Goal: Task Accomplishment & Management: Use online tool/utility

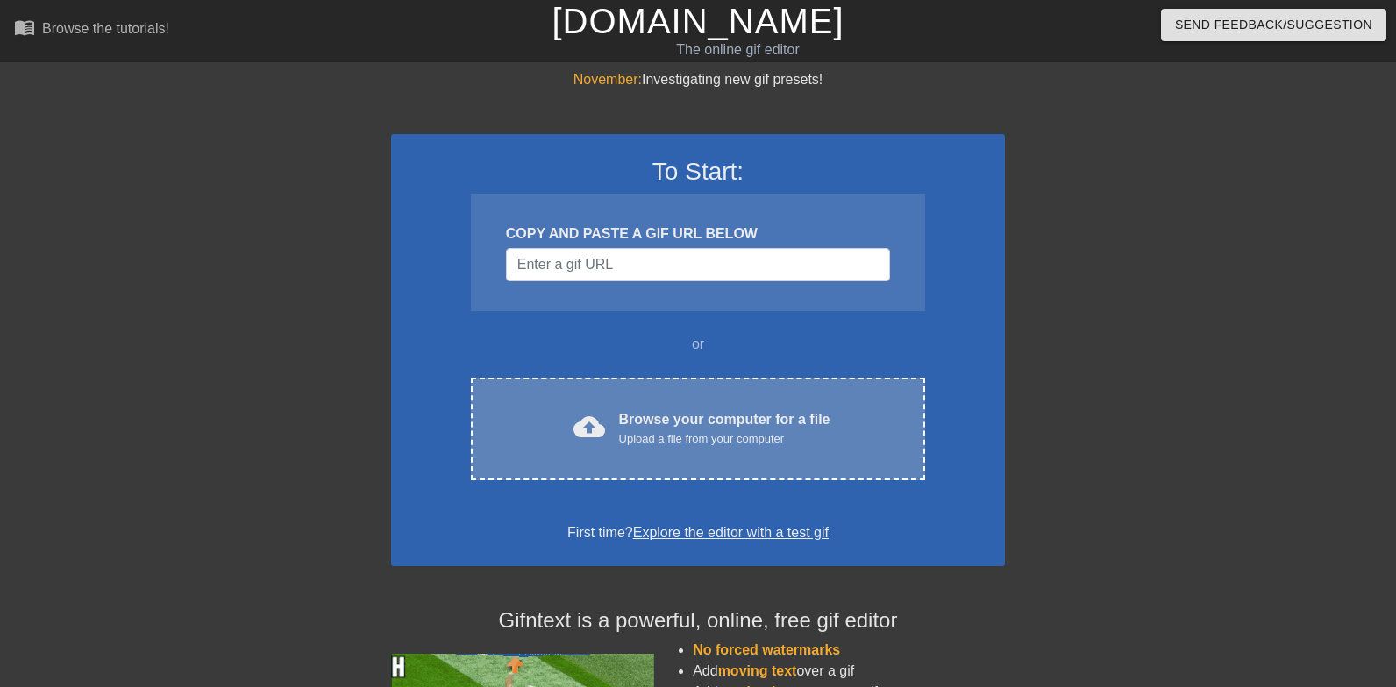
click at [763, 406] on div "cloud_upload Browse your computer for a file Upload a file from your computer C…" at bounding box center [698, 429] width 454 height 103
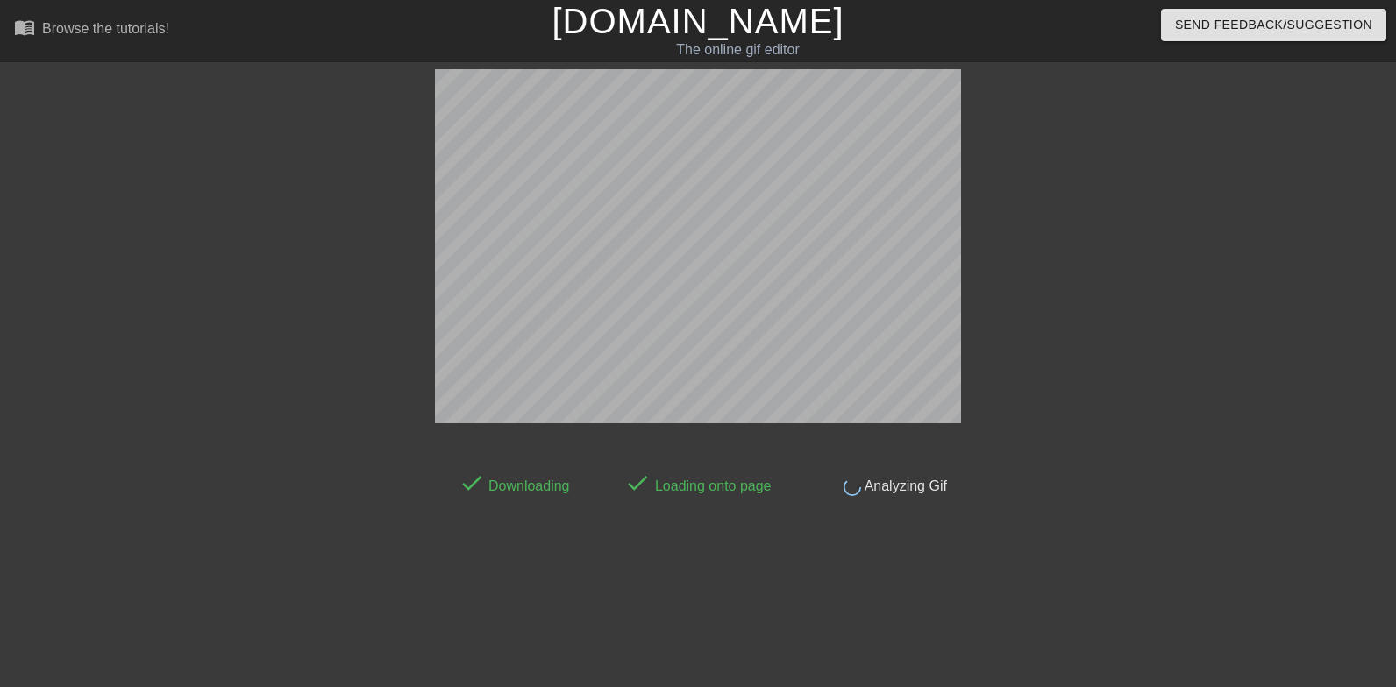
scroll to position [43, 0]
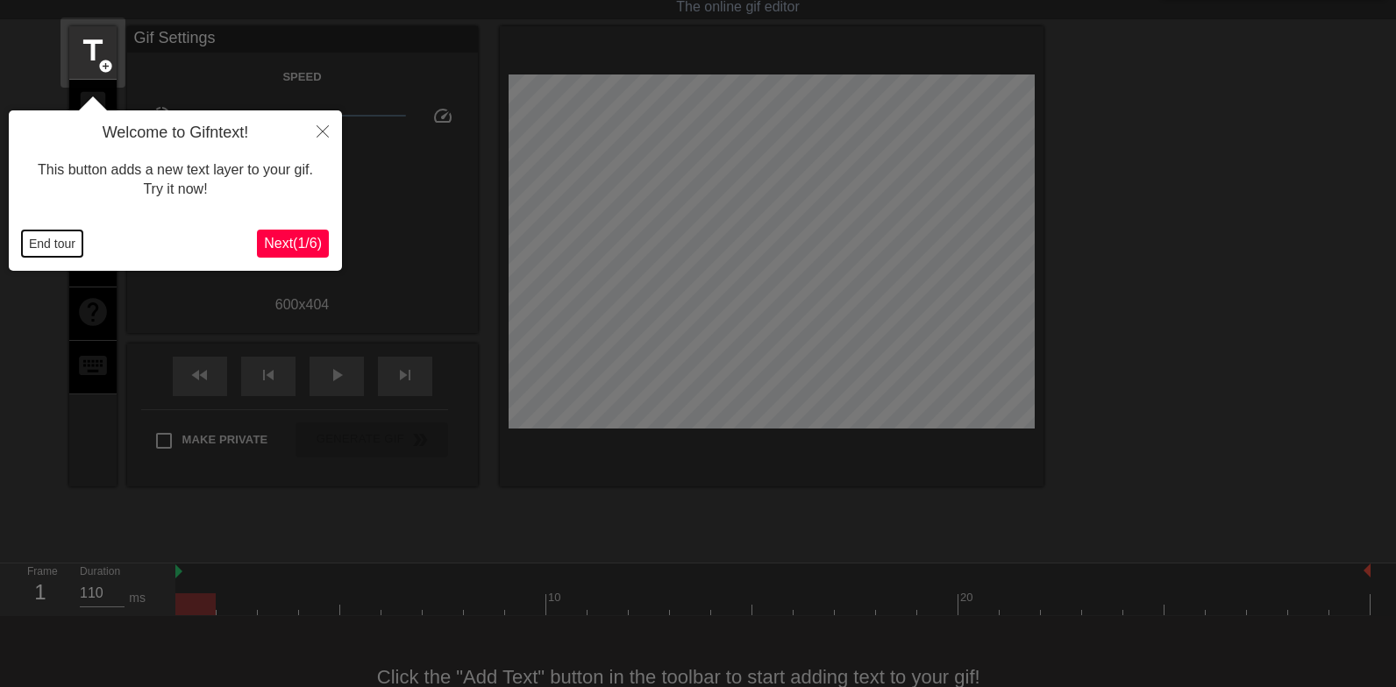
click at [56, 249] on button "End tour" at bounding box center [52, 244] width 60 height 26
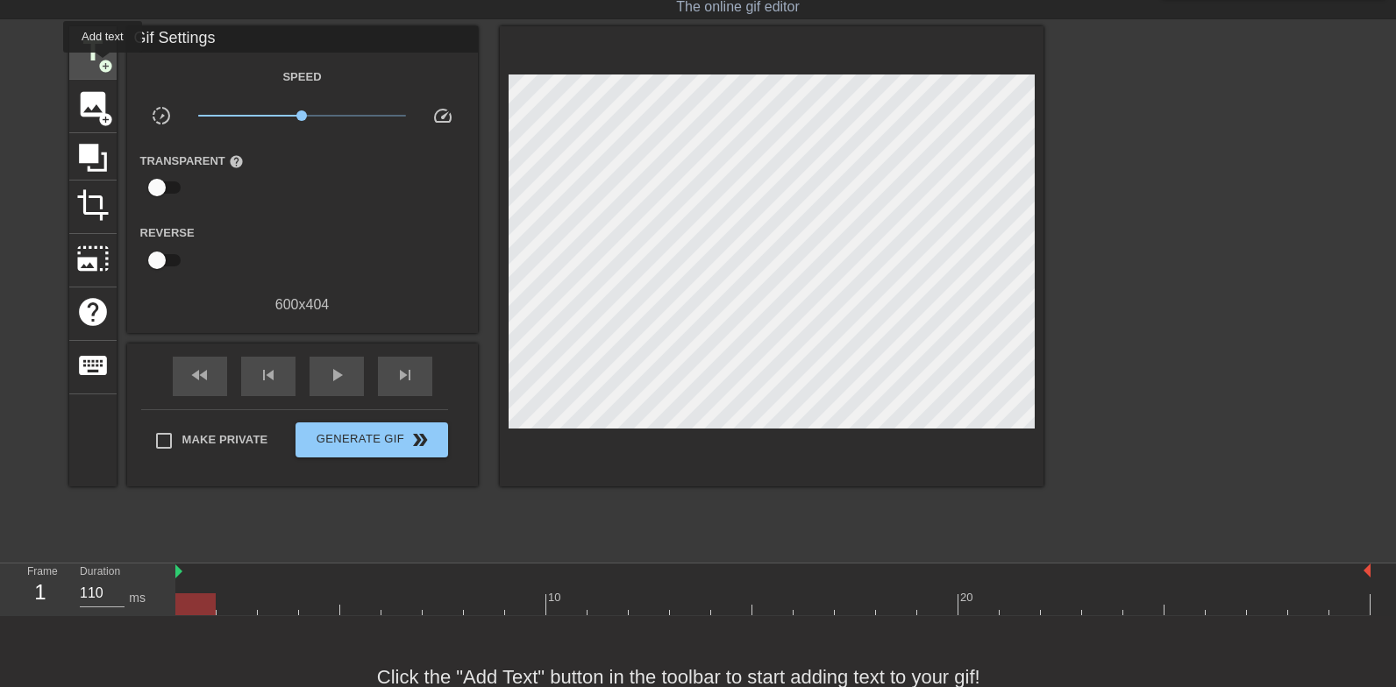
click at [102, 64] on span "add_circle" at bounding box center [105, 66] width 15 height 15
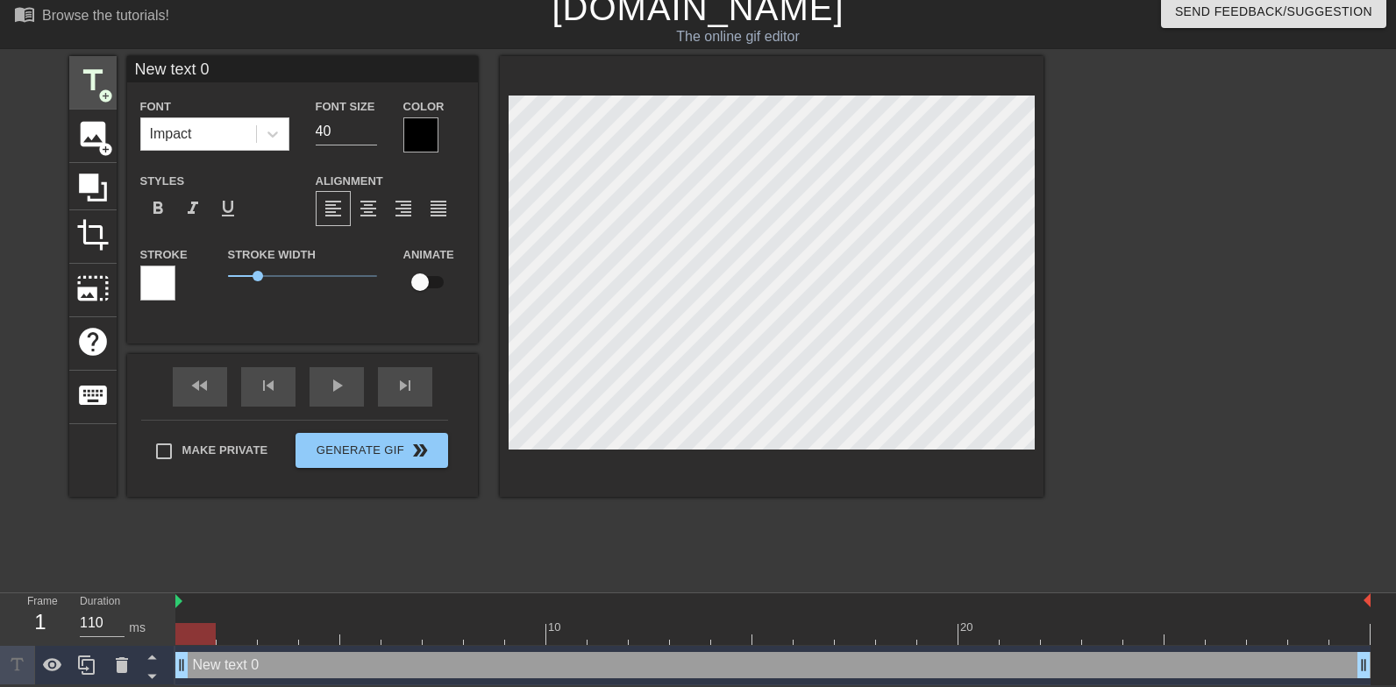
scroll to position [14, 0]
type input "K"
type textarea "K"
type input "Ki"
type textarea "Ki"
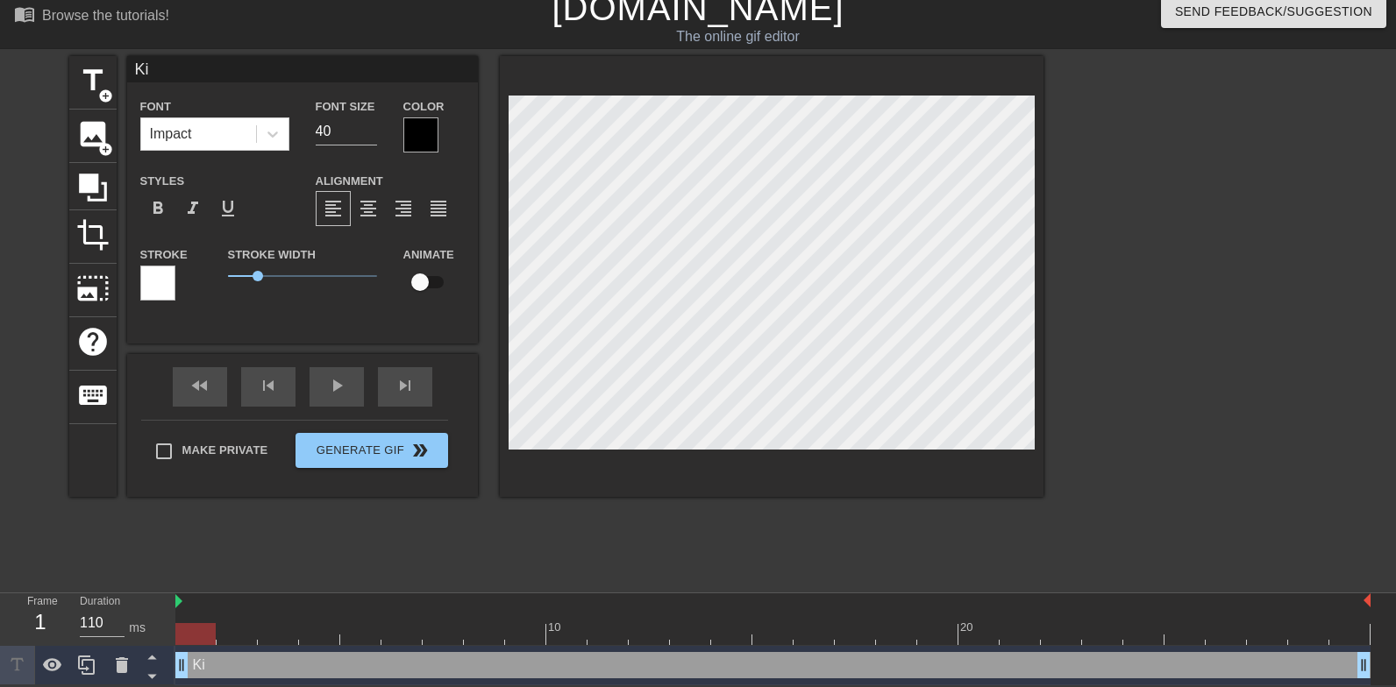
type input "Kis"
type textarea "Kis"
type input "Kiss"
type textarea "Kiss"
type input "Kiss"
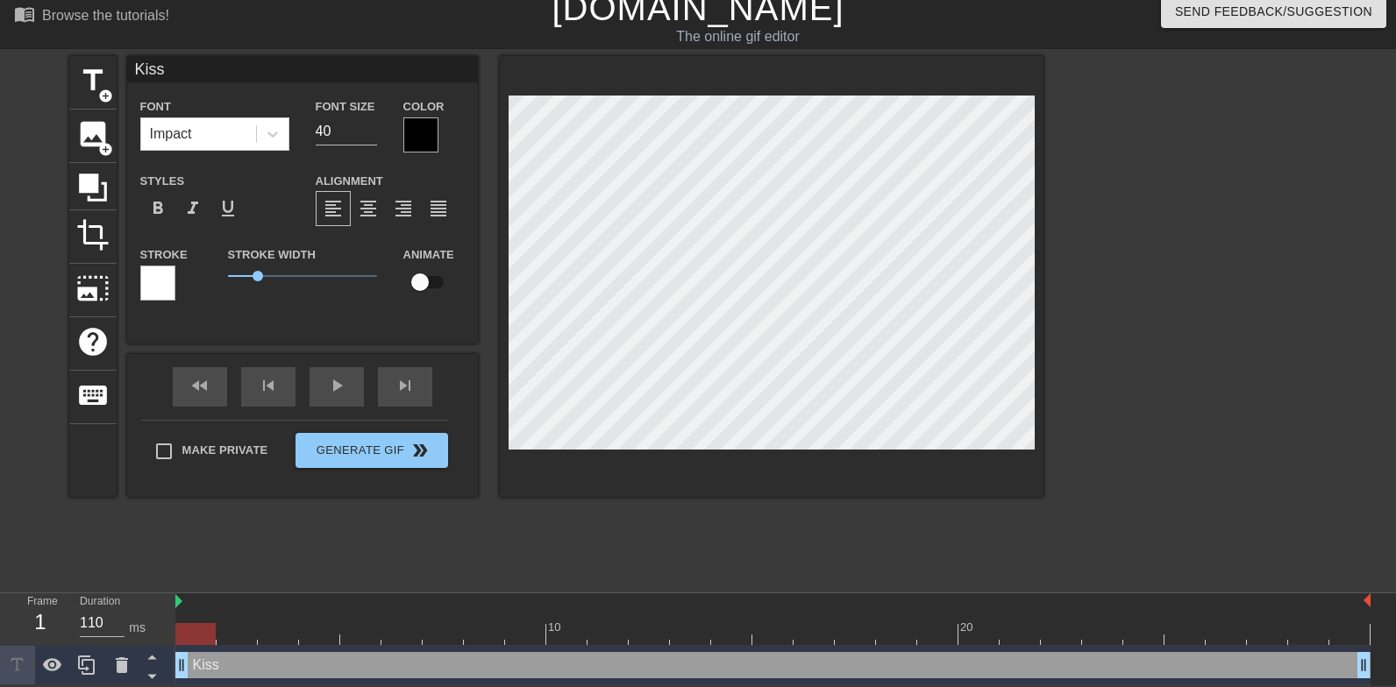
type textarea "Kiss"
type input "Kiss h"
type textarea "Kiss h"
type input "Kiss hi"
type textarea "Kiss hi"
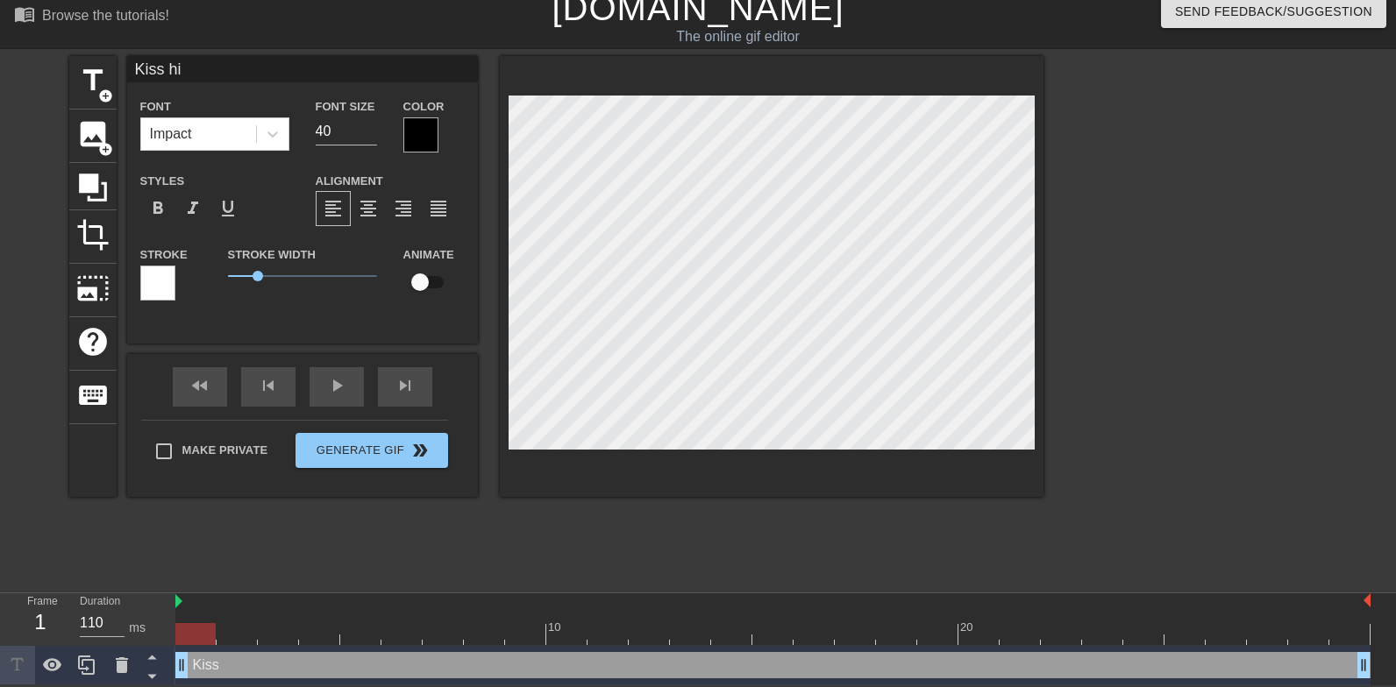
type input "Kiss his"
type textarea "Kiss his"
type input "Kiss his"
type textarea "Kiss his"
type input "Kiss his c"
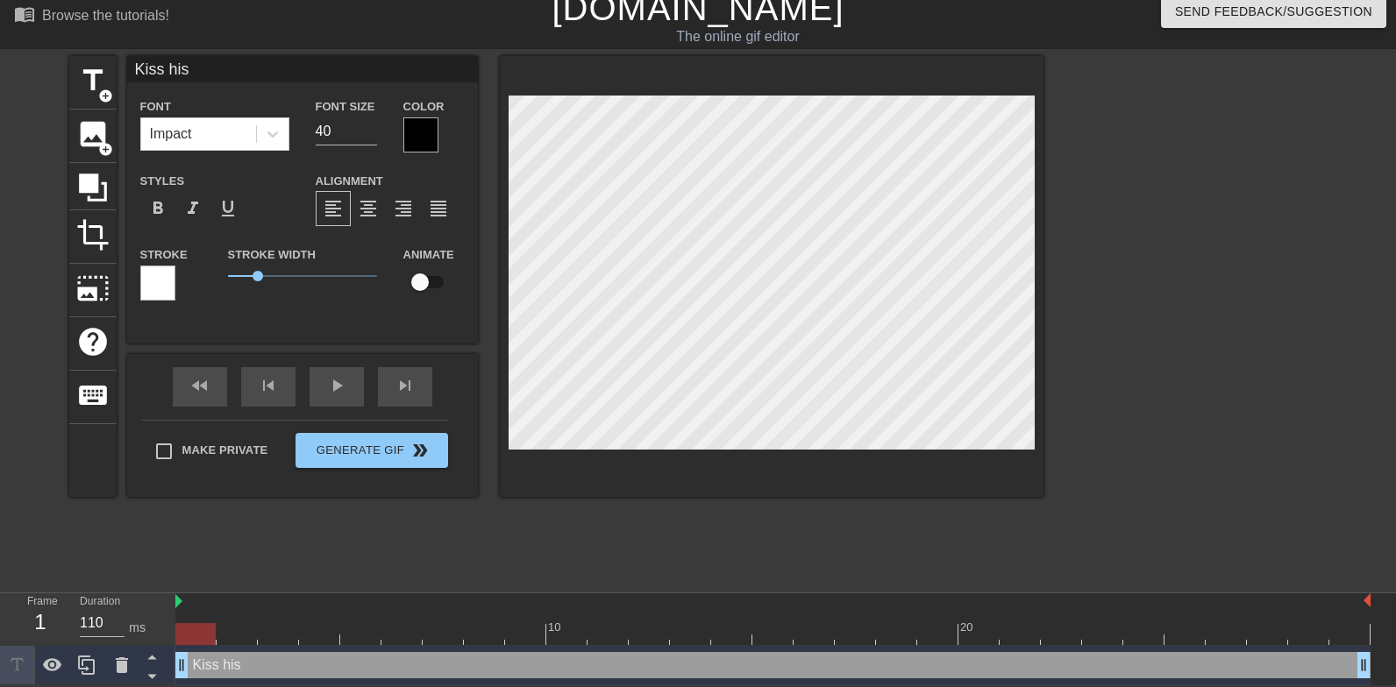
type textarea "Kiss his c"
type input "Kiss his co"
type textarea "Kiss his co"
type input "Kiss his coc"
type textarea "Kiss his coc"
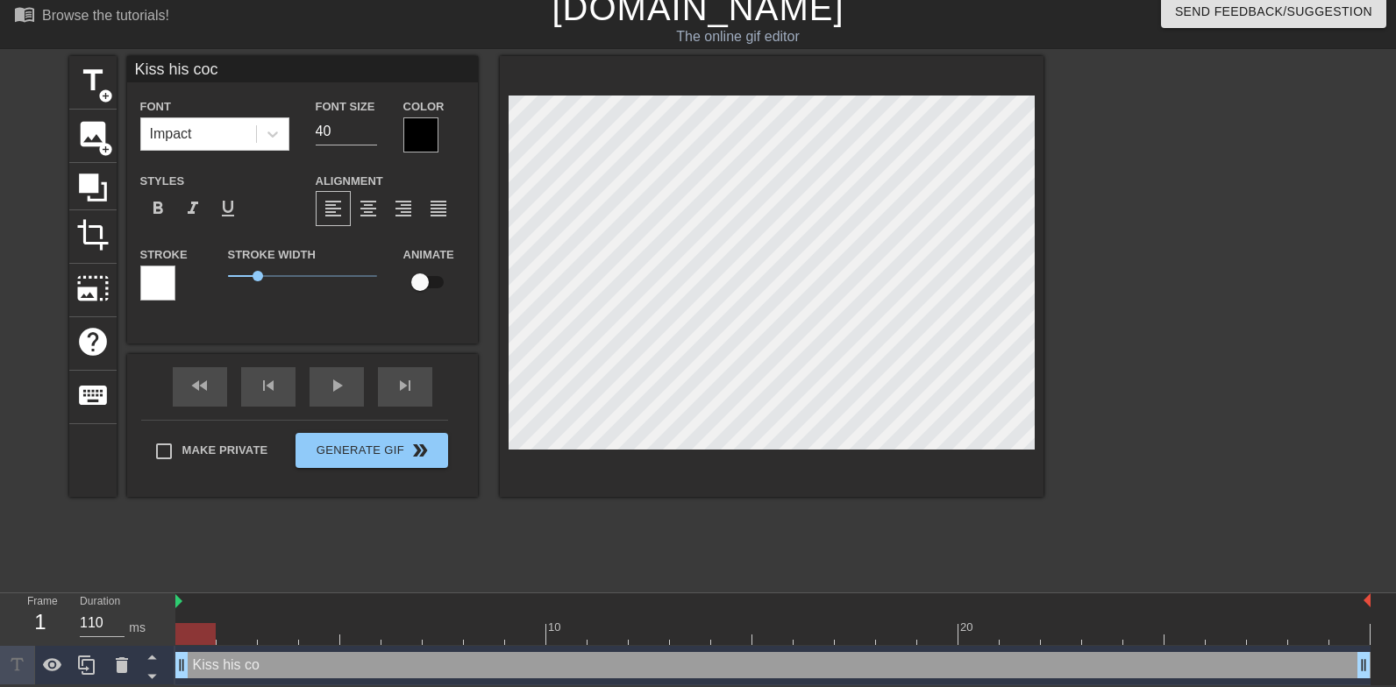
type input "Kiss his cock"
type textarea "Kiss his cock"
type input "Kiss his cock w"
type textarea "Kiss his cock w"
type input "Kiss his cock wh"
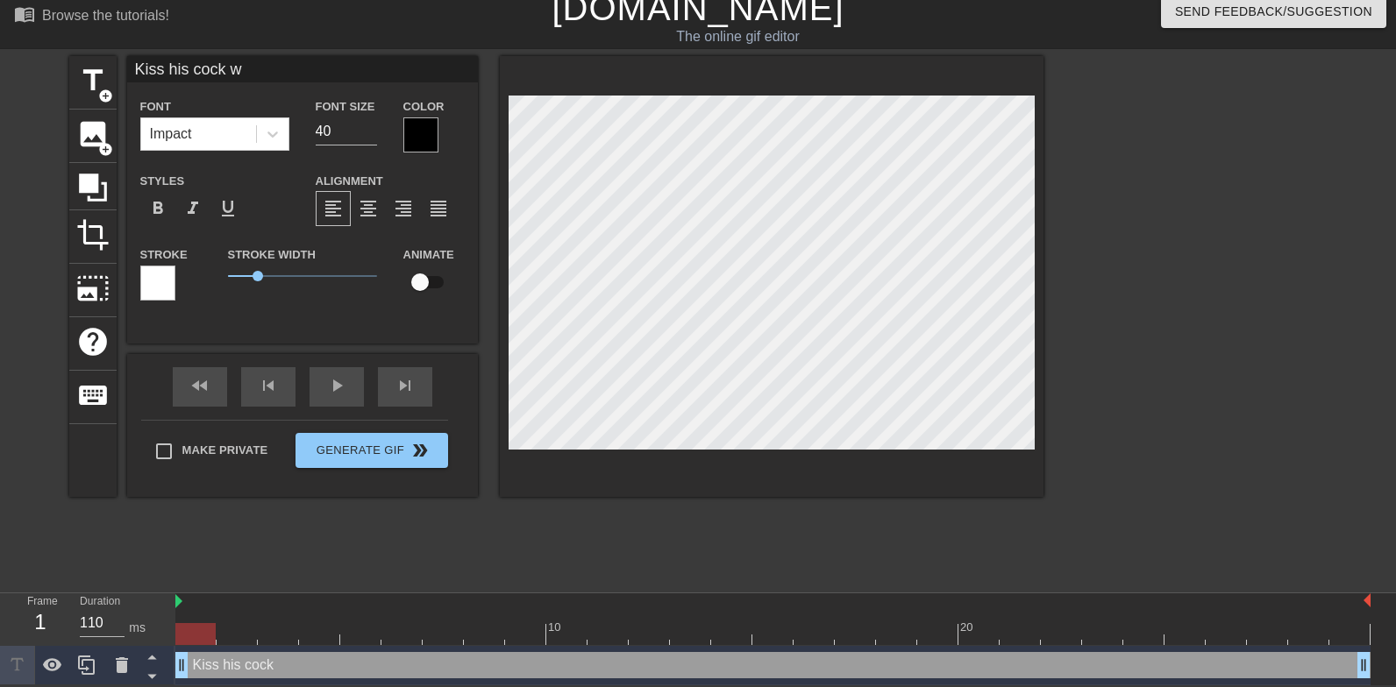
type textarea "Kiss his cock wh"
type input "Kiss his cock whe"
type textarea "Kiss his cock whe"
type input "Kiss his cock when"
type textarea "Kiss his cock when"
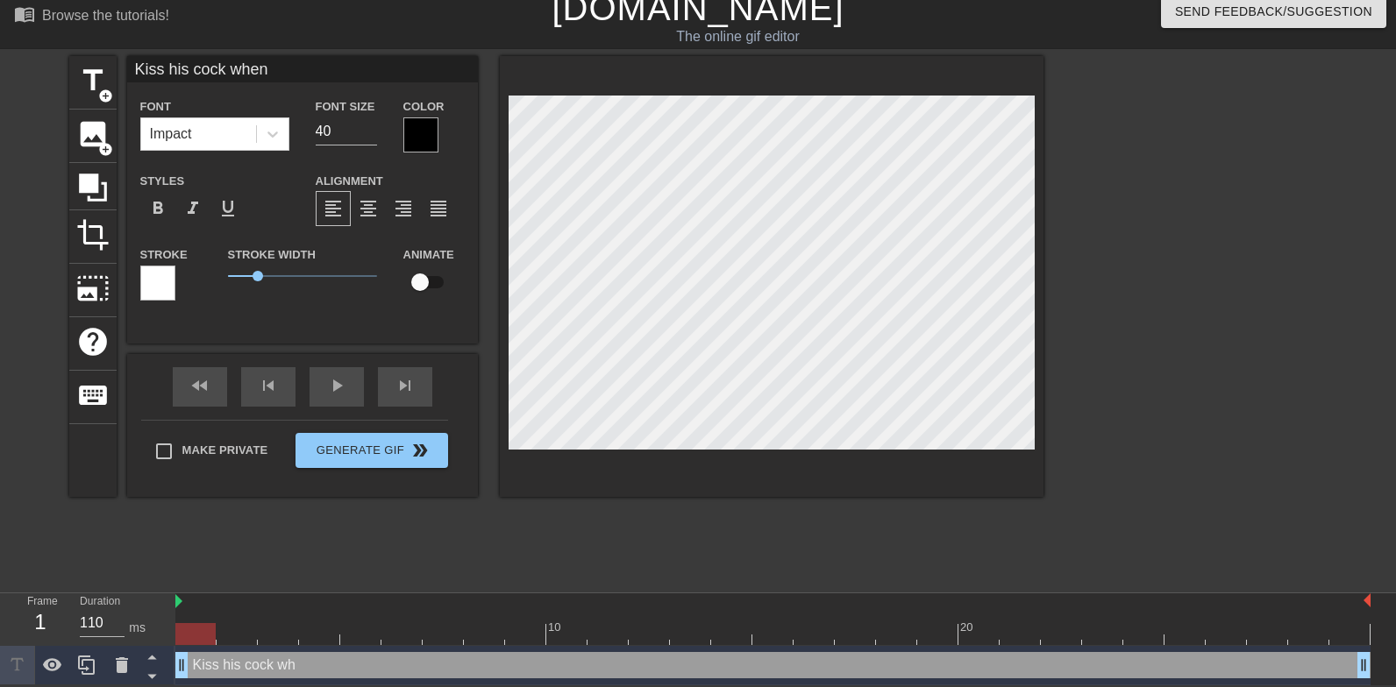
type input "Kiss his cock when"
type textarea "Kiss his cock when"
type input "Kiss his cock when h"
type textarea "Kiss his cock when h"
type input "Kiss his cock when he"
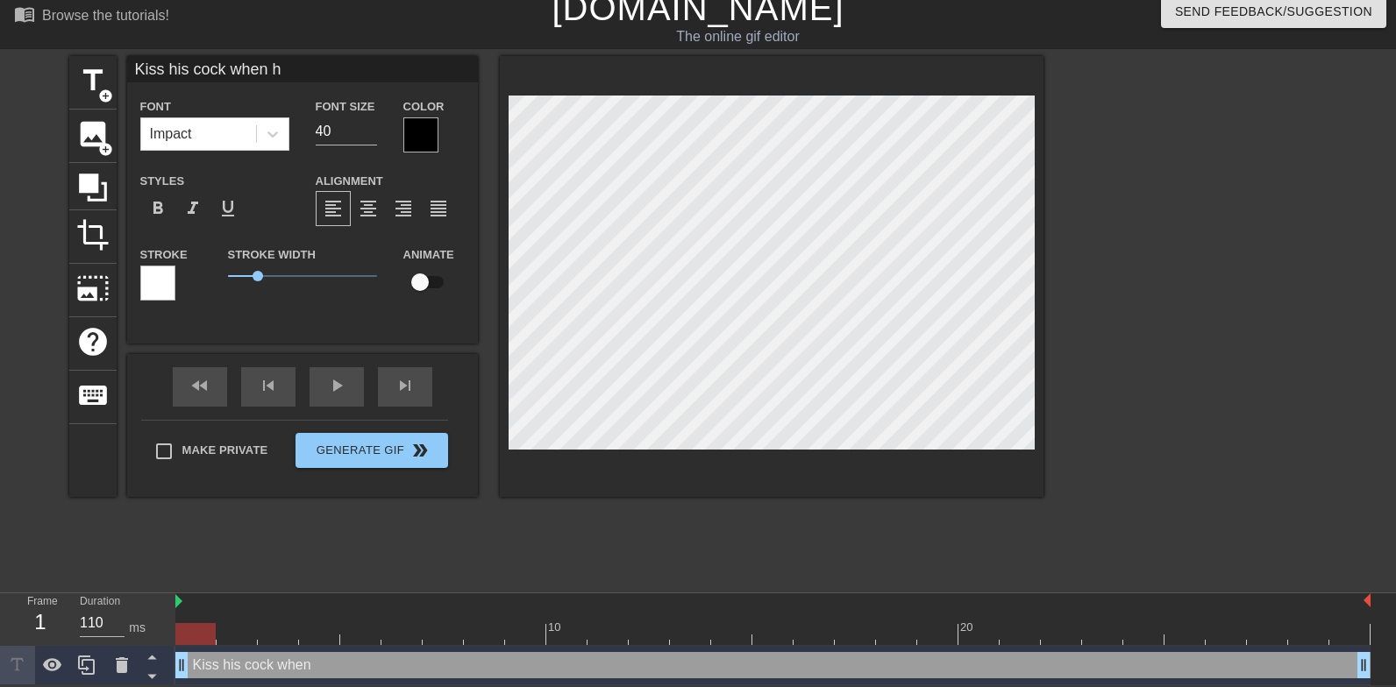
type textarea "Kiss his cock when he"
type input "Kiss his cock when he"
type textarea "Kiss his cock when he"
type input "Kiss his cock when he s"
type textarea "Kiss his cock when he s"
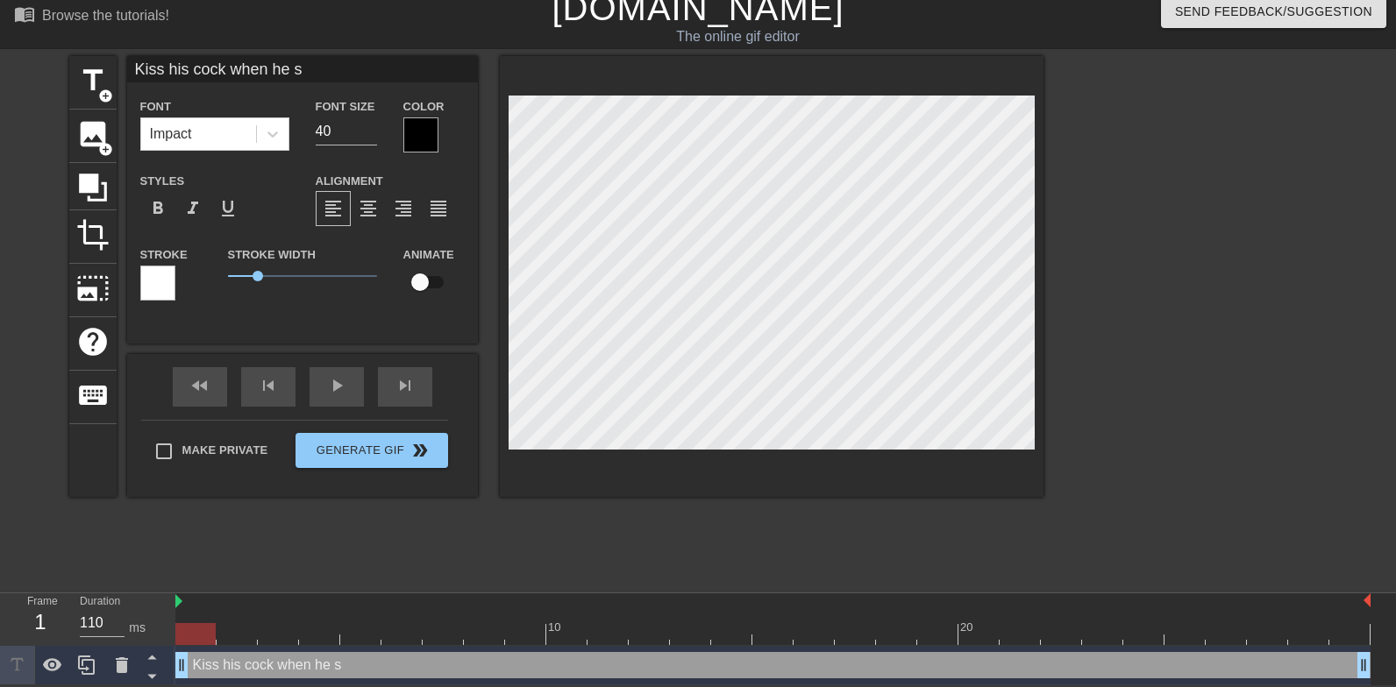
type input "Kiss his cock when he st"
type textarea "Kiss his cock when he st"
type input "Kiss his cock when he sta"
type textarea "Kiss his cock when he sta"
type input "Kiss his cock when he star"
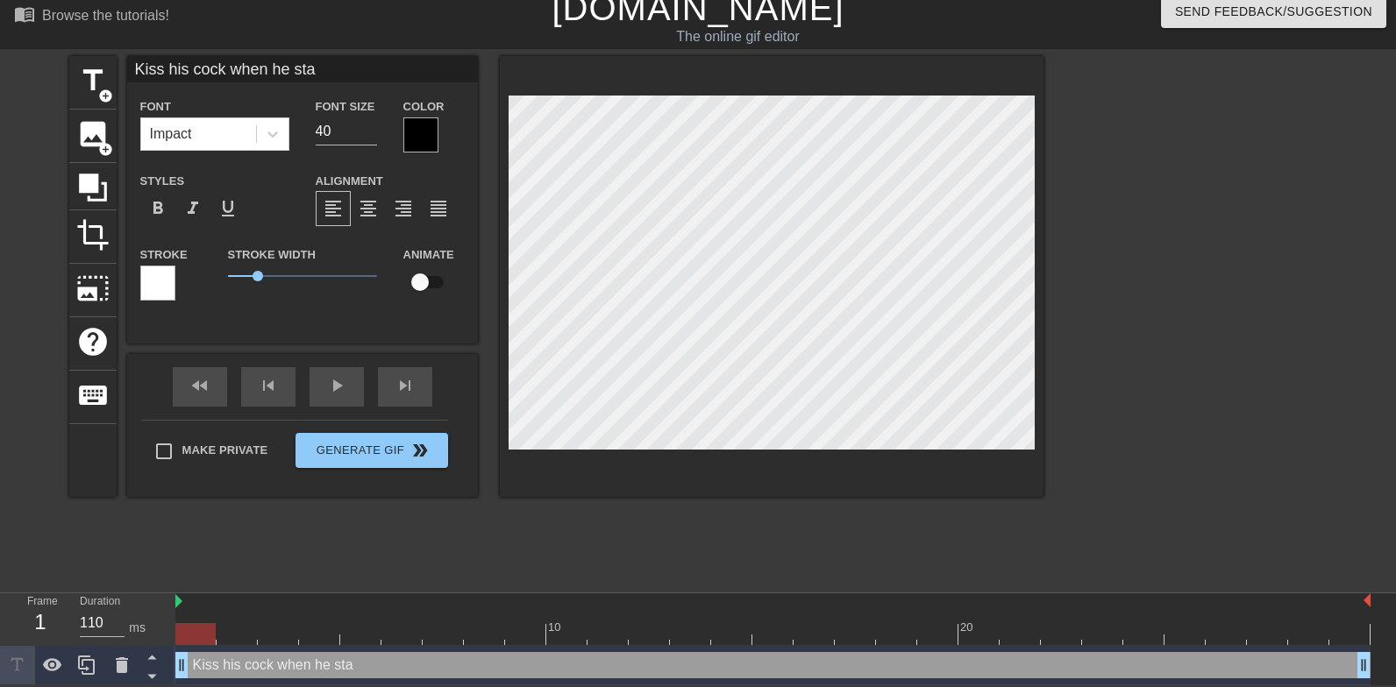
type textarea "Kiss his cock when he star"
type input "Kiss his cock when he start"
type textarea "Kiss his cock when he start"
type input "Kiss his cock when he starts"
type textarea "Kiss his cock when he starts"
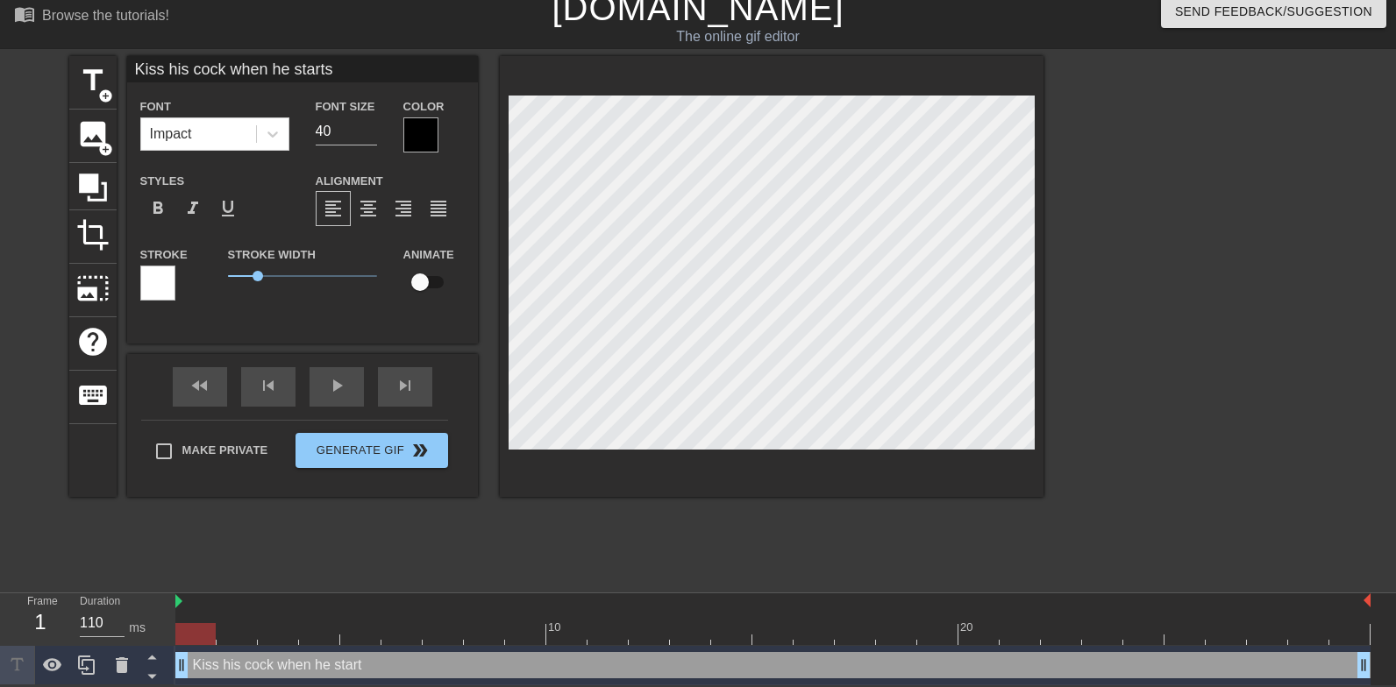
type input "Kiss his cock when he starts"
type textarea "Kiss his cock when he starts"
type input "Kiss his cock when he starts t"
type textarea "Kiss his cock when he starts to"
type input "Kiss his cock when he starts to"
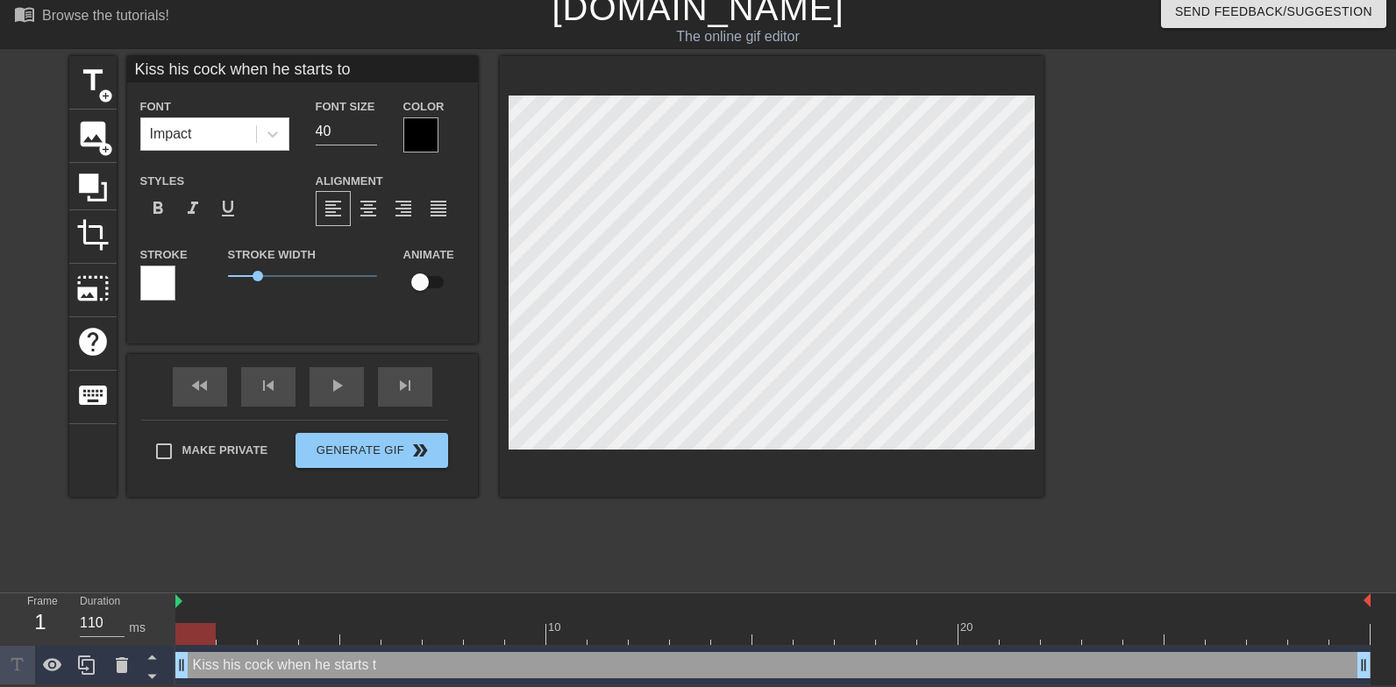
type textarea "Kiss his cock when he starts to"
type input "Kiss his cock when he starts to p"
type textarea "Kiss his cock when he starts to pi"
type input "Kiss his cock when he starts to pis"
type textarea "Kiss his cock when he starts to pis"
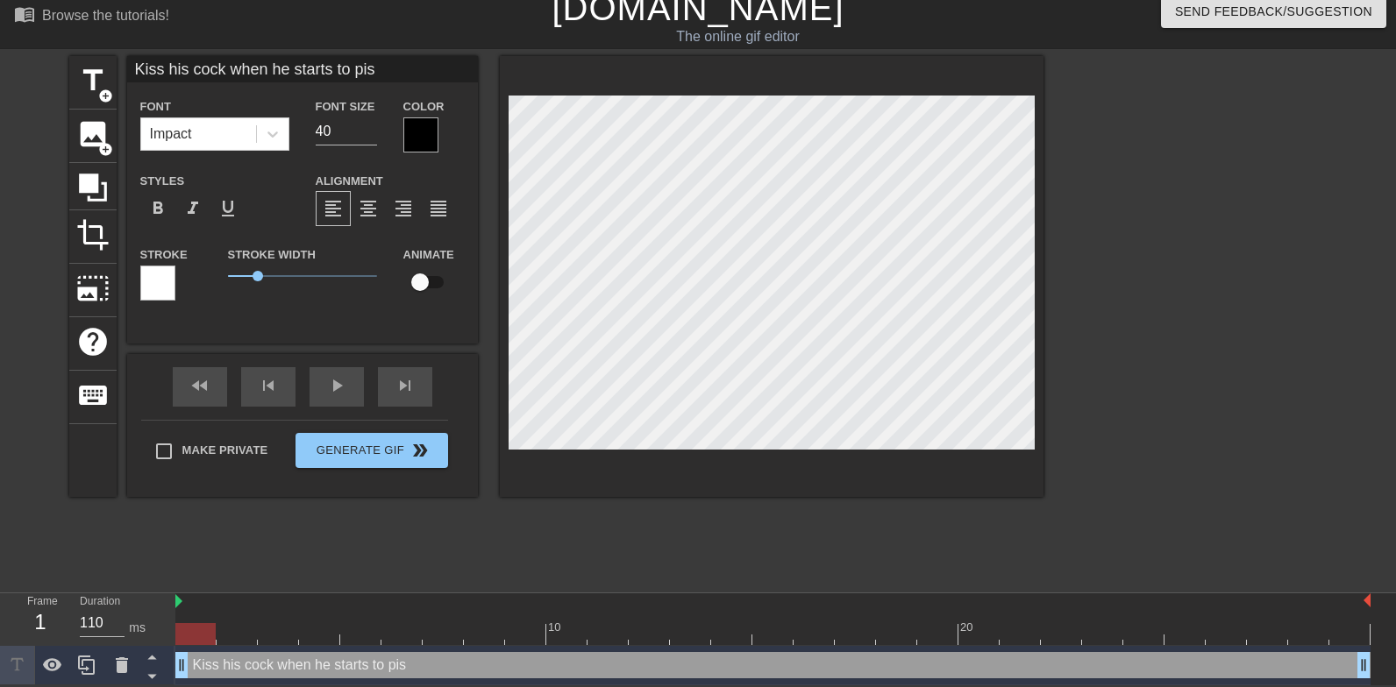
type input "Kiss his cock when he starts to piss"
type textarea "Kiss his cock when he starts to piss"
click at [324, 124] on input "40" at bounding box center [346, 131] width 61 height 28
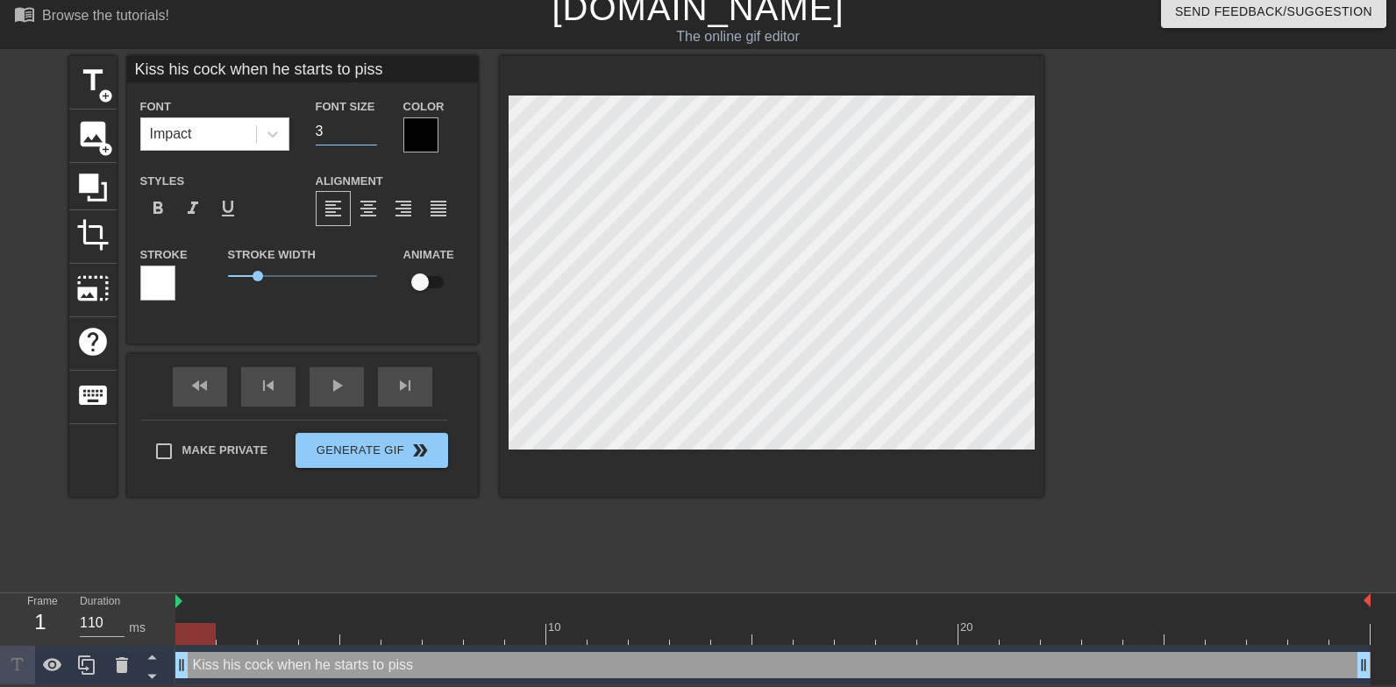
type input "30"
click at [346, 130] on input "30" at bounding box center [346, 131] width 61 height 28
type input "36"
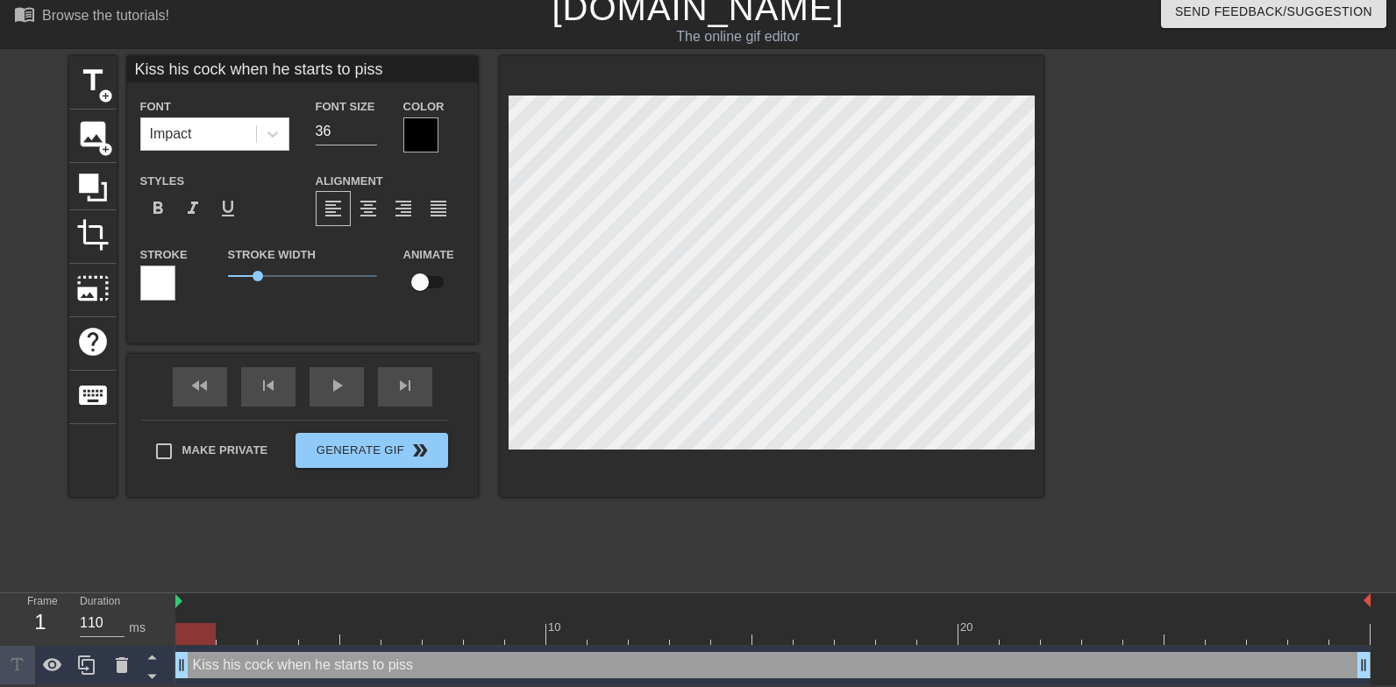
click at [684, 450] on div at bounding box center [772, 276] width 544 height 441
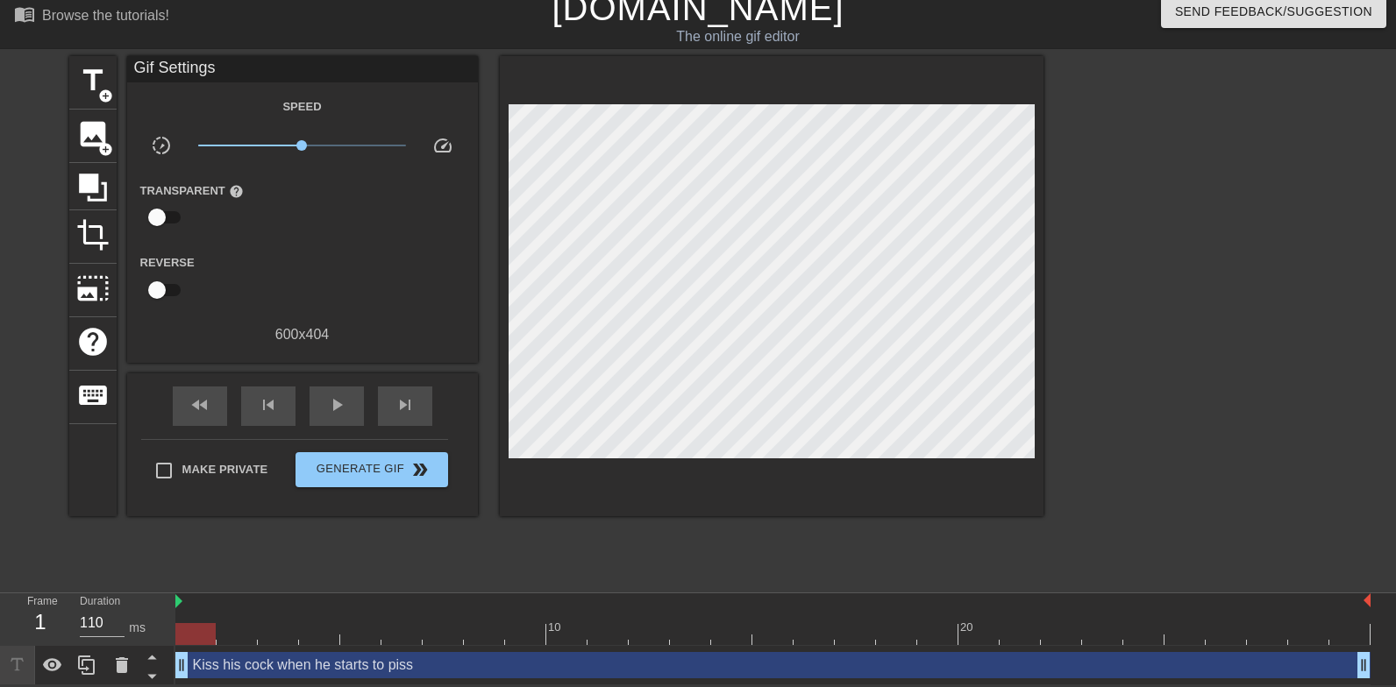
click at [164, 443] on div "Make Private Generate Gif double_arrow" at bounding box center [294, 473] width 307 height 69
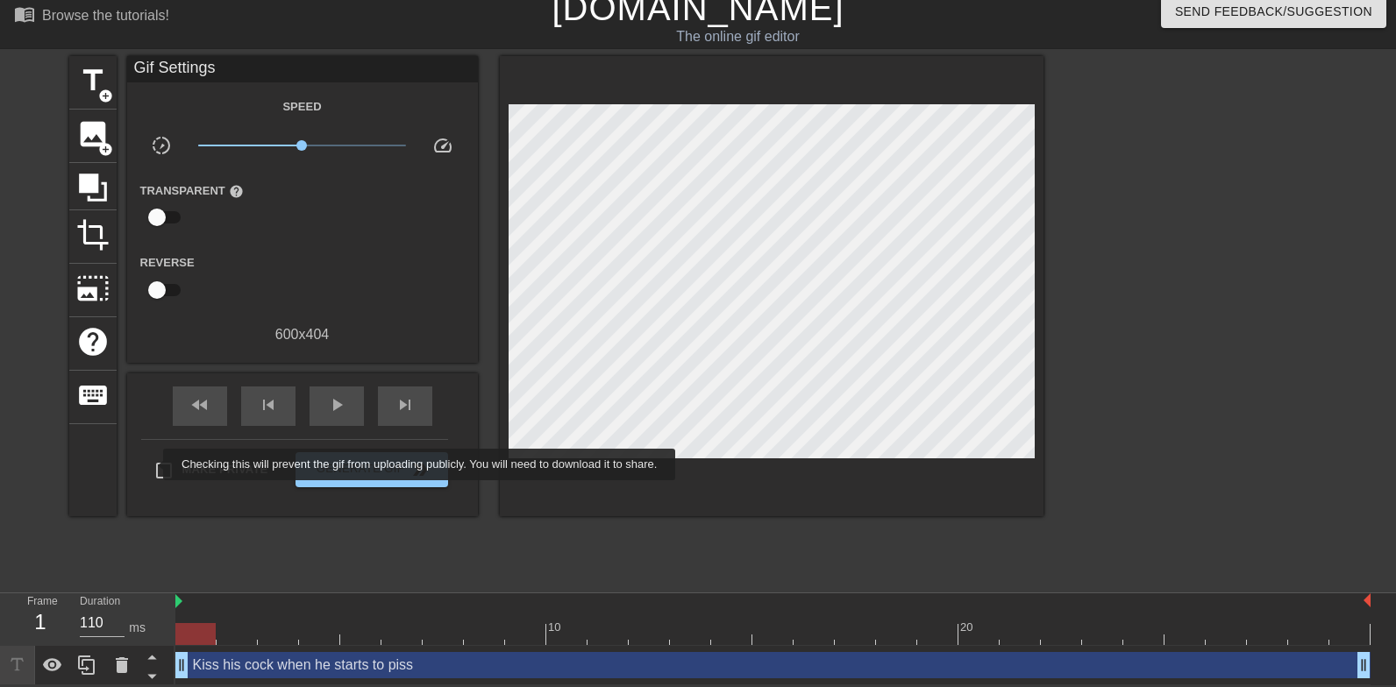
click at [163, 472] on input "Make Private" at bounding box center [164, 470] width 37 height 37
checkbox input "true"
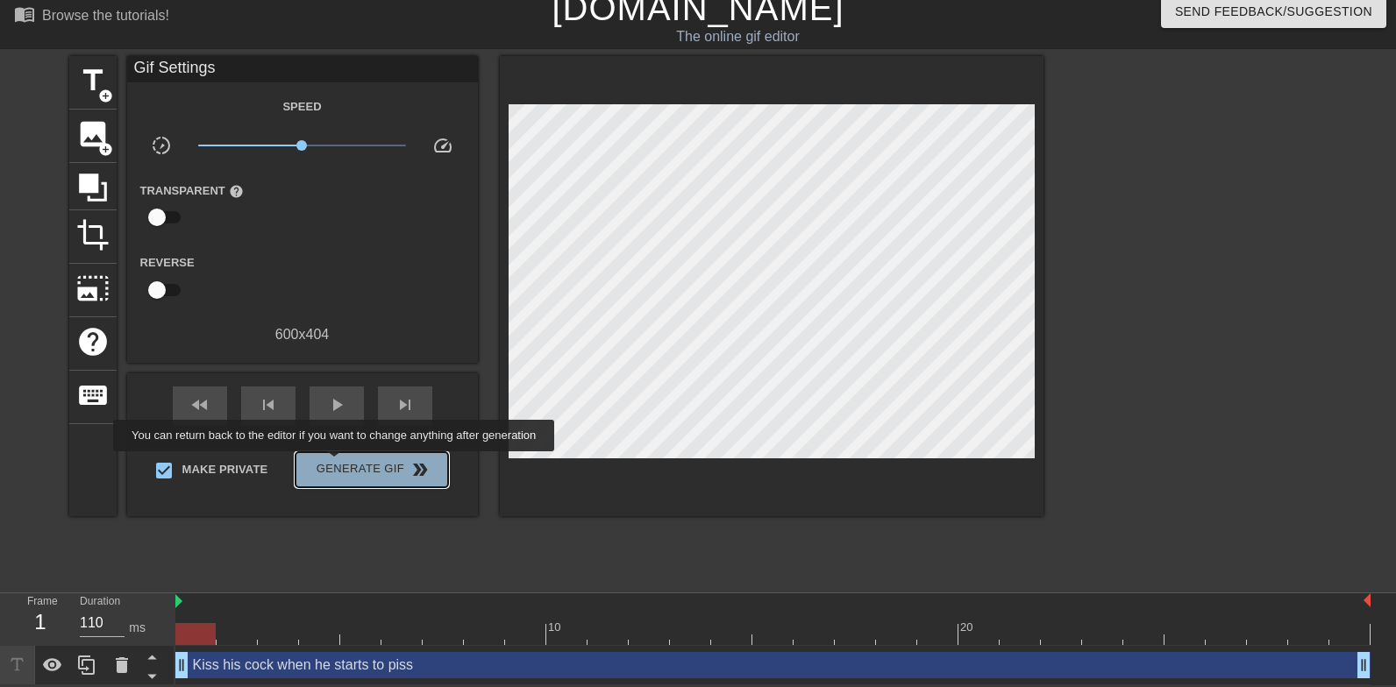
click at [345, 464] on span "Generate Gif double_arrow" at bounding box center [371, 469] width 138 height 21
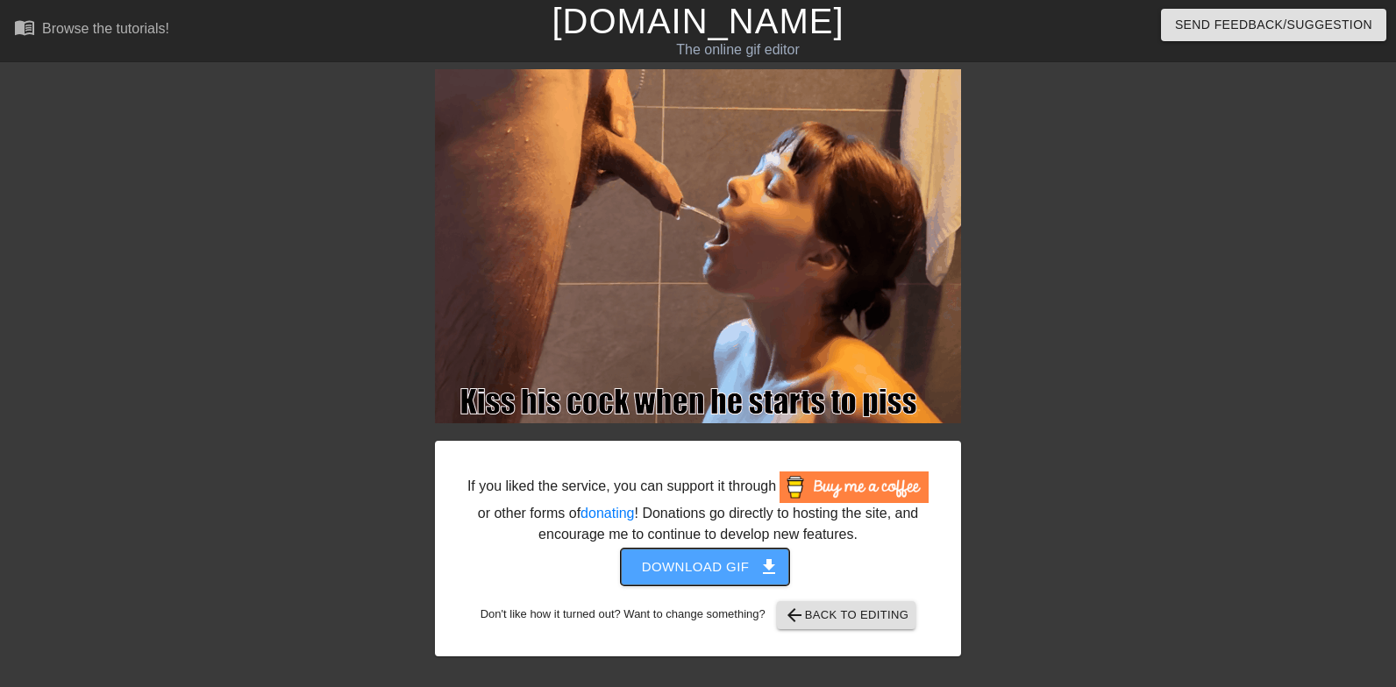
click at [668, 579] on span "Download gif get_app" at bounding box center [705, 567] width 127 height 23
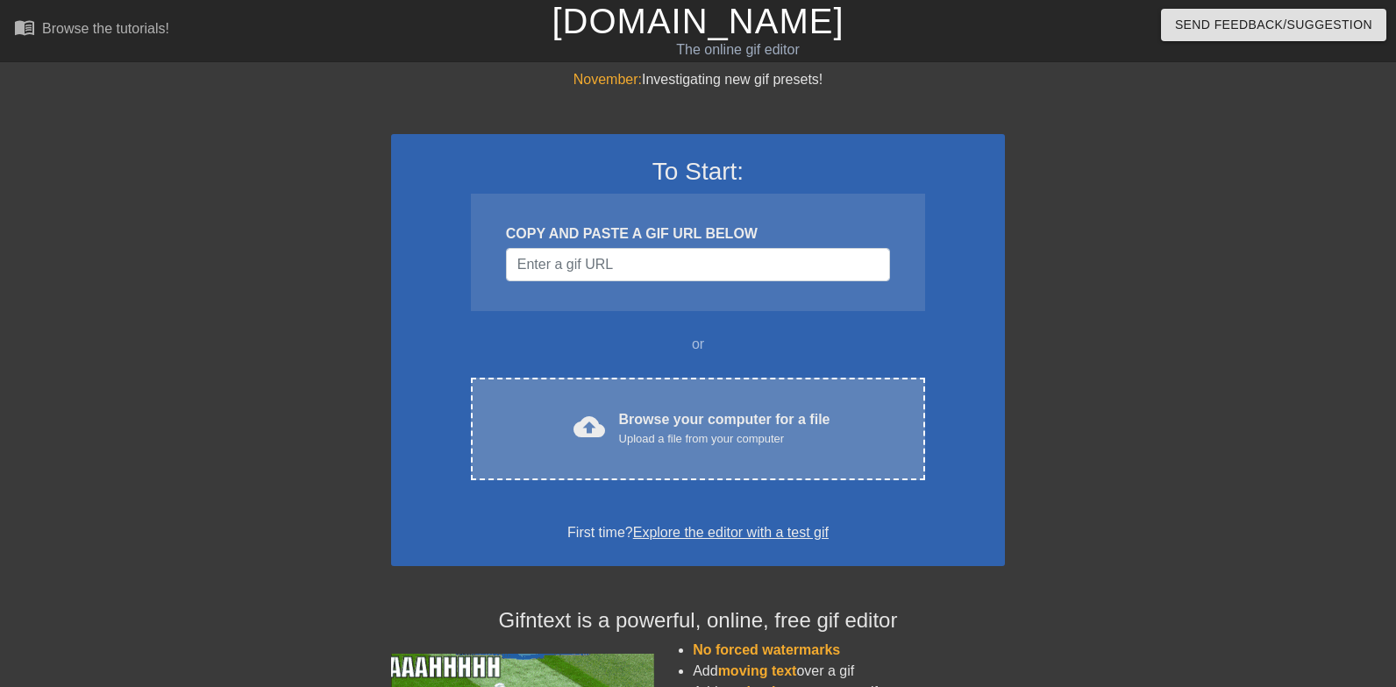
click at [631, 439] on div "Upload a file from your computer" at bounding box center [724, 439] width 211 height 18
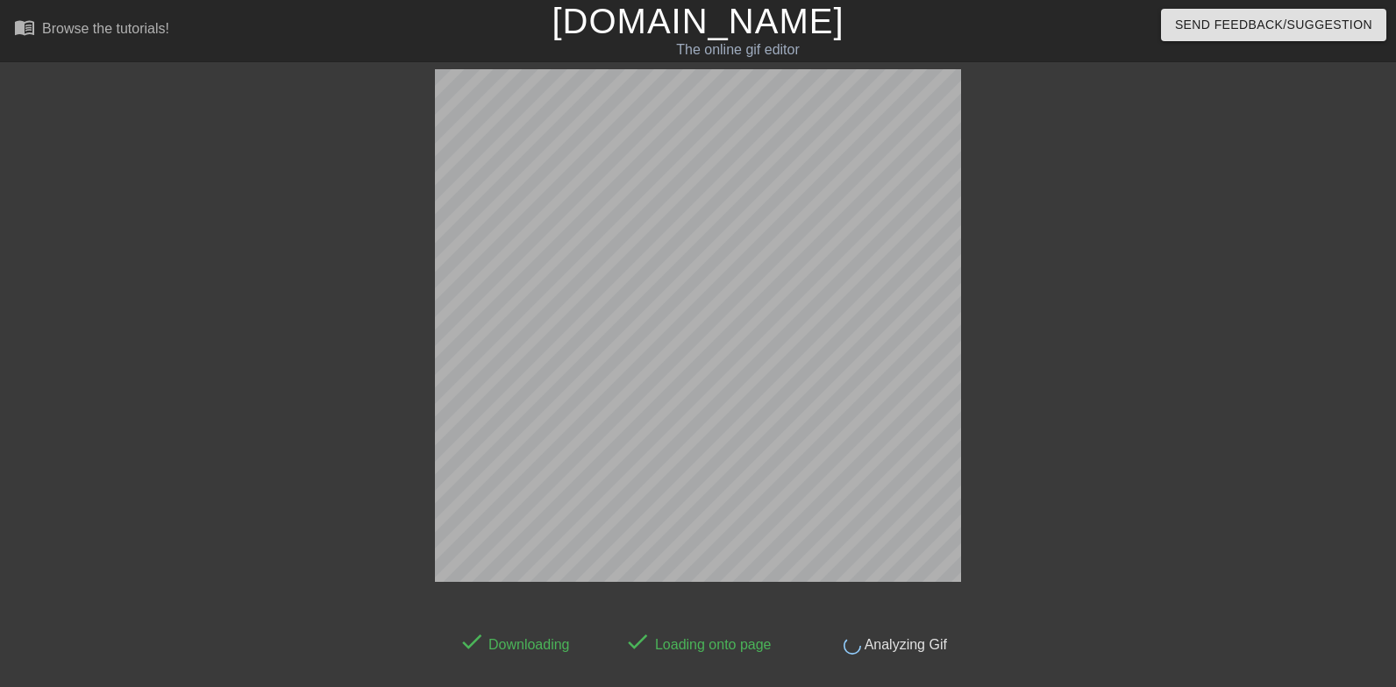
scroll to position [43, 0]
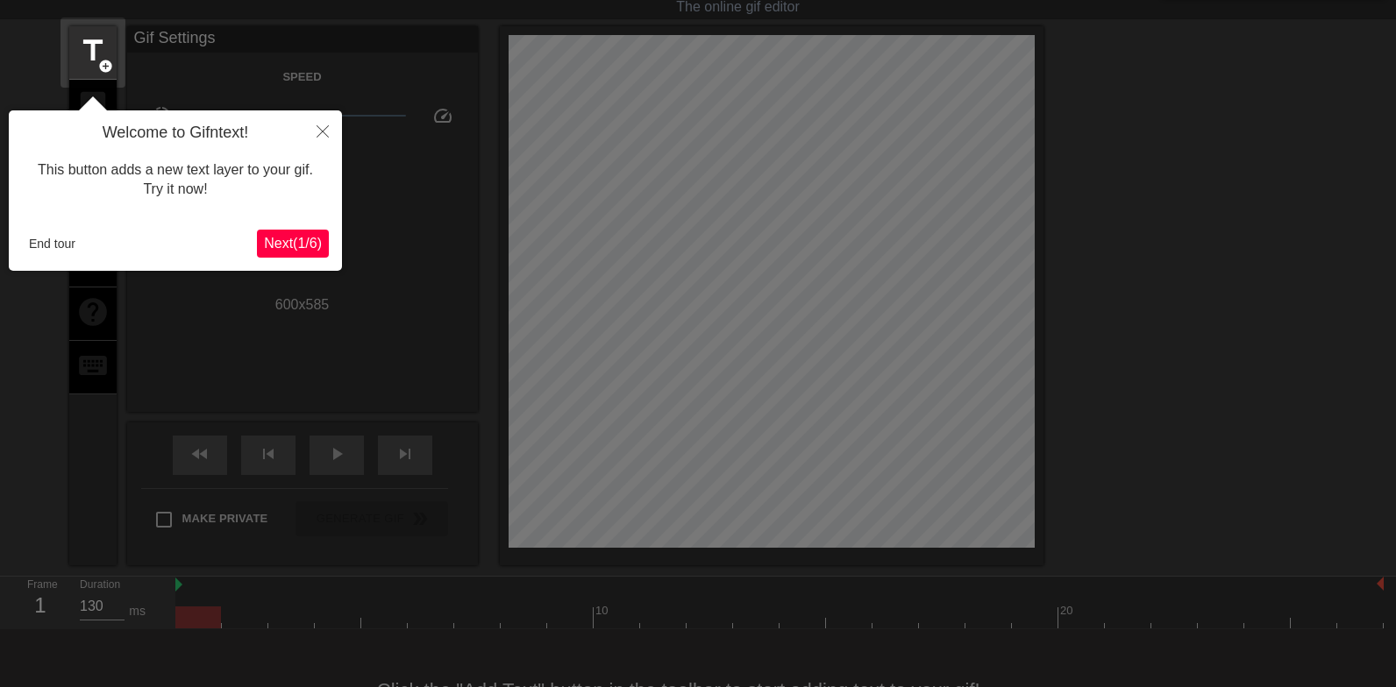
click at [75, 258] on div "End tour Next ( 1 / 6 )" at bounding box center [175, 244] width 307 height 28
click at [59, 250] on button "End tour" at bounding box center [52, 244] width 60 height 26
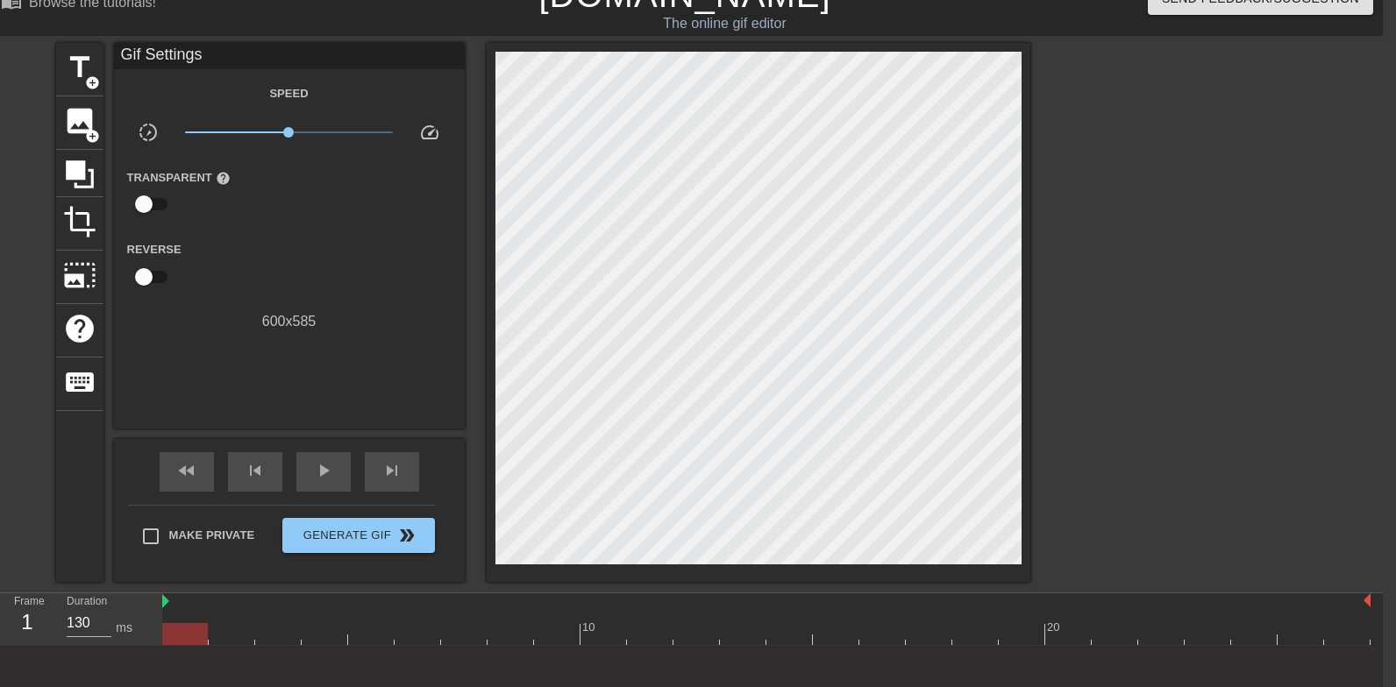
scroll to position [0, 13]
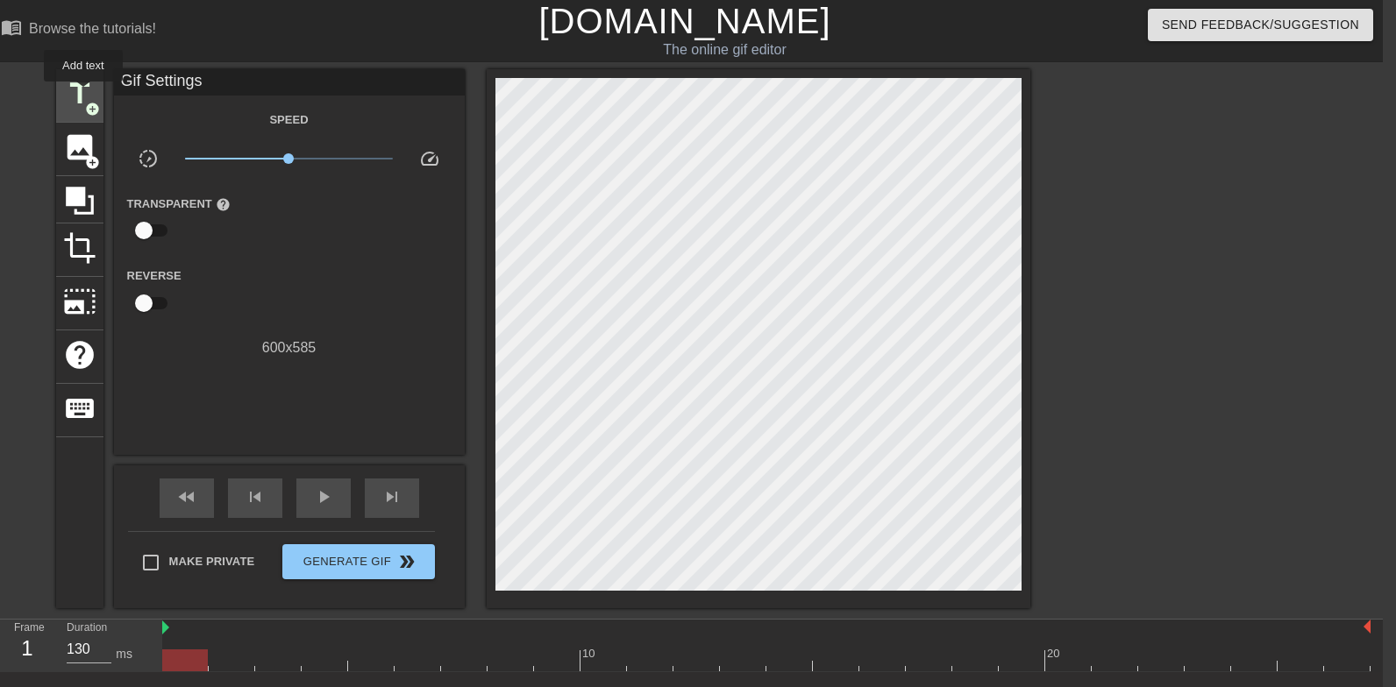
click at [84, 94] on span "title" at bounding box center [79, 93] width 33 height 33
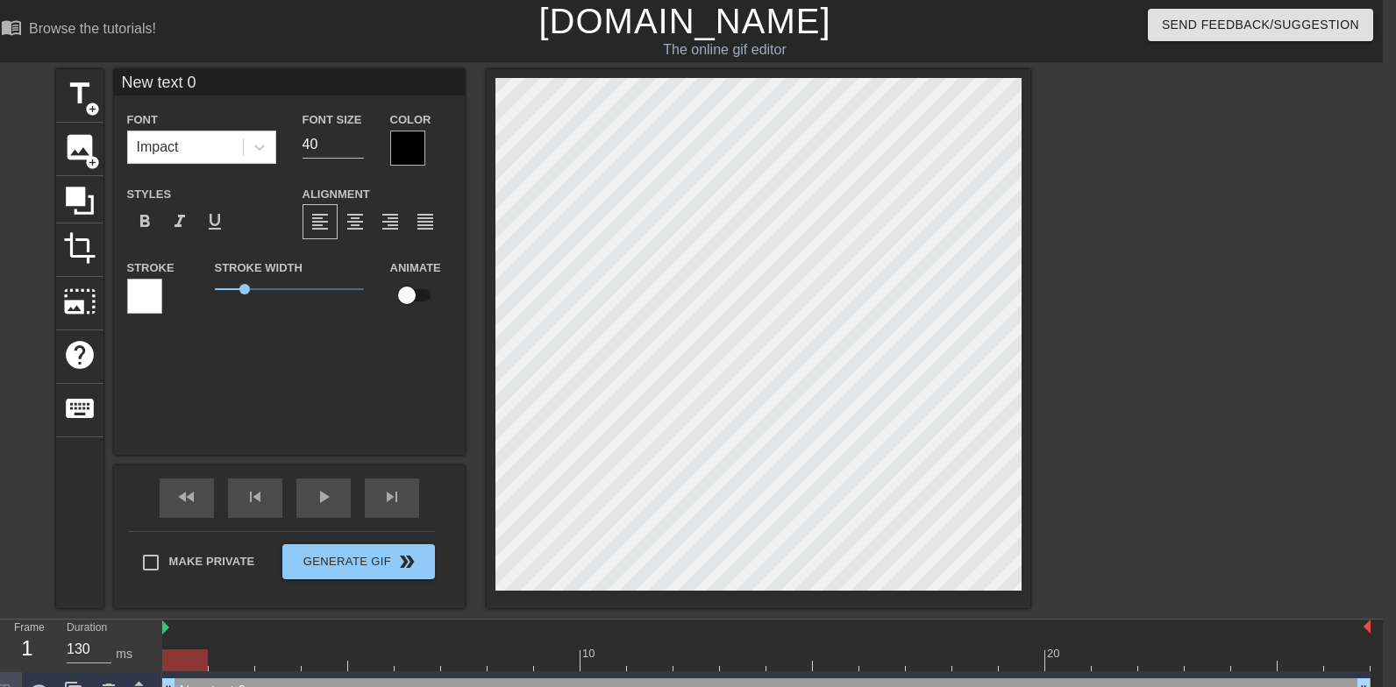
scroll to position [0, 1]
type input "D"
type textarea "D"
type input "De"
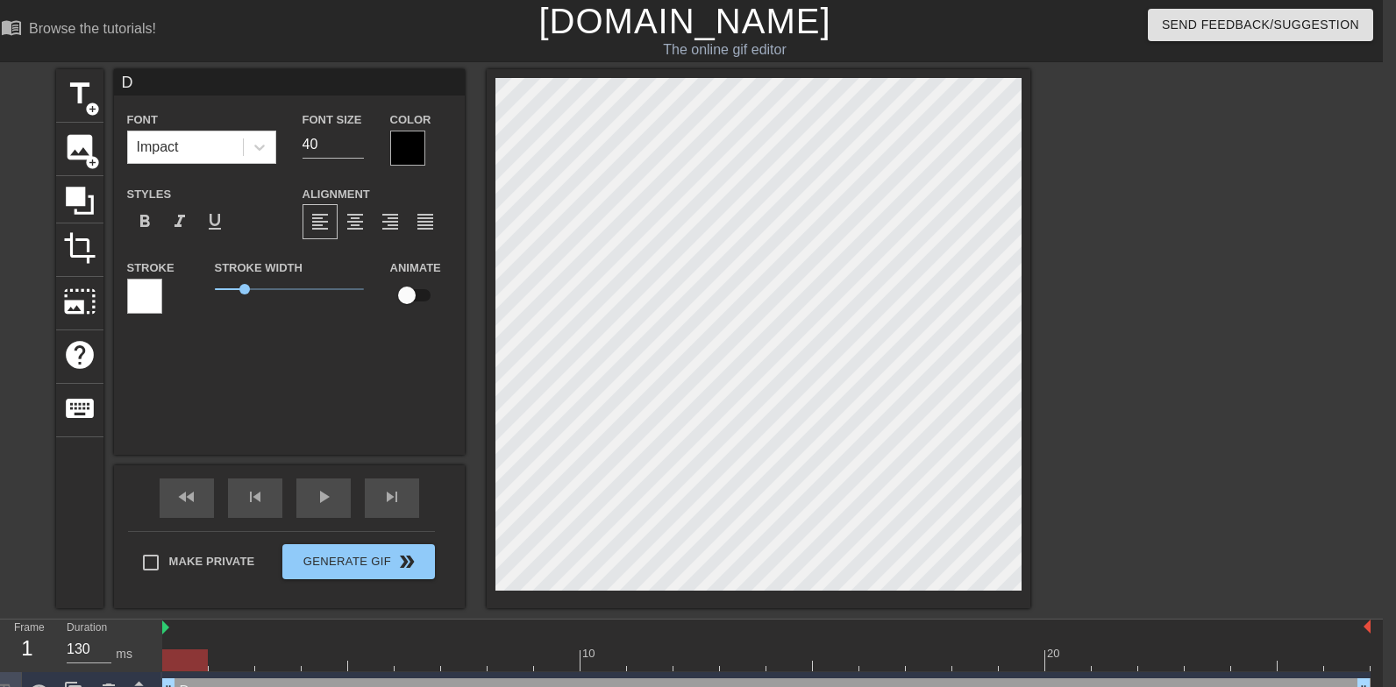
type textarea "De"
type input "Dee"
type textarea "Dee"
type input "Deep"
type textarea "Deep"
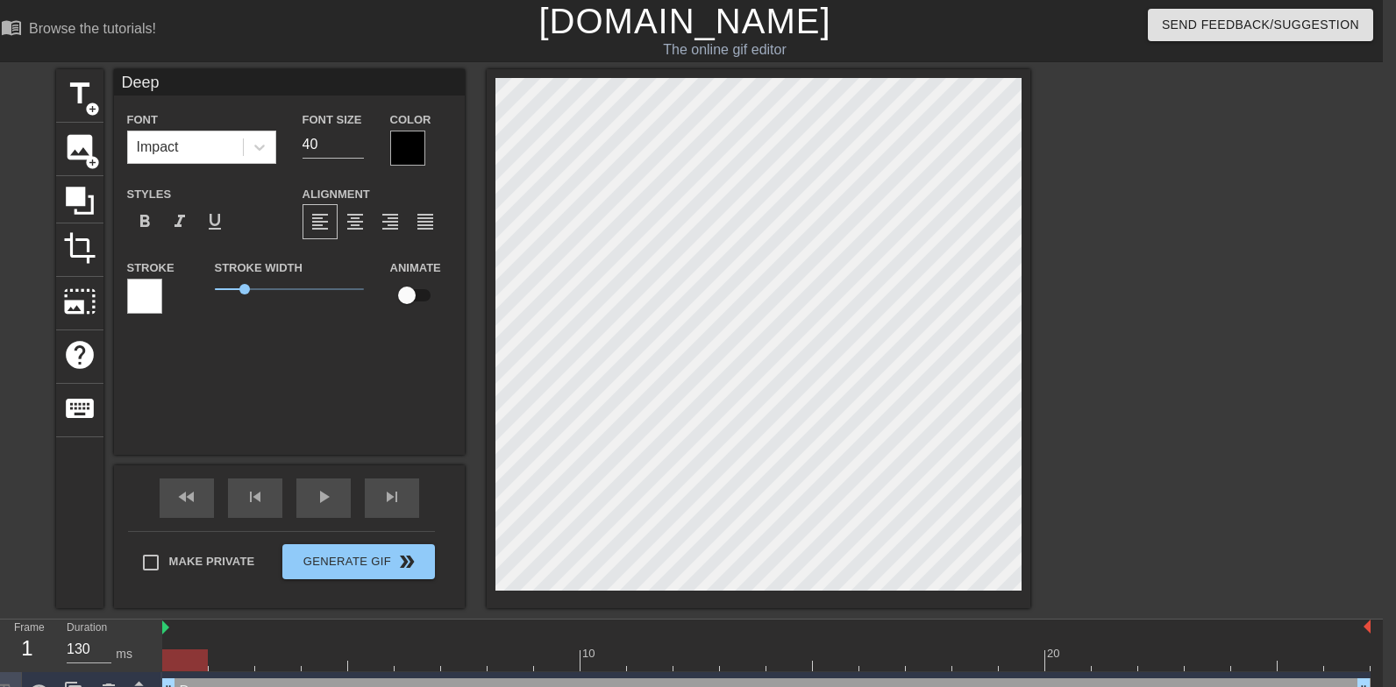
type input "Deept"
type textarea "Deept"
type input "Deepth"
type textarea "Deepth"
type input "Deepthr"
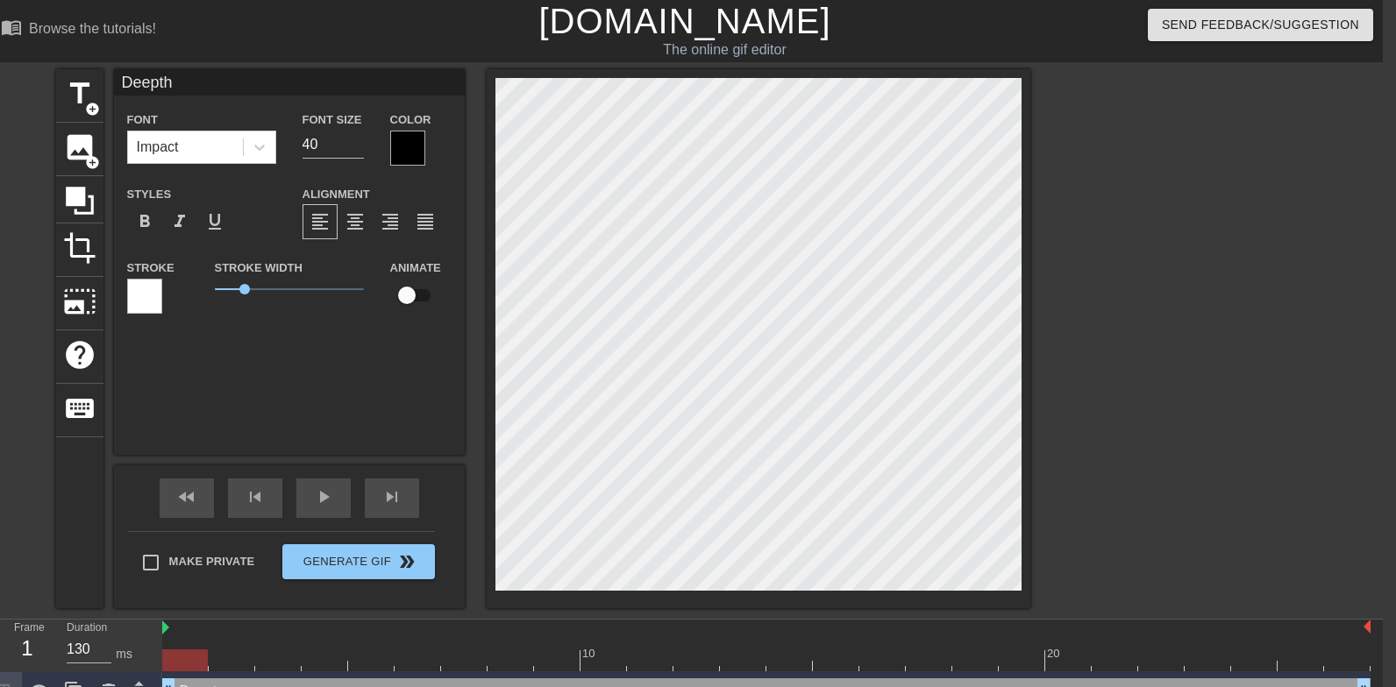
type textarea "Deepthr"
type input "Deepthro"
type textarea "Deepthroa"
type input "Deepthroat"
type textarea "Deepthroat"
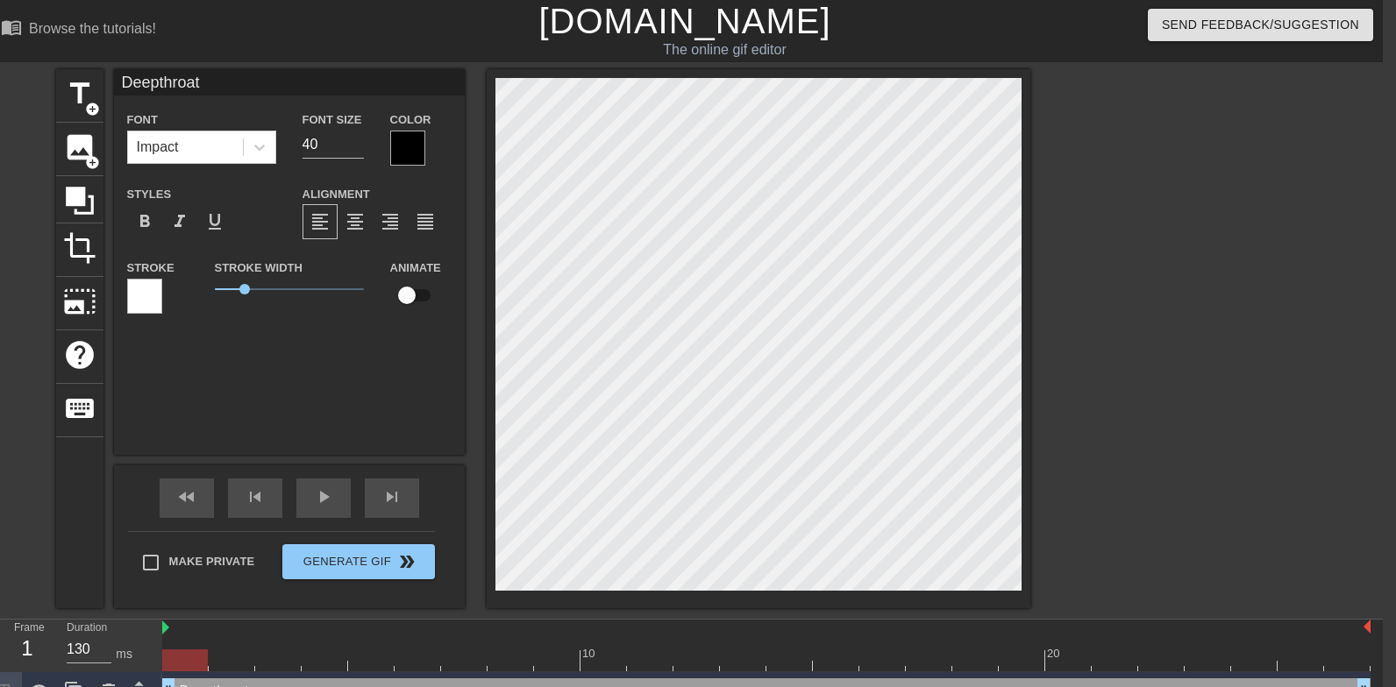
scroll to position [0, 3]
type input "Deepthroat"
type textarea "Deepthroat"
type input "Deepthroat"
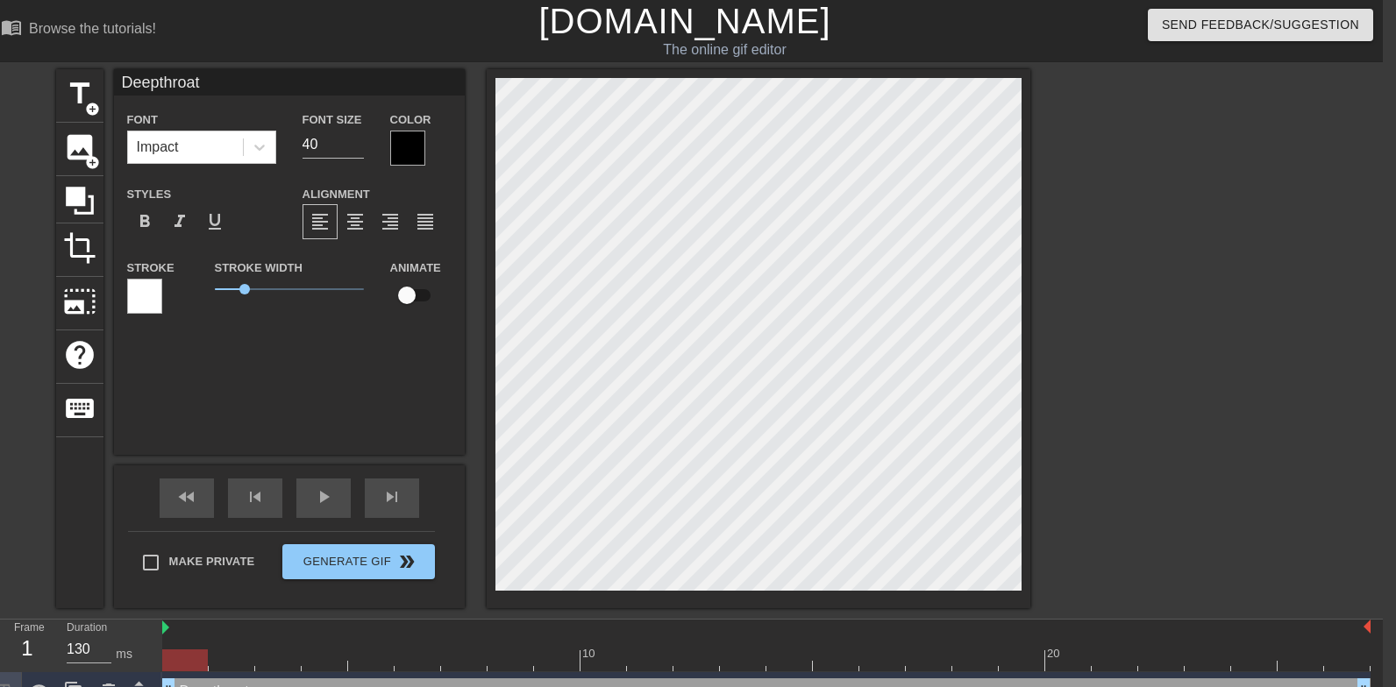
type textarea "Deepthroat"
type input "Deepthroa"
type textarea "Deepthroa"
type input "Deepthro"
type textarea "Deepthro"
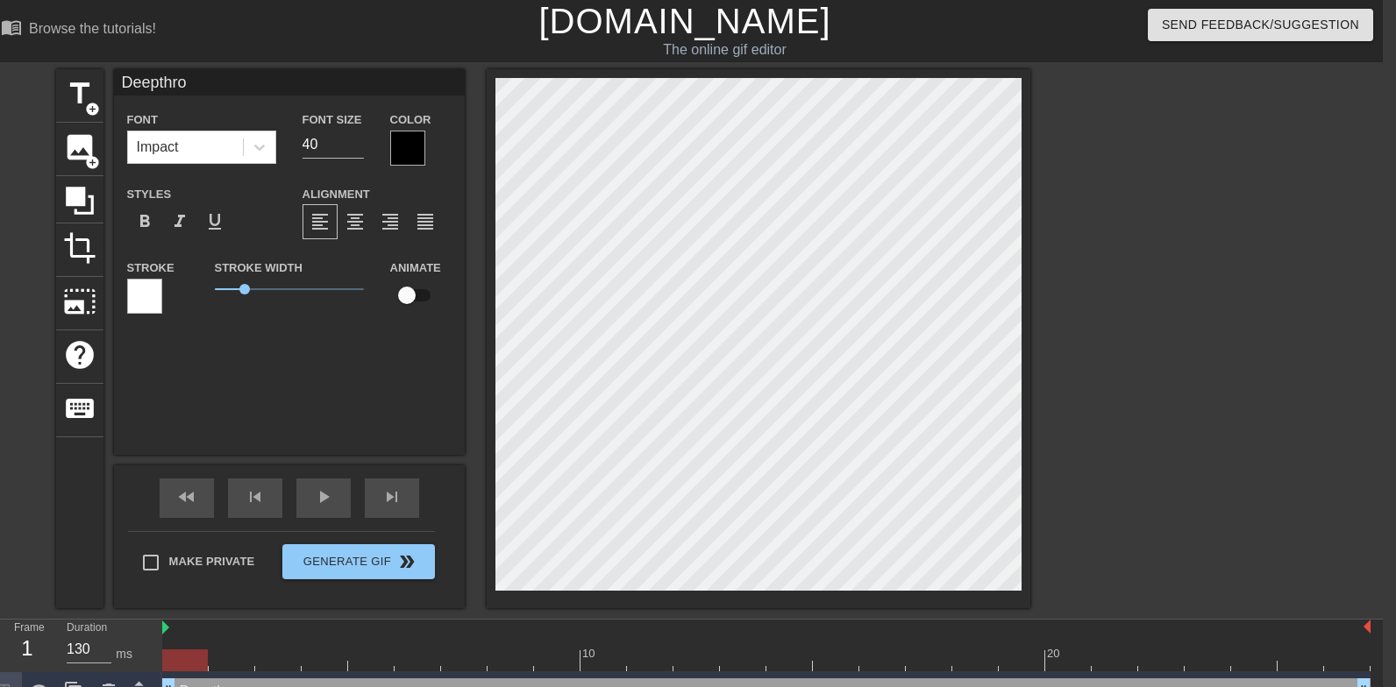
type input "Deepthr"
type textarea "Deepthr"
type input "Deepth"
type textarea "Deepth"
type input "Deept"
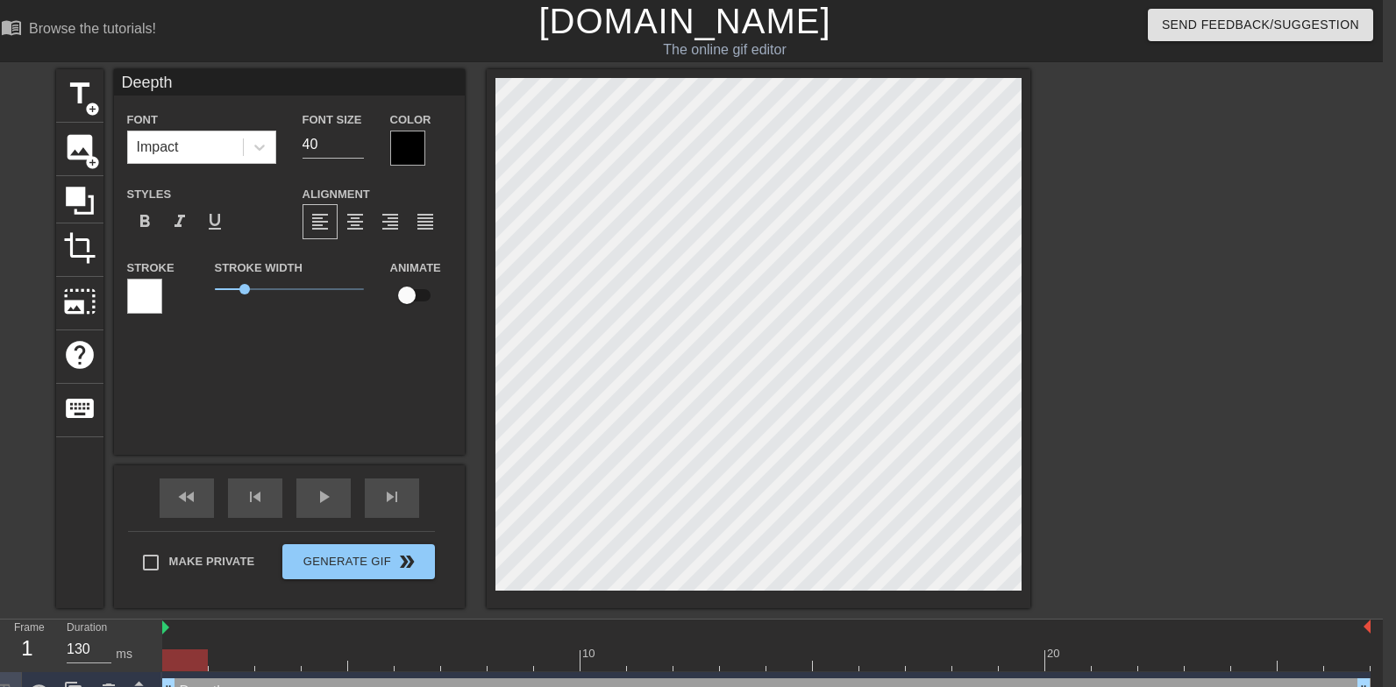
type textarea "Deept"
type input "Deep"
type textarea "Deep"
type input "Dee"
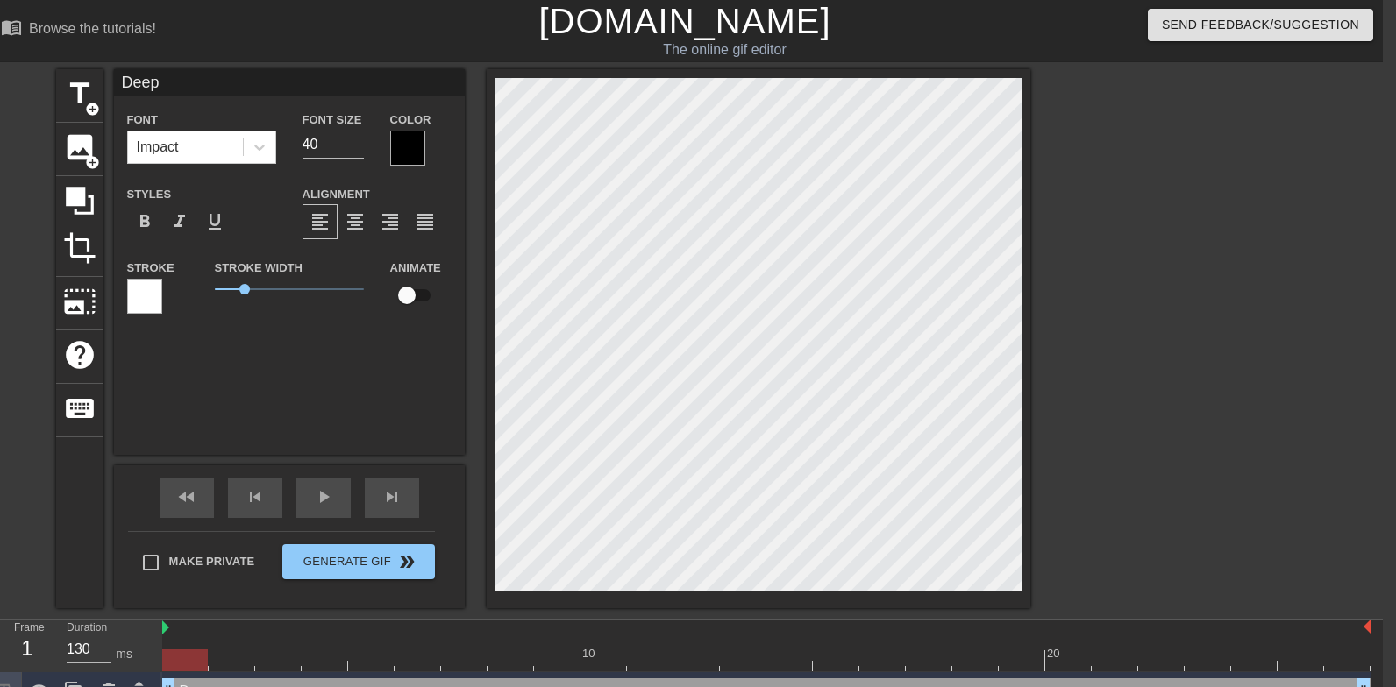
type textarea "Dee"
type input "De"
type textarea "De"
type input "D"
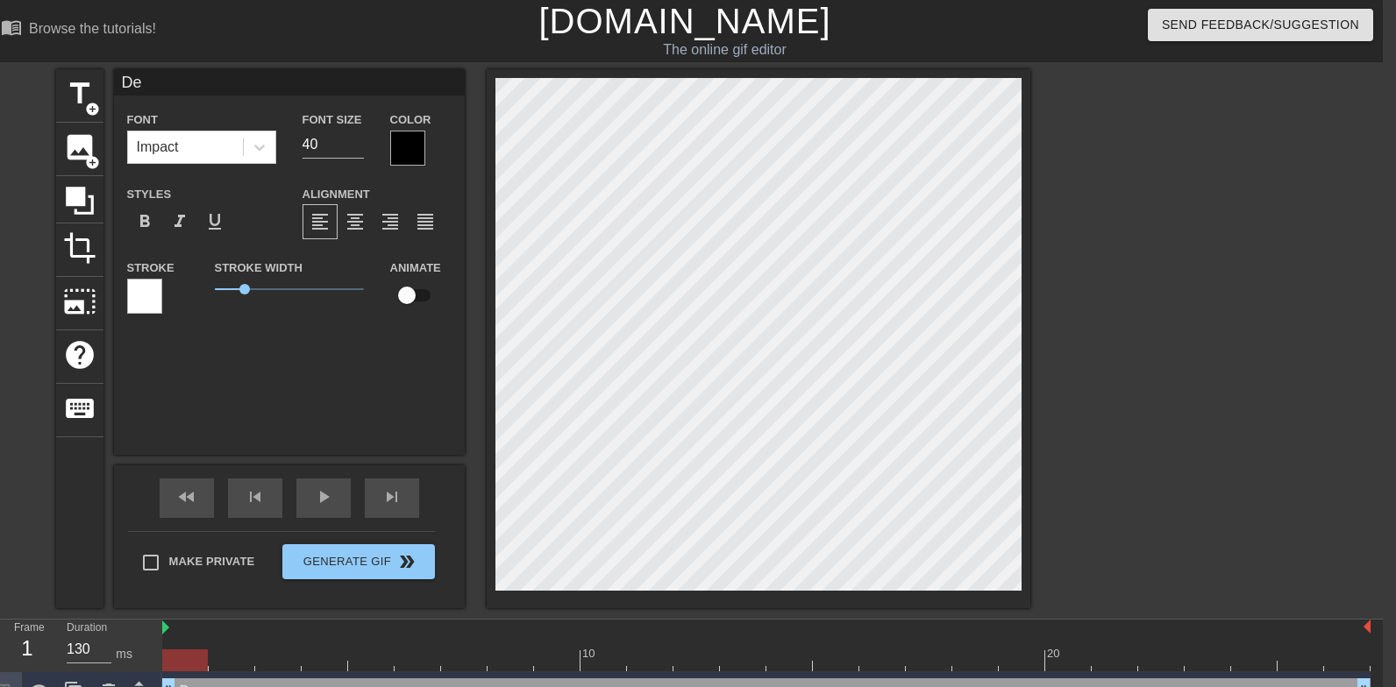
type textarea "D"
type input "L"
type textarea "L"
type input "Le"
type textarea "Le"
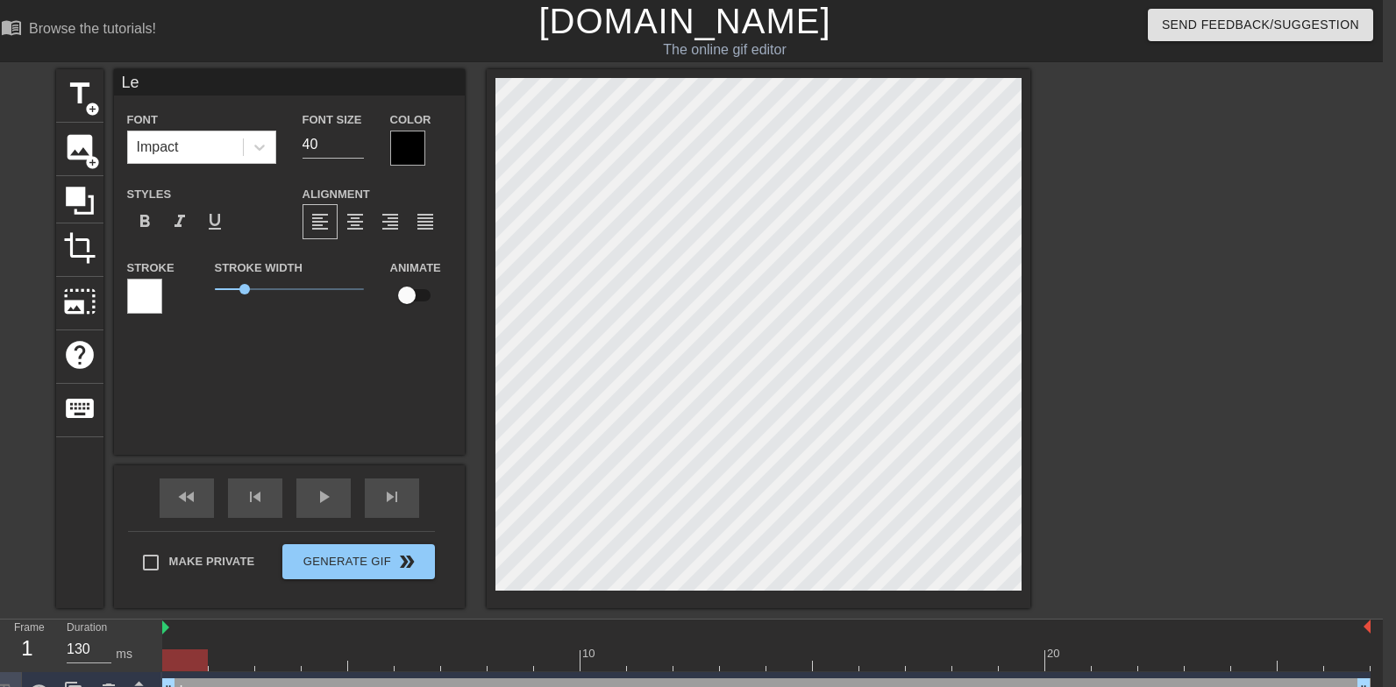
type input "Let"
type textarea "Let"
type input "Let"
type textarea "Let"
type input "Let h"
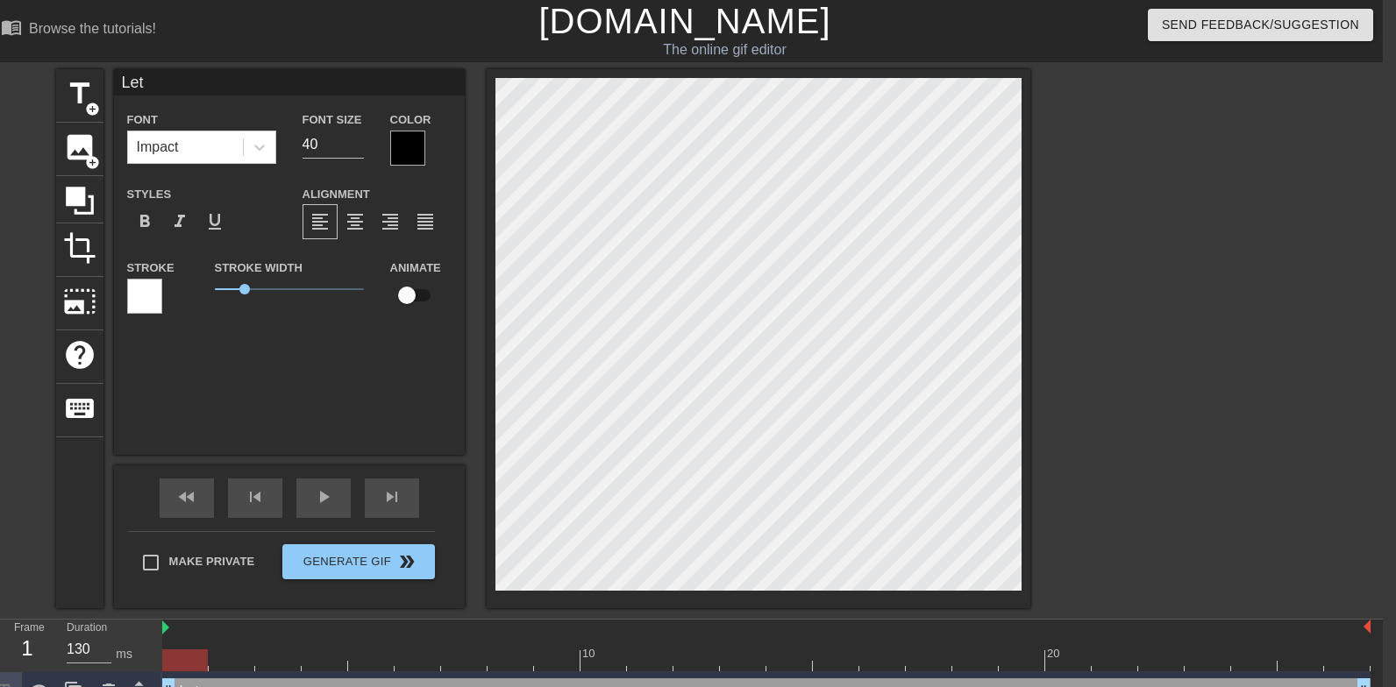
type textarea "Let h"
type input "Let hi"
type textarea "Let hi"
type input "Let his"
type textarea "Let his"
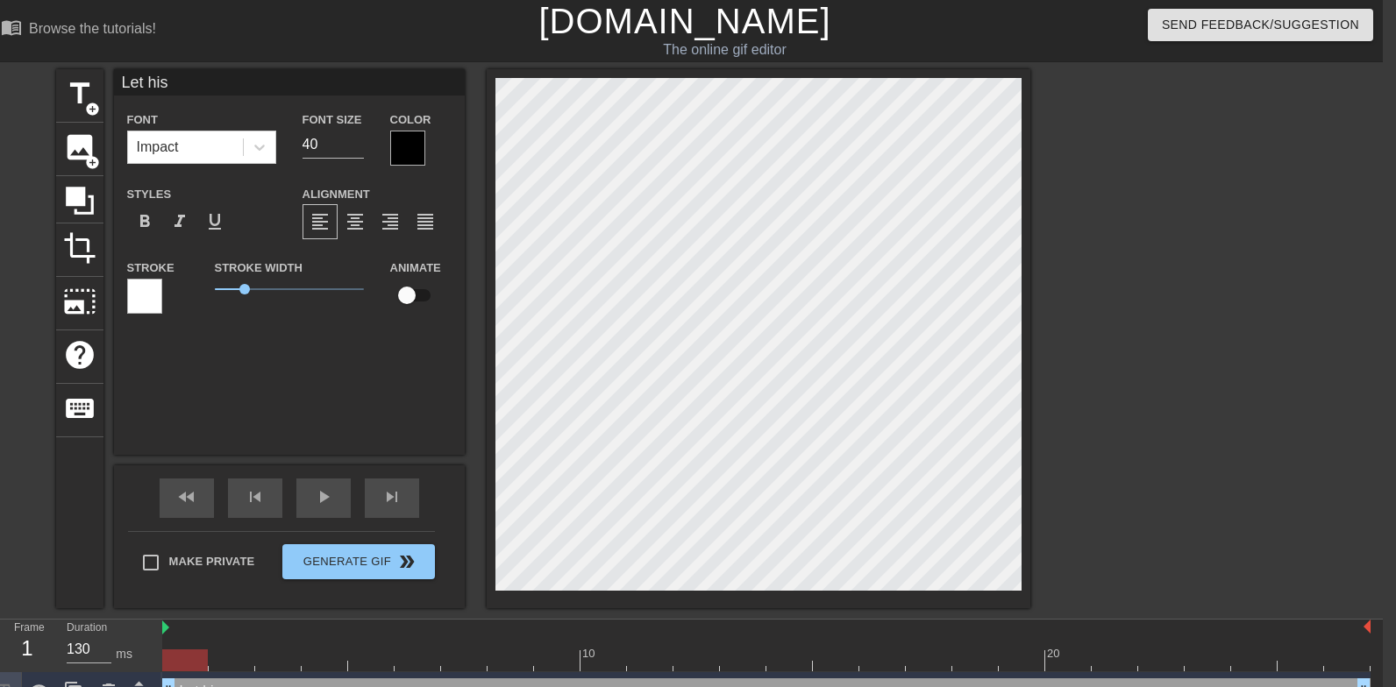
type input "Let his"
type textarea "Let his"
type input "Let his p"
type textarea "Let his p"
type input "Let his pi"
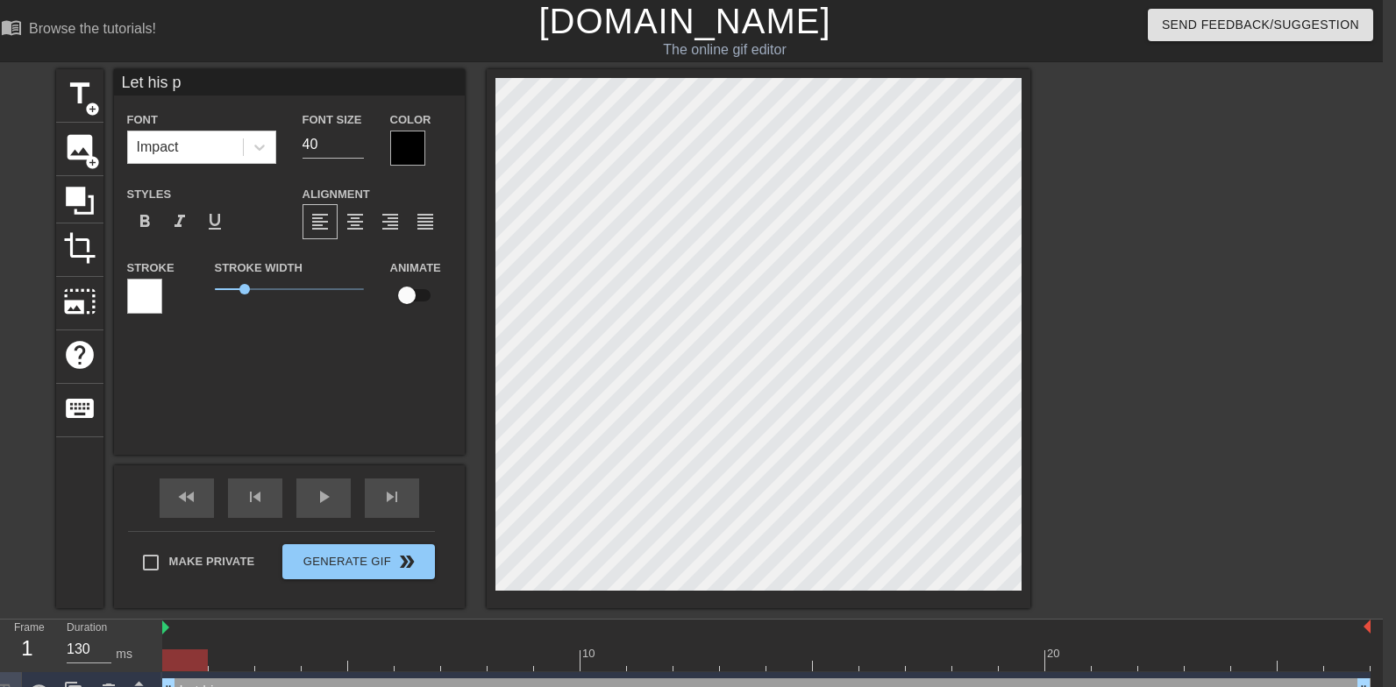
type textarea "Let his pi"
type input "Let his pis"
type textarea "Let his pis"
type input "Let his piss"
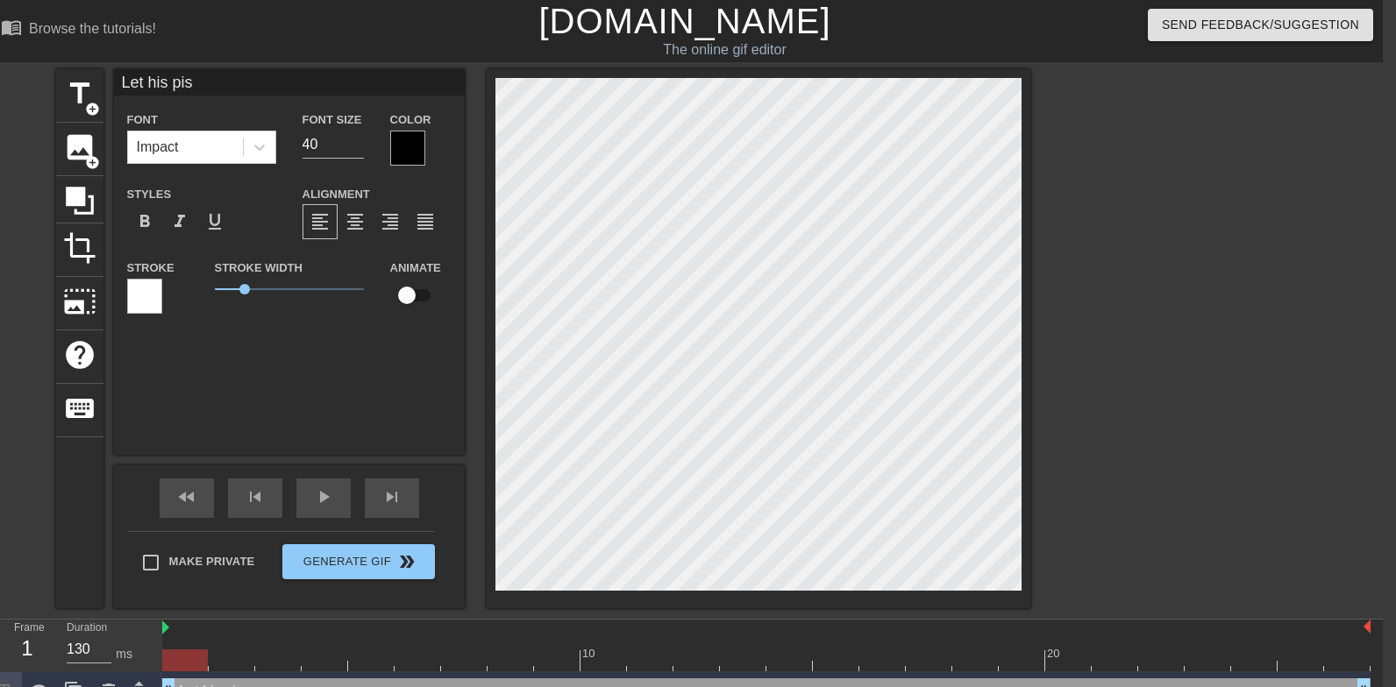
type textarea "Let his piss"
type input "Let his pis"
type textarea "Let his pis"
type input "Let his pi"
type textarea "Let his pi"
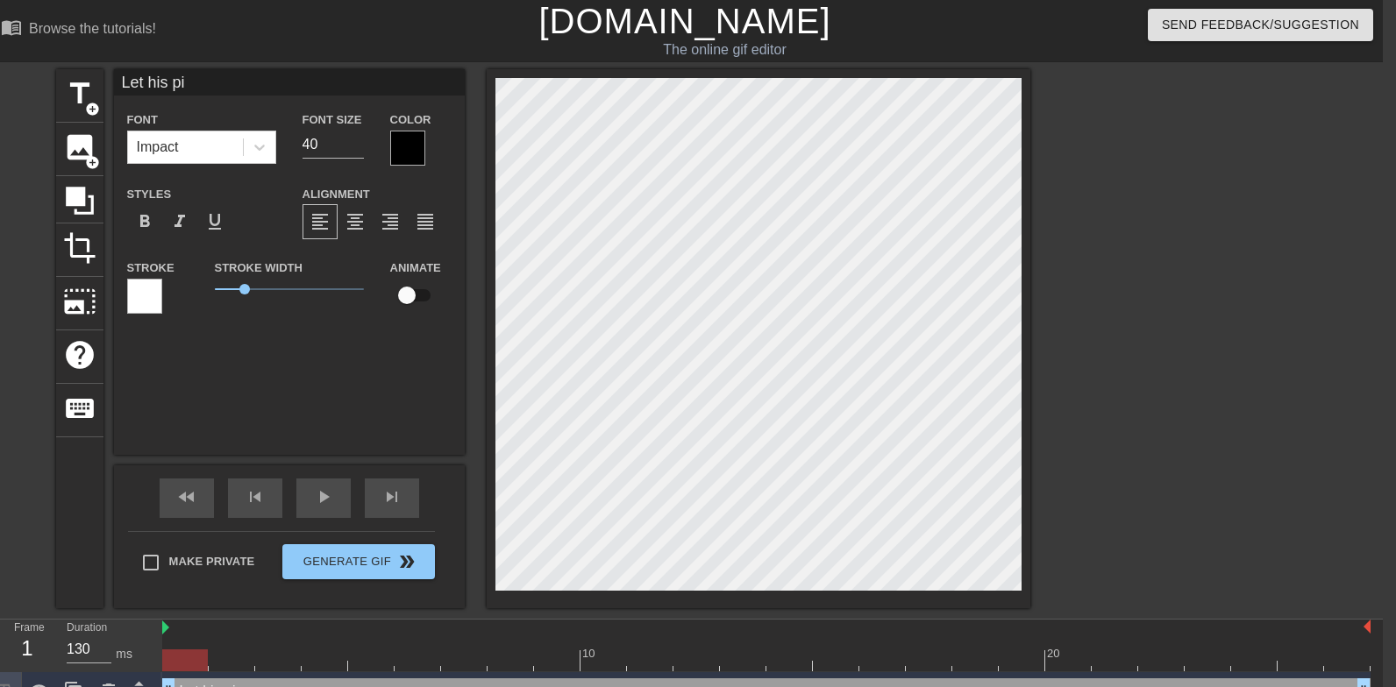
type input "Let his p"
type textarea "Let his p"
type input "Let his"
type textarea "Let his"
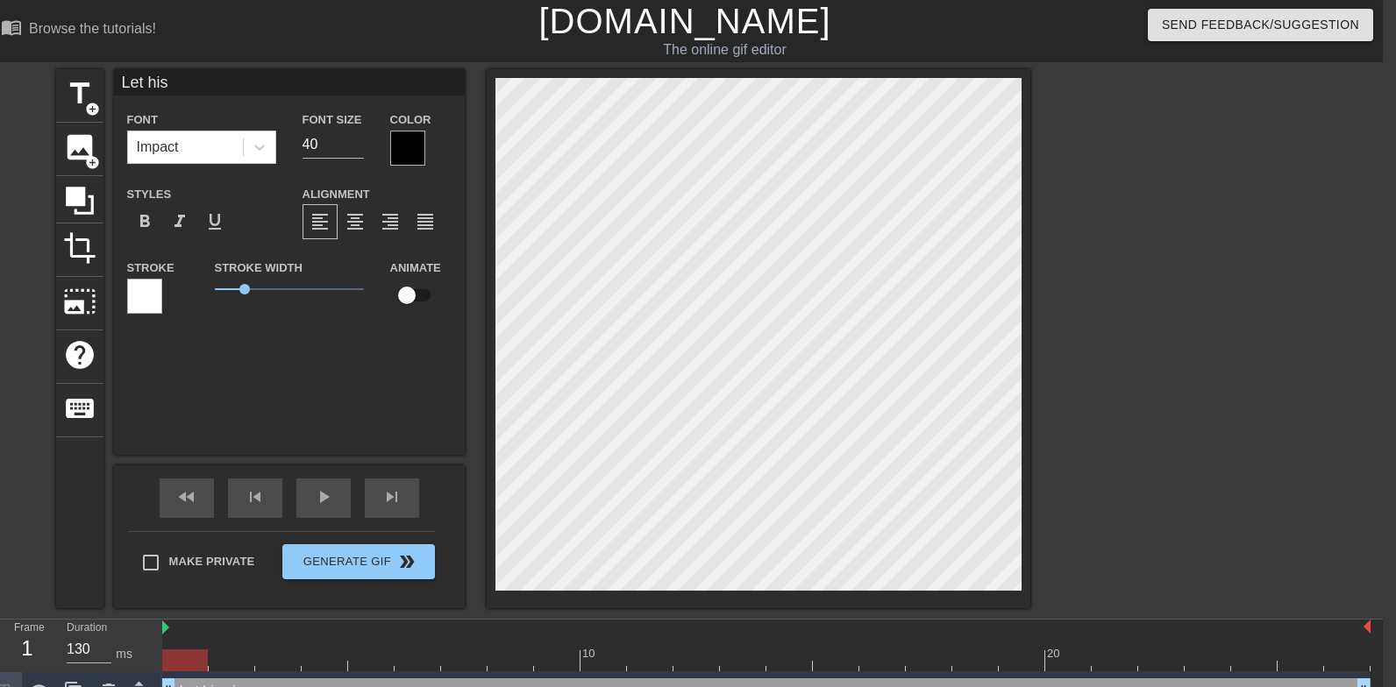
type input "Let his"
type textarea "Let his"
type input "Let hi"
type textarea "Let hi"
type input "Let h"
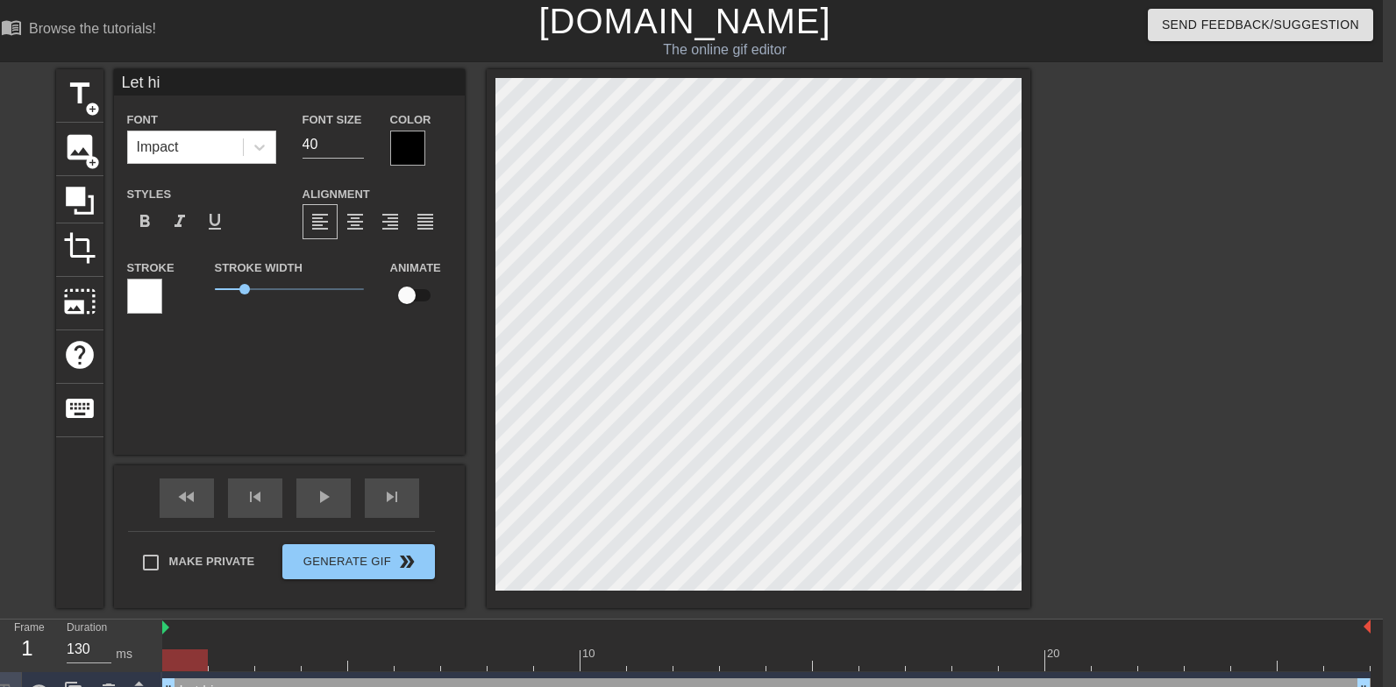
type textarea "Let h"
type input "Let"
type textarea "Let"
type input "Let"
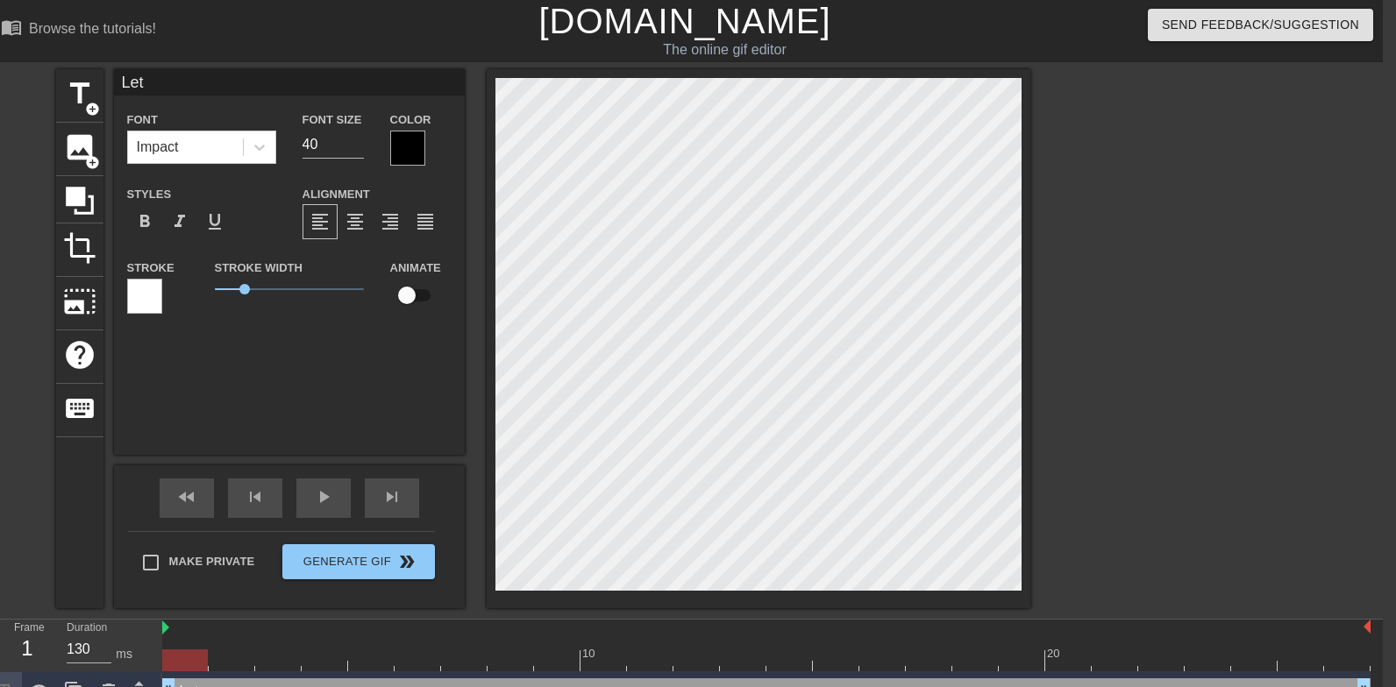
type textarea "Let"
type input "Le"
type textarea "Le"
type input "L"
type textarea "L"
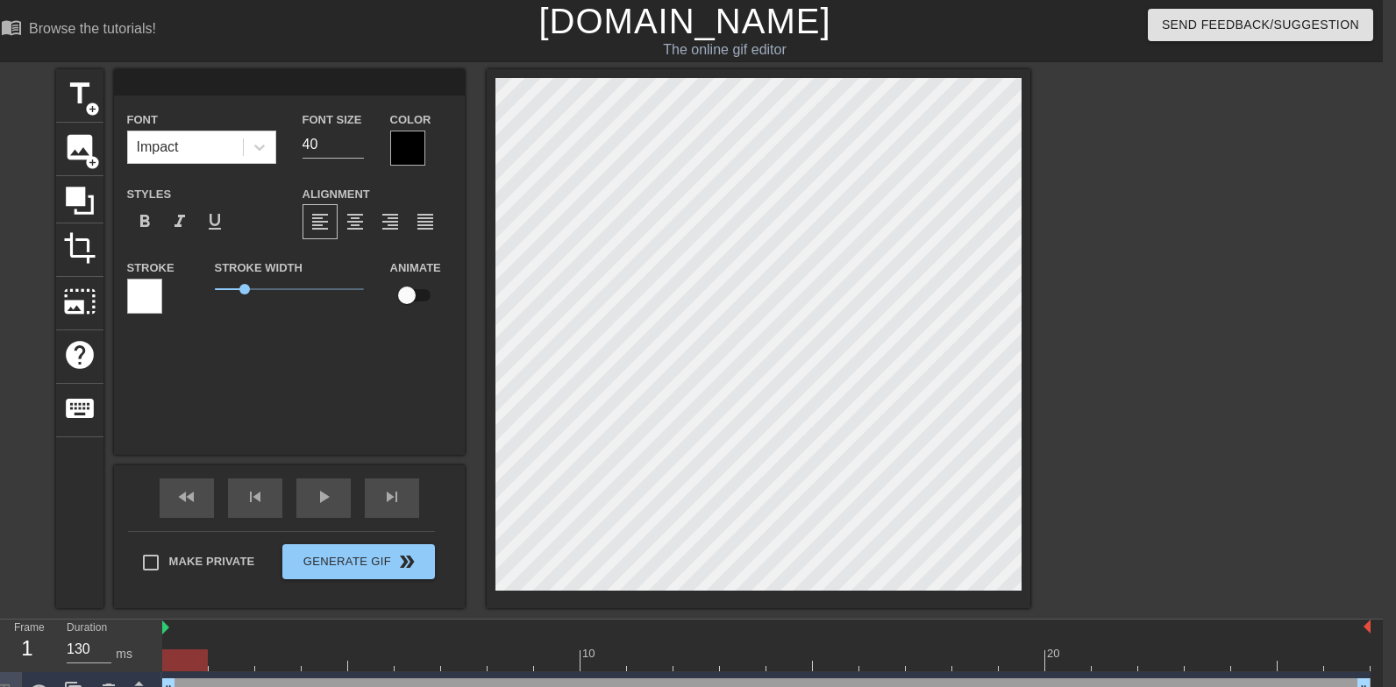
type input "D"
type textarea "D"
type input "De"
type textarea "De"
type input "Dep"
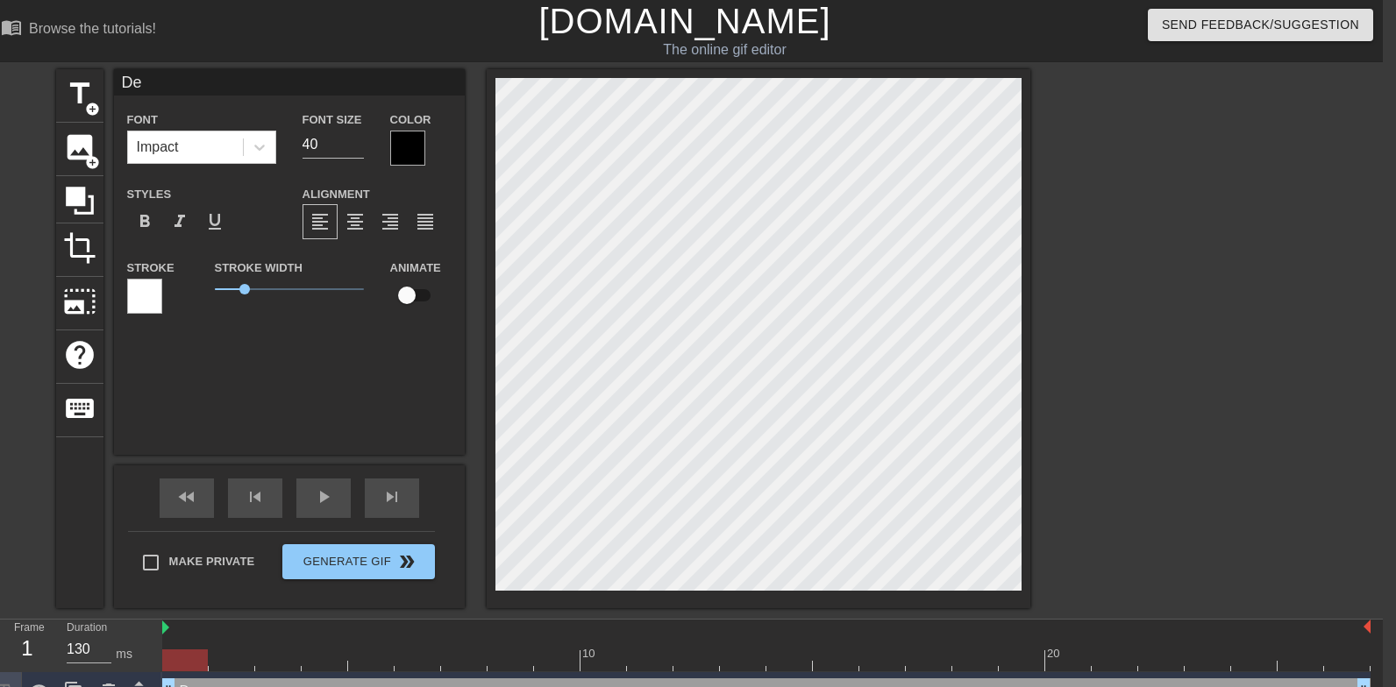
type textarea "Dep"
type input "De"
type textarea "De"
type input "Dee"
type textarea "Dee"
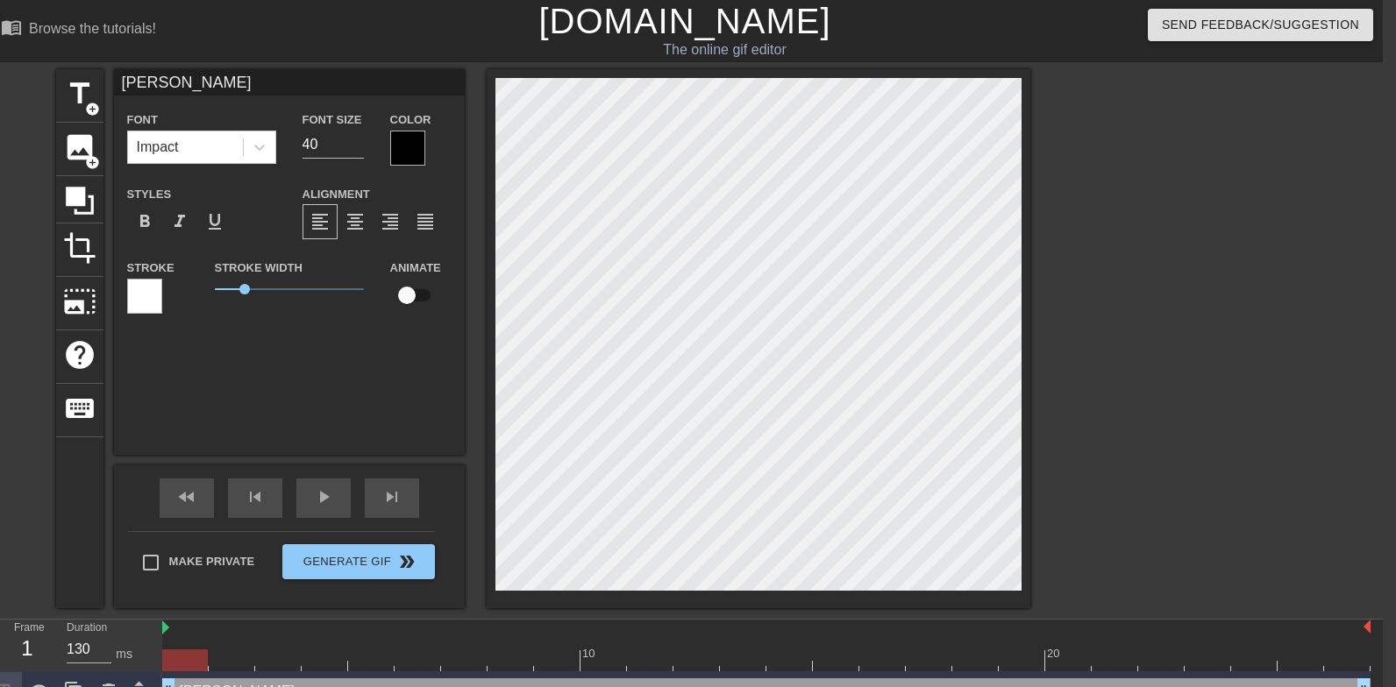
type input "Deep"
type textarea "Deep"
type input "Deept"
type textarea "Deept"
type input "Deepth"
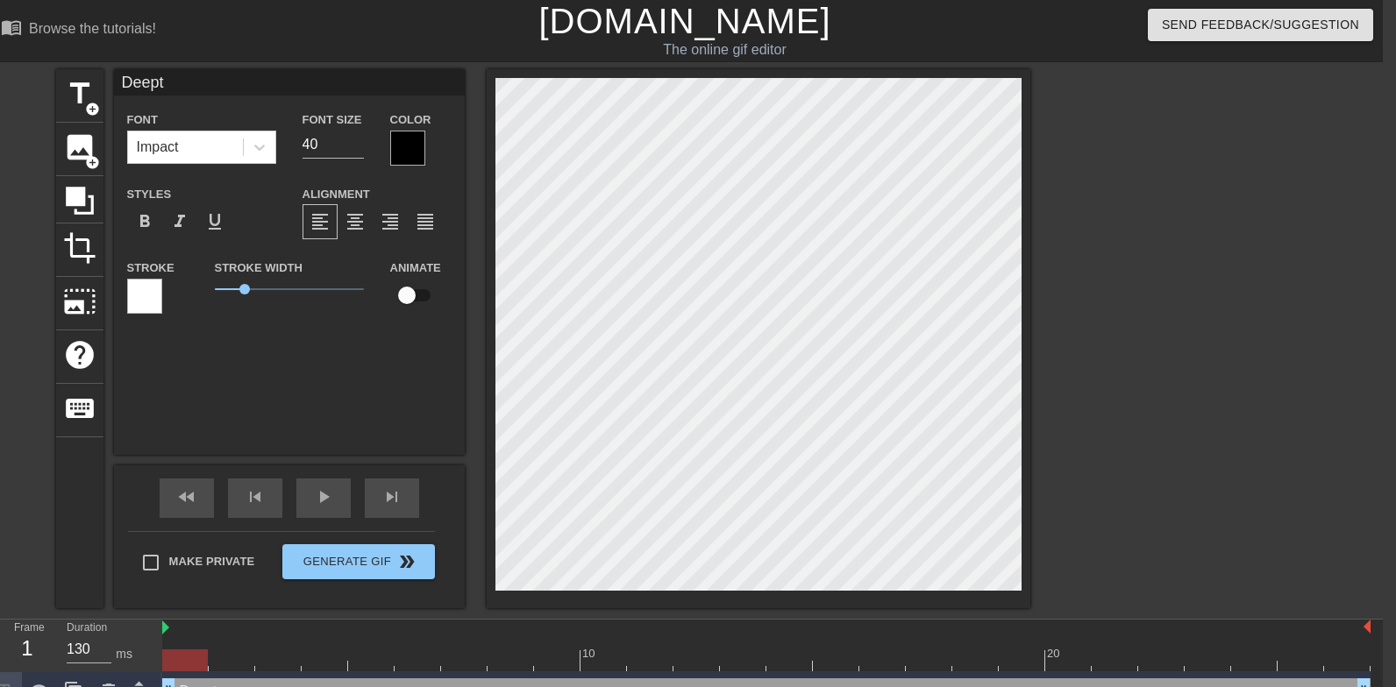
type textarea "Deepth"
type input "Deepthr"
type textarea "Deepthr"
type input "Deepthro"
type textarea "Deepthro"
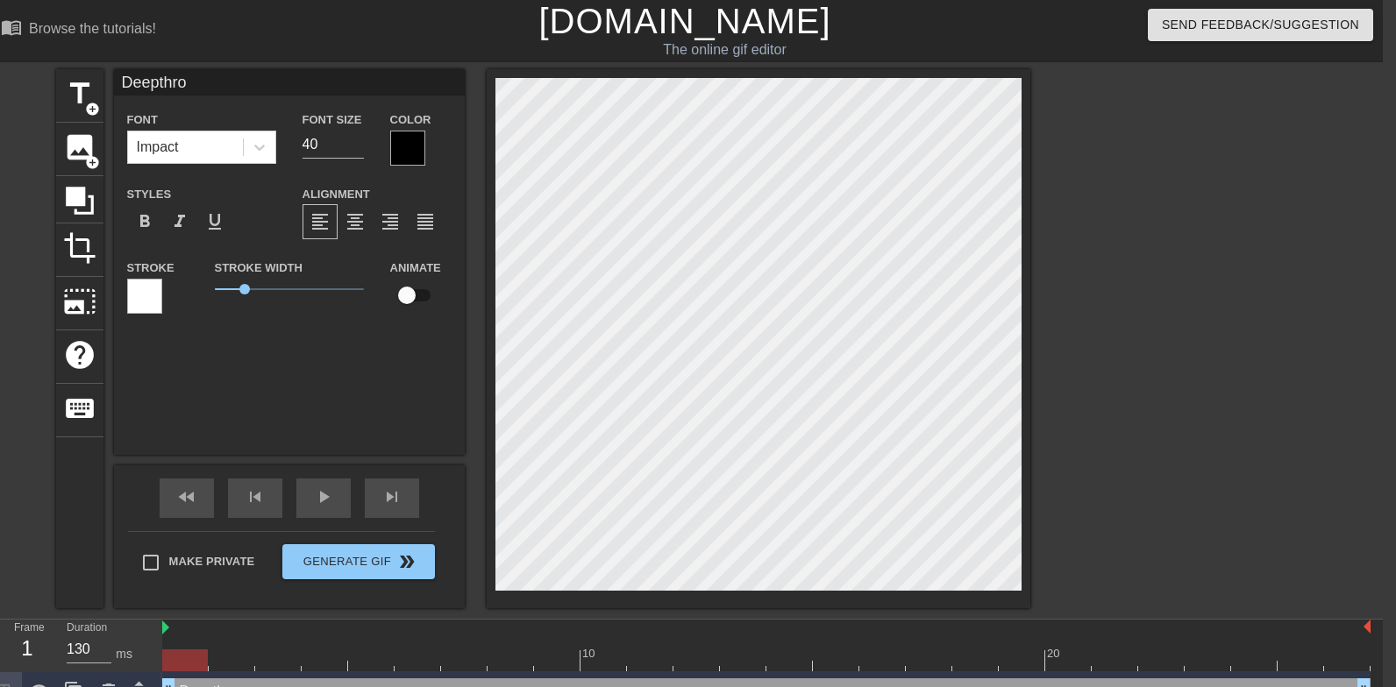
type input "Deepthroa"
type textarea "Deepthroa"
type input "Deepthroat"
type textarea "Deepthroat"
type input "Deepthroat"
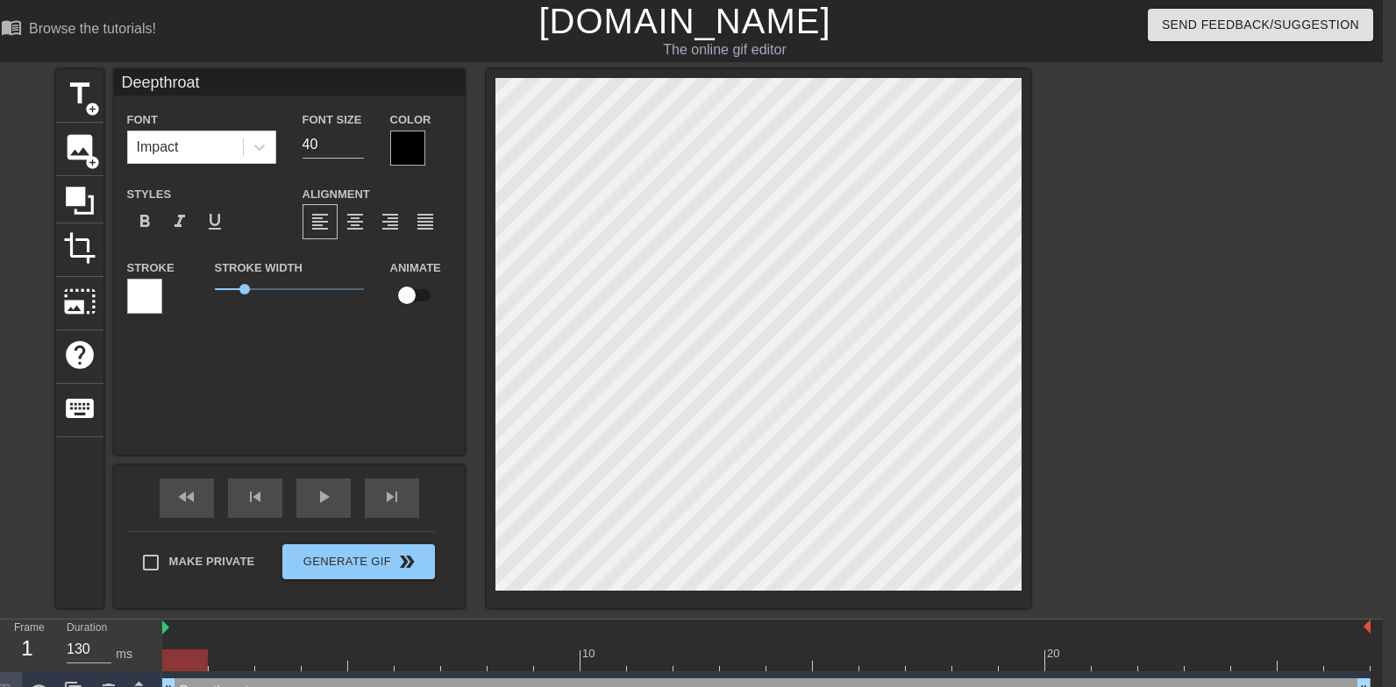
type textarea "Deepthroat"
type input "Deepthroat h"
type textarea "Deepthroat h"
type input "Deepthroat hi"
type textarea "Deepthroat his"
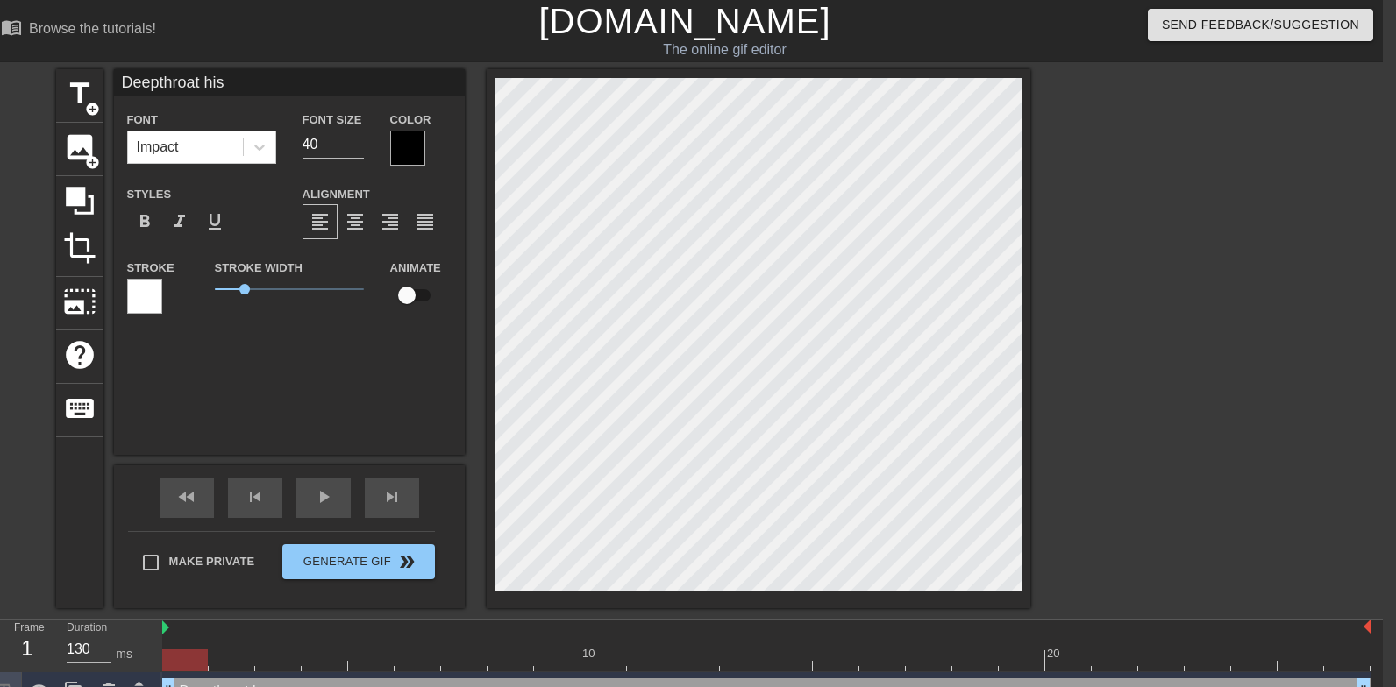
type input "Deepthroat his"
type textarea "Deepthroat his"
type input "Deepthroat his o"
type textarea "Deepthroat his o"
type input "Deepthroat his"
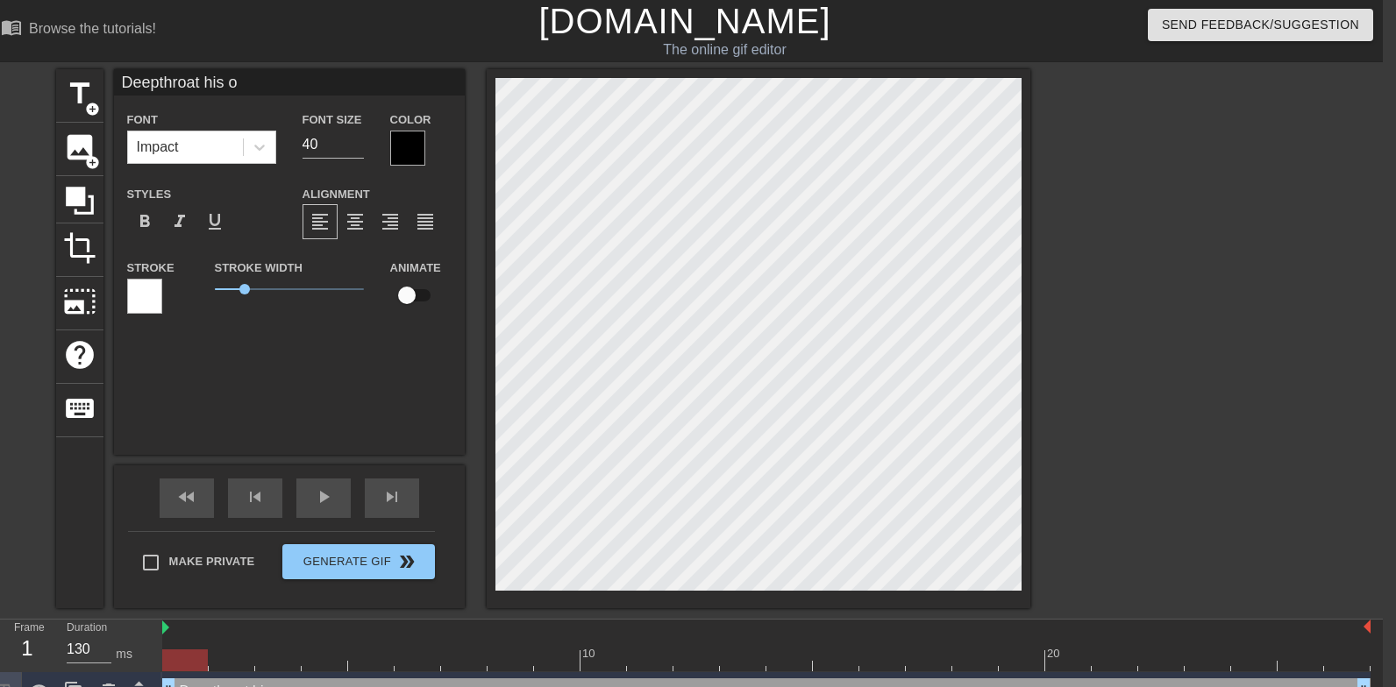
type textarea "Deepthroat his"
type input "Deepthroat his c"
type textarea "Deepthroat his c"
type input "Deepthroat his co"
type textarea "Deepthroat his co"
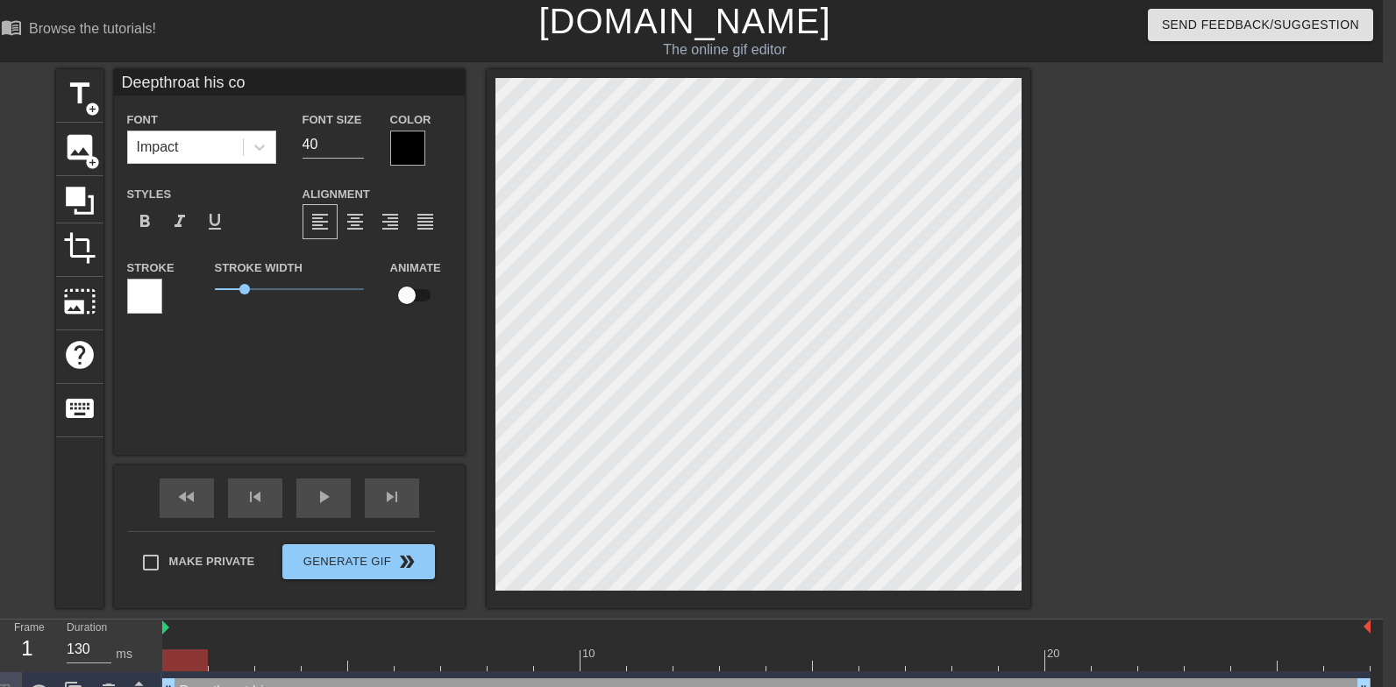
type input "Deepthroat his coc"
type textarea "Deepthroat his coc"
type input "Deepthroat his cock"
type textarea "Deepthroat his cock"
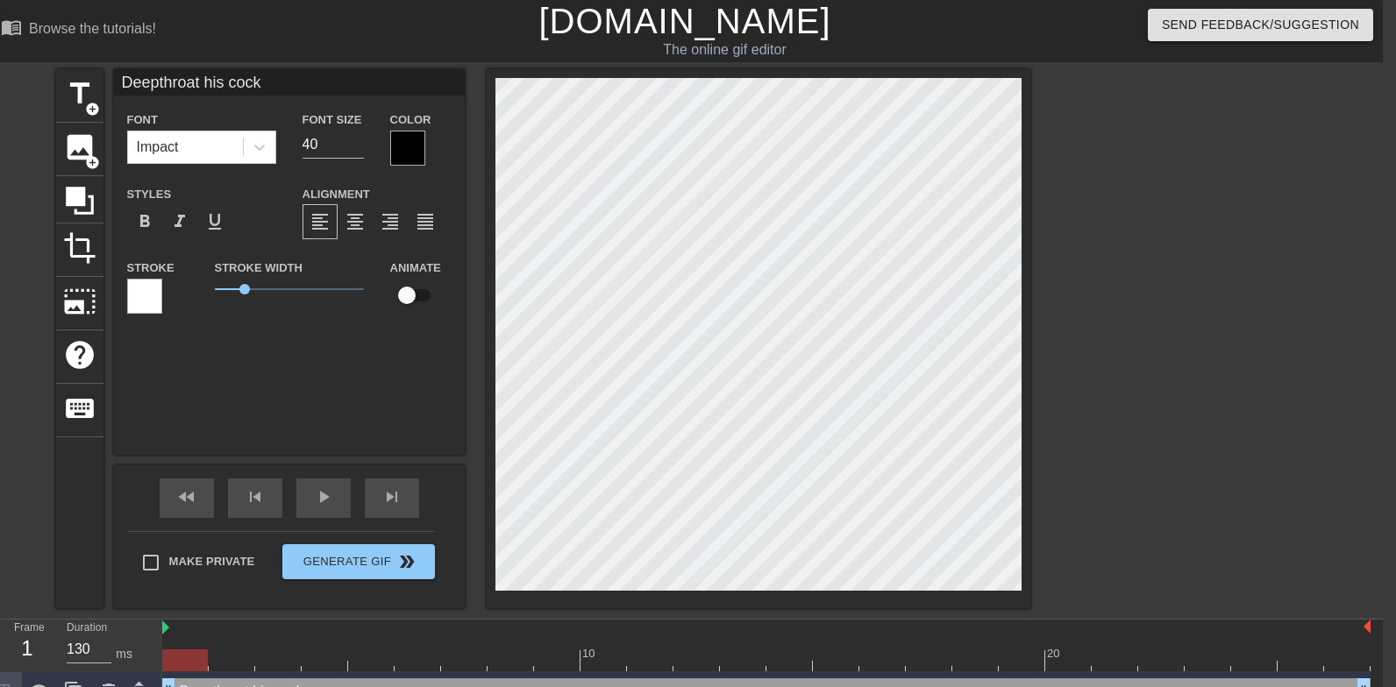
type input "Deepthroat his cock"
type textarea "Deepthroat his cock"
type input "Deepthroat his cock t"
type textarea "Deepthroat his cock t"
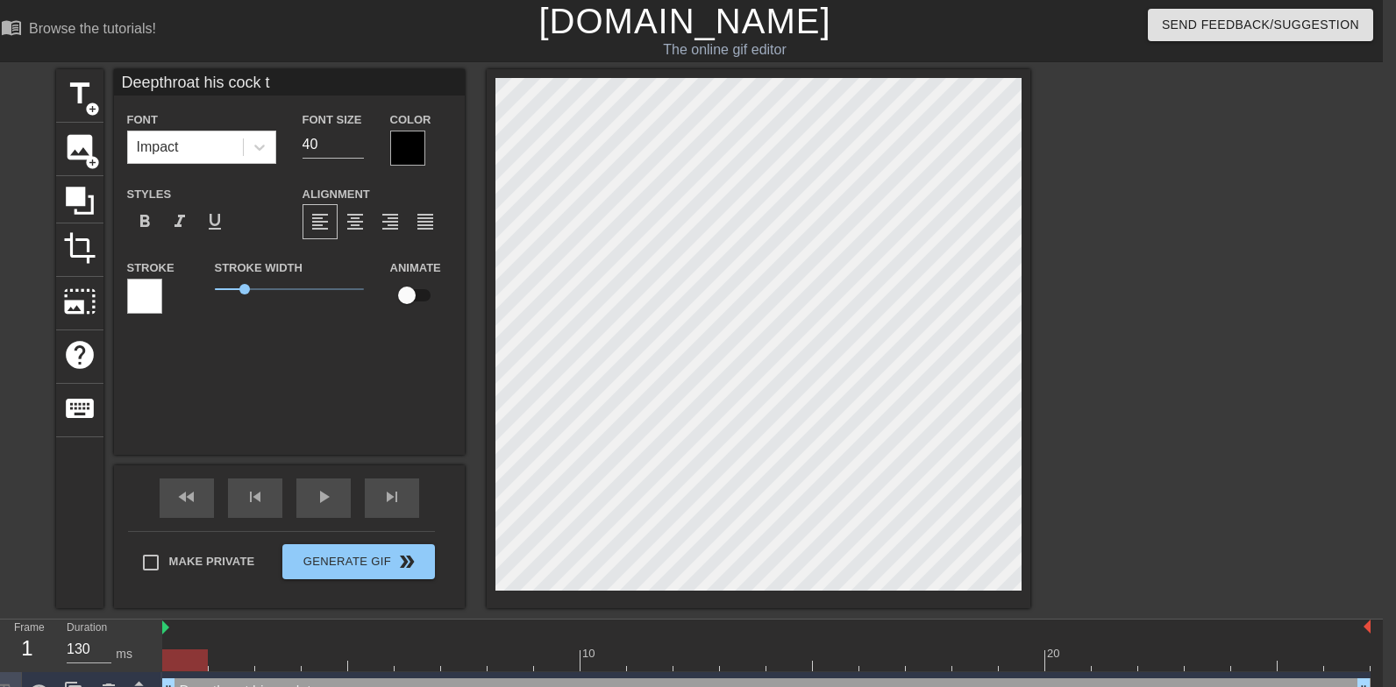
type input "Deepthroat his cock"
type textarea "Deepthroat his cock"
type input "Deepthroat his cock w"
type textarea "Deepthroat his cock w"
type input "Deepthroat his cock wh"
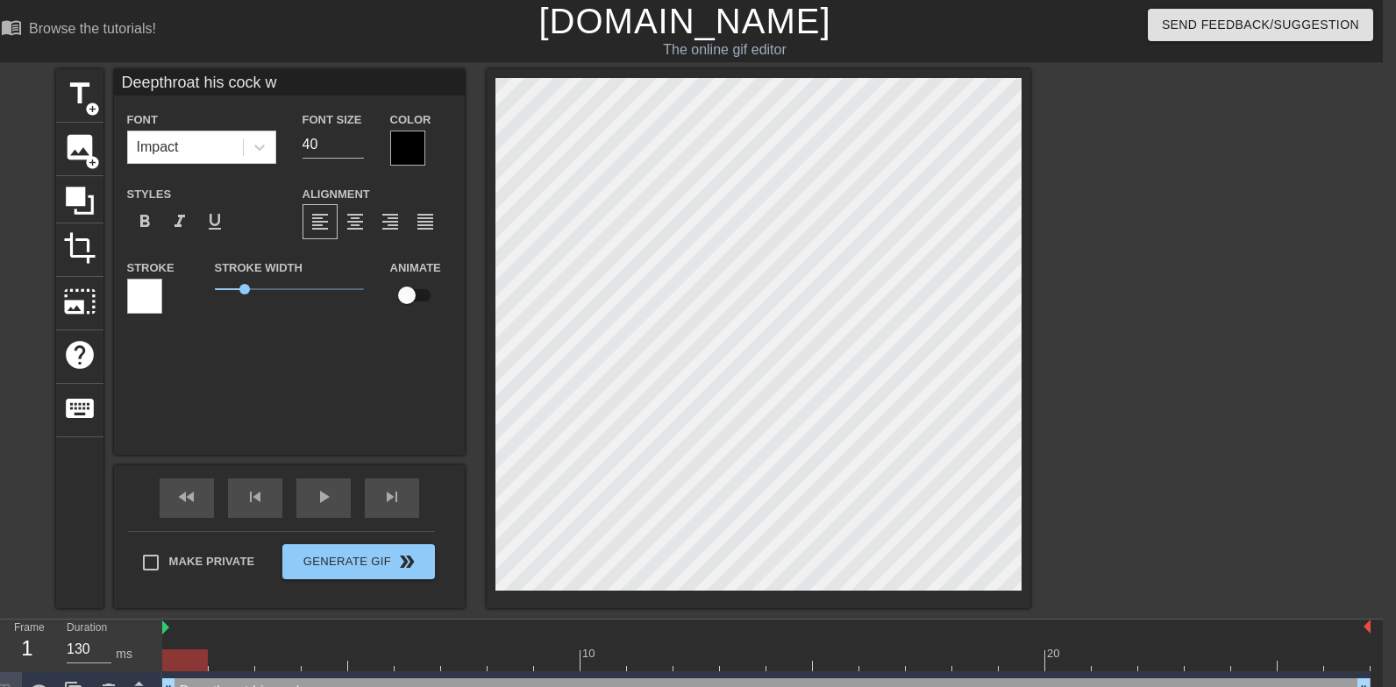
type textarea "Deepthroat his cock wh"
type input "Deepthroat his cock whi"
type textarea "Deepthroat his cock whi"
type input "Deepthroat his cock whil"
type textarea "Deepthroat his cock whil"
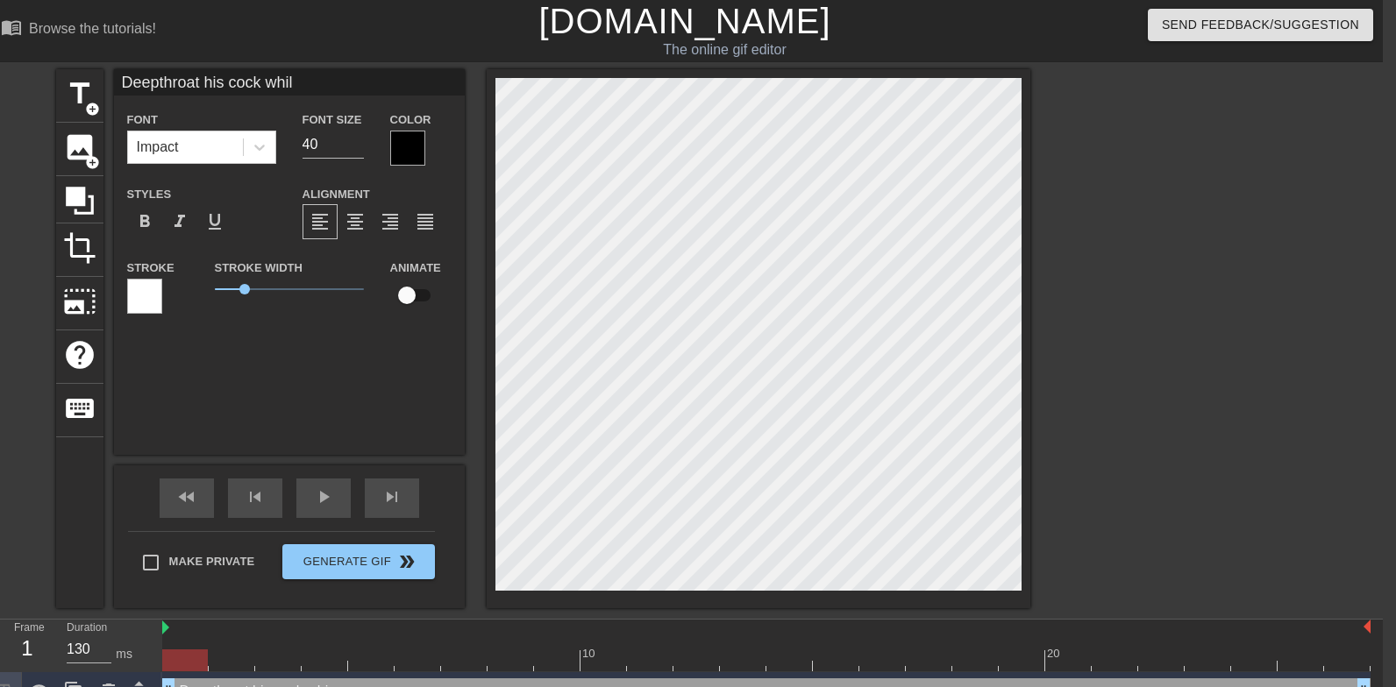
type input "Deepthroat his cock while"
type textarea "Deepthroat his cock while"
type input "Deepthroat his cock while"
type textarea "Deepthroat his cock while"
type input "Deepthroat his cock while h"
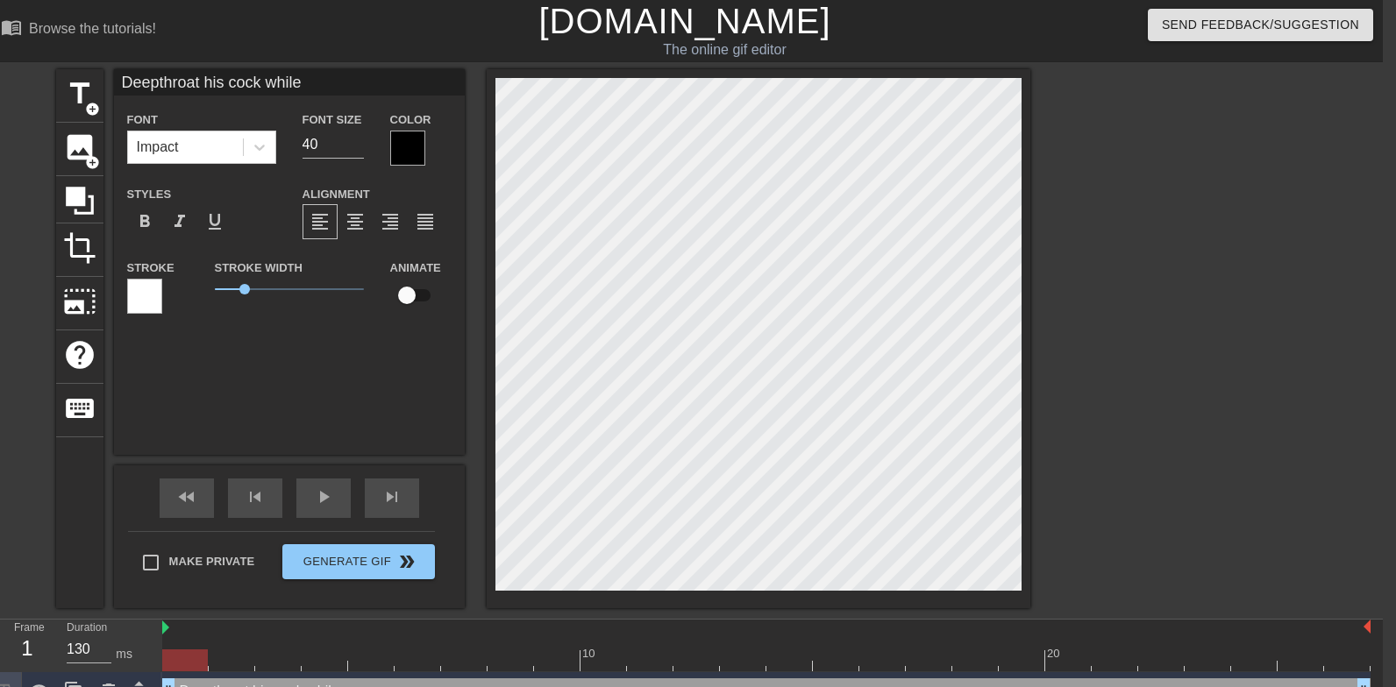
type textarea "Deepthroat his cock while h"
type input "Deepthroat his cock while he"
type textarea "Deepthroat his cock while he"
type input "Deepthroat his cock while he"
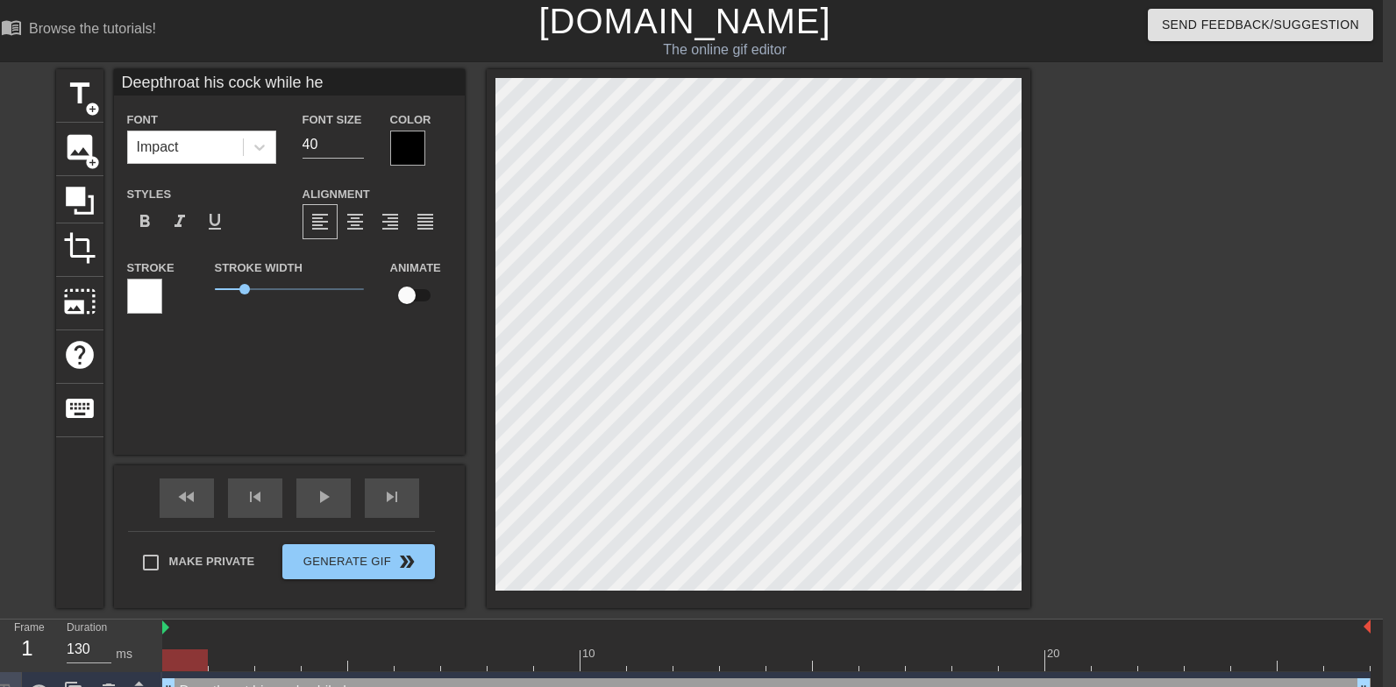
type textarea "Deepthroat his cock while he"
type input "Deepthroat his cock while he"
type textarea "Deepthroat his cock while he"
type input "Deepthroat his cock while h"
type textarea "Deepthroat his cock while h"
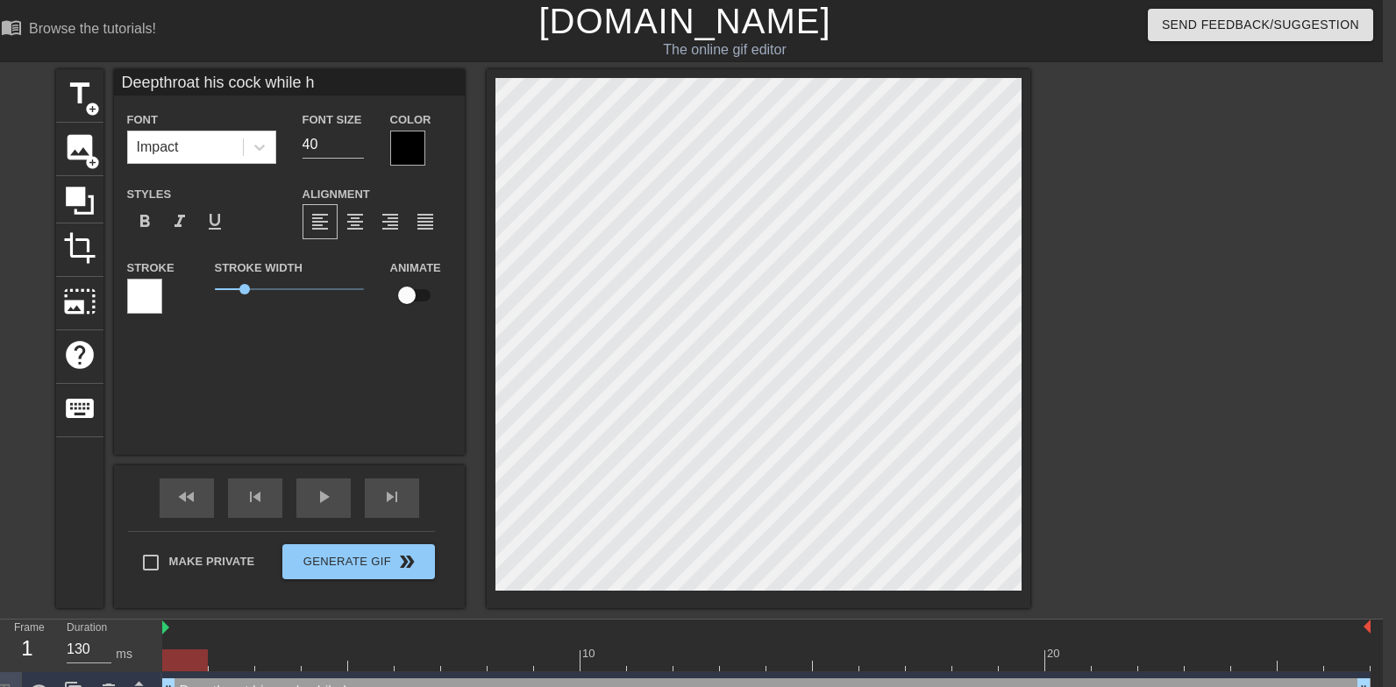
type input "Deepthroat his cock while"
type textarea "Deepthroat his cock while"
type input "Deepthroat his cock while"
type textarea "Deepthroat his cock while"
type input "Deepthroat his cock whil"
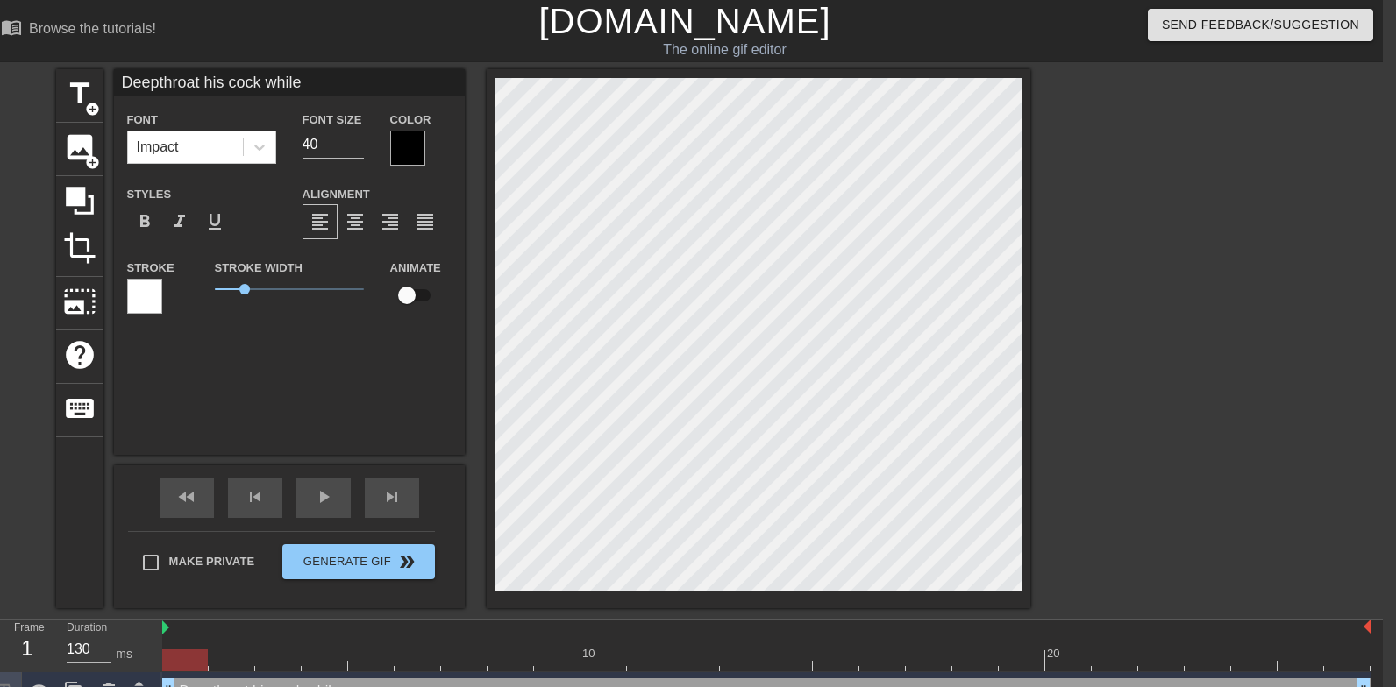
type textarea "Deepthroat his cock whil"
type input "Deepthroat his cock whi"
type textarea "Deepthroat his cock whi"
type input "Deepthroat his cock wh"
type textarea "Deepthroat his cock wh"
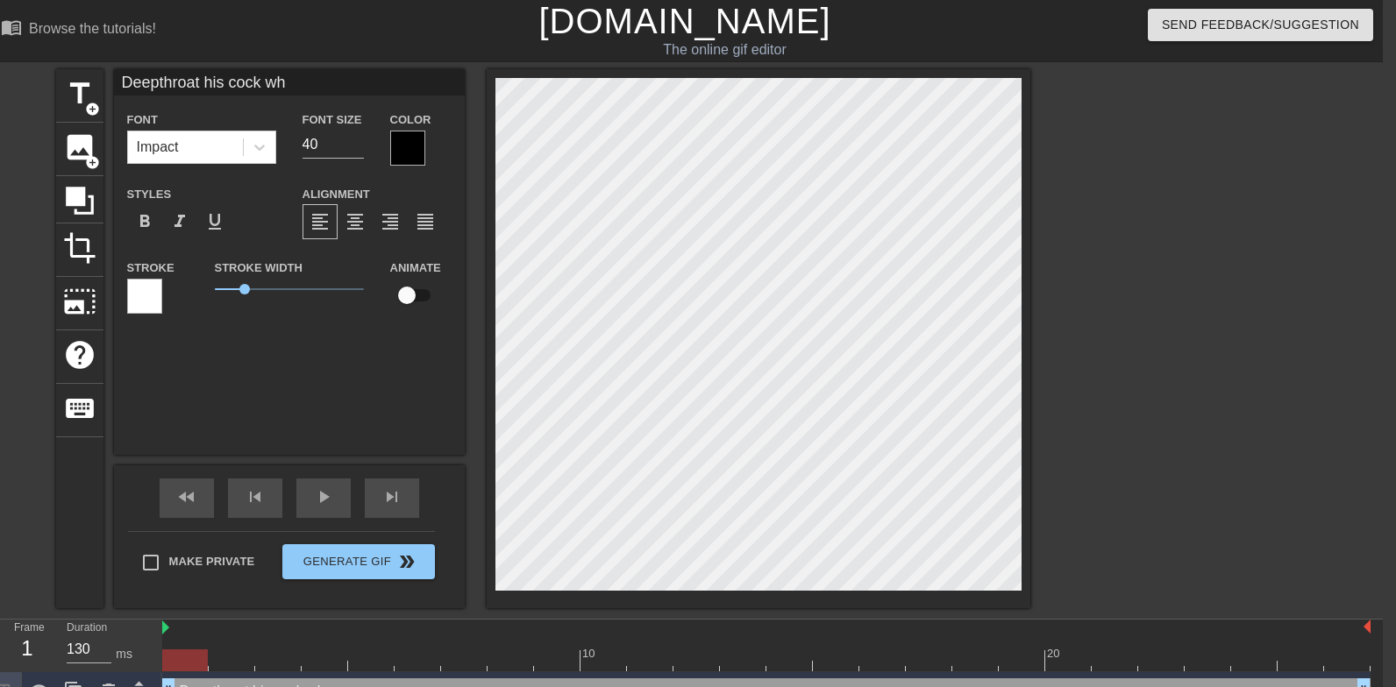
type input "Deepthroat his cock w"
type textarea "Deepthroat his cock w"
type input "Deepthroat his cock"
type textarea "Deepthroat his cock"
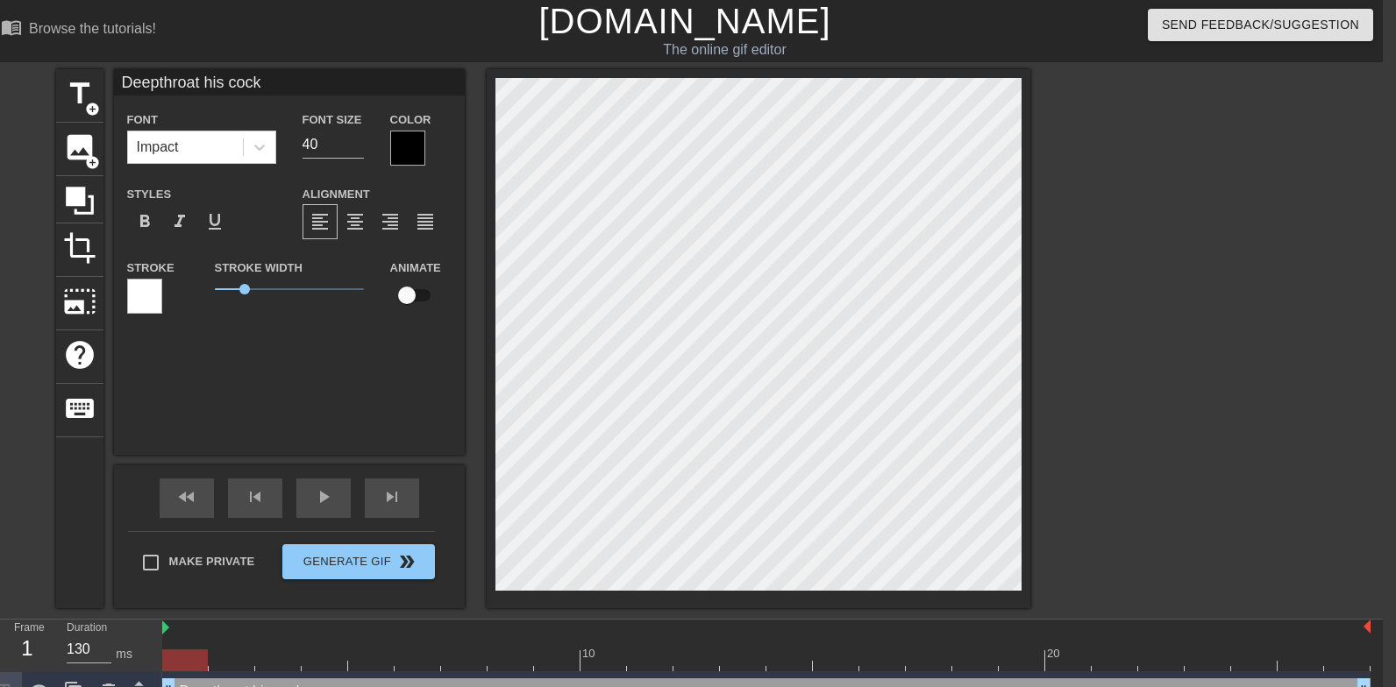
type input "Deepthroat his cock"
type textarea "Deepthroat his cock"
type input "Deepthroat his cock w"
type textarea "Deepthroat his cock w"
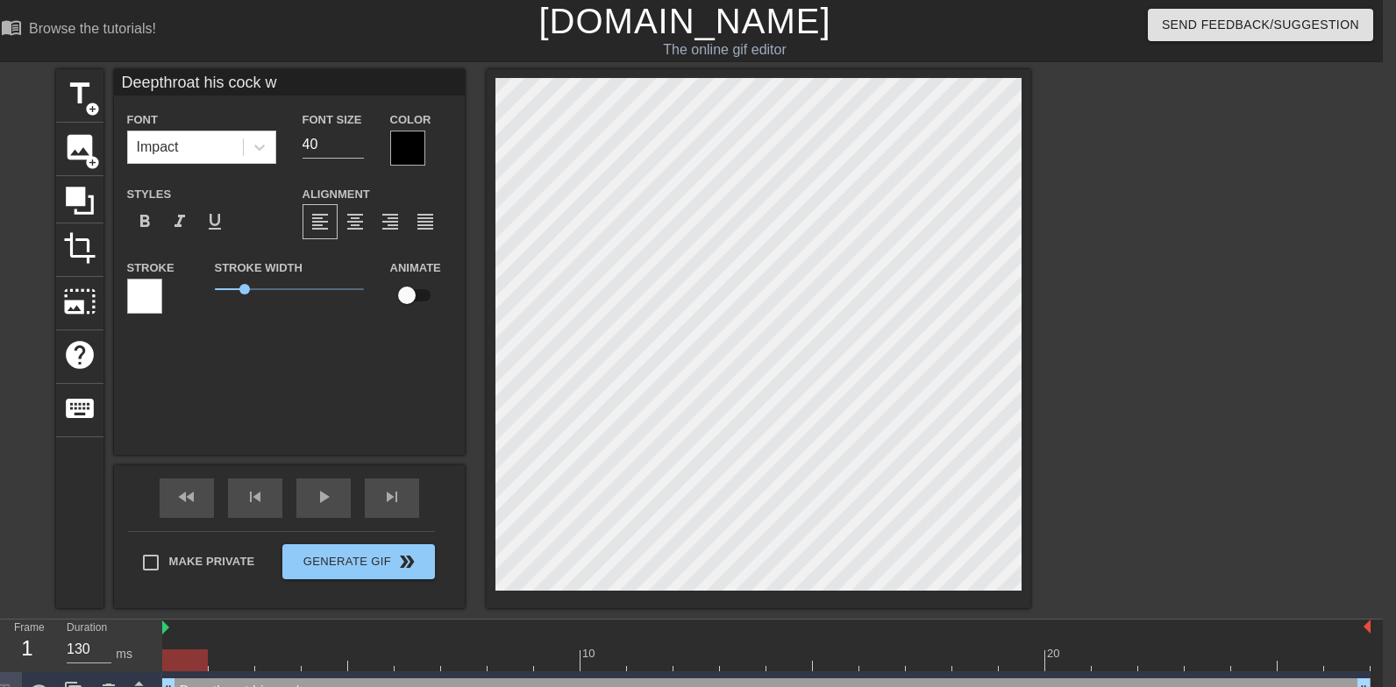
type input "Deepthroat his cock wh"
type textarea "Deepthroat his cock wh"
type input "Deepthroat his cock whi"
type textarea "Deepthroat his cock whi"
type input "Deepthroat his cock whie"
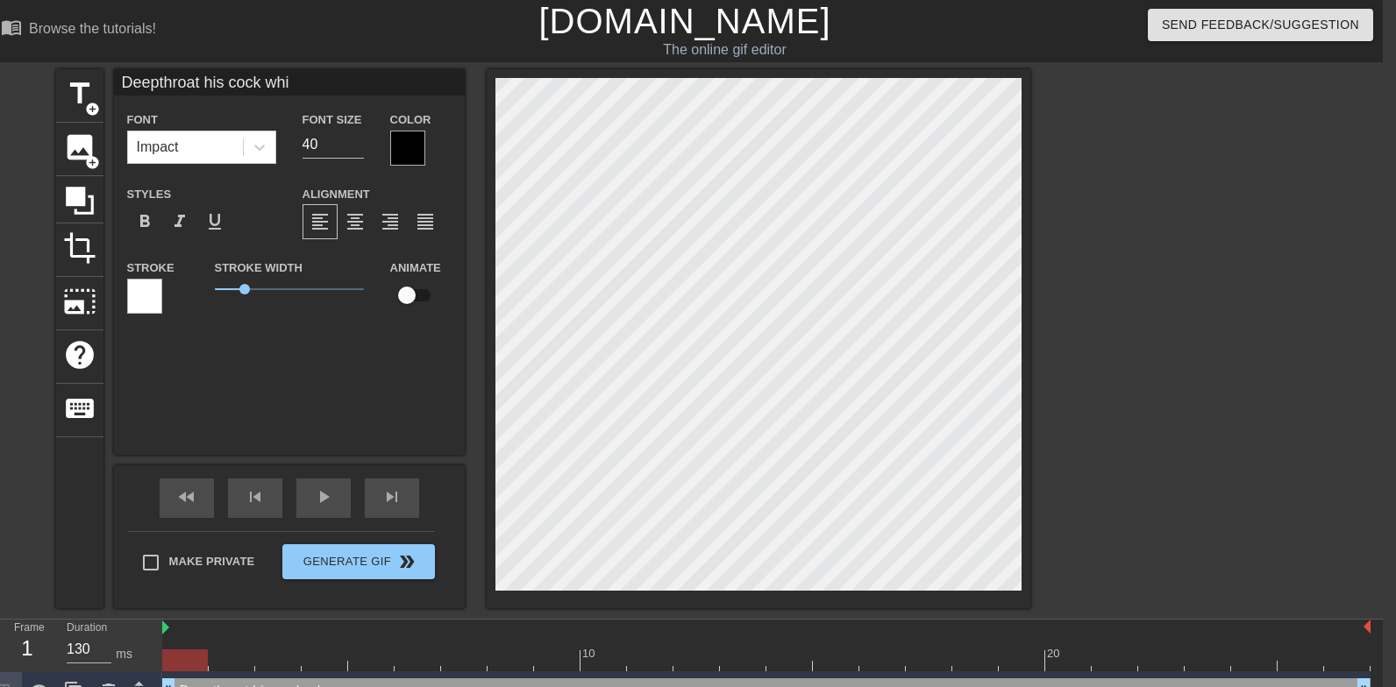
type textarea "Deepthroat his cock whie"
type input "Deepthroat his cock whie"
type textarea "Deepthroat his cock whie"
type input "Deepthroat his cock whie"
type textarea "Deepthroat his cock whie"
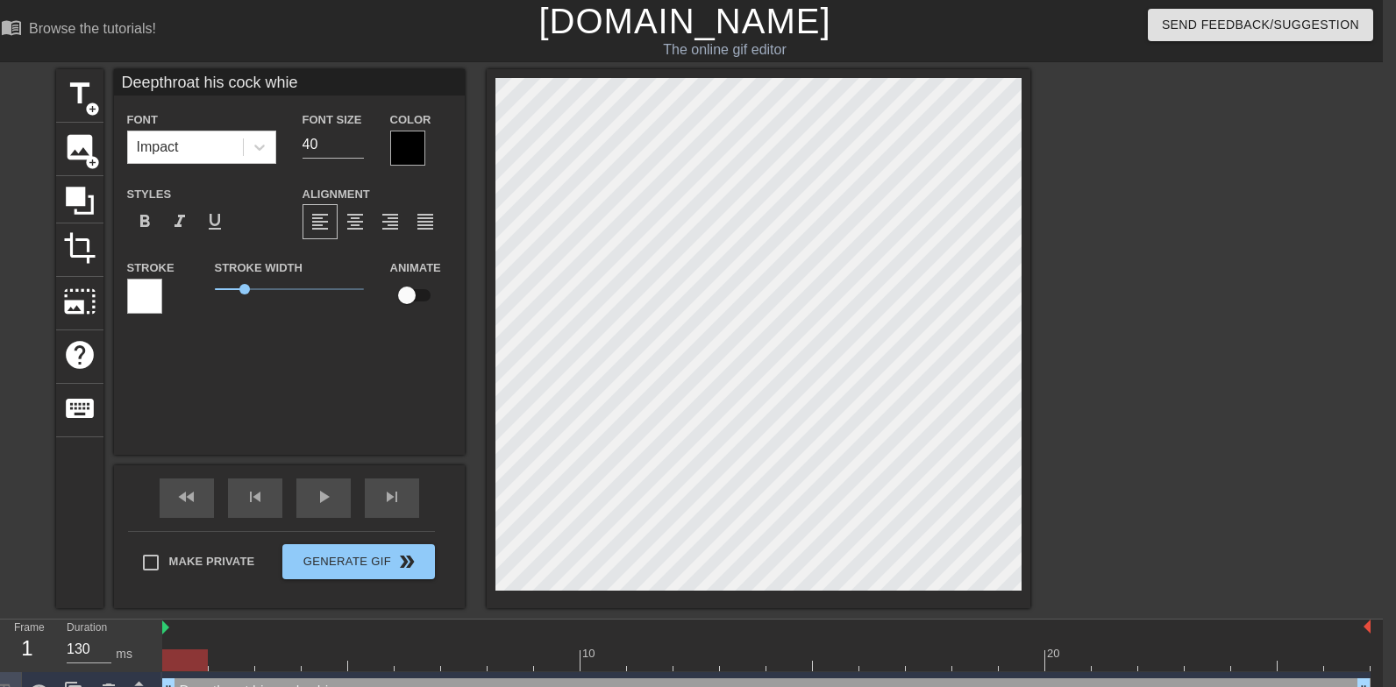
type input "Deepthroat his cock whi"
type textarea "Deepthroat his cock whi"
type input "Deepthroat his cock whii"
type textarea "Deepthroat his cock whii"
type input "Deepthroat his cock whiil"
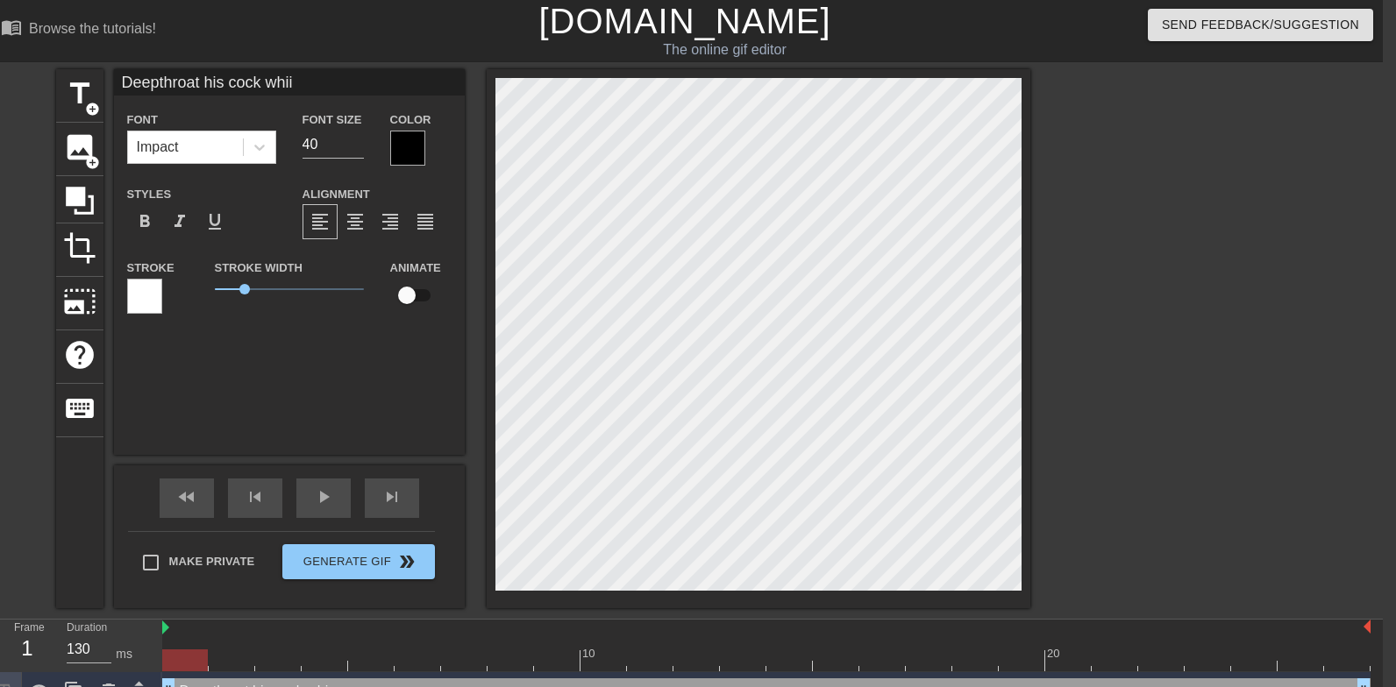
type textarea "Deepthroat his cock whiil"
type input "Deepthroat his cock whiile"
type textarea "Deepthroat his cock whiile"
type input "Deepthroat his cock whiile"
type textarea "Deepthroat his cock whiile"
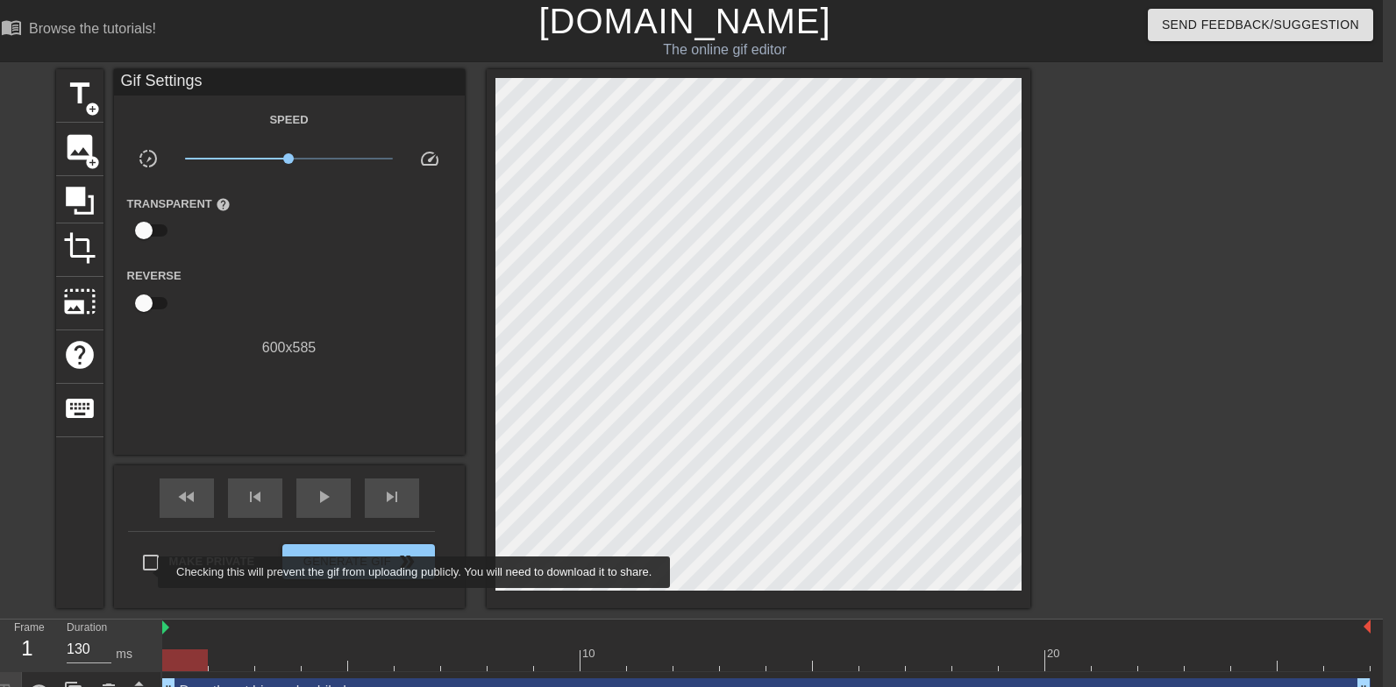
click at [146, 572] on input "Make Private" at bounding box center [150, 562] width 37 height 37
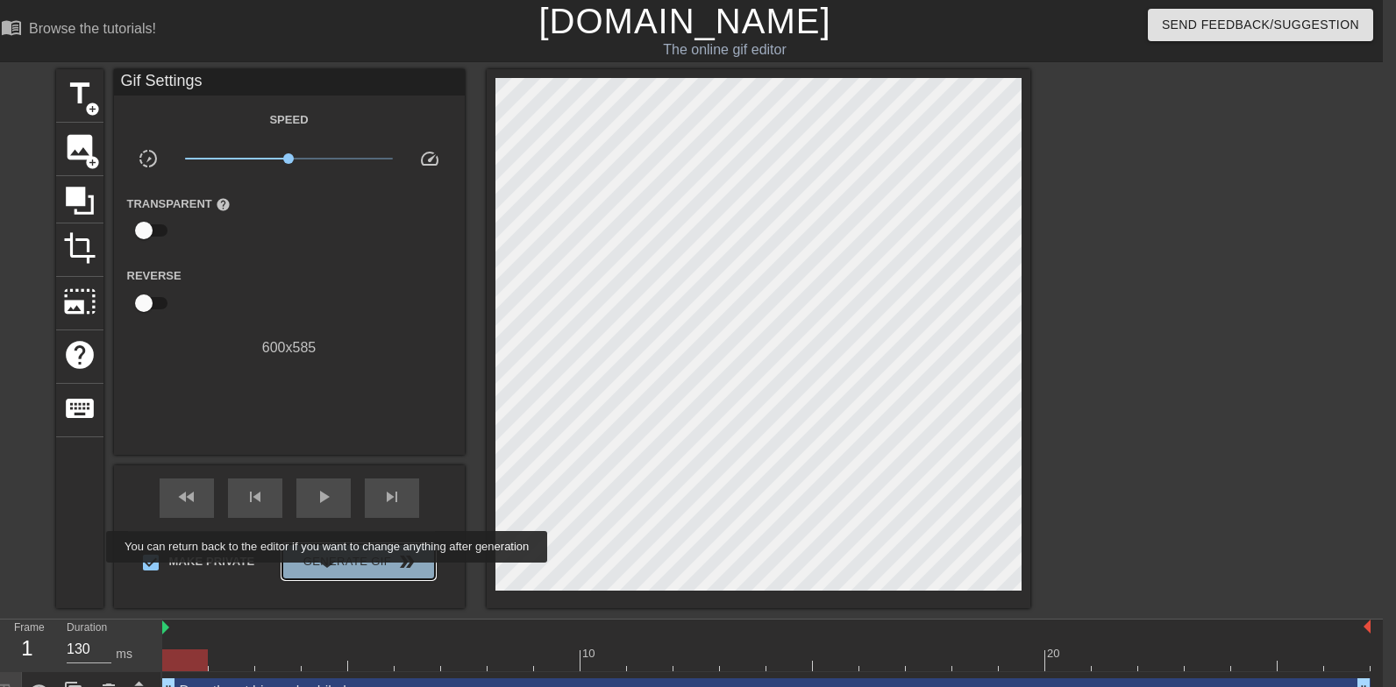
click at [338, 575] on button "Generate Gif double_arrow" at bounding box center [358, 561] width 152 height 35
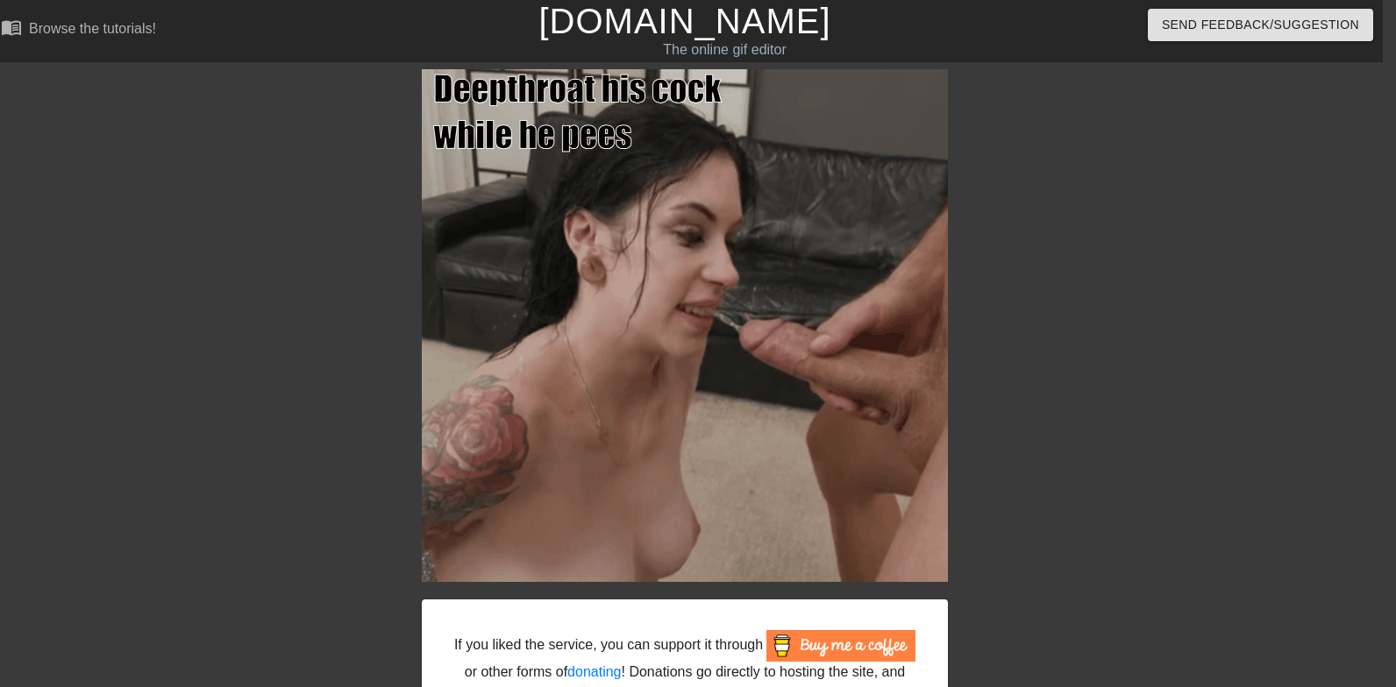
scroll to position [157, 13]
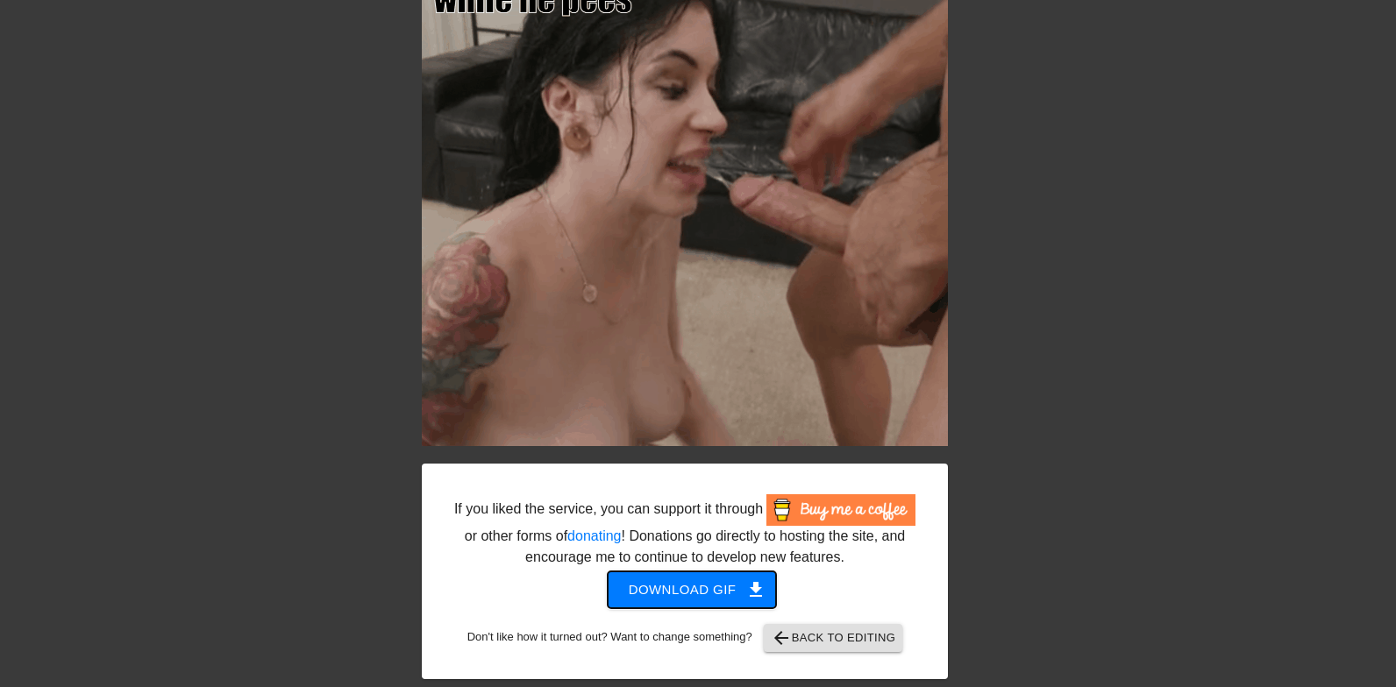
click at [713, 599] on span "Download gif get_app" at bounding box center [692, 590] width 127 height 23
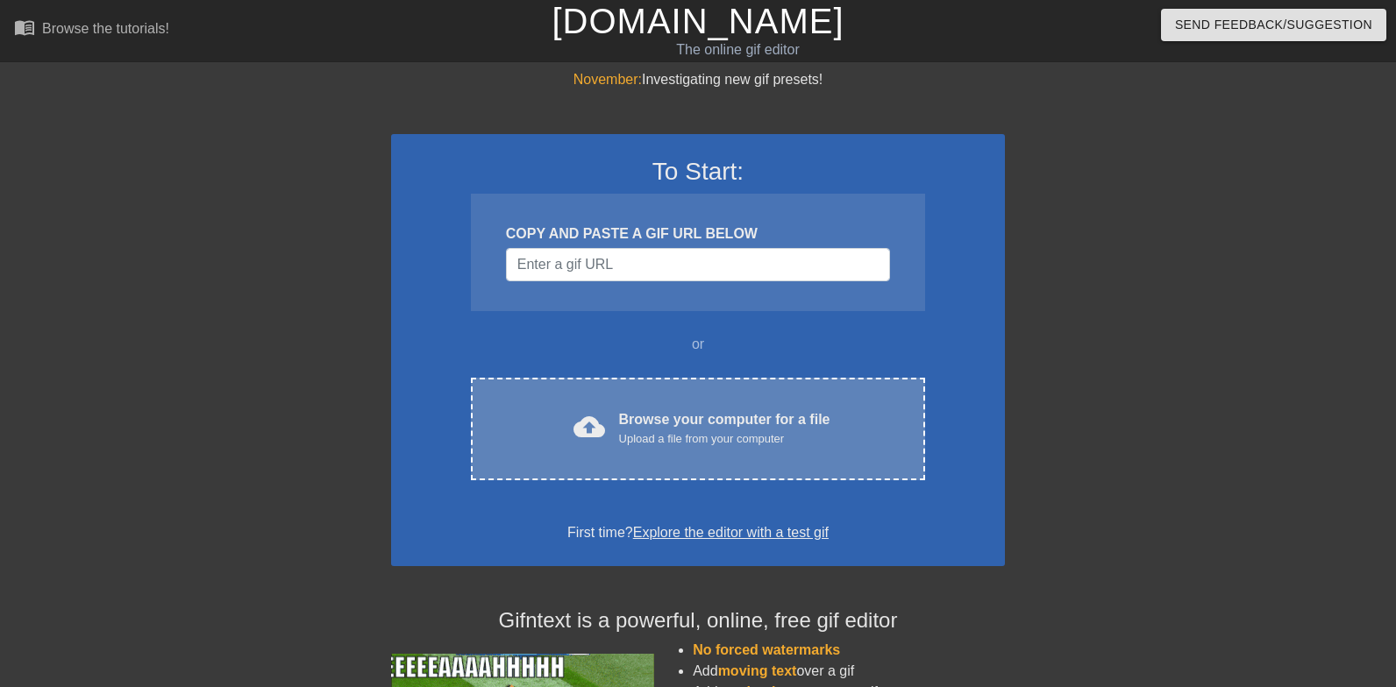
click at [619, 427] on div "Browse your computer for a file Upload a file from your computer" at bounding box center [724, 428] width 211 height 39
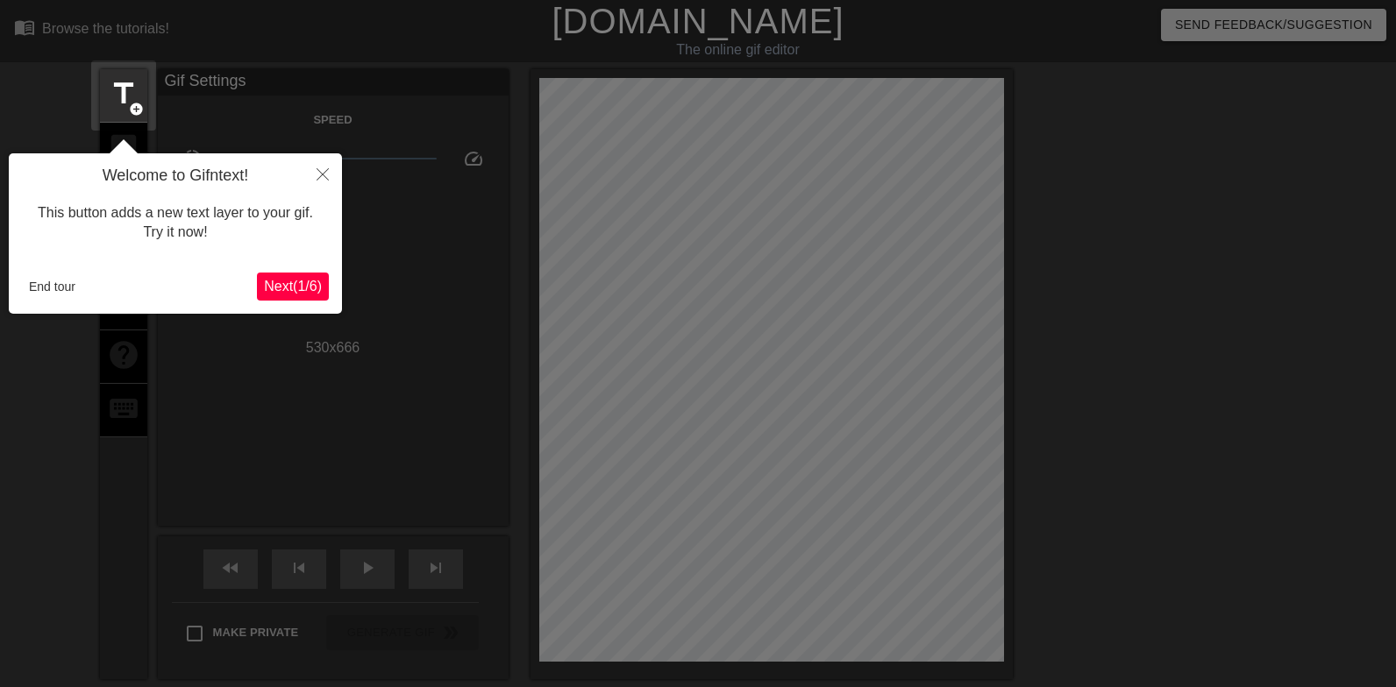
scroll to position [43, 0]
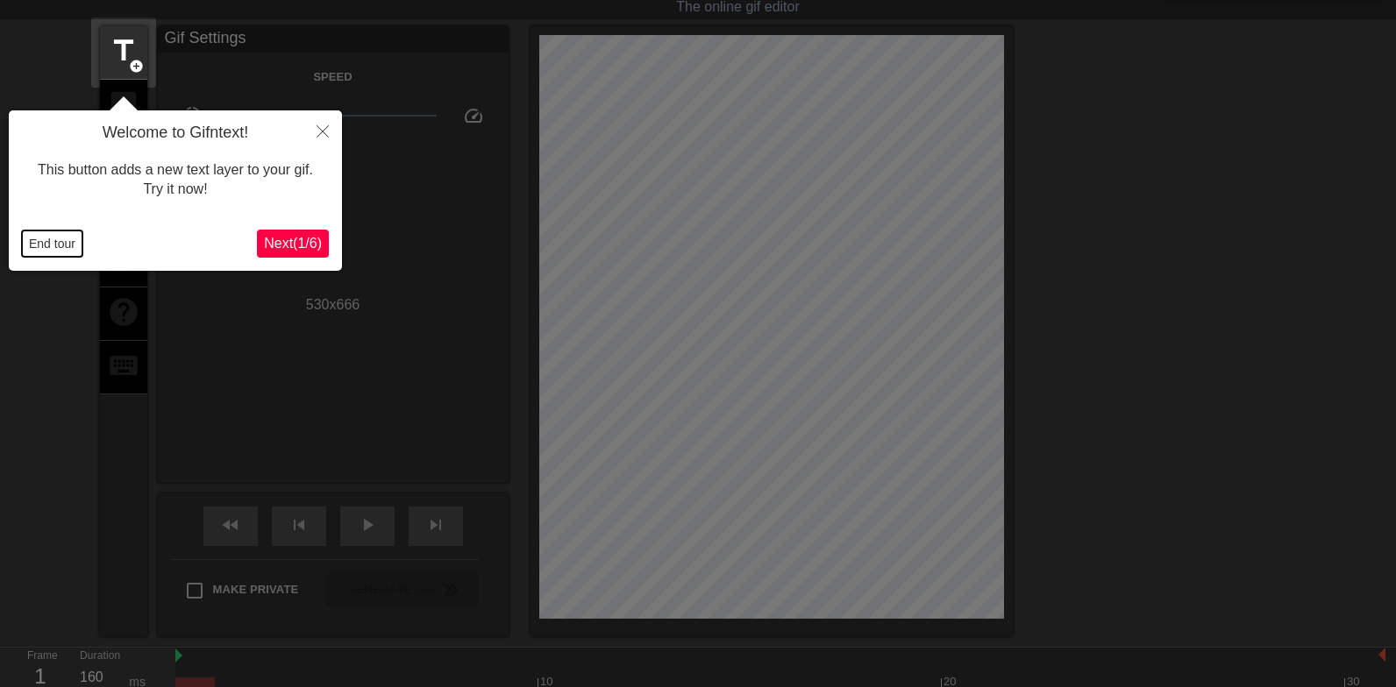
click at [55, 247] on button "End tour" at bounding box center [52, 244] width 60 height 26
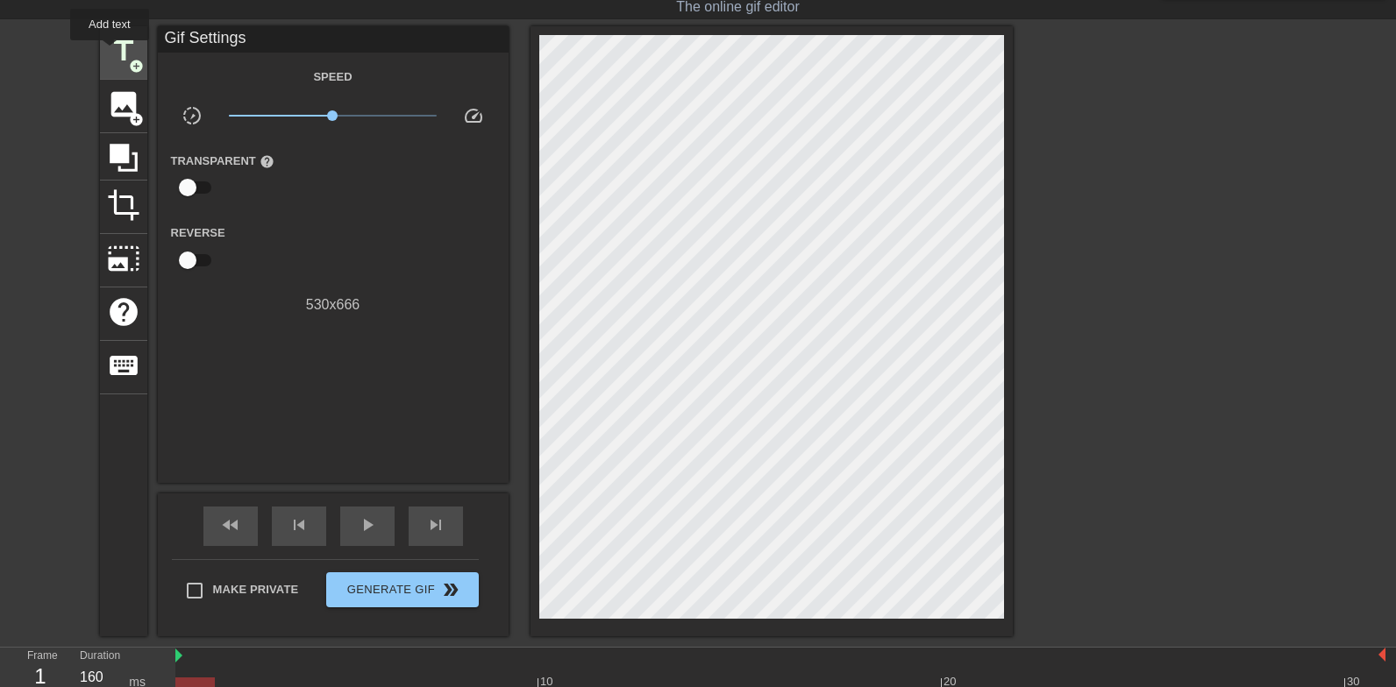
click at [110, 53] on span "title" at bounding box center [123, 50] width 33 height 33
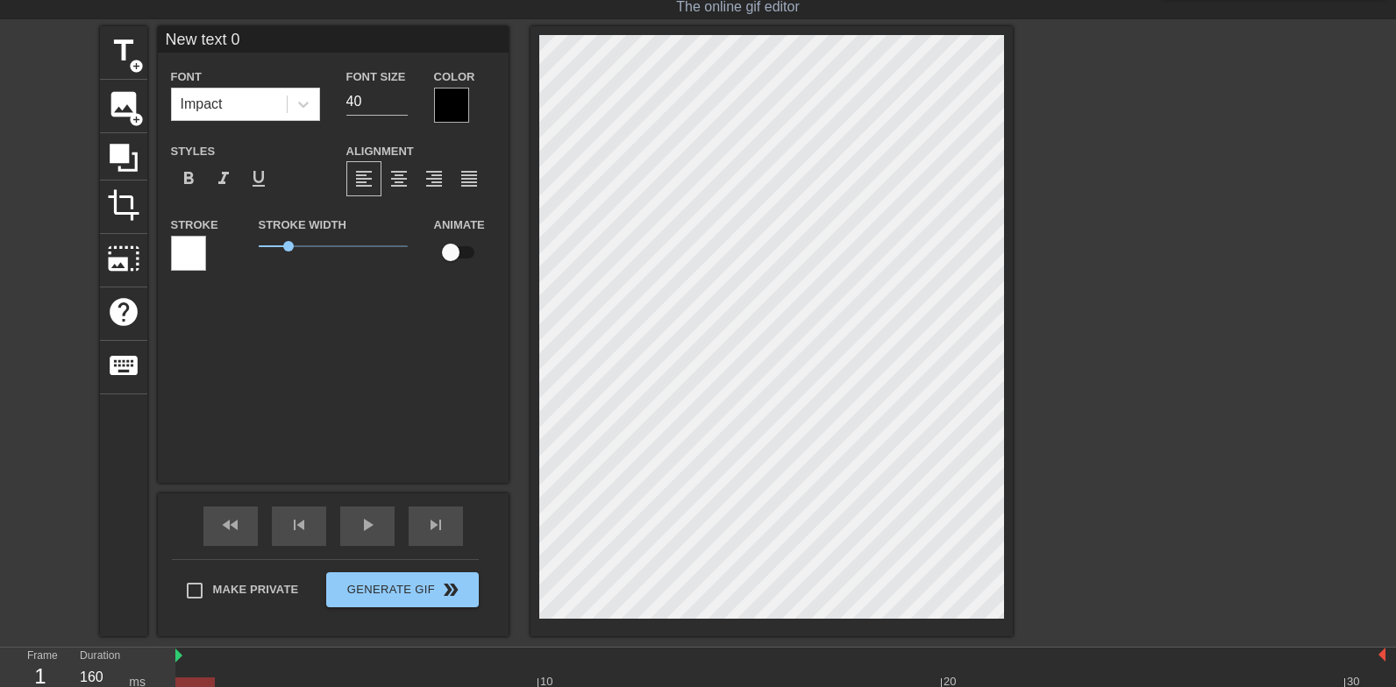
scroll to position [0, 3]
type input "T"
type textarea "T"
type input "Ta"
type textarea "Ta"
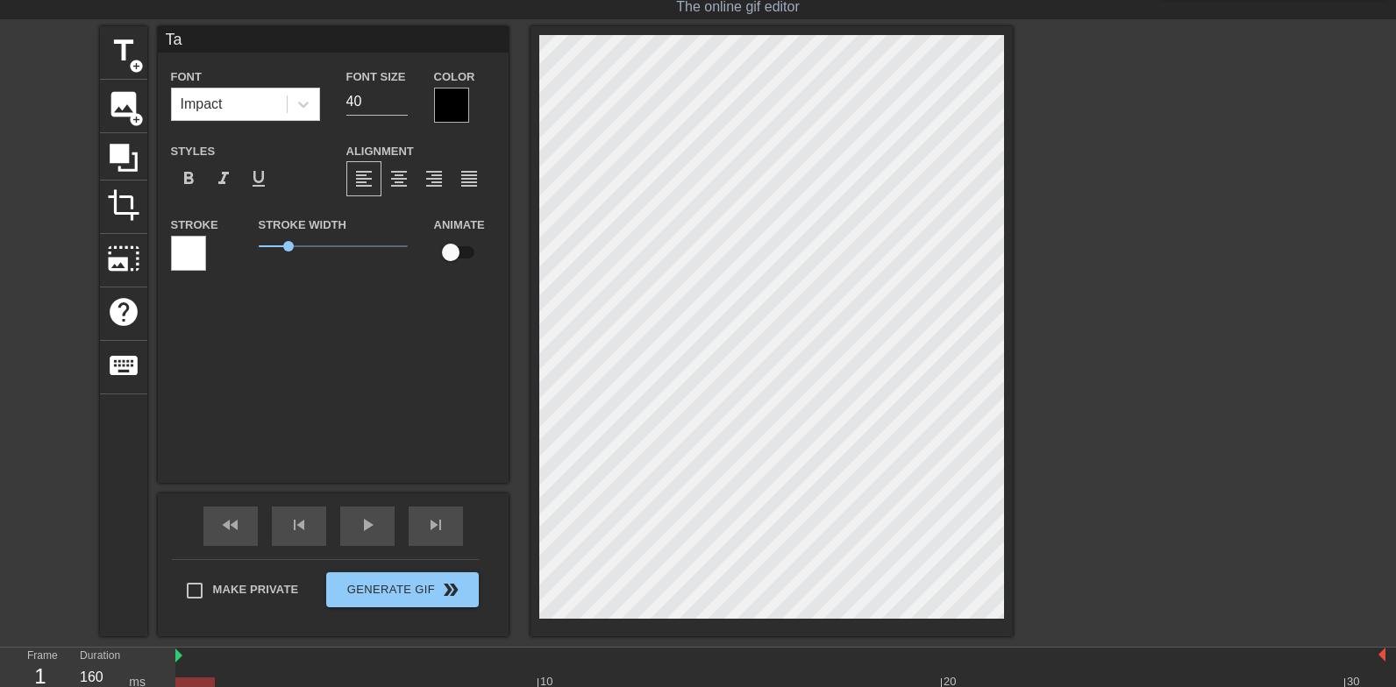
type input "Tak"
type textarea "Tak"
type input "Take"
type textarea "Take"
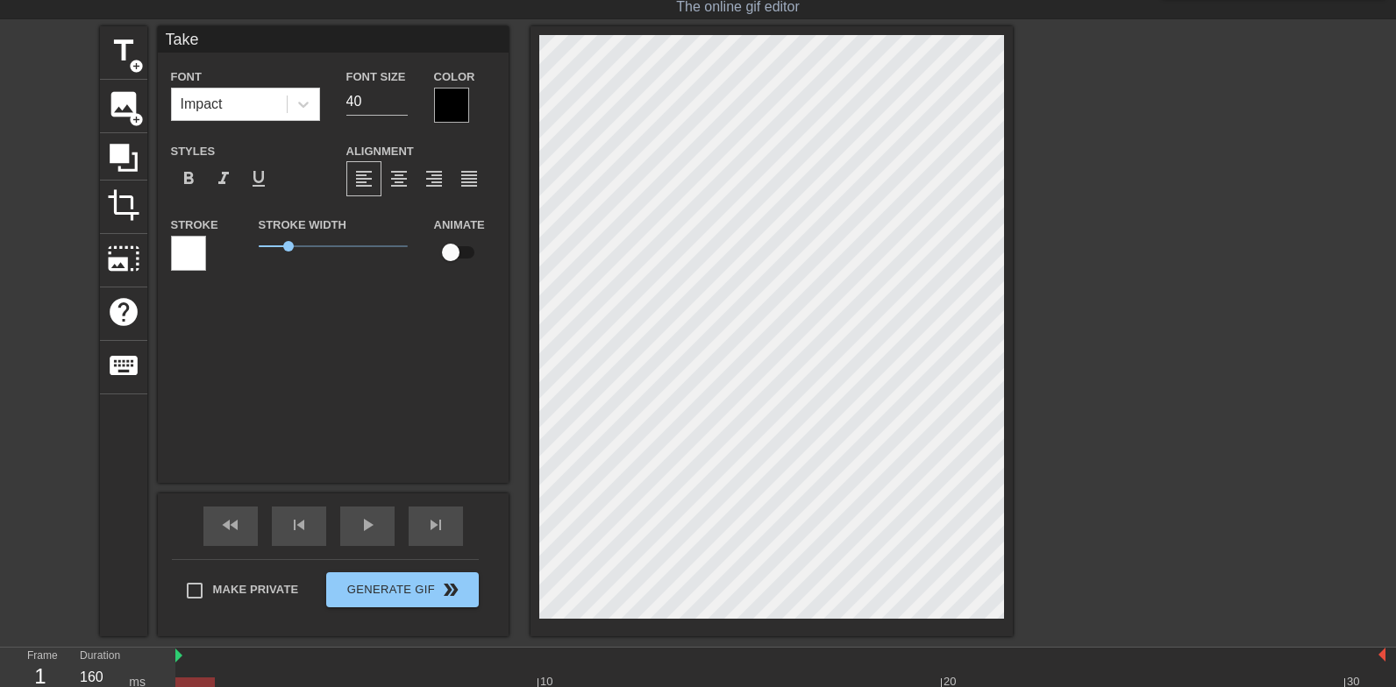
type input "Take"
type textarea "Take"
type input "Take h"
type textarea "Take h"
type input "Take hi"
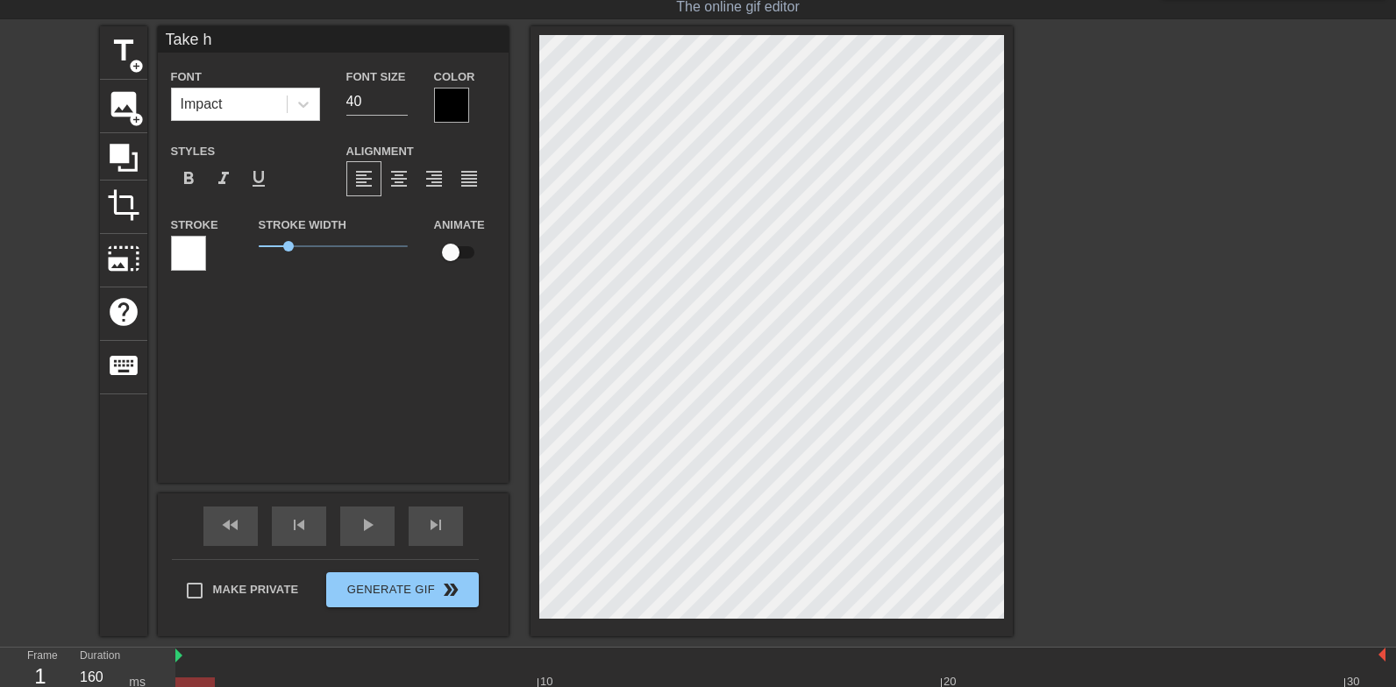
type textarea "Take hi"
type input "Take his"
type textarea "Take his"
type input "Take his"
type textarea "Take his"
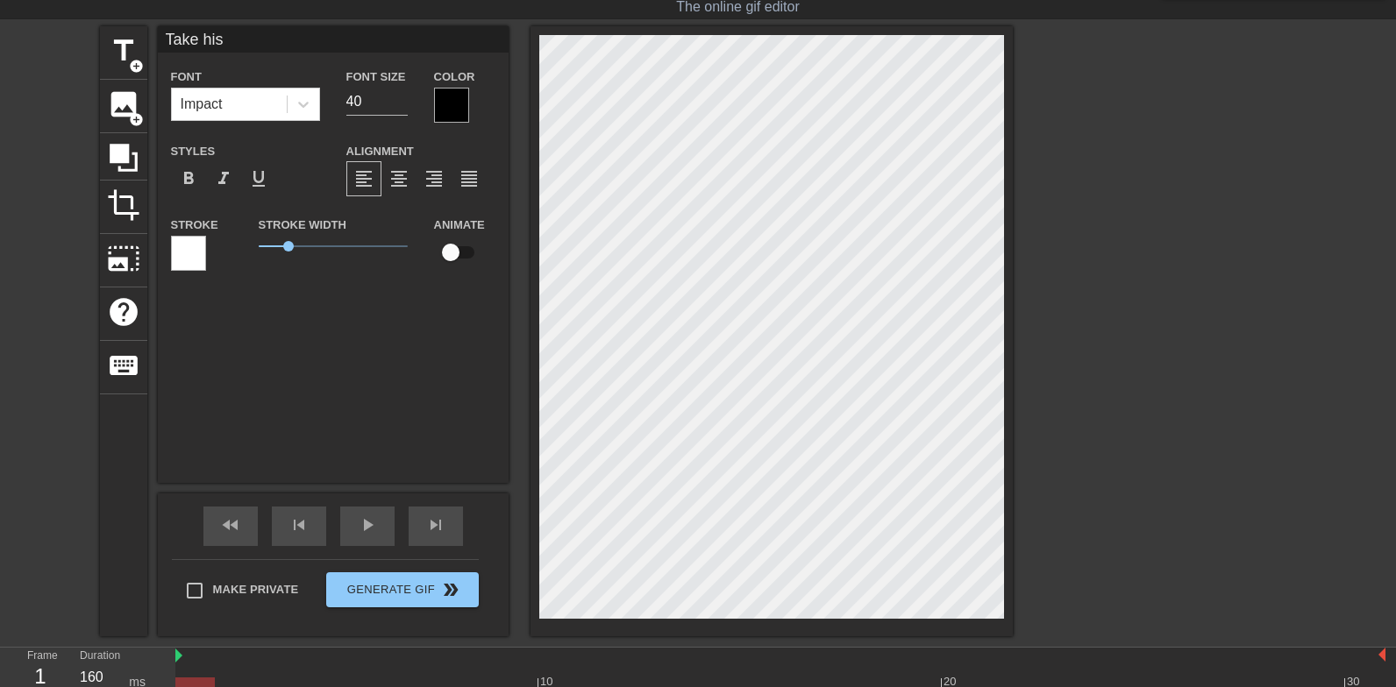
type input "Take his c"
type textarea "Take his c"
type input "Take his co"
type textarea "Take his co"
type input "Take his coc"
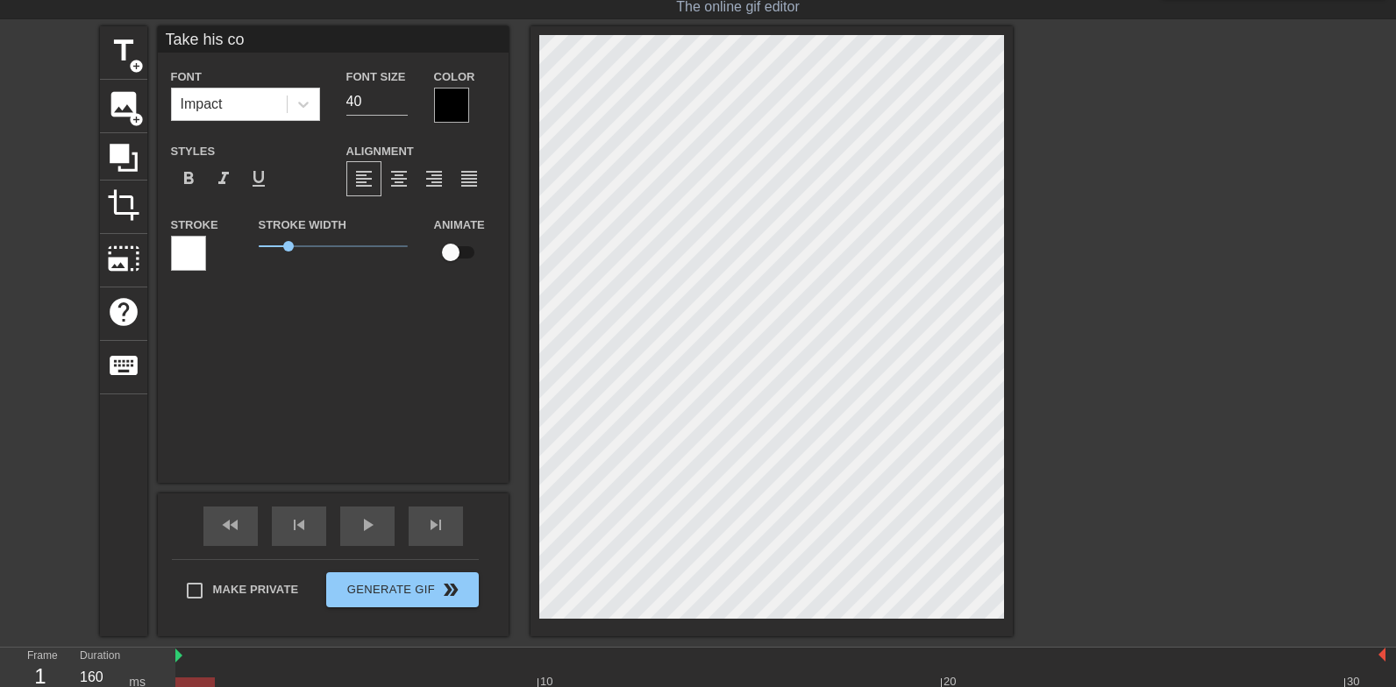
type textarea "Take his coc"
type input "Take his cock"
type textarea "Take his cock"
type input "Take his cock"
type textarea "Take his cock"
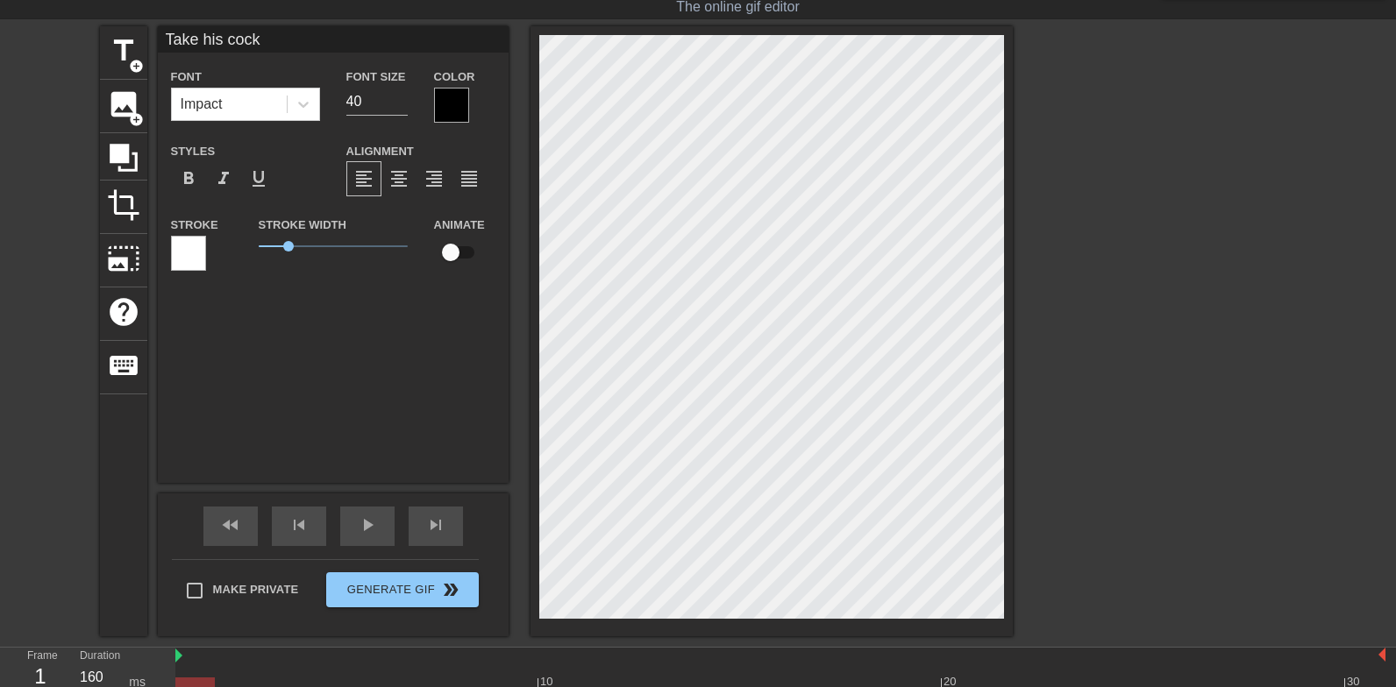
type input "Take his cock i"
type textarea "Take his cock i"
type input "Take his cock in"
type textarea "Take his cock in"
type input "Take his cock in m"
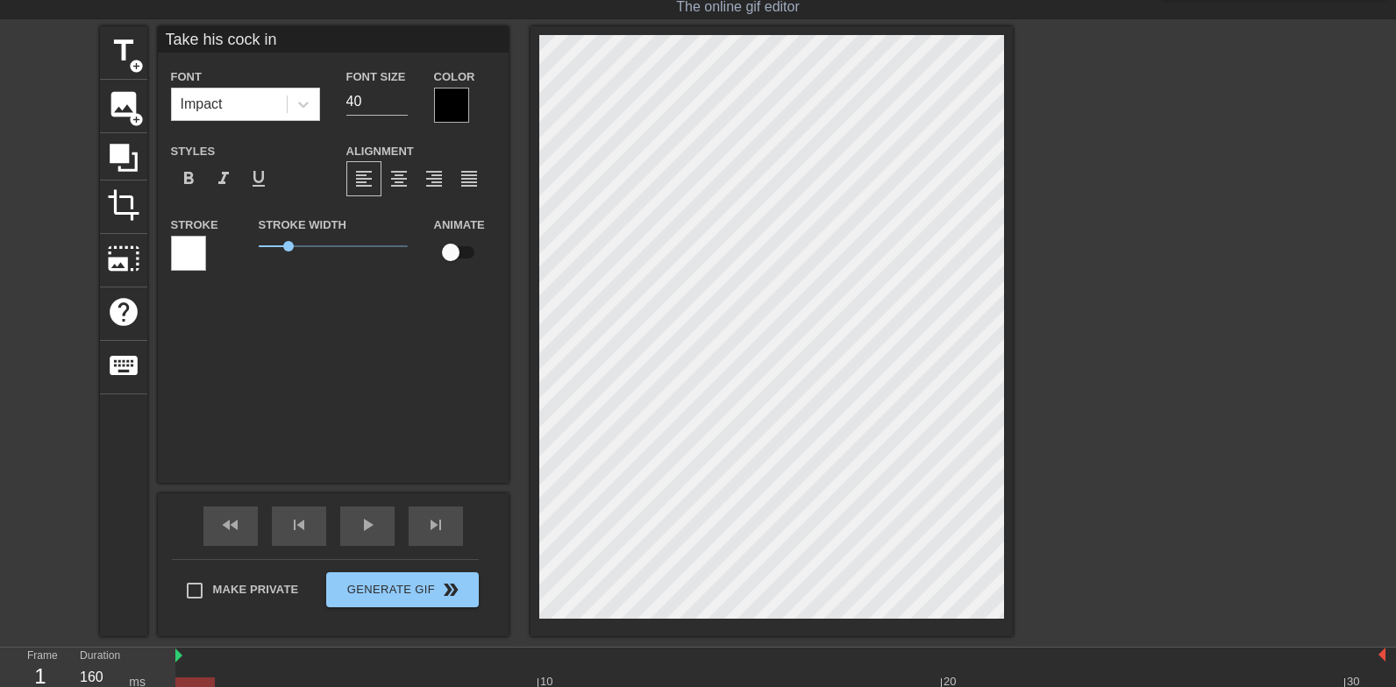
type textarea "Take his cock in m"
type input "Take his cock in my"
type textarea "Take his cock in my"
type input "Take his cock in my"
type textarea "Take his cock in my"
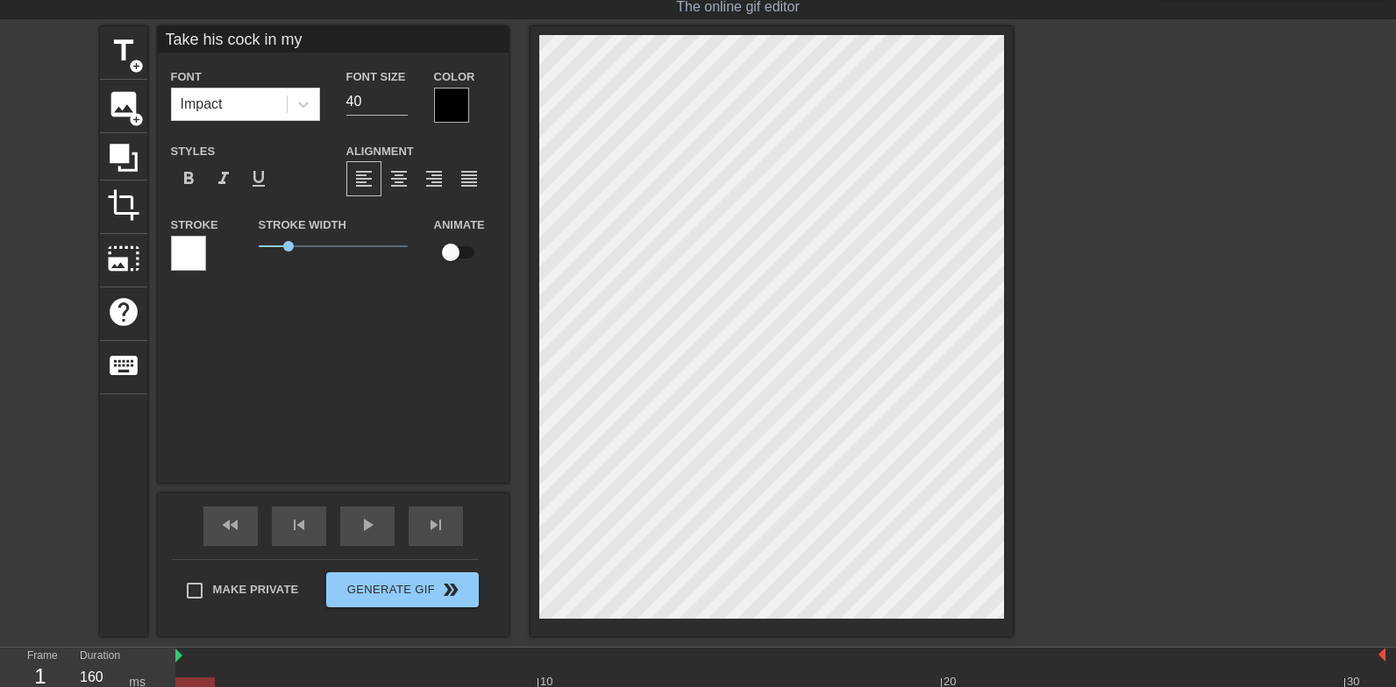
type input "Take his cock in my m"
type textarea "Take his cock in my m"
type input "Take his cock in my mo"
type textarea "Take his cock in my mo"
type input "Take his cock in my mou"
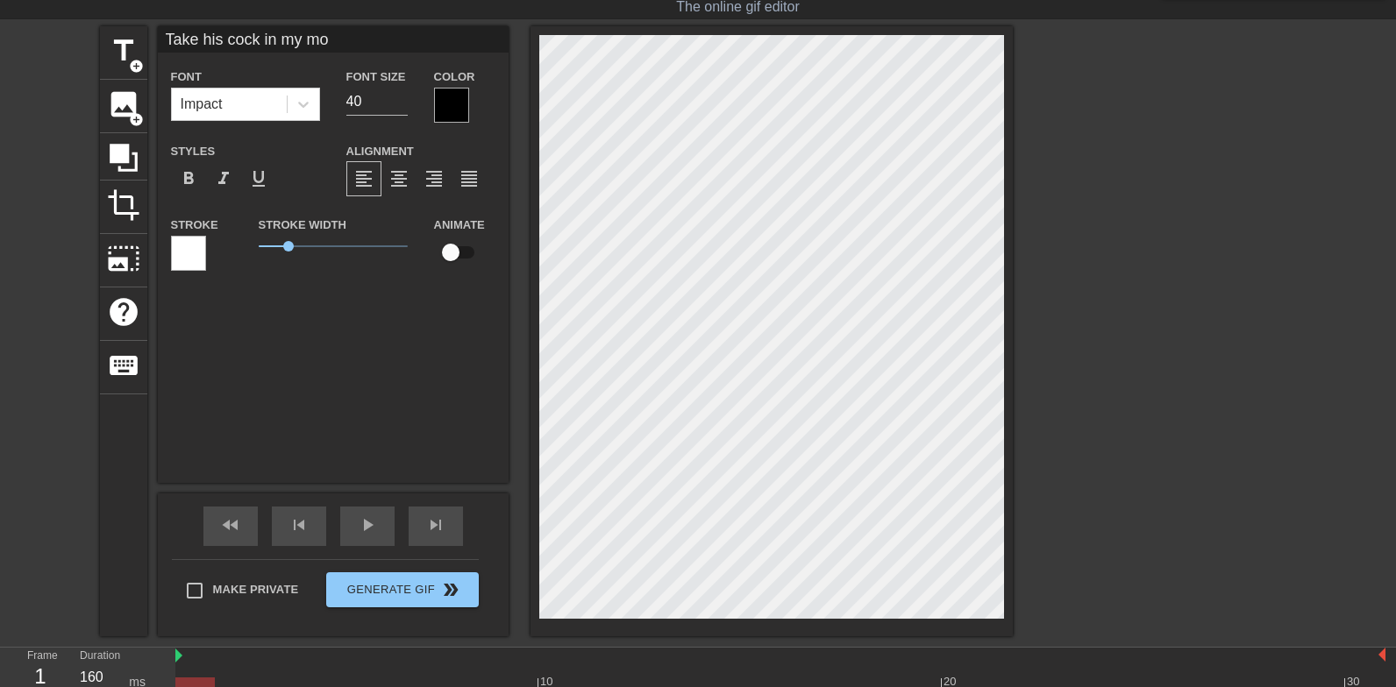
type textarea "Take his cock in my mou"
type input "Take his cock in my mouh"
type textarea "Take his cock in my mouh"
type input "Take his cock in my mou"
type textarea "Take his cock in my mou"
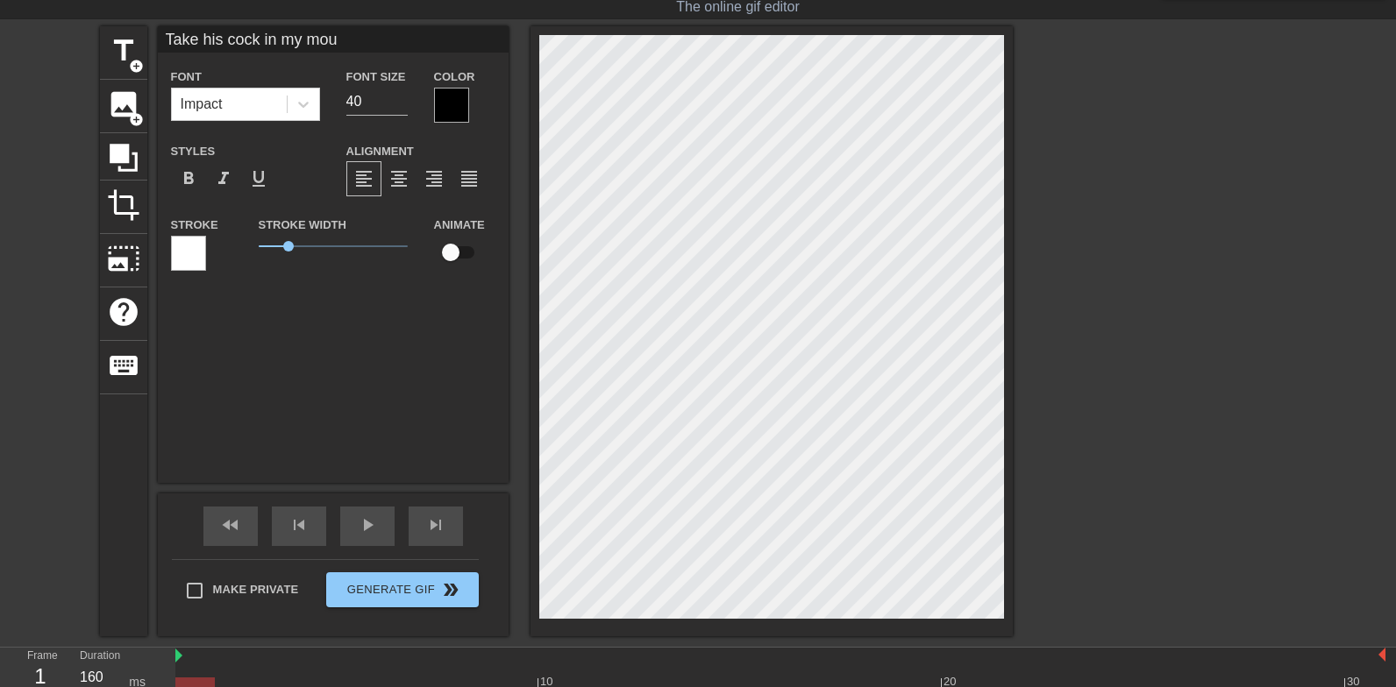
type input "Take his cock in my mout"
type textarea "Take his cock in my mout"
type input "Take his cock in my mouth"
type textarea "Take his cock in my mouth"
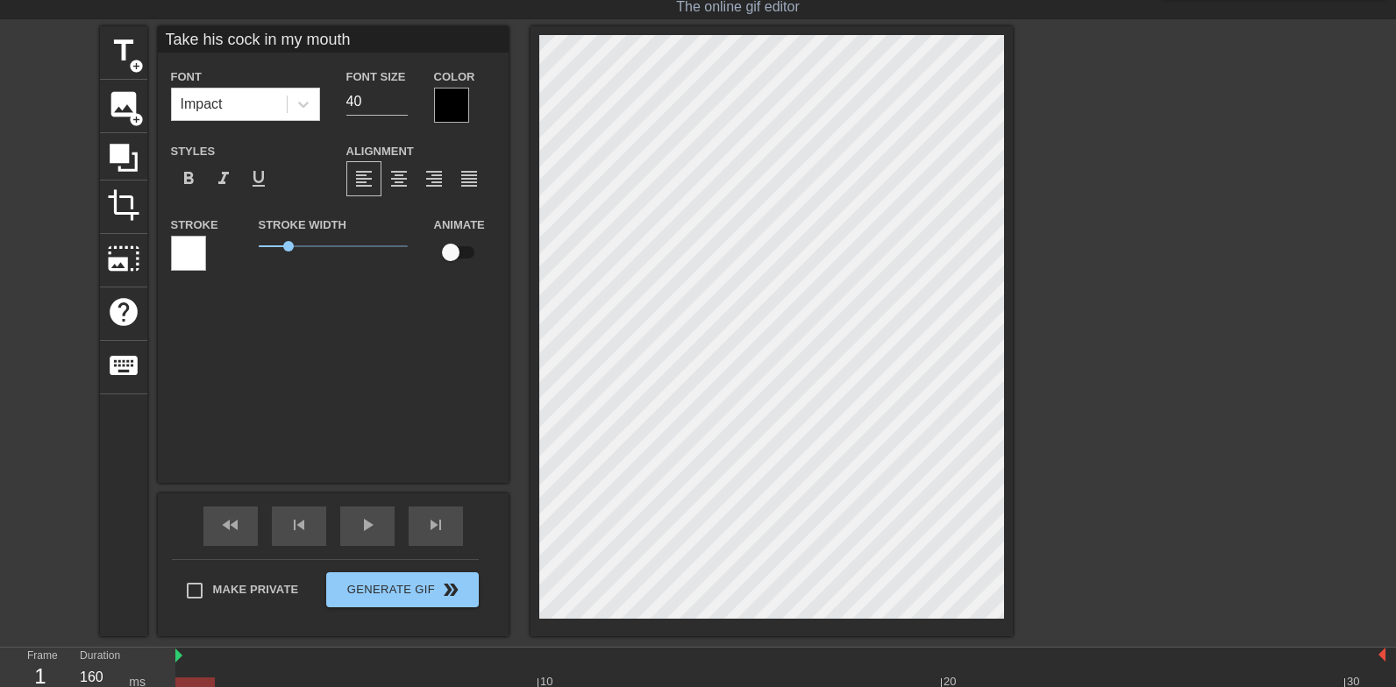
type input "Take his cock in my mouth"
type textarea "Take his cock in my mouth"
type input "Take his cock in my mouth"
type textarea "Take his cock in my mouth"
type input "Take his cock in my mouth a"
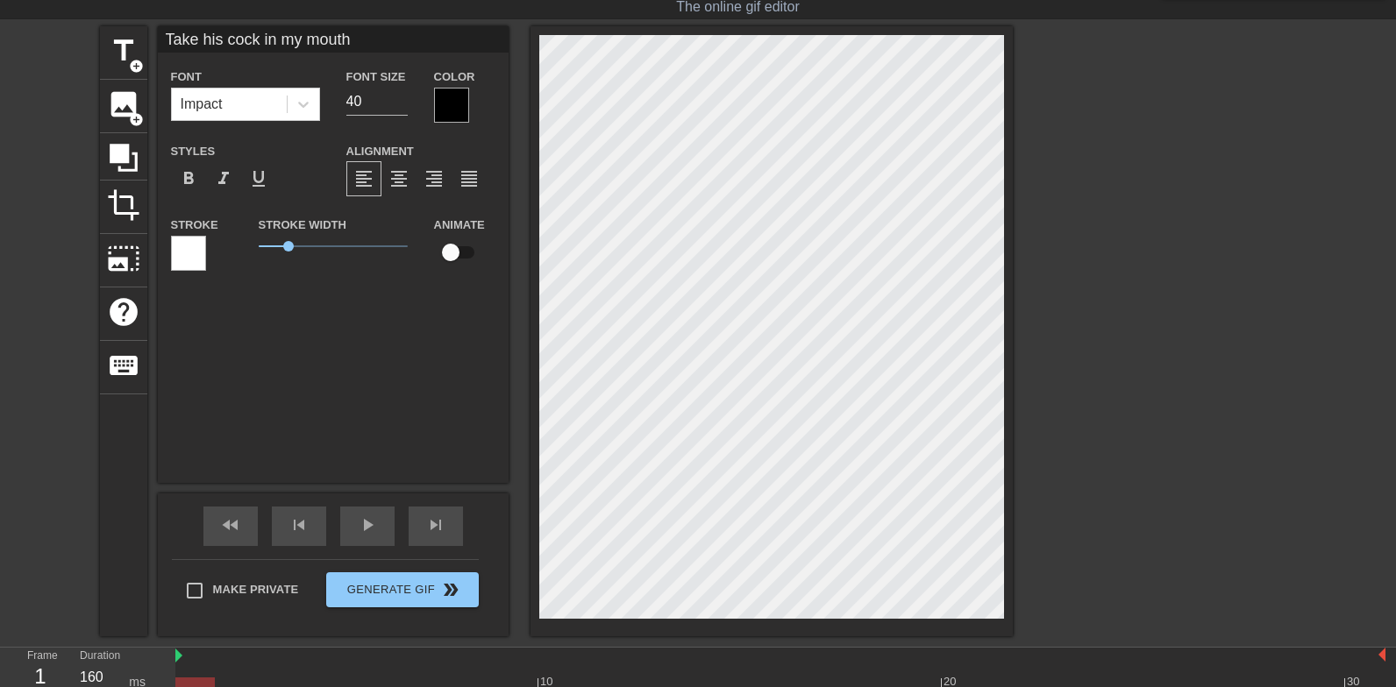
type textarea "Take his cock in my mouth a"
type input "Take his cock in my mouth as"
type textarea "Take his cock in my mouth as"
type input "Take his cock in my mouth as"
type textarea "Take his cock in my mouth as"
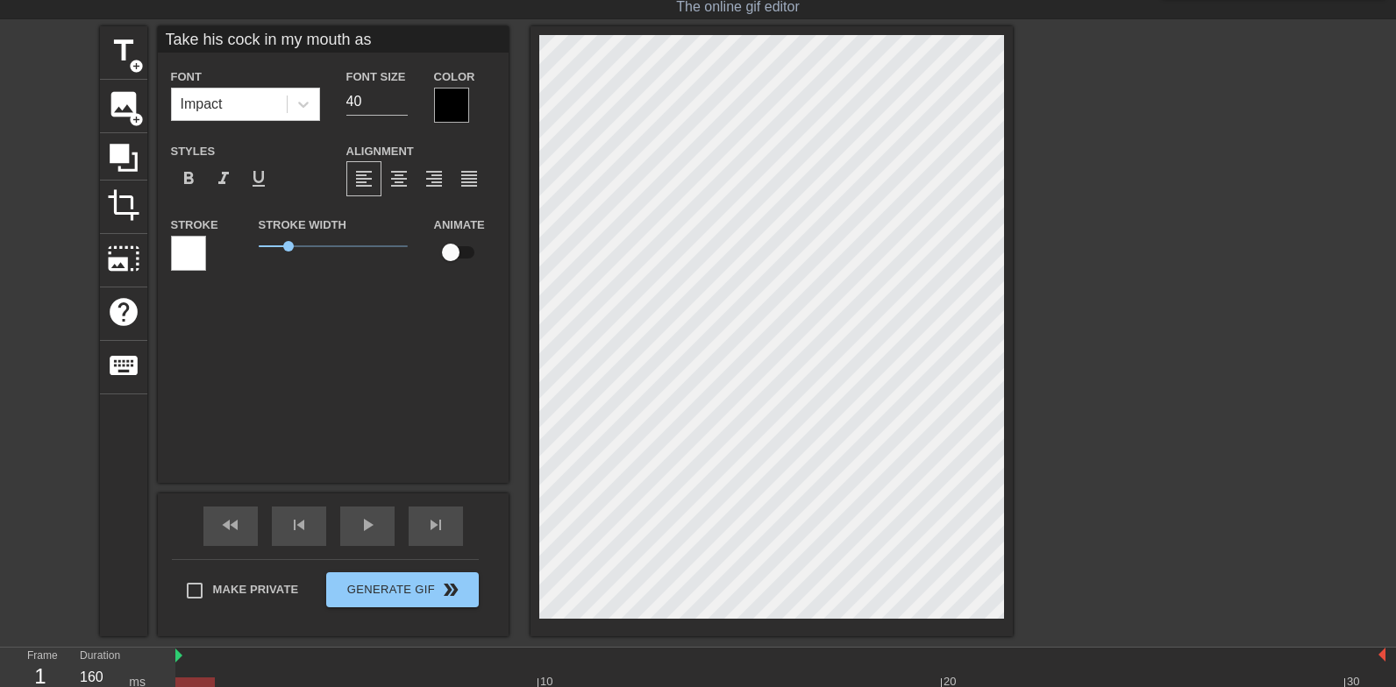
type input "Take his cock in my mouth as h"
type textarea "Take his cock in my mouth as h"
type input "Take his cock in my mouth as he"
type textarea "Take his cock in my mouth as he"
type input "Take his cock in my mouth as he"
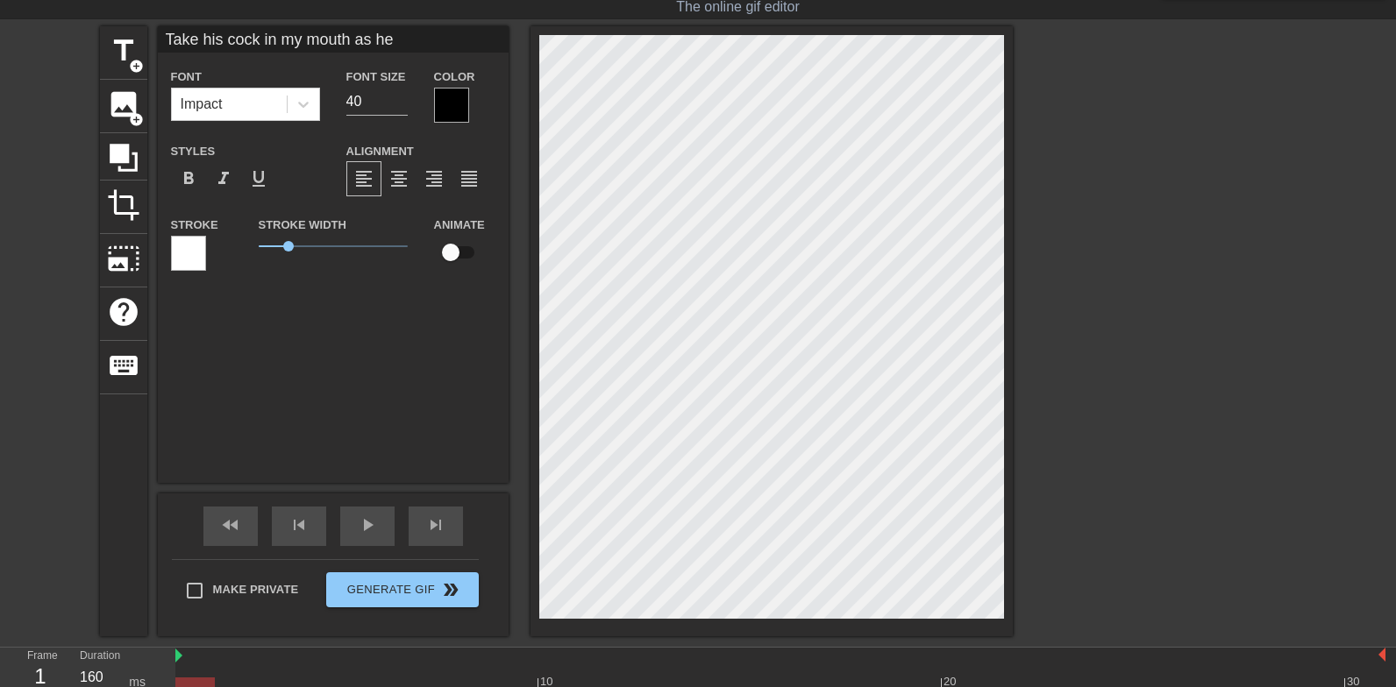
type textarea "Take his cock in my mouth as he"
type input "Take his cock in my mouth as he p"
type textarea "Take his cock in my mouth as he p"
type input "Take his cock in my mouth as he pe"
type textarea "Take his cock in my mouth as he pe"
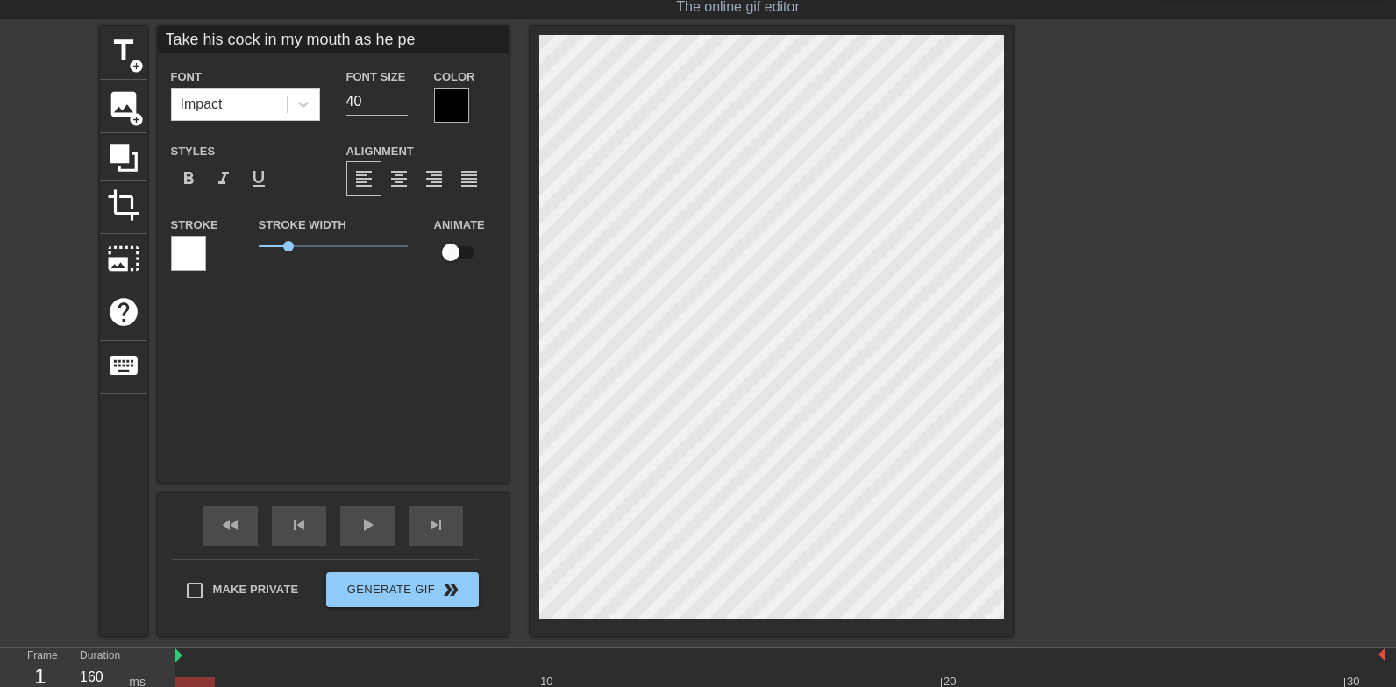
type input "Take his cock in my mouth as he pee"
type textarea "Take his cock in my mouth as he pee"
type input "Take his cock in my mouth as he pees"
type textarea "Take his cock in my mouth as he pees"
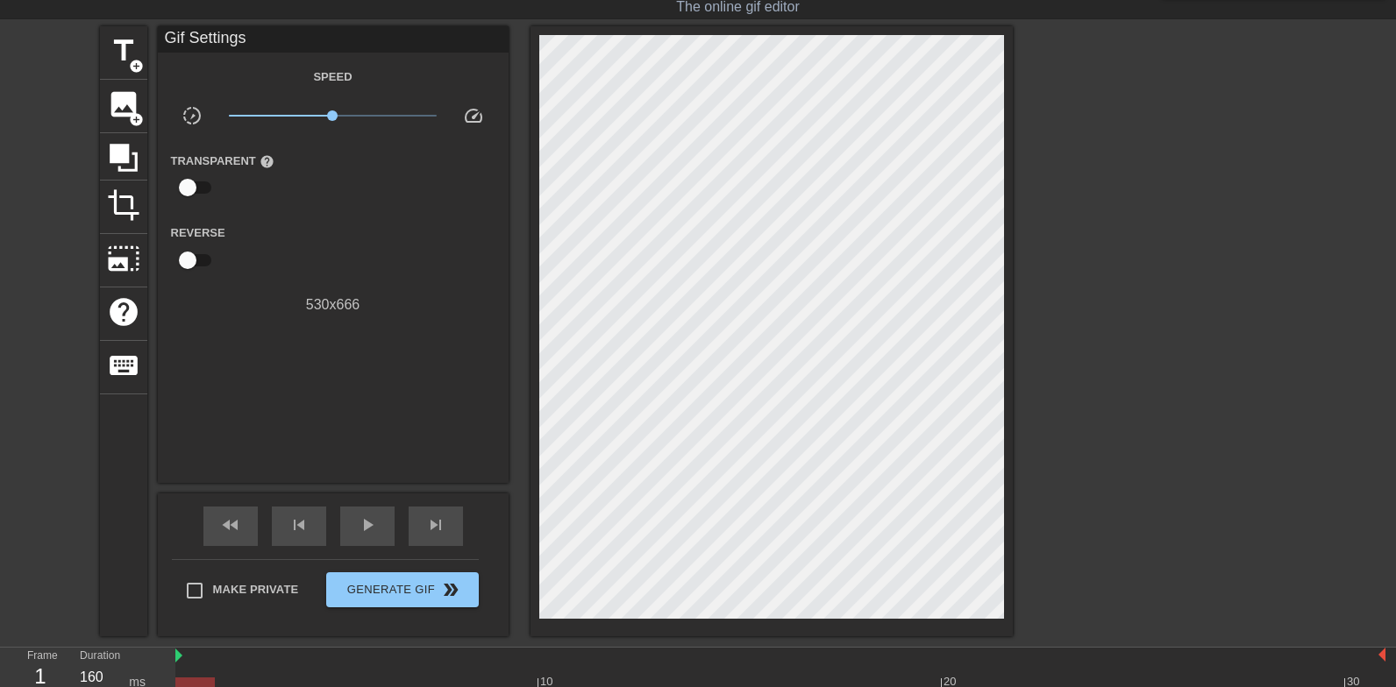
click at [1101, 160] on div at bounding box center [1165, 289] width 263 height 526
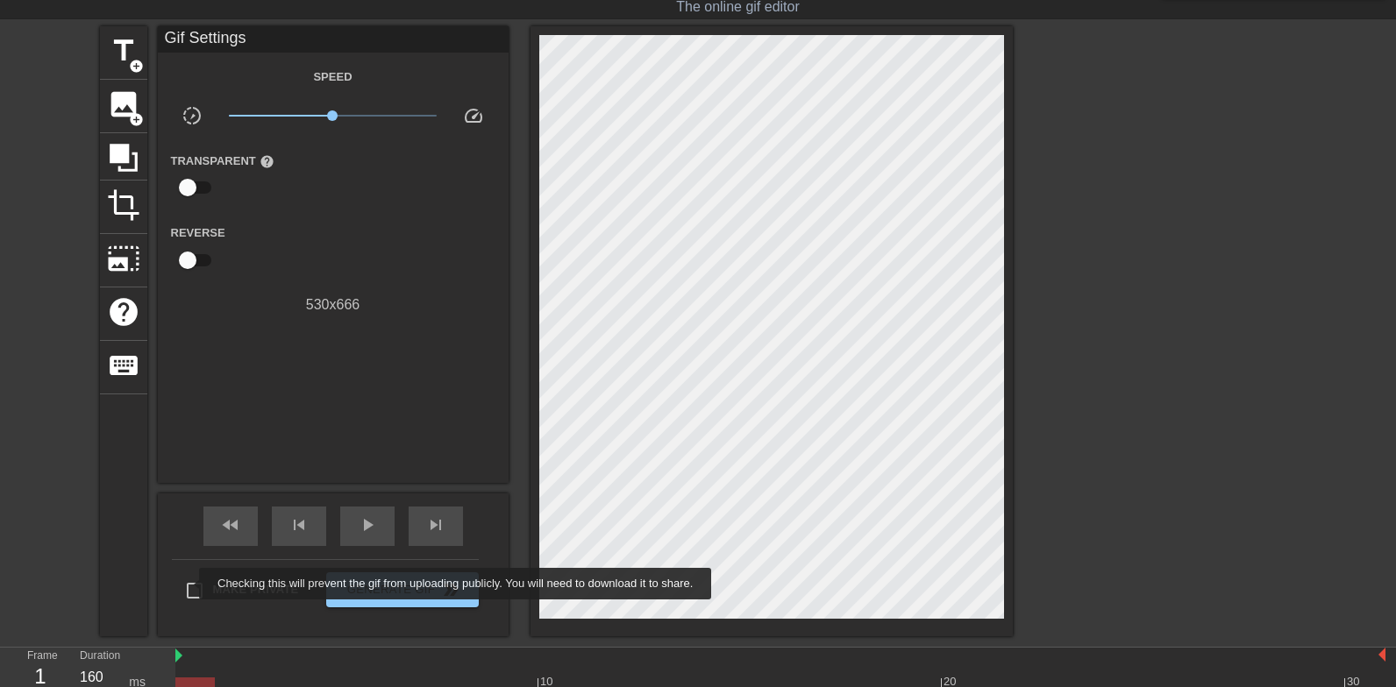
click at [187, 584] on input "Make Private" at bounding box center [194, 590] width 37 height 37
checkbox input "true"
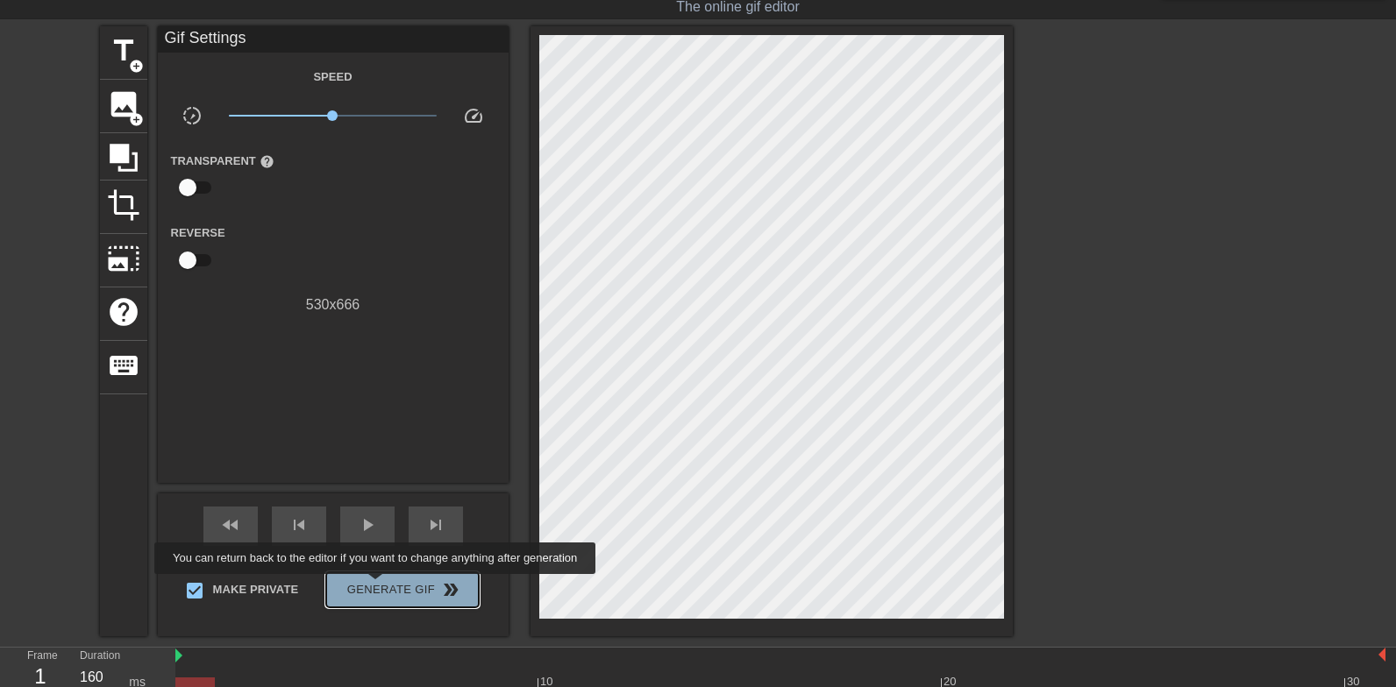
click at [387, 587] on span "Generate Gif double_arrow" at bounding box center [402, 589] width 138 height 21
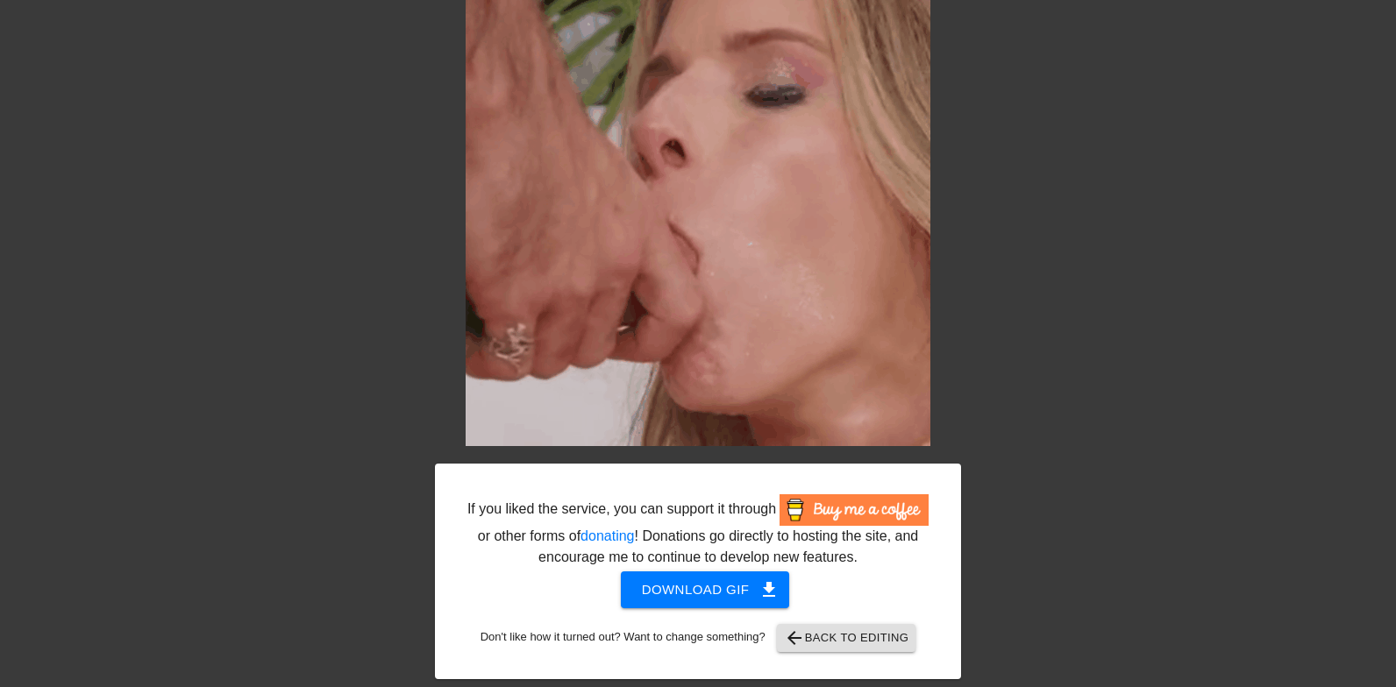
scroll to position [228, 0]
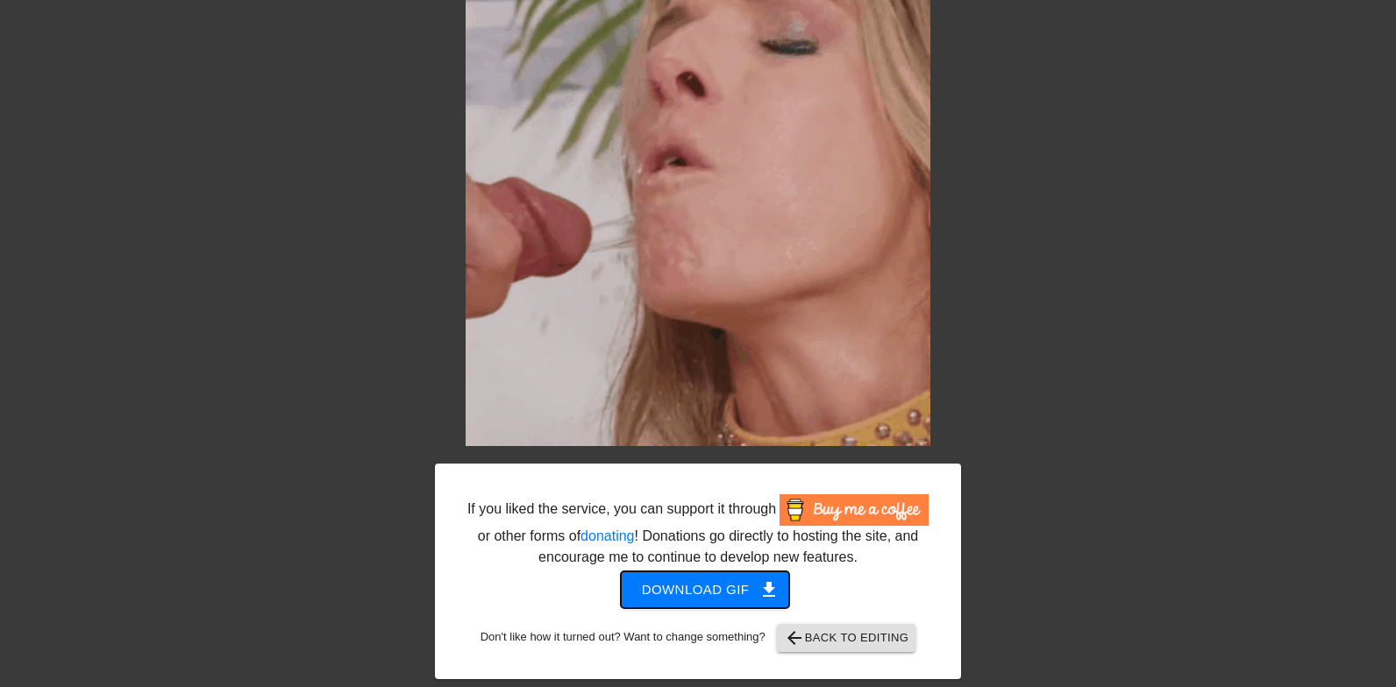
click at [645, 584] on span "Download gif get_app" at bounding box center [705, 590] width 127 height 23
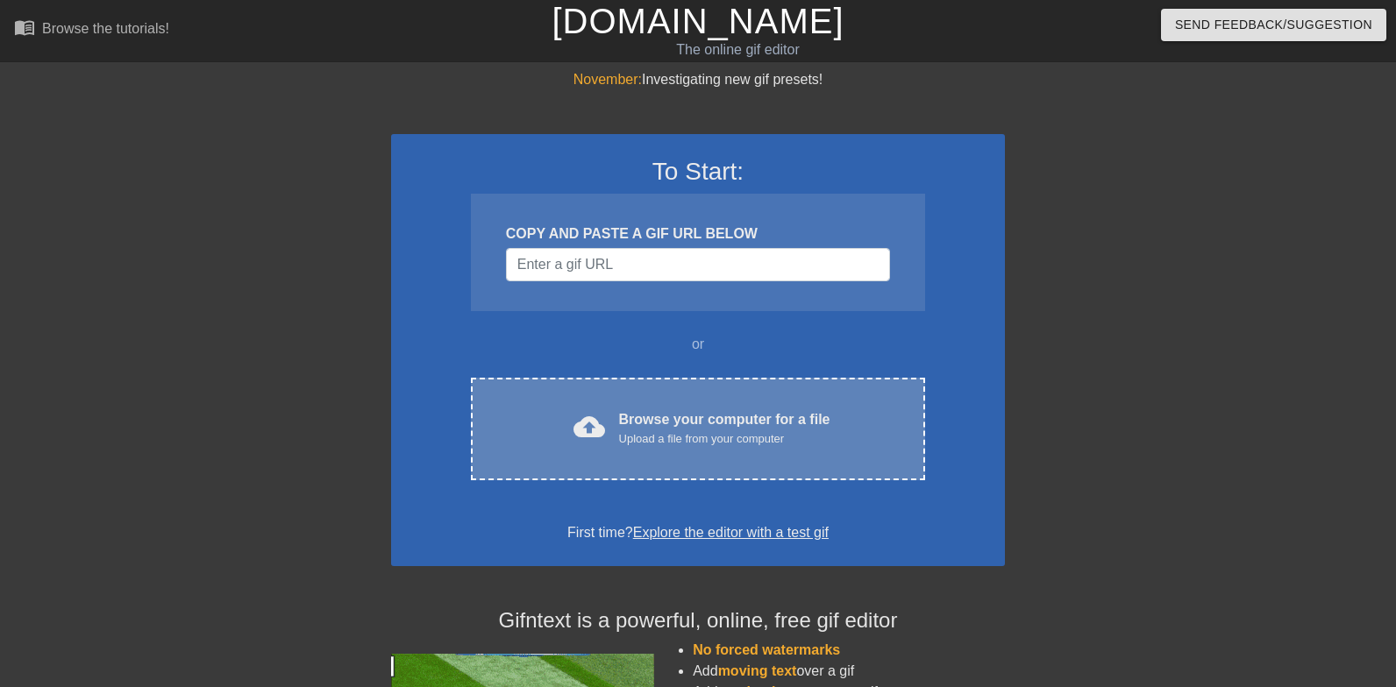
click at [715, 436] on div "Upload a file from your computer" at bounding box center [724, 439] width 211 height 18
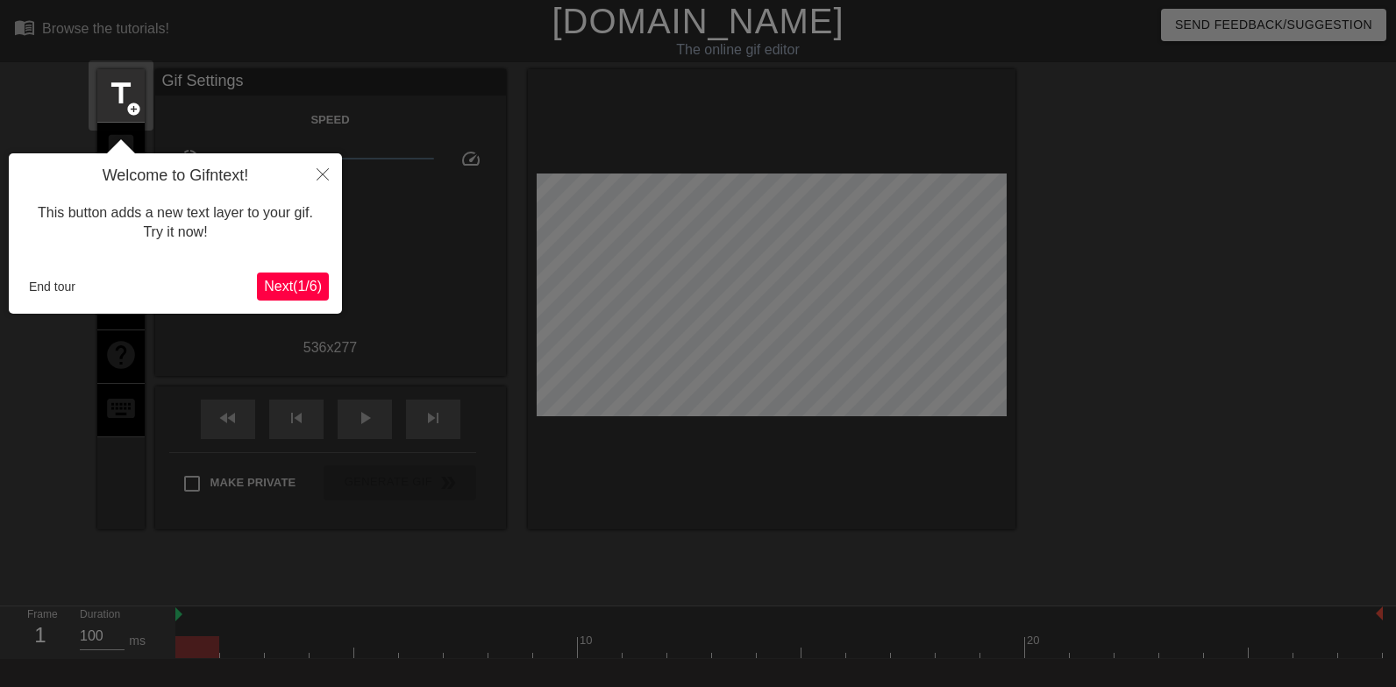
scroll to position [43, 0]
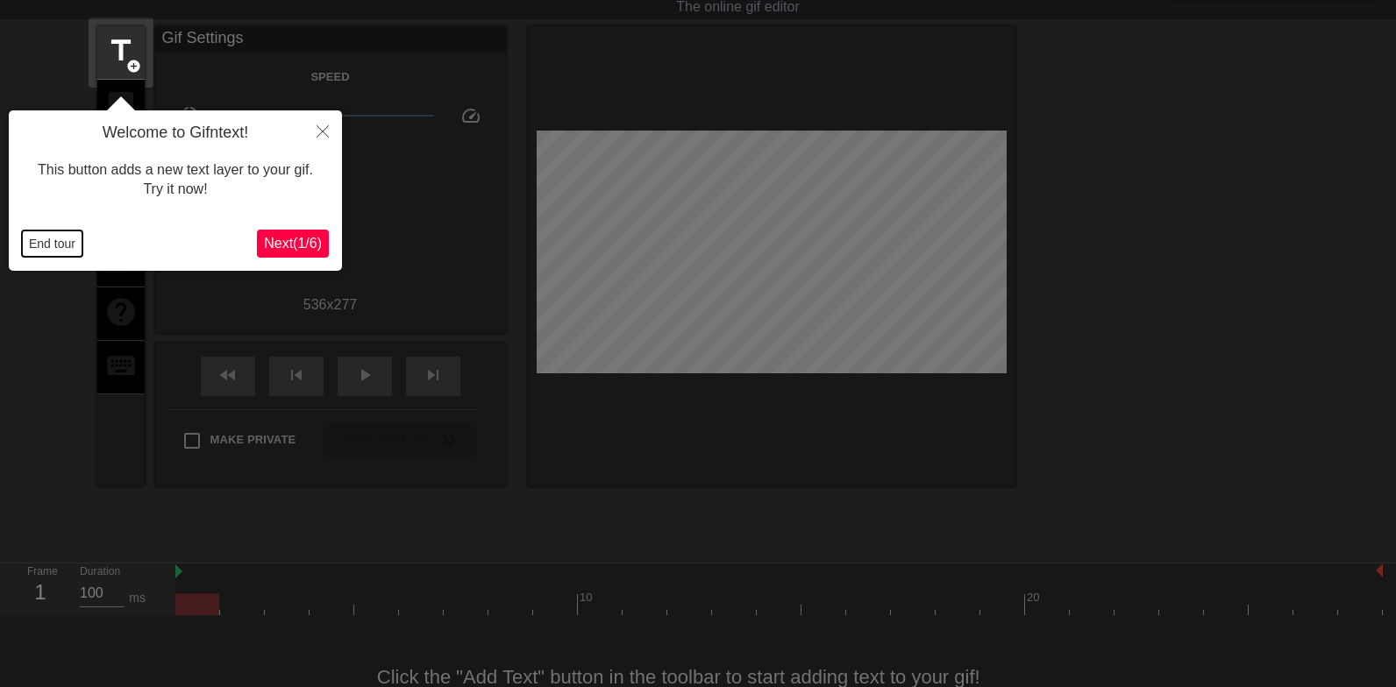
click at [56, 249] on button "End tour" at bounding box center [52, 244] width 60 height 26
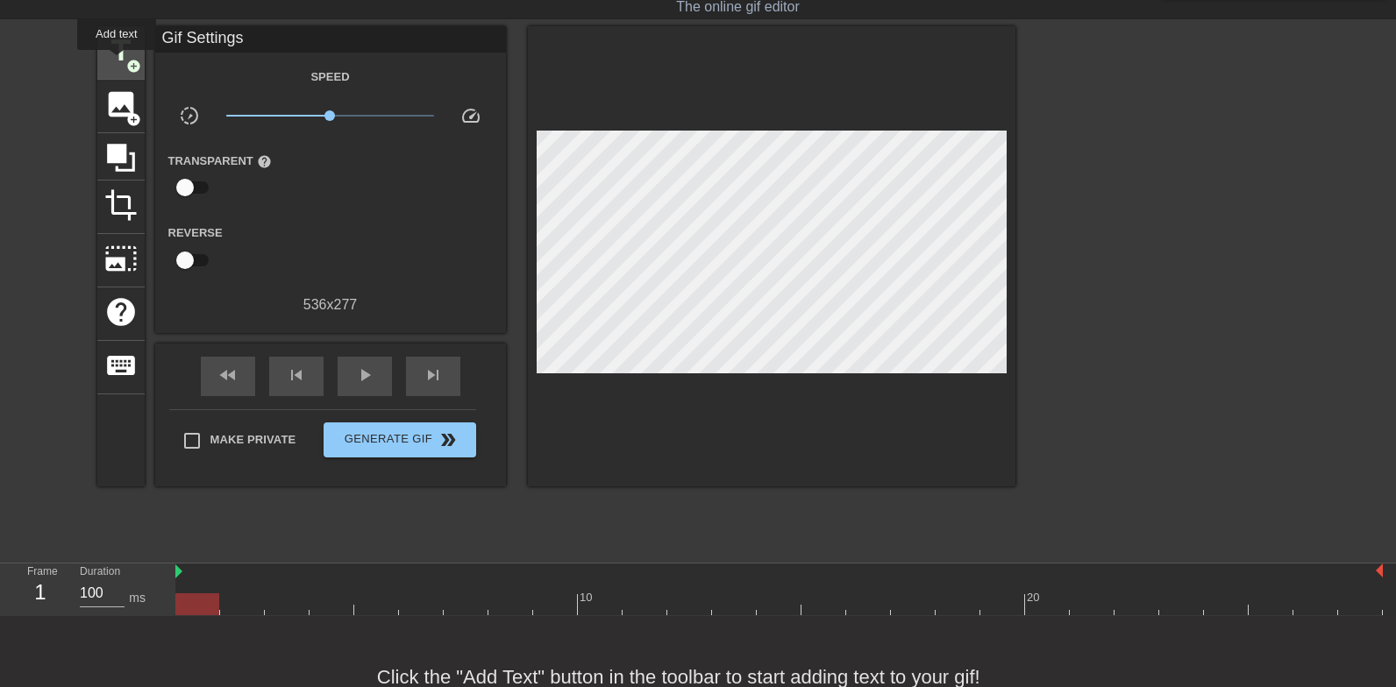
click at [117, 62] on span "title" at bounding box center [120, 50] width 33 height 33
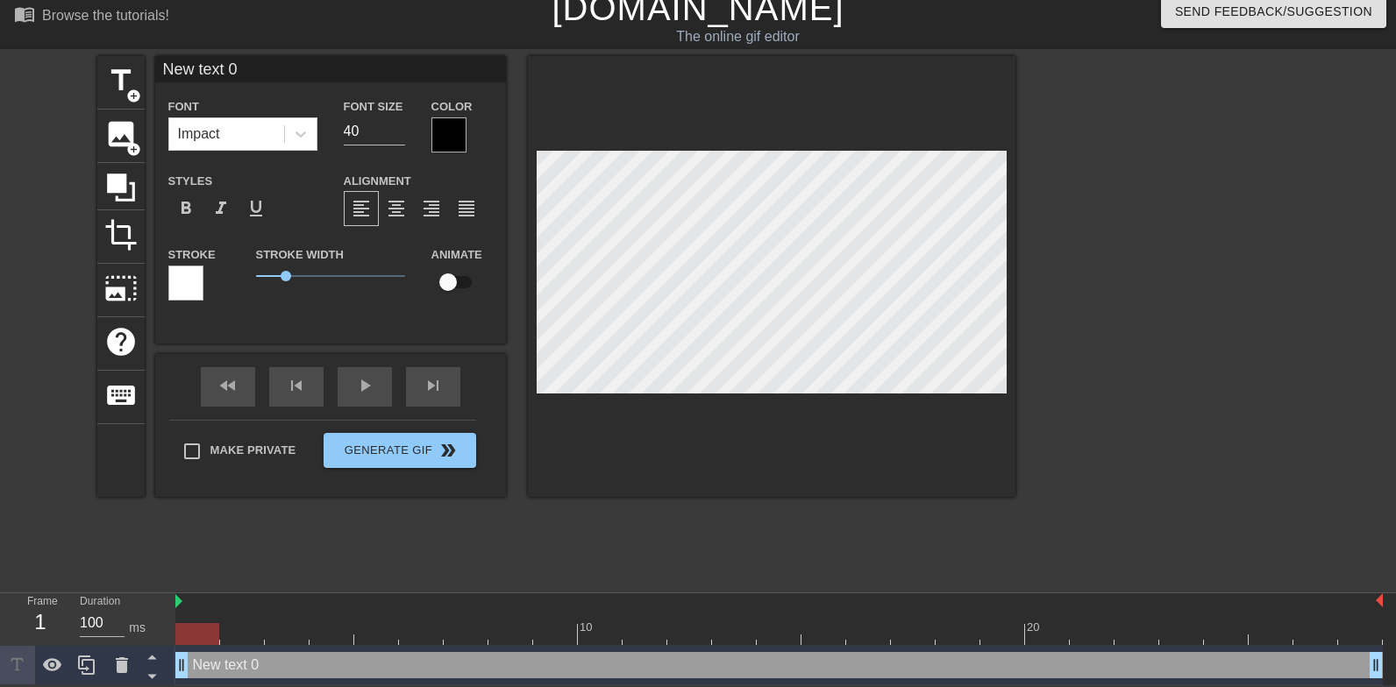
type input "S"
type textarea "S"
type input "Sm"
type textarea "Sm"
type input "Smi"
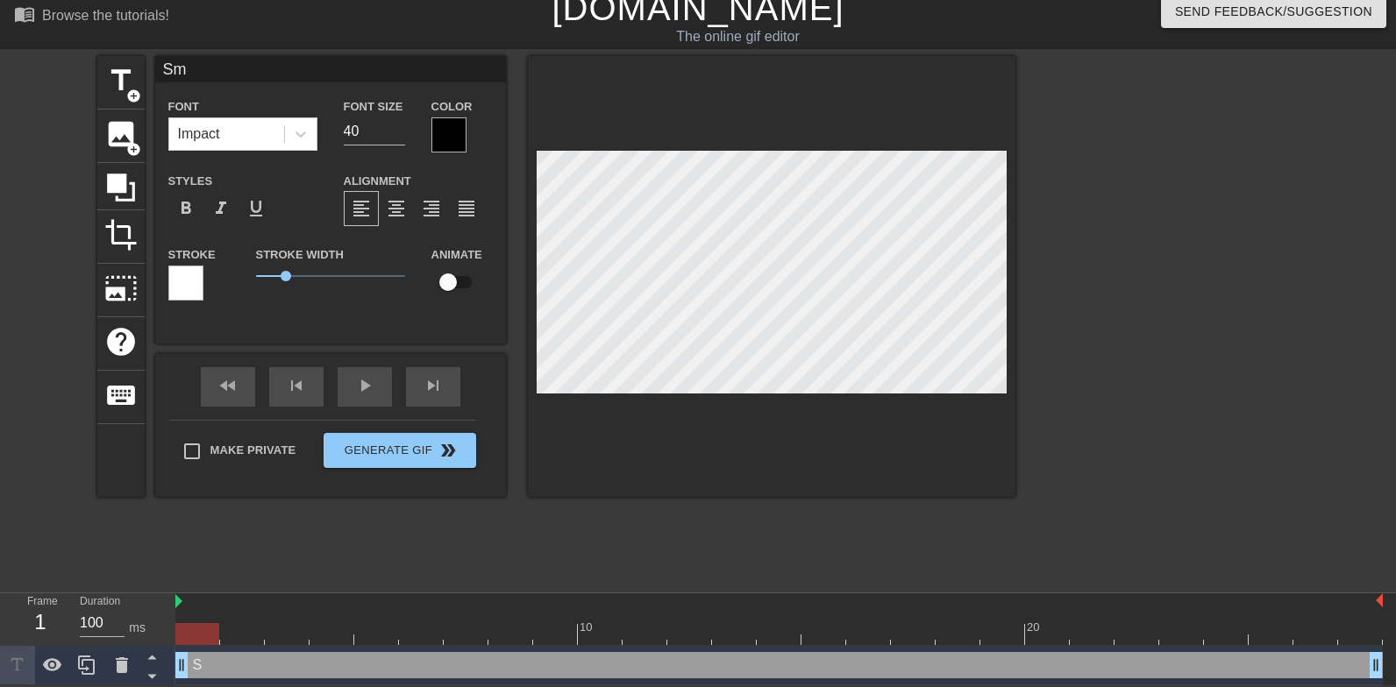
type textarea "Smi"
type input "Smil"
type textarea "Smile"
type input "Smile"
type textarea "Smile w"
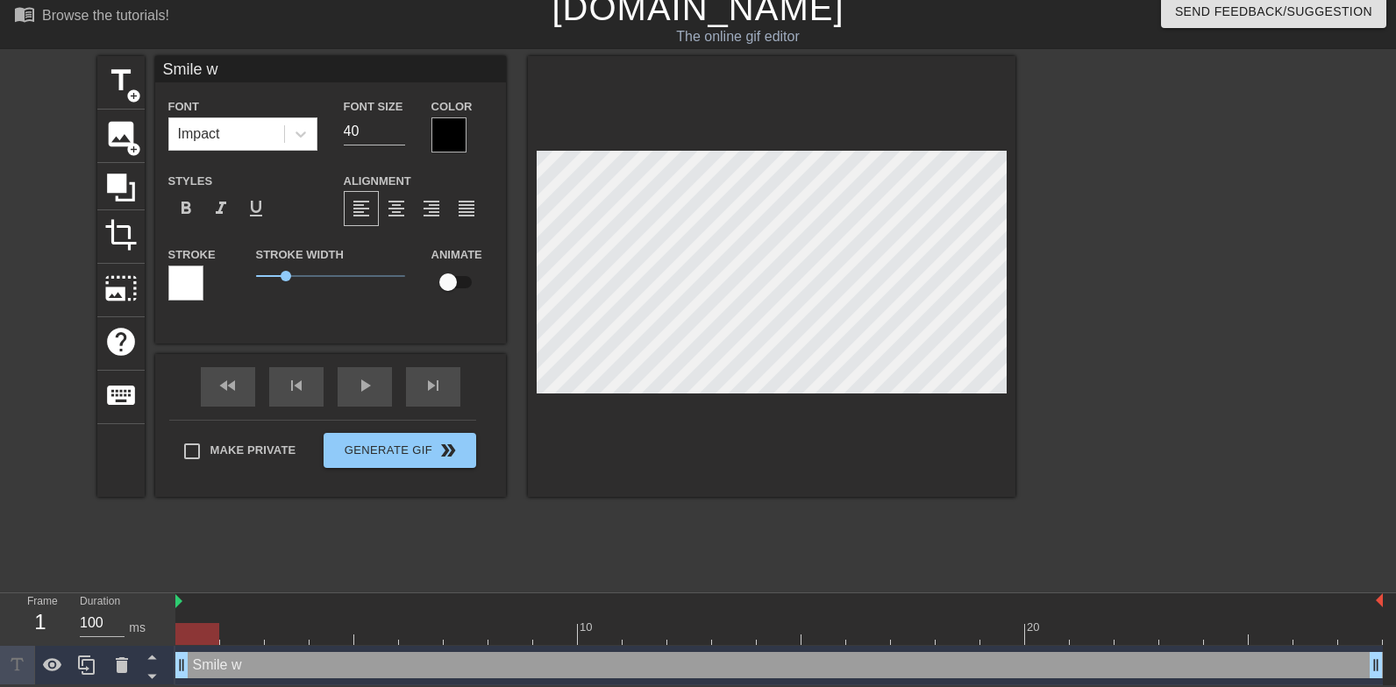
type input "Smile wh"
type textarea "Smile wh"
type input "Smile whe"
type textarea "Smile whe"
type input "Smile when"
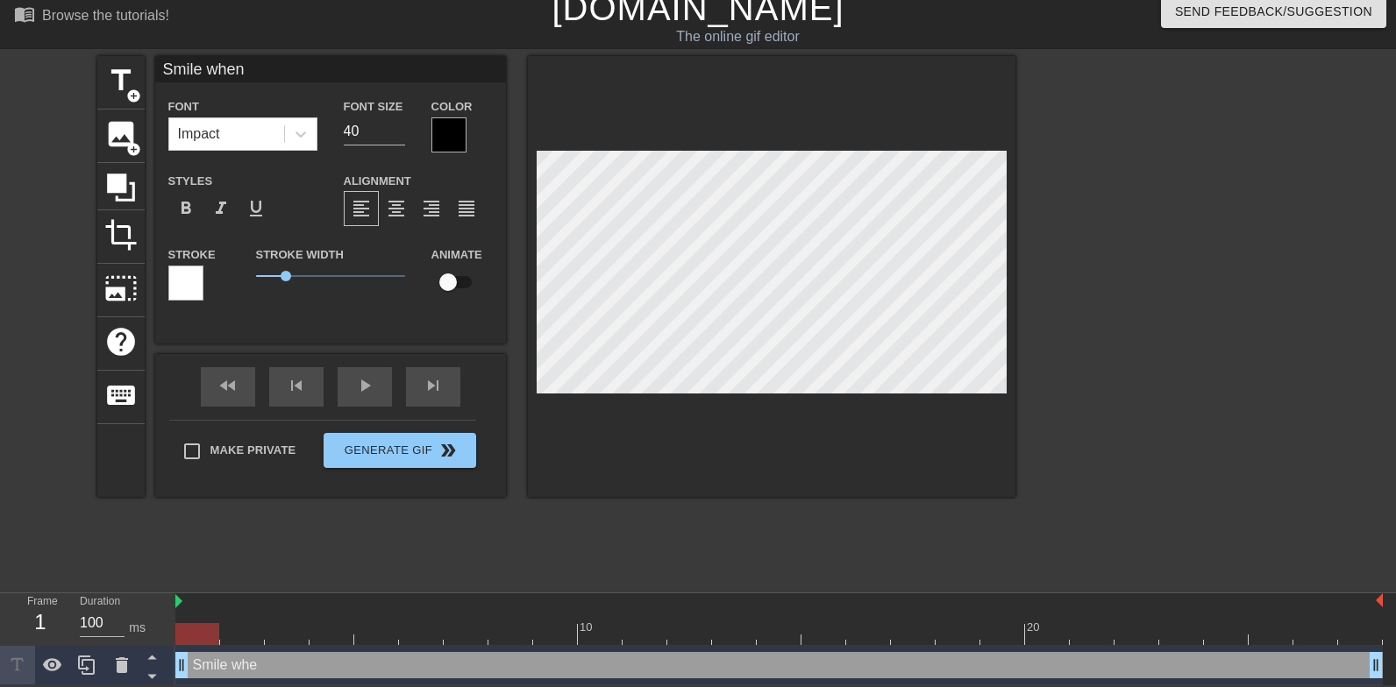
type textarea "Smile when"
type input "Smile when h"
type textarea "Smile when h"
type input "Smile when he"
type textarea "Smile when he"
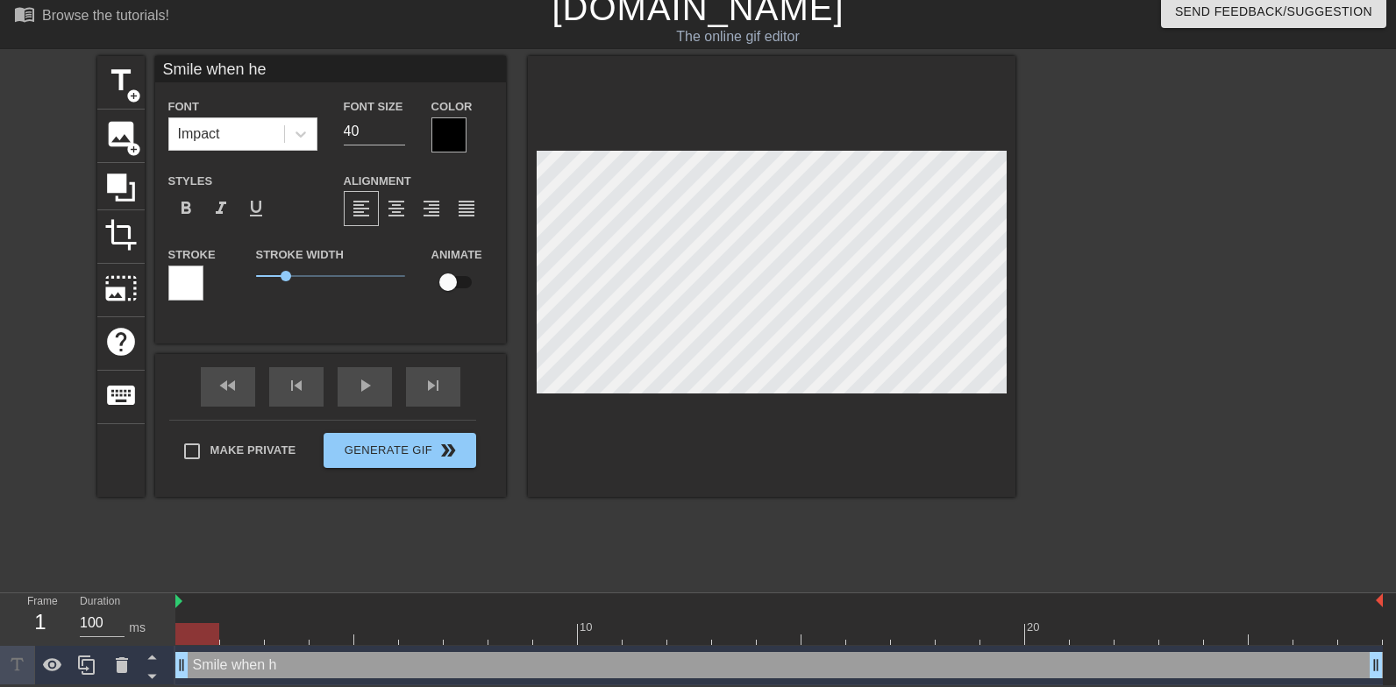
type input "Smile when he"
type textarea "Smile when he"
type input "Smile when he p"
type textarea "Smile when he p"
type input "Smile when he pe"
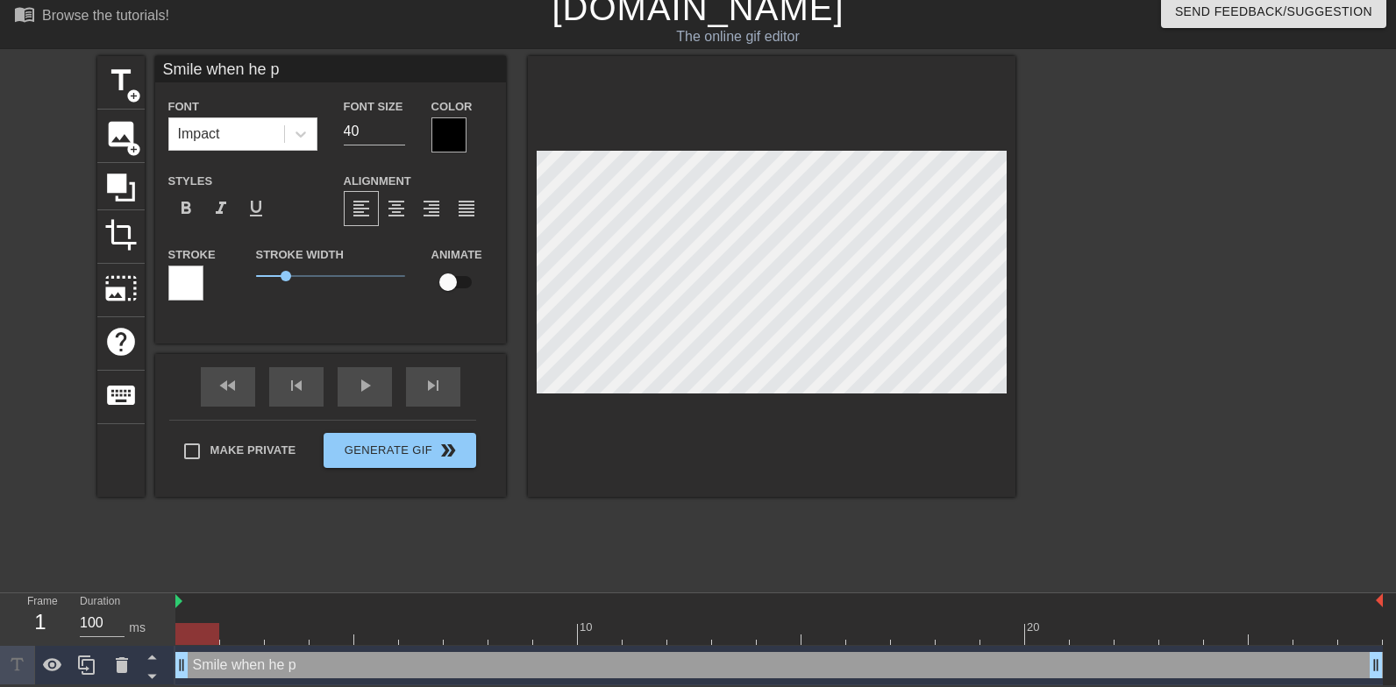
type textarea "Smile when he pe"
type input "Smile when he pee"
type textarea "Smile when he pee"
type input "Smile when he pees"
type textarea "Smile when he pees"
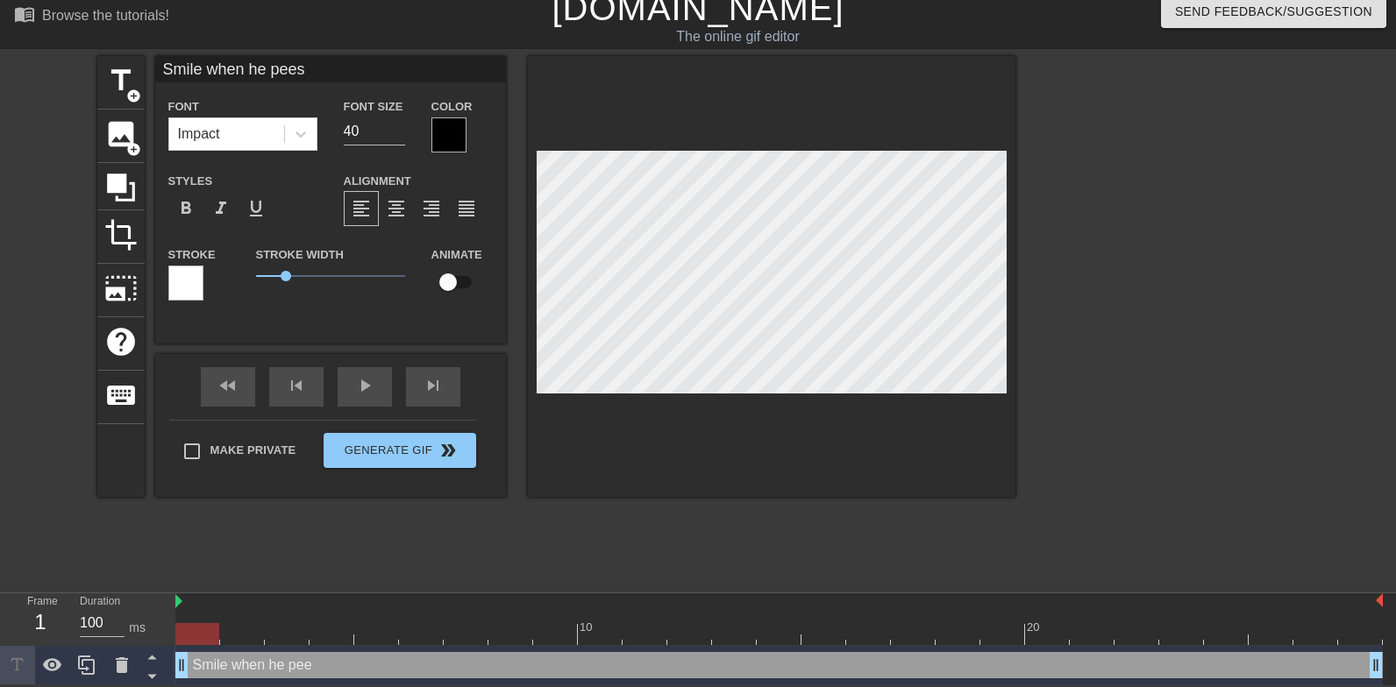
type input "Smile when he pees"
type textarea "Smile when he pees"
type input "Smile when he pees i"
type textarea "Smile when he pees i"
type input "Smile when he pees in"
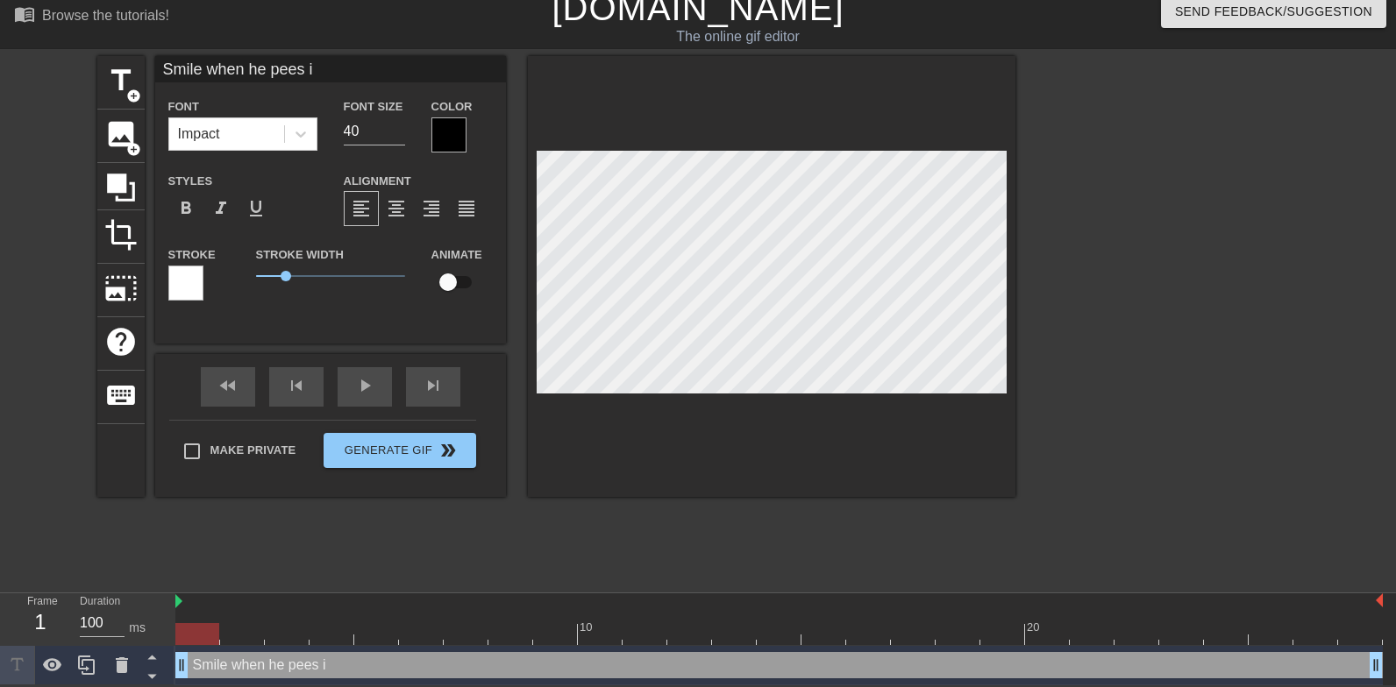
type textarea "Smile when he pees in"
type input "Smile when he pees in"
type textarea "Smile when he pees in"
type input "Smile when he pees in m"
type textarea "Smile when he pees in m"
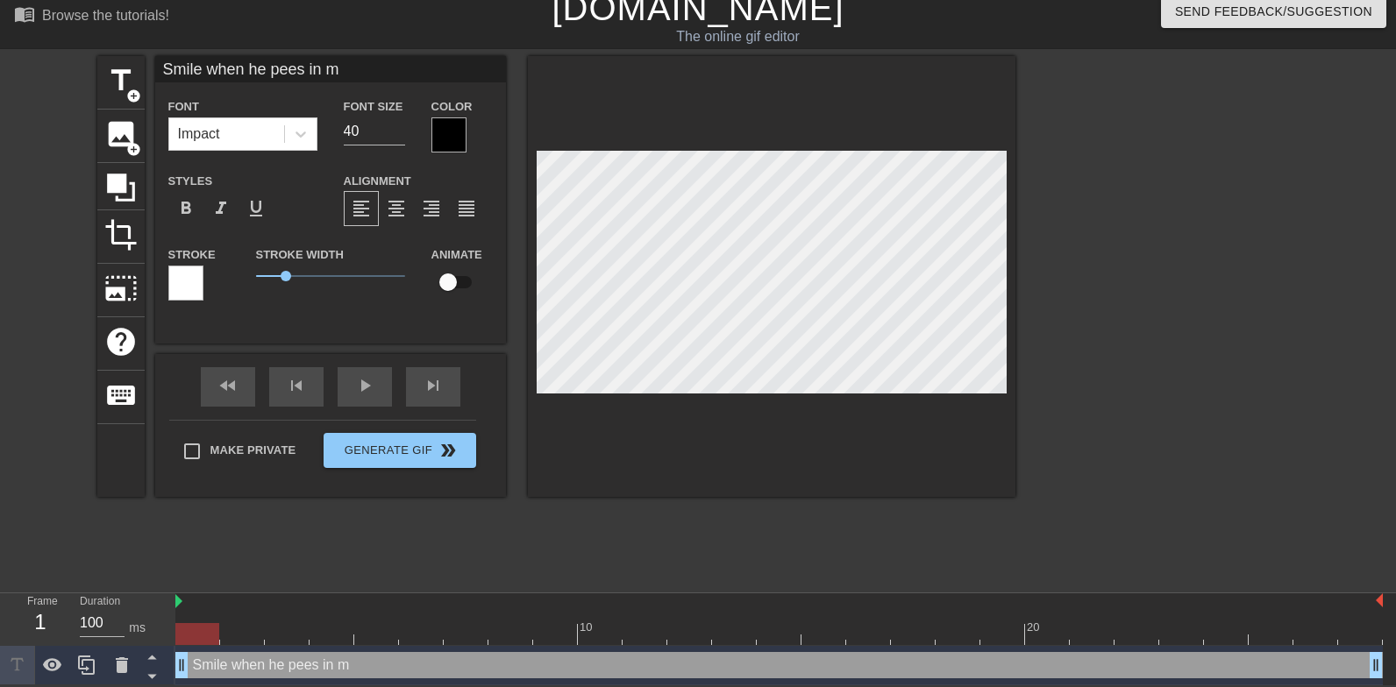
type input "Smile when he pees in my"
type textarea "Smile when he pees in my"
type input "Smile when he pees in my"
type textarea "Smile when he pees in my"
type input "Smile when he pees in my m"
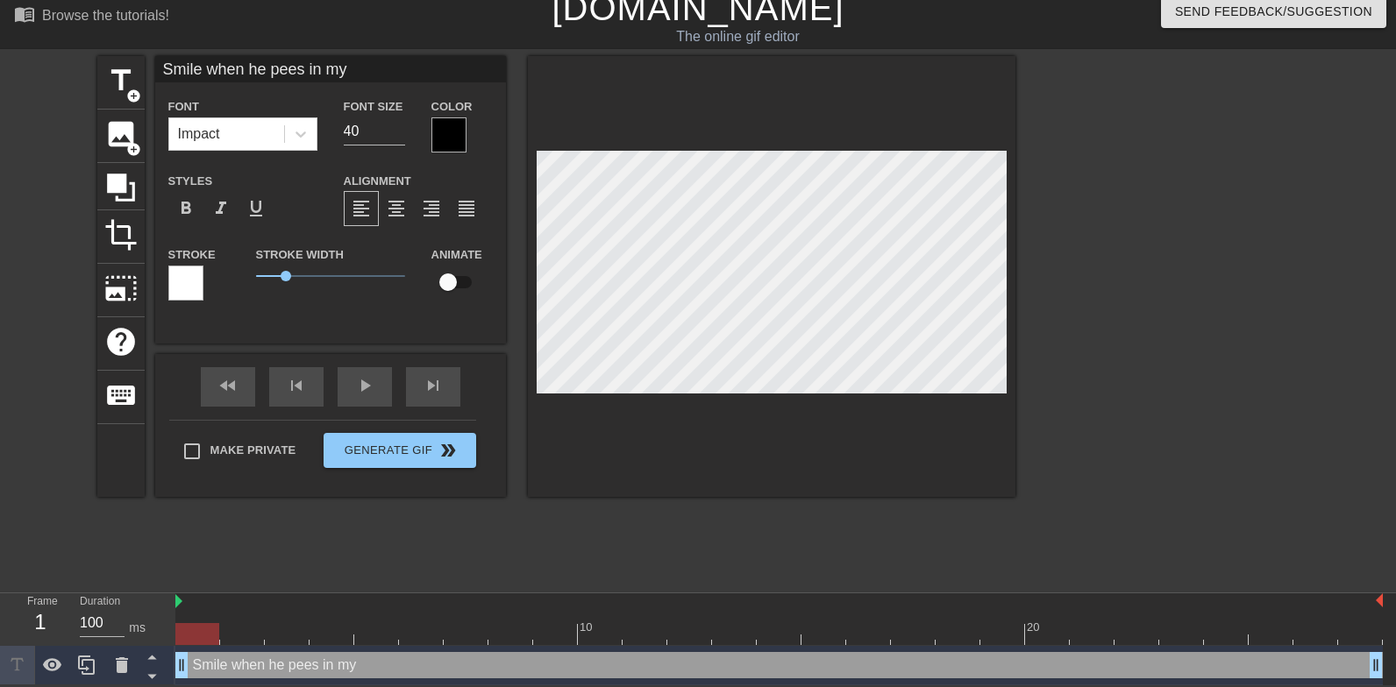
type textarea "Smile when he pees in my m"
type input "Smile when he pees in my mo"
type textarea "Smile when he pees in my mo"
type input "Smile when he pees in my mou"
type textarea "Smile when he pees in my mou"
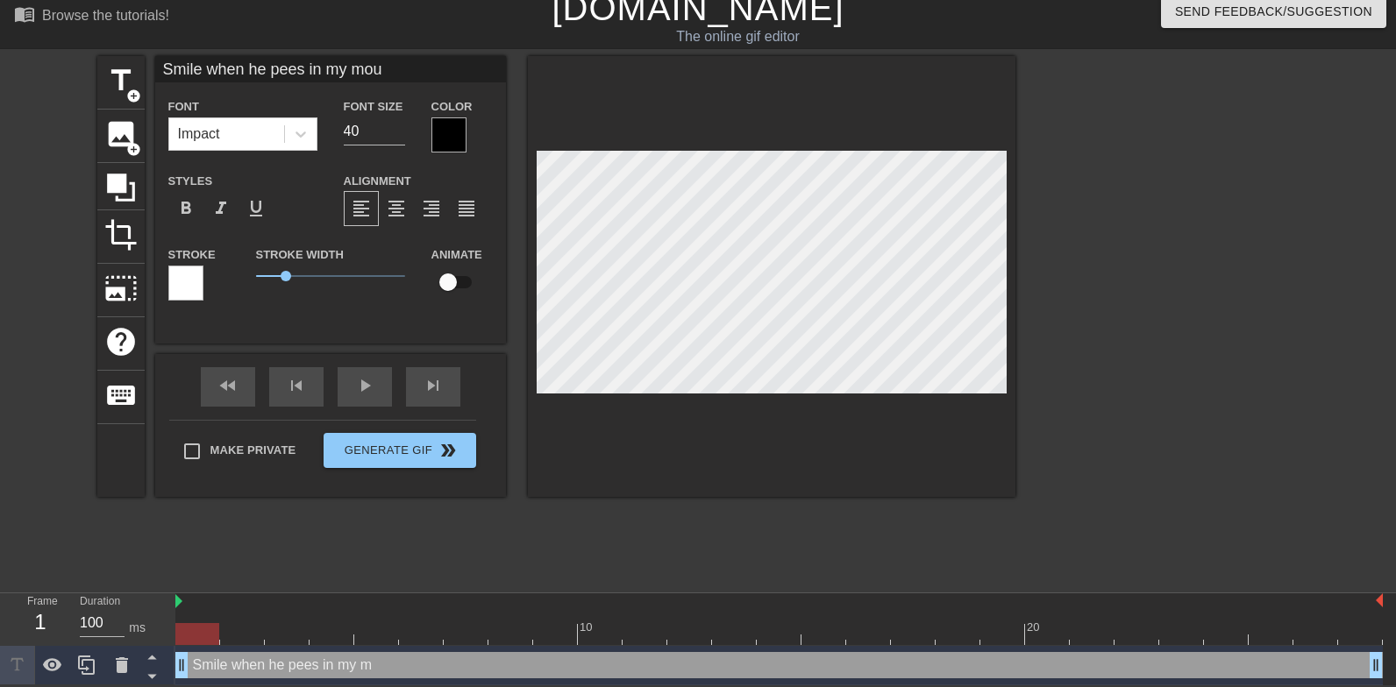
type input "Smile when he pees in my mout"
type textarea "Smile when he pees in my mout"
type input "Smile when he pees in my mouth"
type textarea "Smile when he pees in my mouth"
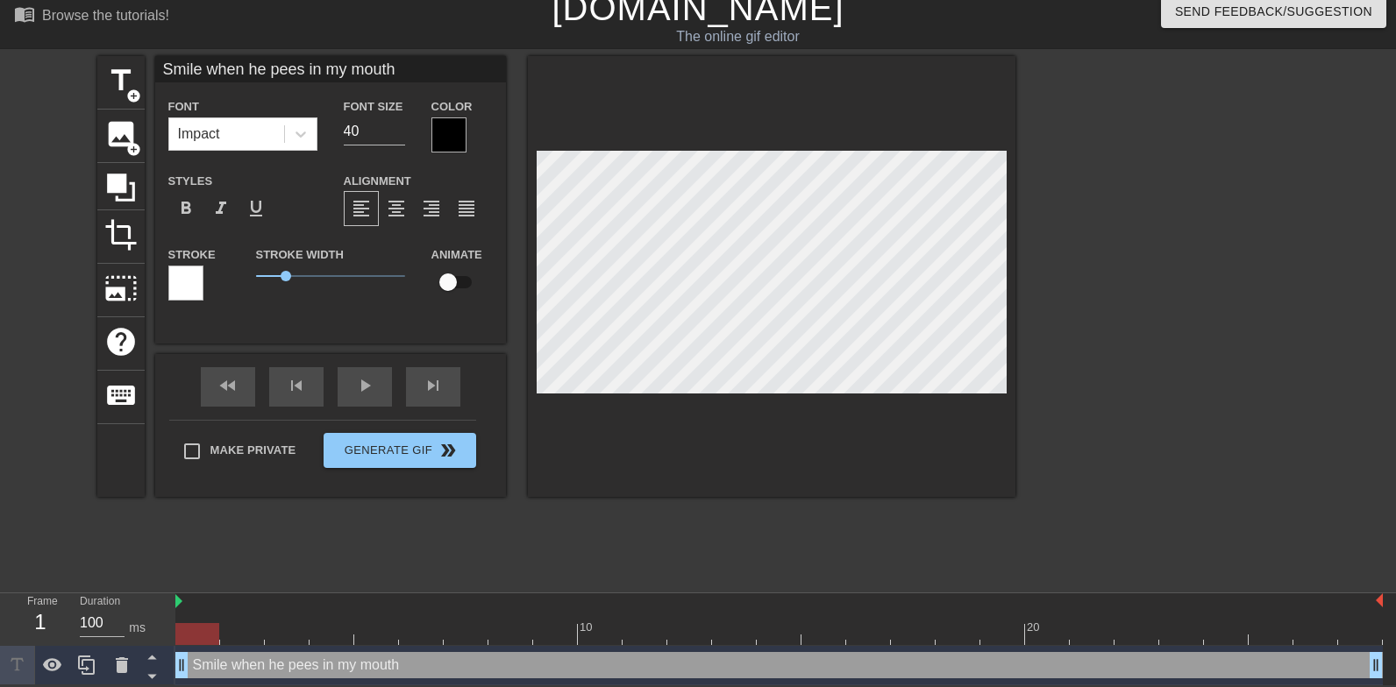
click at [816, 433] on div at bounding box center [771, 276] width 487 height 441
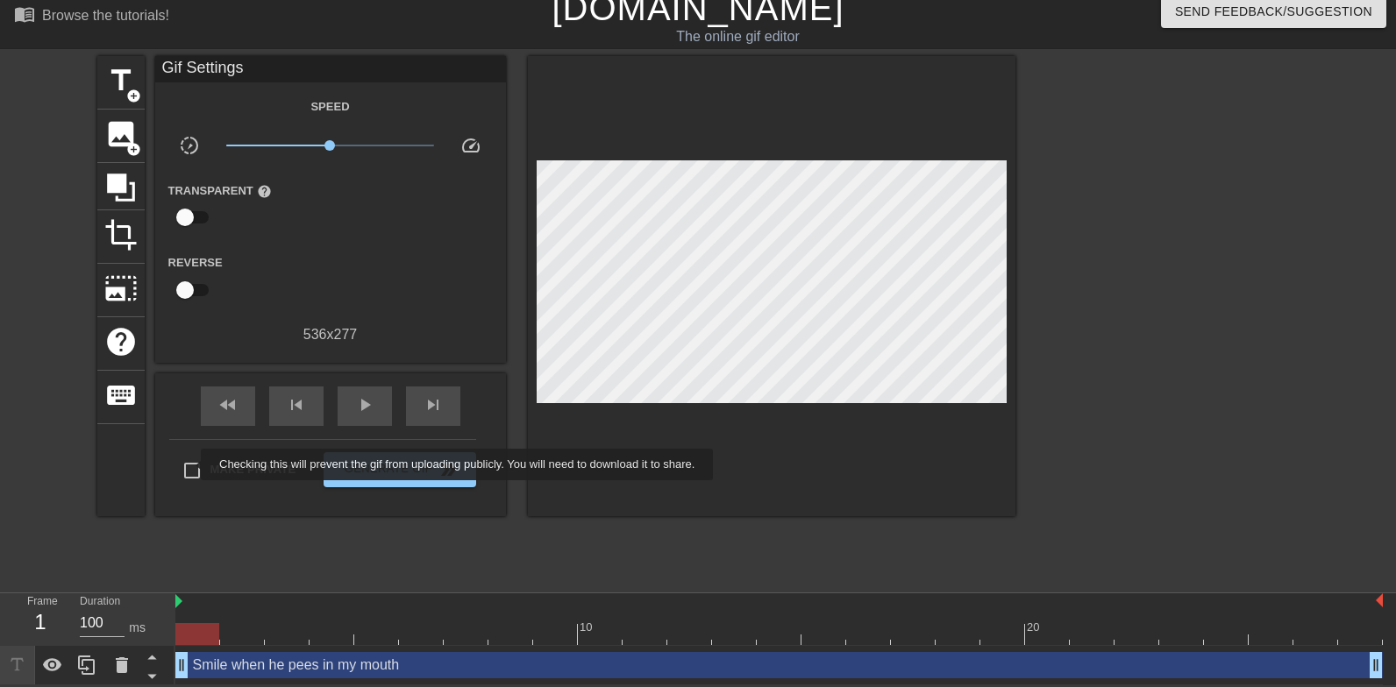
click at [189, 465] on input "Make Private" at bounding box center [192, 470] width 37 height 37
checkbox input "true"
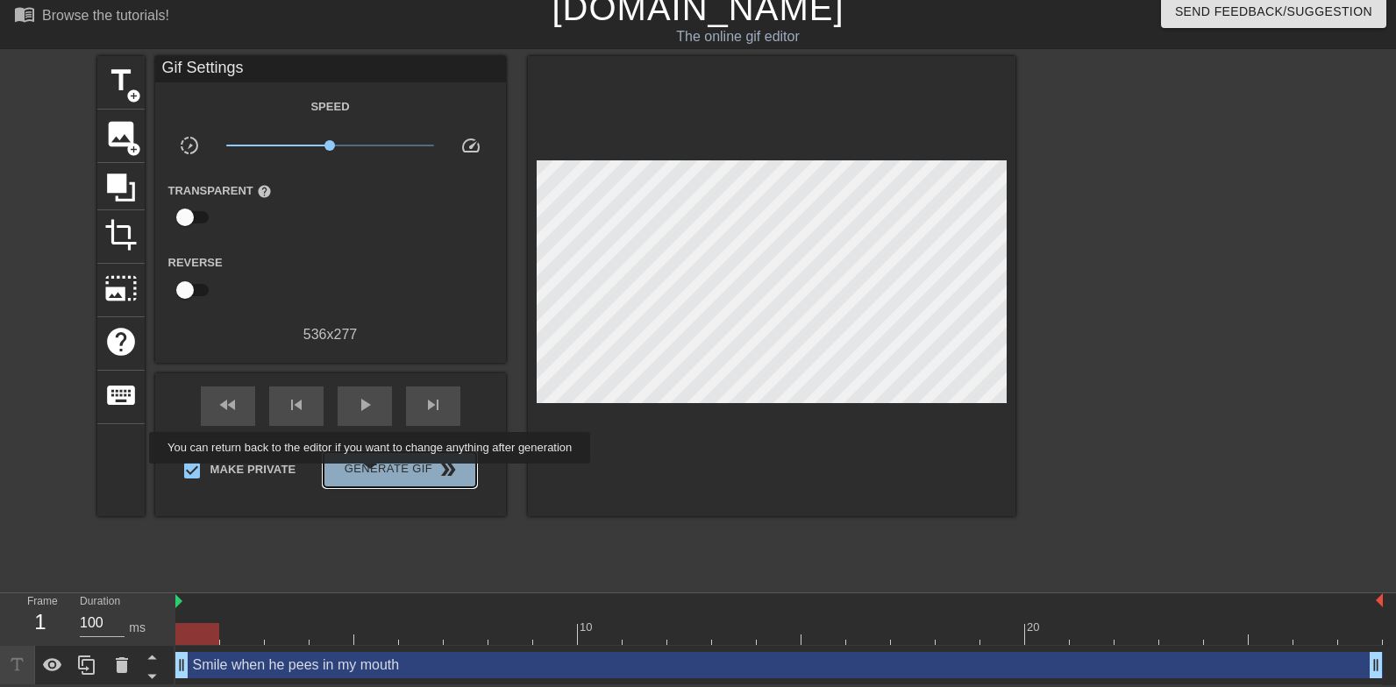
click at [381, 476] on span "Generate Gif double_arrow" at bounding box center [400, 469] width 138 height 21
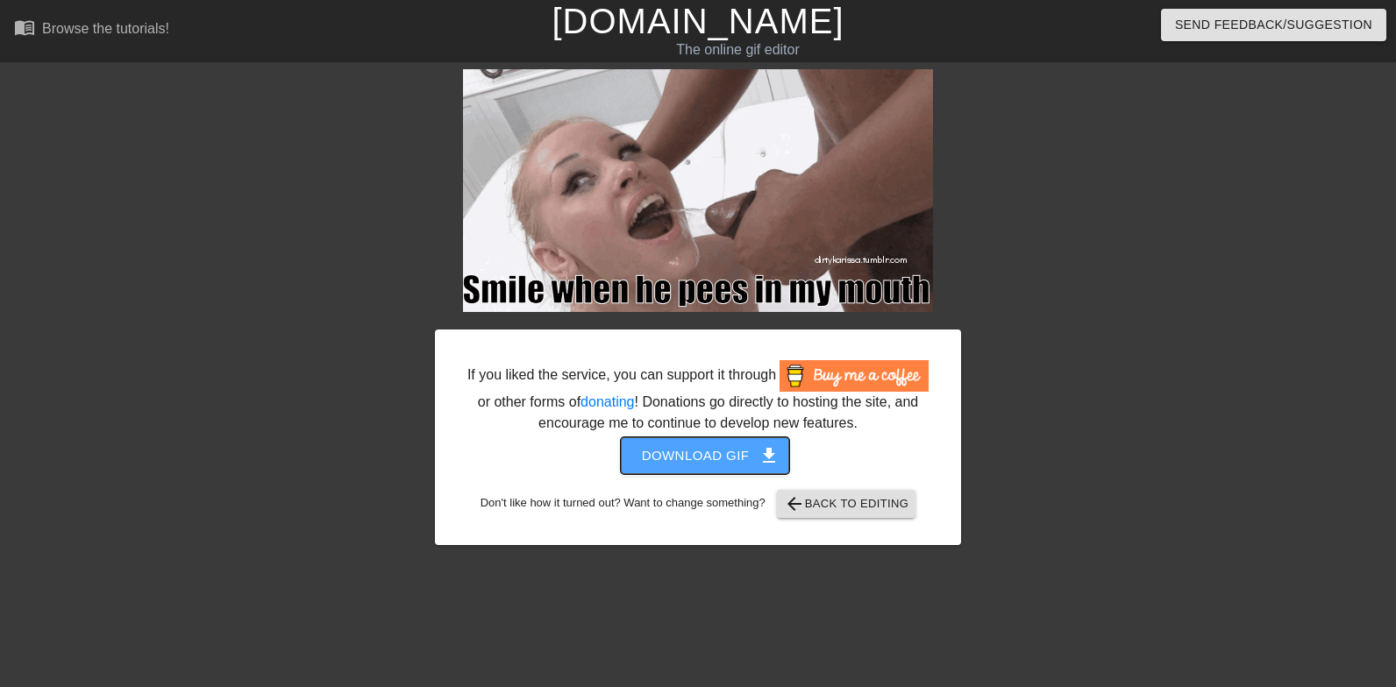
click at [670, 467] on span "Download gif get_app" at bounding box center [705, 455] width 127 height 23
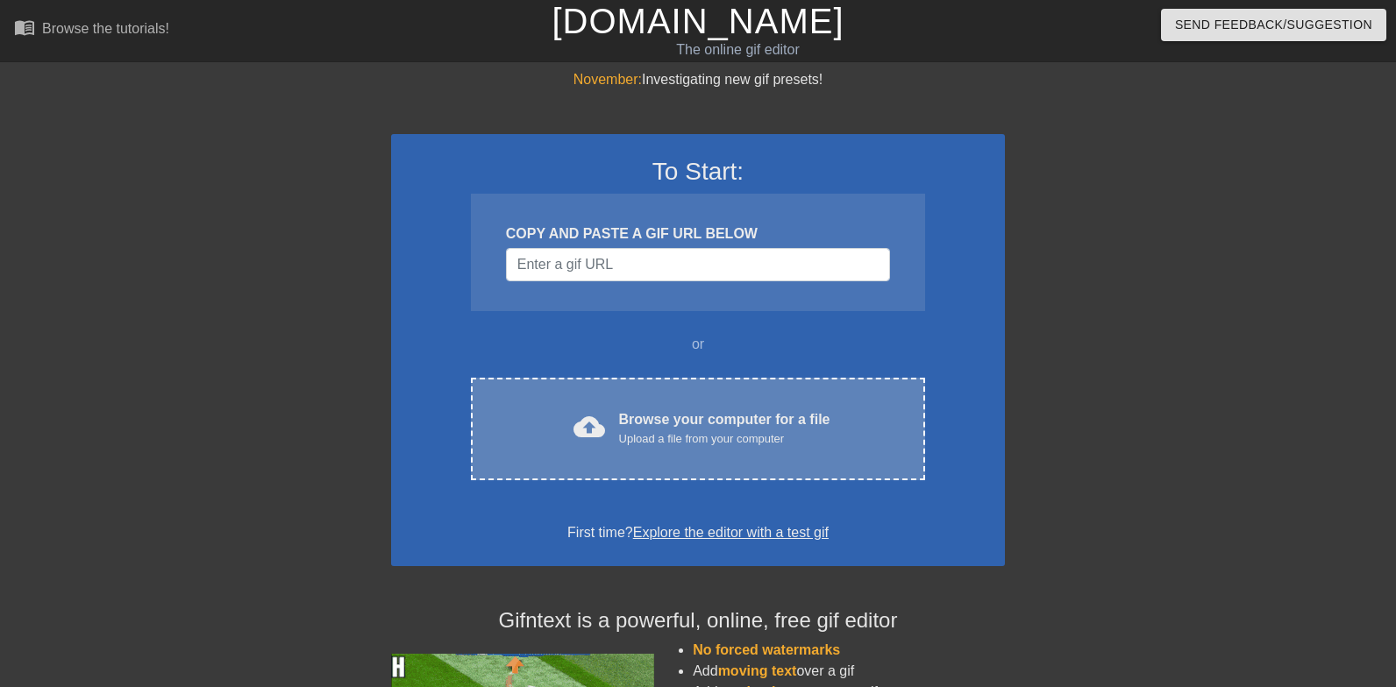
click at [661, 438] on div "Upload a file from your computer" at bounding box center [724, 439] width 211 height 18
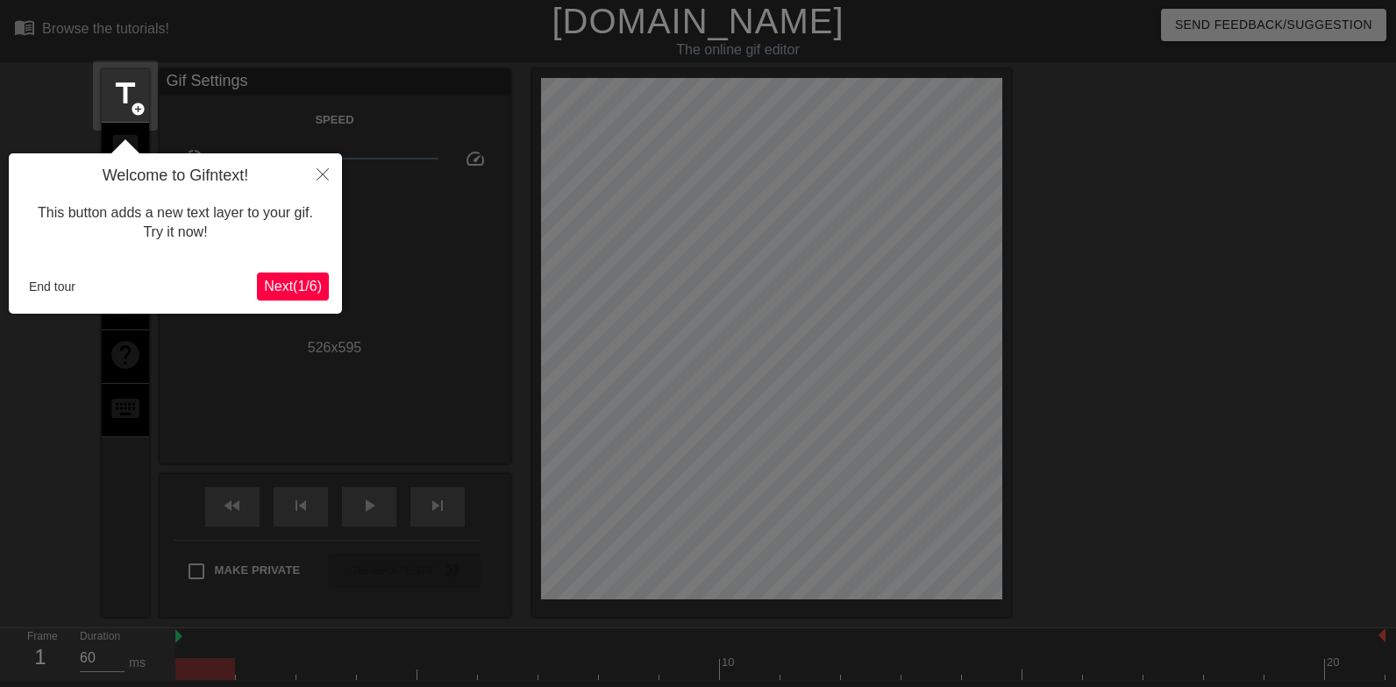
scroll to position [43, 0]
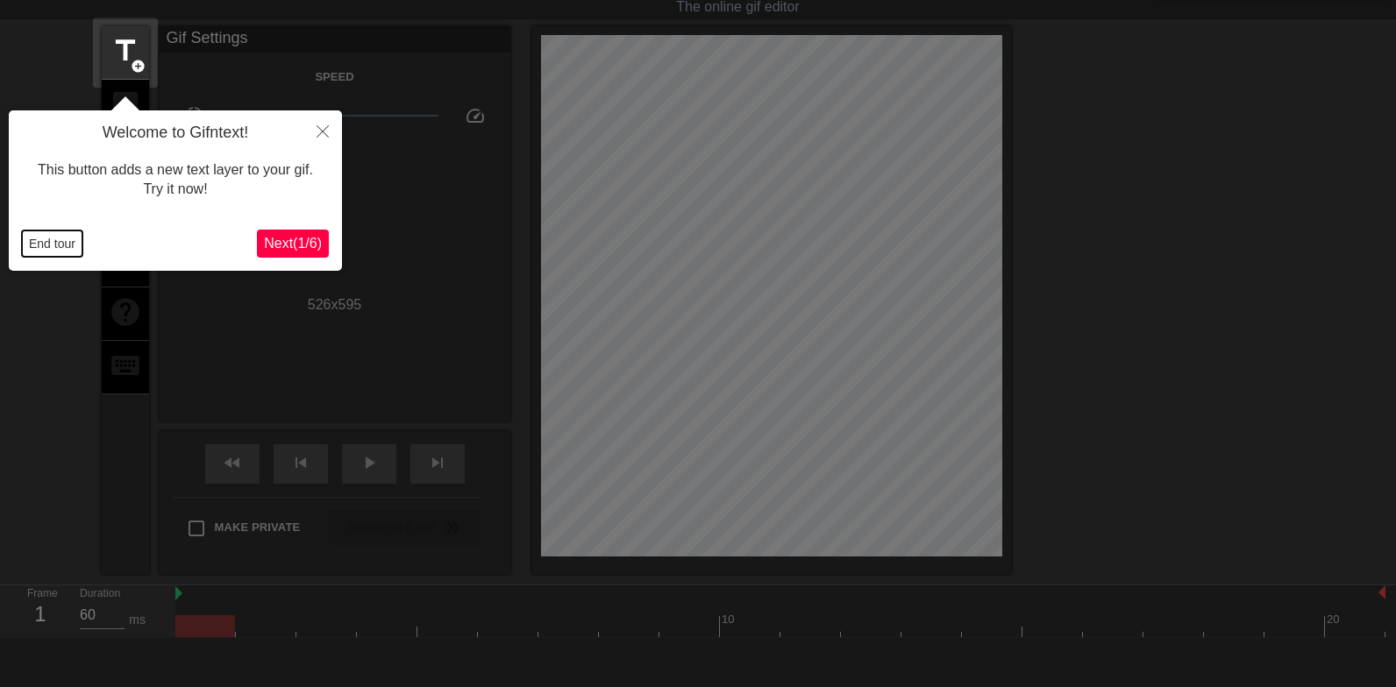
click at [56, 249] on button "End tour" at bounding box center [52, 244] width 60 height 26
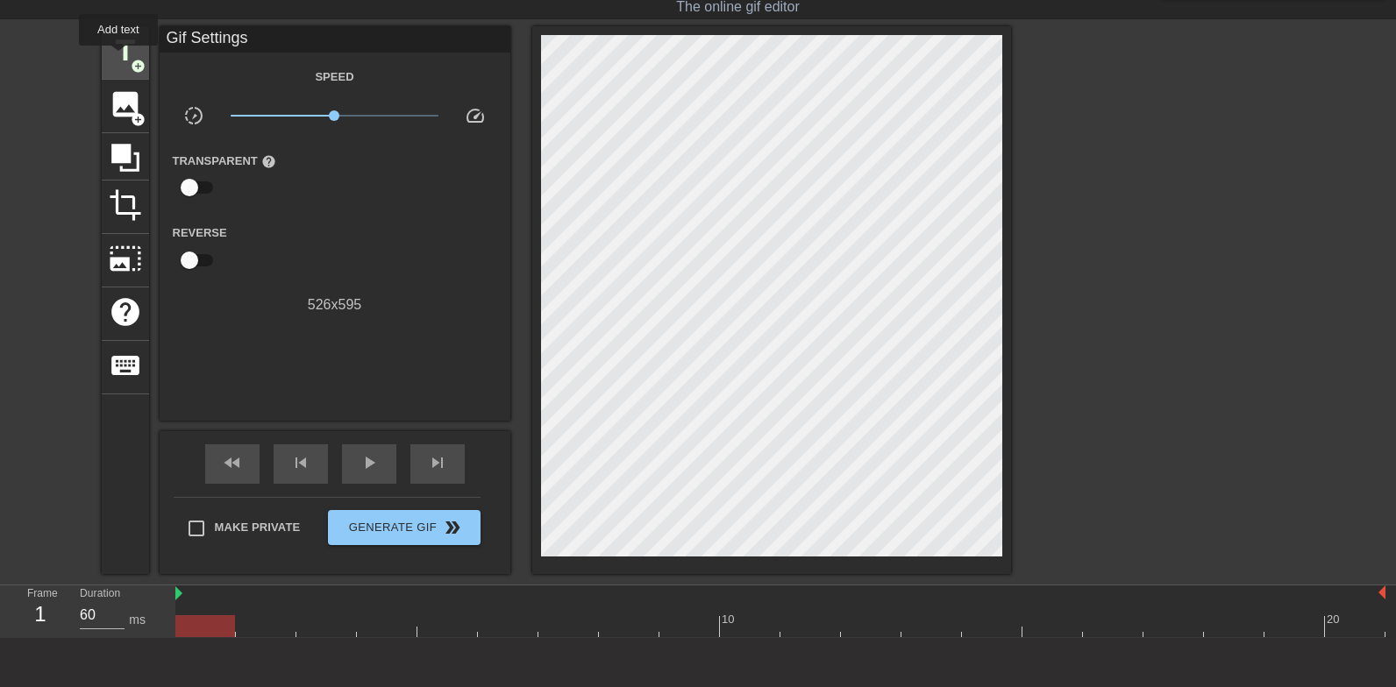
click at [119, 58] on span "title" at bounding box center [125, 50] width 33 height 33
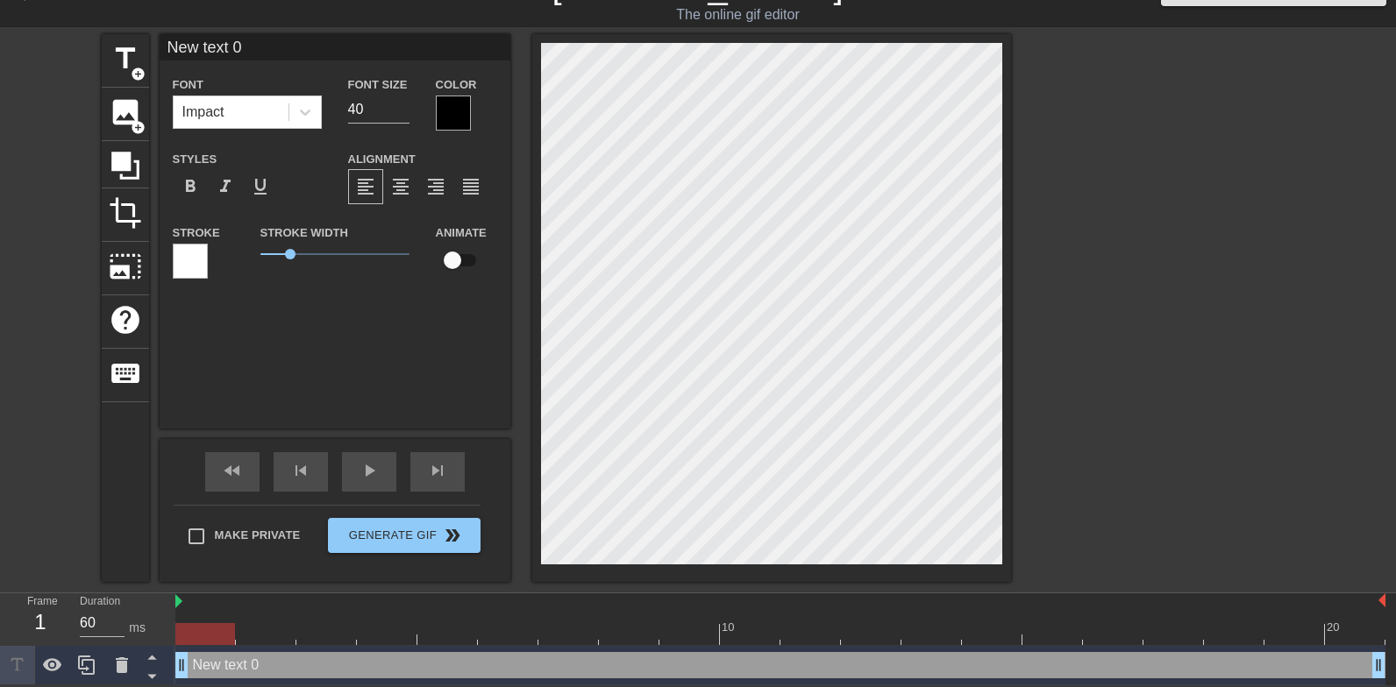
scroll to position [0, 1]
type input "L"
type textarea "L"
type input "Le"
type textarea "Le"
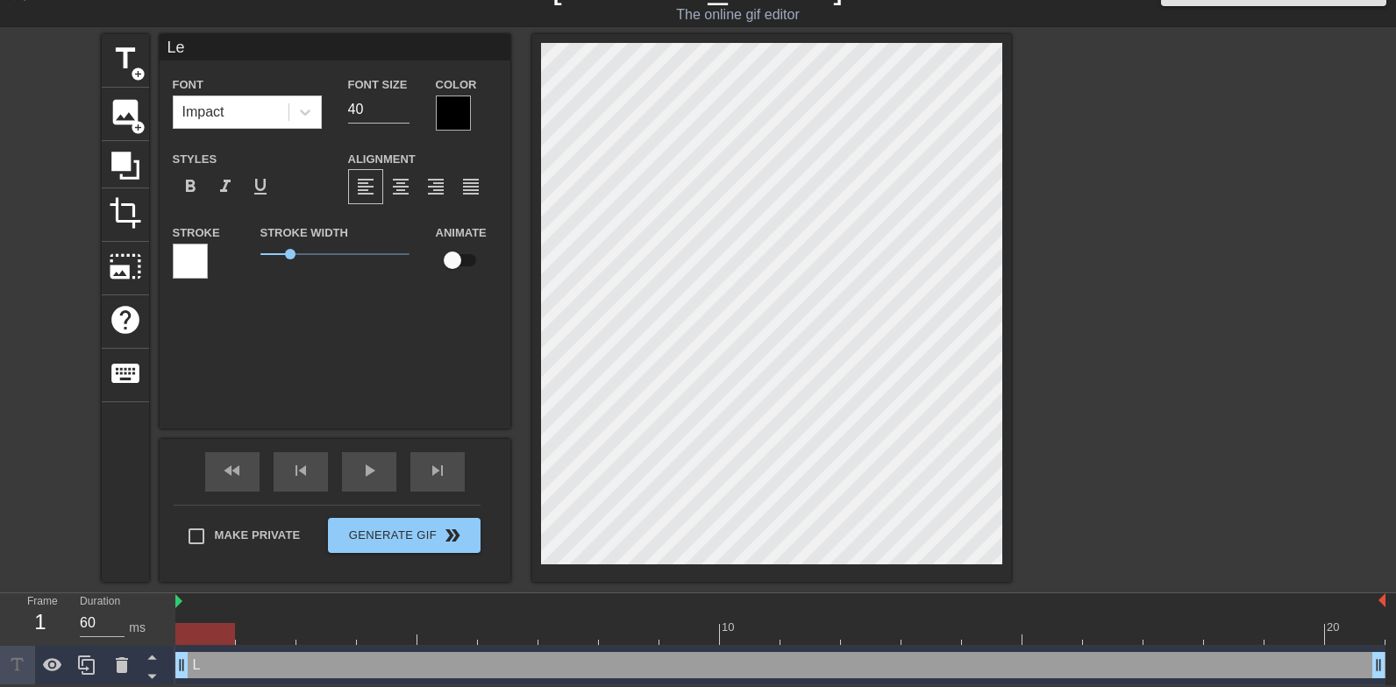
type input "Let"
type textarea "Let"
type input "Let"
type textarea "Let"
type input "Let h"
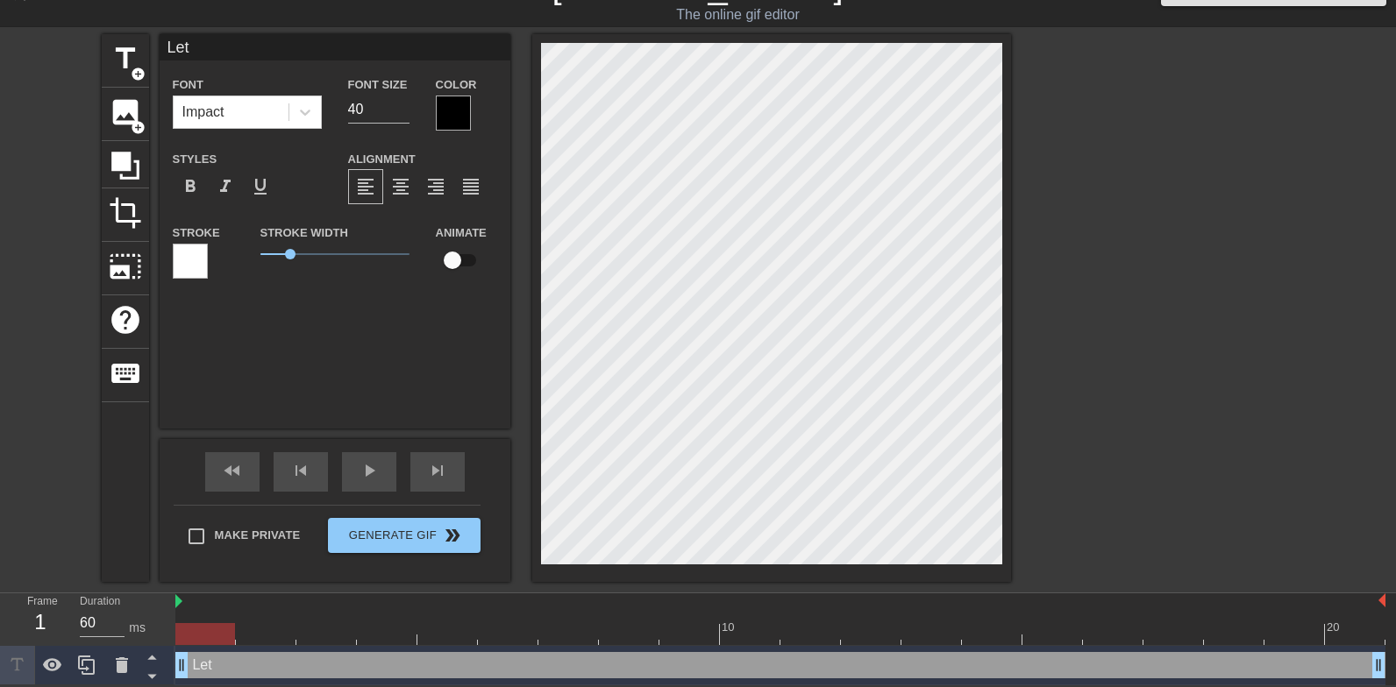
type textarea "Let h"
type input "Let hi"
type textarea "Let hi"
type input "Let him"
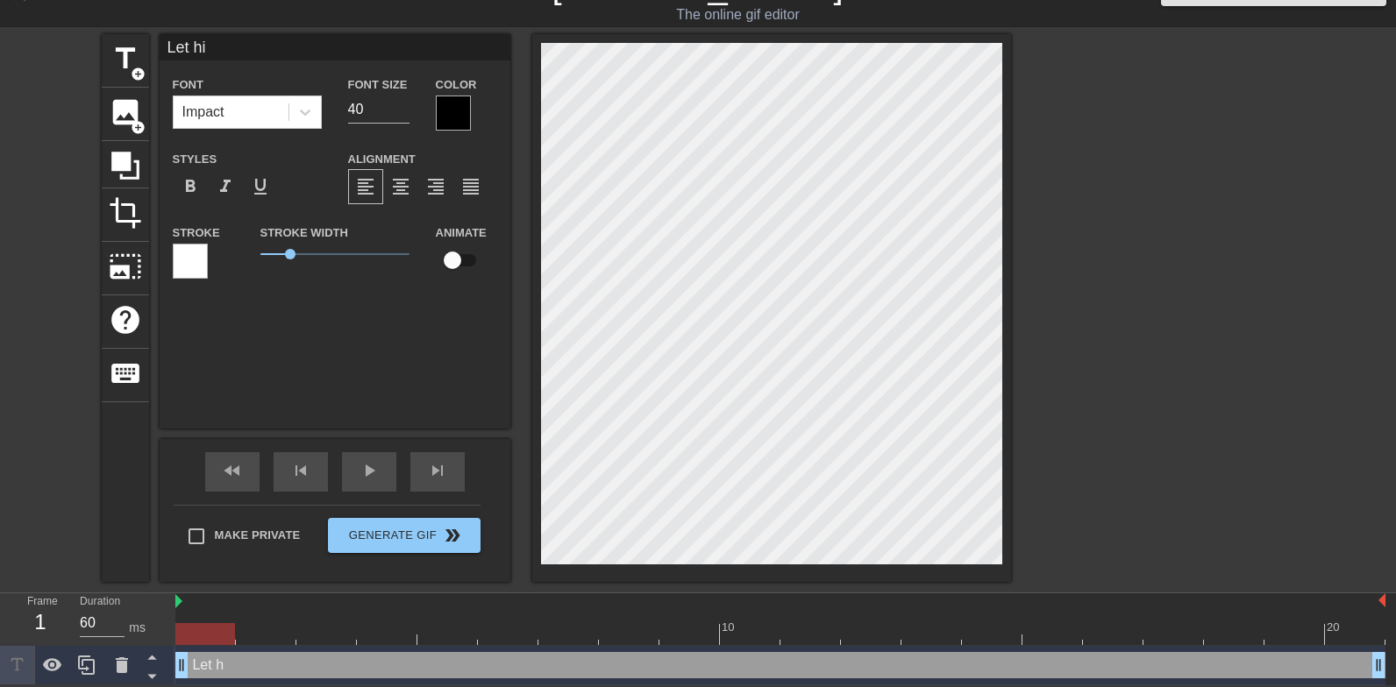
type textarea "Let him"
type input "Let him"
type textarea "Let him c"
type input "Let him cl"
type textarea "Let him cl"
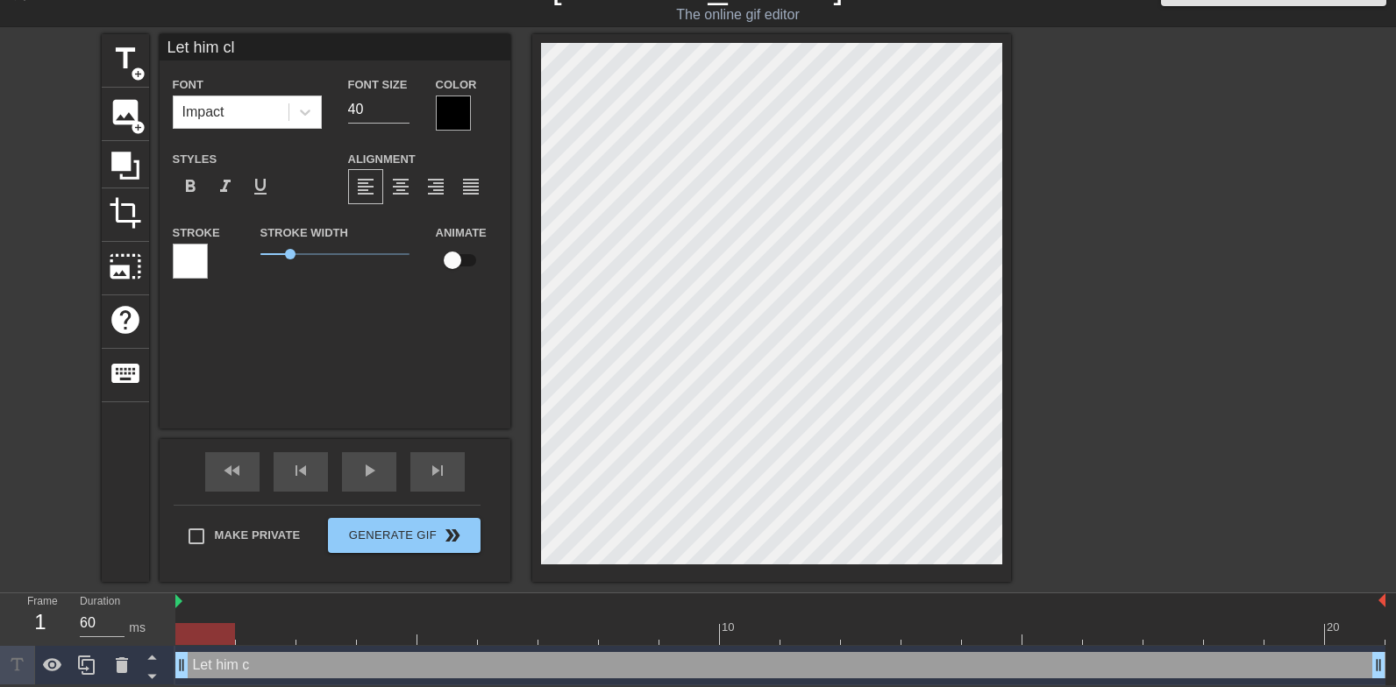
type input "Let him cle"
type textarea "Let him cle"
type input "Let him clea"
type textarea "Let him clea"
type input "Let him clean"
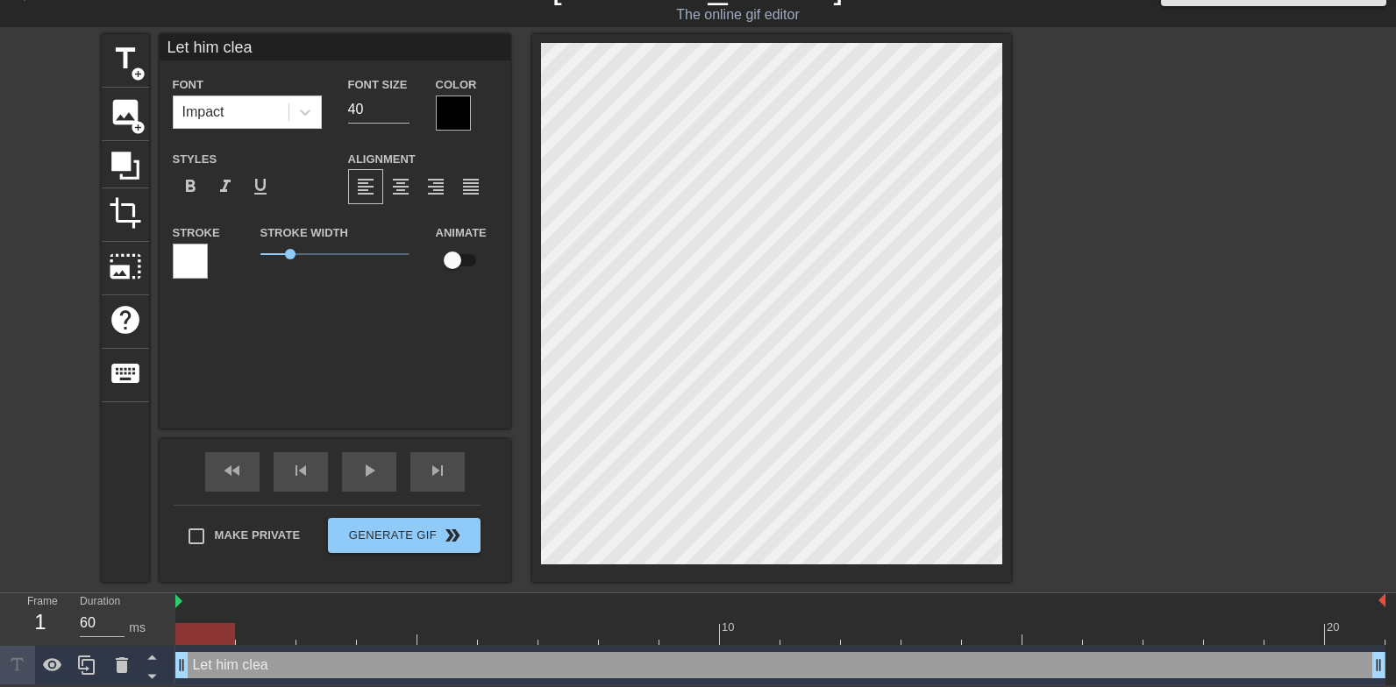
type textarea "Let him clean"
type input "Let him clean"
type textarea "Let him clean m"
type input "Let him clean my"
type textarea "Let him clean my"
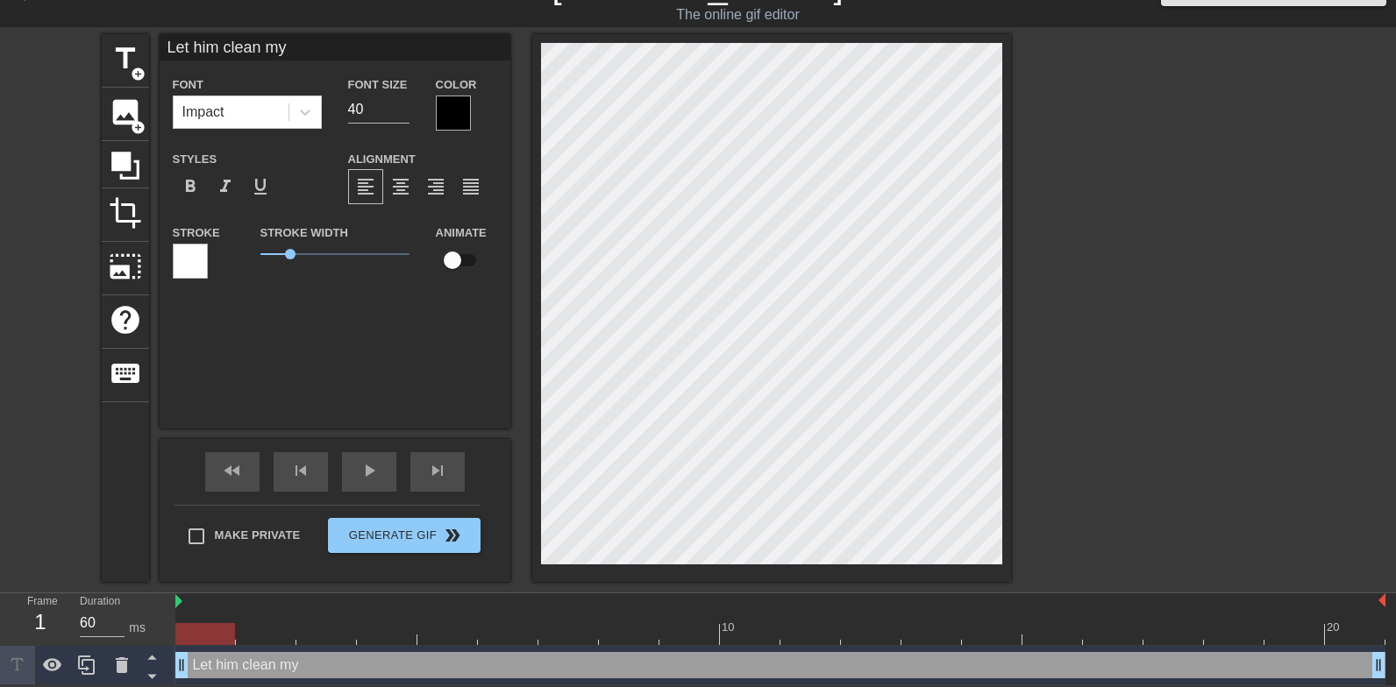
type input "Let him clean my"
type textarea "Let him clean my b"
type input "Let him clean my bo"
type textarea "Let him clean my bo"
type input "Let him clean my bod"
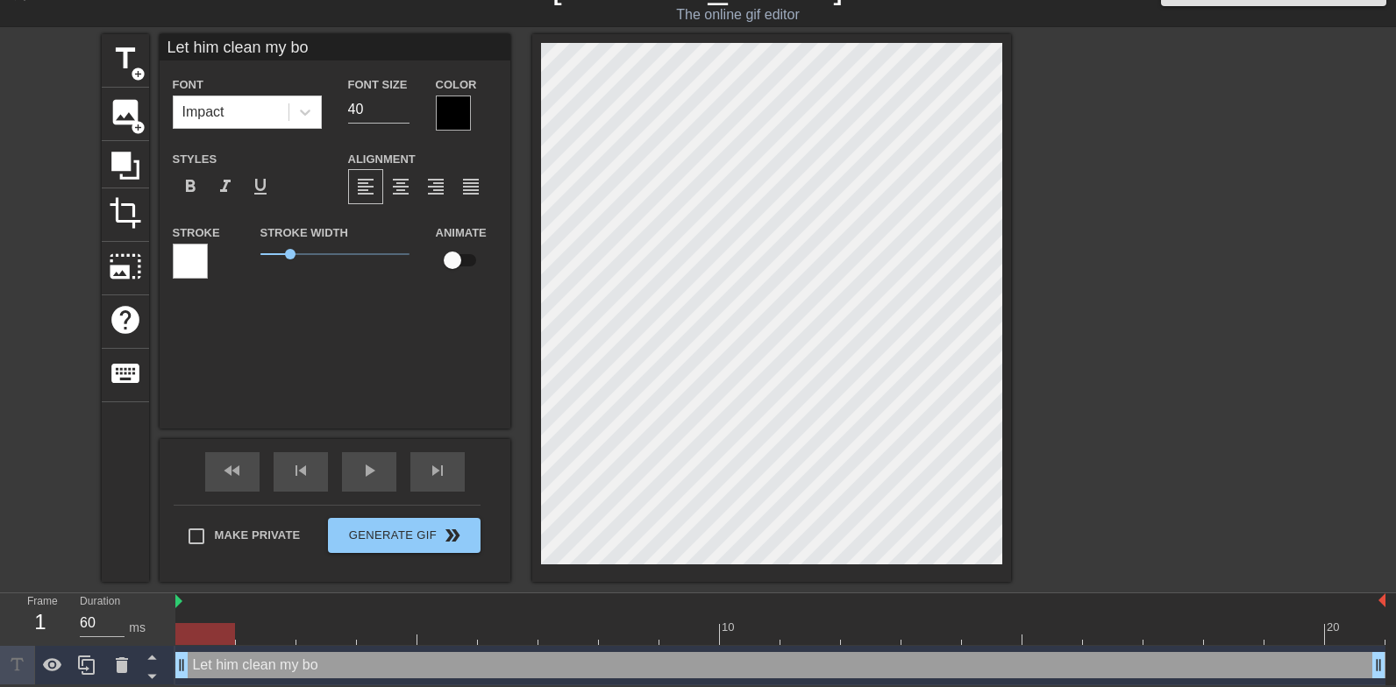
type textarea "Let him clean my bod"
type input "Let him clean my body"
type textarea "Let him clean my body"
type input "Let him clean my body"
type textarea "Let him clean my body"
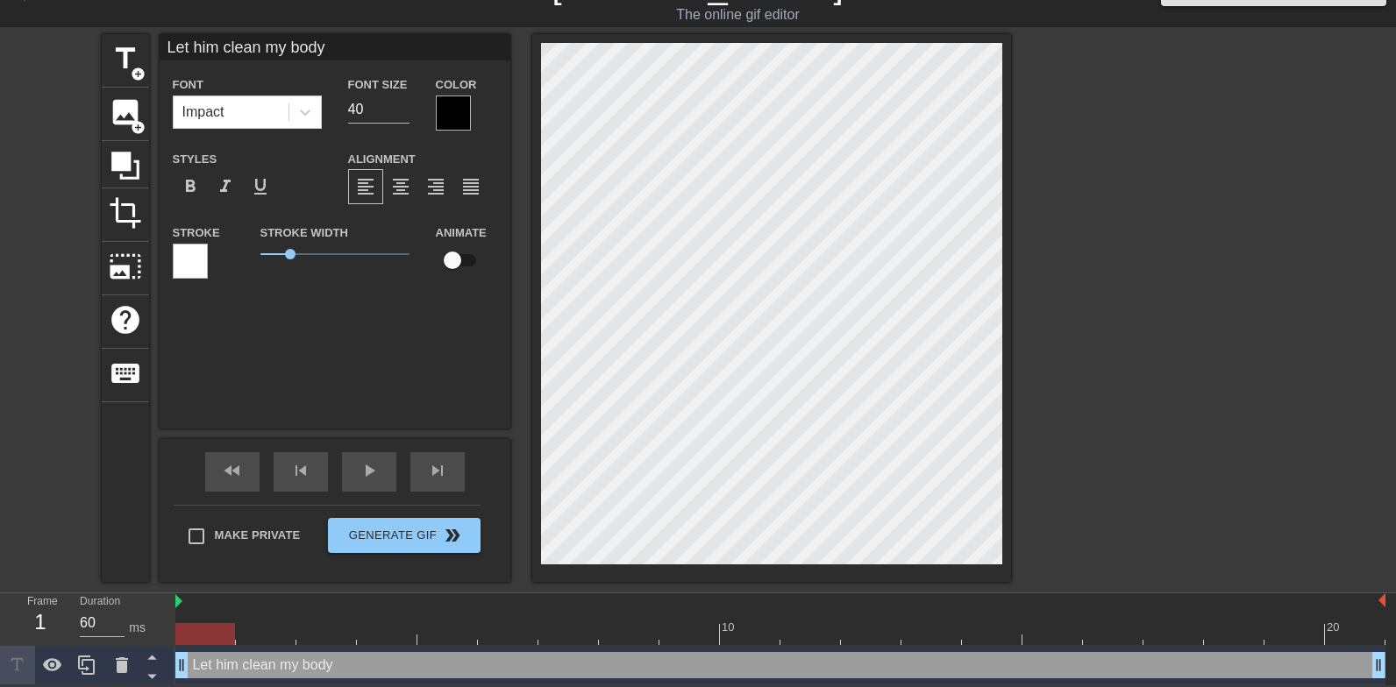
type input "Let him clean my body w"
type textarea "Let him clean my body wi"
type input "Let him clean my body wit"
type textarea "Let him clean my body with"
type input "Let him clean my body with"
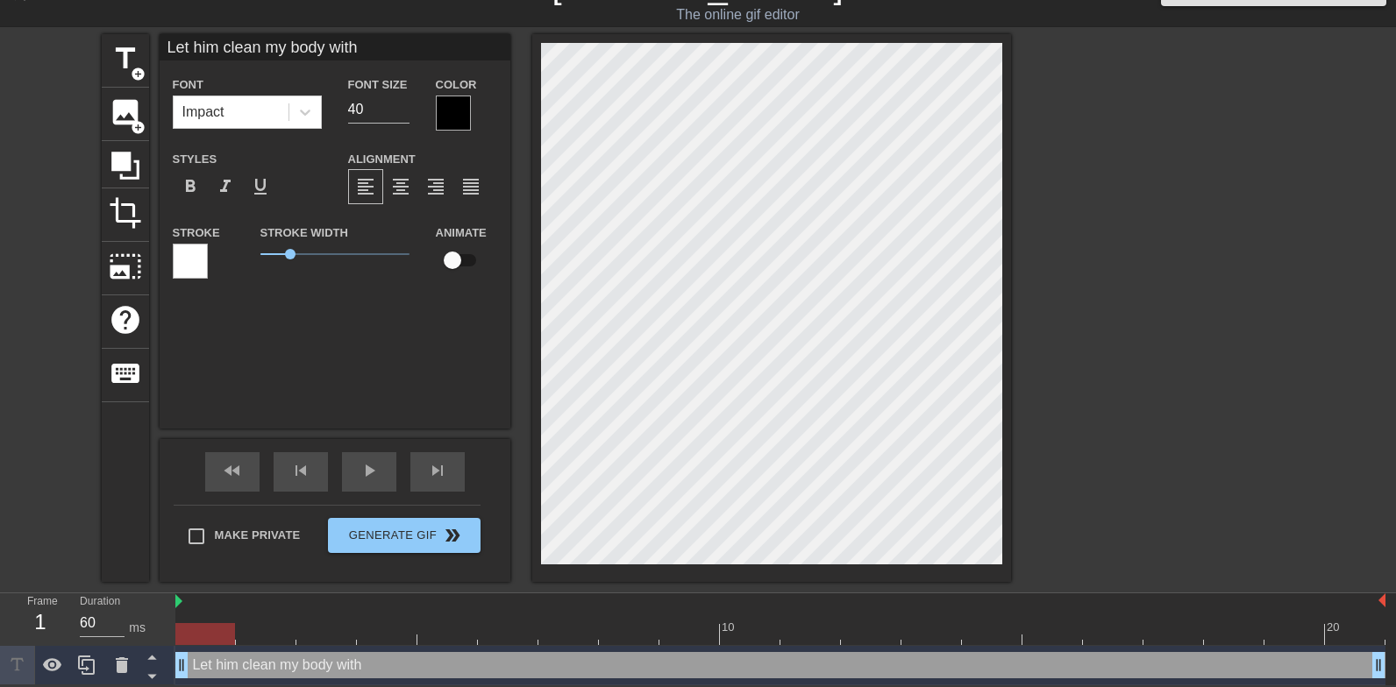
type textarea "Let him clean my body with"
type input "Let him clean my body with h"
type textarea "Let him clean my body with h"
type input "Let him clean my body with hi"
type textarea "Let him clean my body with hi"
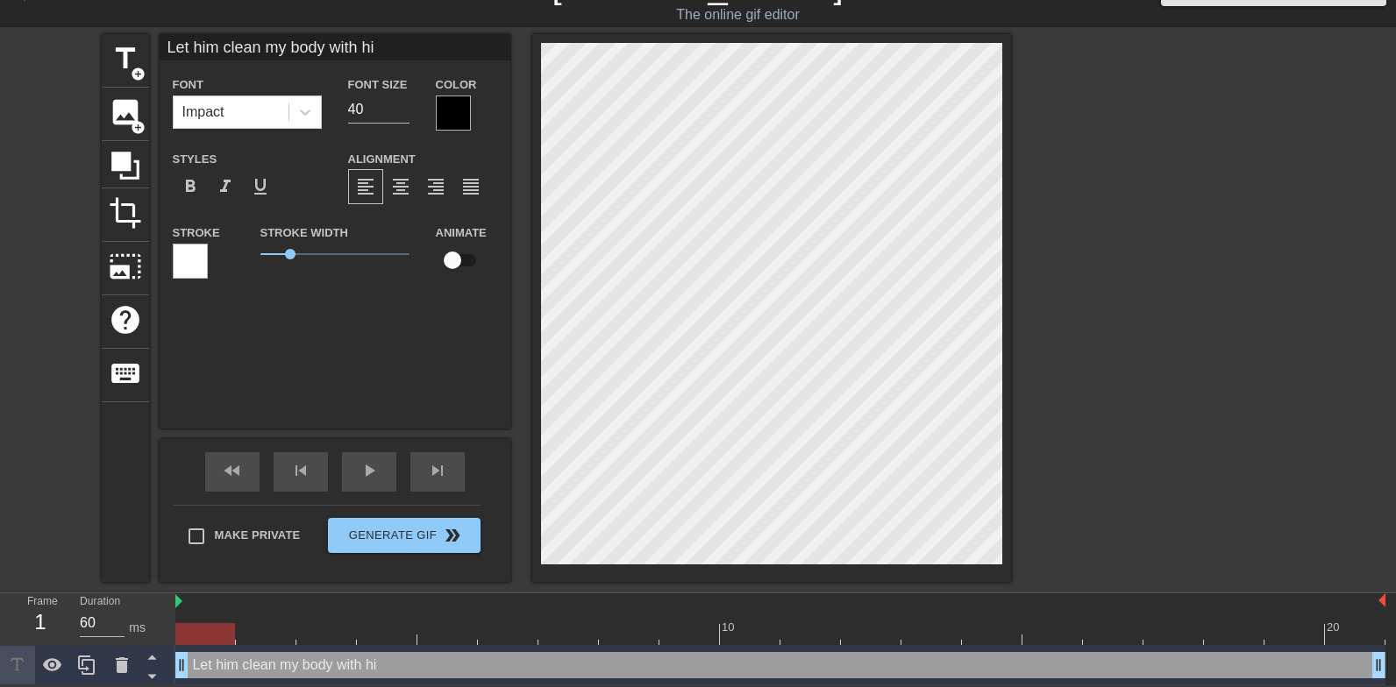
type input "Let him clean my body with his"
type textarea "Let him clean my body with his"
type input "Let him clean my body with his"
type textarea "Let him clean my body with his"
type input "Let him clean my body with his p"
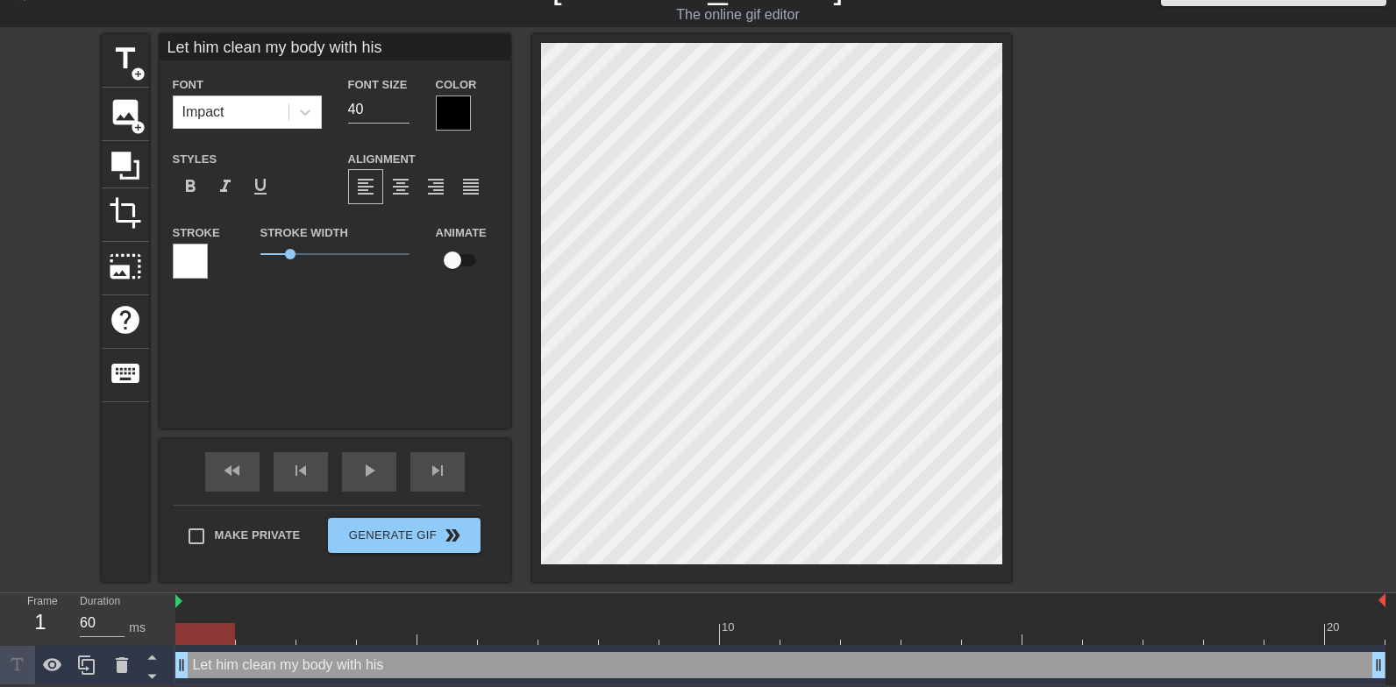
type textarea "Let him clean my body with his p"
type input "Let him clean my body with his ps"
type textarea "Let him clean my body with his ps"
type input "Let him clean my body with his p"
type textarea "Let him clean my body with his p"
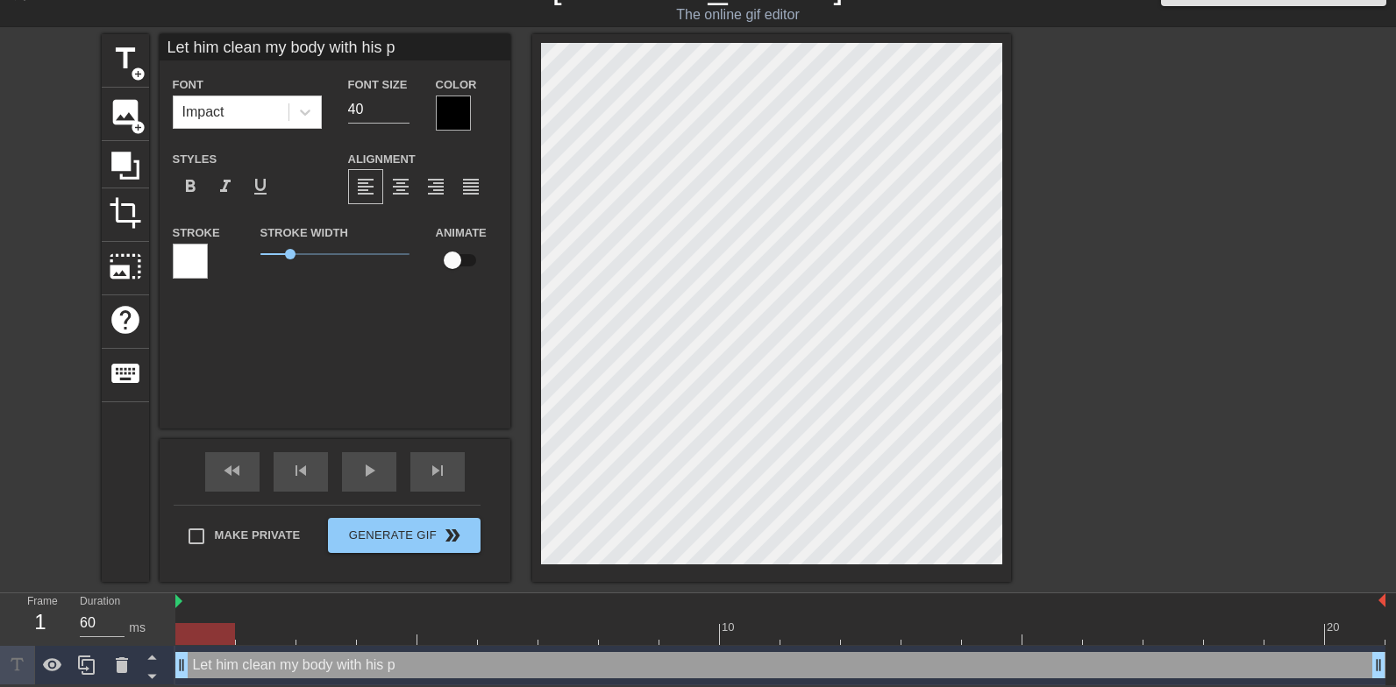
type input "Let him clean my body with his pi"
type textarea "Let him clean my body with his pi"
type input "Let him clean my body with his pis"
type textarea "Let him clean my body with his pis"
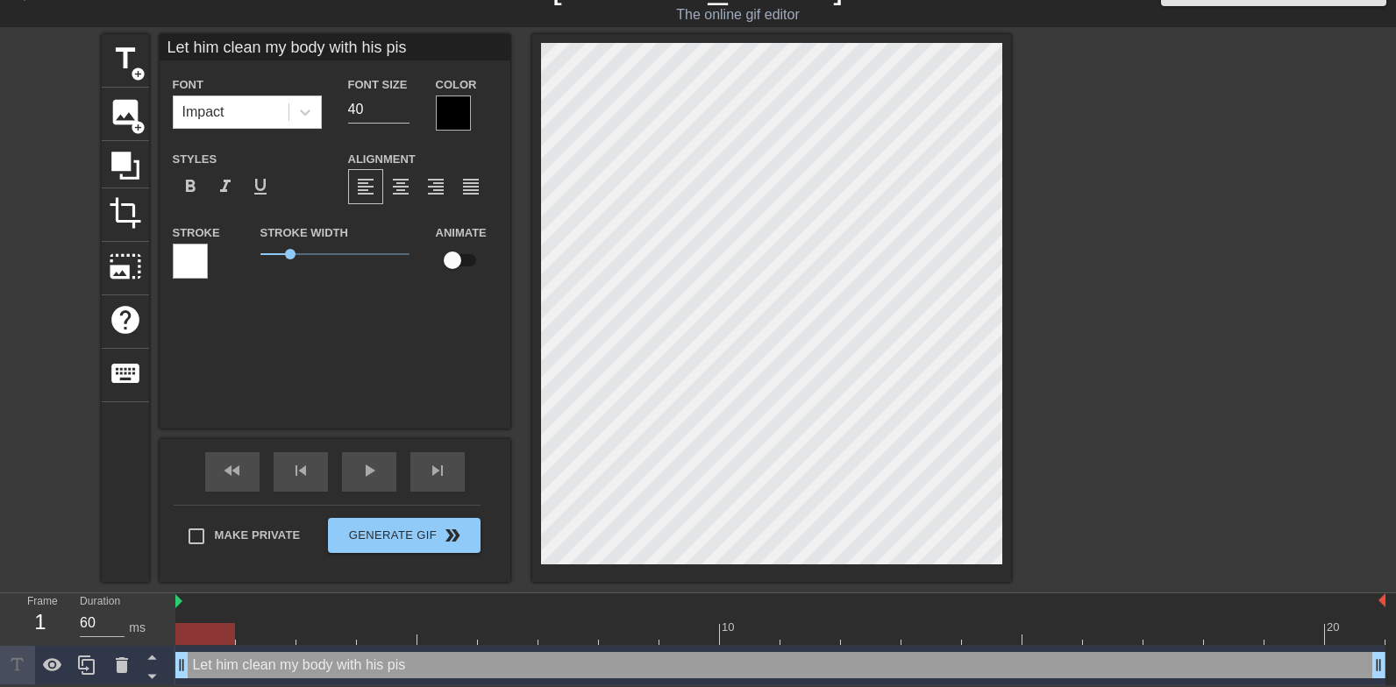
type input "Let him clean my body with his pis"
type textarea "Let him clean my body with his pis"
type input "Let him clean my body with his piss"
type textarea "Let him clean my body with his piss"
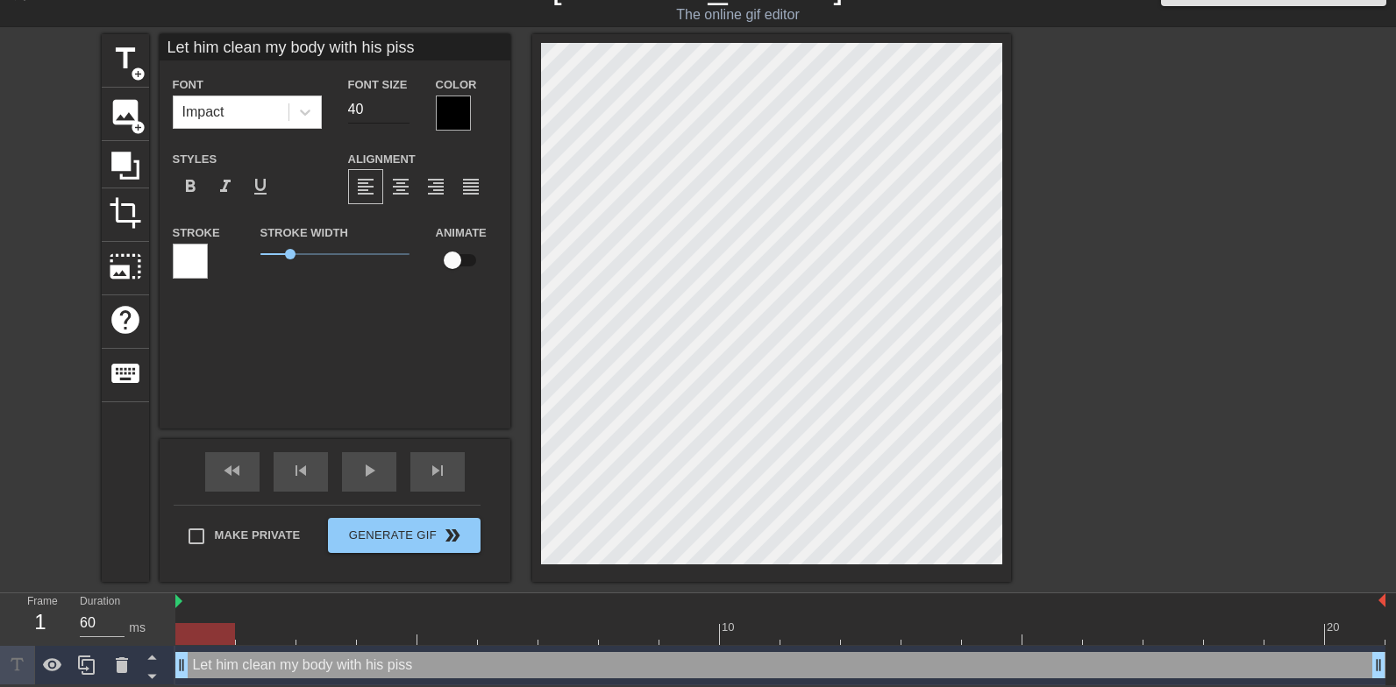
click at [373, 102] on input "40" at bounding box center [378, 110] width 61 height 28
type input "34"
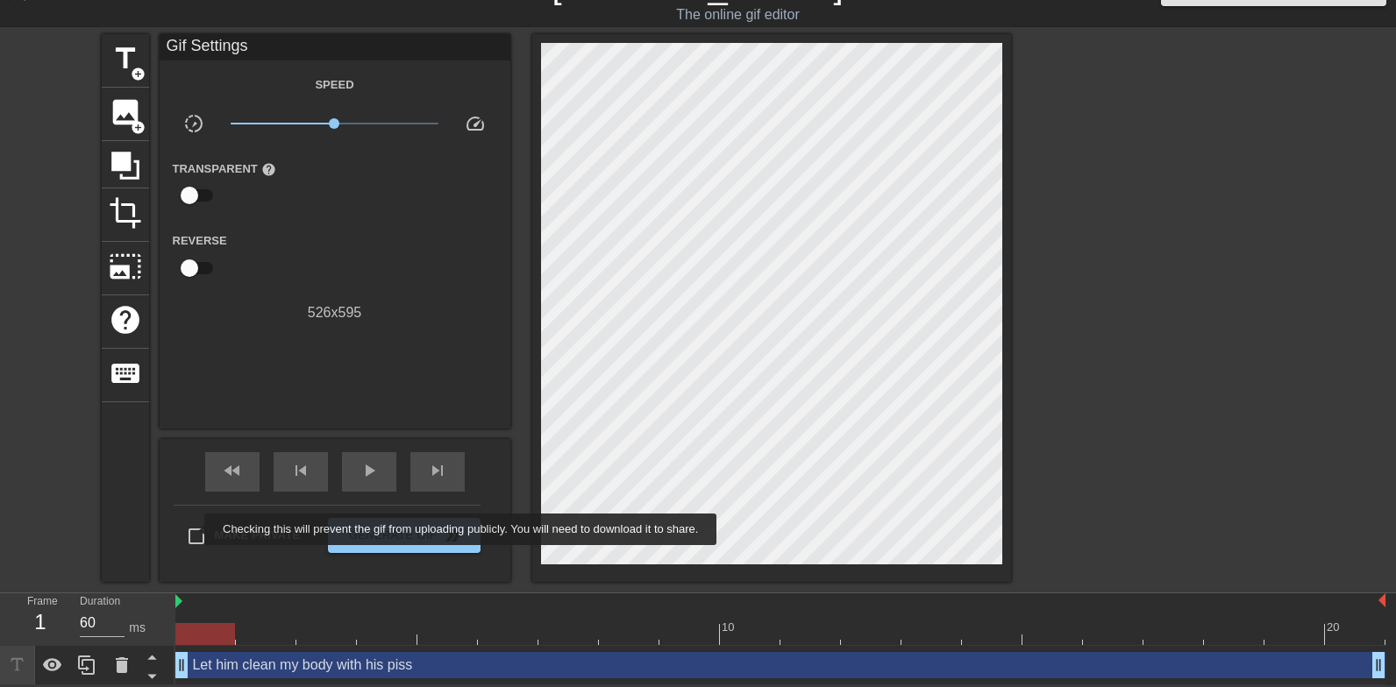
click at [193, 530] on input "Make Private" at bounding box center [196, 536] width 37 height 37
checkbox input "true"
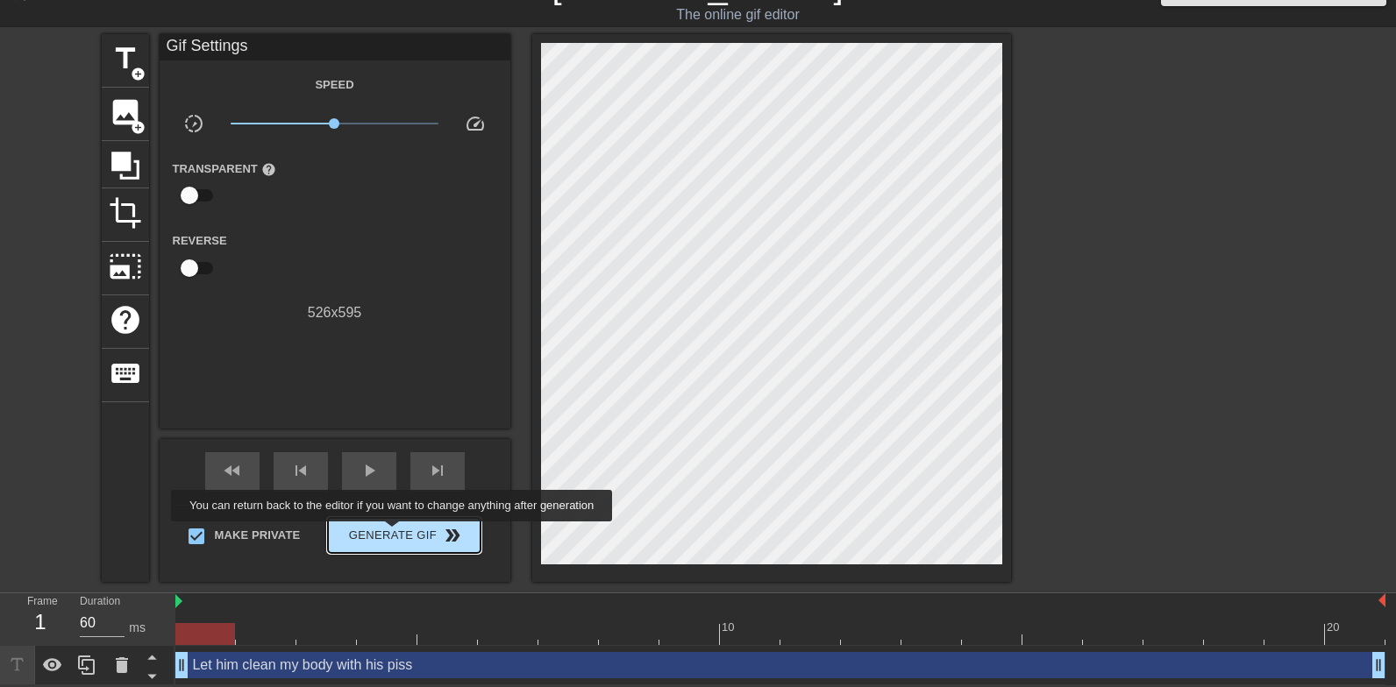
click at [403, 534] on span "Generate Gif double_arrow" at bounding box center [404, 535] width 138 height 21
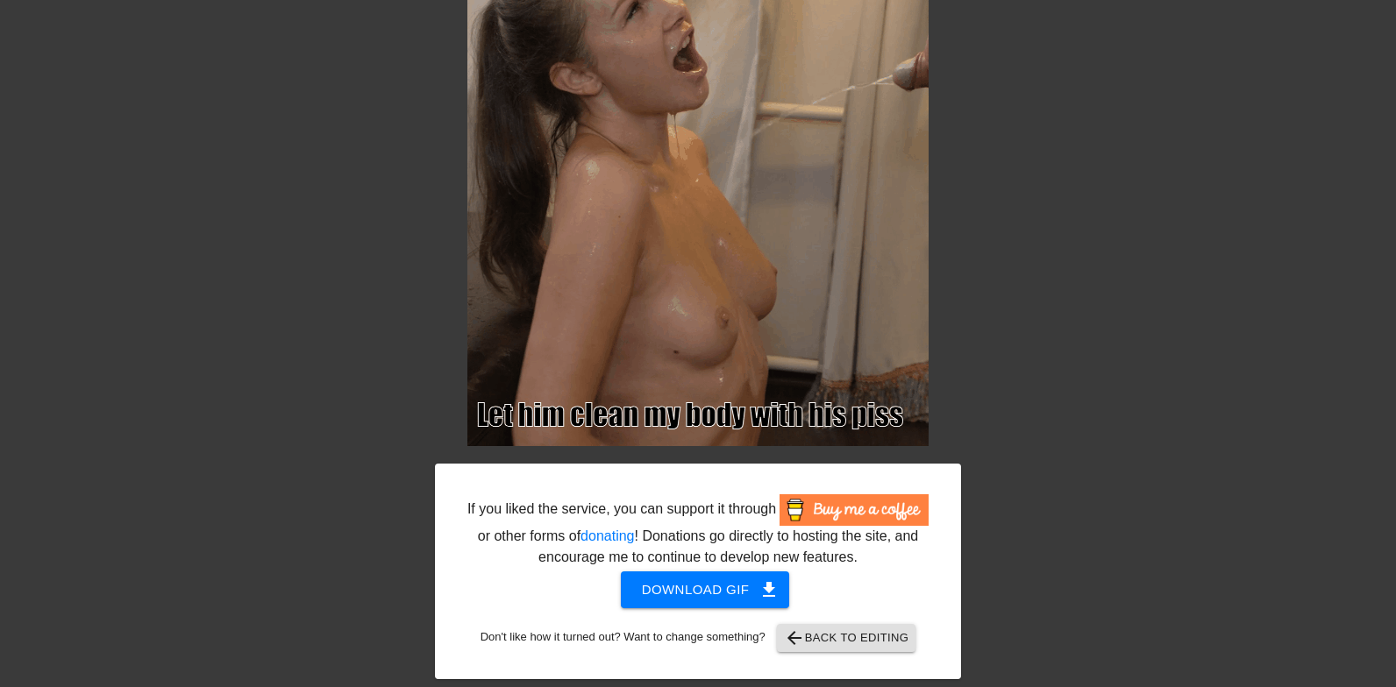
scroll to position [166, 1]
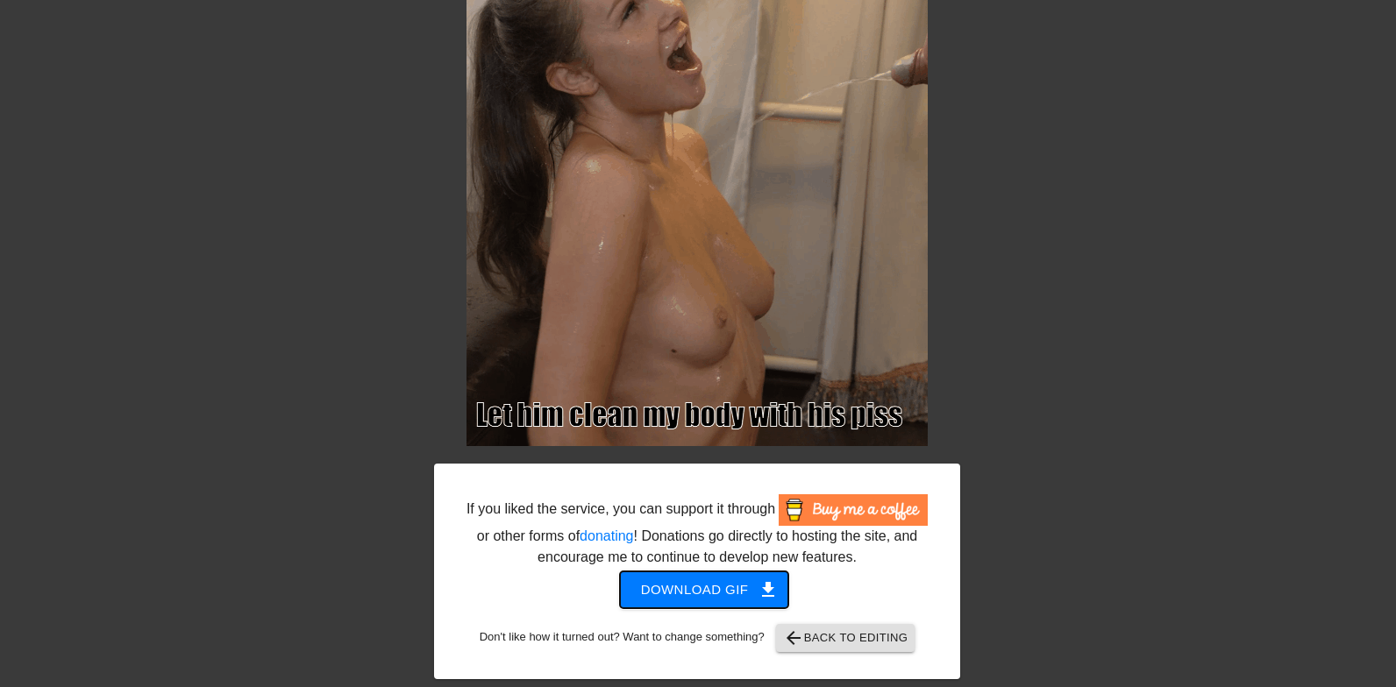
click at [660, 579] on span "Download gif get_app" at bounding box center [704, 590] width 127 height 23
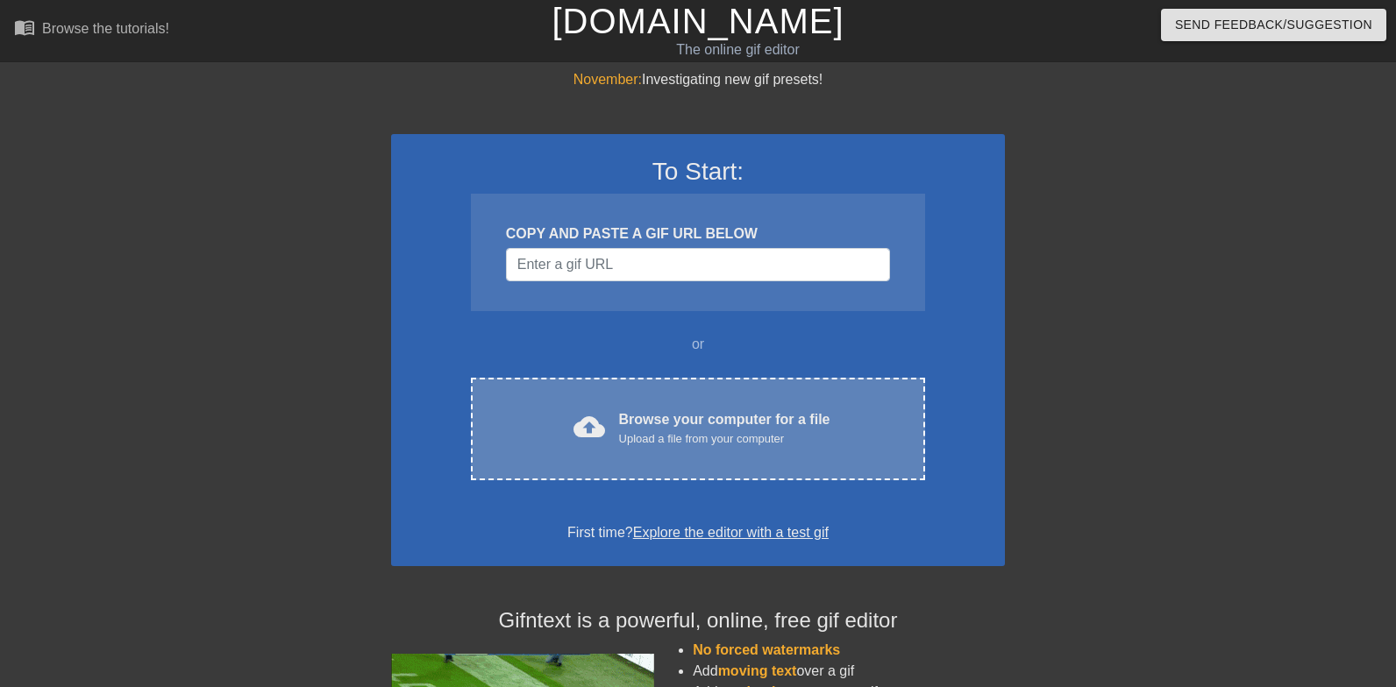
click at [751, 432] on div "Upload a file from your computer" at bounding box center [724, 439] width 211 height 18
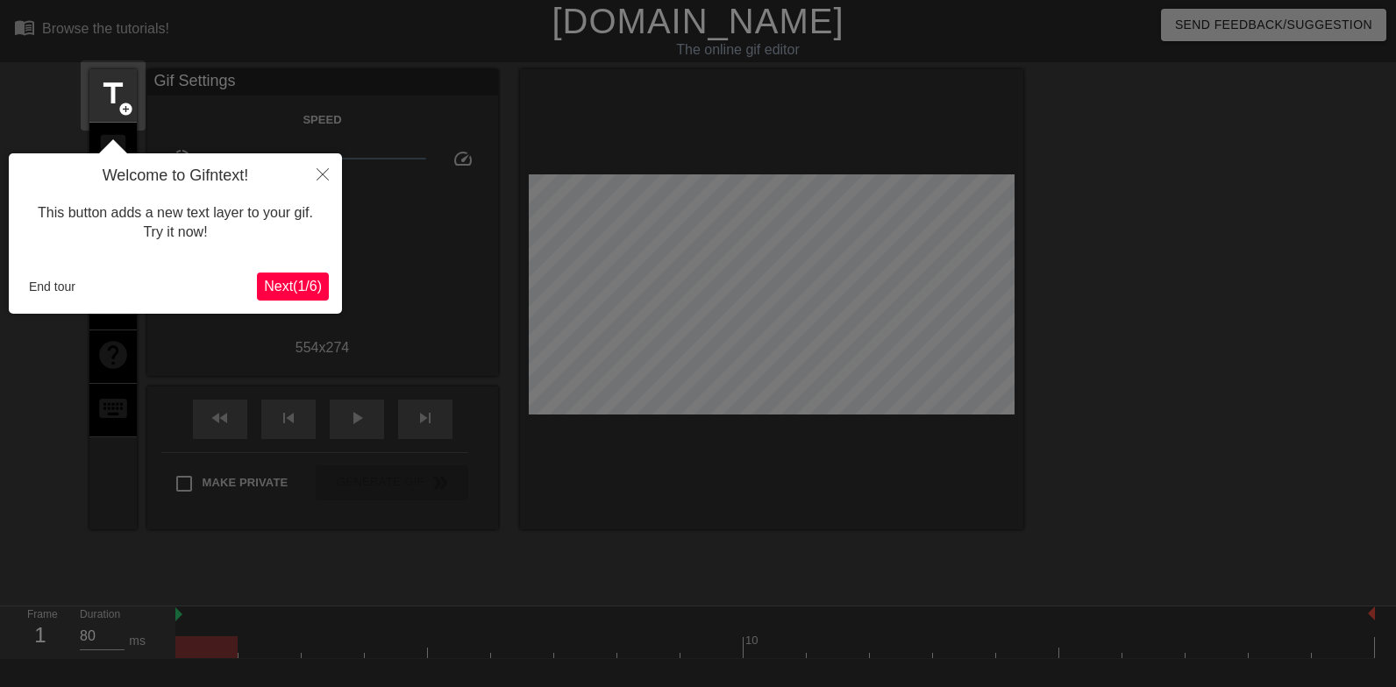
scroll to position [43, 0]
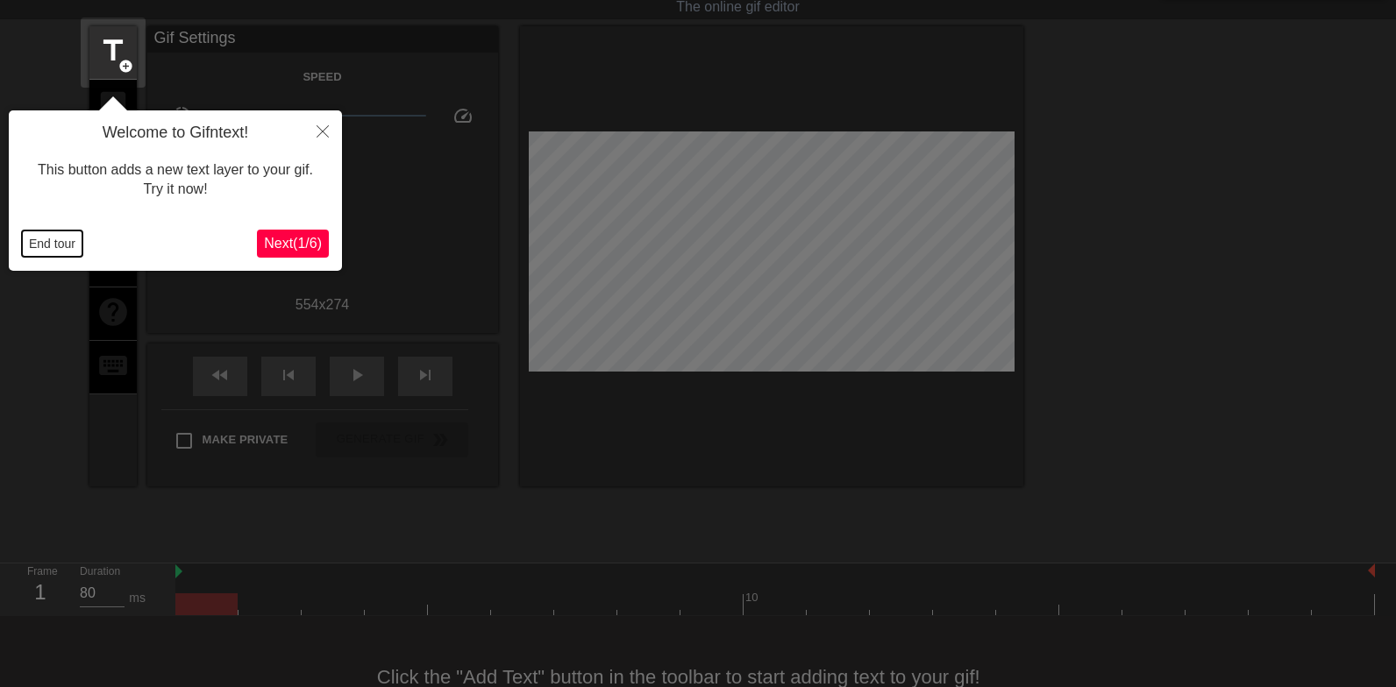
click at [56, 249] on button "End tour" at bounding box center [52, 244] width 60 height 26
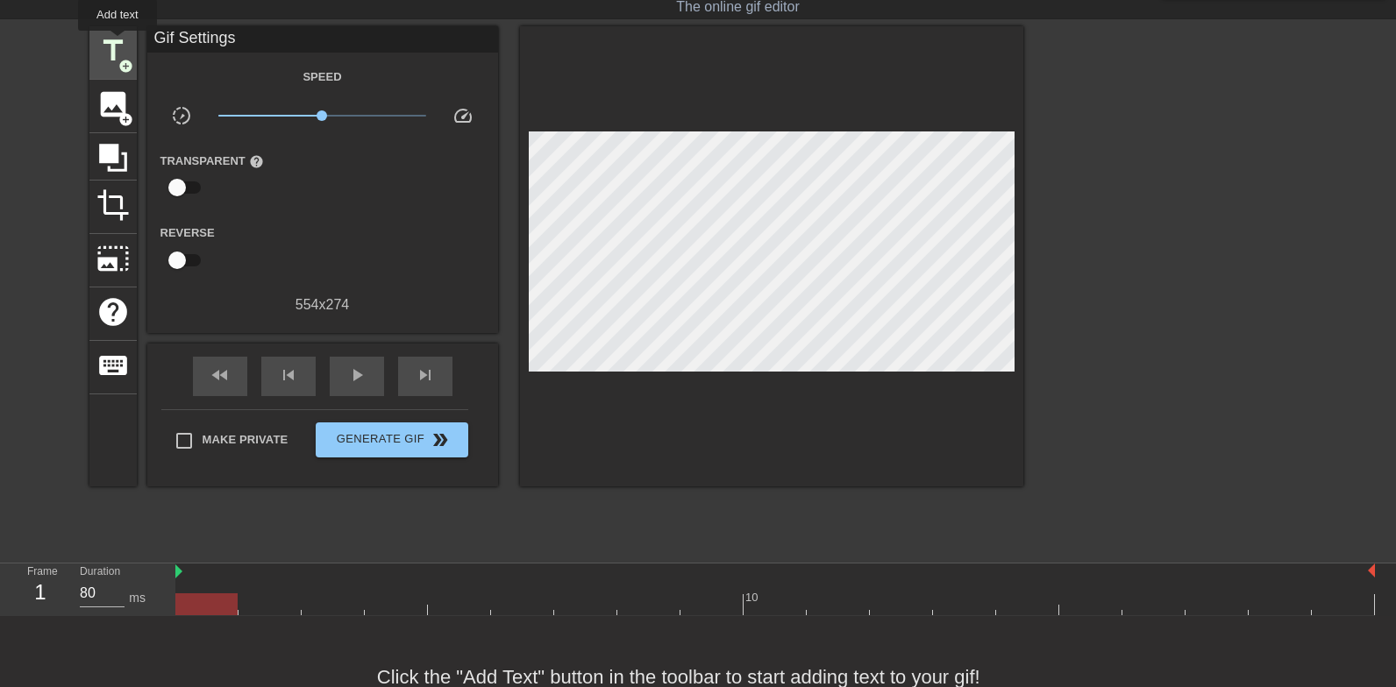
click at [118, 43] on span "title" at bounding box center [112, 50] width 33 height 33
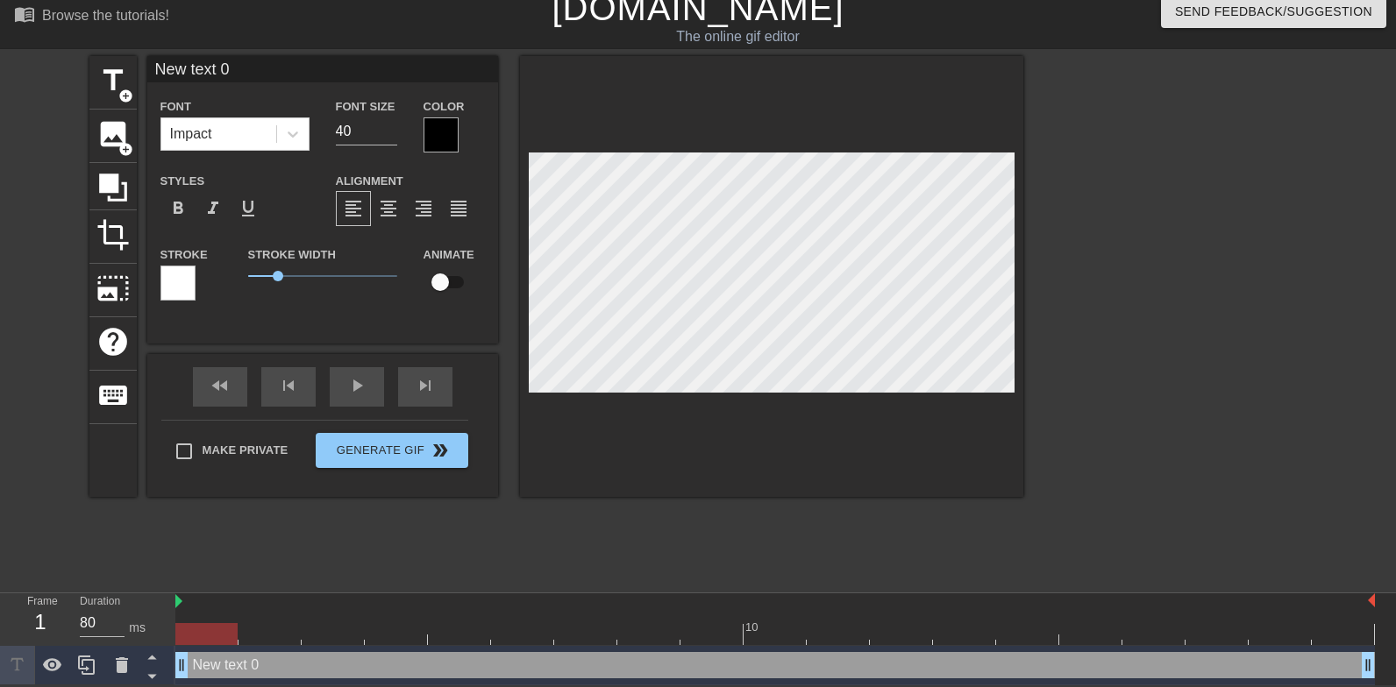
scroll to position [0, 1]
type input "S"
type textarea "S"
type input "Sa"
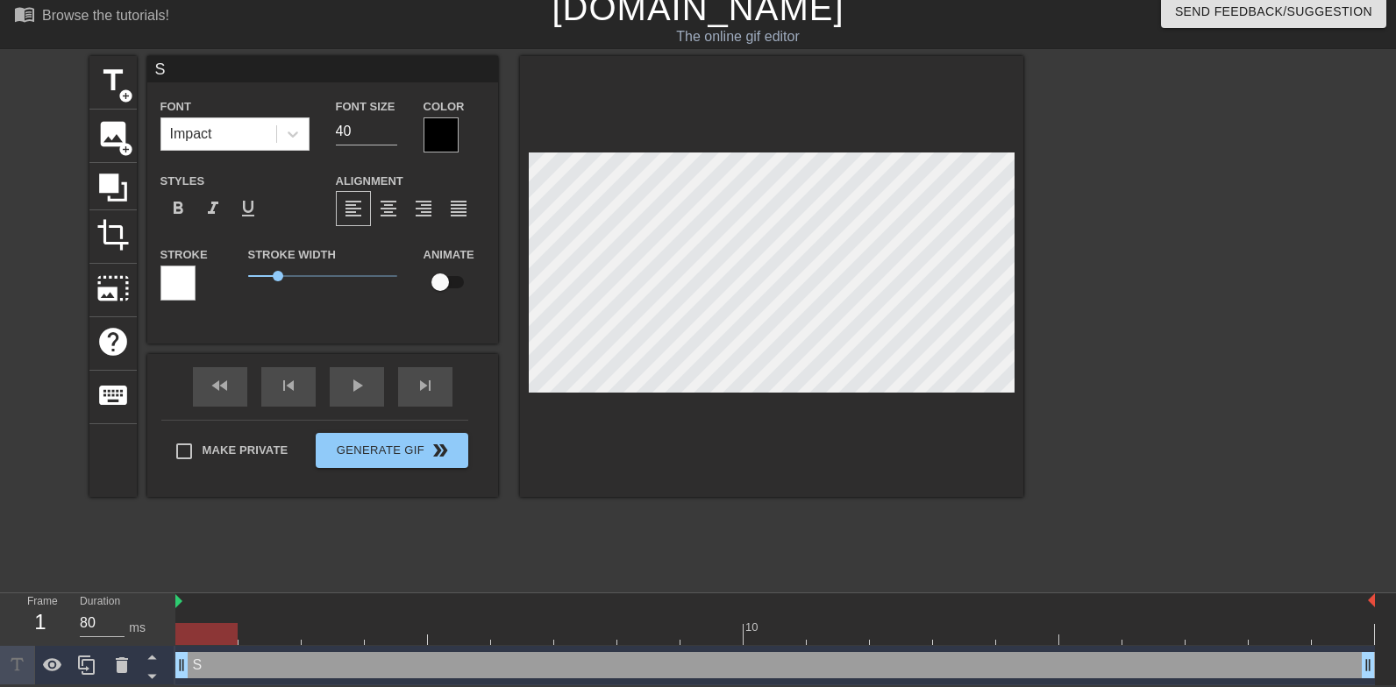
type textarea "Sa"
type input "S"
type textarea "St"
type input "Sta"
type textarea "Sta"
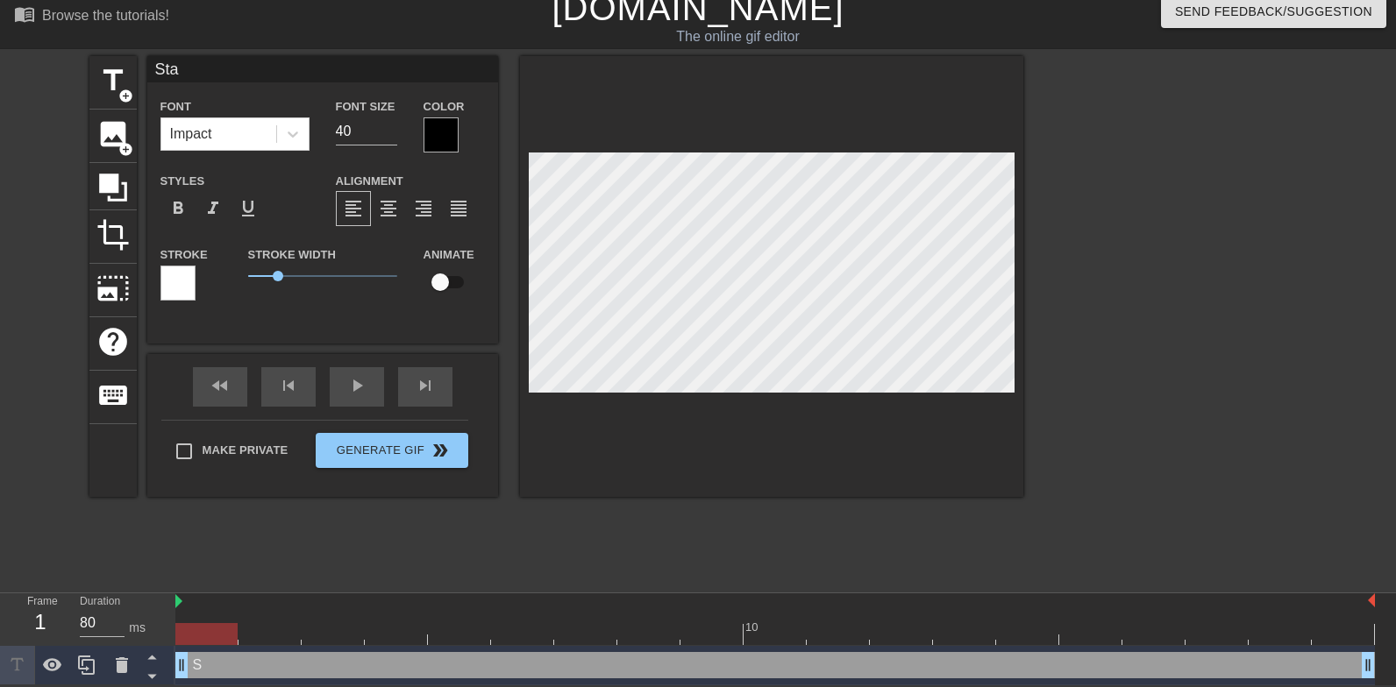
type input "Stay"
type textarea "Stay"
type input "Stay"
type textarea "Stay"
type input "Stay s"
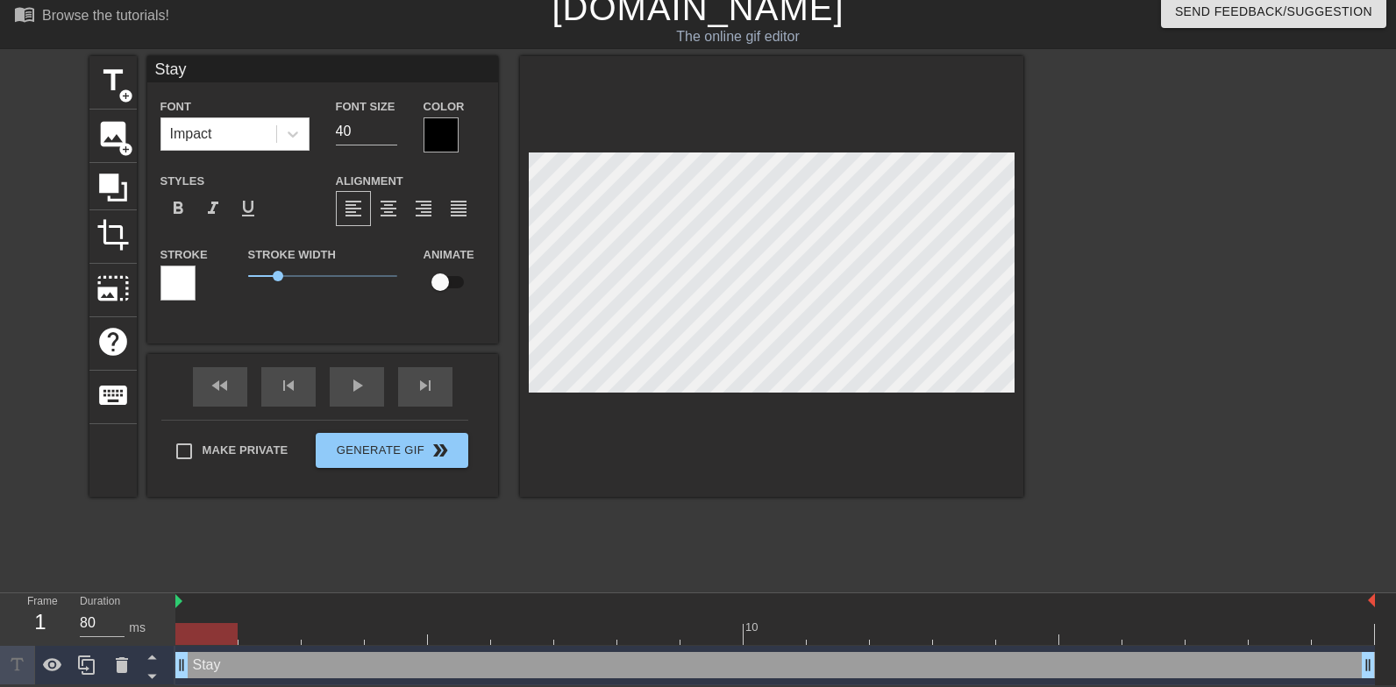
type textarea "Stay s"
type input "Stay st"
type textarea "Stay sti"
type input "Stay stil"
type textarea "Stay stil"
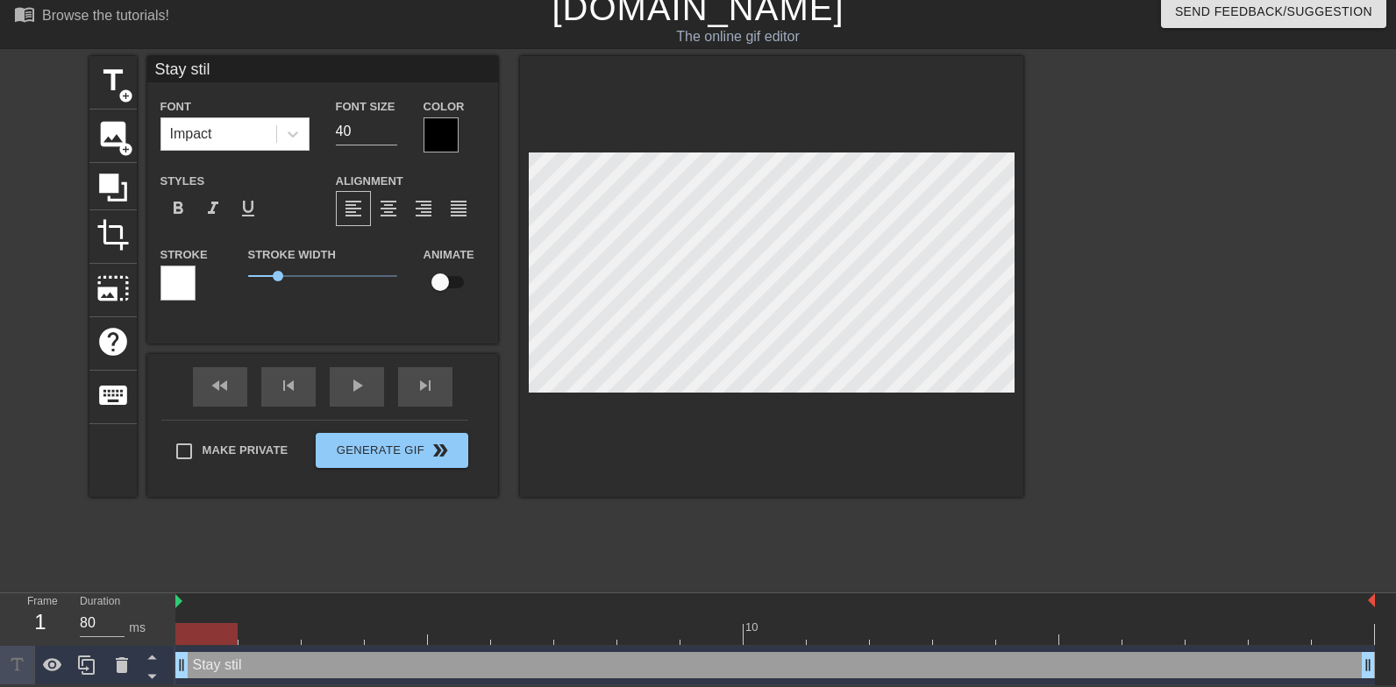
type input "Stay still"
type textarea "Stay still"
type input "Stay still"
type textarea "Stay still"
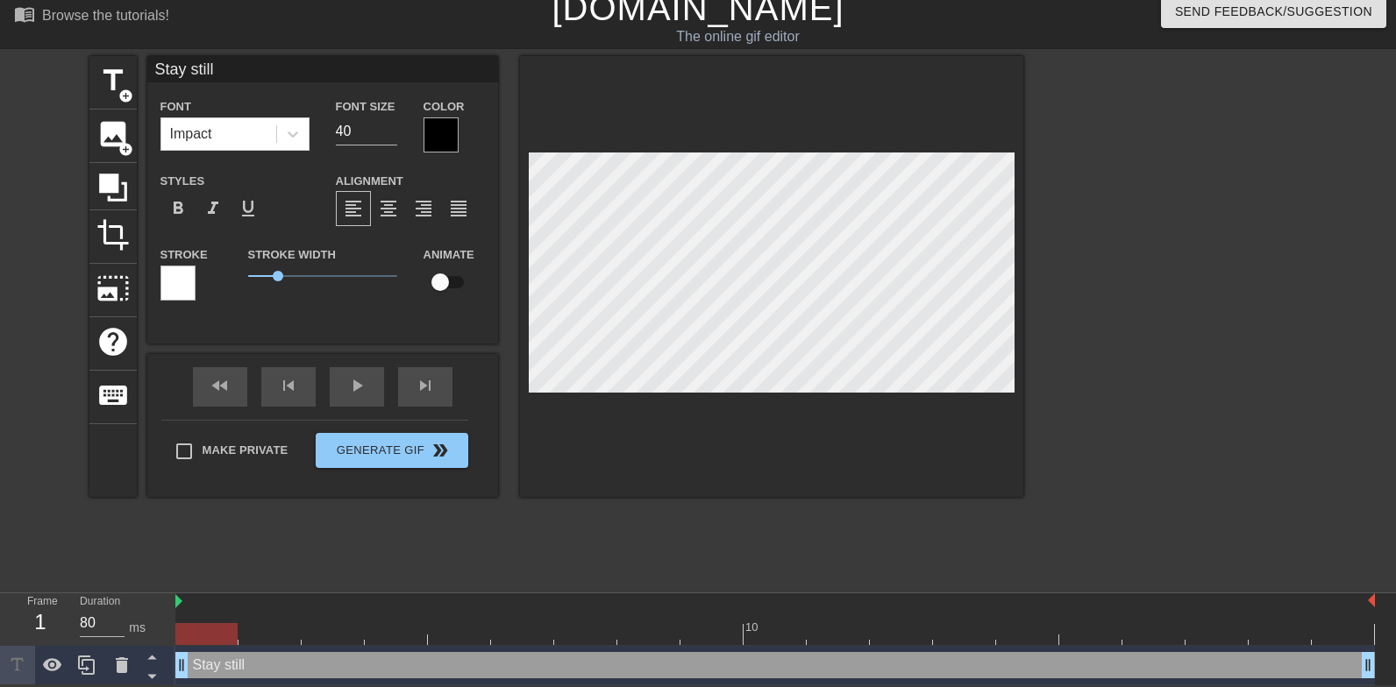
type input "Stay still w"
type textarea "Stay still w"
type input "Stay still wh"
type textarea "Stay still wh"
type input "Stay still whe"
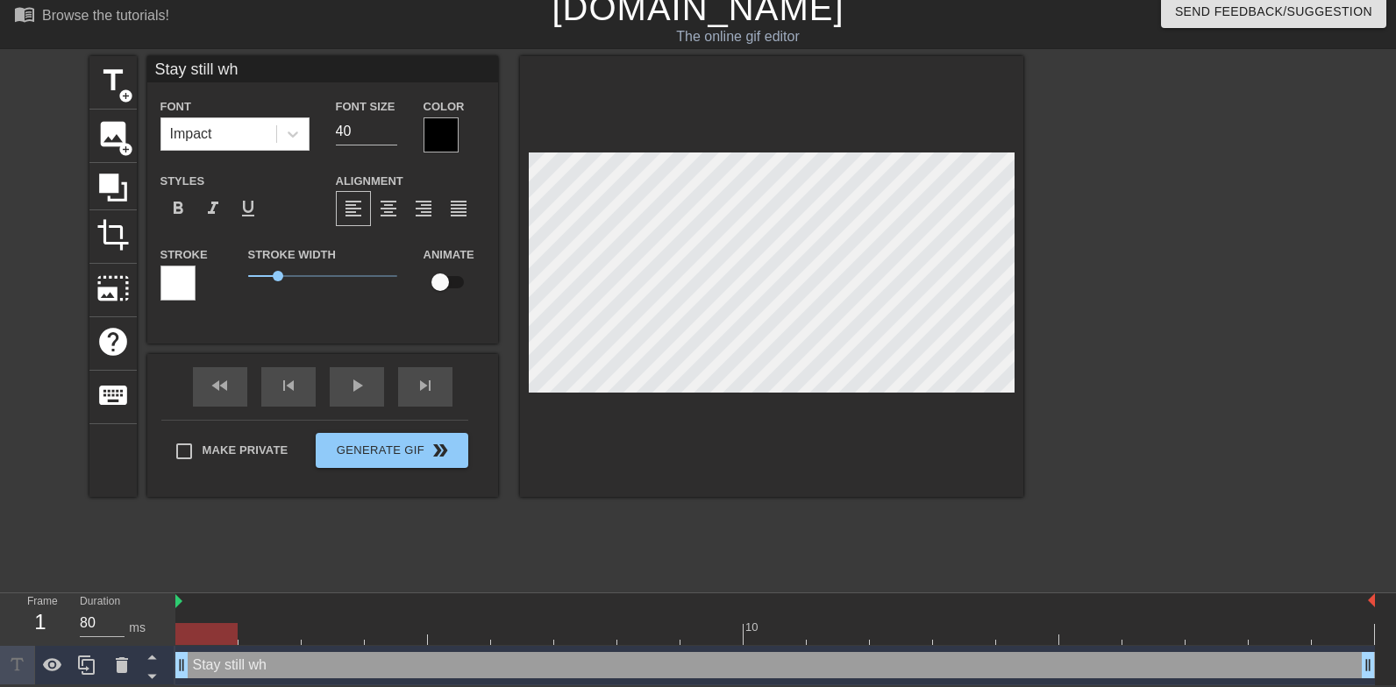
type textarea "Stay still whe"
type input "Stay still when"
type textarea "Stay still when"
type input "Stay still when m"
type textarea "Stay still when m"
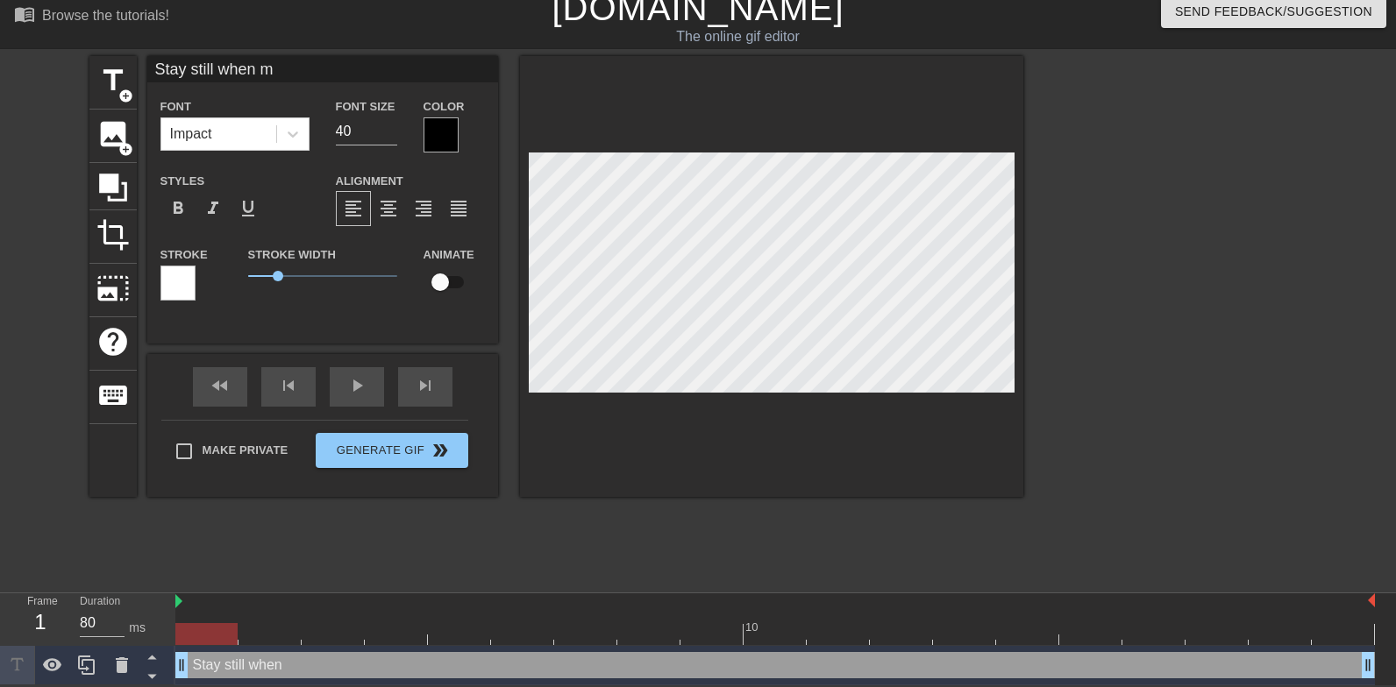
type input "Stay still when mu"
type textarea "Stay still when mu"
type input "Stay still when mul"
type textarea "Stay still when mul"
type input "Stay still when mult"
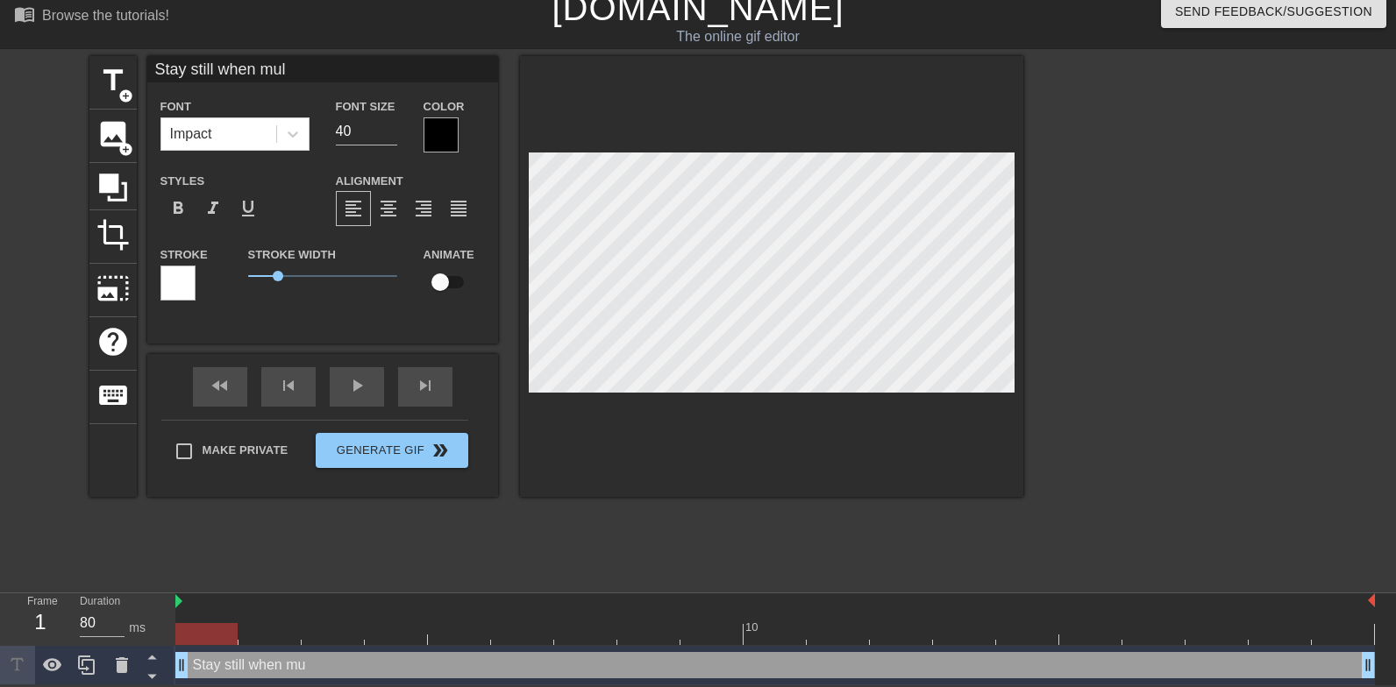
type textarea "Stay still when mult"
type input "Stay still when multi"
type textarea "Stay still when multi"
type input "Stay still when multip"
type textarea "Stay still when multip"
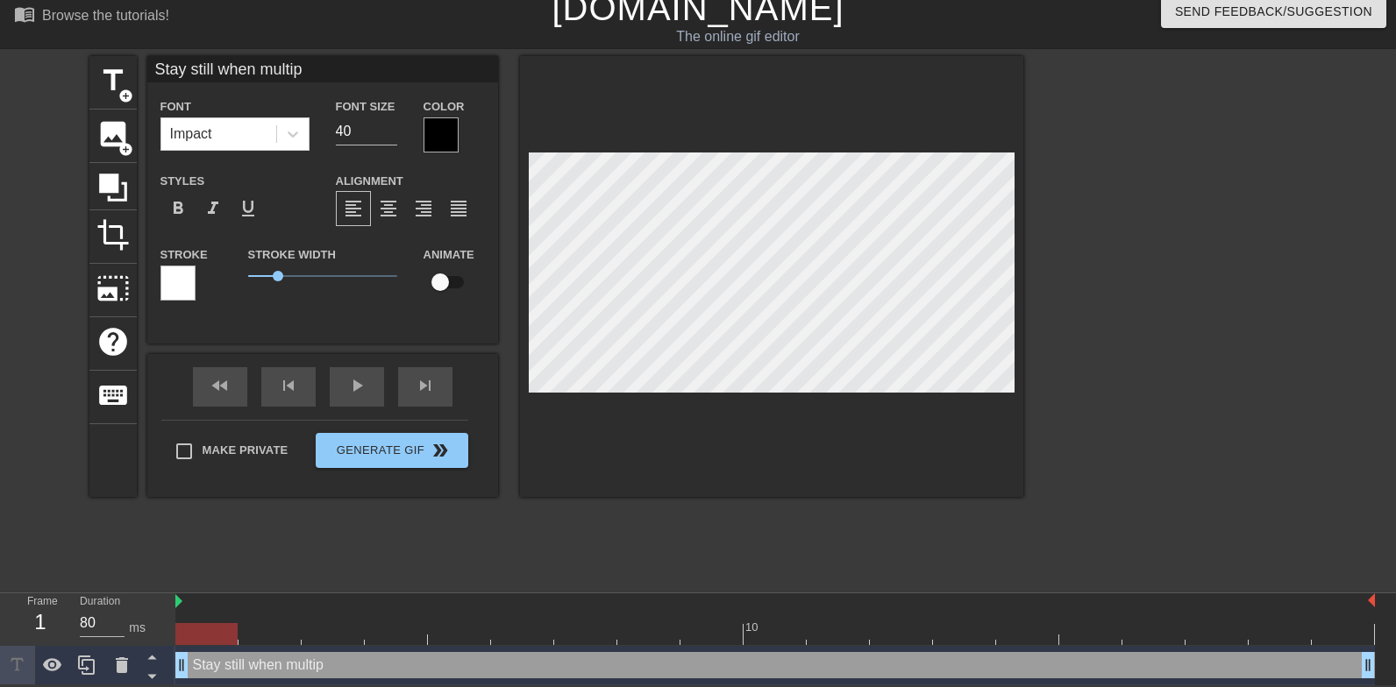
type input "Stay still when multipl"
type textarea "Stay still when multipl"
type input "Stay still when multiple"
type textarea "Stay still when multiple"
type input "Stay still when multiple"
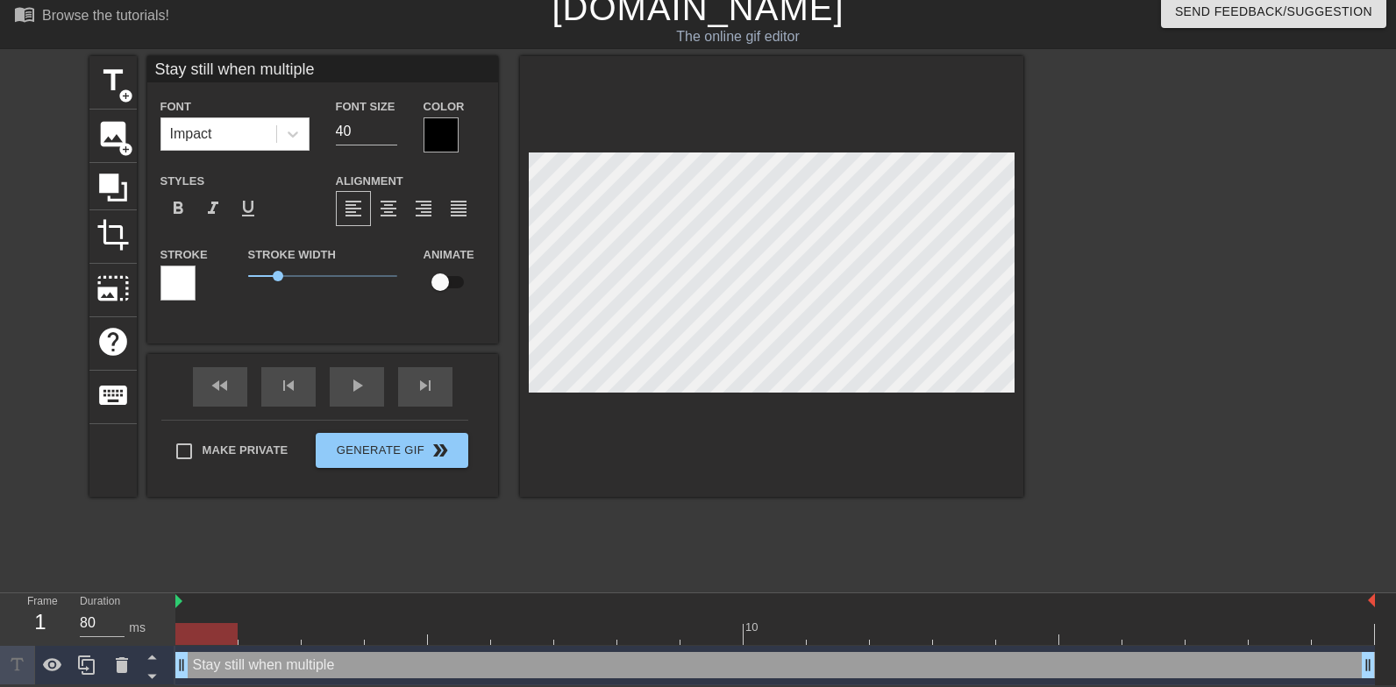
type textarea "Stay still when multiple"
type input "Stay still when multiple g"
type textarea "Stay still when multiple g"
type input "Stay still when multiple gu"
type textarea "Stay still when multiple gu"
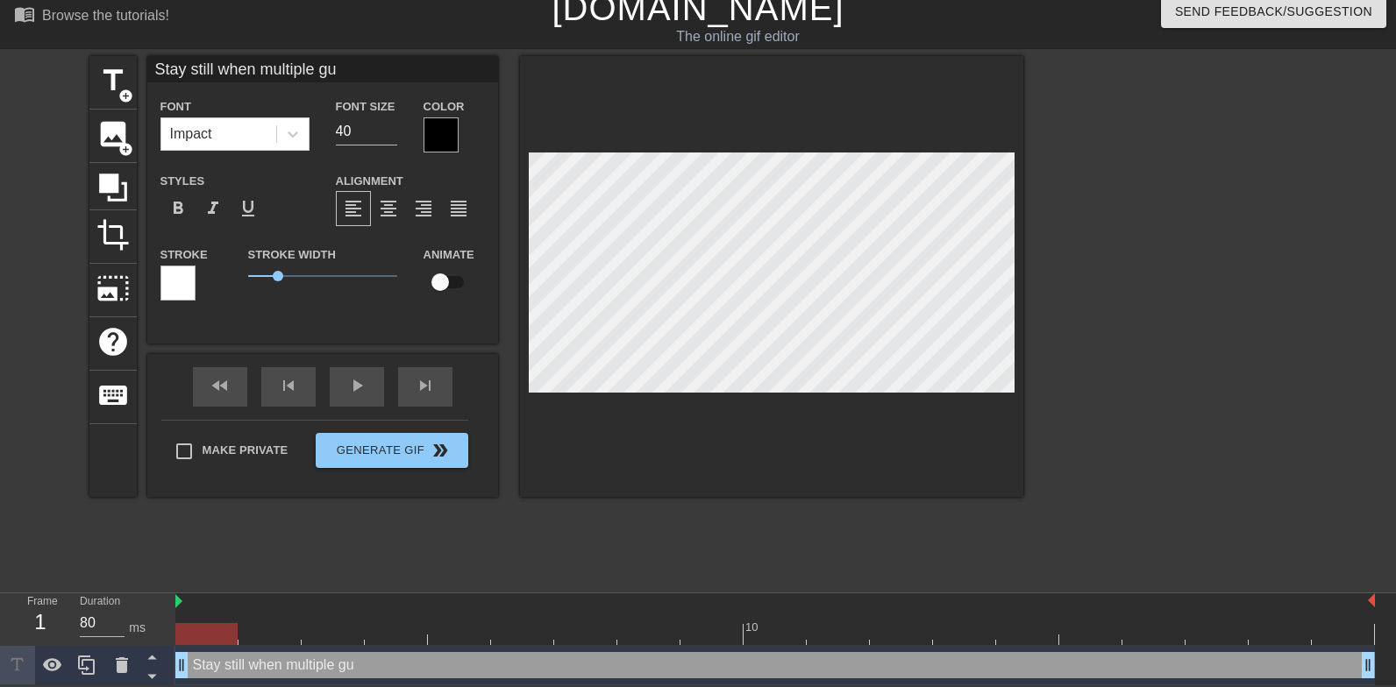
type input "Stay still when multiple guy"
type textarea "Stay still when multiple guy"
type input "Stay still when multiple guys"
type textarea "Stay still when multiple guys"
type input "Stay still when multiple guys"
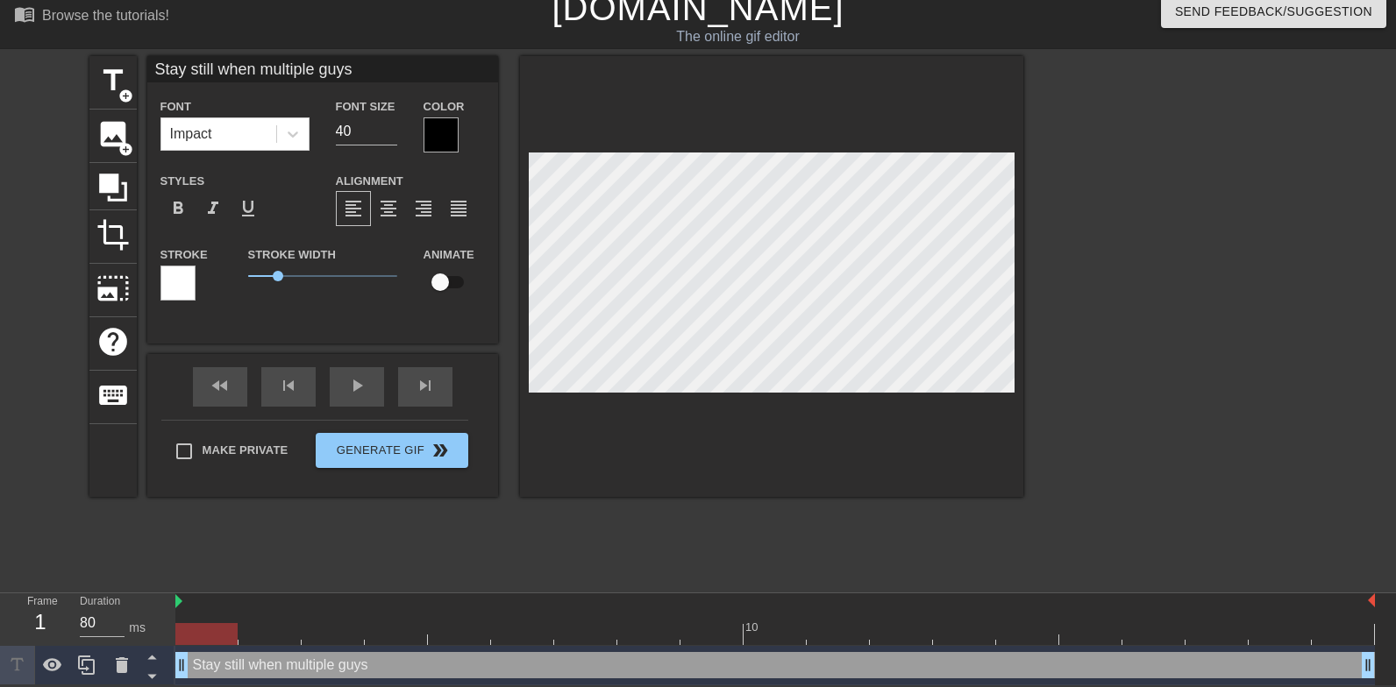
type textarea "Stay still when multiple guys"
type input "Stay still when multiple guys u"
type textarea "Stay still when multiple guys u"
type input "Stay still when multiple guys ur"
type textarea "Stay still when multiple guys ur"
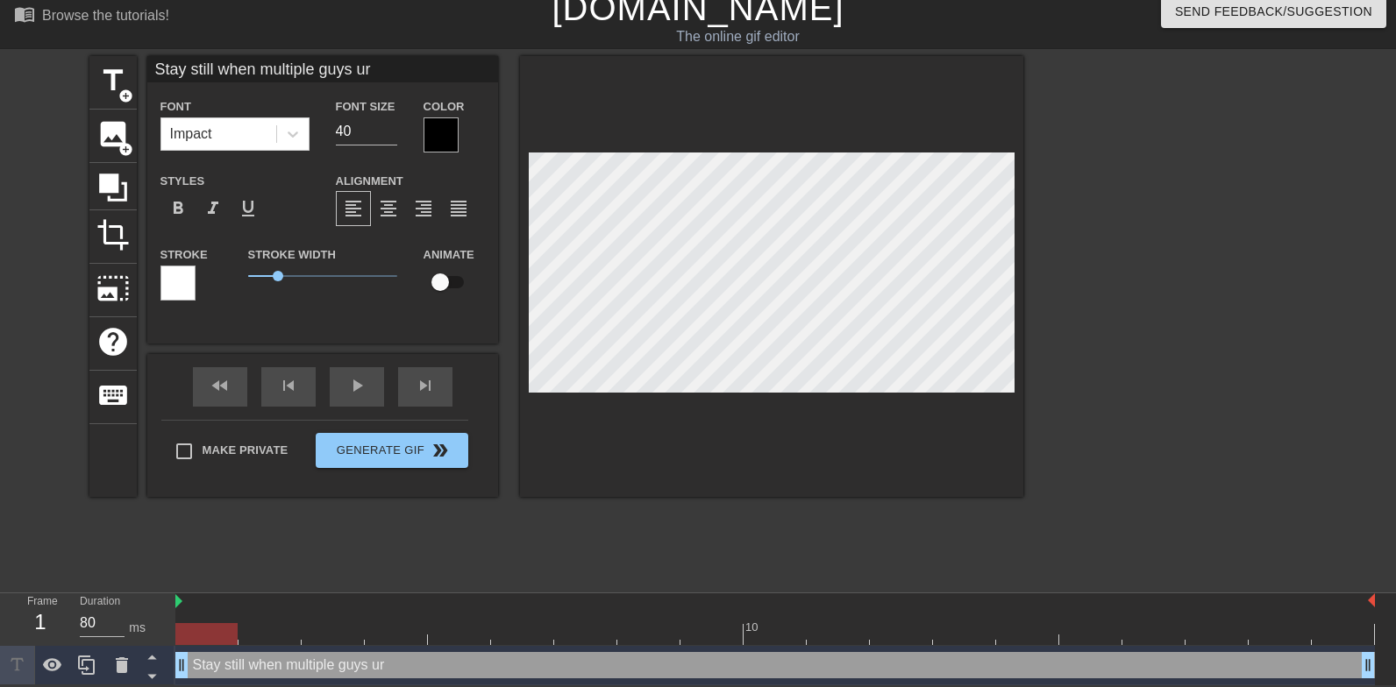
type input "Stay still when multiple guys uri"
type textarea "Stay still when multiple guys uri"
type input "Stay still when multiple guys urin"
type textarea "Stay still when multiple guys urin"
type input "Stay still when multiple guys urina"
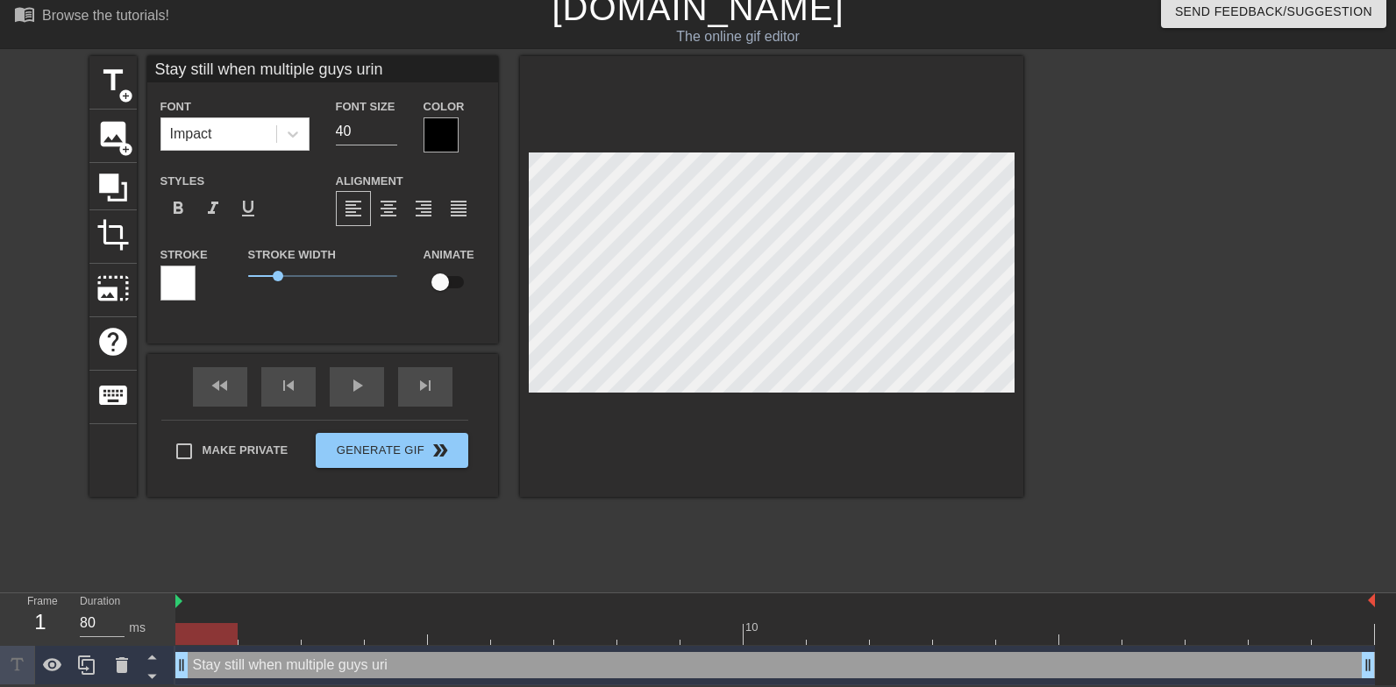
type textarea "Stay still when multiple guys urina"
type input "Stay still when multiple guys urinat"
type textarea "Stay still when multiple guys urinat"
type input "Stay still when multiple guys urinate"
type textarea "Stay still when multiple guys urinate"
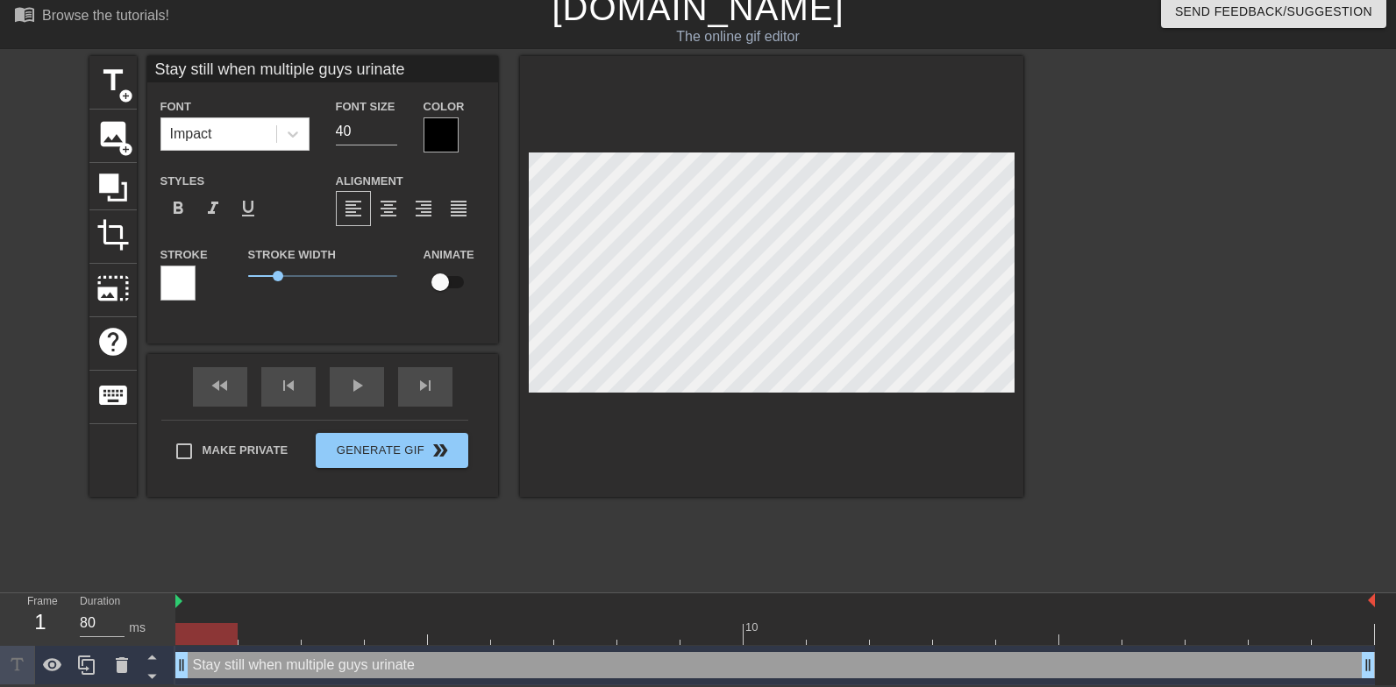
type input "Stay still when multiple guys urinate"
type textarea "Stay still when multiple guys urinate"
type input "Stay still when multiple guys urinate i"
type textarea "Stay still when multiple guys urinate i"
type input "Stay still when multiple guys urinate in"
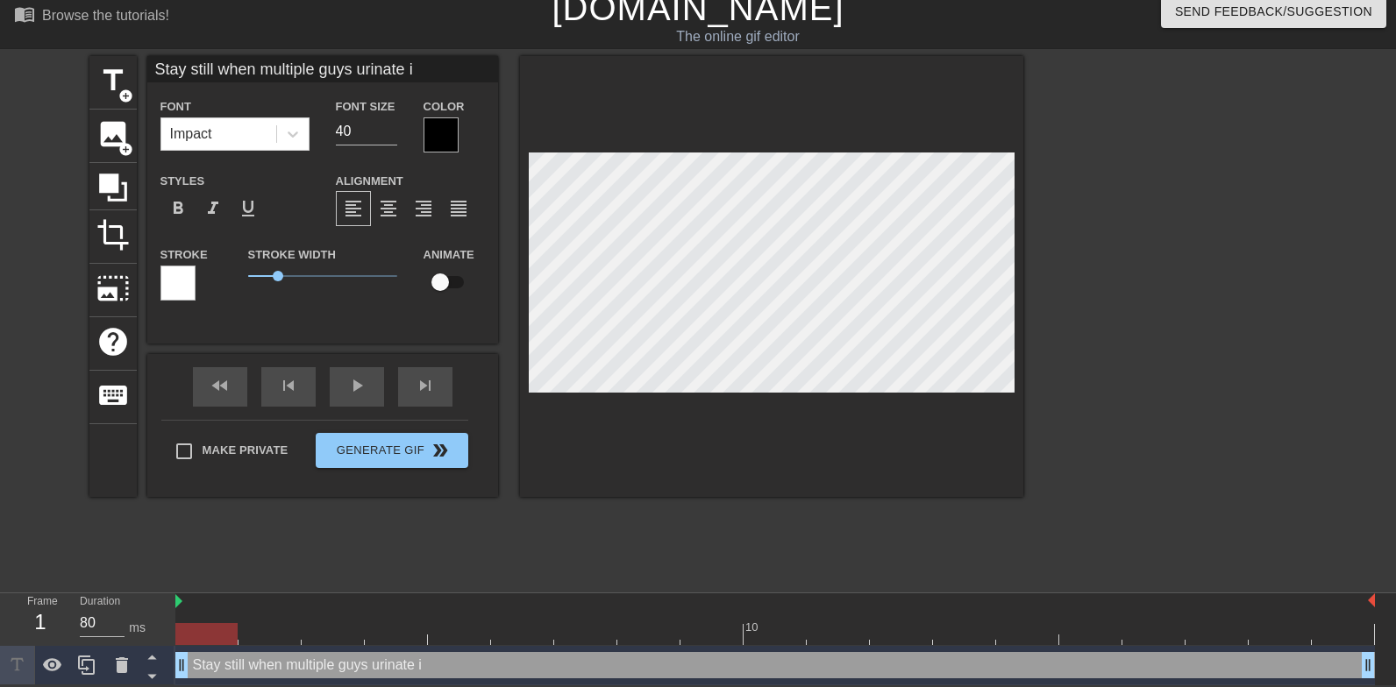
type textarea "Stay still when multiple guys urinate in"
type input "Stay still when multiple guys urinate in"
type textarea "Stay still when multiple guys urinate in"
type input "Stay still when multiple guys urinate in m"
type textarea "Stay still when multiple guys urinate in m"
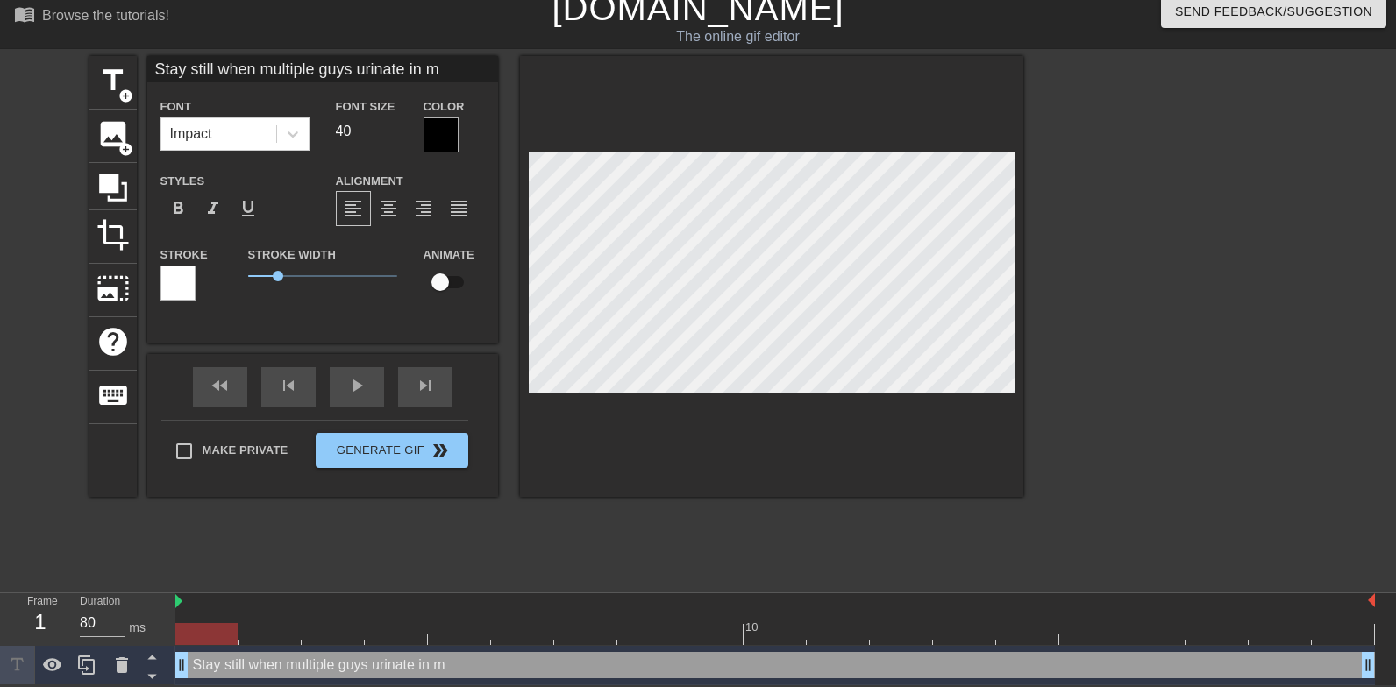
type input "Stay still when multiple guys urinate in my"
type textarea "Stay still when multiple guys urinate in my"
type input "Stay still when multiple guys urinate in my"
type textarea "Stay still when multiple guys urinate in my"
type input "Stay still when multiple guys urinate in my m"
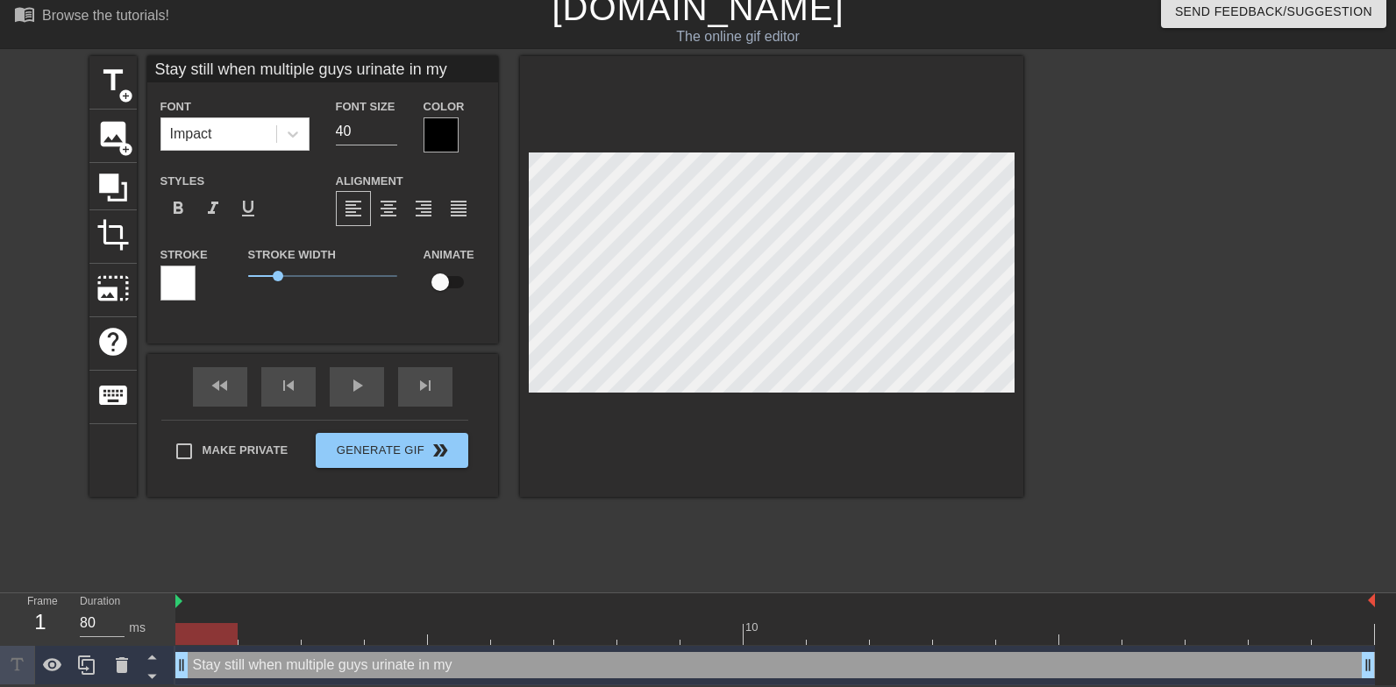
type textarea "Stay still when multiple guys urinate in my m"
type input "Stay still when multiple guys urinate in my mo"
type textarea "Stay still when multiple guys urinate in my mo"
type input "Stay still when multiple guys urinate in my mou"
type textarea "Stay still when multiple guys urinate in my mou"
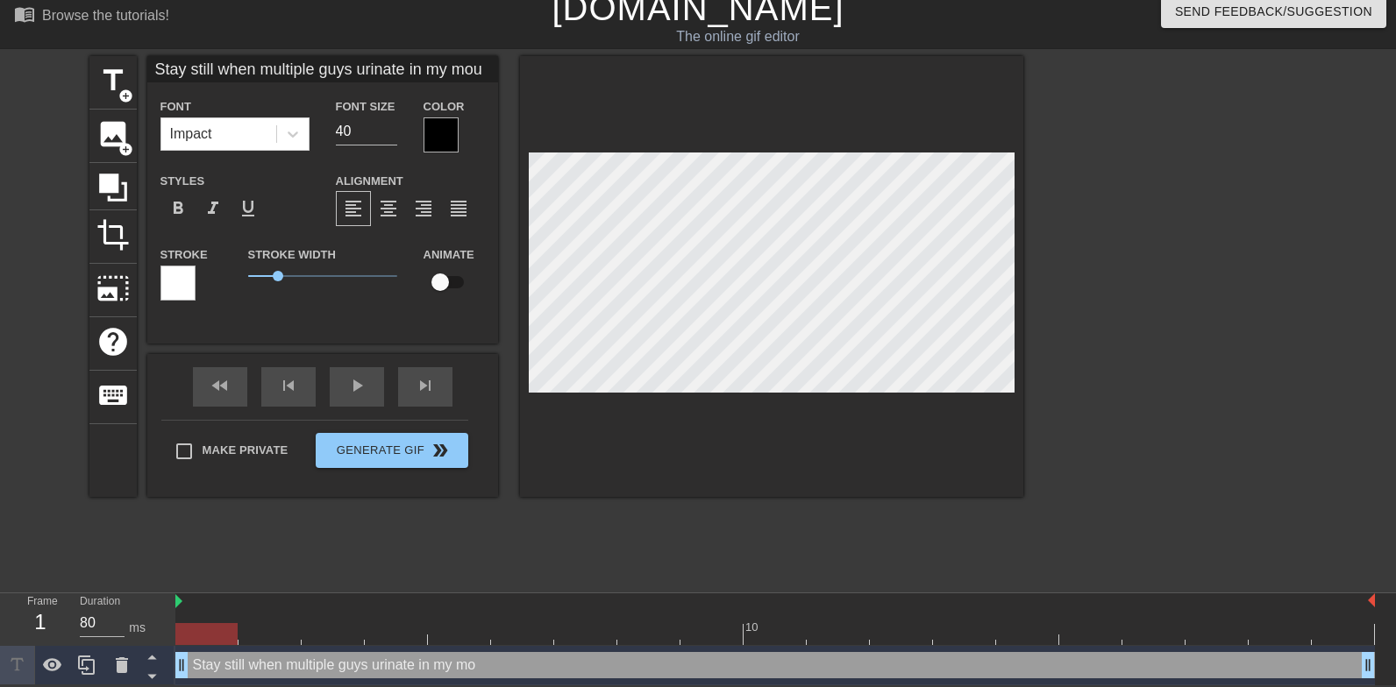
type input "Stay still when multiple guys urinate in my mout"
type textarea "Stay still when multiple guys urinate in my mout"
type input "Stay still when multiple guys urinate in my mouth"
type textarea "Stay still when multiple guys urinate in my mouth"
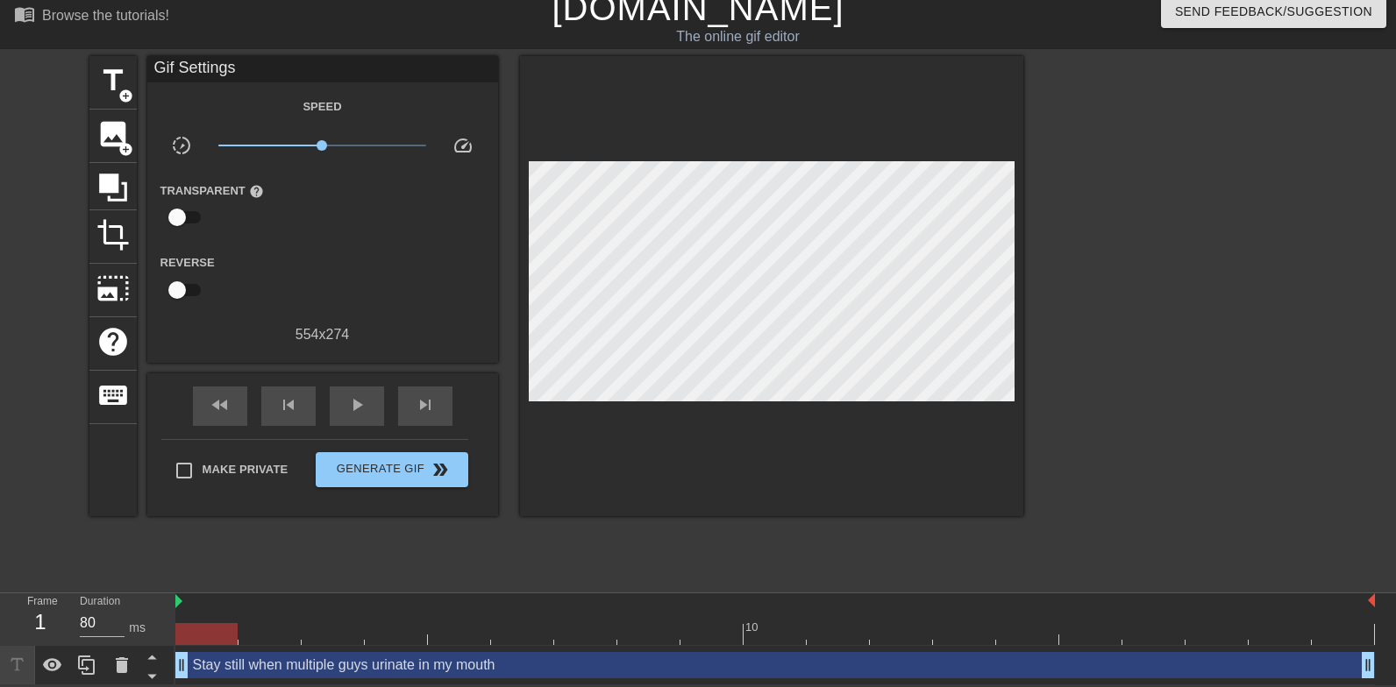
click at [664, 392] on div at bounding box center [771, 286] width 503 height 460
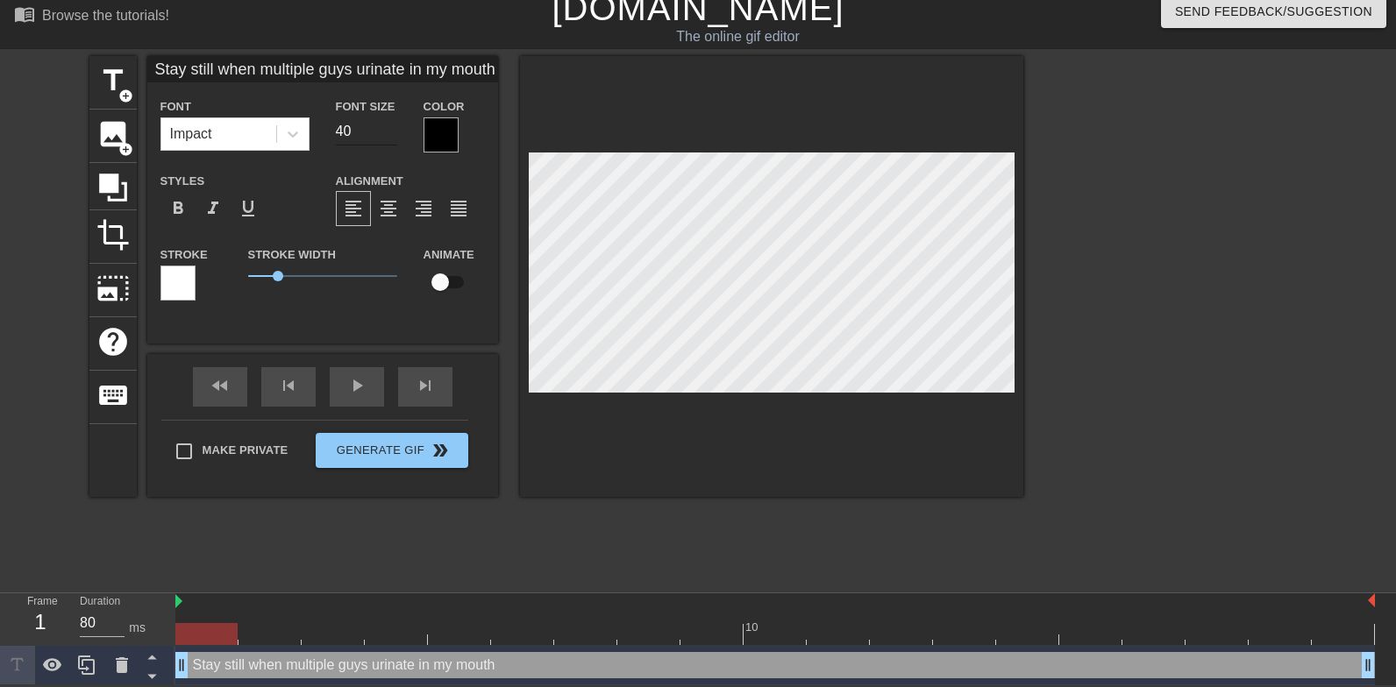
click at [362, 134] on input "40" at bounding box center [366, 131] width 61 height 28
type input "30"
type input "Stay still when multiple guys urinate in my mouth"
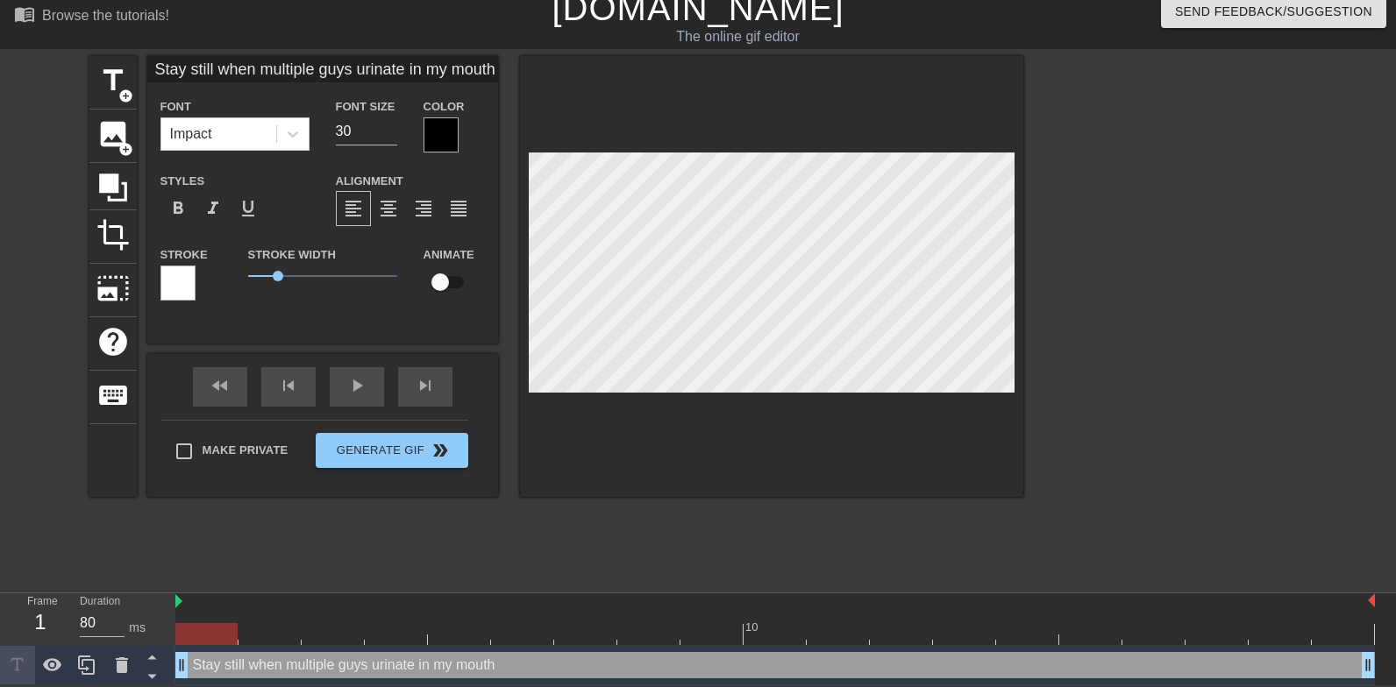
type textarea "Stay still when multiple guys urinate in my mouth"
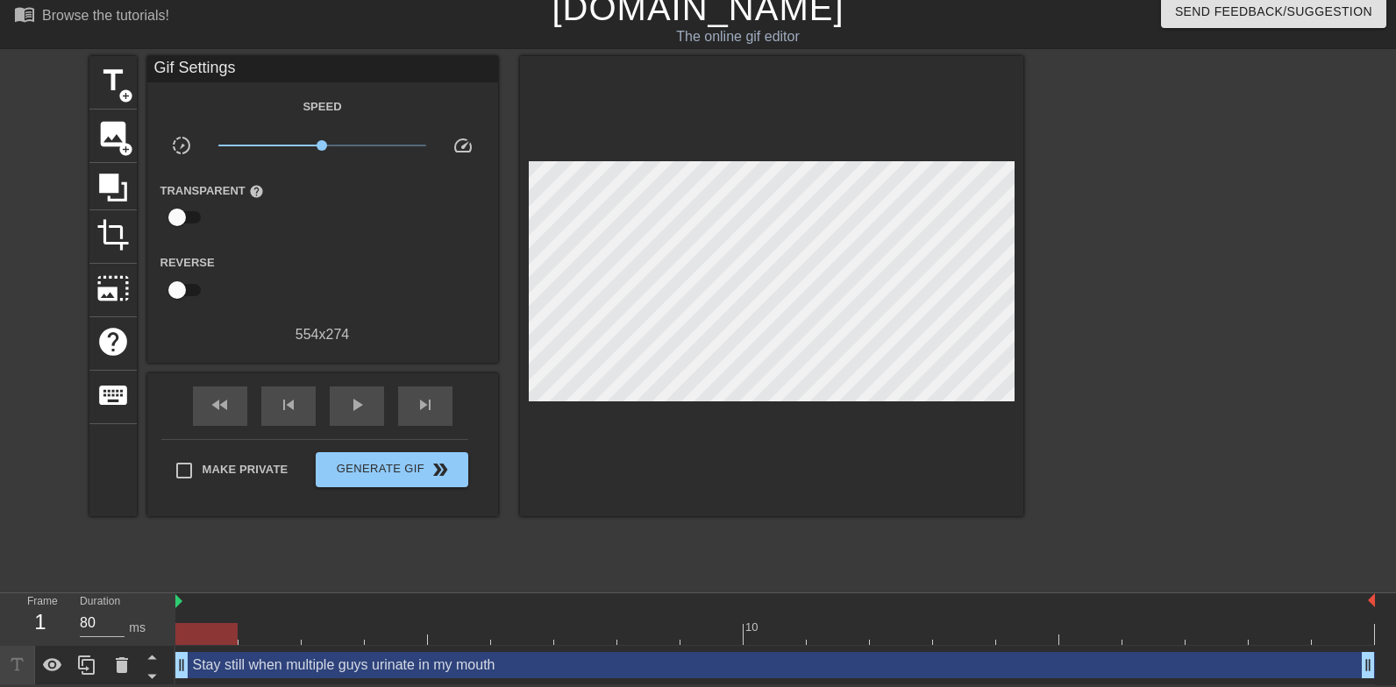
click at [185, 446] on div "Make Private Generate Gif double_arrow" at bounding box center [314, 473] width 307 height 69
click at [181, 466] on input "Make Private" at bounding box center [184, 470] width 37 height 37
checkbox input "true"
click at [395, 466] on span "Generate Gif double_arrow" at bounding box center [392, 469] width 138 height 21
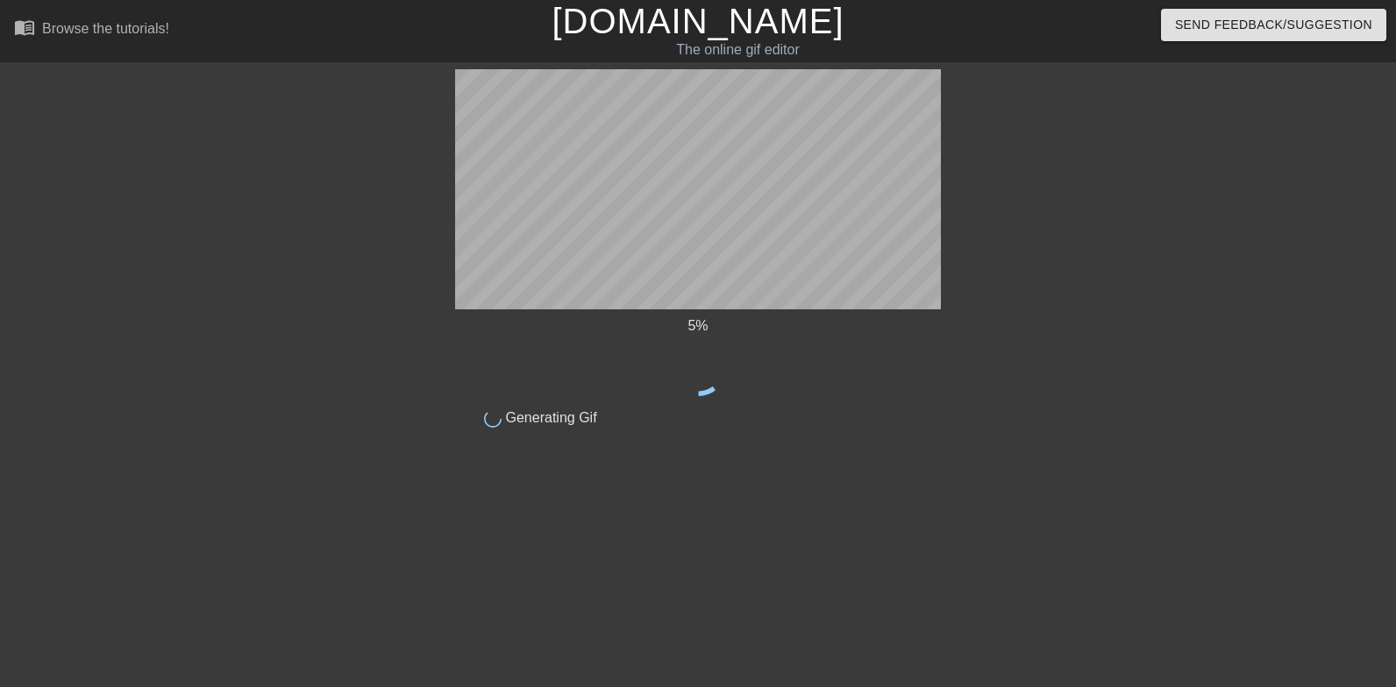
scroll to position [0, 0]
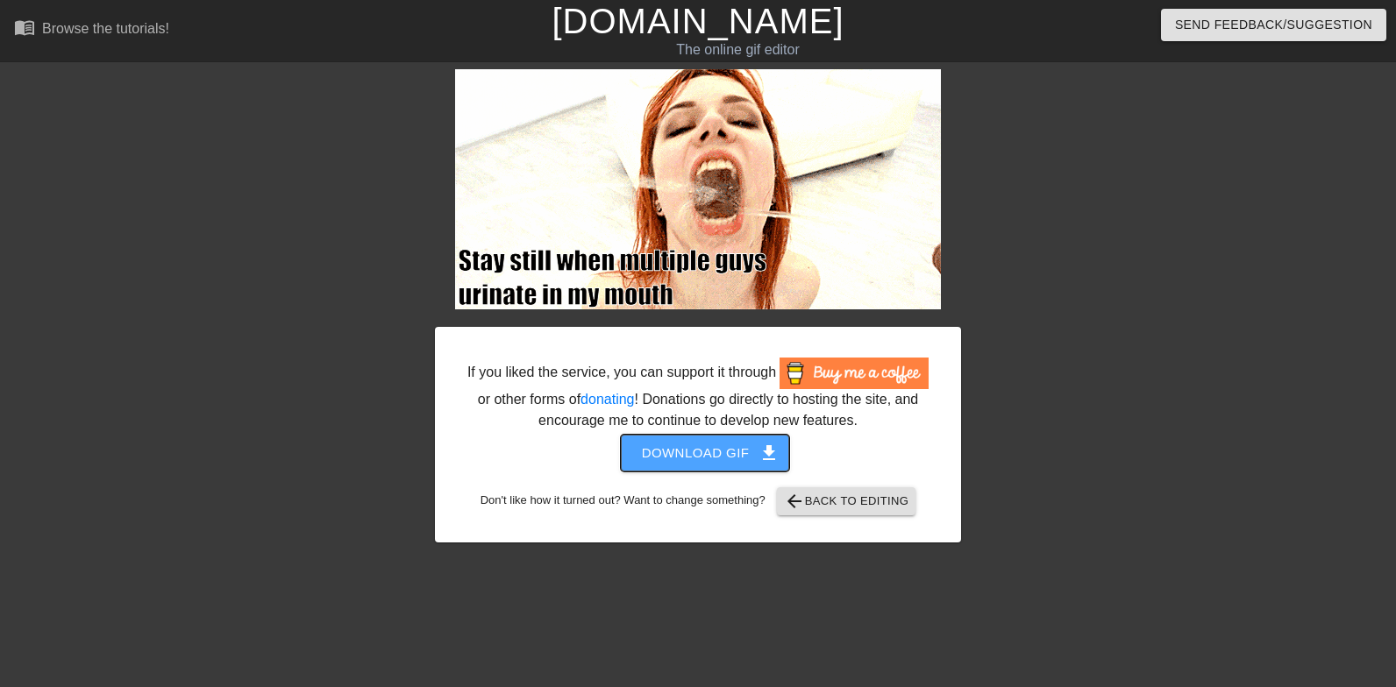
click at [676, 472] on button "Download gif get_app" at bounding box center [705, 453] width 169 height 37
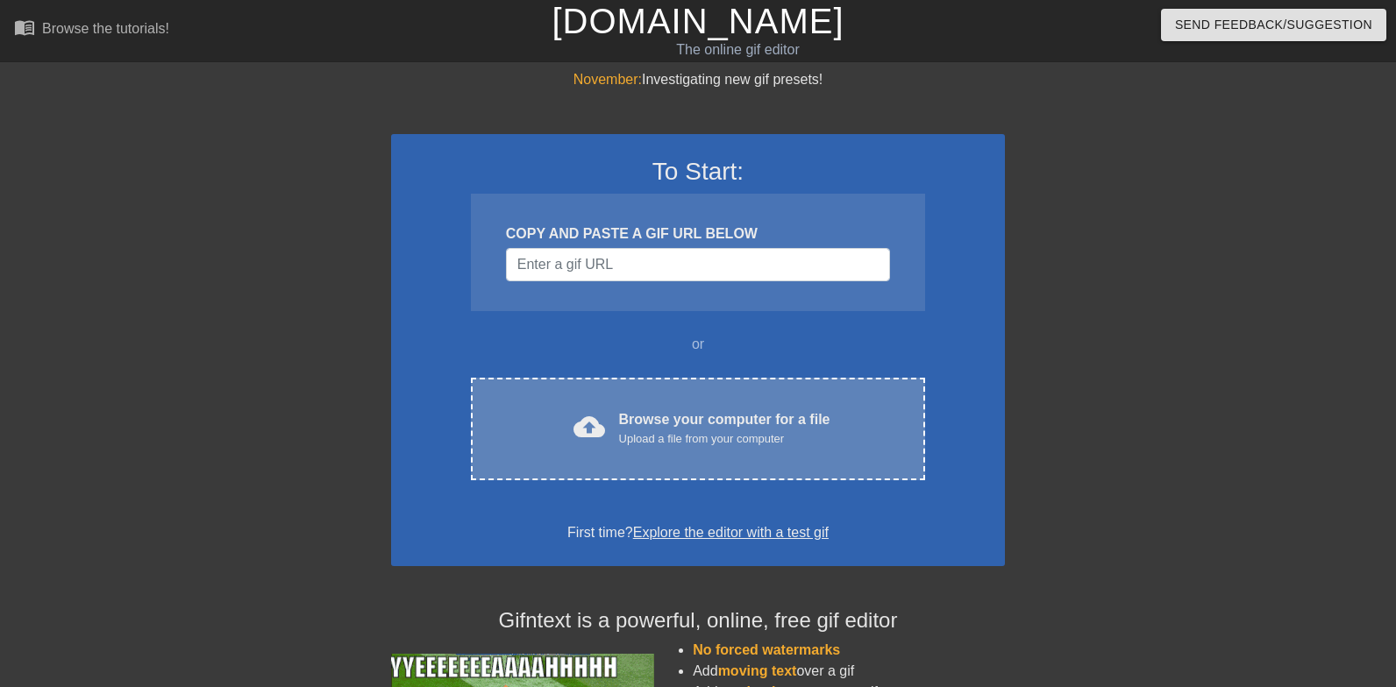
click at [684, 439] on div "Upload a file from your computer" at bounding box center [724, 439] width 211 height 18
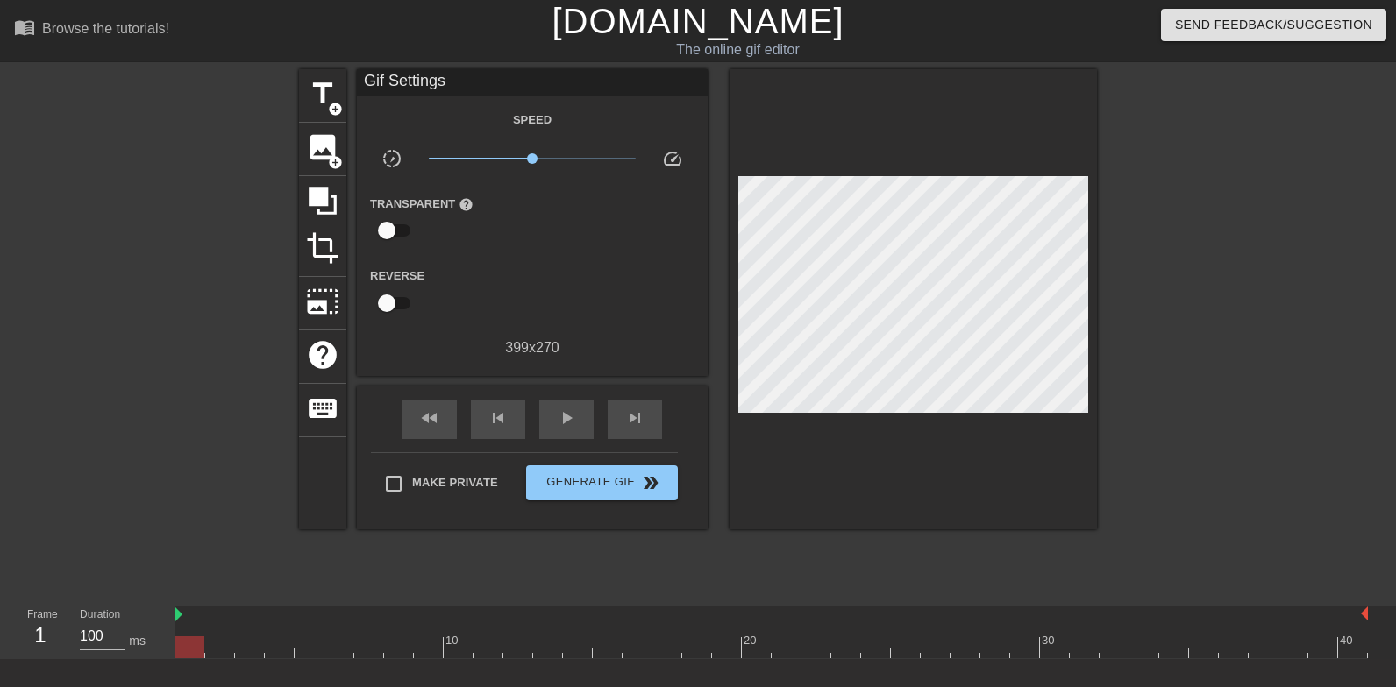
click at [56, 249] on div at bounding box center [146, 332] width 263 height 526
click at [319, 91] on span "title" at bounding box center [322, 93] width 33 height 33
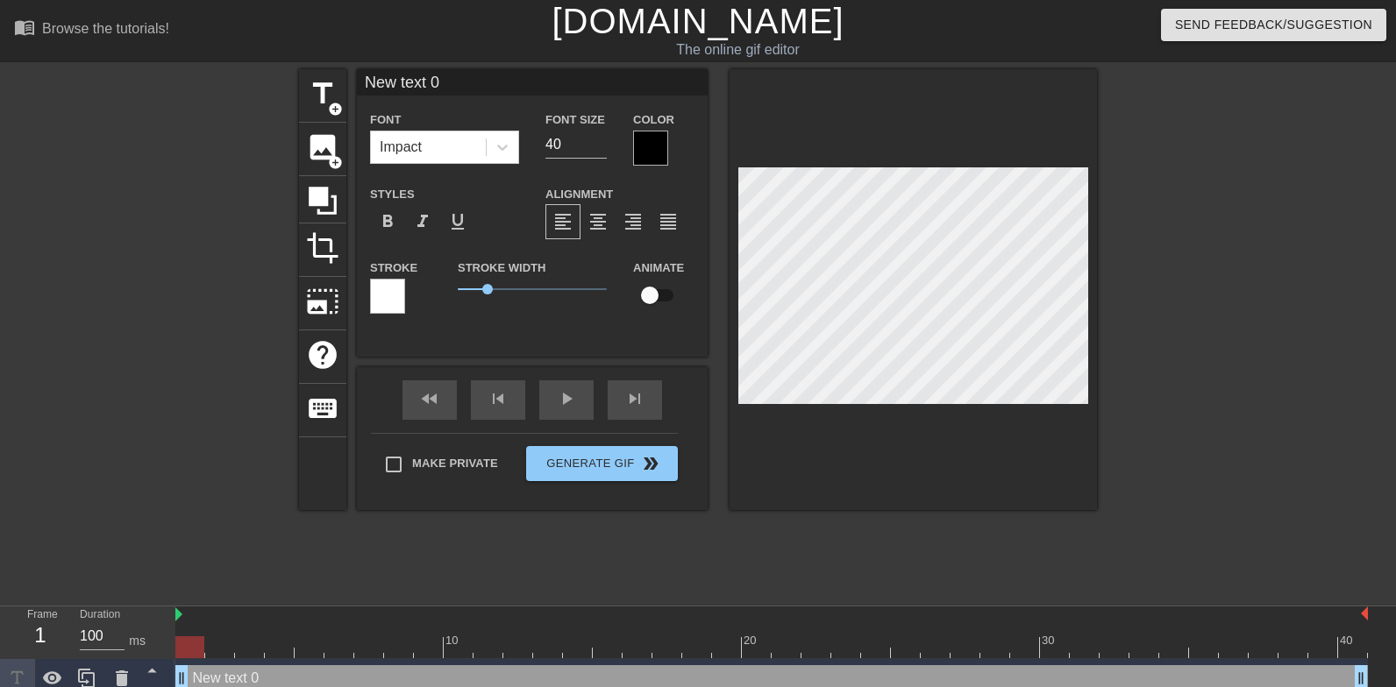
scroll to position [0, 1]
type input "A"
type textarea "A"
type input "Ai"
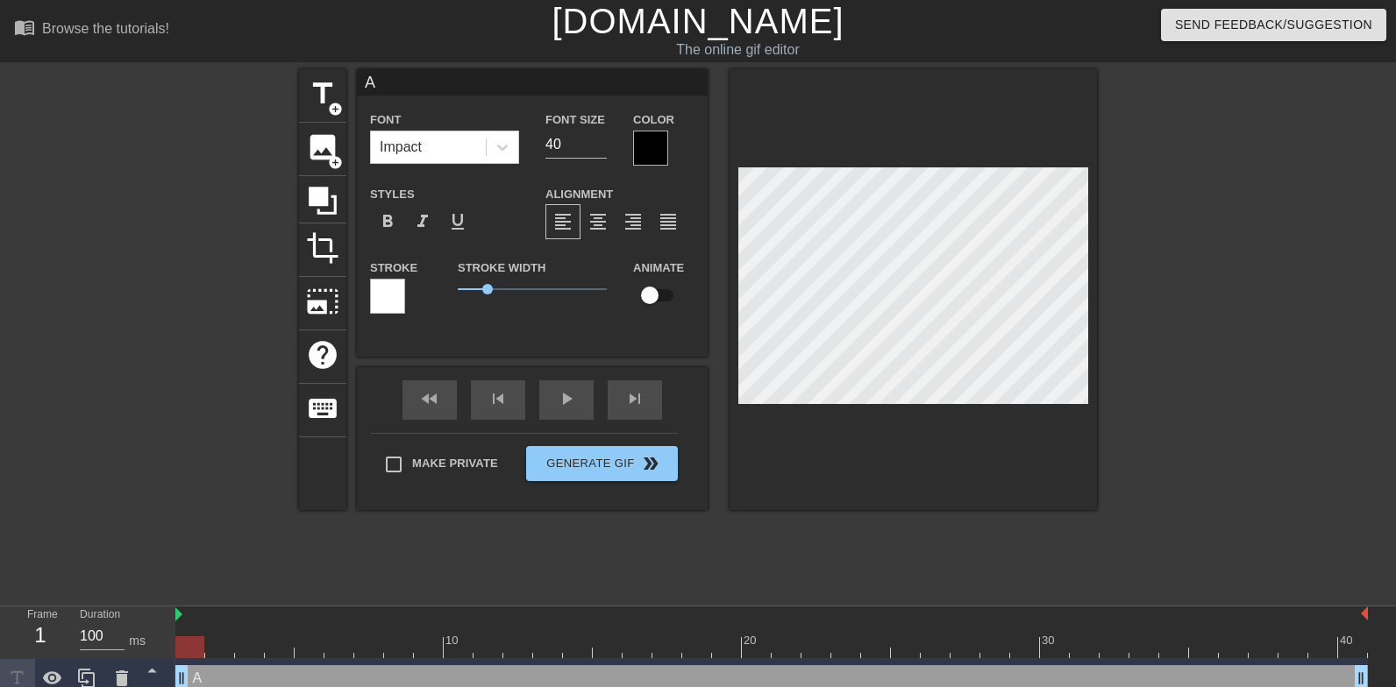
type textarea "Ai"
type input "Aim"
type textarea "Aim"
type input "Aim"
type textarea "Aim"
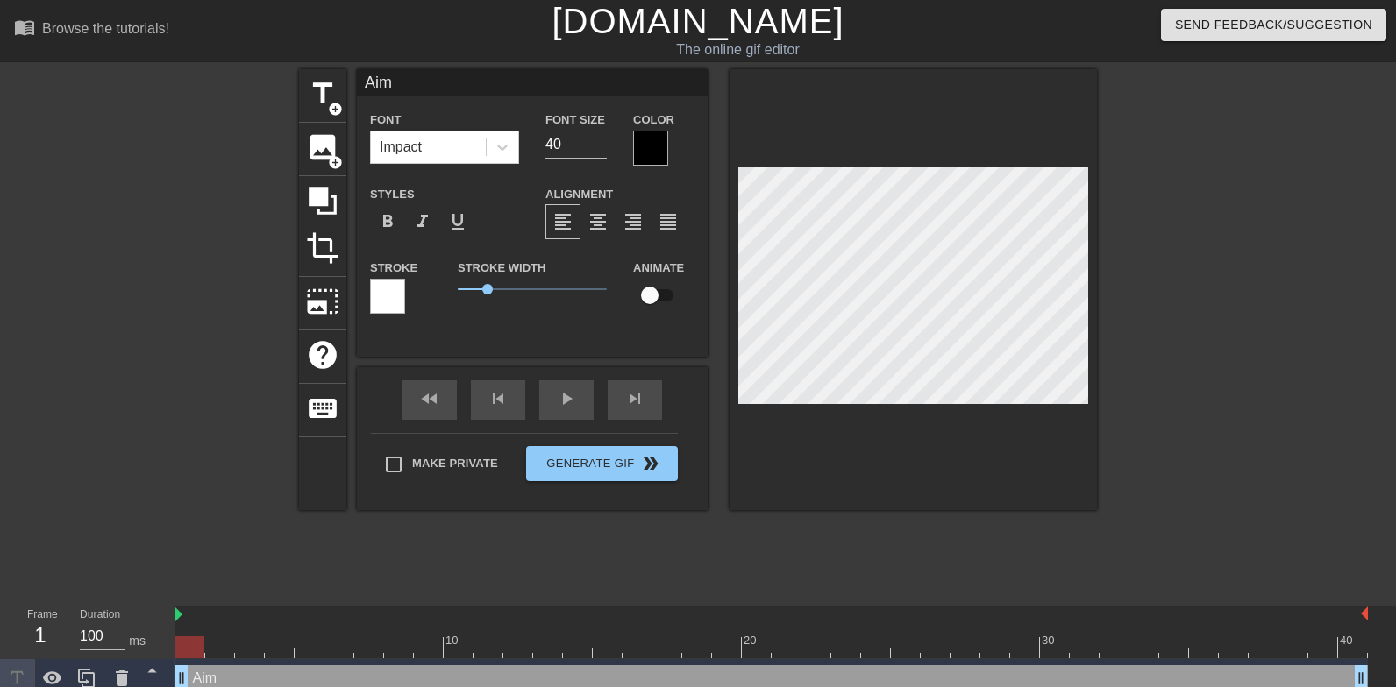
type input "Aim m"
type textarea "Aim m"
type input "Aim my"
type textarea "Aim my"
type input "Aim my"
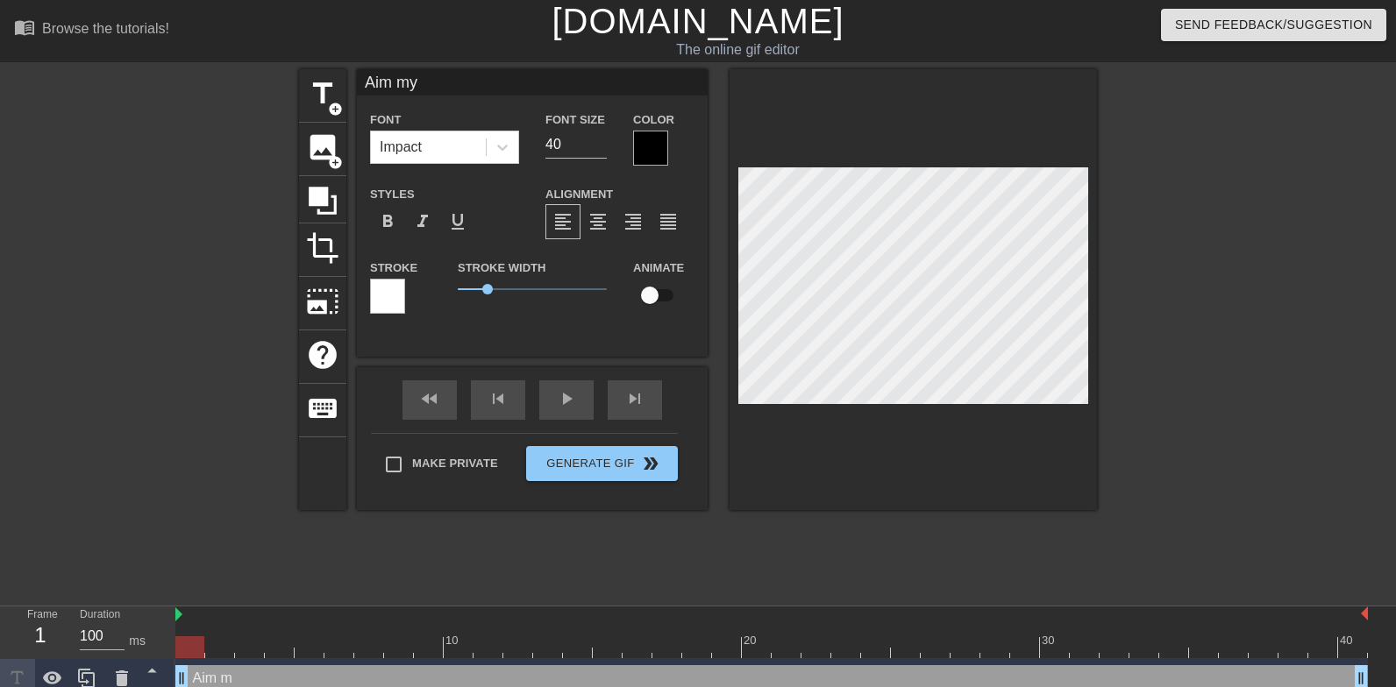
type textarea "Aim my"
type input "Aim my f"
type textarea "Aim my f"
type input "Aim my fa"
type textarea "Aim my fa"
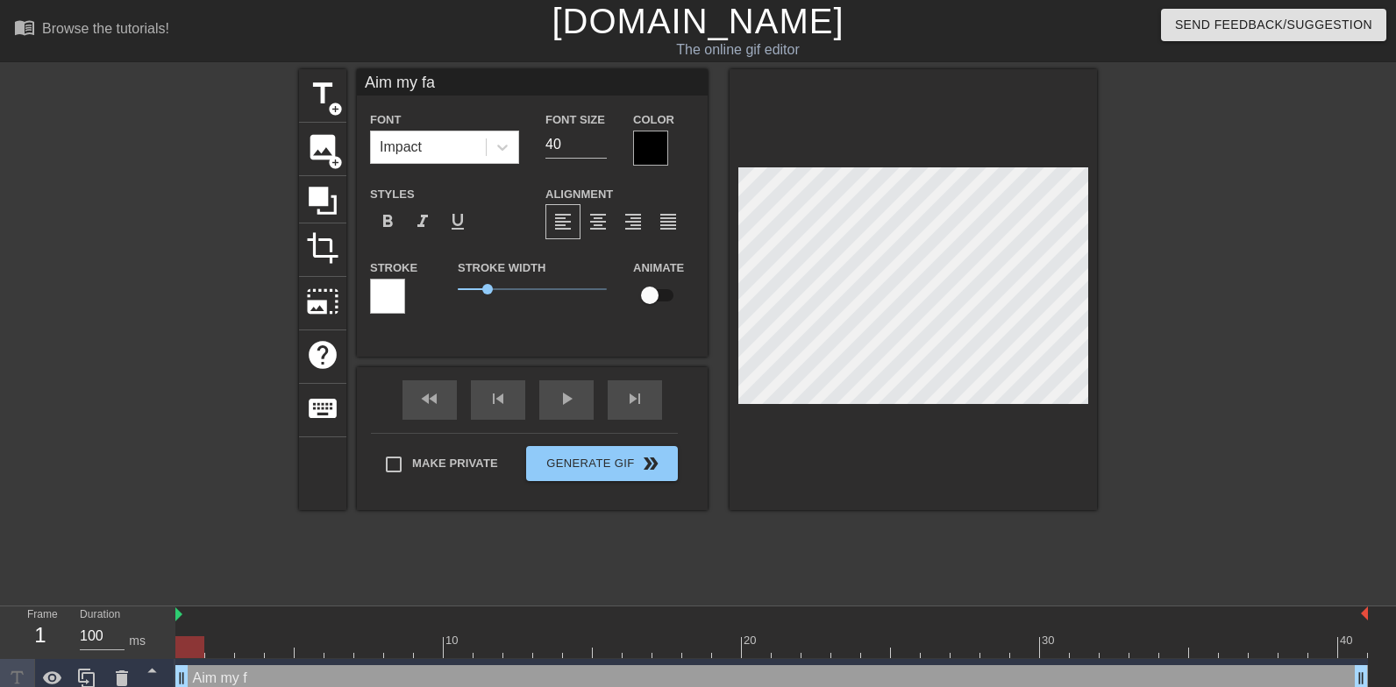
type input "Aim my fac"
type textarea "Aim my fac"
type input "Aim my face"
type textarea "Aim my face"
type input "Aim my face"
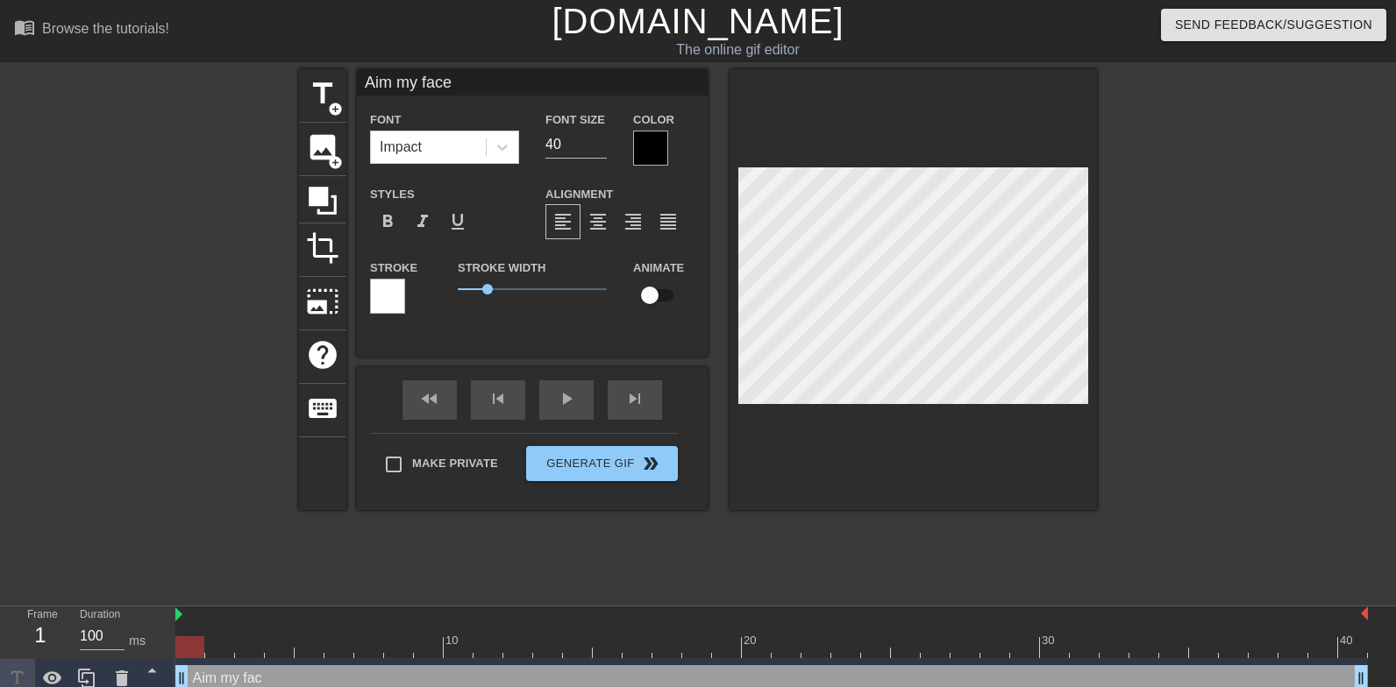
type textarea "Aim my face"
type input "Aim my face t"
type textarea "Aim my face t"
type input "Aim my face to"
type textarea "Aim my face to"
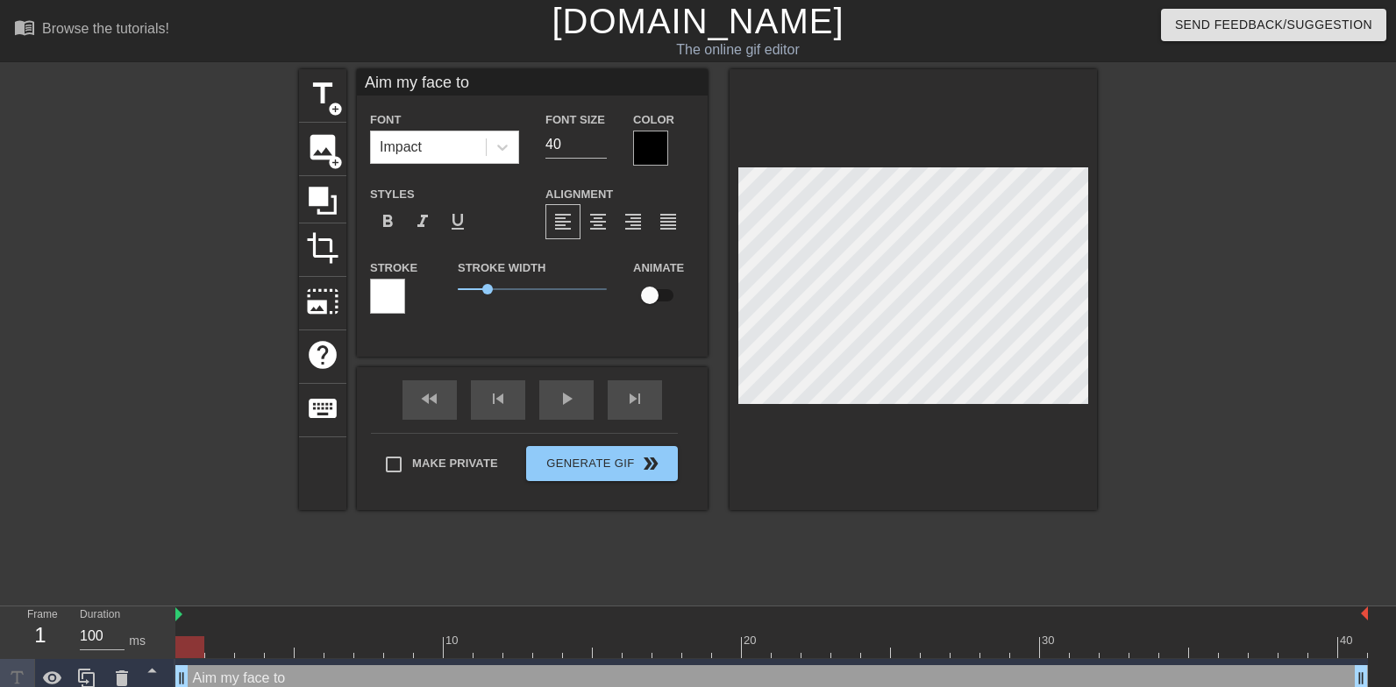
type input "Aim my face to"
type textarea "Aim my face to"
type input "Aim my face to n"
type textarea "Aim my face to n"
type input "Aim my face to no"
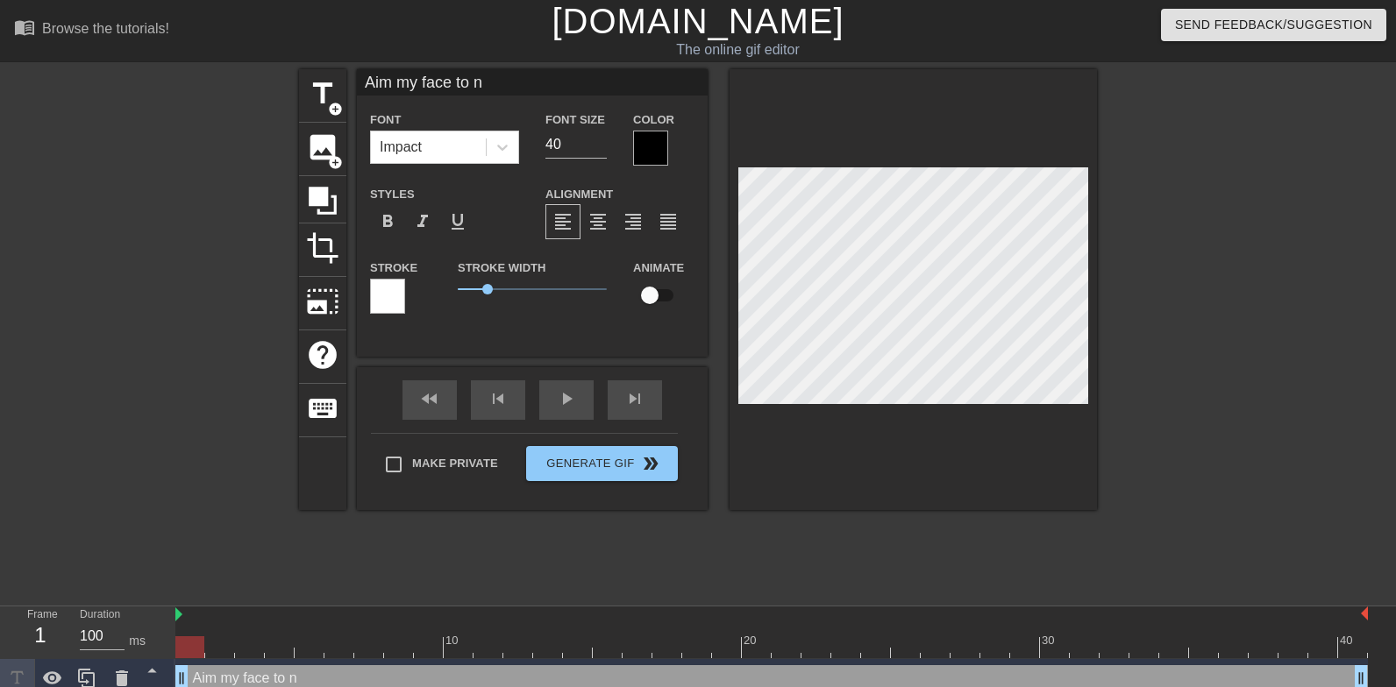
type textarea "Aim my face to no"
type input "Aim my face to not"
type textarea "Aim my face to not"
type input "Aim my face to not m"
type textarea "Aim my face to not m"
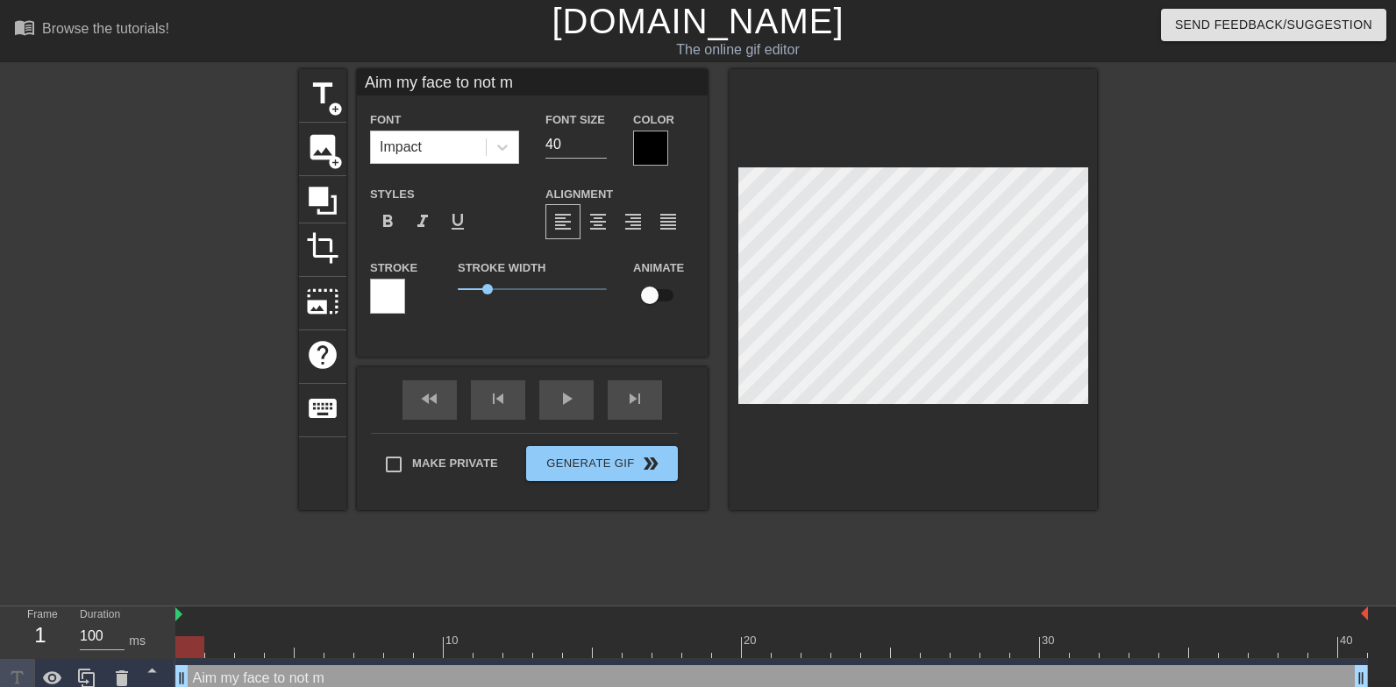
type input "Aim my face to not mi"
type textarea "Aim my face to not mi"
type input "Aim my face to not mis"
type textarea "Aim my face to not mis"
type input "Aim my face to not miss"
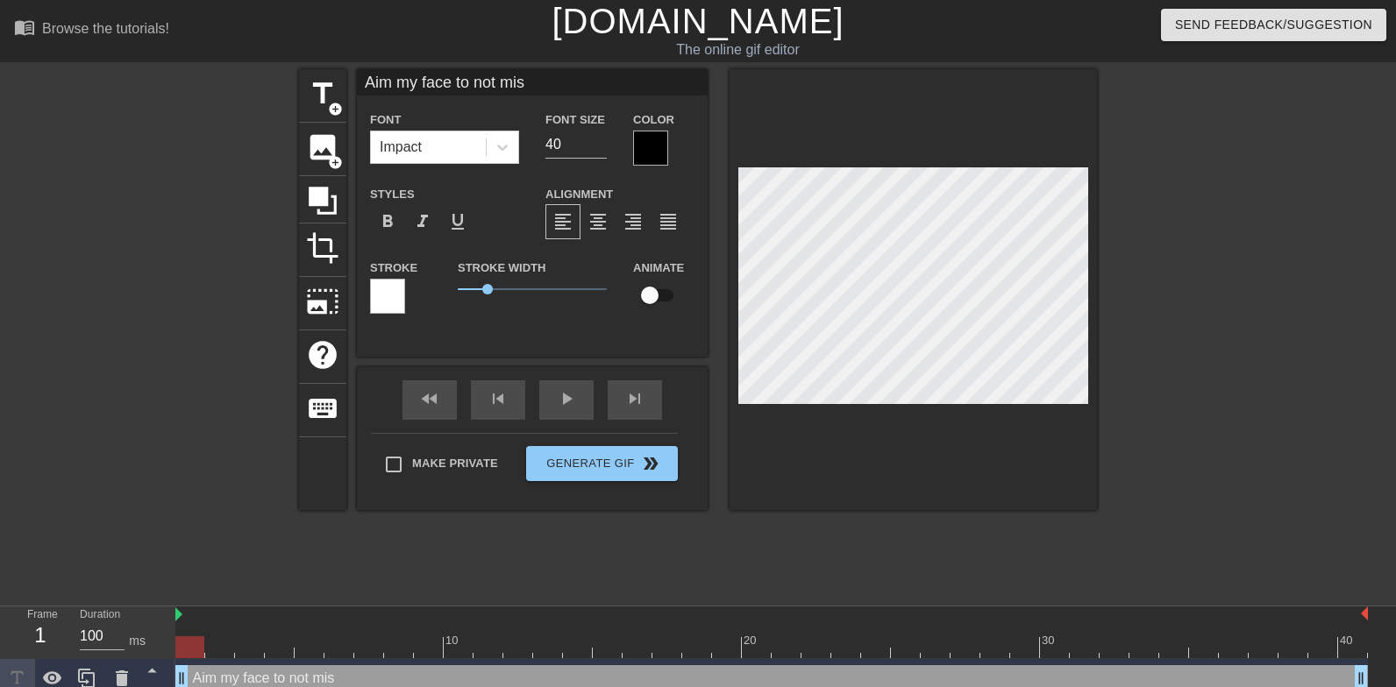
type textarea "Aim my face to not miss"
type input "Aim my face to not miss"
type textarea "Aim my face to not miss"
type input "Aim my face to not miss a"
type textarea "Aim my face to not miss an"
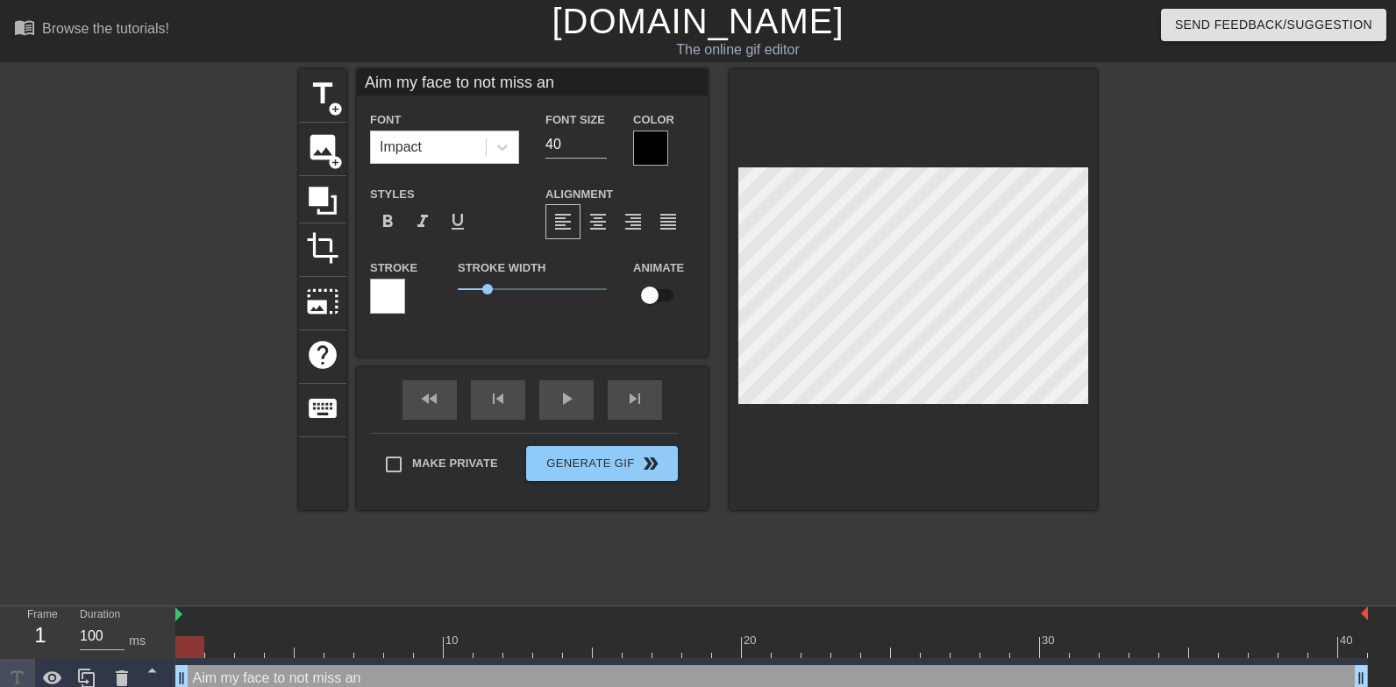
type input "Aim my face to not miss any"
type textarea "Aim my face to not miss any"
type input "Aim my face to not miss any"
type textarea "Aim my face to not miss any"
type input "Aim my face to not miss any d"
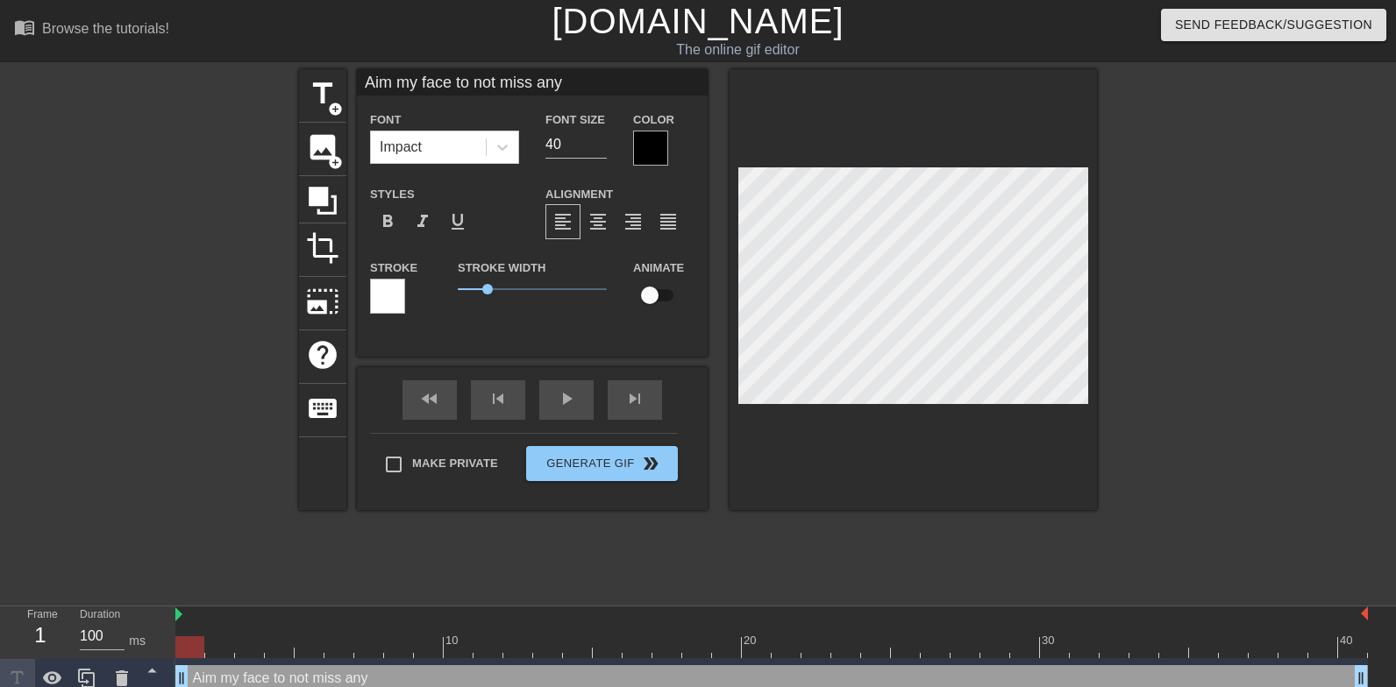
type textarea "Aim my face to not miss any d"
type input "Aim my face to not miss any dr"
type textarea "Aim my face to not miss any dr"
type input "Aim my face to not miss any drp"
type textarea "Aim my face to not miss any drp"
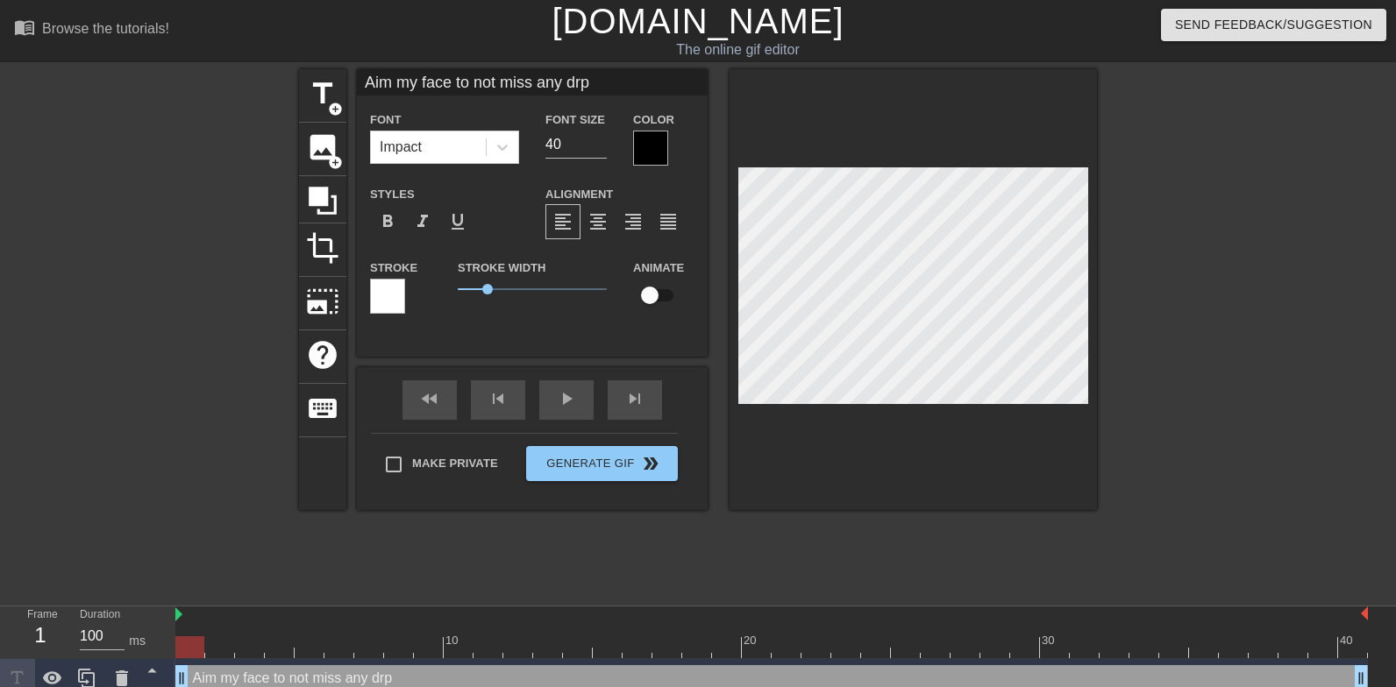
type input "Aim my face to not miss any dr"
type textarea "Aim my face to not miss any dr"
type input "Aim my face to not miss any dro"
type textarea "Aim my face to not miss any dro"
type input "Aim my face to not miss any drop"
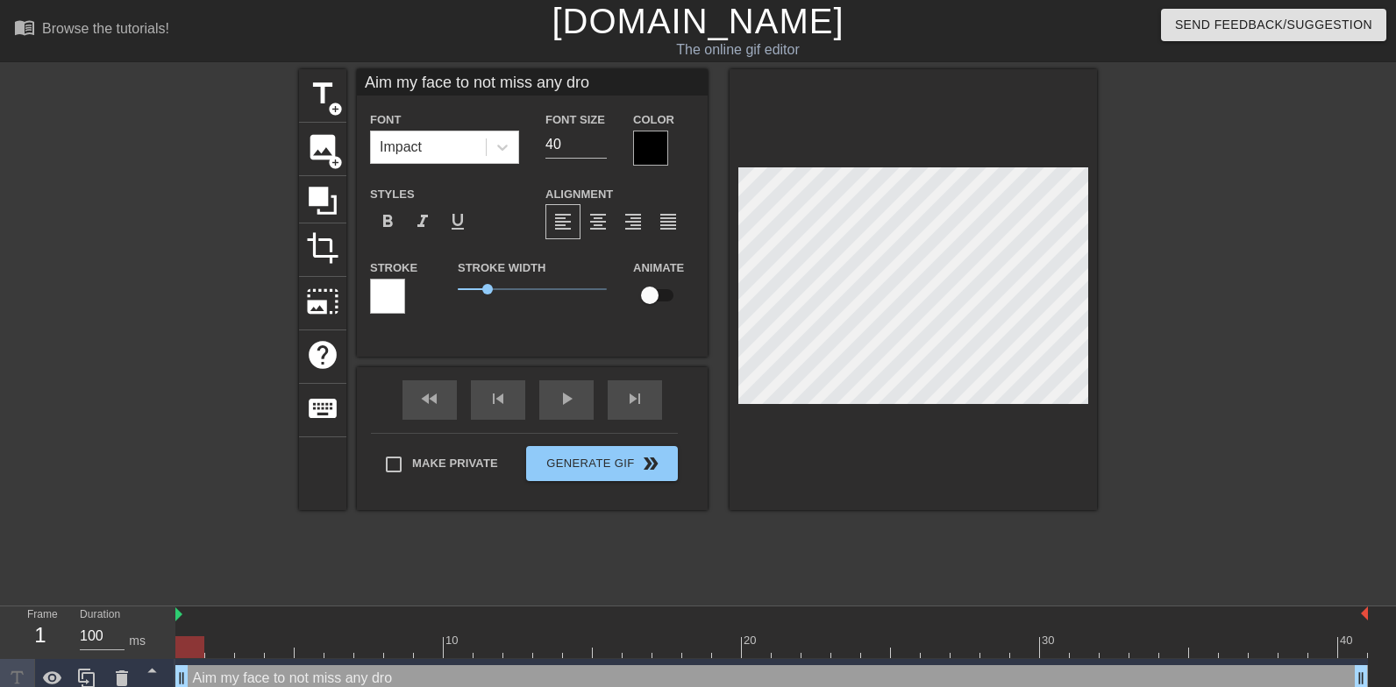
type textarea "Aim my face to not miss any drop"
type input "Aim my face to not miss any drops"
type textarea "Aim my face to not miss any drops"
type input "Aim my face to not miss any drops"
type textarea "Aim my face to not miss any drops"
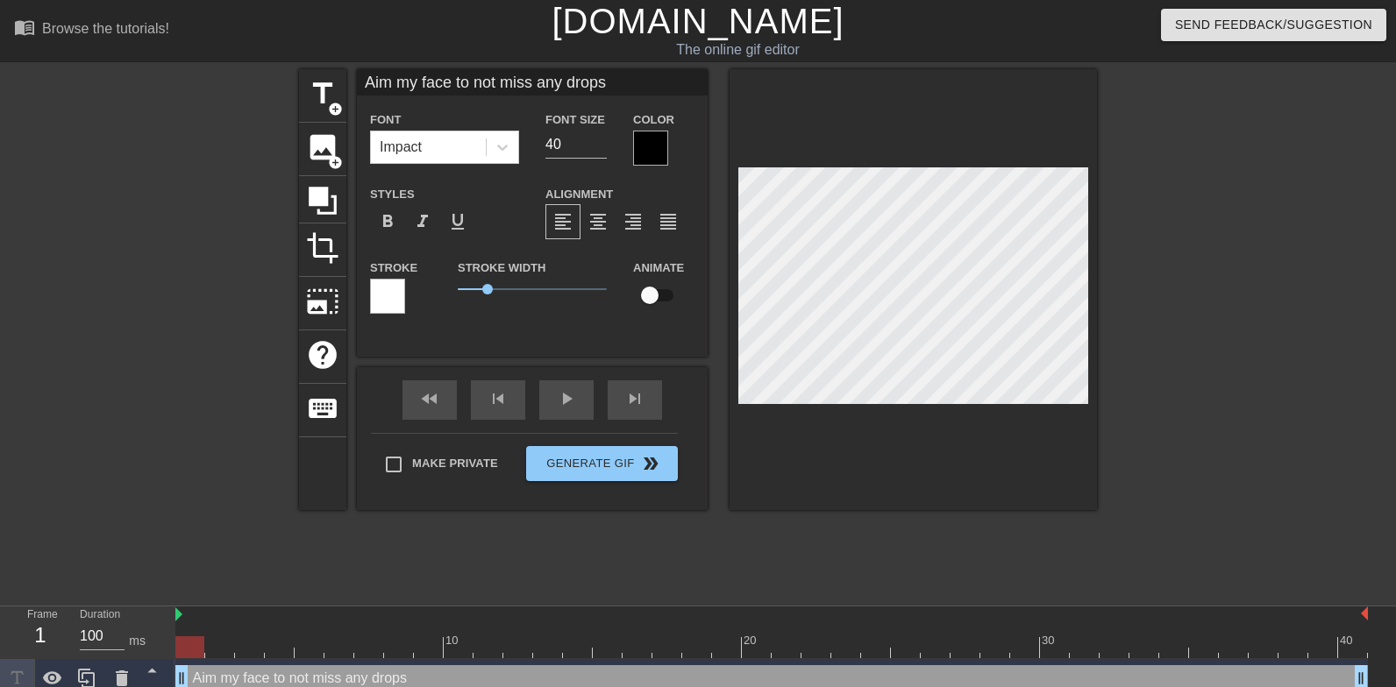
type input "Aim my face to not miss any drops"
type textarea "Aim my face to not miss any drops"
click at [568, 146] on input "40" at bounding box center [575, 145] width 61 height 28
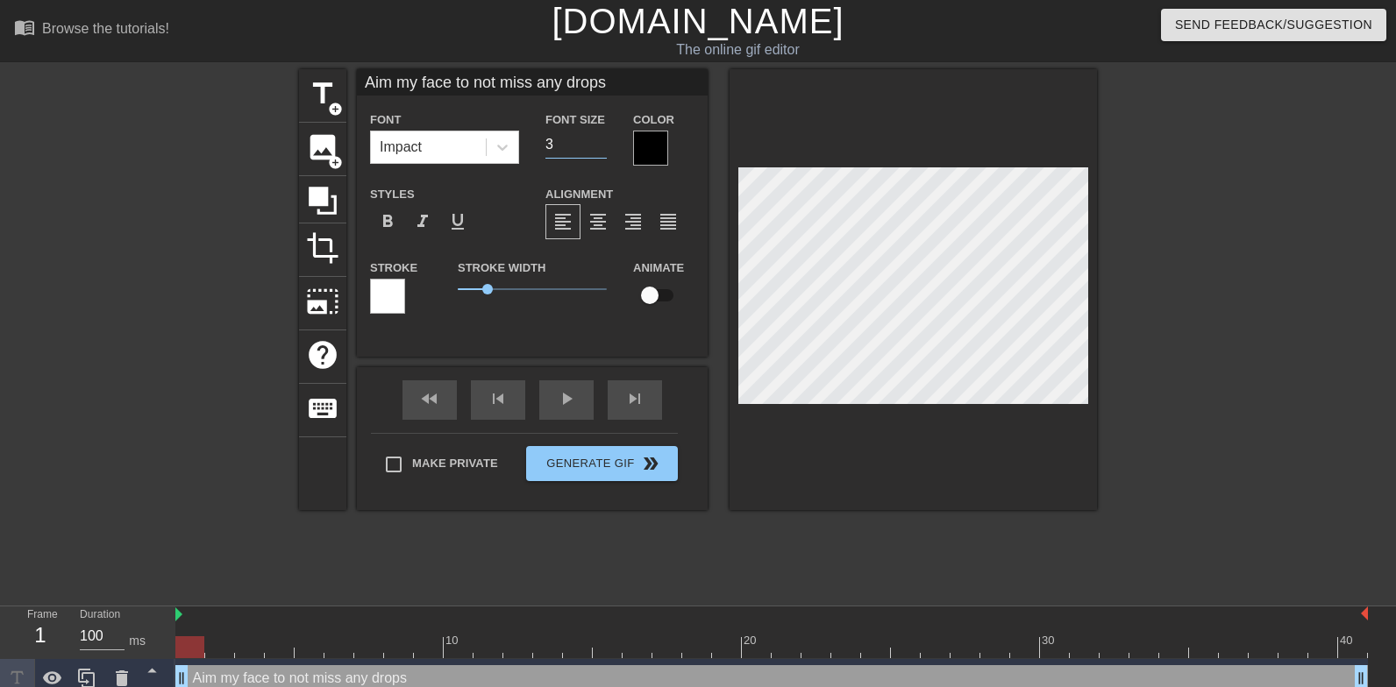
type input "30"
click at [579, 141] on input "30" at bounding box center [575, 145] width 61 height 28
type input "Aim my face to not miss any drops"
type textarea "Aim my face to not miss any drops"
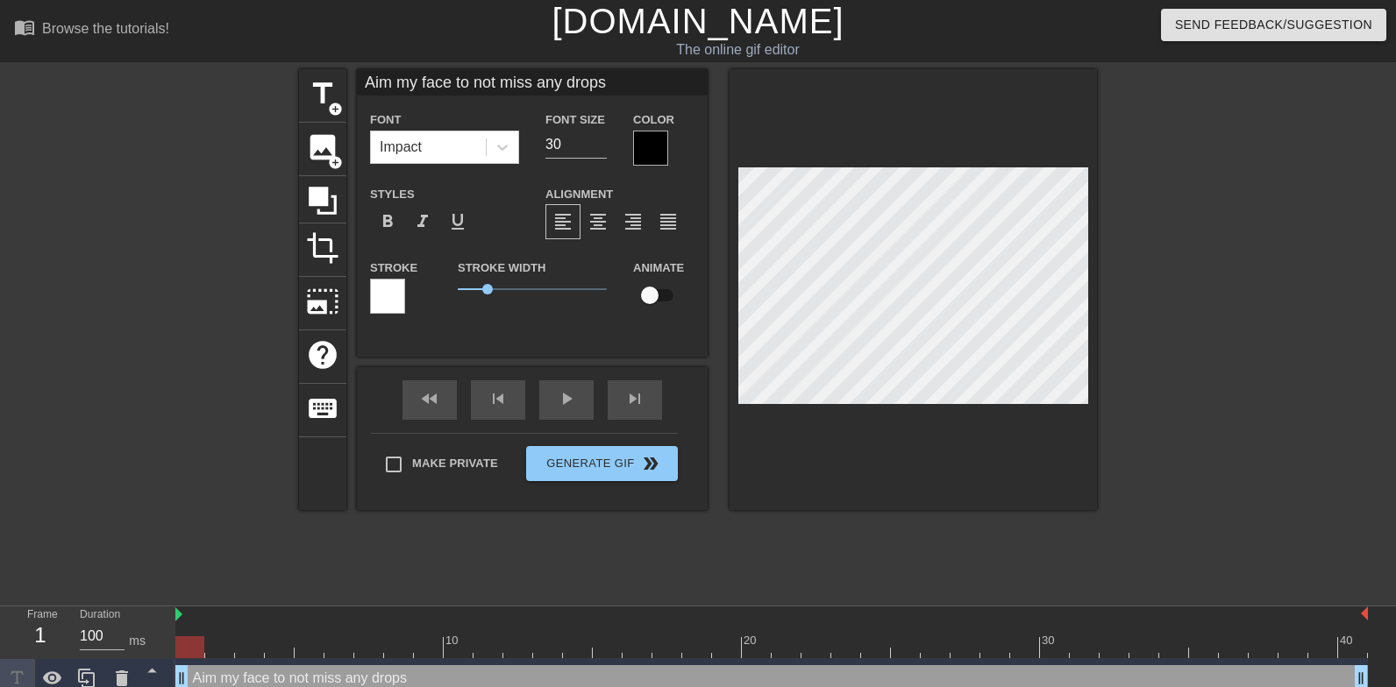
scroll to position [1, 0]
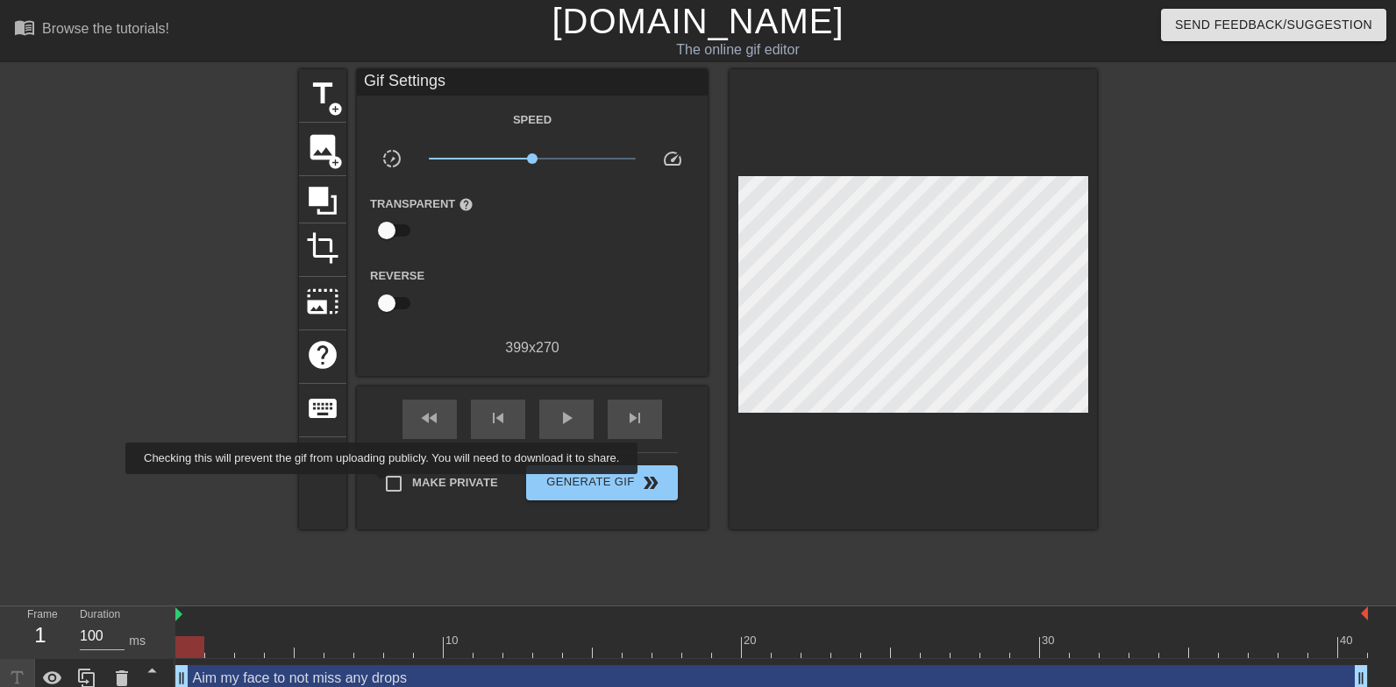
click at [395, 486] on input "Make Private" at bounding box center [393, 484] width 37 height 37
checkbox input "true"
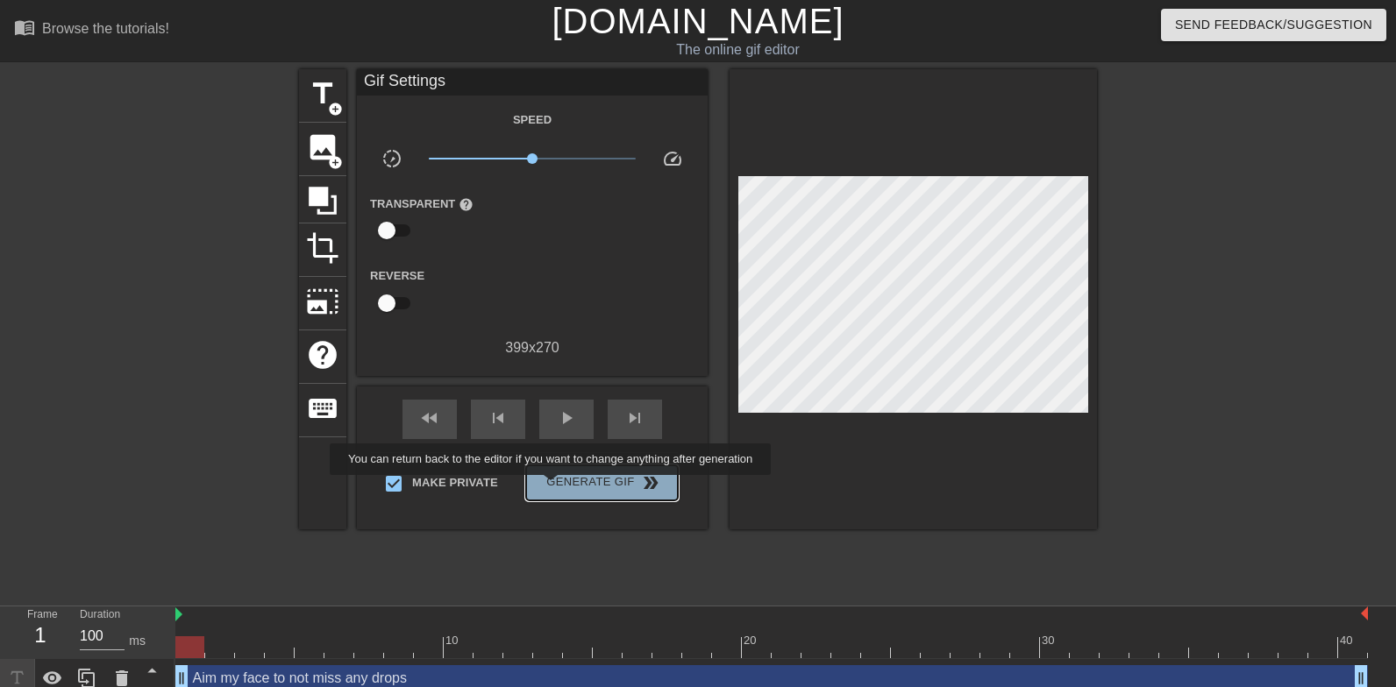
click at [562, 487] on span "Generate Gif double_arrow" at bounding box center [602, 483] width 138 height 21
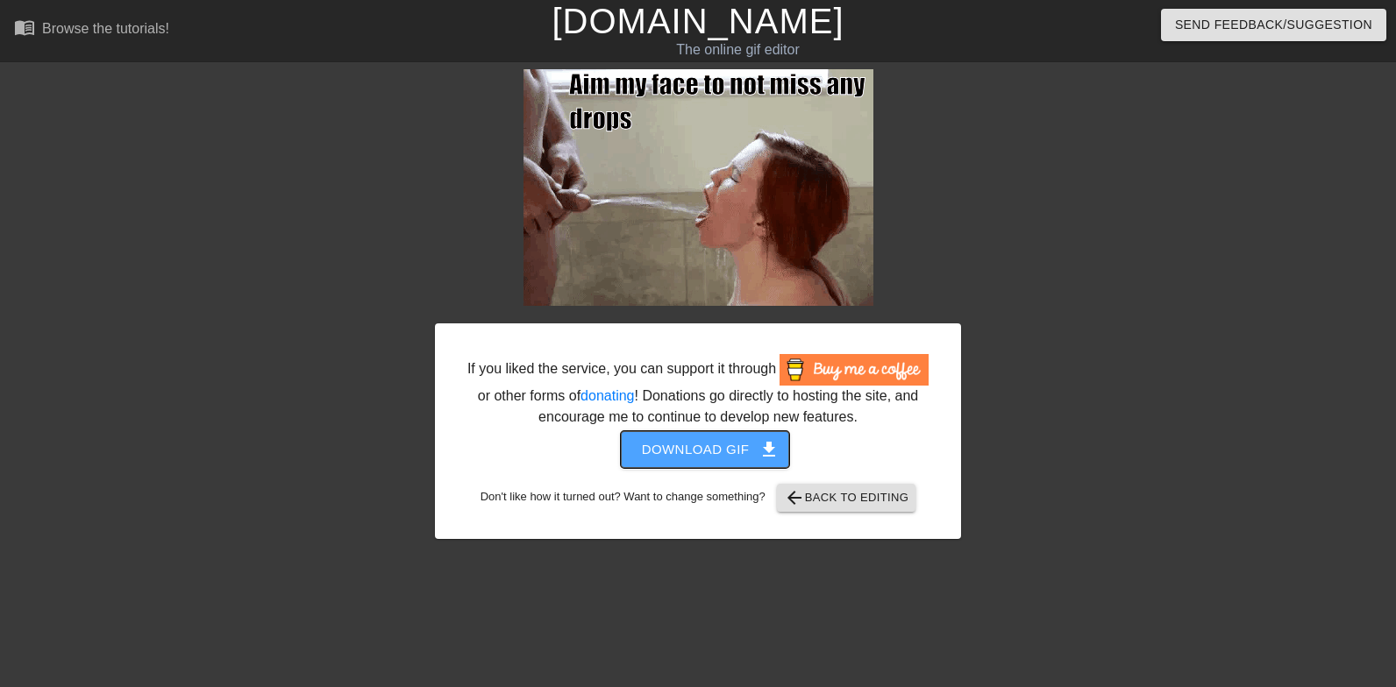
click at [657, 461] on span "Download gif get_app" at bounding box center [705, 449] width 127 height 23
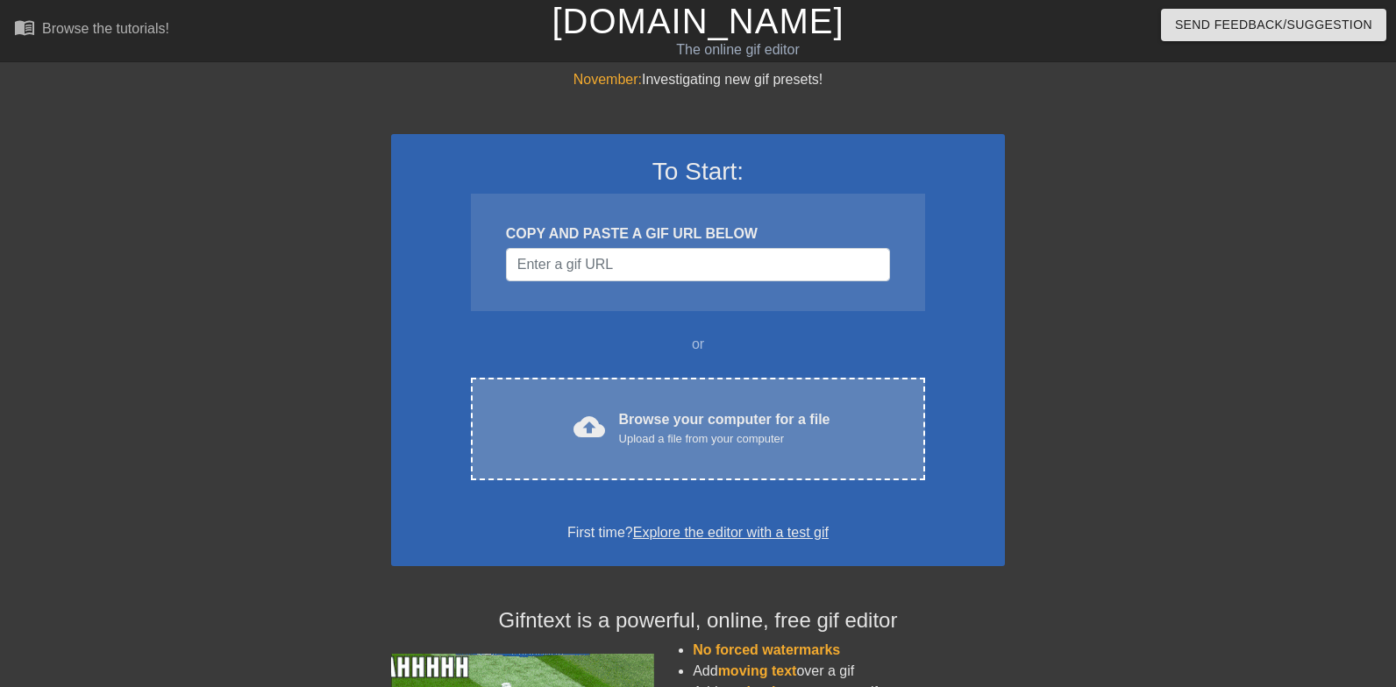
click at [761, 442] on div "Upload a file from your computer" at bounding box center [724, 439] width 211 height 18
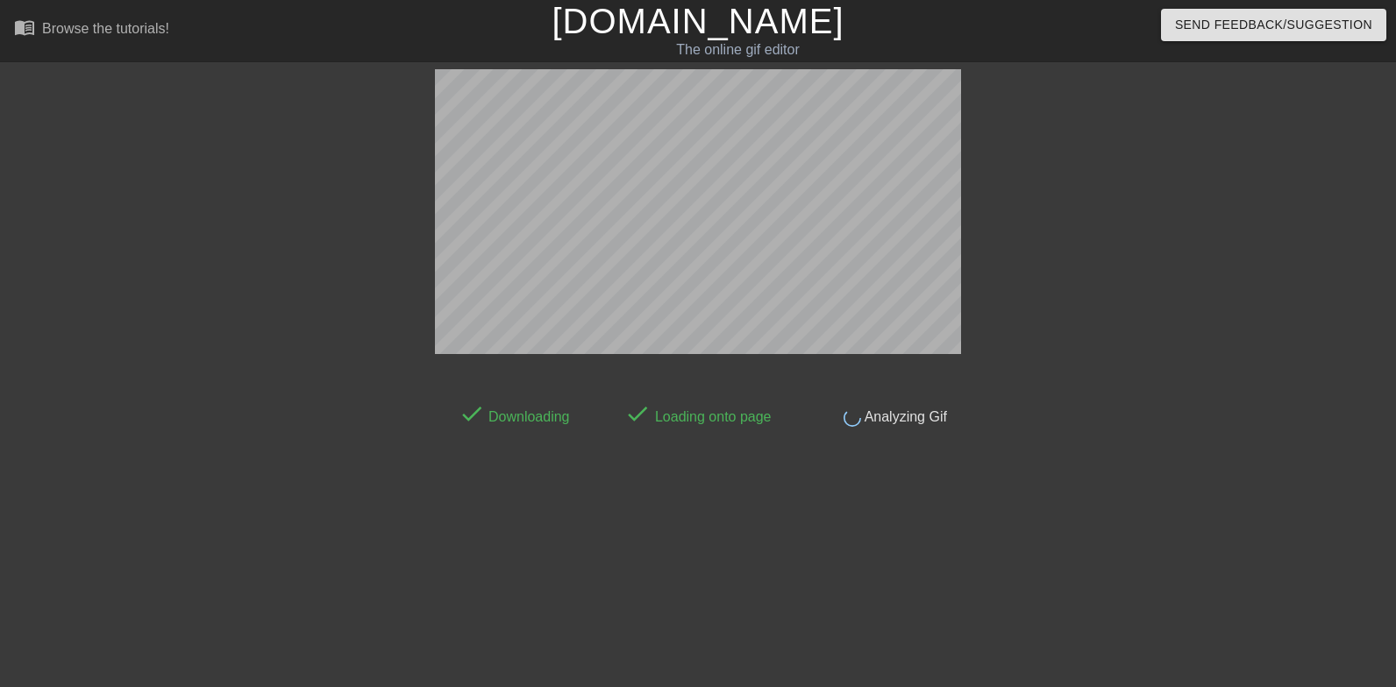
scroll to position [43, 0]
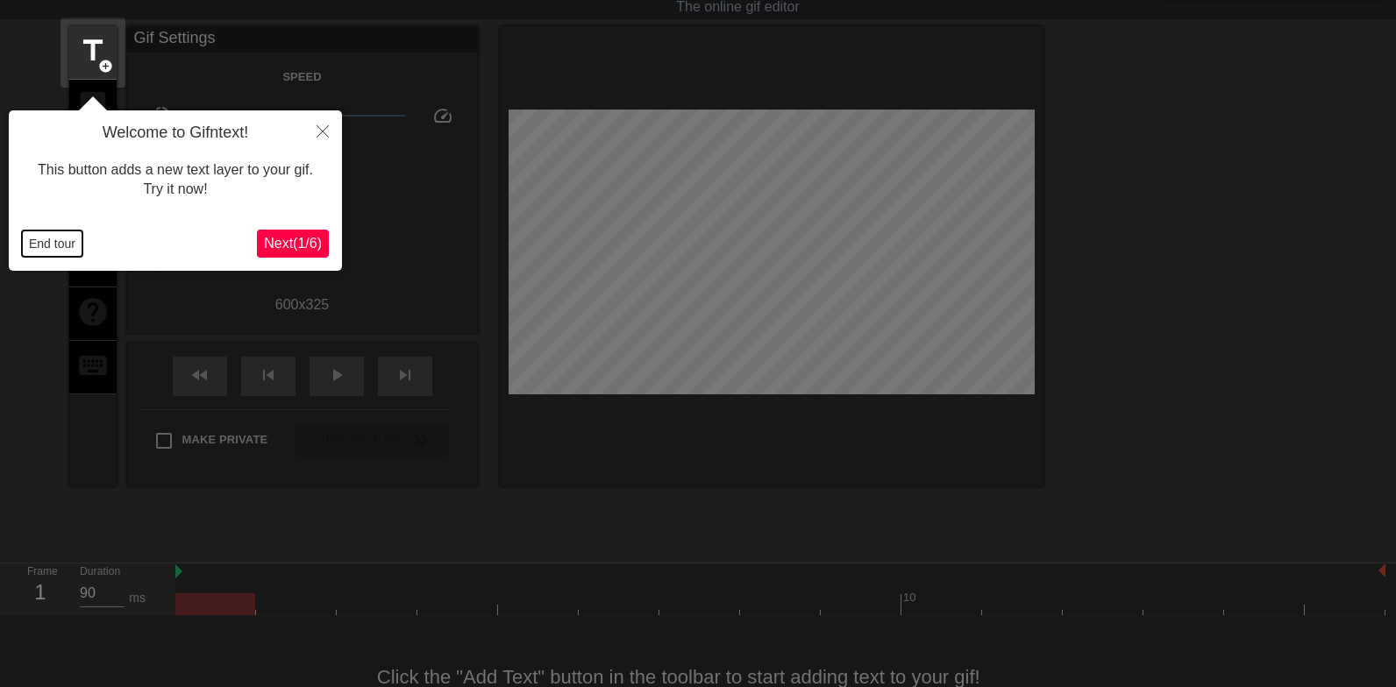
click at [56, 249] on button "End tour" at bounding box center [52, 244] width 60 height 26
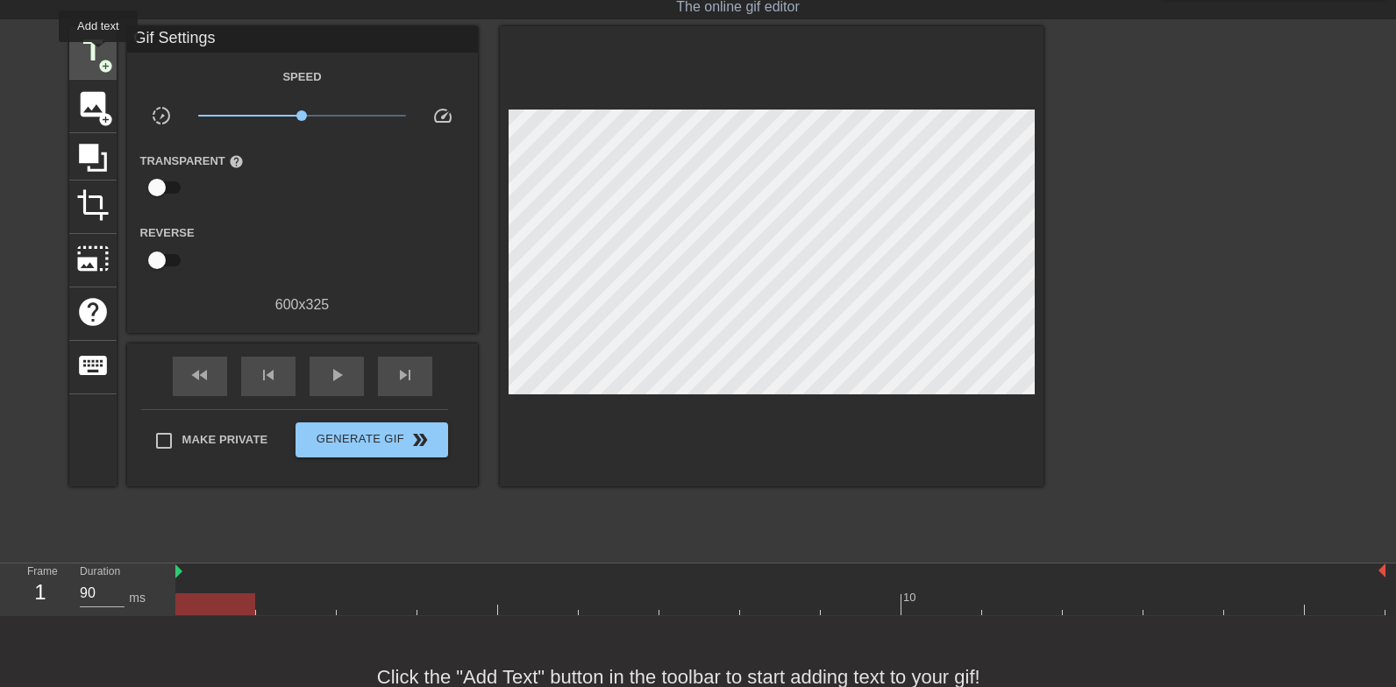
click at [98, 53] on span "title" at bounding box center [92, 50] width 33 height 33
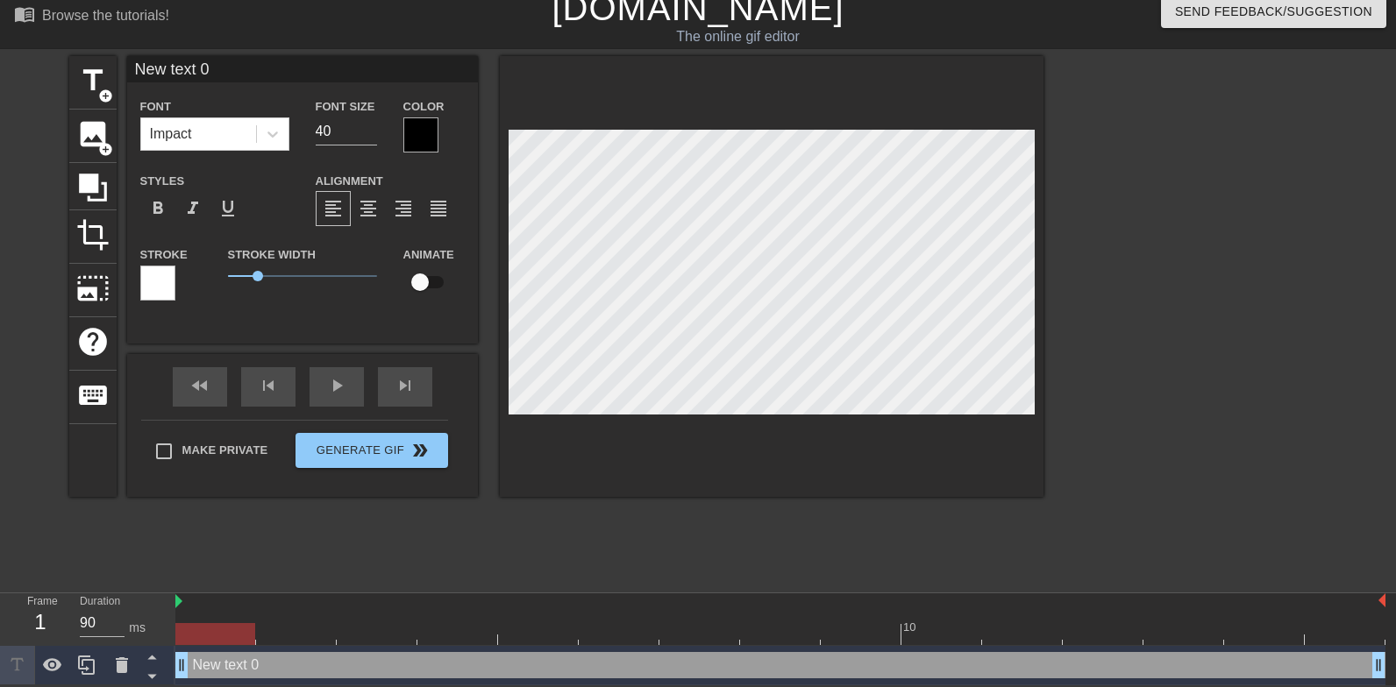
scroll to position [0, 1]
type input "S text 0"
type textarea "S text 0"
type input "S"
type textarea "S"
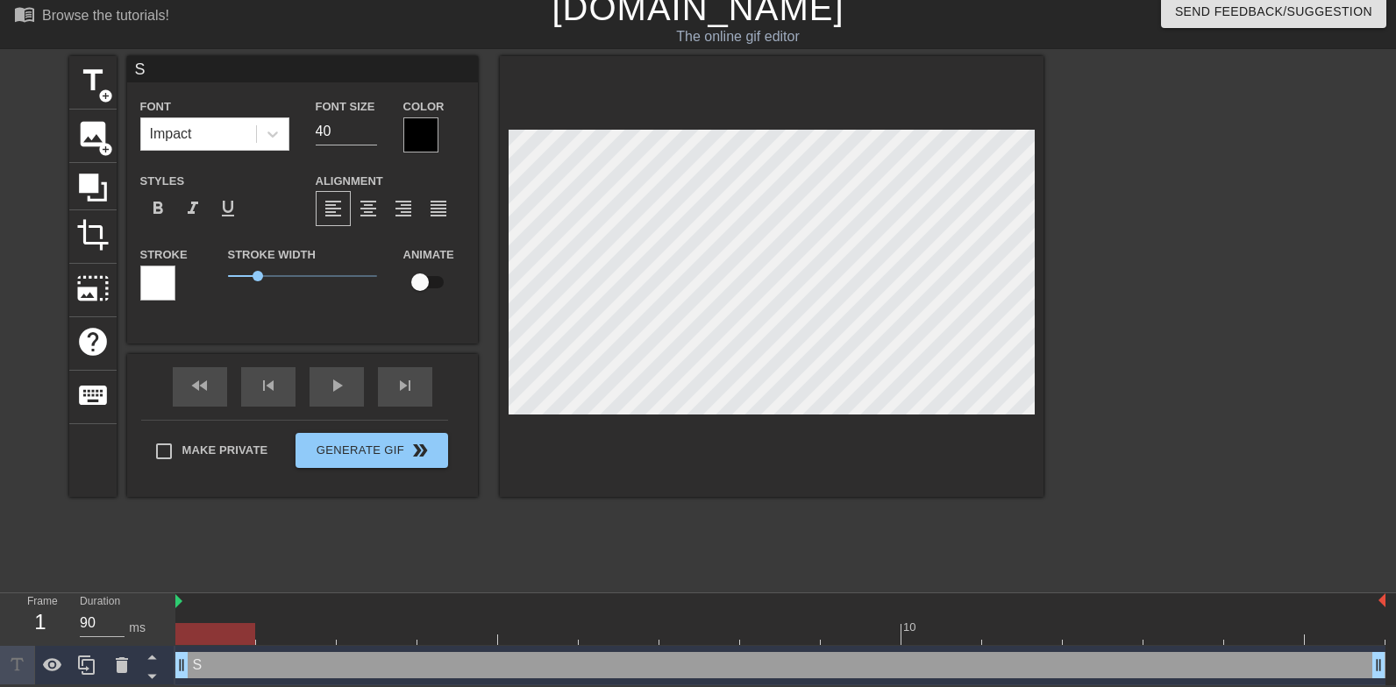
type input "St"
type textarea "St"
type input "Sta"
type textarea "Sta"
type input "Stay"
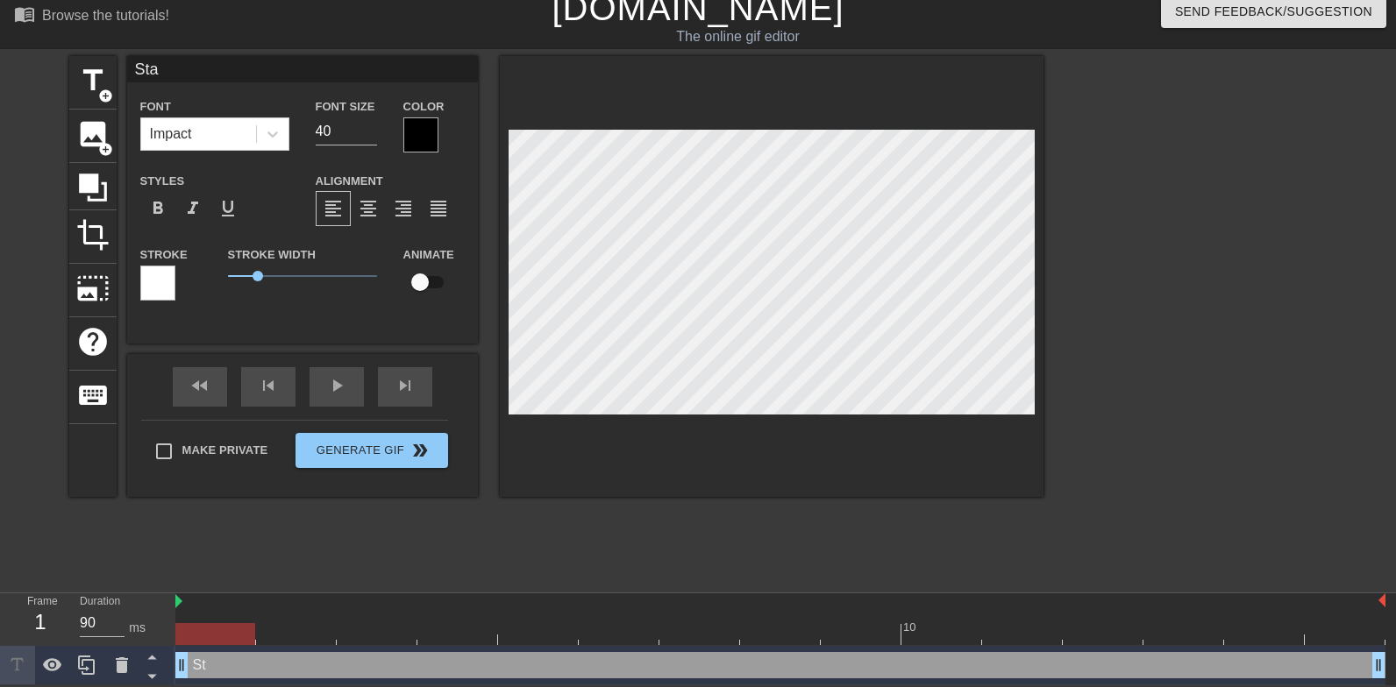
type textarea "Stay"
type input "Stay"
type textarea "Stay"
type input "Stay n"
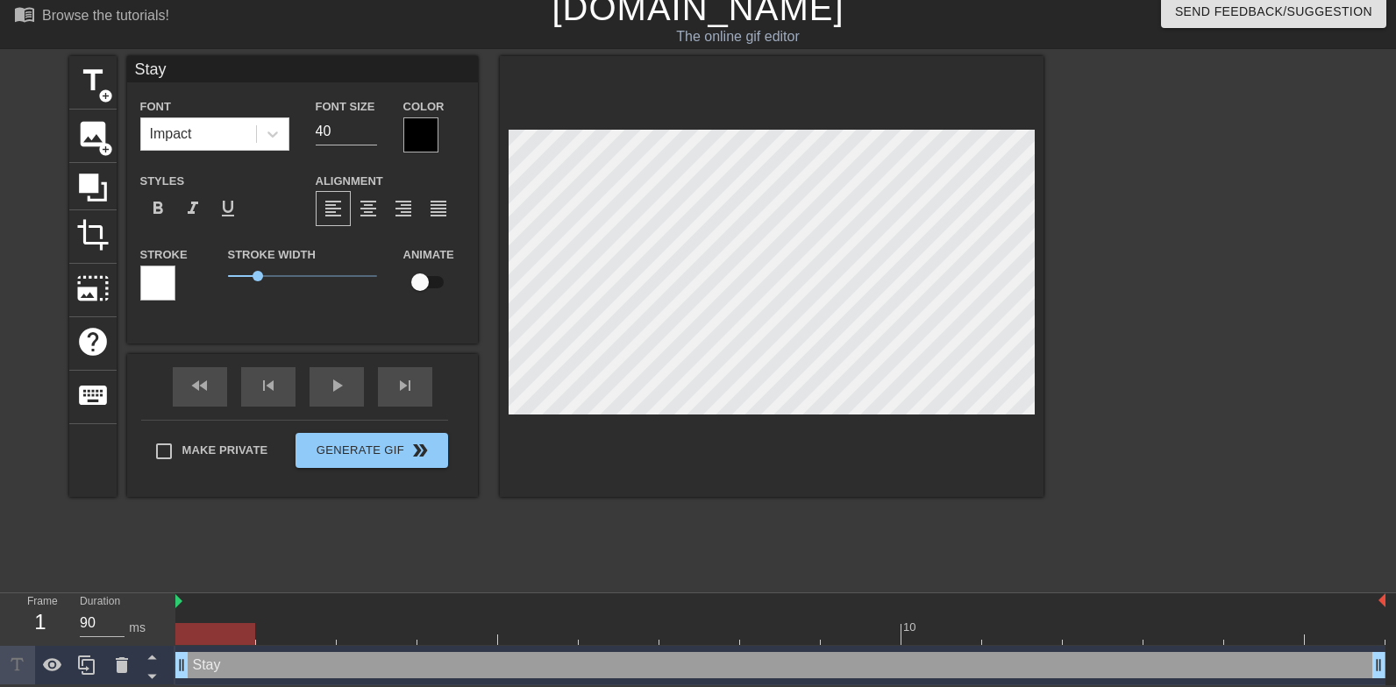
type textarea "Stay n"
type input "Stay ne"
type textarea "Stay ne"
type input "Stay nea"
type textarea "Stay nea"
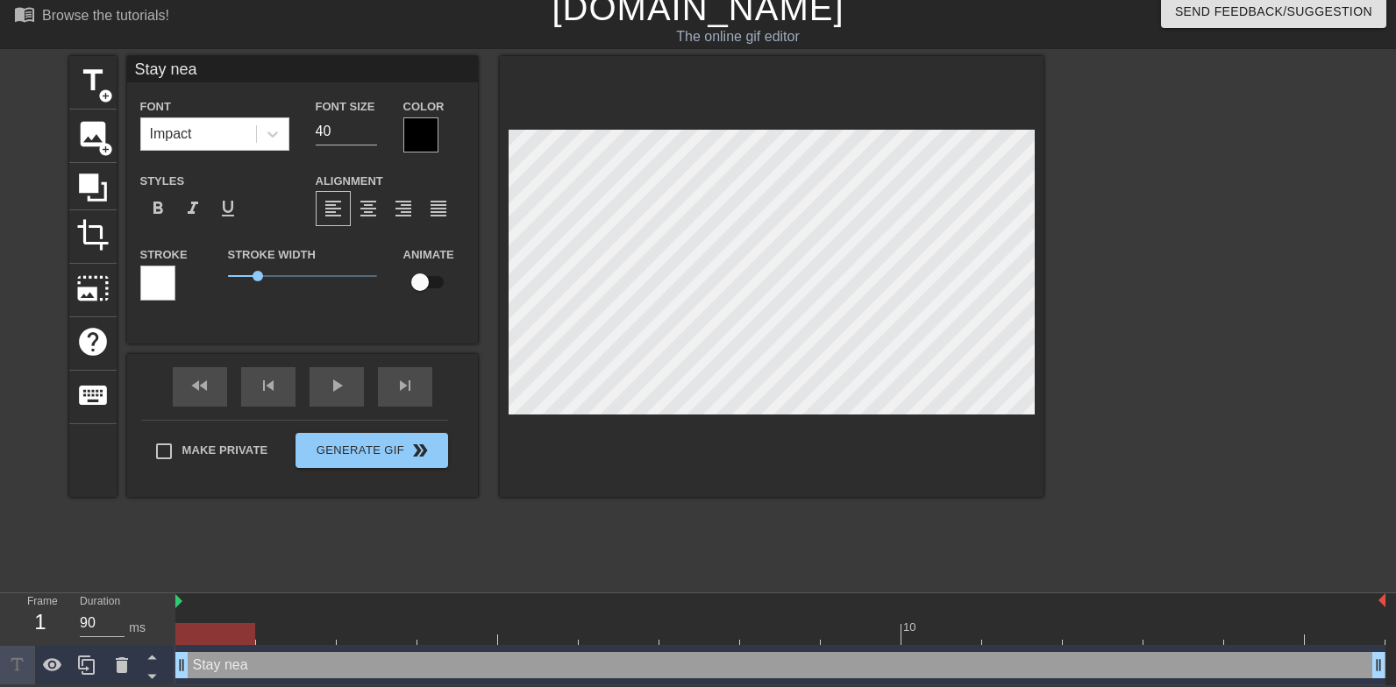
type input "Stay near"
type textarea "Stay near"
type input "Stay near"
type textarea "Stay near"
type input "Stay near t"
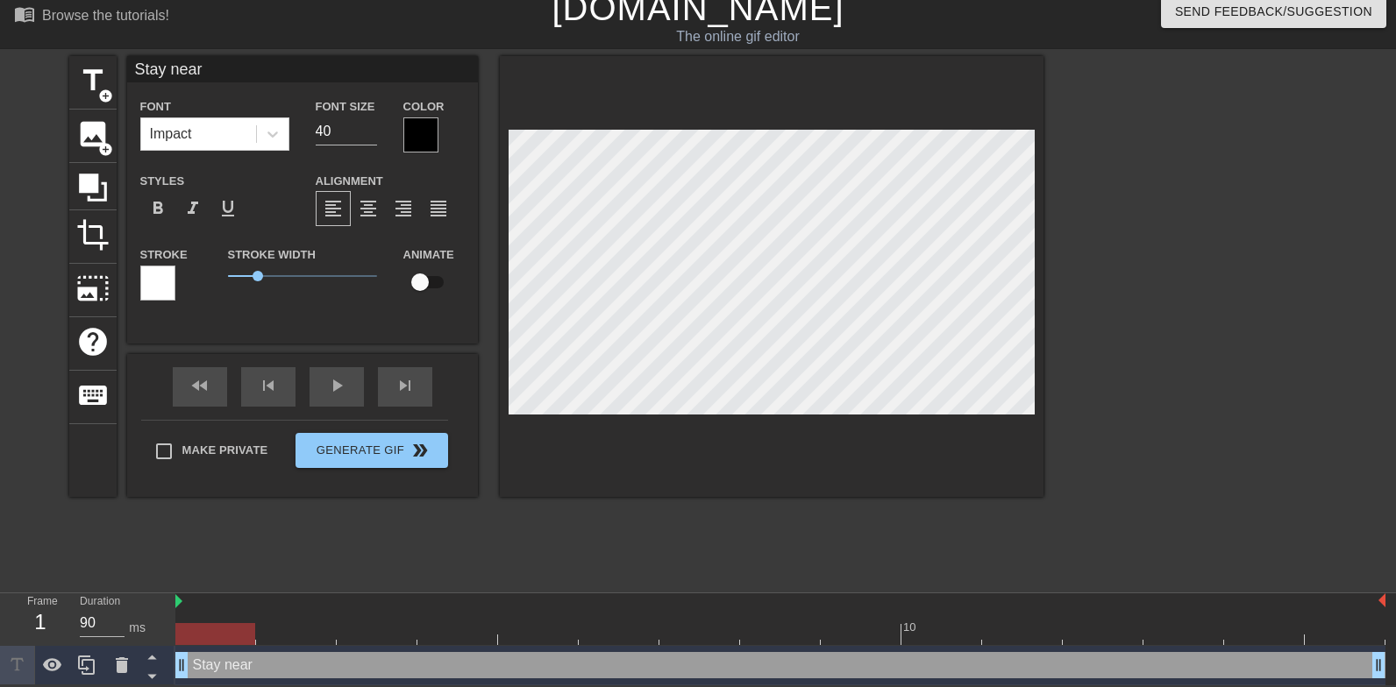
type textarea "Stay near t"
type input "Stay near to"
type textarea "Stay near to"
type input "Stay near toi"
type textarea "Stay near toi"
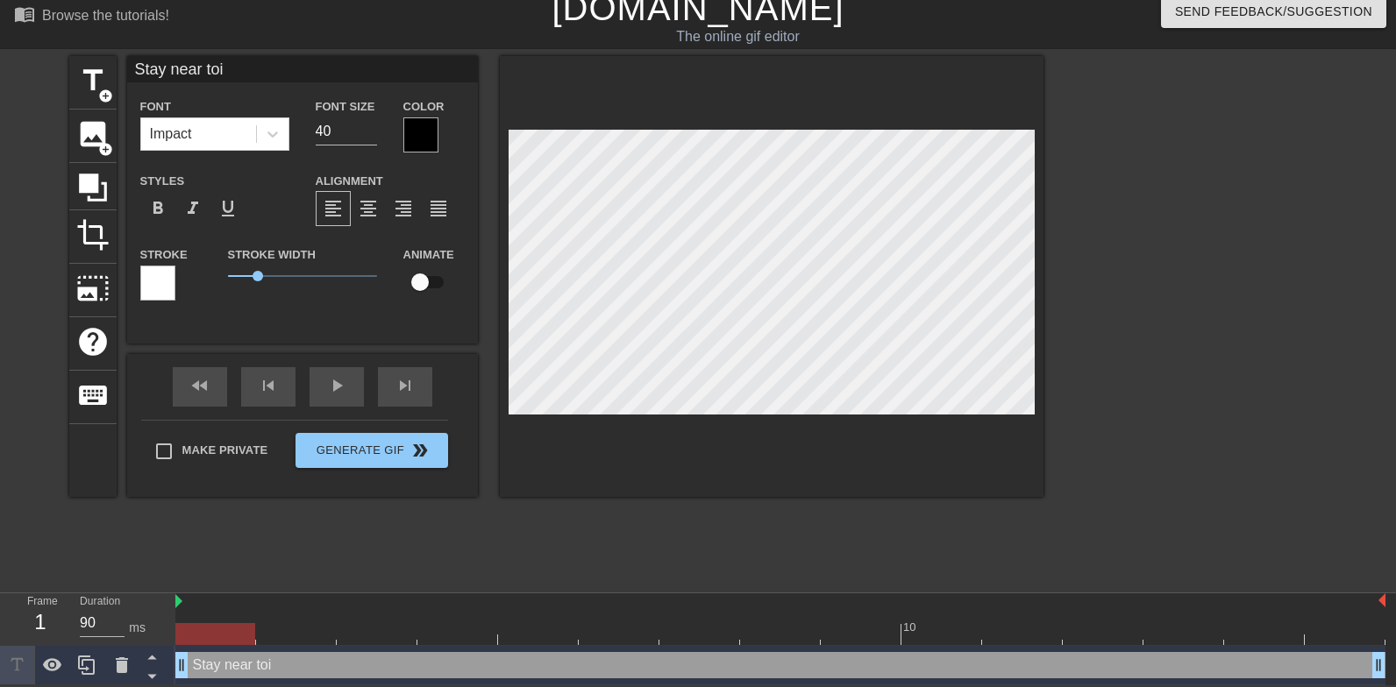
type input "Stay near [GEOGRAPHIC_DATA]"
type textarea "Stay near [GEOGRAPHIC_DATA]"
type input "Stay near toile"
type textarea "Stay near toile"
type input "Stay near toilet"
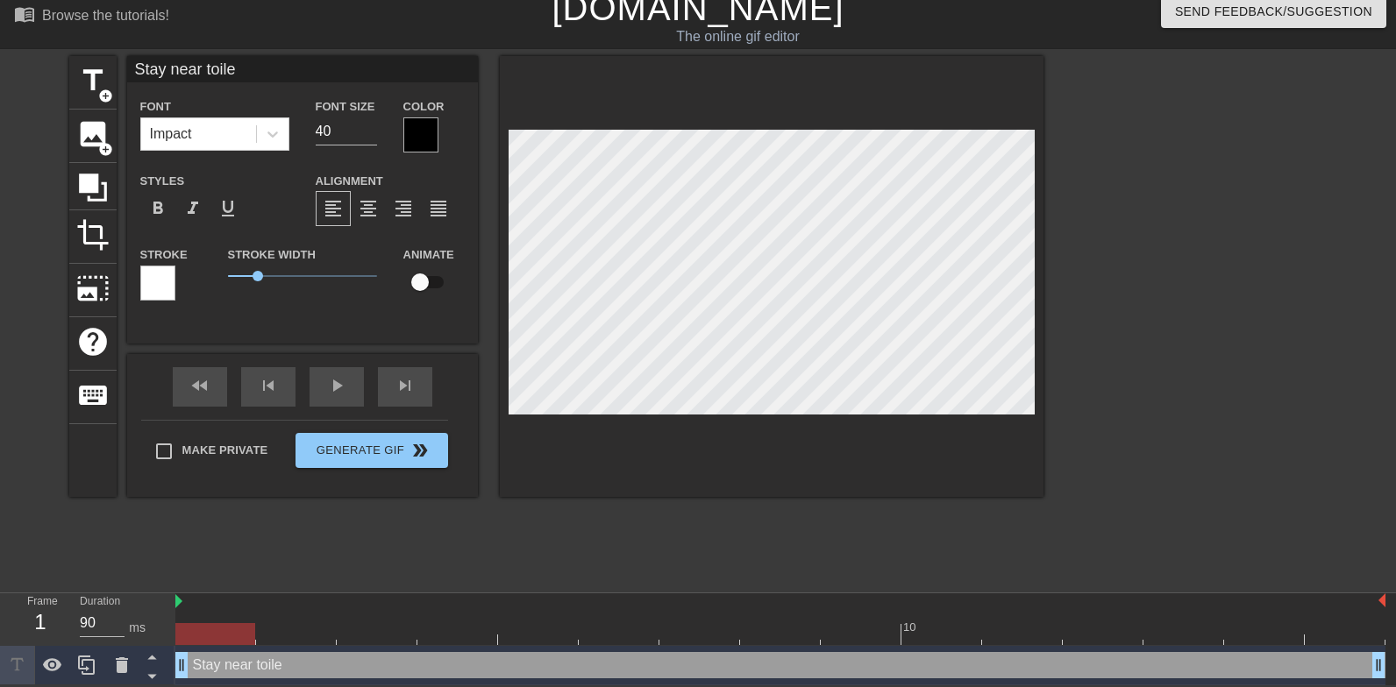
type textarea "Stay near toilet"
type input "Stay near toilet"
type textarea "Stay near toilet"
type input "Stay near toilet s"
type textarea "Stay near toilet s"
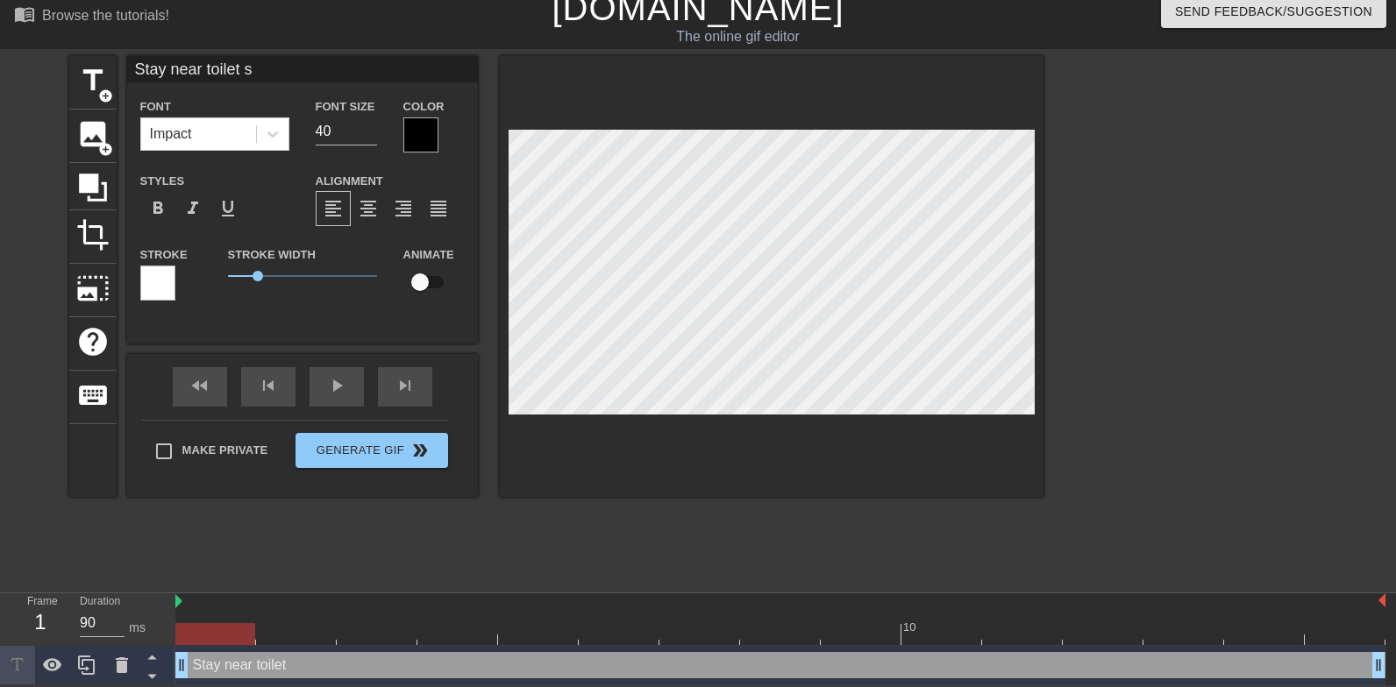
type input "Stay near toilet so"
type textarea "Stay near toilet so"
type input "Stay near toilet so"
type textarea "Stay near toilet so"
type input "Stay near toilet so t"
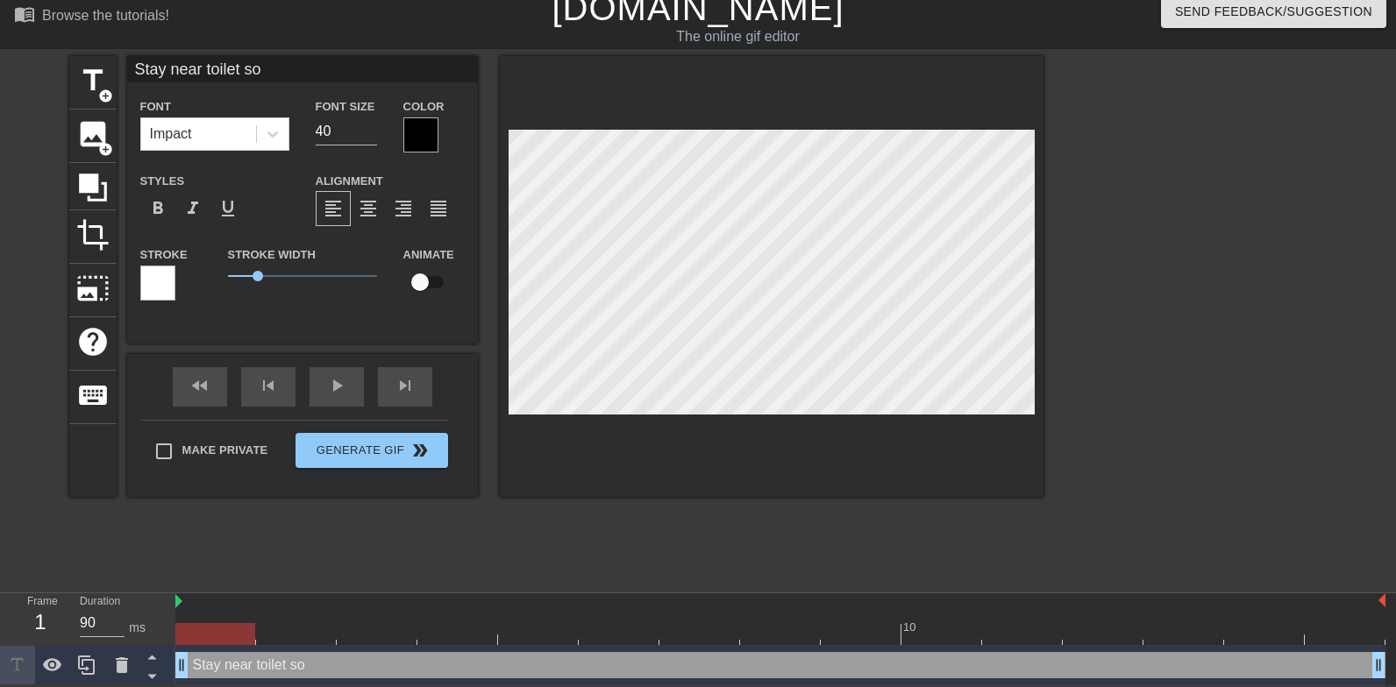
type textarea "Stay near toilet so t"
type input "Stay near toilet so th"
type textarea "Stay near toilet so th"
type input "Stay near toilet so tha"
type textarea "Stay near toilet so tha"
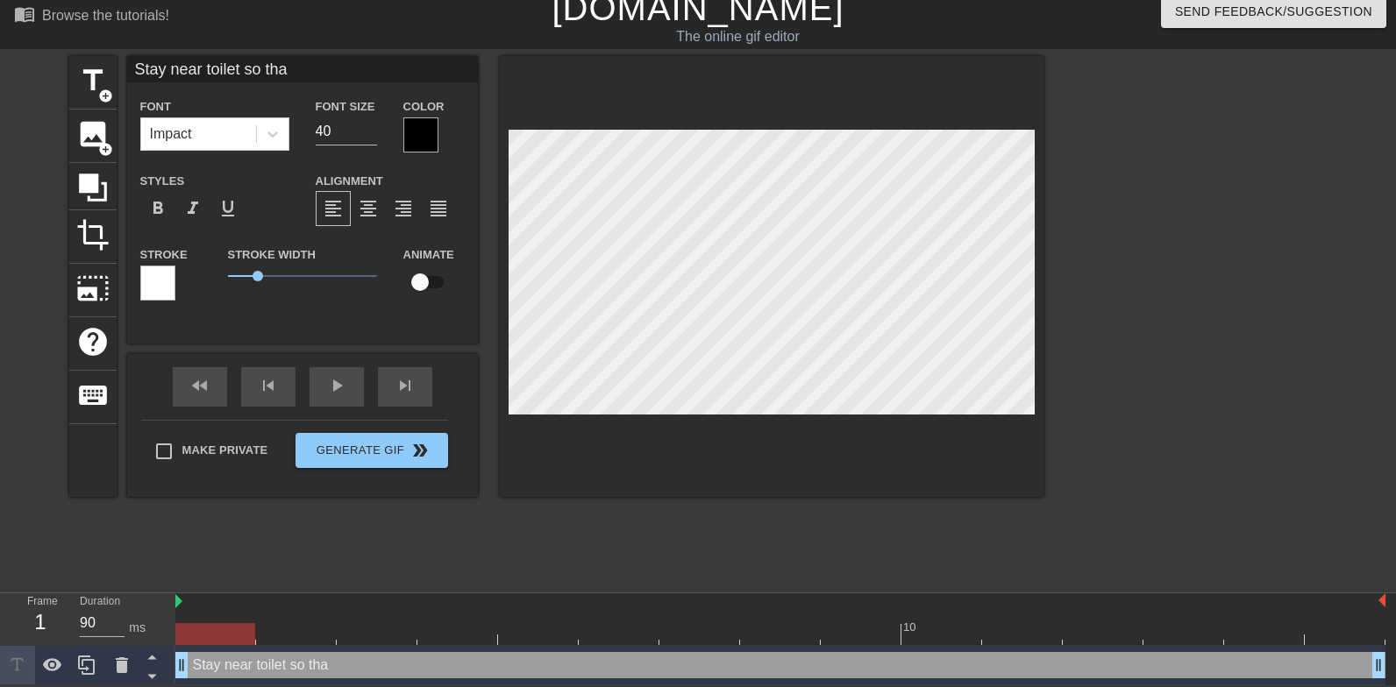
type input "Stay near toilet so that"
type textarea "Stay near toilet so that"
type input "Stay near toilet so that"
type textarea "Stay near toilet so that"
type input "Stay near toilet so that I"
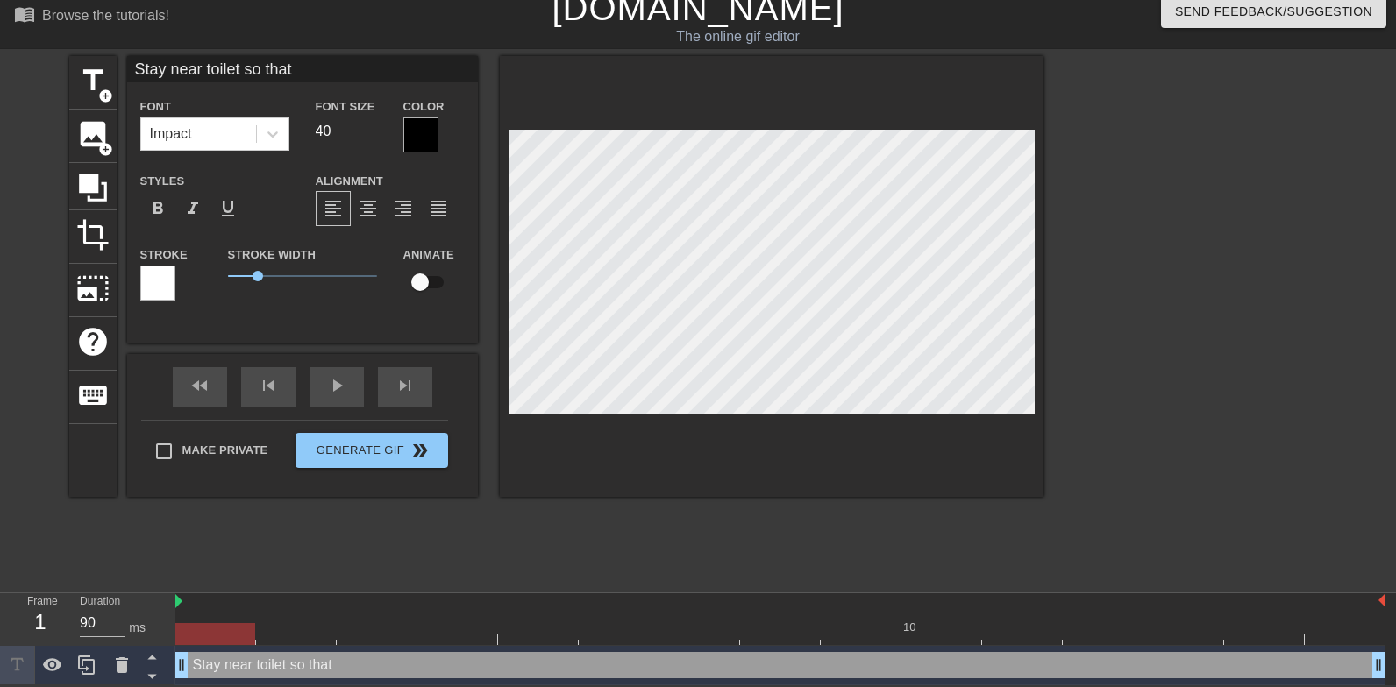
type textarea "Stay near toilet so that I"
type input "Stay near toilet so that I"
type textarea "Stay near toilet so that I"
type input "Stay near toilet so that I c"
type textarea "Stay near toilet so that I c"
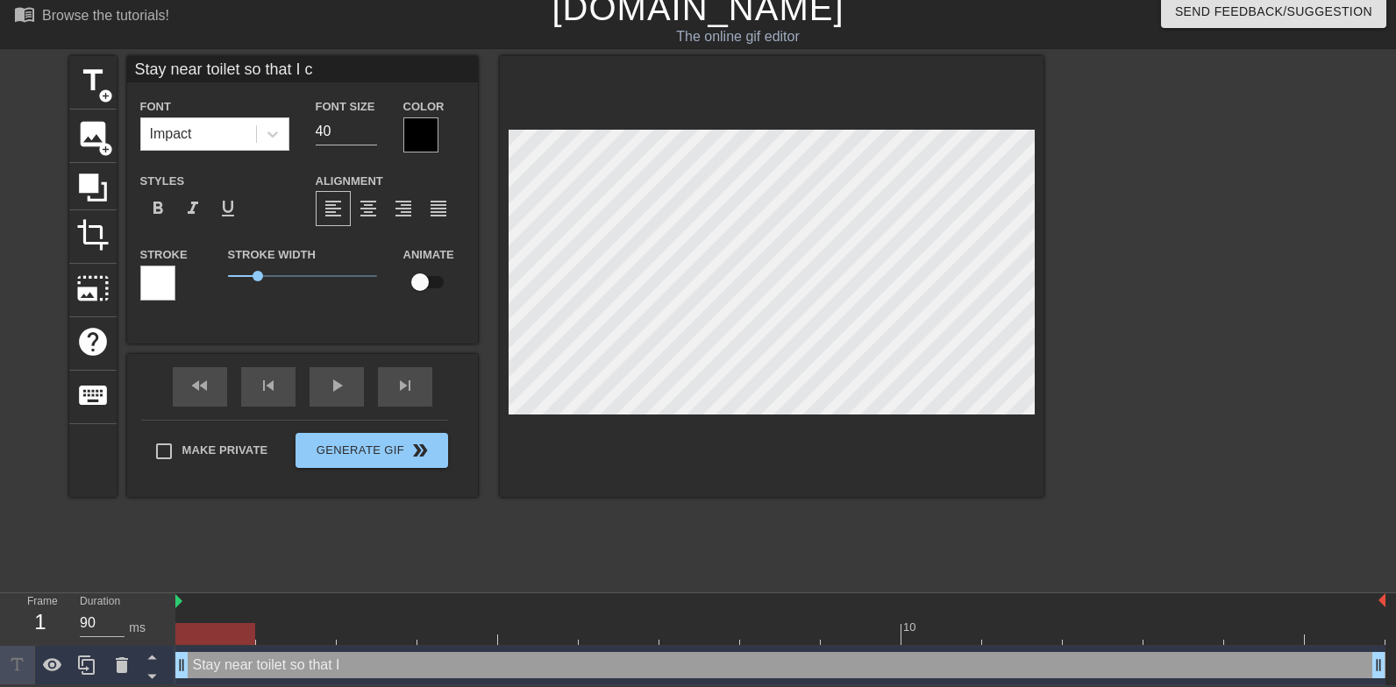
type input "Stay near toilet so that I ca"
type textarea "Stay near toilet so that I can"
type input "Stay near toilet so that I can"
type textarea "Stay near toilet so that I can"
type input "Stay near toilet so that I can c"
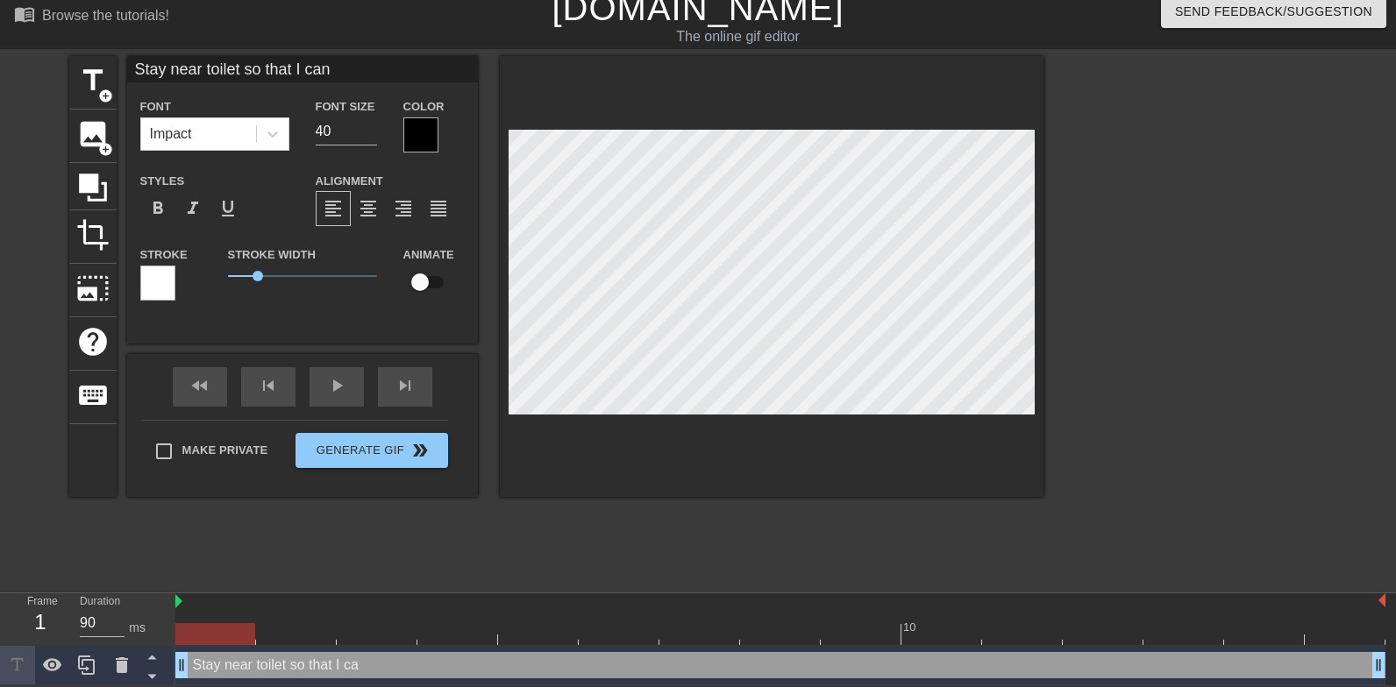
type textarea "Stay near toilet so that I can c"
type input "Stay near toilet so that I can cl"
type textarea "Stay near toilet so that I can cle"
type input "Stay near toilet so that I can clea"
type textarea "Stay near toilet so that I can clea"
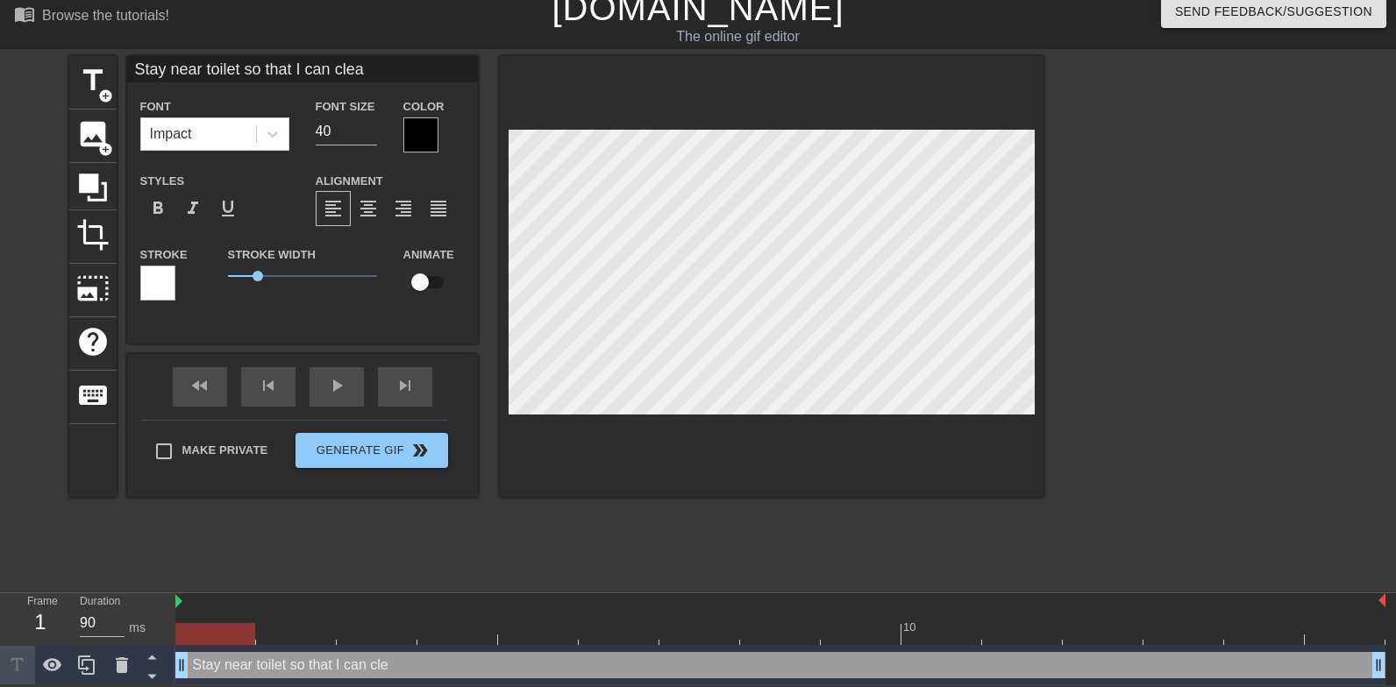
type input "Stay near toilet so that I can clean"
type textarea "Stay near toilet so that I can clean"
type input "Stay near toilet so that I can clean"
type textarea "Stay near toilet so that I can clean"
type input "Stay near toilet so that I can clean u"
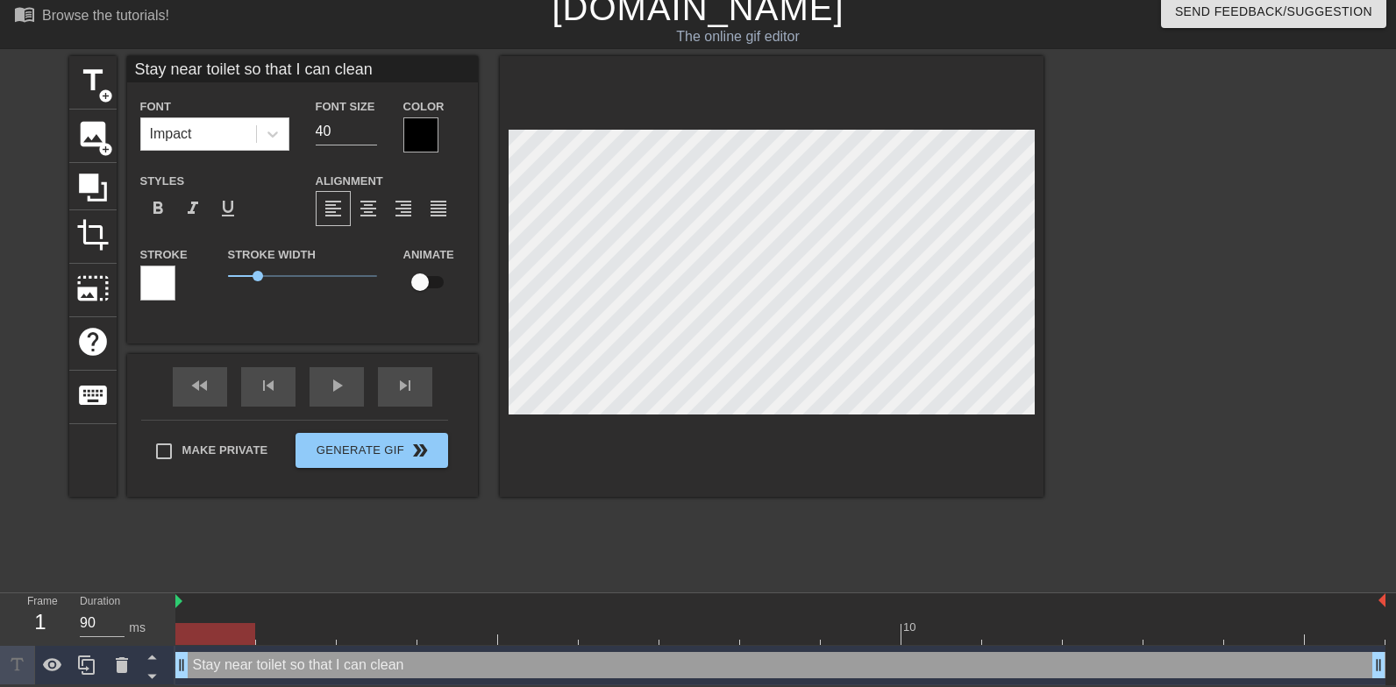
type textarea "Stay near toilet so that I can clean u"
type input "Stay near toilet so that I can clean up"
type textarea "Stay near toilet so that I can clean up"
type input "Stay near toilet so that I can clean up"
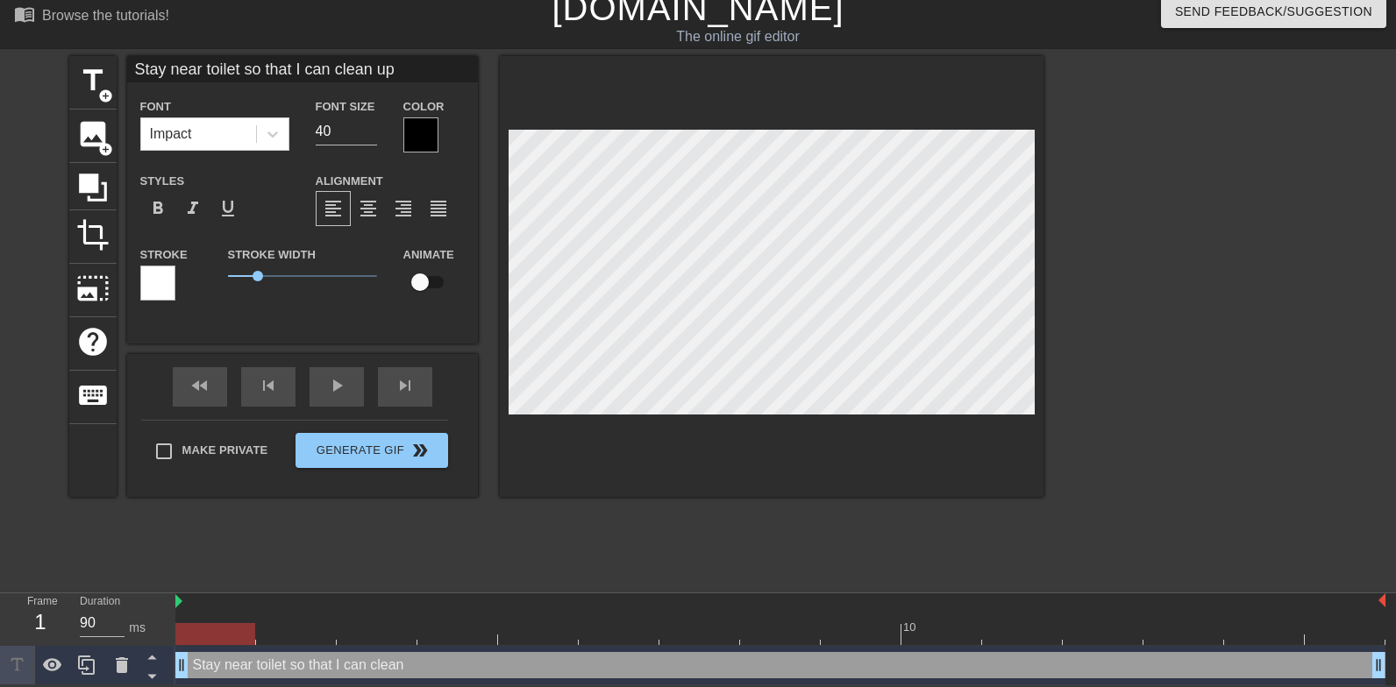
type textarea "Stay near toilet so that I can clean up"
type input "Stay near toilet so that I can clean up t"
type textarea "Stay near toilet so that I can clean up t"
type input "Stay near toilet so that I can clean up th"
type textarea "Stay near toilet so that I can clean up th"
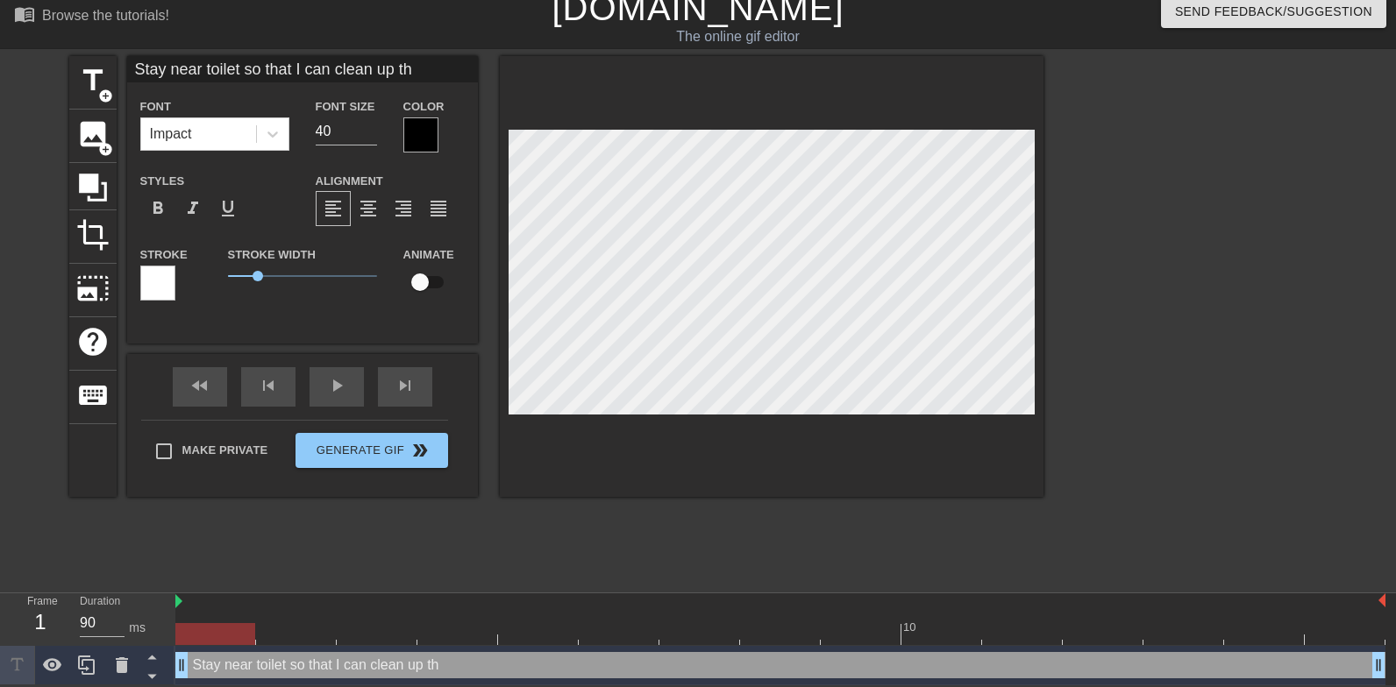
type input "Stay near toilet so that I can clean up the"
type textarea "Stay near toilet so that I can clean up the"
type input "Stay near toilet so that I can clean up the"
type textarea "Stay near toilet so that I can clean up the"
type input "Stay near toilet so that I can clean up the m"
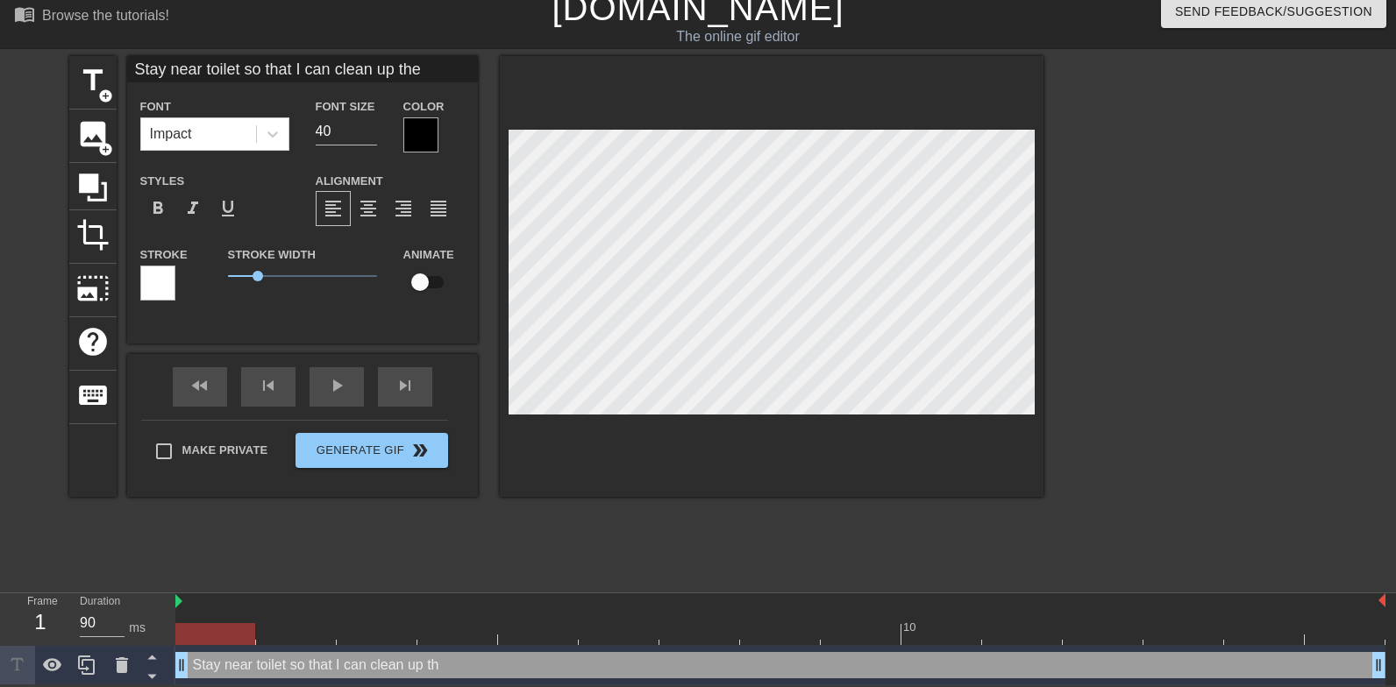
type textarea "Stay near toilet so that I can clean up the m"
type input "Stay near toilet so that I can clean up the me"
type textarea "Stay near toilet so that I can clean up the me"
type input "Stay near toilet so that I can clean up the mes"
type textarea "Stay near toilet so that I can clean up the mes"
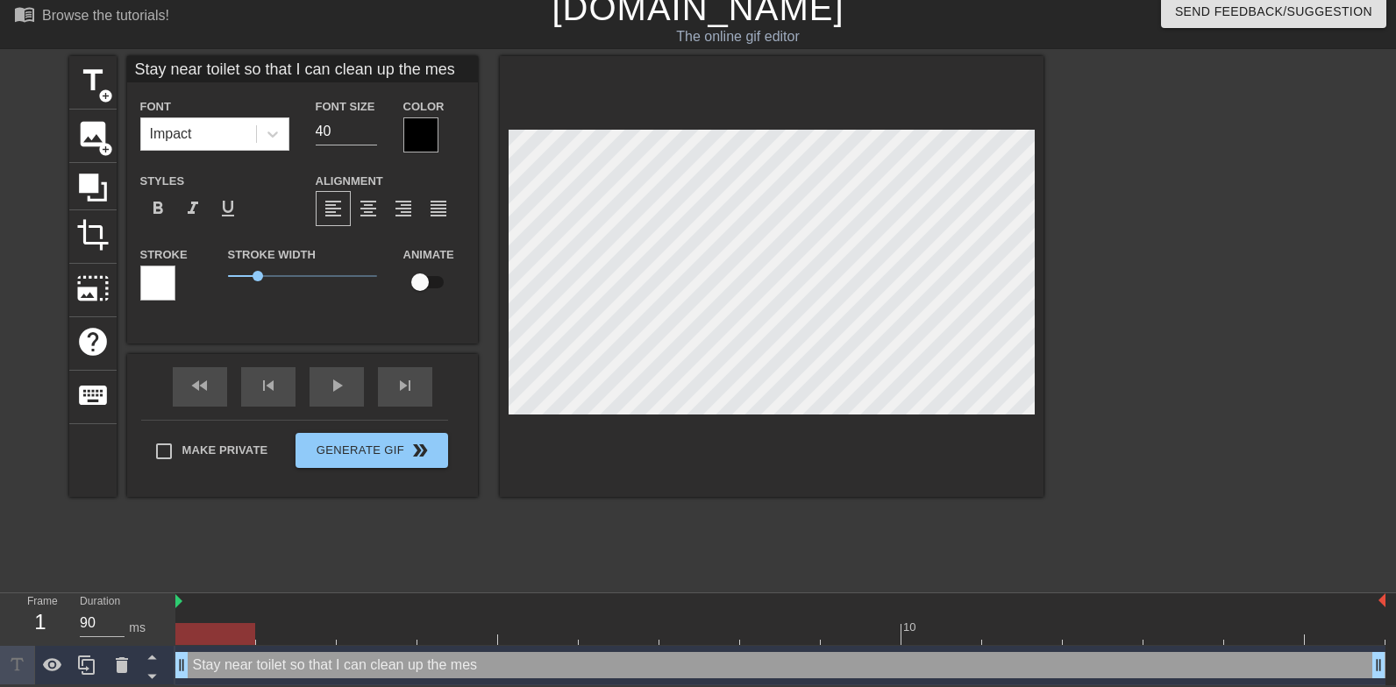
type input "Stay near toilet so that I can clean up the mess"
type textarea "Stay near toilet so that I can clean up the mess"
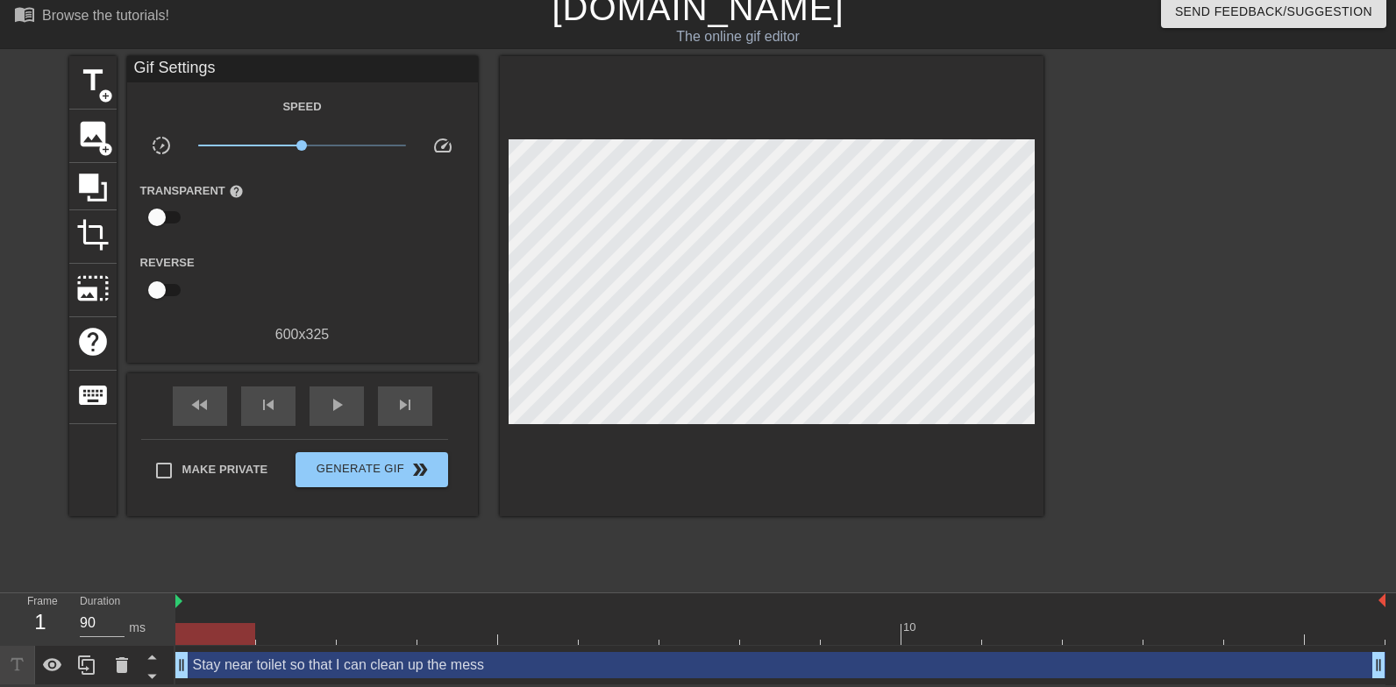
click at [630, 417] on div at bounding box center [772, 286] width 544 height 460
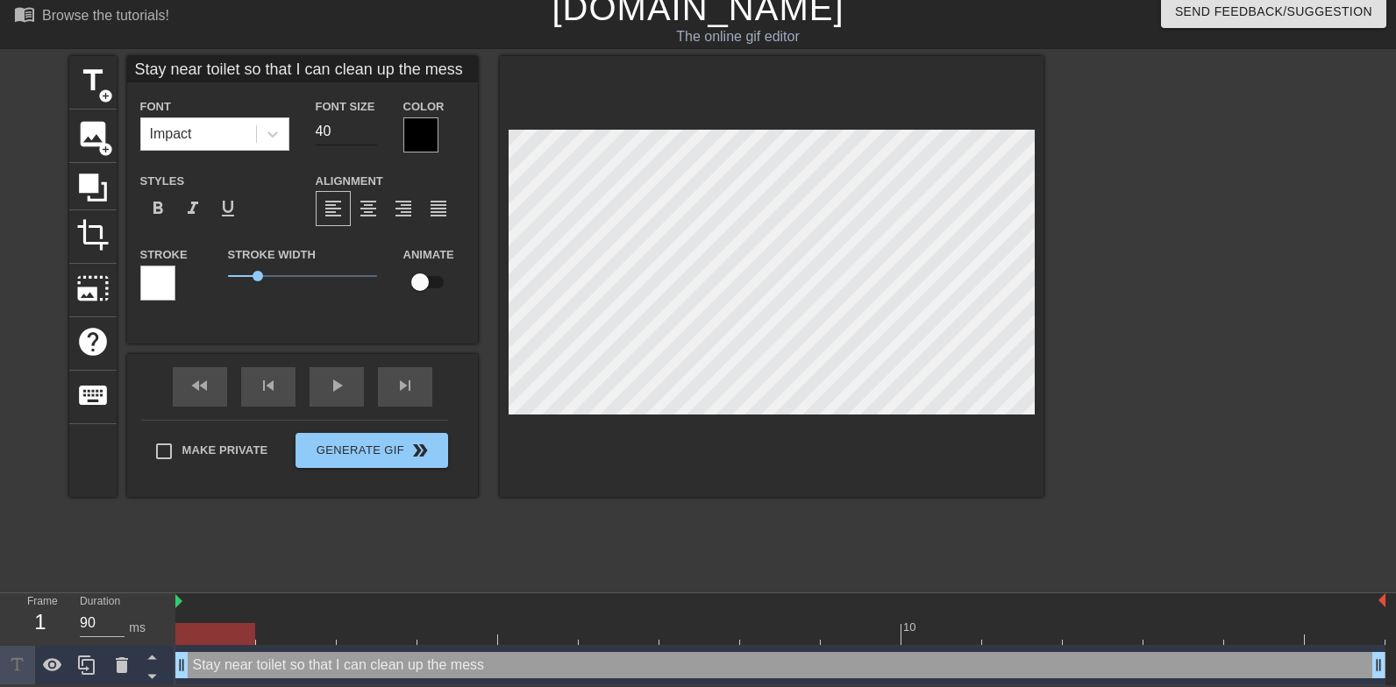
click at [339, 136] on input "40" at bounding box center [346, 131] width 61 height 28
type input "30"
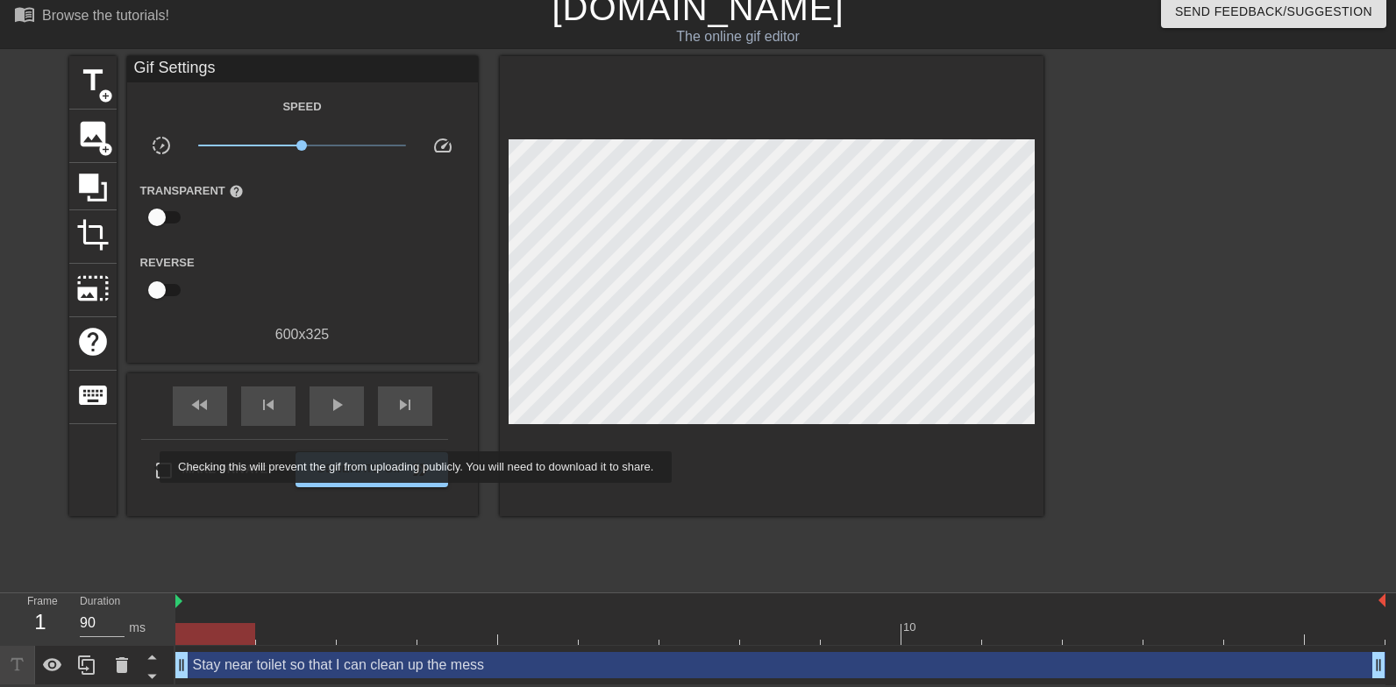
click at [149, 467] on input "Make Private" at bounding box center [164, 470] width 37 height 37
checkbox input "true"
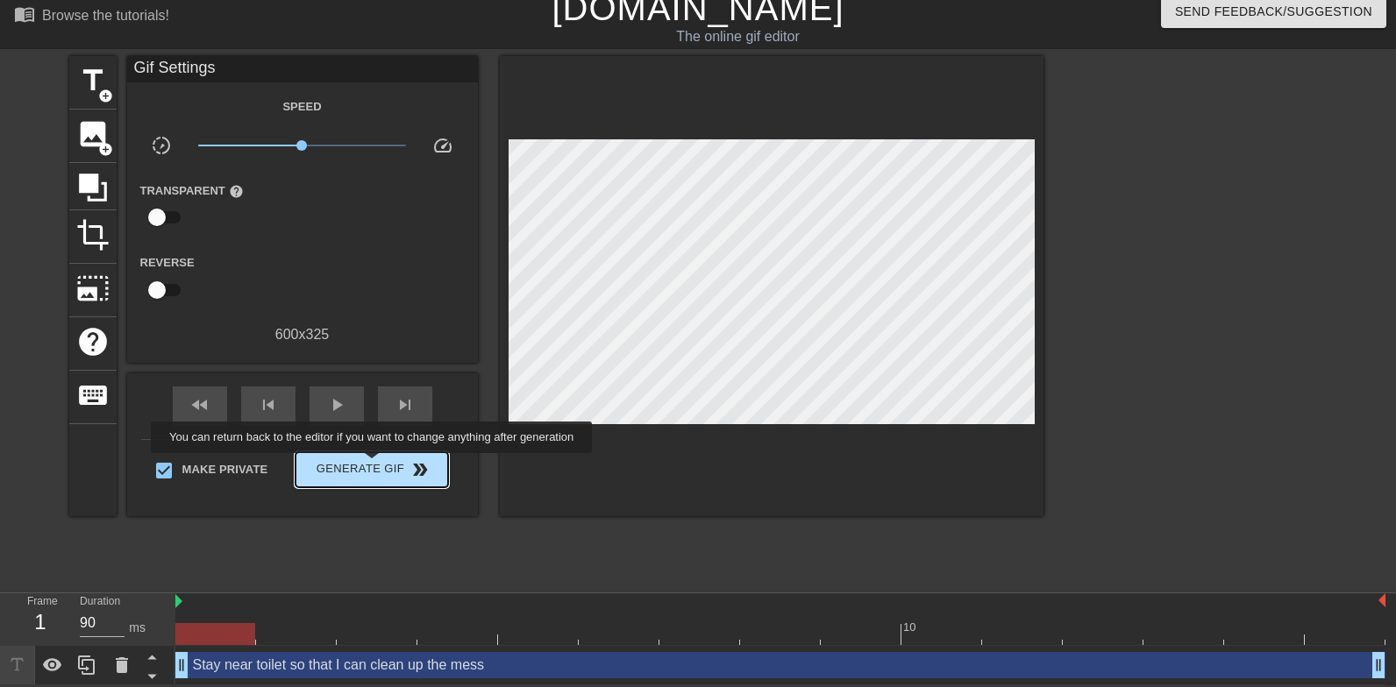
click at [383, 466] on span "Generate Gif double_arrow" at bounding box center [371, 469] width 138 height 21
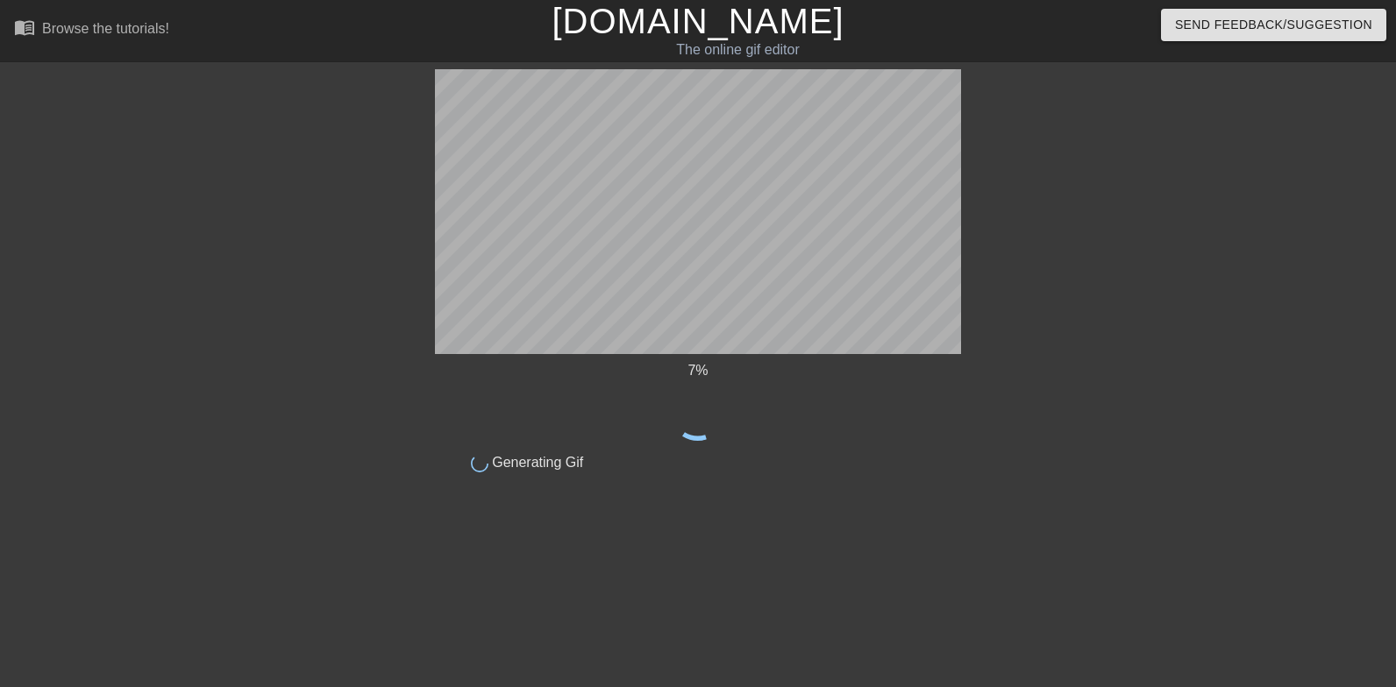
scroll to position [0, 0]
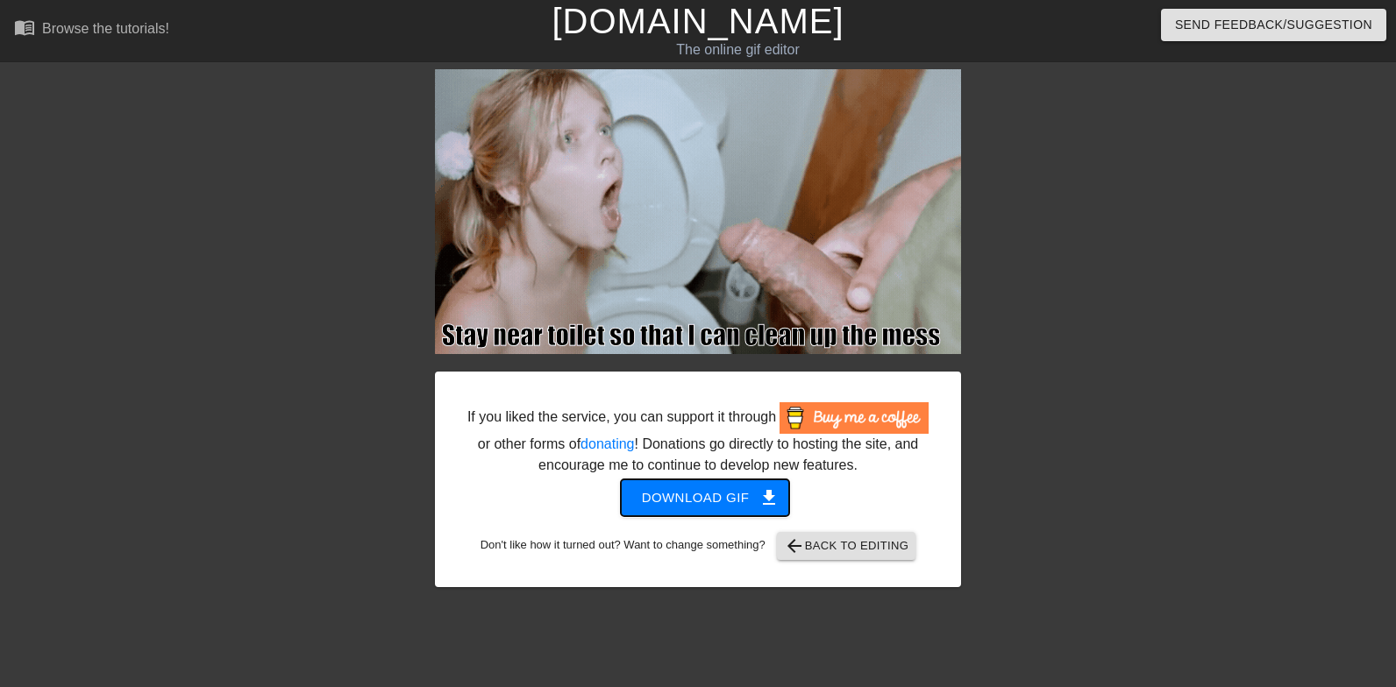
click at [640, 514] on button "Download gif get_app" at bounding box center [705, 498] width 169 height 37
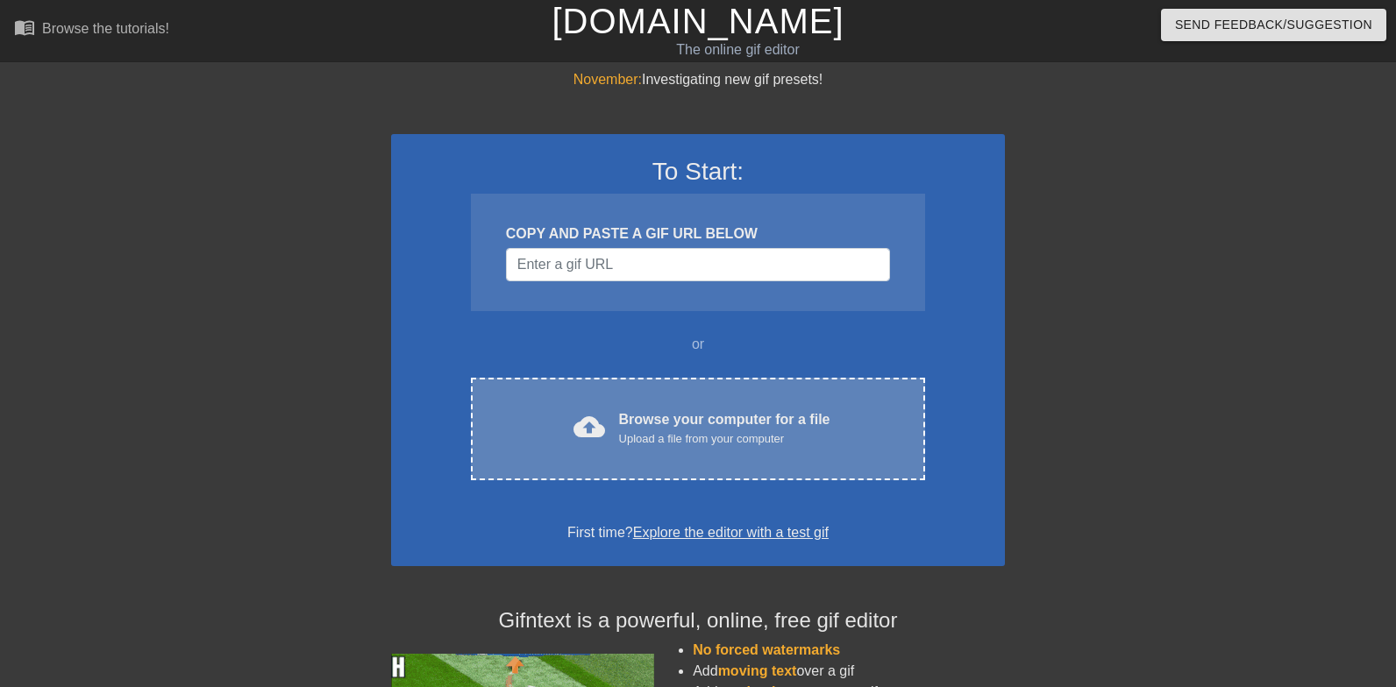
click at [763, 429] on div "Browse your computer for a file Upload a file from your computer" at bounding box center [724, 428] width 211 height 39
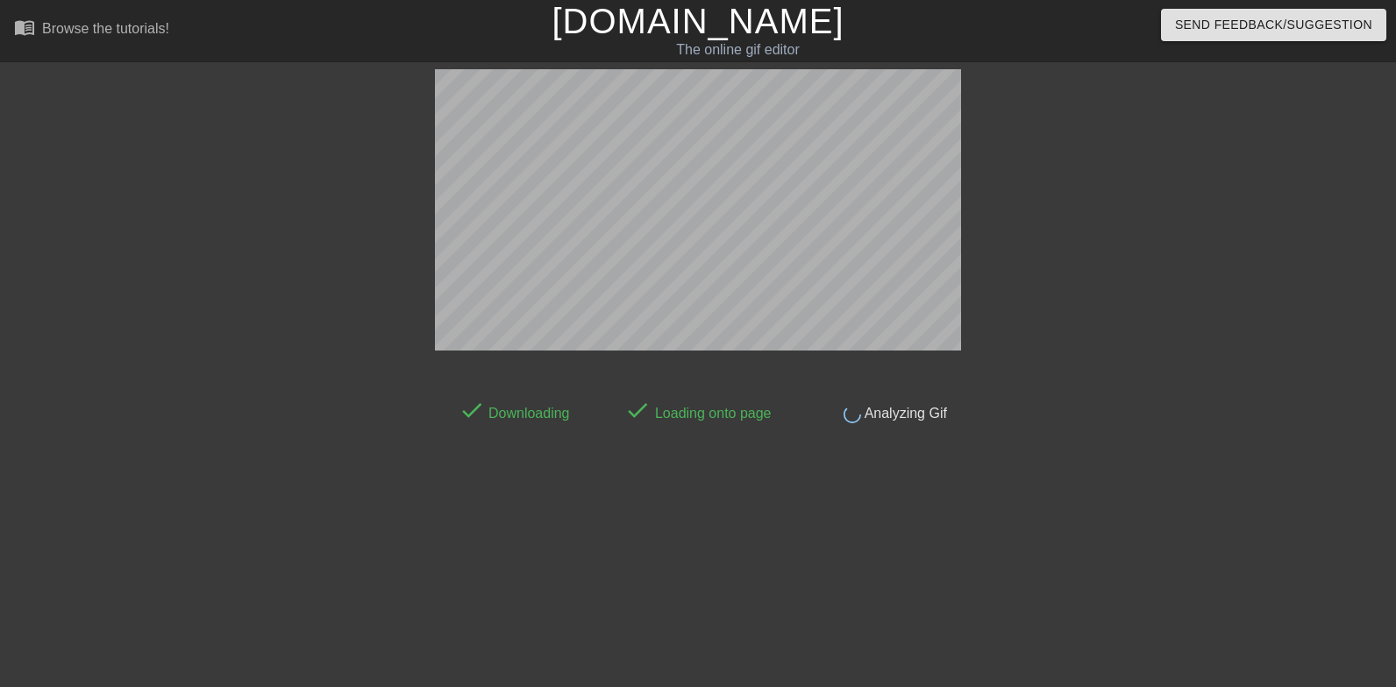
scroll to position [43, 0]
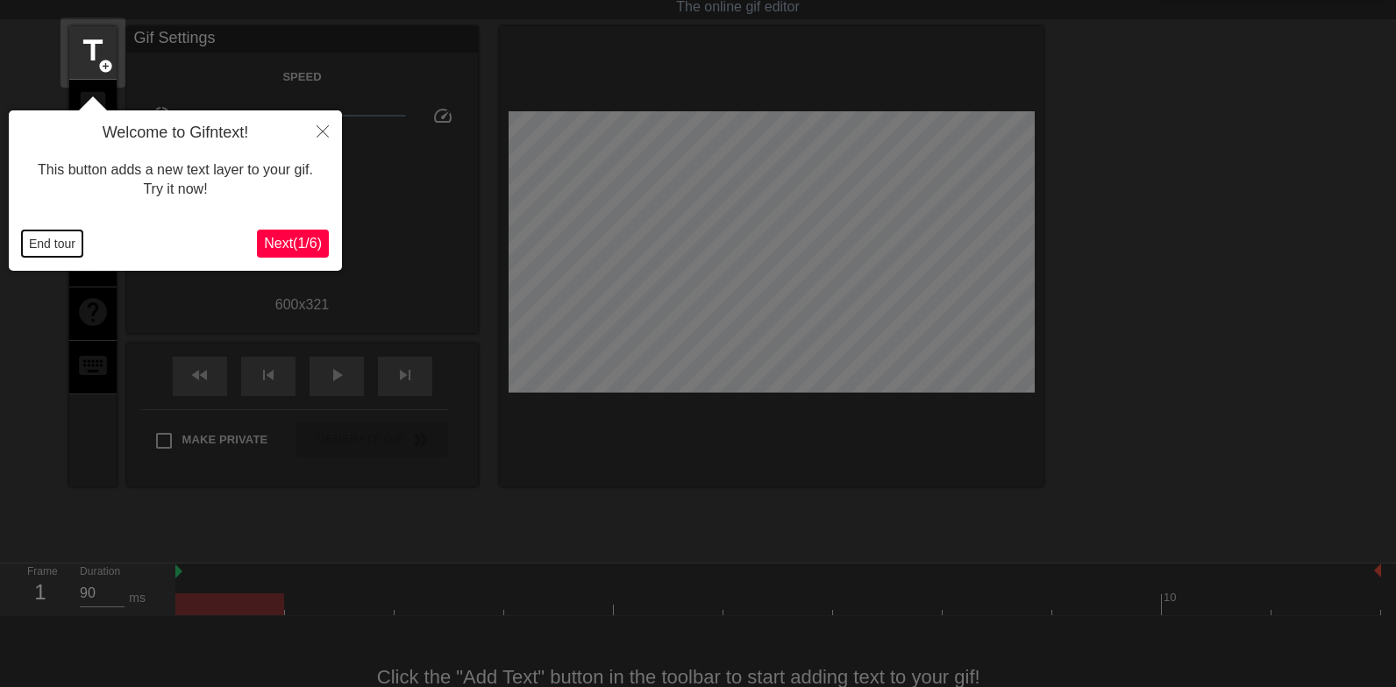
click at [56, 249] on button "End tour" at bounding box center [52, 244] width 60 height 26
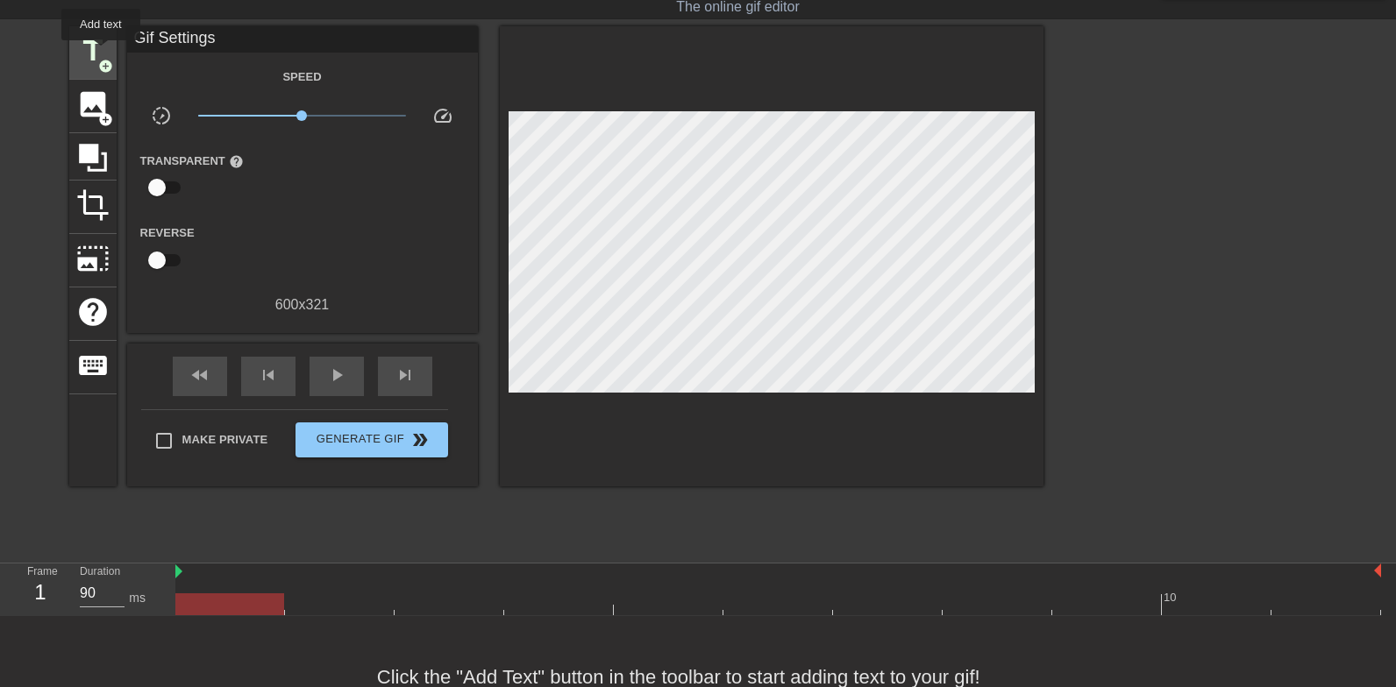
click at [102, 54] on span "title" at bounding box center [92, 50] width 33 height 33
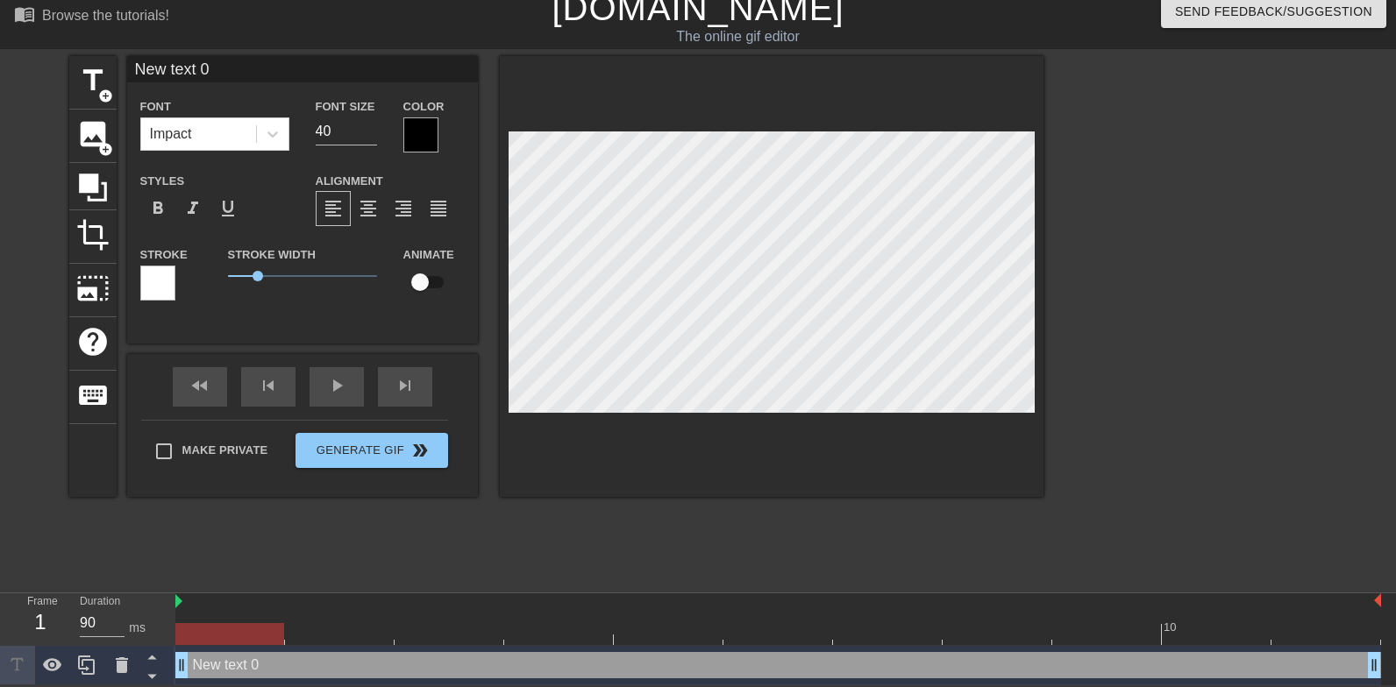
scroll to position [0, 3]
type input "M"
type textarea "M"
type input "Ma"
type textarea "Ma"
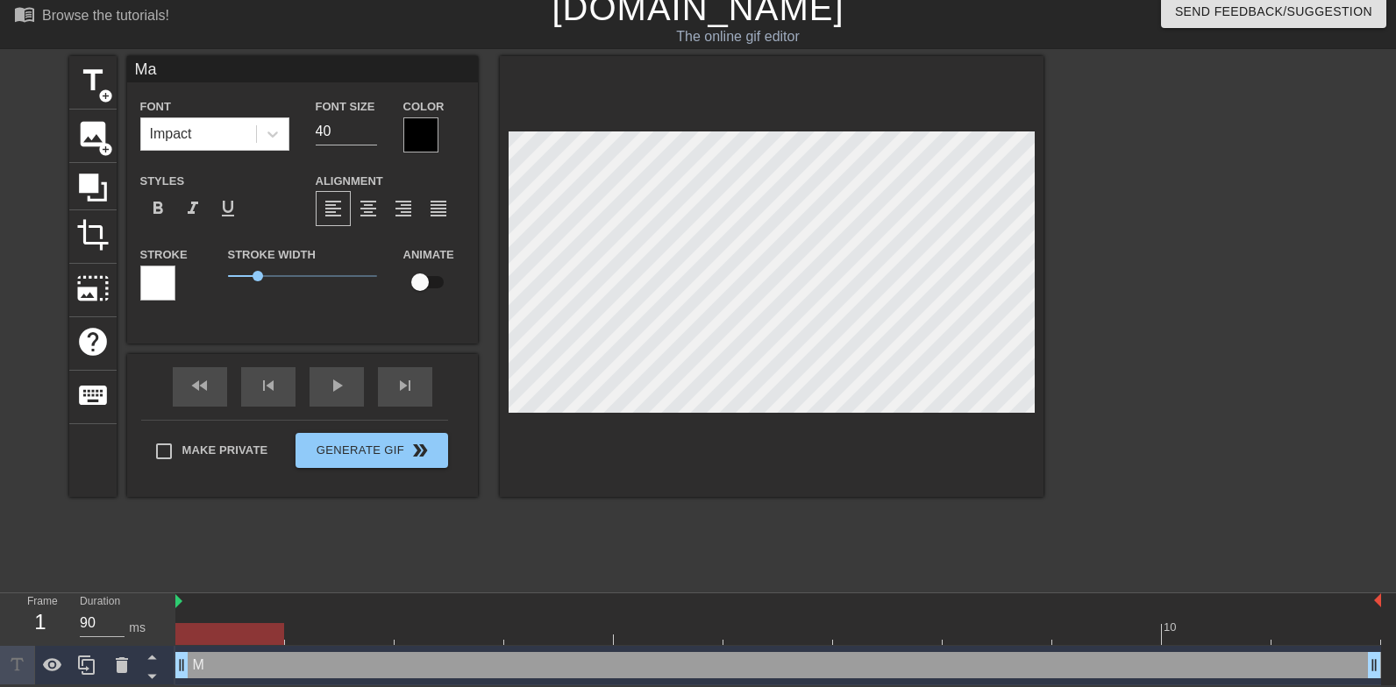
type input "Mak"
type textarea "Mak"
type input "Make"
type textarea "Make"
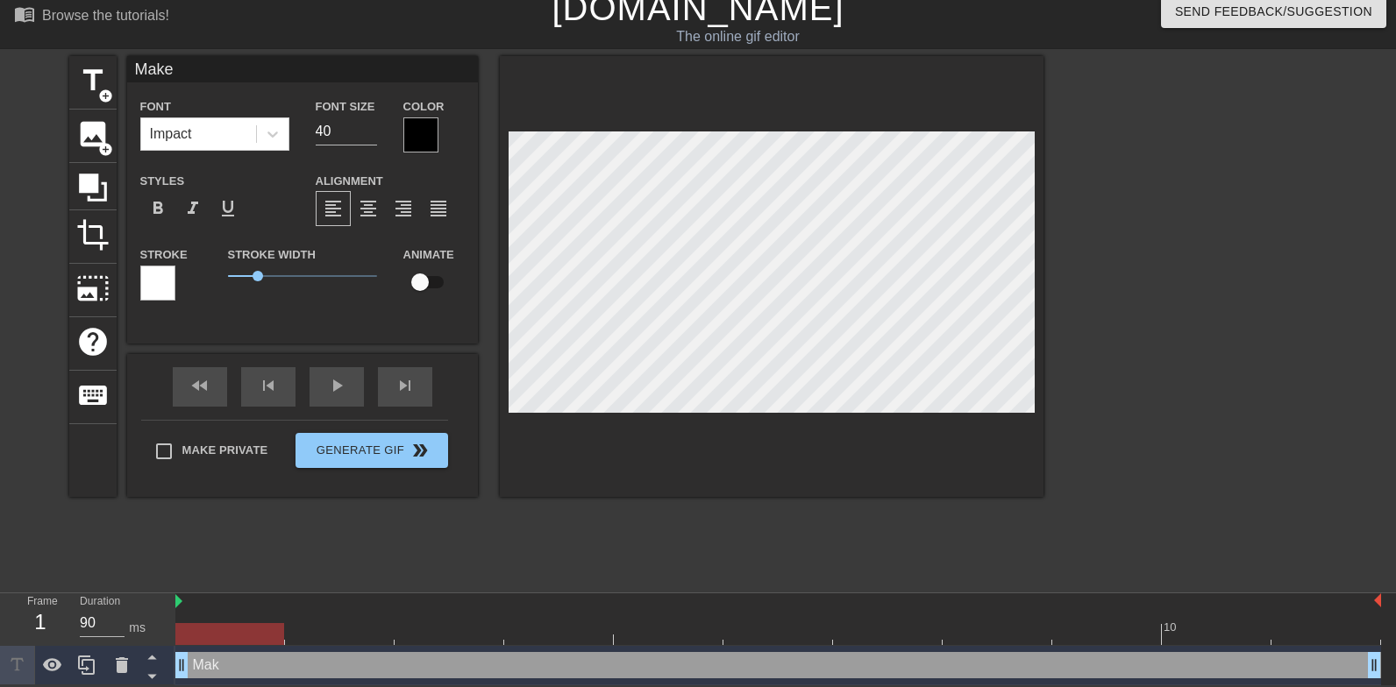
type input "Make"
type textarea "Make"
type input "Make e"
type textarea "Make e"
type input "Make ey"
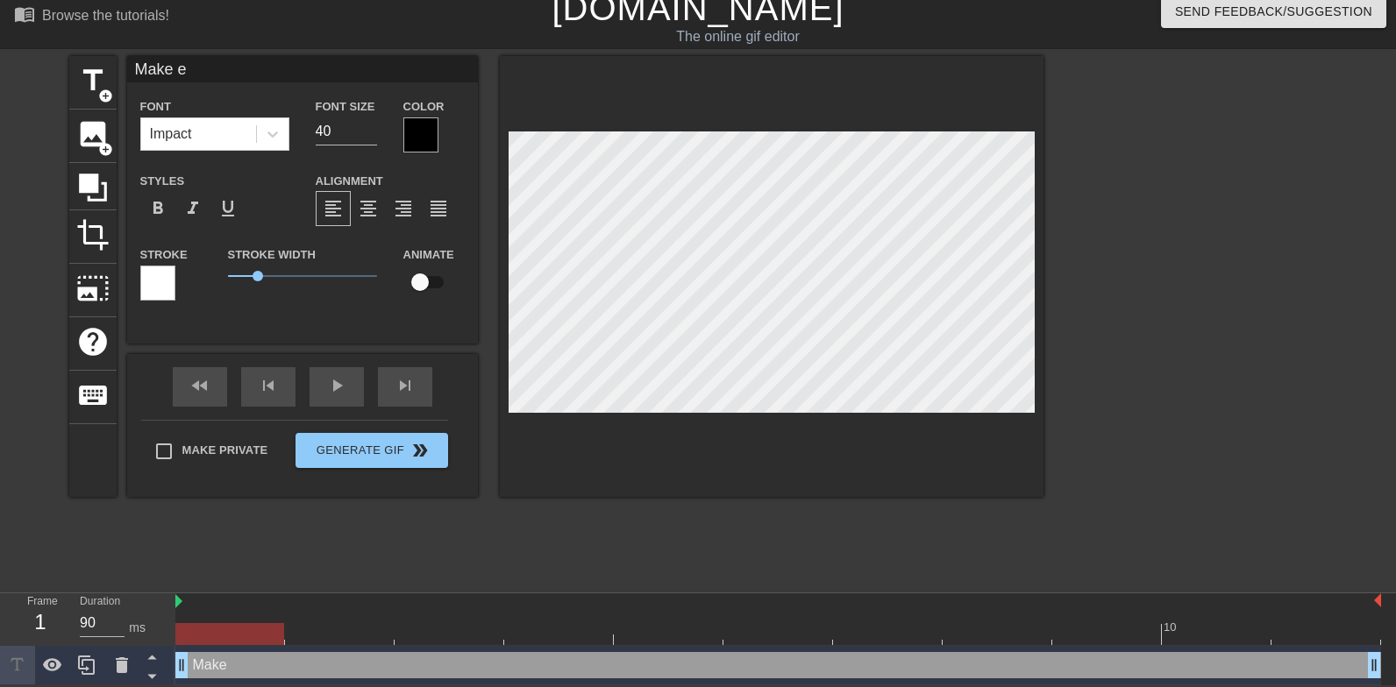
type textarea "Make ey"
type input "Make eye"
type textarea "Make eye"
type input "Make eye"
type textarea "Make eye"
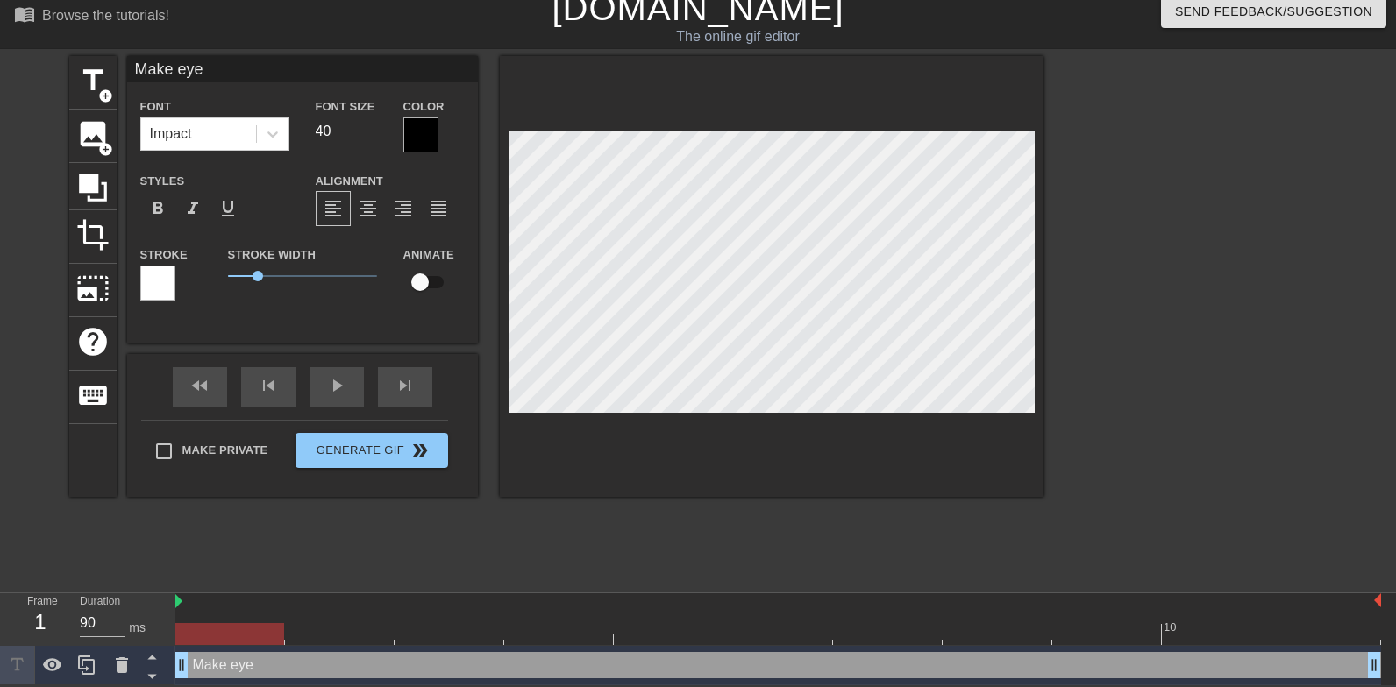
type input "Make eye c"
type textarea "Make eye c"
type input "Make eye co"
type textarea "Make eye co"
type input "Make eye con"
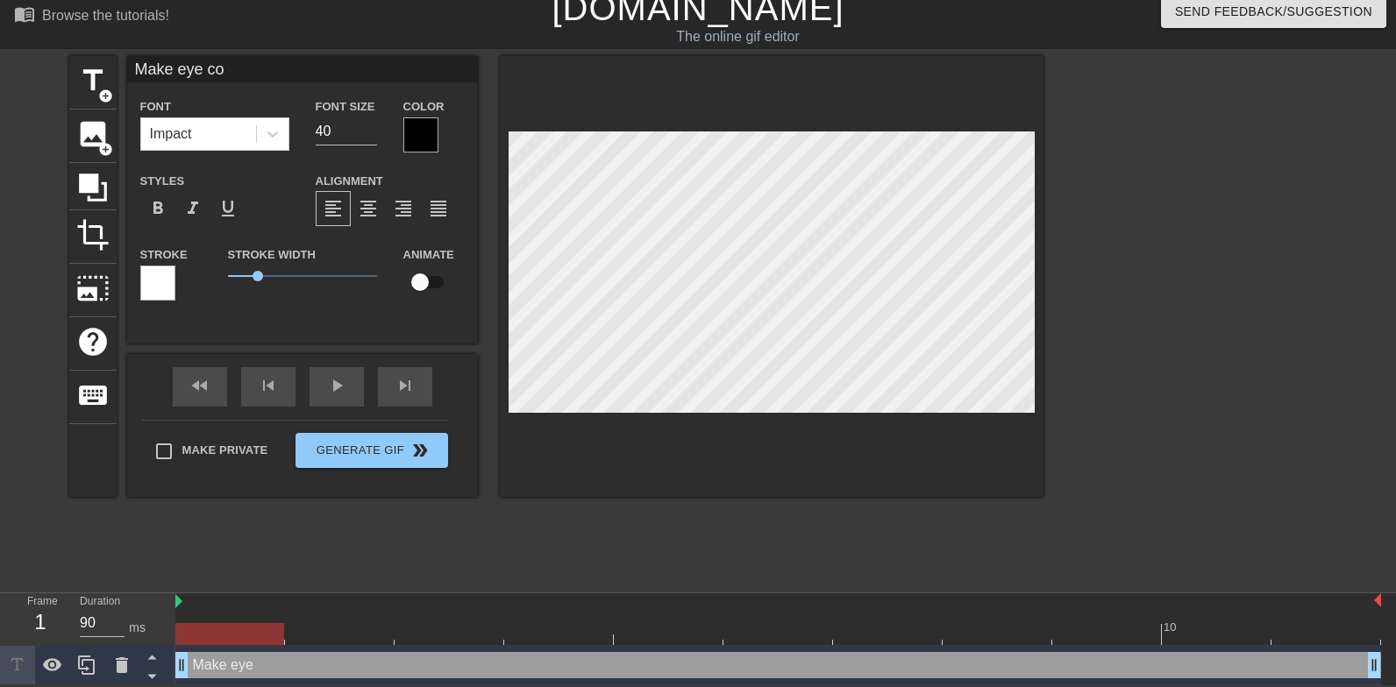
type textarea "Make eye con"
type input "Make eye cont"
type textarea "Make eye cont"
type input "Make eye conta"
type textarea "Make eye conta"
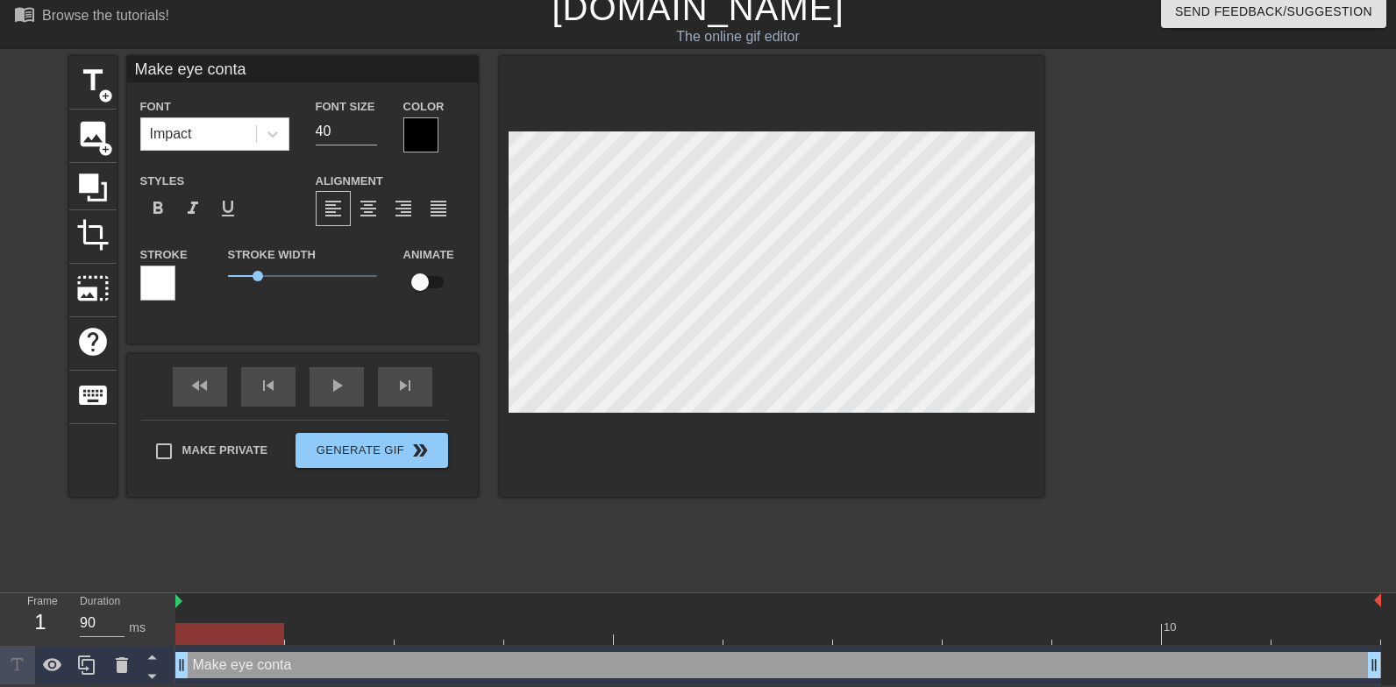
type input "Make eye contac"
type textarea "Make eye contac"
type input "Make eye contact"
type textarea "Make eye contact"
type input "Make eye contact"
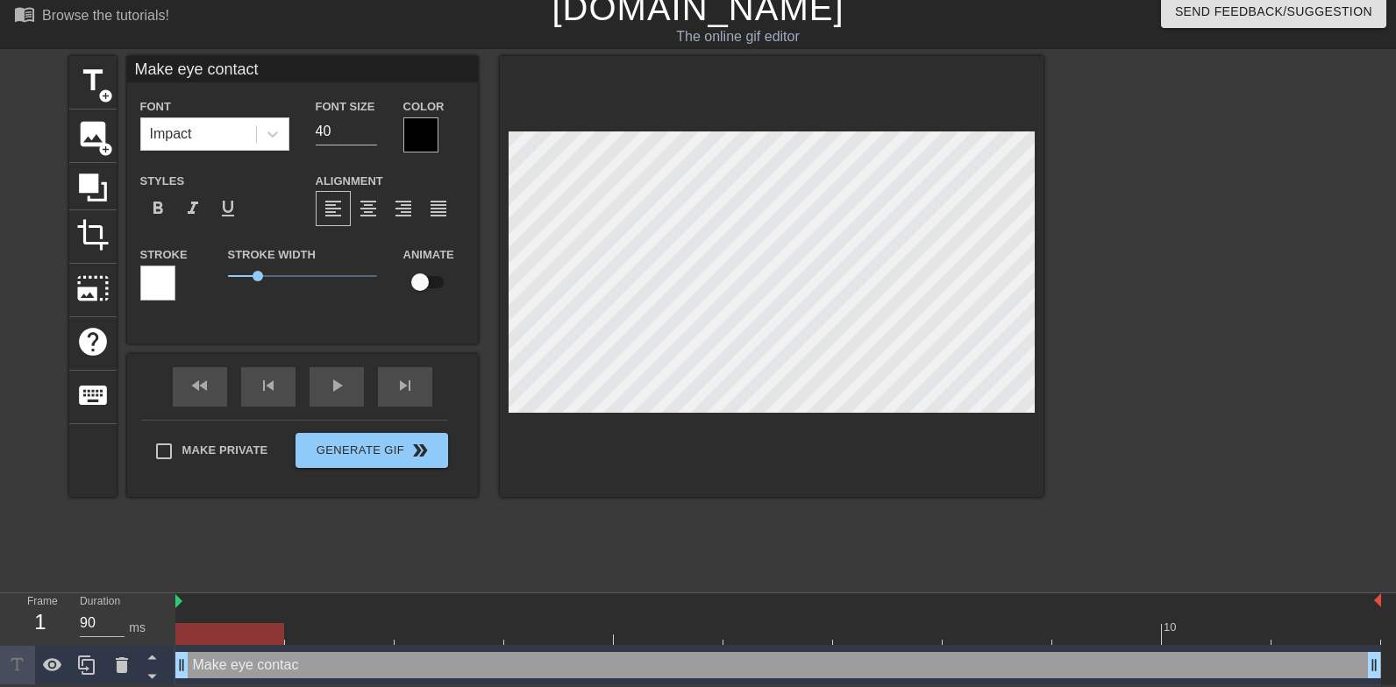
type textarea "Make eye contact"
type input "Make eye contact h"
type textarea "Make eye contact h"
type input "Make eye contact"
type textarea "Make eye contact"
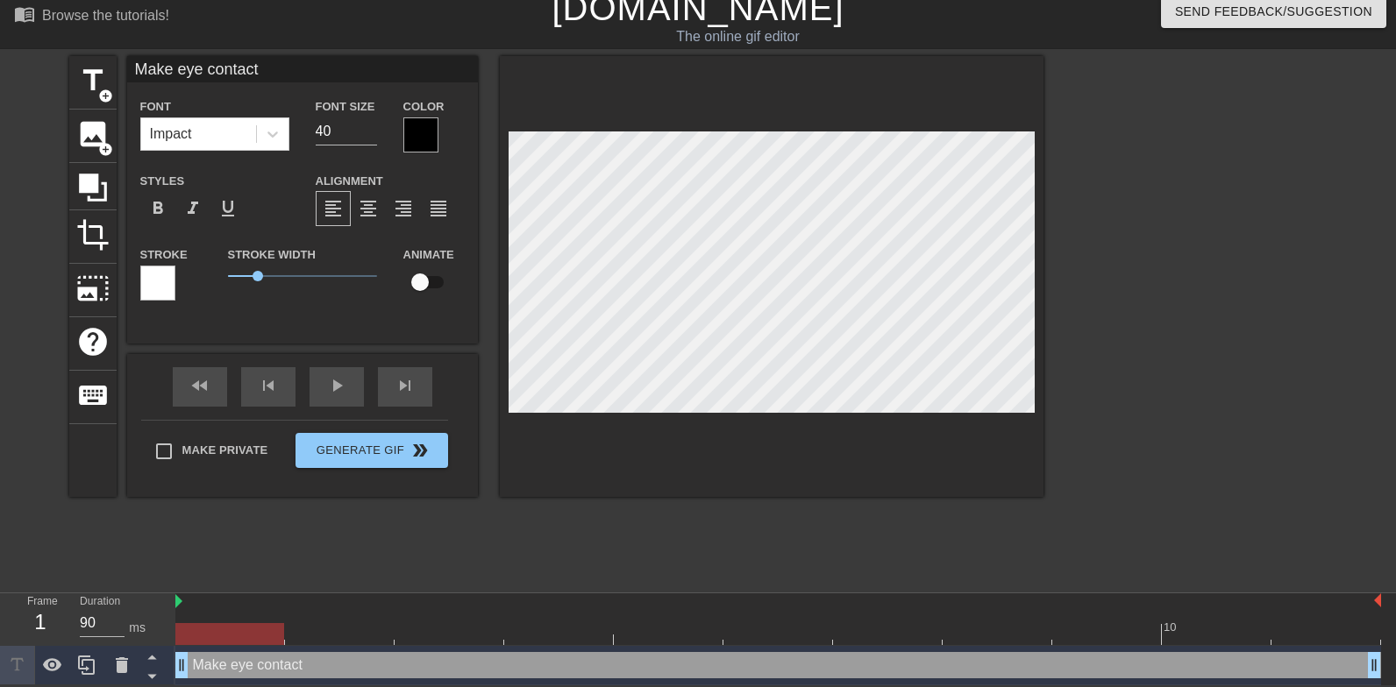
type input "Make eye contact w"
type textarea "Make eye contact w"
type input "Make eye contact wh"
type textarea "Make eye contact whe"
type input "Make eye contact when"
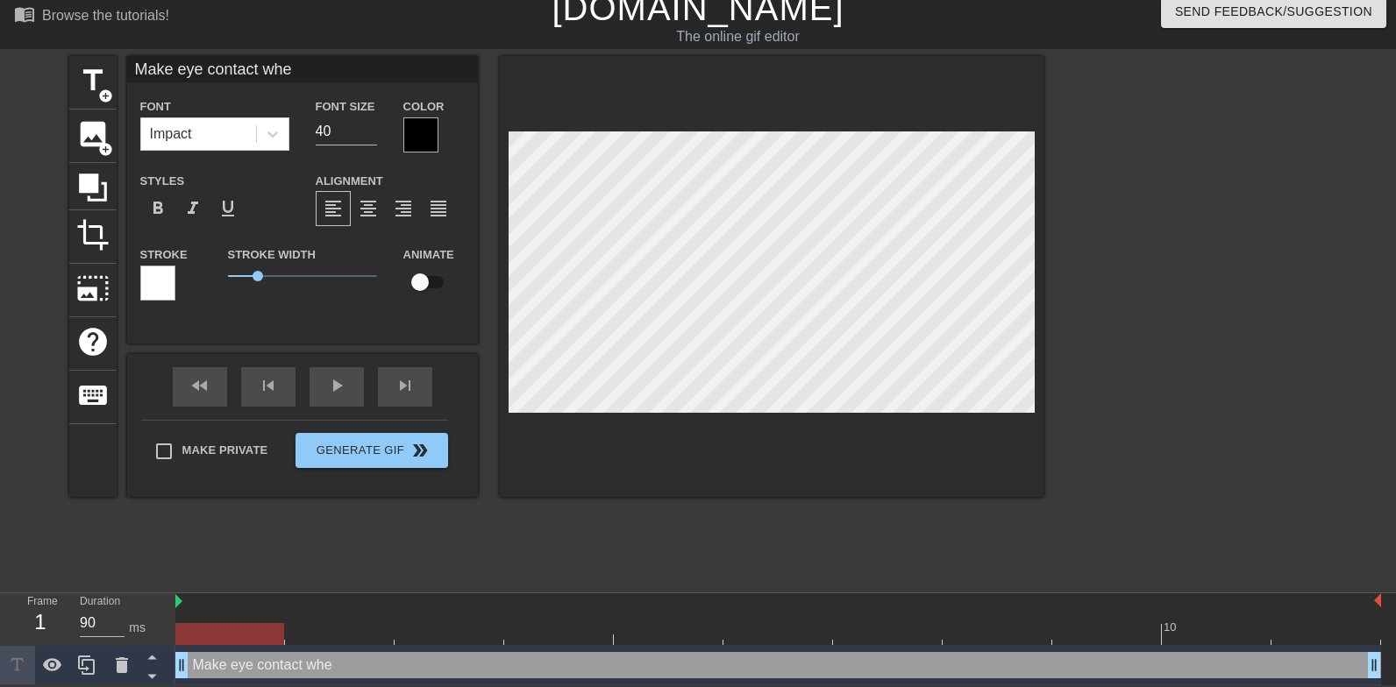
type textarea "Make eye contact when"
type input "Make eye contact when"
type textarea "Make eye contact when"
type input "Make eye contact when h"
type textarea "Make eye contact when he"
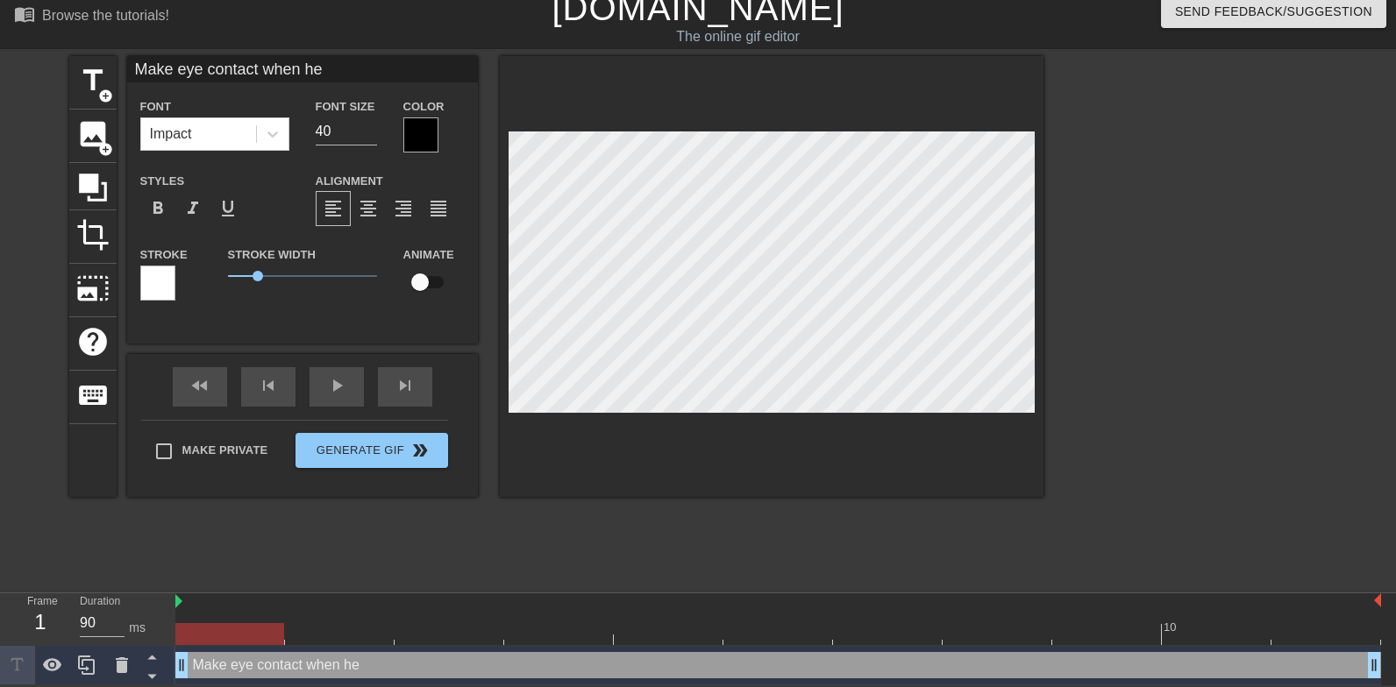
type input "Make eye contact when he"
type textarea "Make eye contact when he"
type input "Make eye contact when he p"
type textarea "Make eye contact when he p"
type input "Make eye contact when he pe"
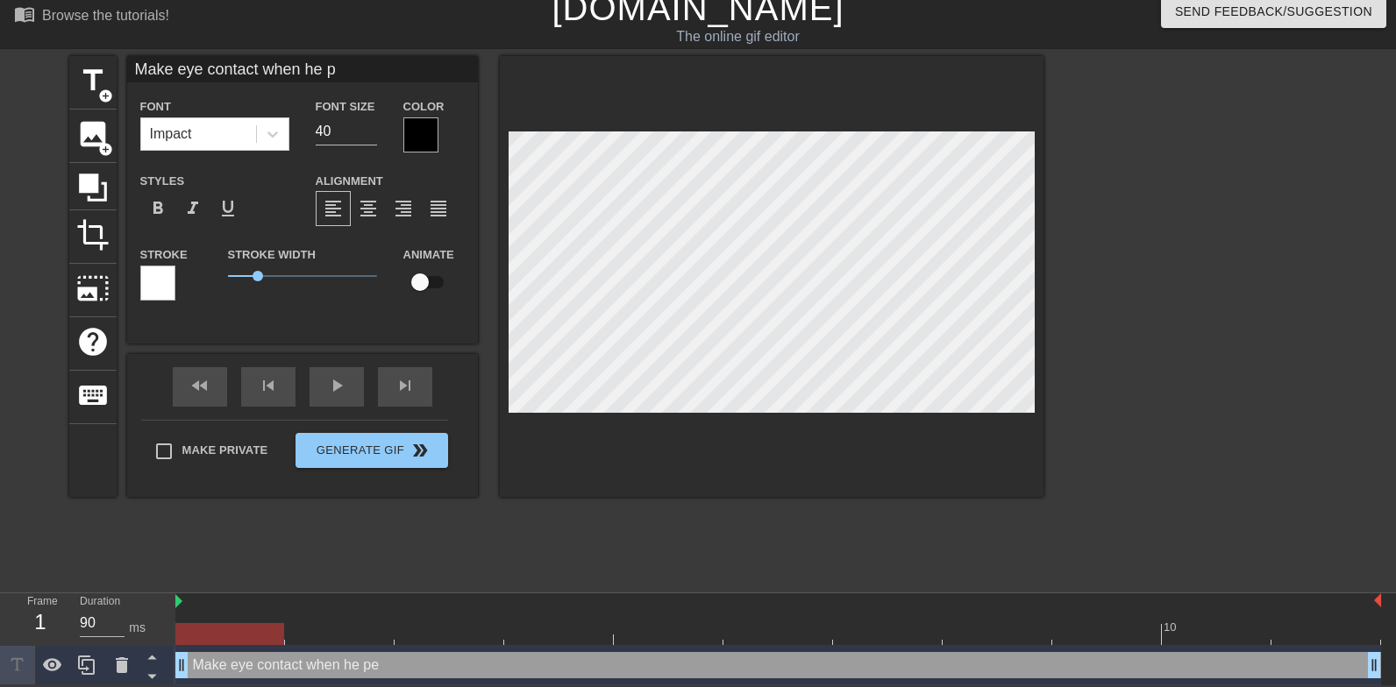
type textarea "Make eye contact when he pe"
type input "Make eye contact when he pes"
type textarea "Make eye contact when he pes"
type input "Make eye contact when he pe"
type textarea "Make eye contact when he pe"
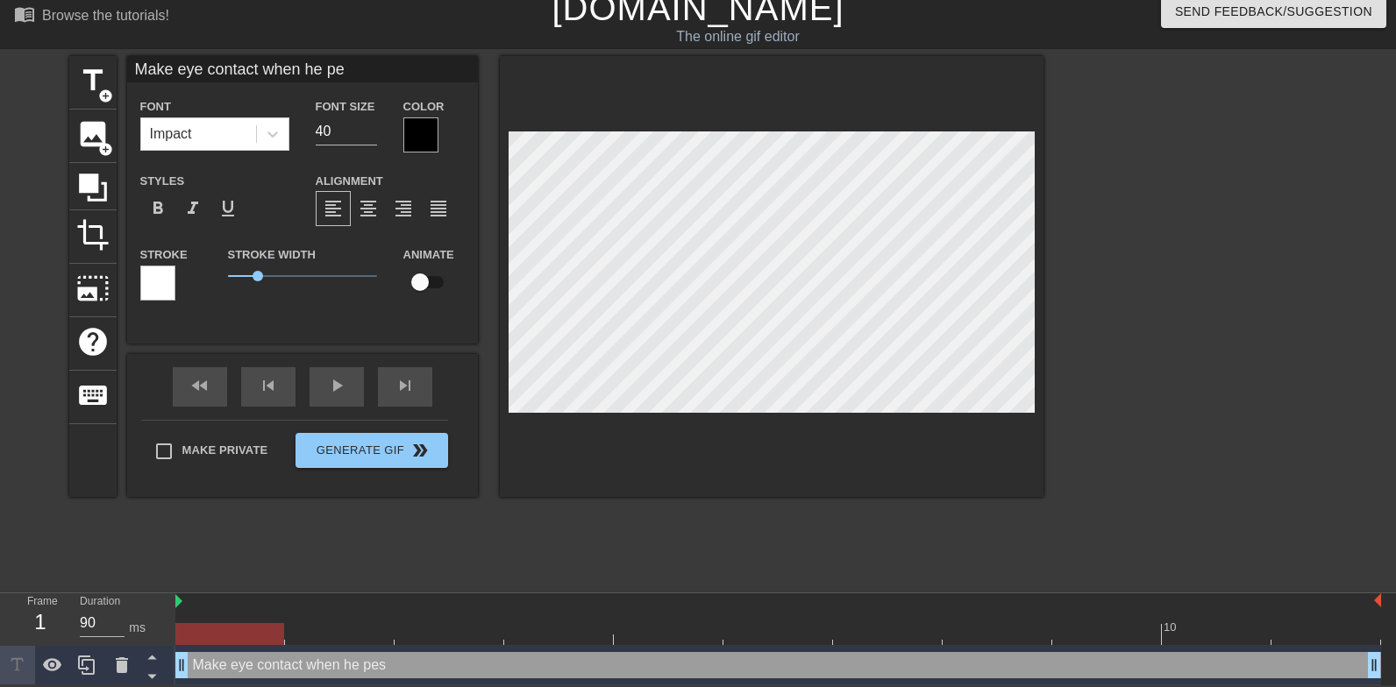
type input "Make eye contact when he pee"
type textarea "Make eye contact when he pee"
type input "Make eye contact when he pees"
type textarea "Make eye contact when he pees"
type input "Make eye contact when he pees"
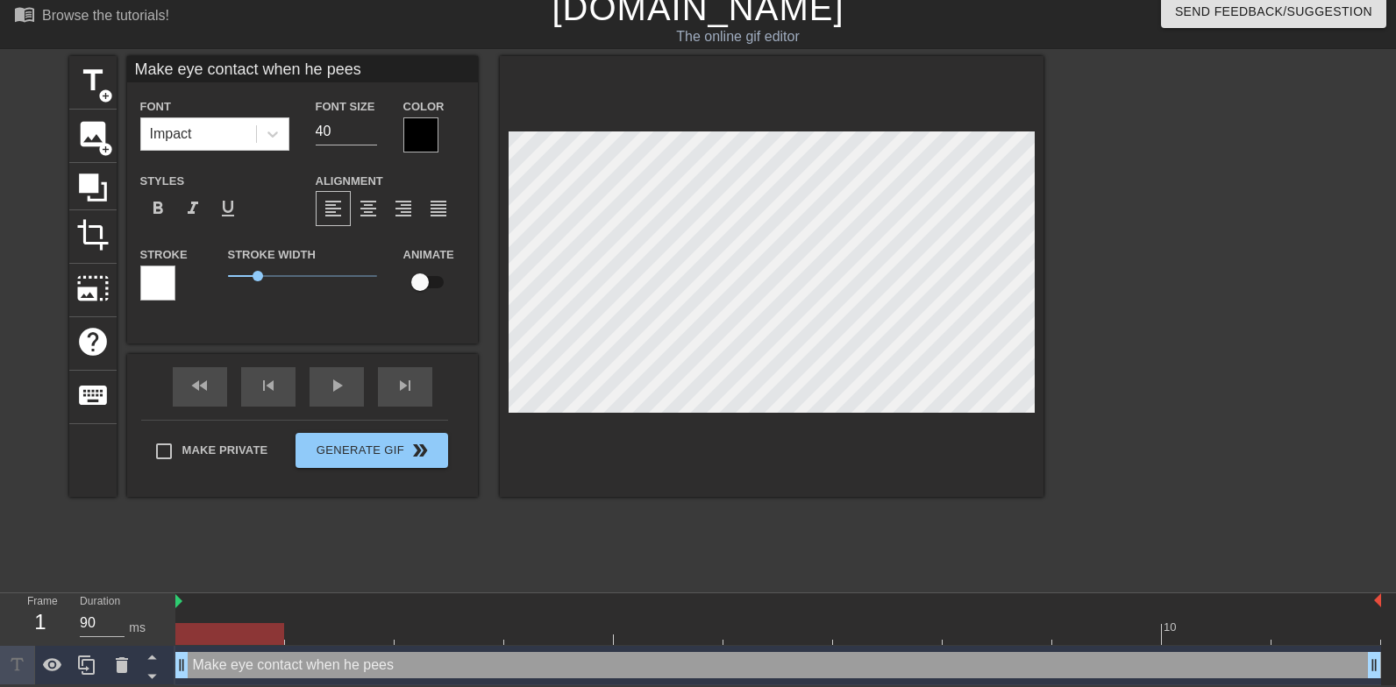
type textarea "Make eye contact when he pees"
type input "Make eye contact when he pees i"
type textarea "Make eye contact when he pees i"
type input "Make eye contact when he pees in"
type textarea "Make eye contact when he pees in"
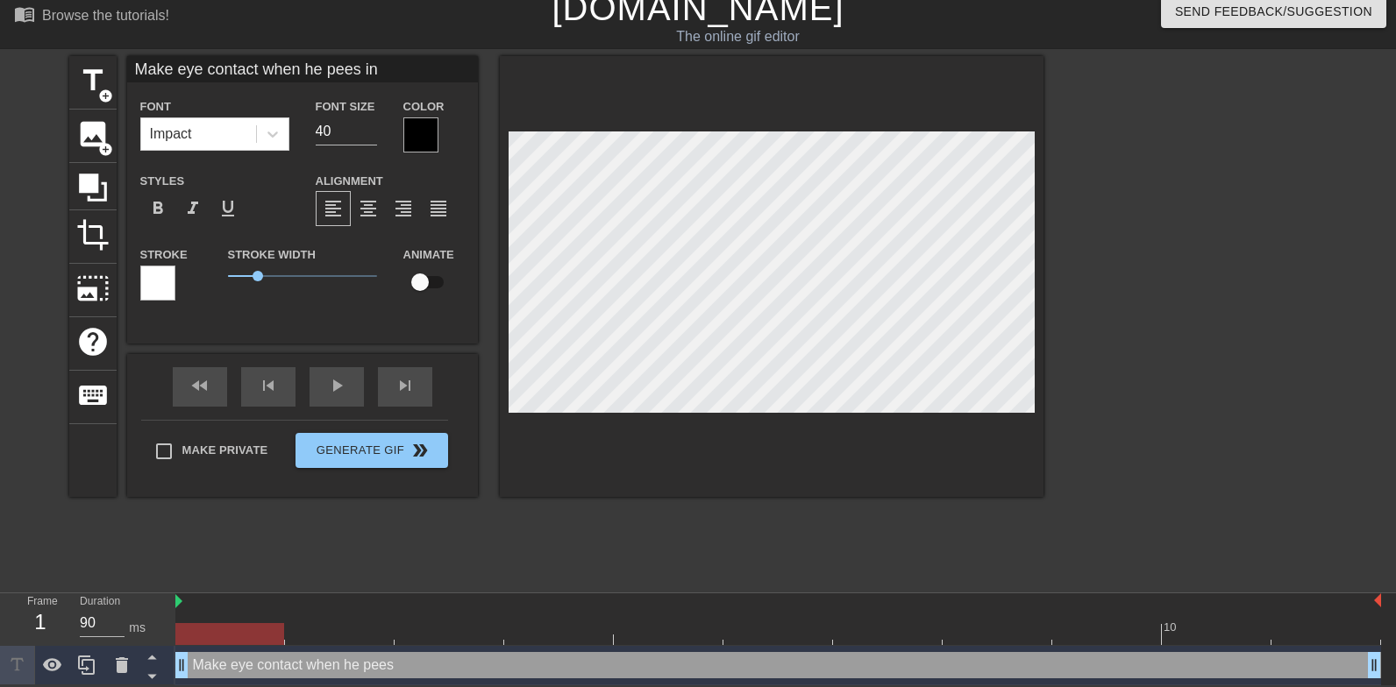
type input "Make eye contact when he pees in"
type textarea "Make eye contact when he pees in"
type input "Make eye contact when he pees in m"
type textarea "Make eye contact when he pees in m"
type input "Make eye contact when he pees in my"
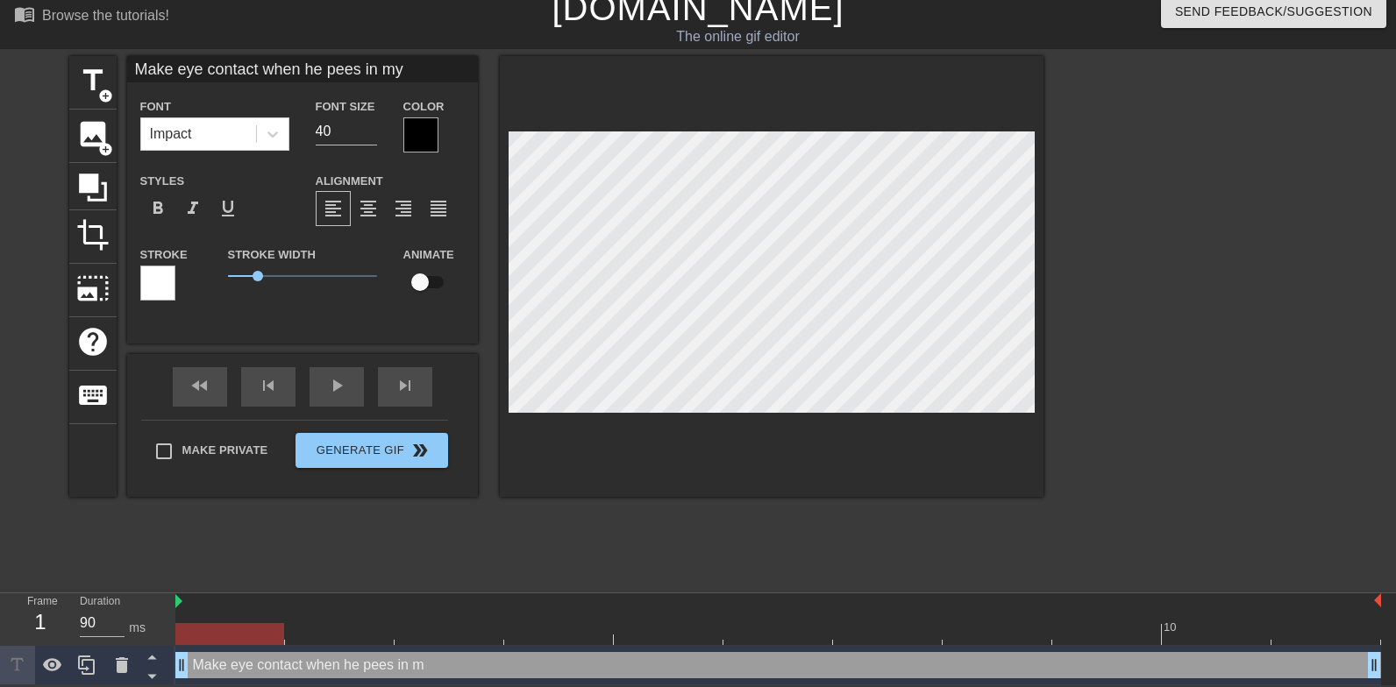
type textarea "Make eye contact when he pees in my"
type input "Make eye contact when he pees in my m"
type textarea "Make eye contact when he pees in my m"
type input "Make eye contact when he pees in my mo"
type textarea "Make eye contact when he pees in my mo"
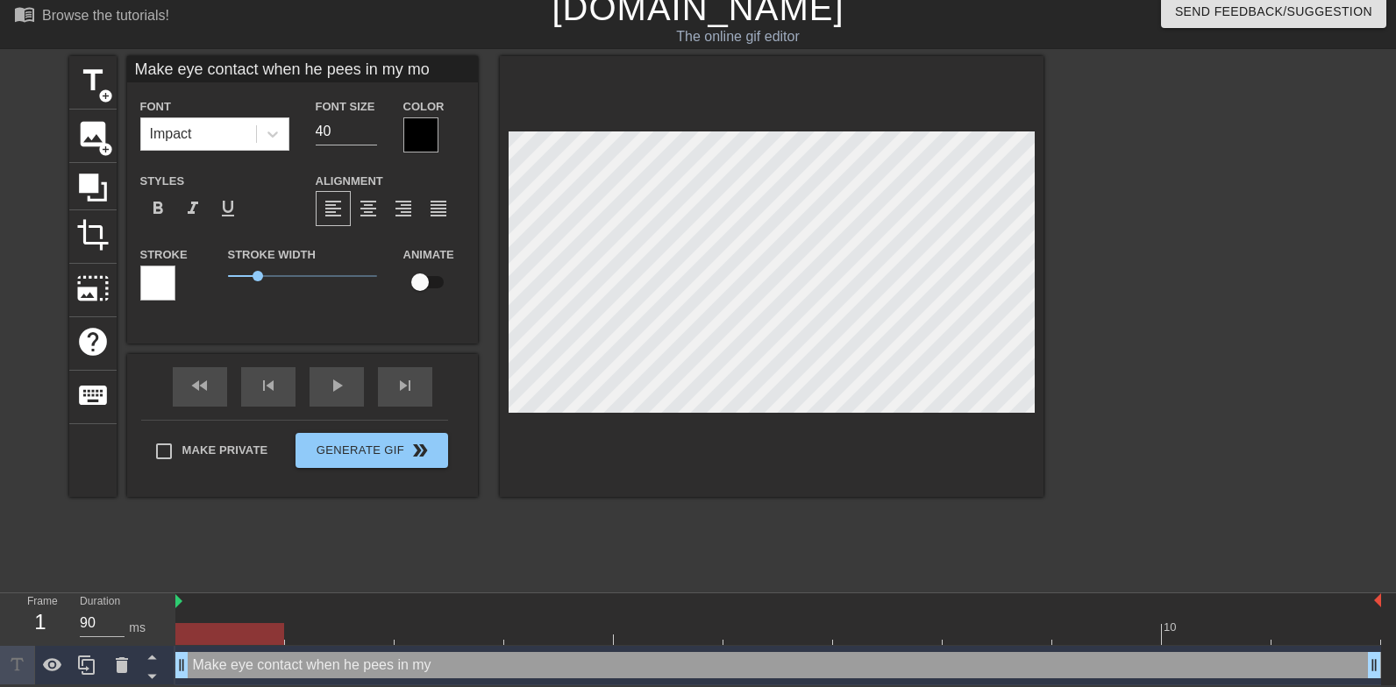
type input "Make eye contact when he pees in my mou"
type textarea "Make eye contact when he pees in my mou"
type input "Make eye contact when he pees in my mout"
type textarea "Make eye contact when he pees in my mouth"
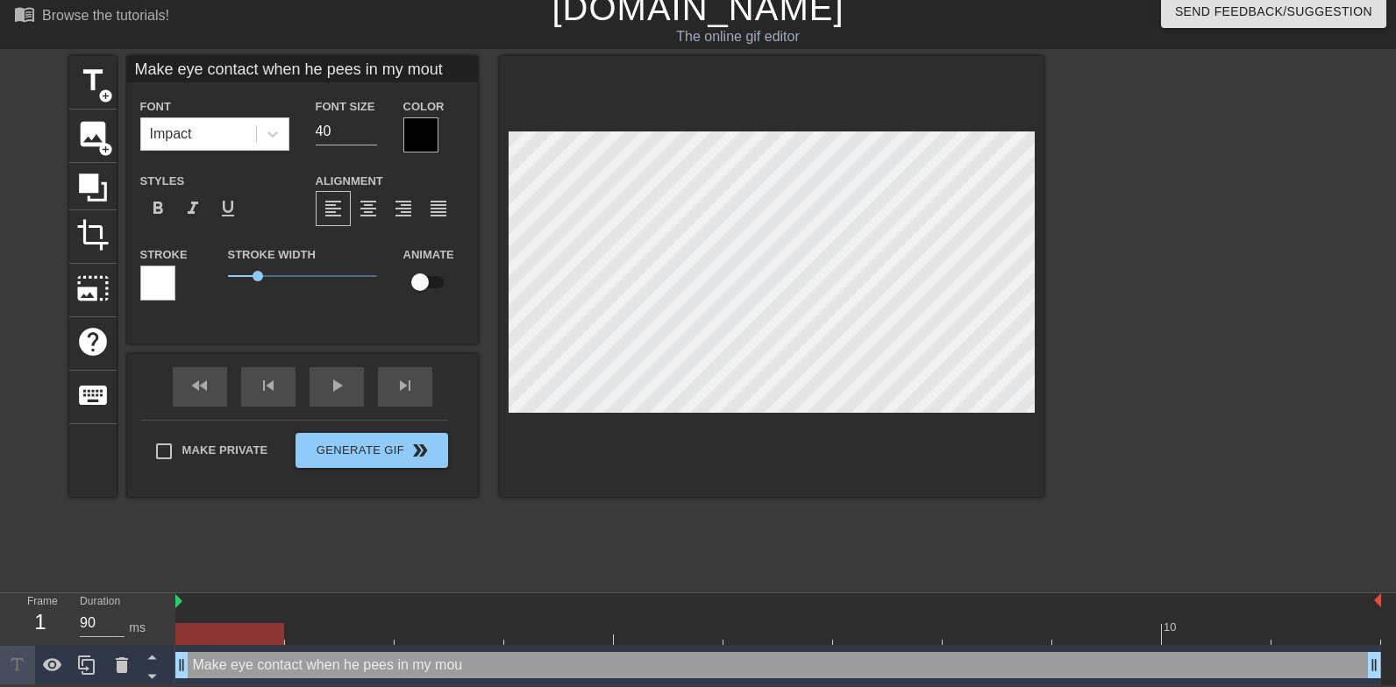
type input "Make eye contact when he pees in my mouth"
click at [336, 132] on input "40" at bounding box center [346, 131] width 61 height 28
type input "30"
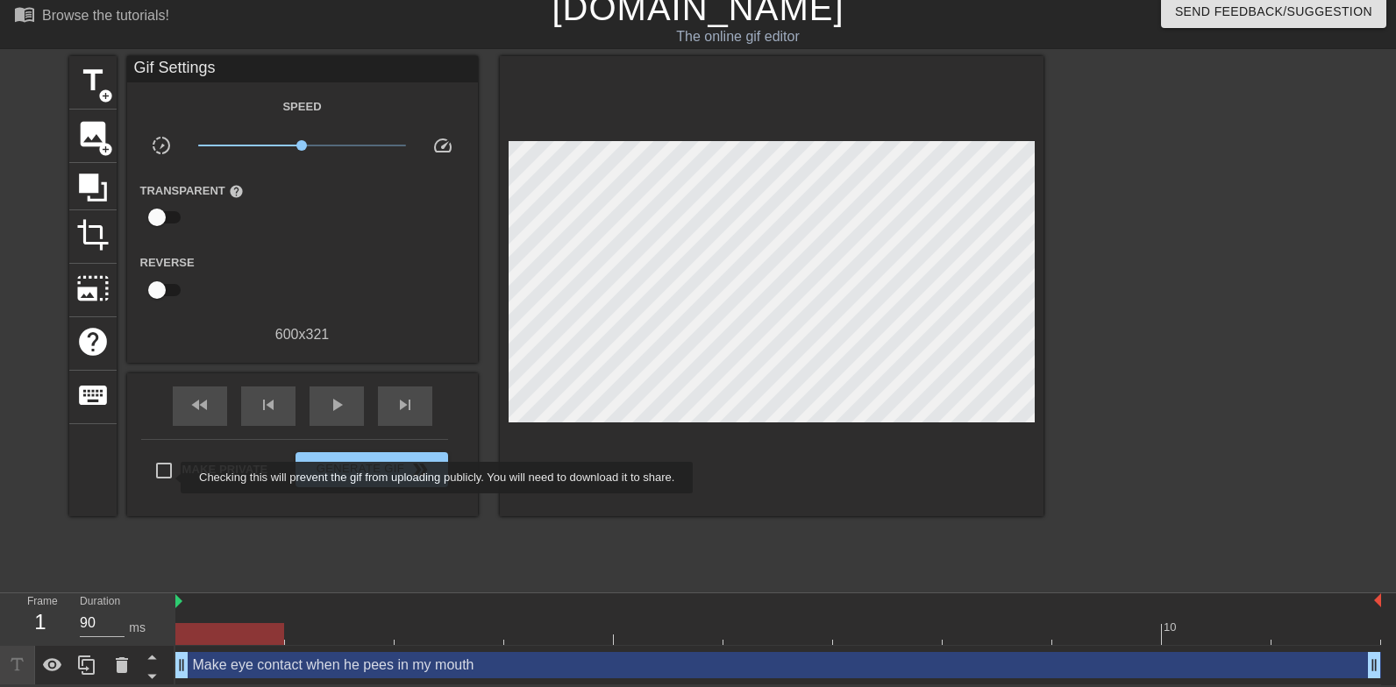
click at [166, 475] on input "Make Private" at bounding box center [164, 470] width 37 height 37
checkbox input "true"
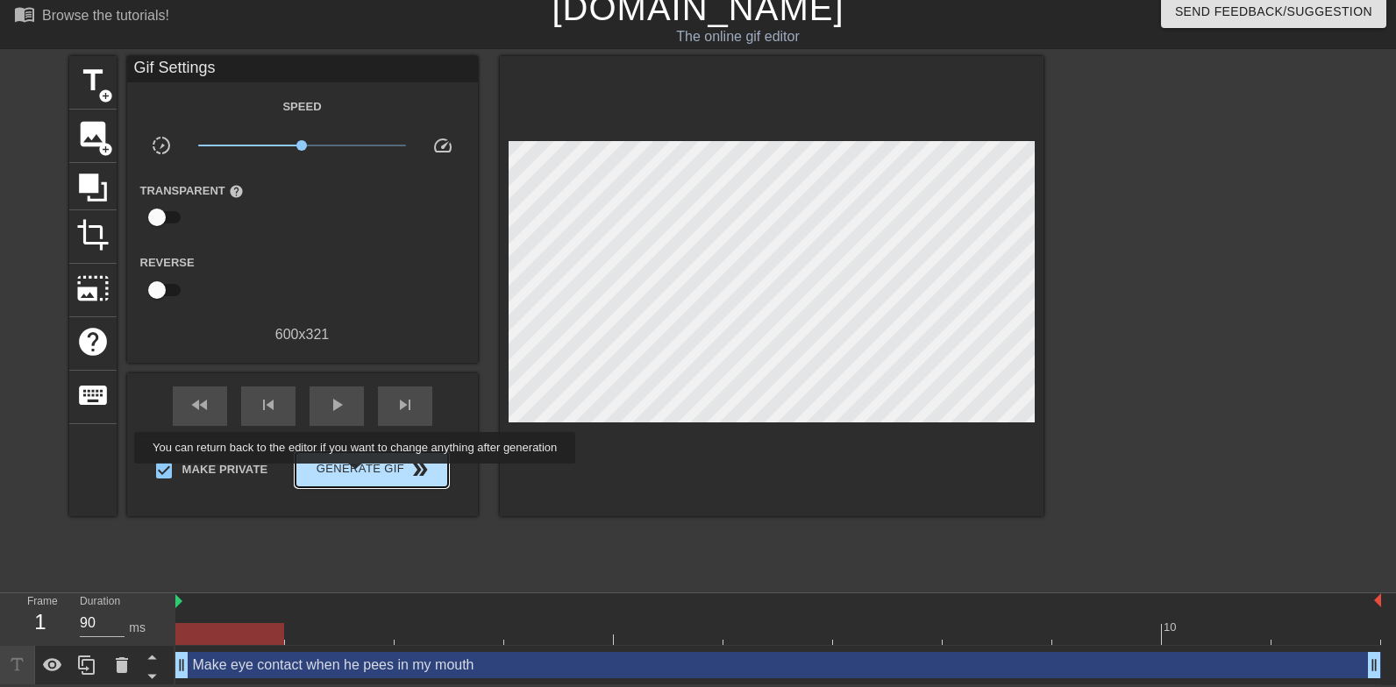
click at [366, 476] on span "Generate Gif double_arrow" at bounding box center [371, 469] width 138 height 21
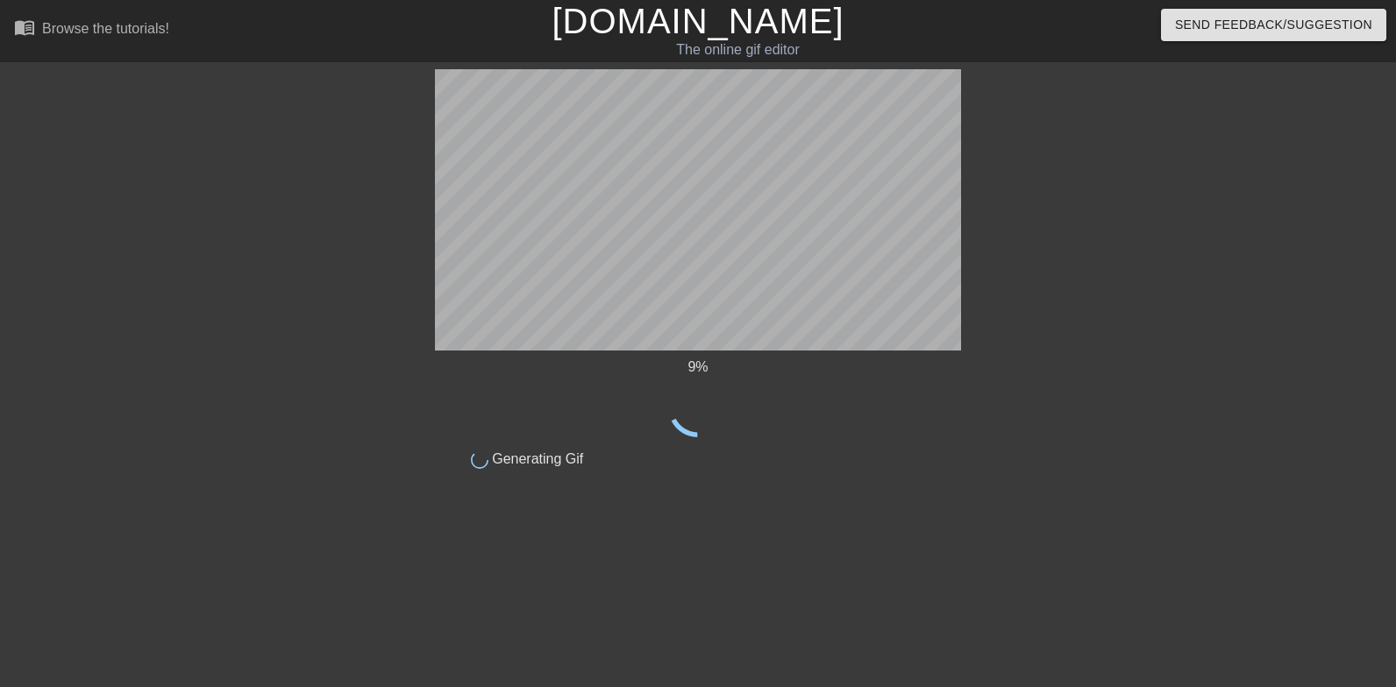
scroll to position [0, 0]
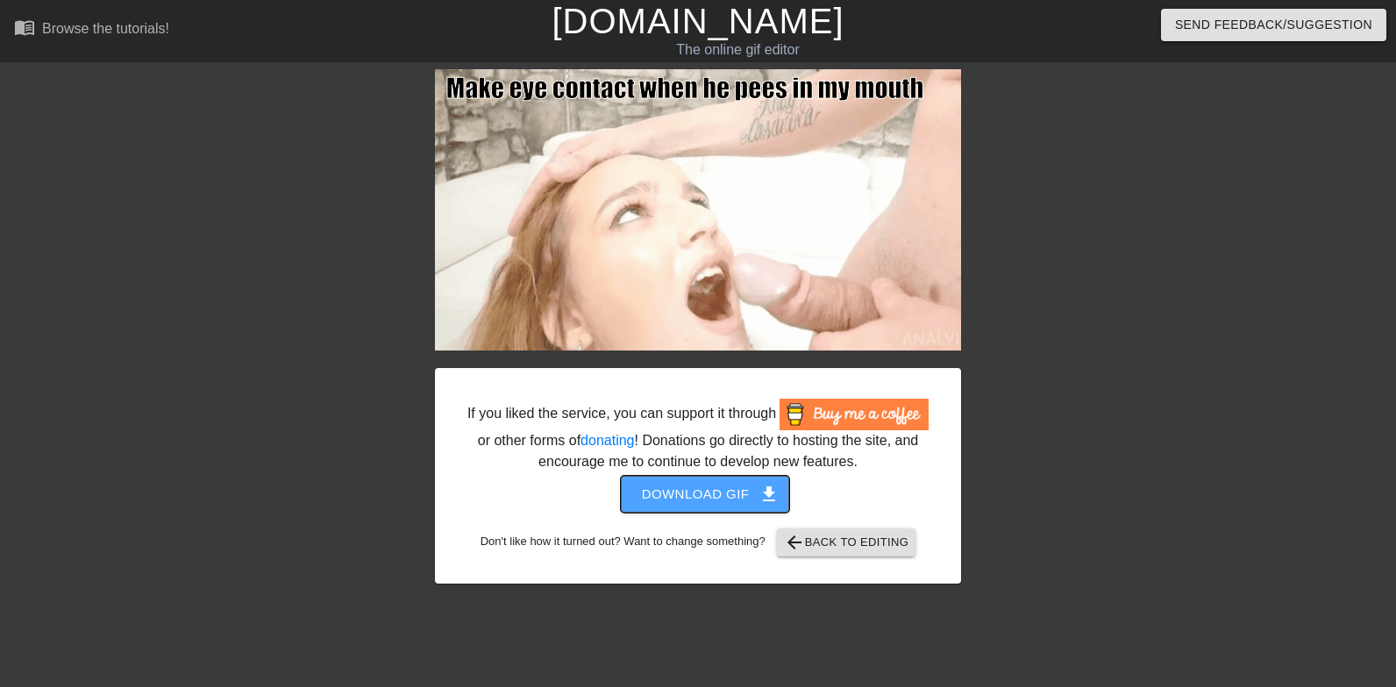
click at [656, 506] on span "Download gif get_app" at bounding box center [705, 494] width 127 height 23
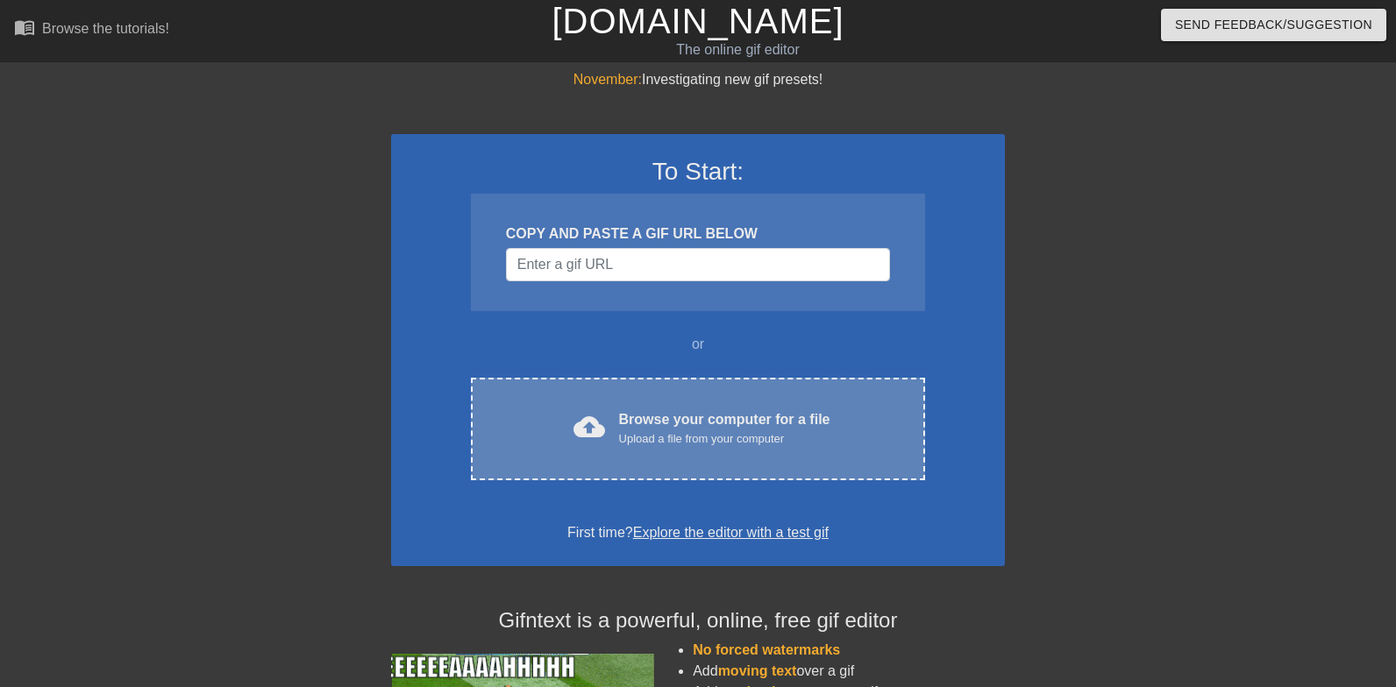
click at [619, 426] on div "Browse your computer for a file Upload a file from your computer" at bounding box center [724, 428] width 211 height 39
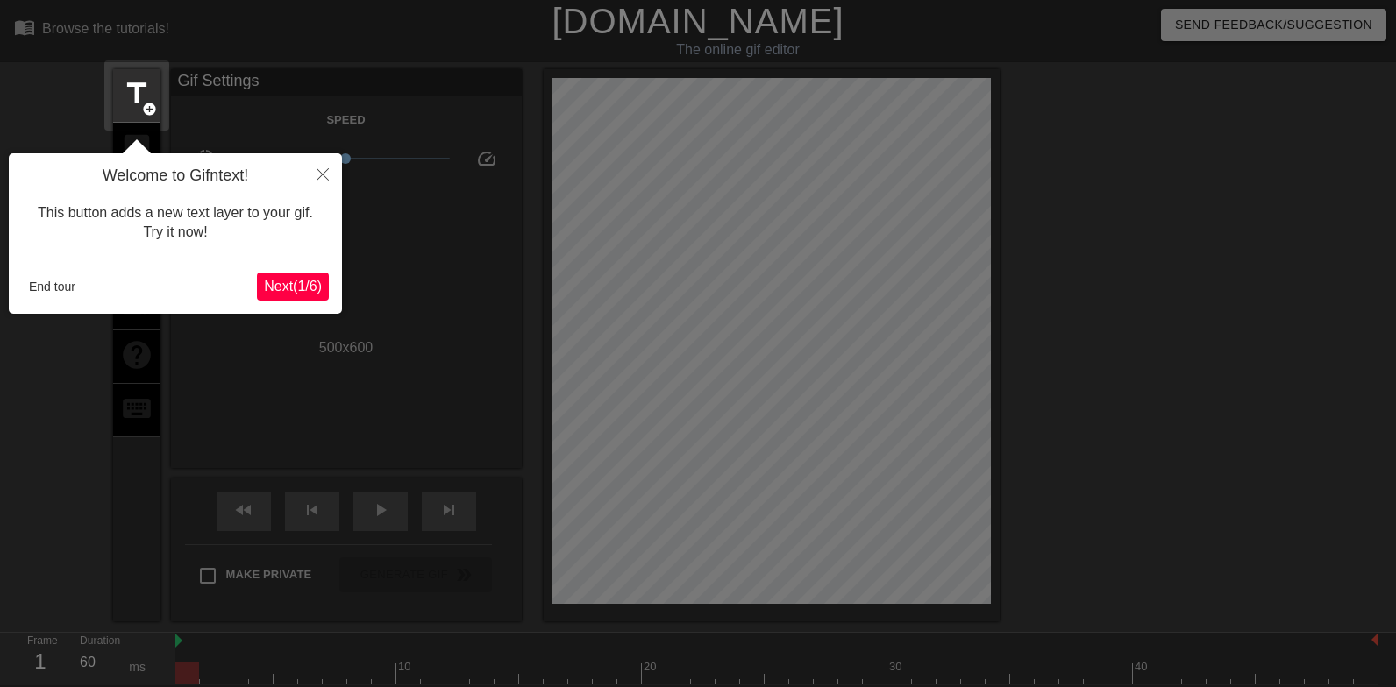
scroll to position [43, 0]
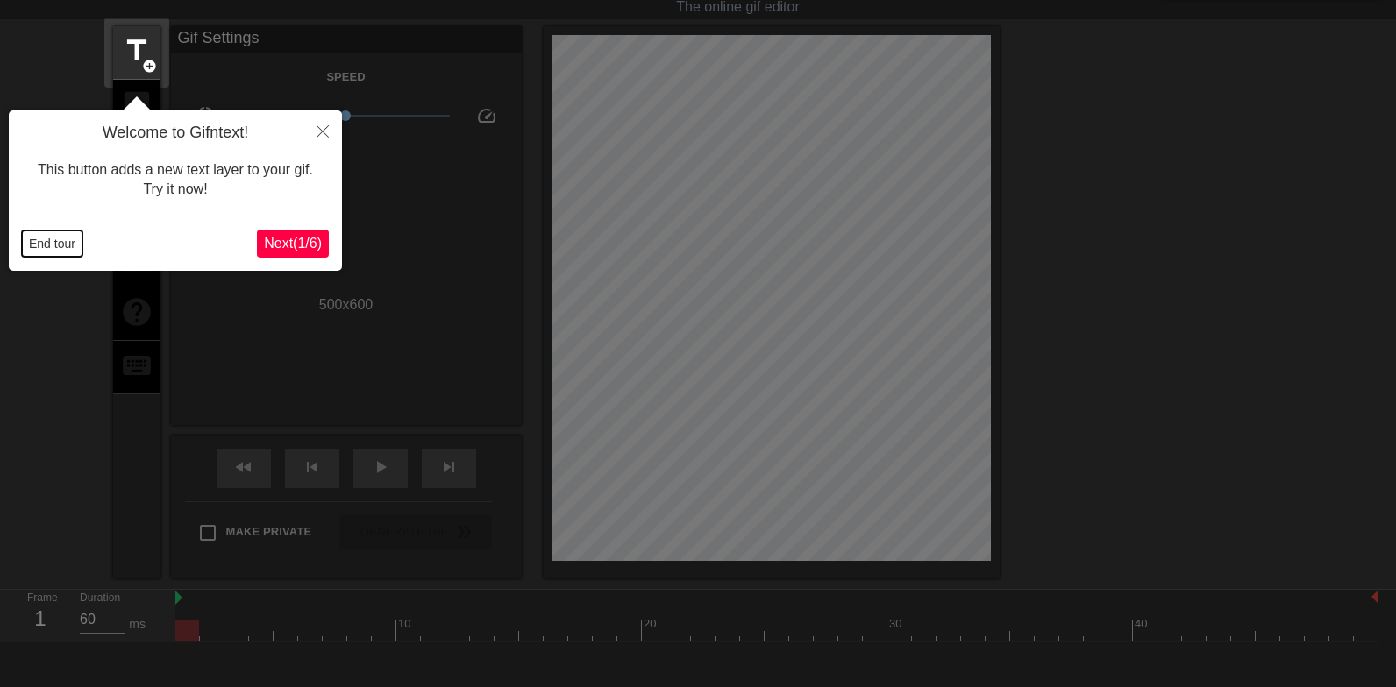
click at [58, 249] on button "End tour" at bounding box center [52, 244] width 60 height 26
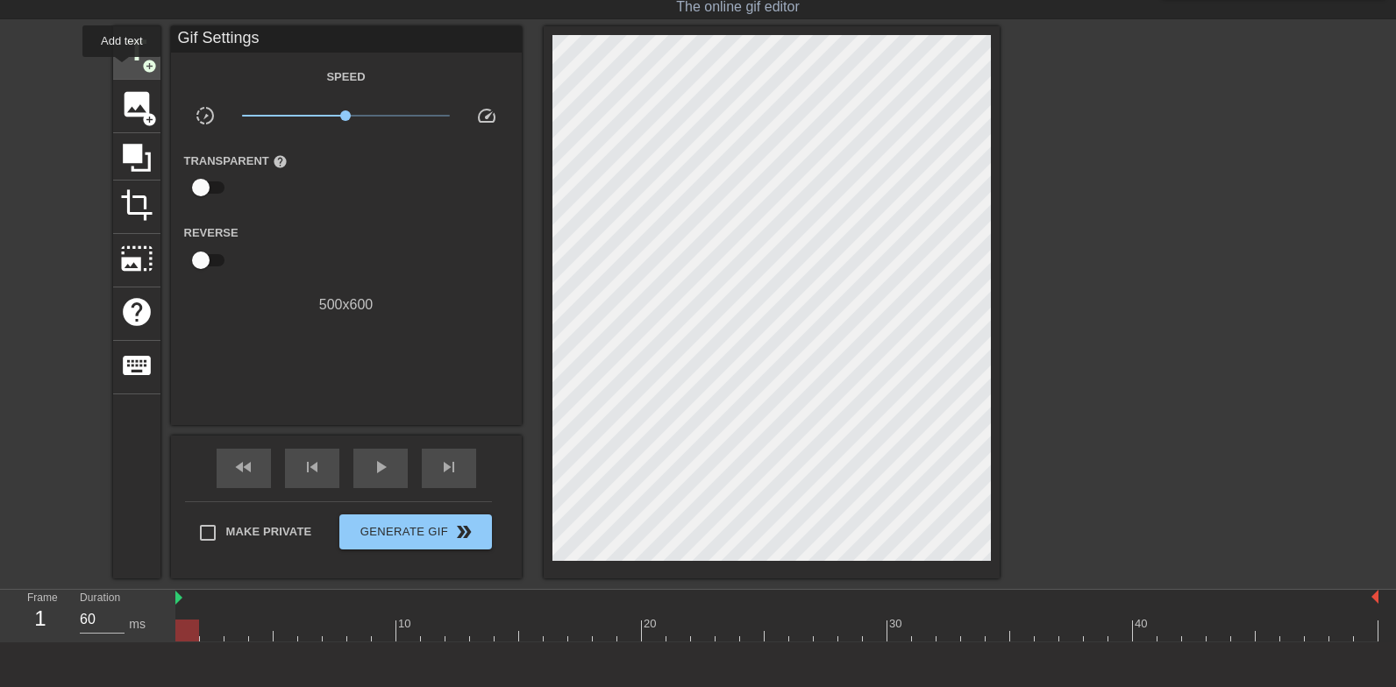
click at [124, 68] on div "title add_circle" at bounding box center [136, 52] width 47 height 53
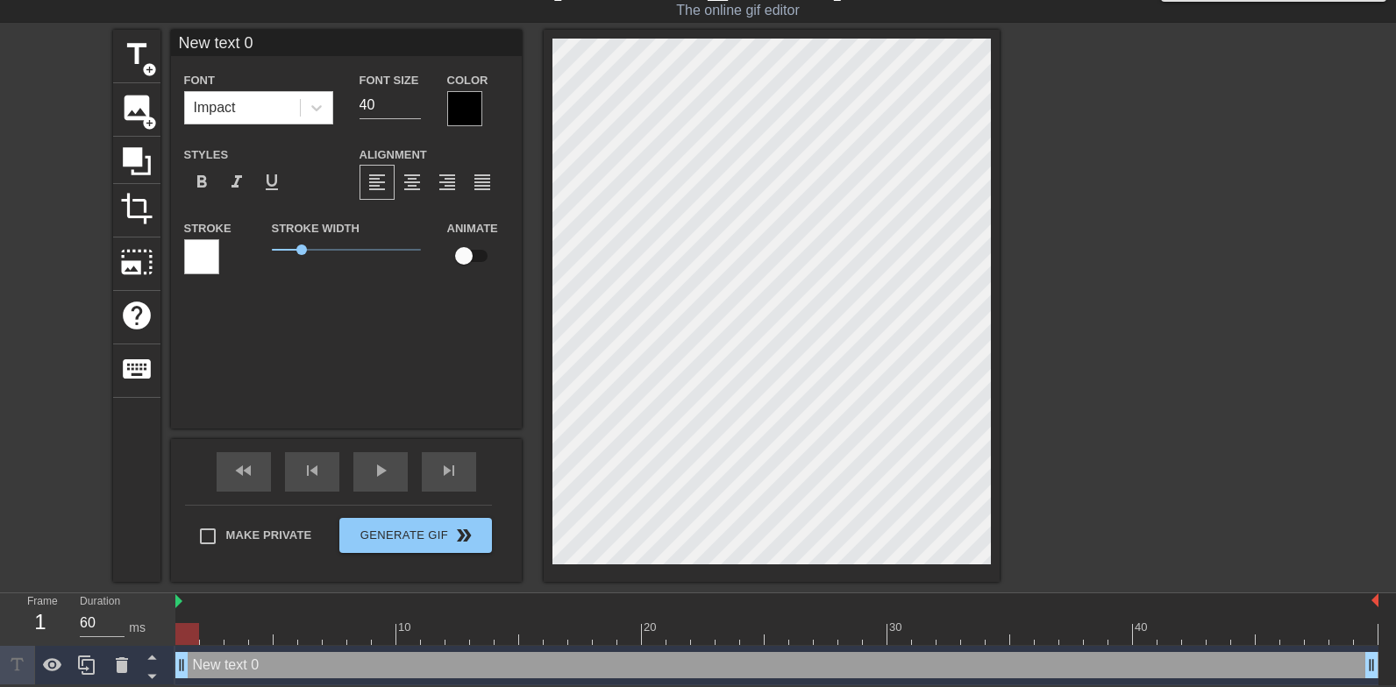
scroll to position [0, 1]
type input "Q"
type textarea "Q"
type input "Qu"
type textarea "Qu"
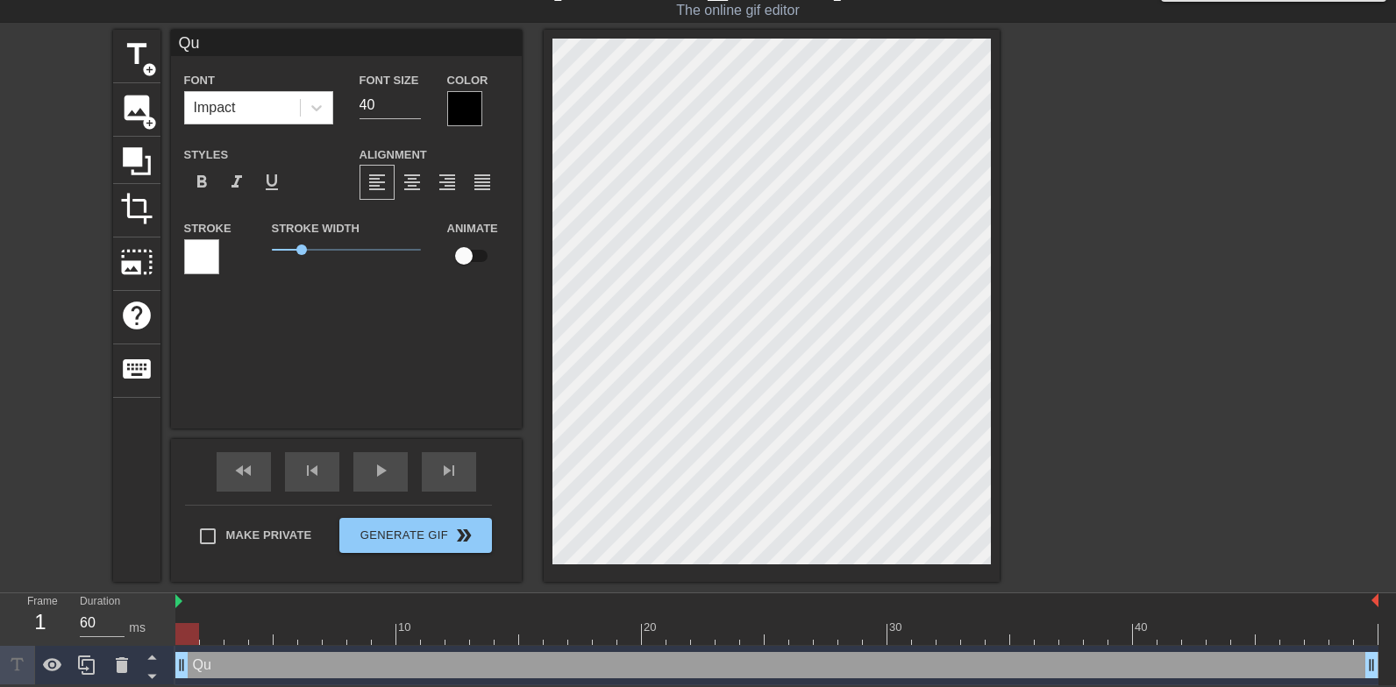
type input "Qui"
type textarea "Quic"
type input "Quick"
type textarea "Quick"
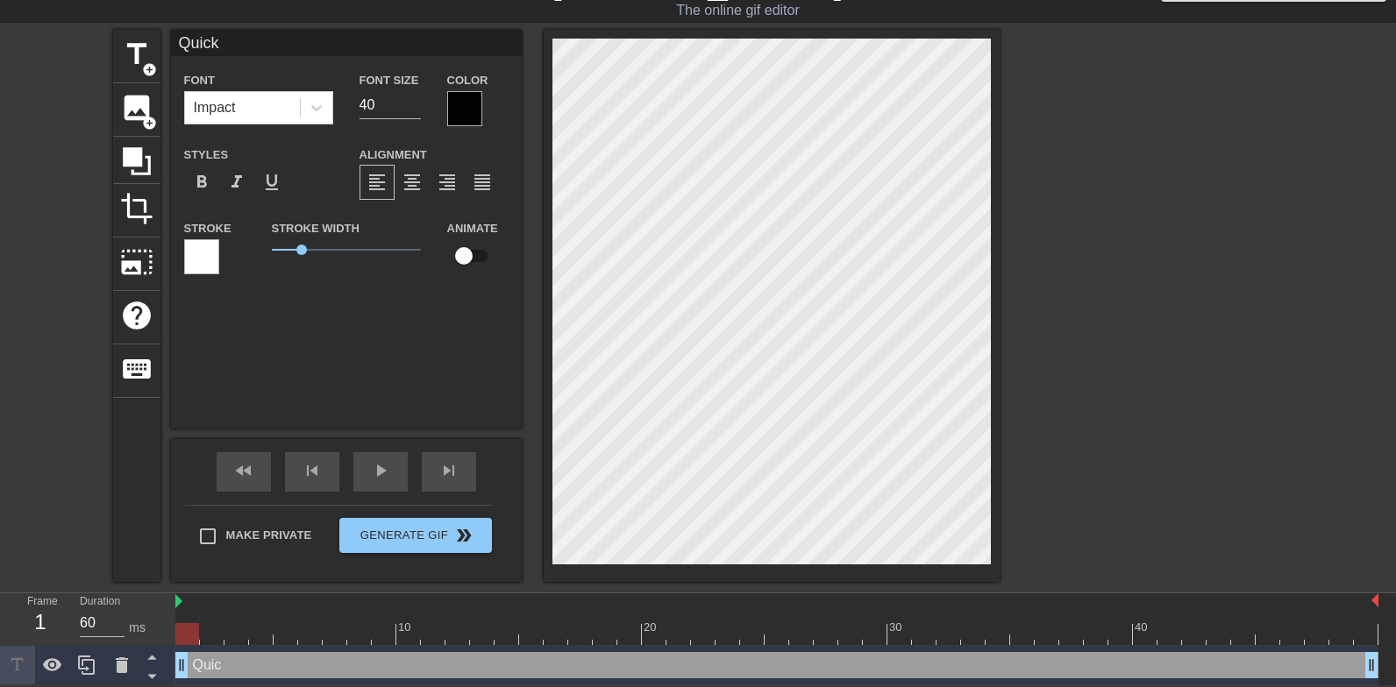
type input "Quickl"
type textarea "Quickl"
type input "Quickl"
type textarea "Quickl"
type input "Quickl y"
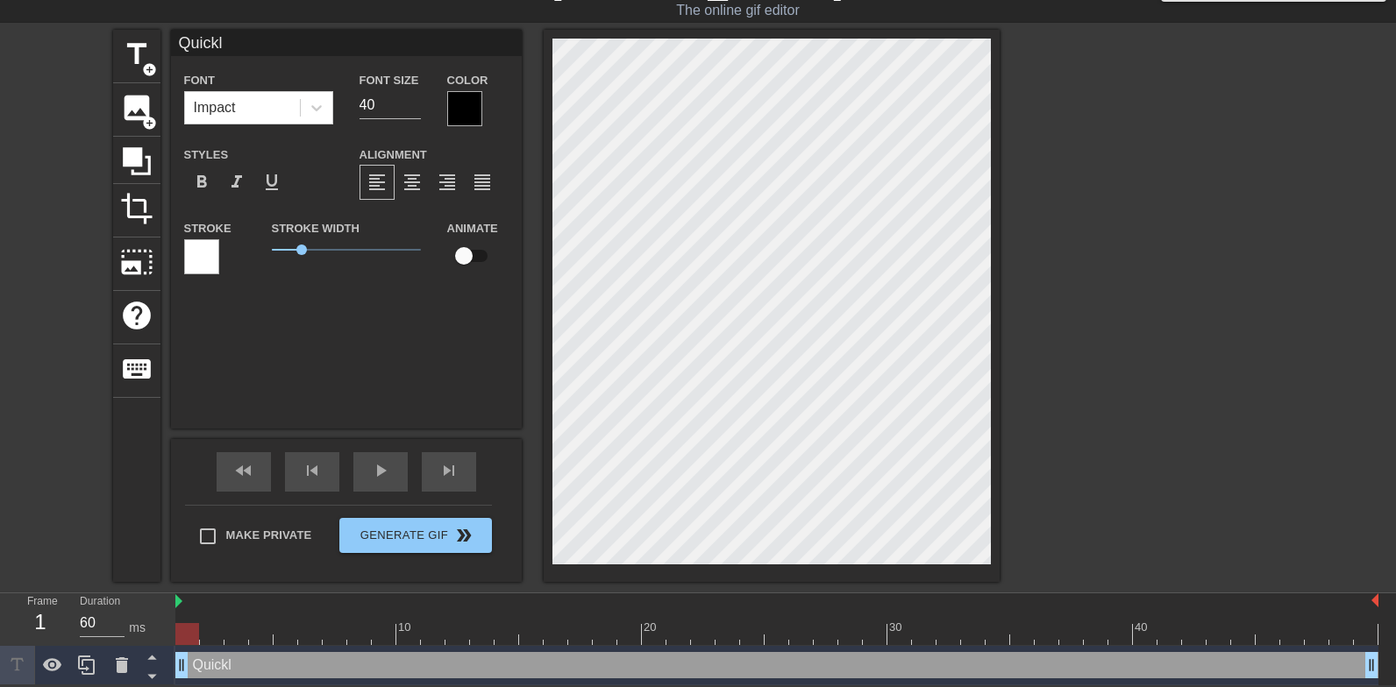
type textarea "Quickl y"
type input "Quickl"
type textarea "Quickl"
type input "Quickl"
type textarea "Quickl"
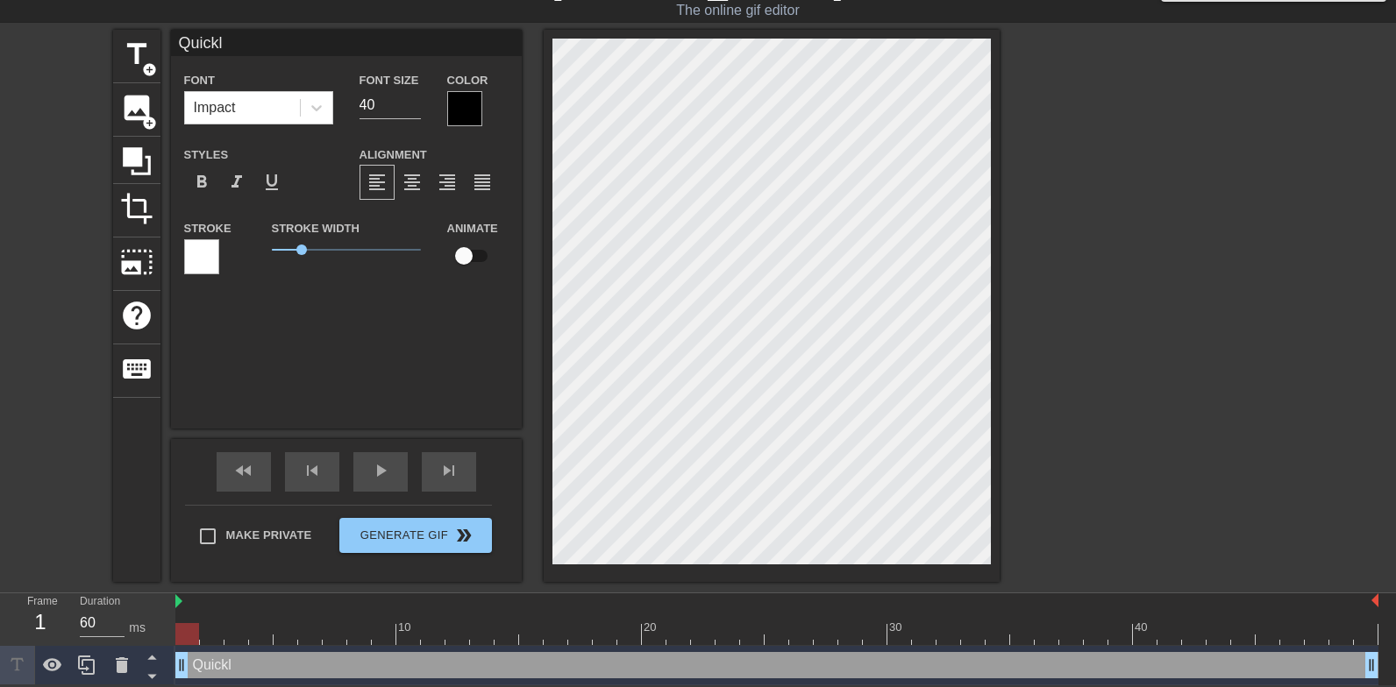
type input "Quickly"
type textarea "Quickly"
type input "Quickly"
type textarea "Quickly"
type input "Quickly l"
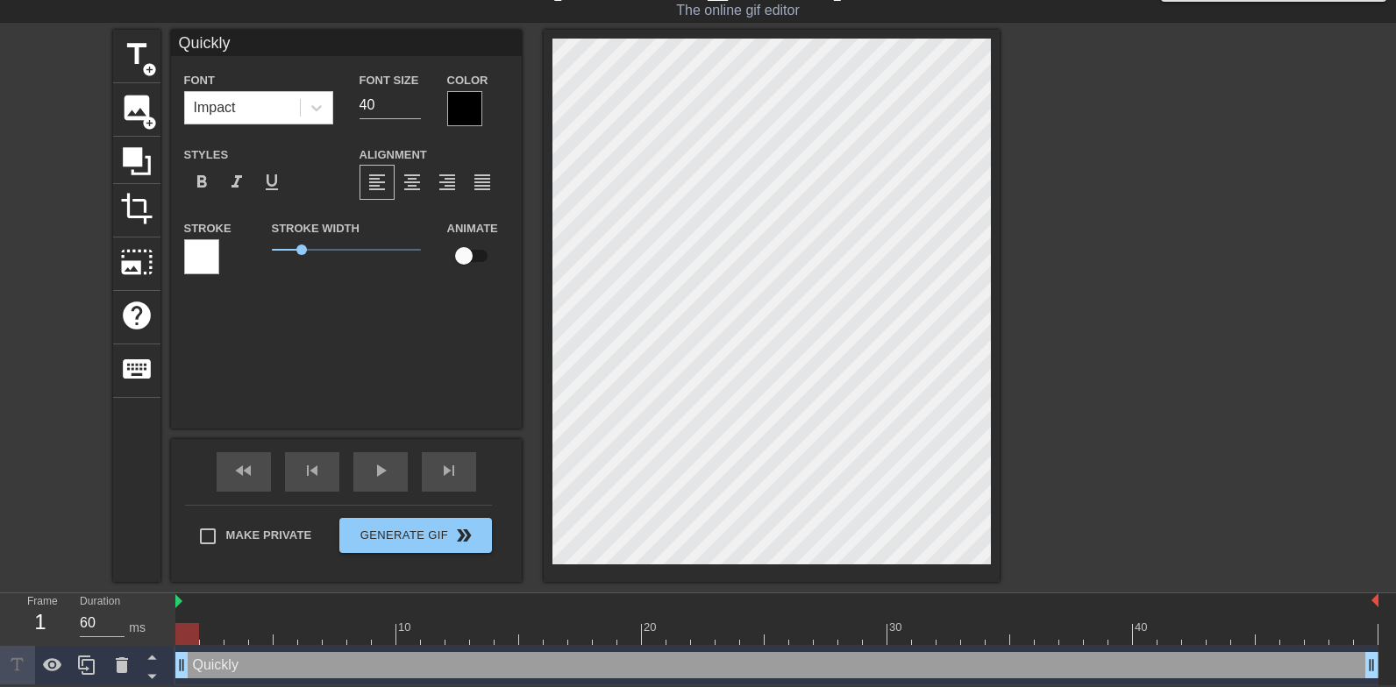
type textarea "Quickly l"
type input "Quickly lo"
type textarea "Quickly lo"
type input "Quickly loc"
type textarea "Quickly loc"
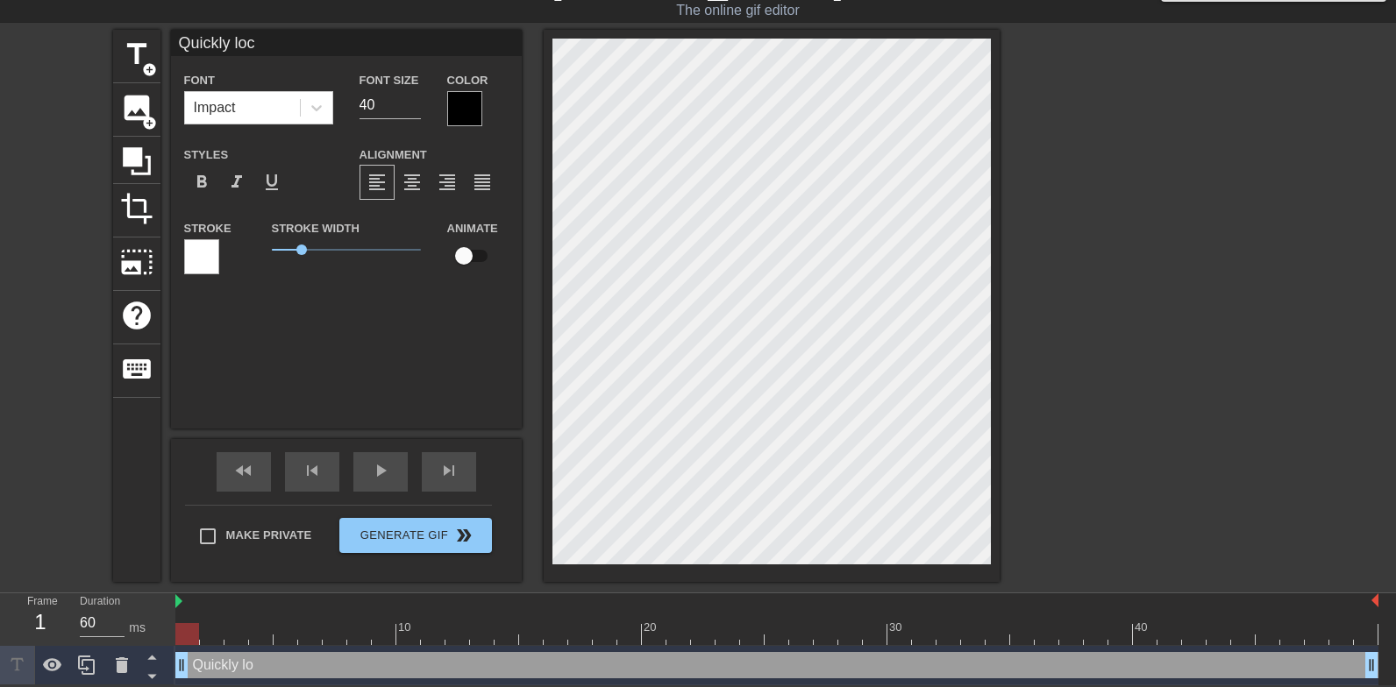
type input "Quickly lock"
type textarea "Quickly lock"
type input "Quickly lock"
type textarea "Quickly lock"
type input "Quickly lock m"
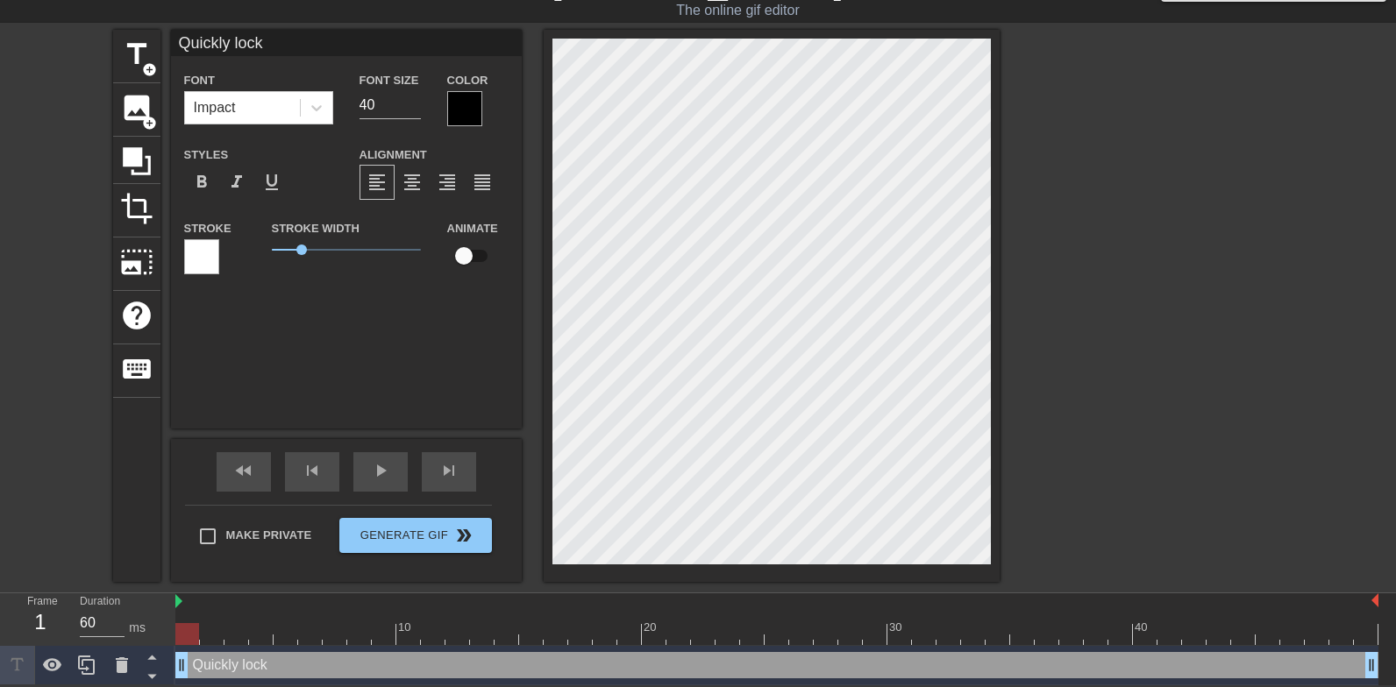
type textarea "Quickly lock m"
type input "Quickly lock my"
type textarea "Quickly lock my"
type input "Quickly lock my"
type textarea "Quickly lock my"
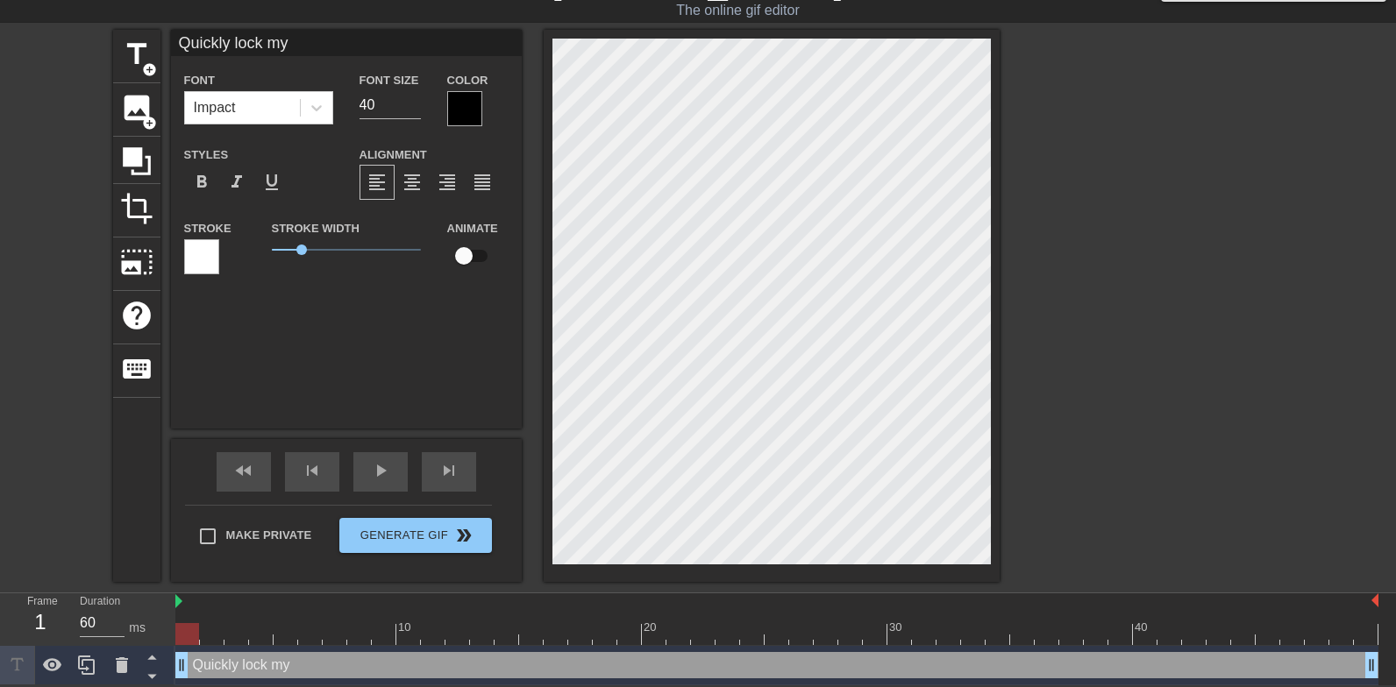
type input "Quickly lock my l"
type textarea "Quickly lock my l"
type input "Quickly lock my li"
type textarea "Quickly lock my li"
type input "Quickly lock my lip"
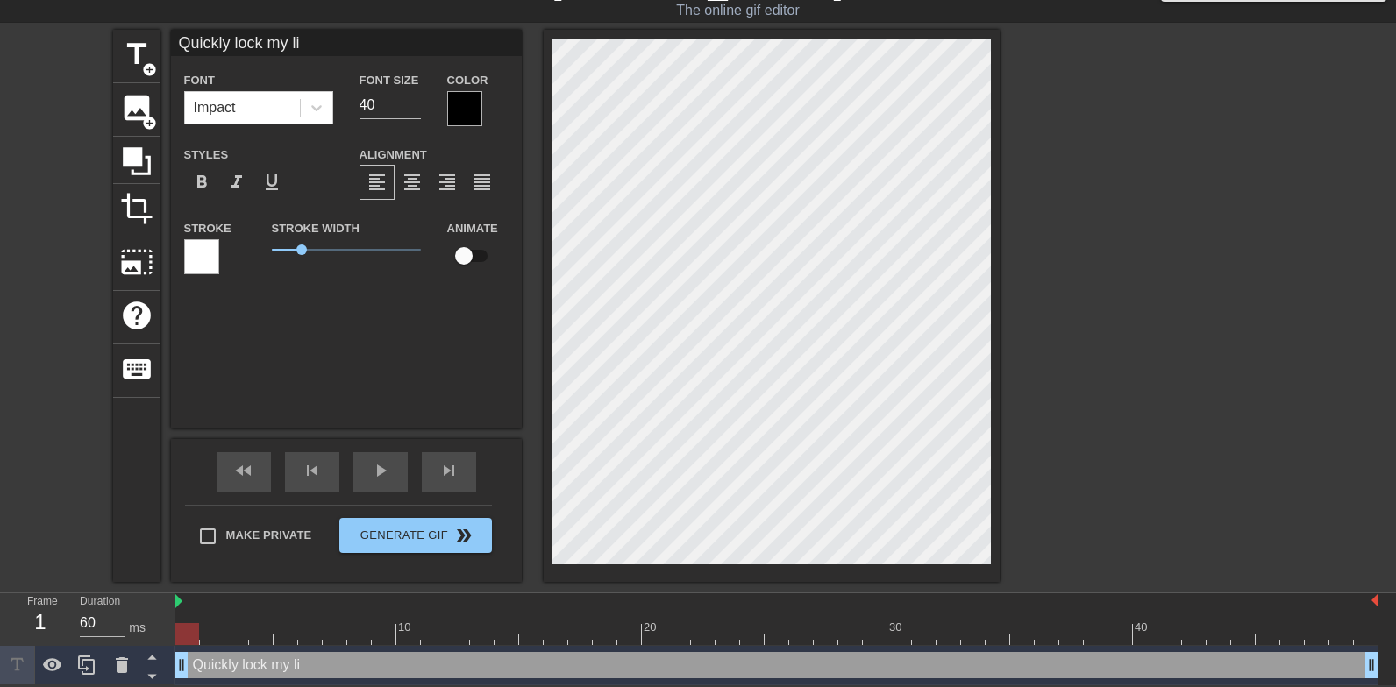
type textarea "Quickly lock my lip"
type input "Quickly lock my lips"
type textarea "Quickly lock my lips"
type input "Quickly lock my lips"
type textarea "Quickly lock my lips"
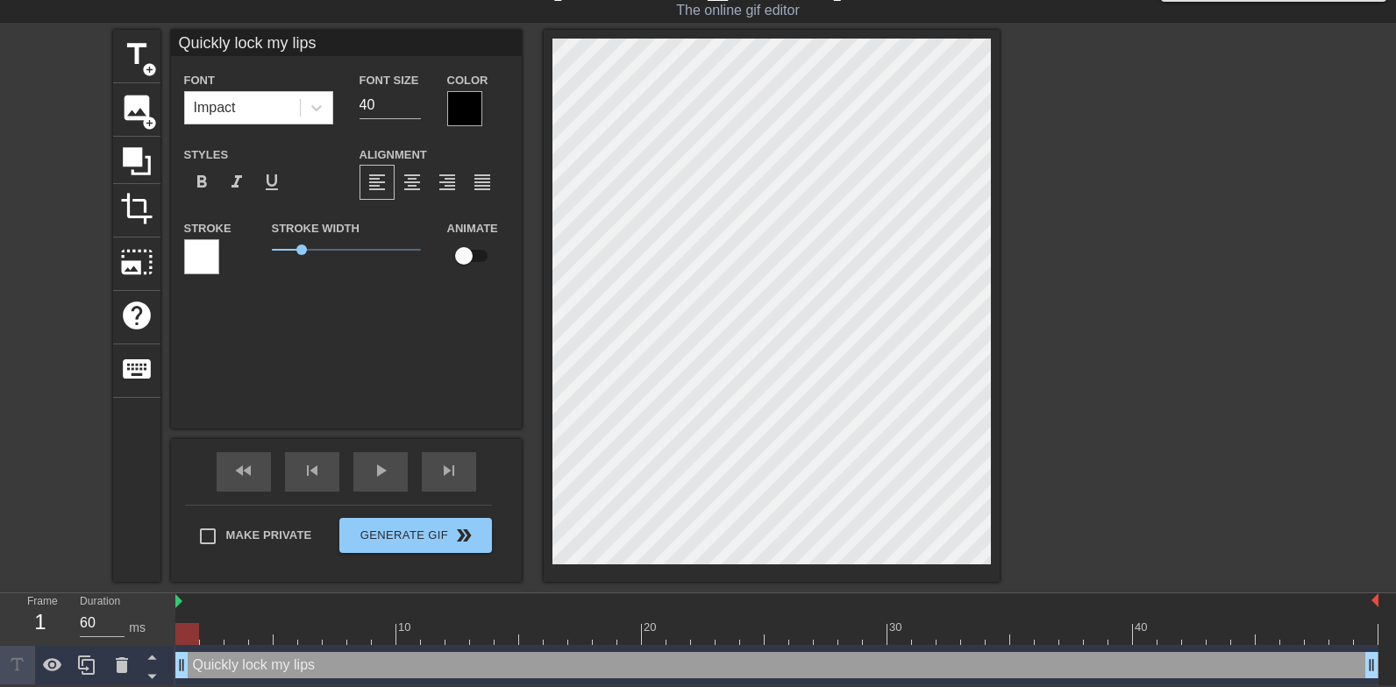
type input "Quickly lock my lips n"
type textarea "Quickly lock my lips n"
type input "Quickly lock my lips n"
type textarea "Quickly lock my lips n"
type input "Quickly lock my lips n"
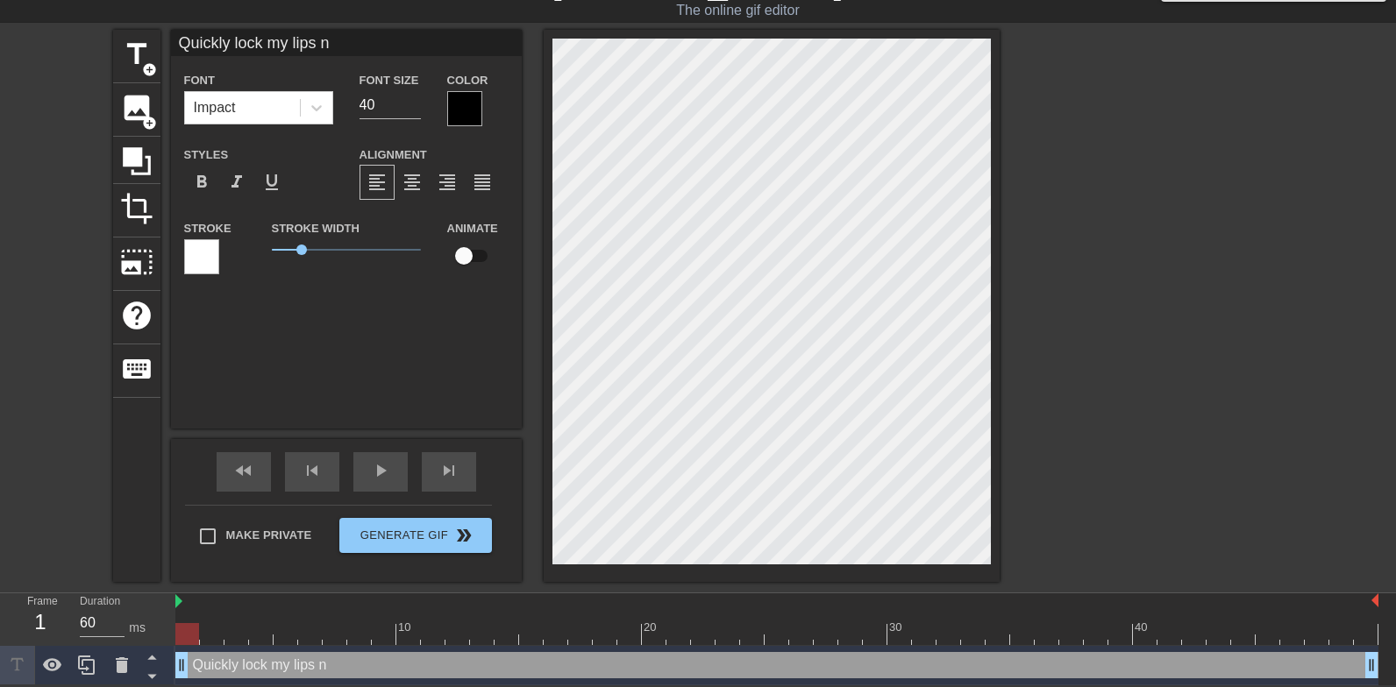
type textarea "Quickly lock my lips n"
type input "Quickly lock my lips"
type textarea "Quickly lock my lips"
type input "Quickly lock my lips o"
type textarea "Quickly lock my lips o"
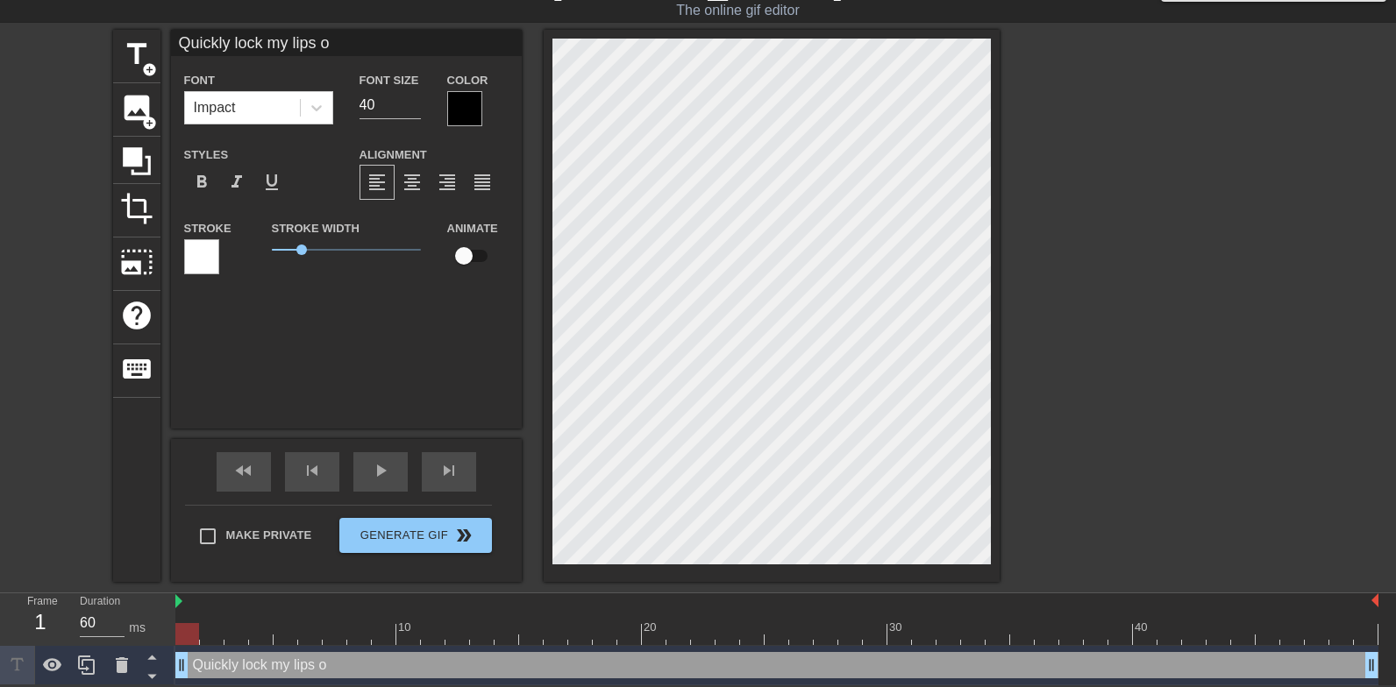
type input "Quickly lock my lips on"
type textarea "Quickly lock my lips on"
type input "Quickly lock my lips on h"
type textarea "Quickly lock my lips on h"
type input "Quickly lock my lips on hi"
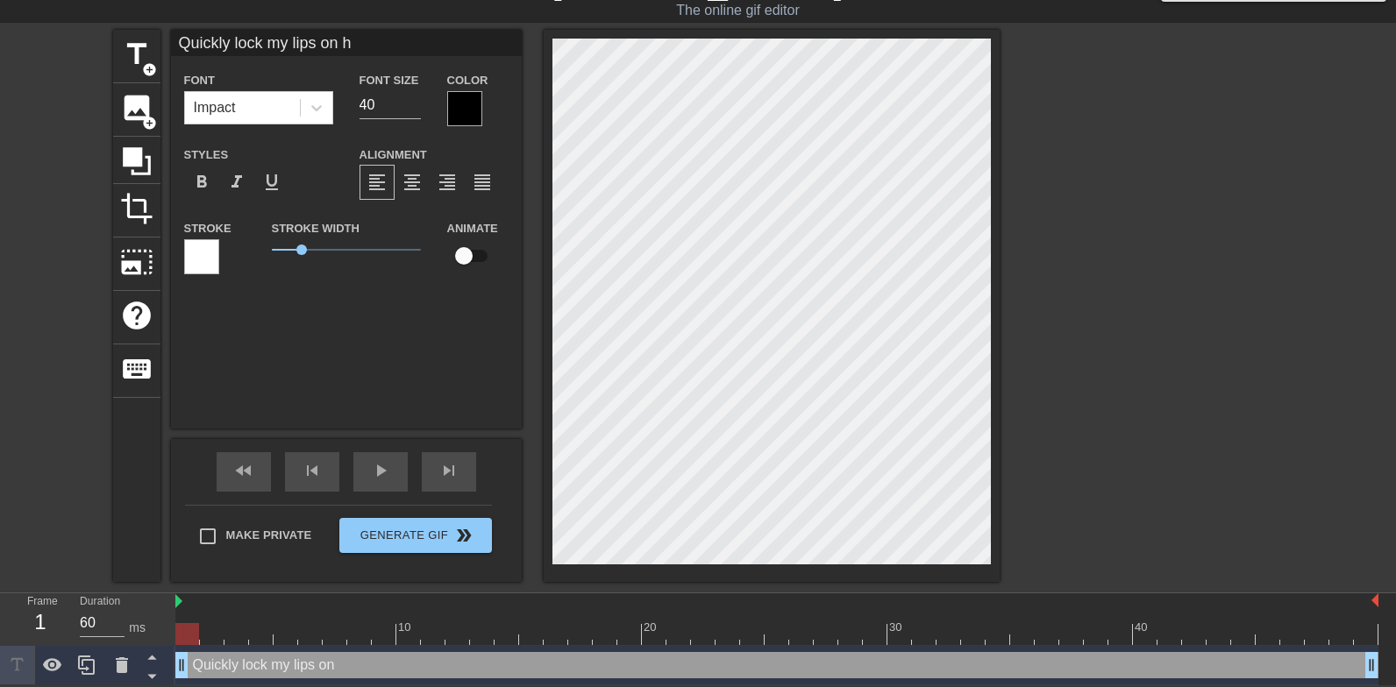
type textarea "Quickly lock my lips on hi"
type input "Quickly lock my lips on his"
type textarea "Quickly lock my lips on his"
type input "Quickly lock my lips on his"
type textarea "Quickly lock my lips on his"
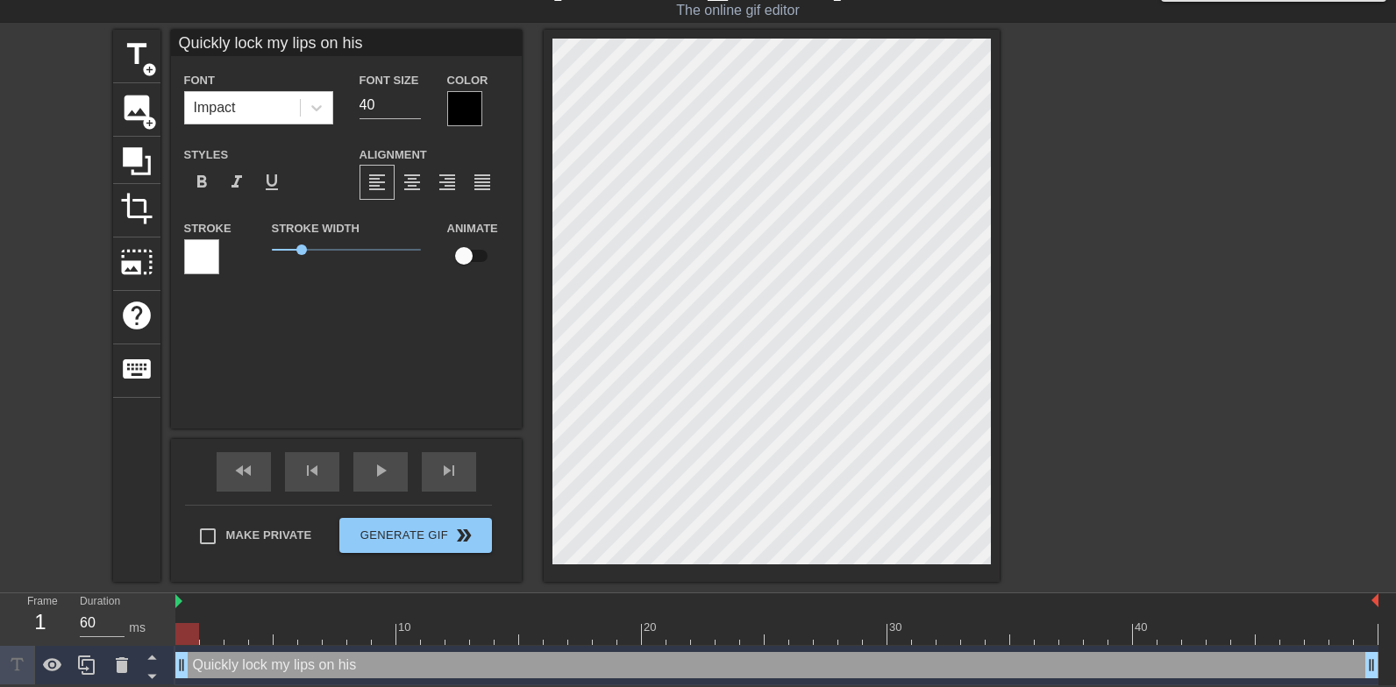
type input "Quickly lock my lips on his c"
type textarea "Quickly lock my lips on his c"
type input "Quickly lock my lips on his co"
type textarea "Quickly lock my lips on his co"
type input "Quickly lock my lips on his coc"
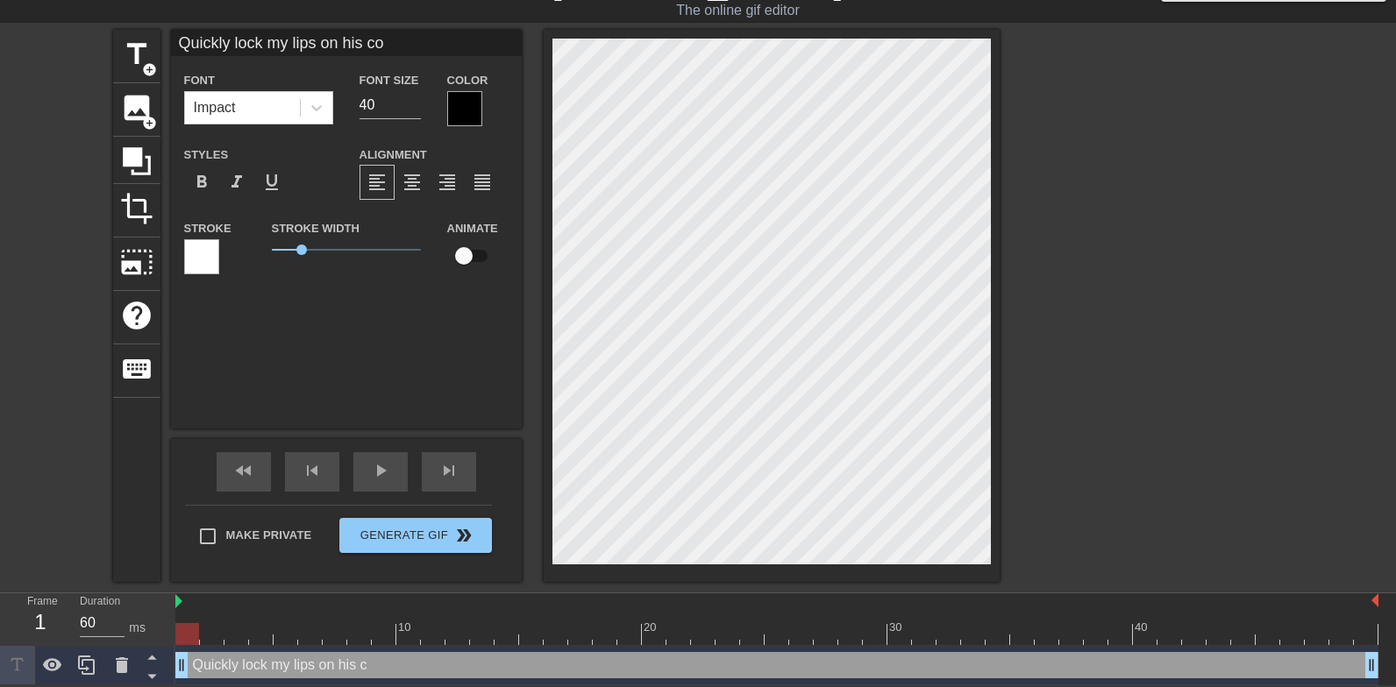
type textarea "Quickly lock my lips on his coc"
type input "Quickly lock my lips on his cock"
type textarea "Quickly lock my lips on his cock"
type input "Quickly lock my lips on his cock"
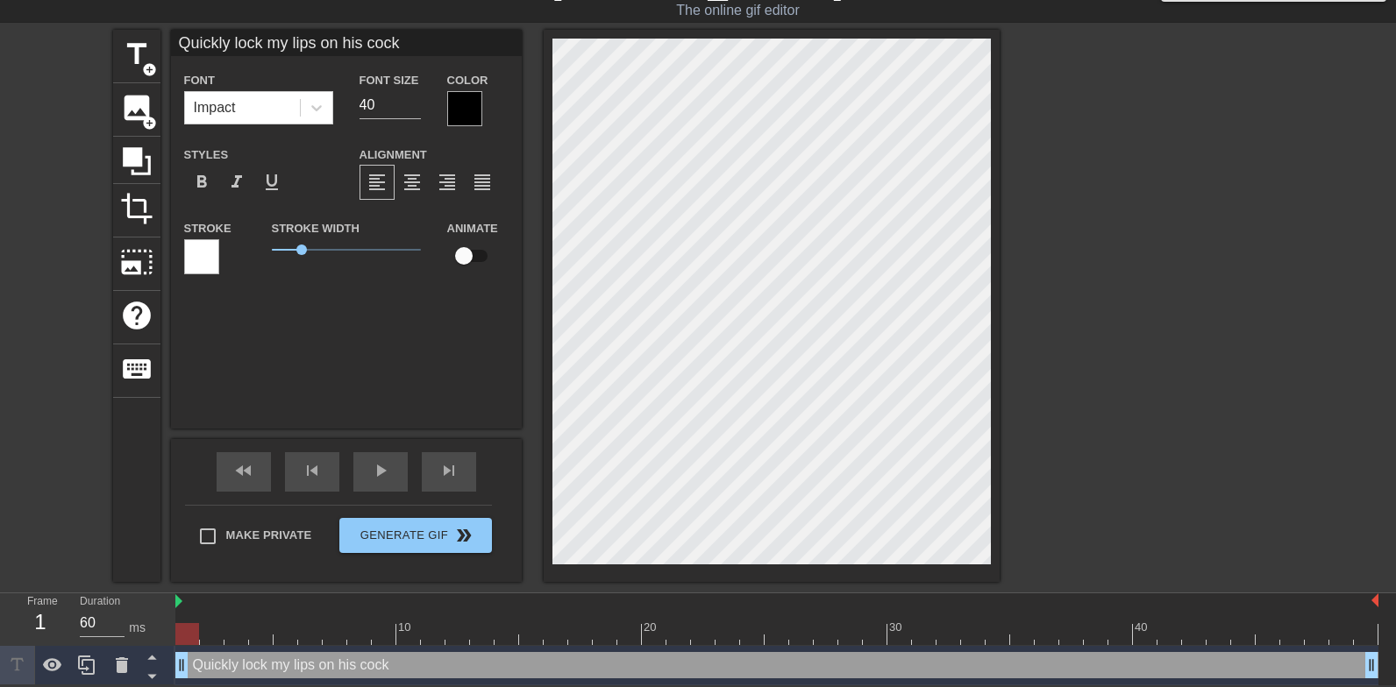
type textarea "Quickly lock my lips on his cock"
type input "Quickly lock my lips on his cocki"
type textarea "Quickly lock my lips on his cock i"
type input "Quickly lock my lips on his cockif"
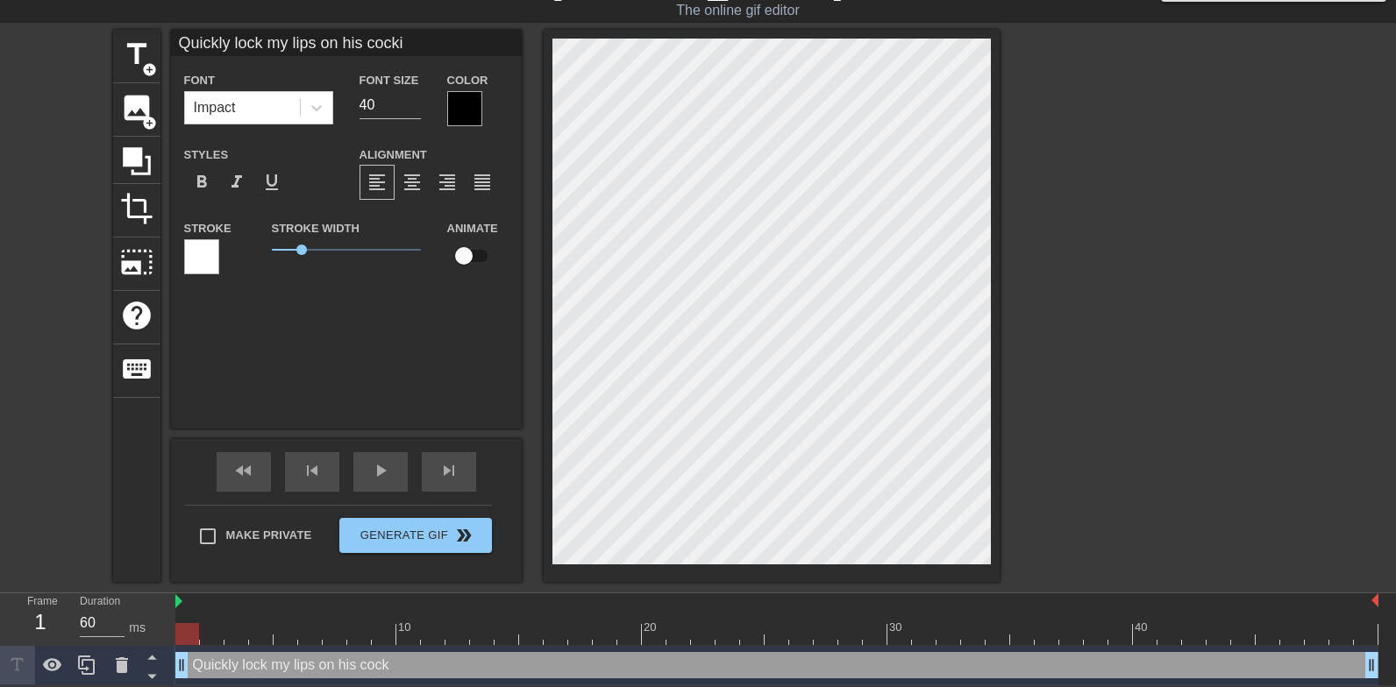
type textarea "Quickly lock my lips on his cock if"
type input "Quickly lock my lips on his cockif"
type textarea "Quickly lock my lips on his cock if"
type input "Quickly lock my lips on his cockif p"
type textarea "Quickly lock my lips on his cock if p"
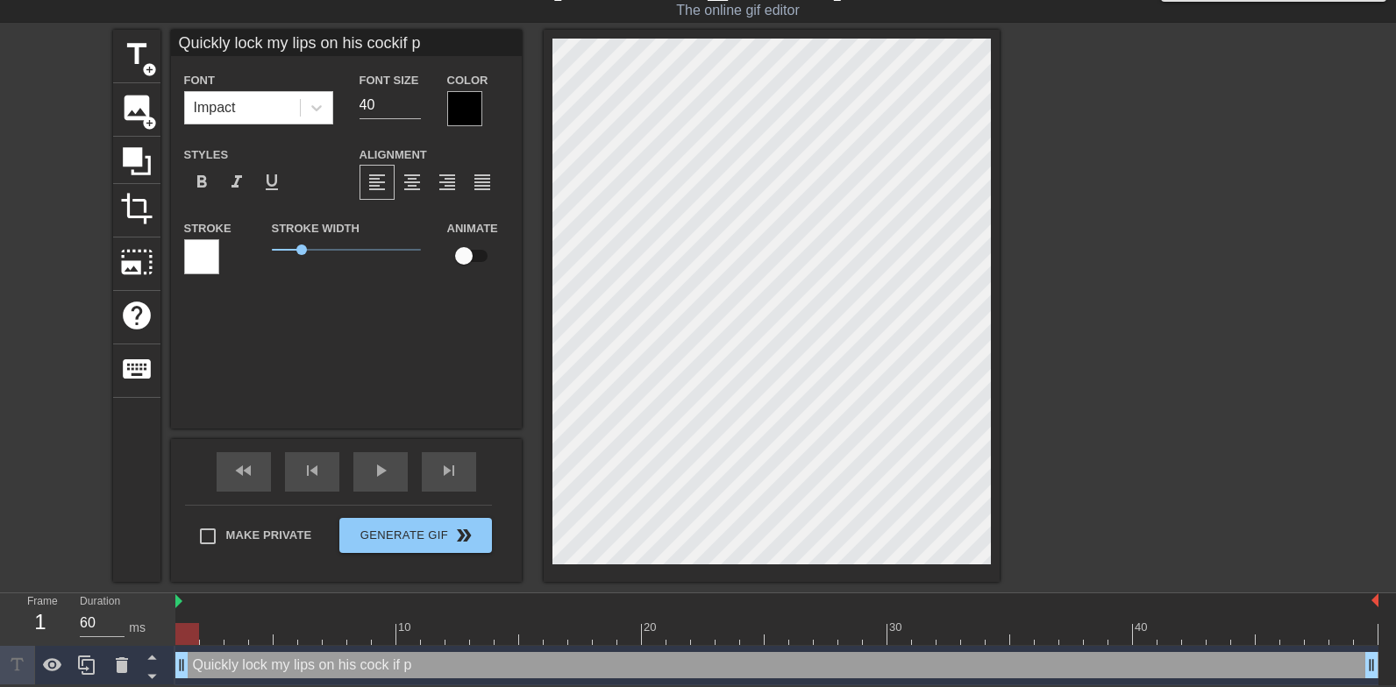
type input "Quickly lock my lips on his cockif pi"
type textarea "Quickly lock my lips on his cock if pis"
type input "Quickly lock my lips on his cockif piss"
type textarea "Quickly lock my lips on his cock if piss"
type input "Quickly lock my lips on his cockif piss"
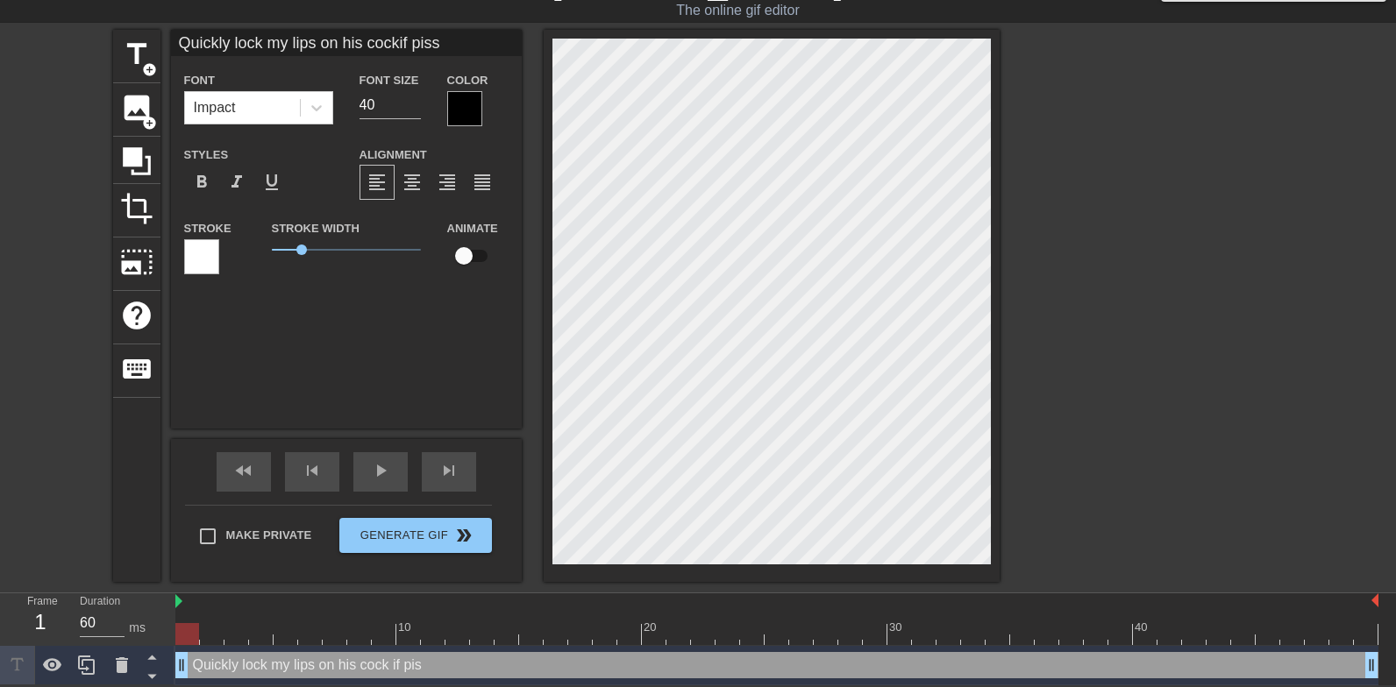
type textarea "Quickly lock my lips on his cock if piss"
type input "Quickly lock my lips on his cockif piss o"
type textarea "Quickly lock my lips on his cock if piss o"
type input "Quickly lock my lips on his cockif piss"
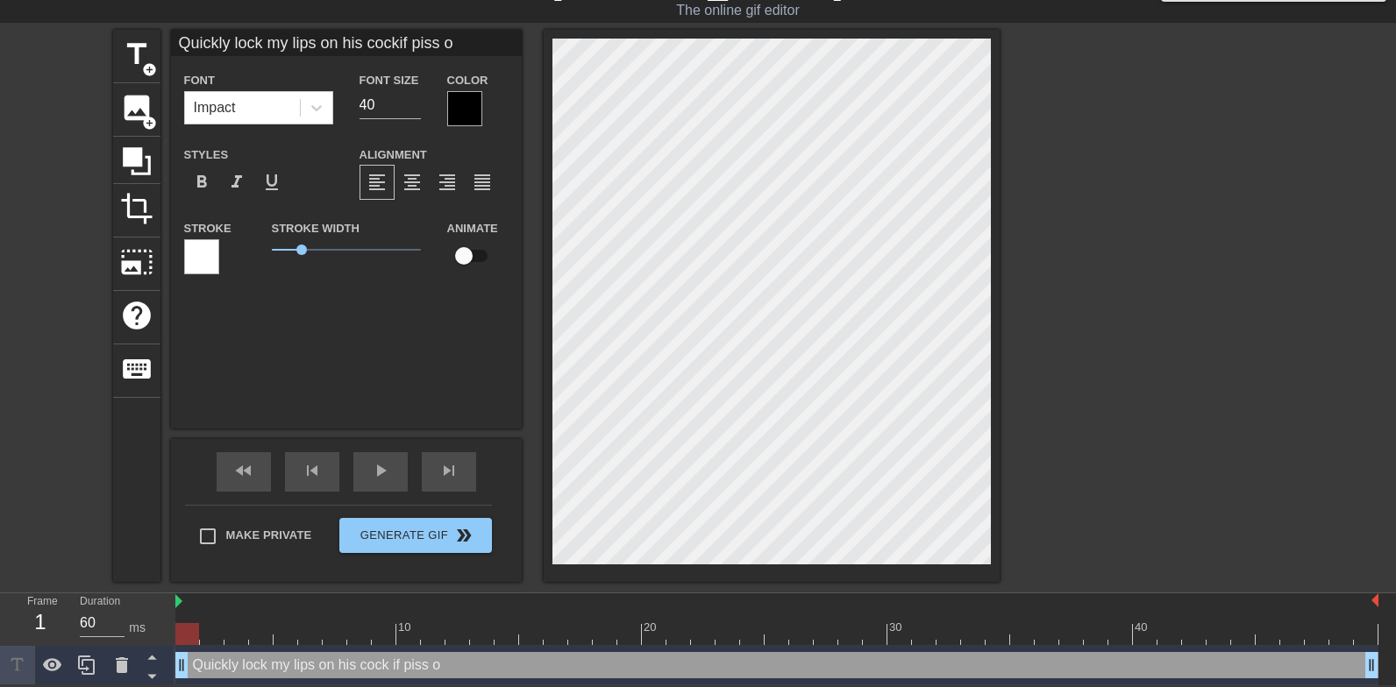
type textarea "Quickly lock my lips on his cock if piss"
type input "Quickly lock my lips on his cockif piss"
type textarea "Quickly lock my lips on his cock if piss"
type input "Quickly lock my lips on his cockif pis"
type textarea "Quickly lock my lips on his cock if pis"
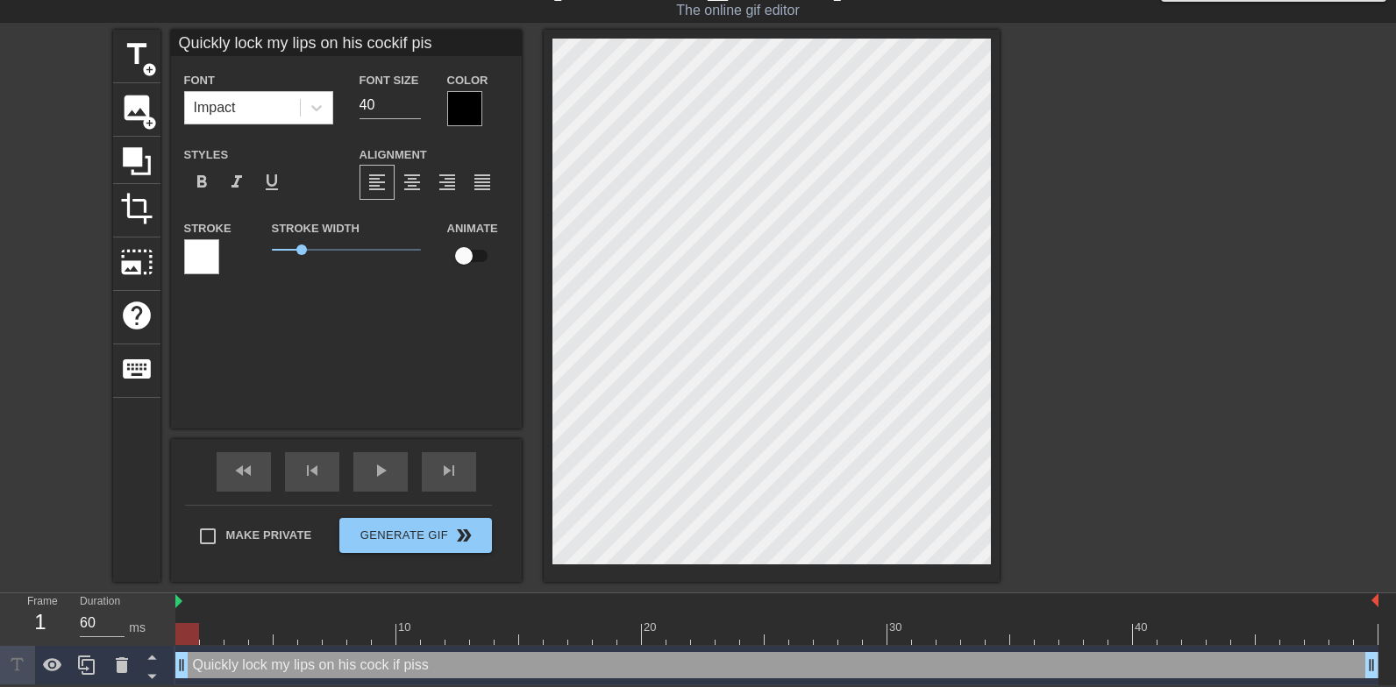
type input "Quickly lock my lips on his cockif pi"
type textarea "Quickly lock my lips on his cock if pi"
type input "Quickly lock my lips on his cockif p"
type textarea "Quickly lock my lips on his cock if p"
type input "Quickly lock my lips on his cockif"
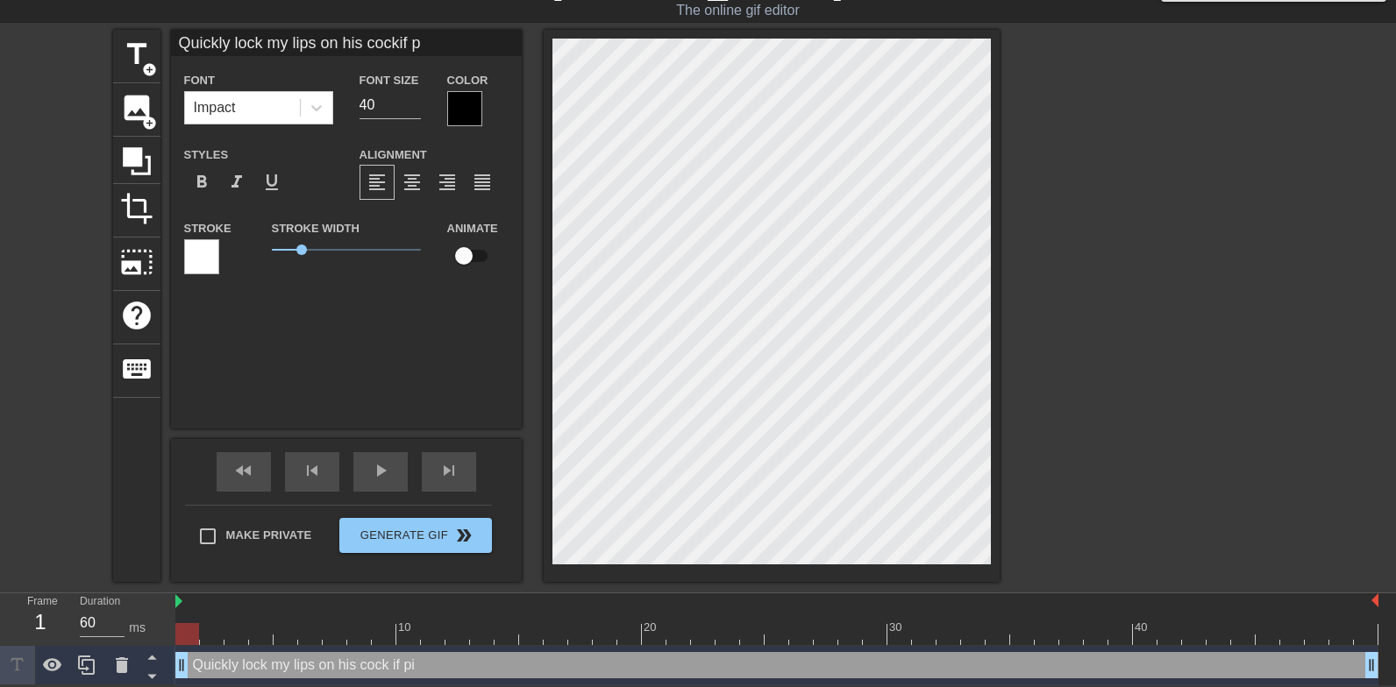
type textarea "Quickly lock my lips on his cock if"
type input "Quickly lock my lips on his cockif"
type textarea "Quickly lock my lips on his cock if"
type input "Quickly lock my lips on his cocki"
type textarea "Quickly lock my lips on his cock i"
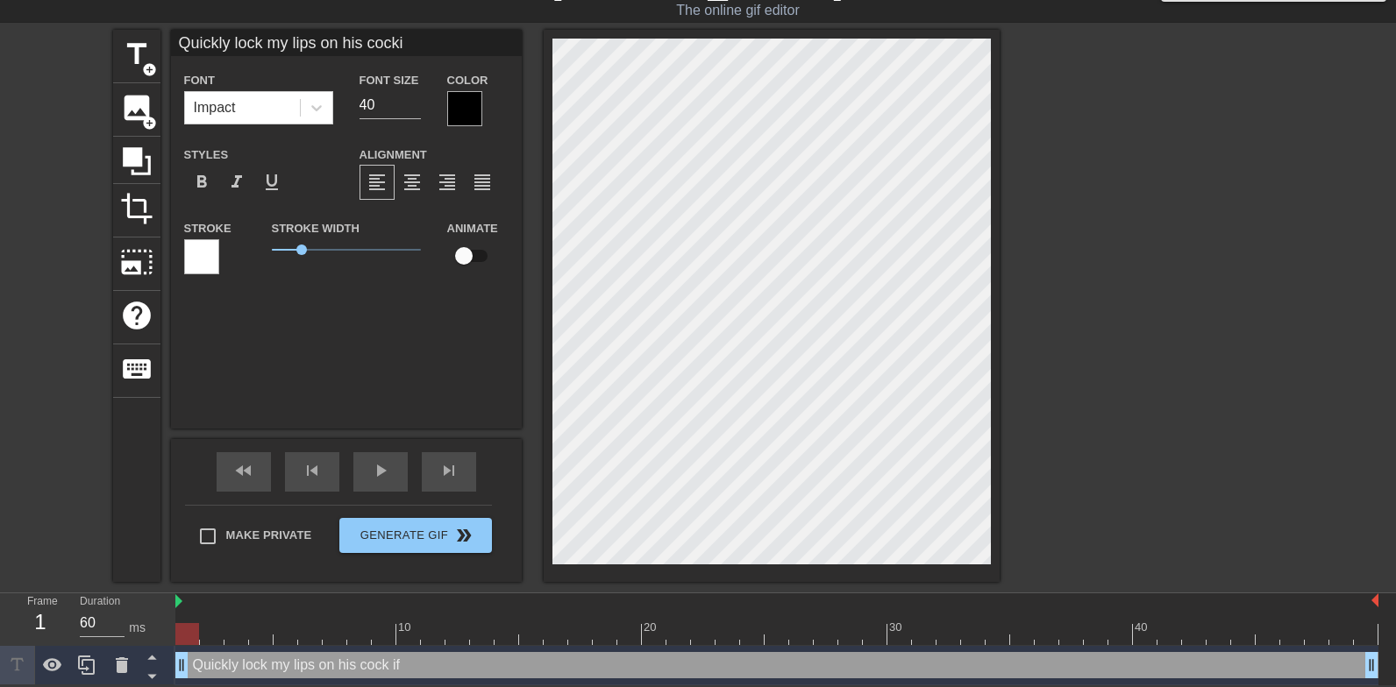
scroll to position [1, 1]
type input "Quickly lock my lips on his cock"
type textarea "Quickly lock my lips on his cock"
type input "Quickly lock my lips on his cock"
type textarea "Quickly lock my lips on his cock"
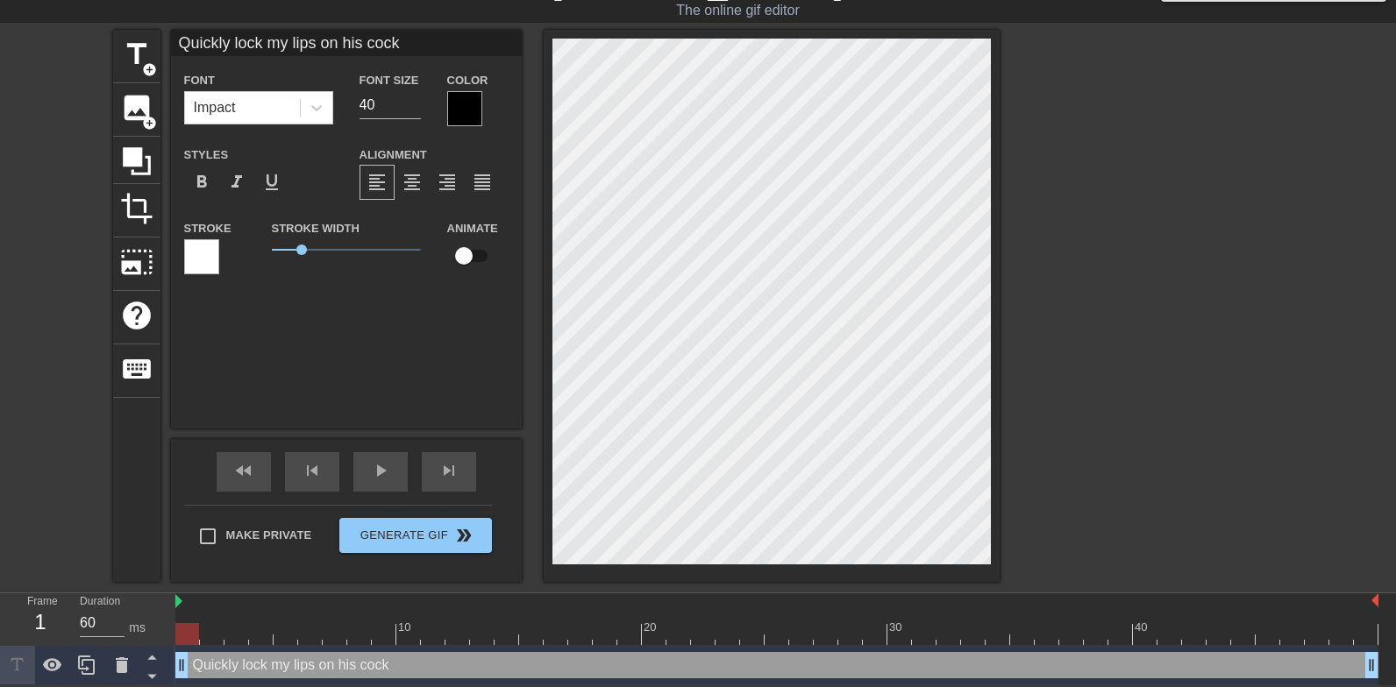
type input "Quickly lock my lips on his cock i"
type textarea "Quickly lock my lips on his cock i"
type input "Quickly lock my lips on his cock if"
type textarea "Quickly lock my lips on his cock if"
type input "Quickly lock my lips on his cock if"
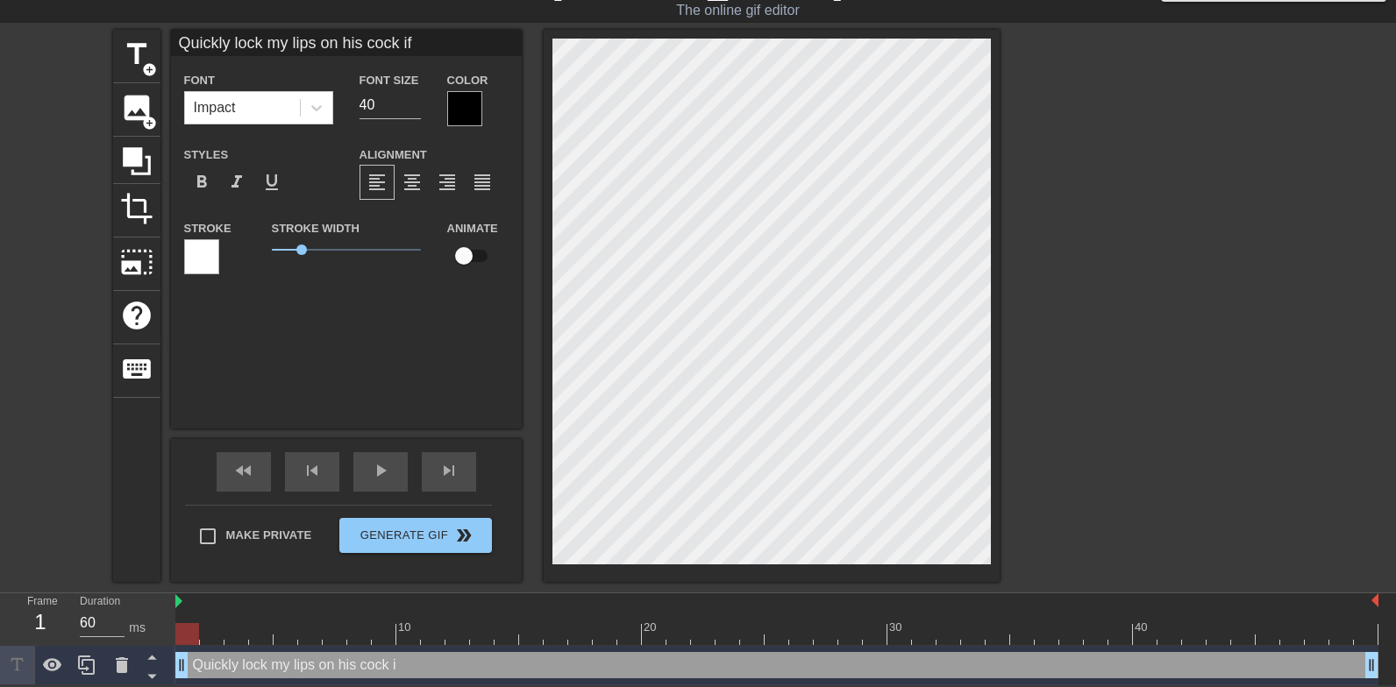
type textarea "Quickly lock my lips on his cock if"
type input "Quickly lock my lips on his cock if p"
type textarea "Quickly lock my lips on his cock if p"
type input "Quickly lock my lips on his cock if pi"
type textarea "Quickly lock my lips on his cock if pi"
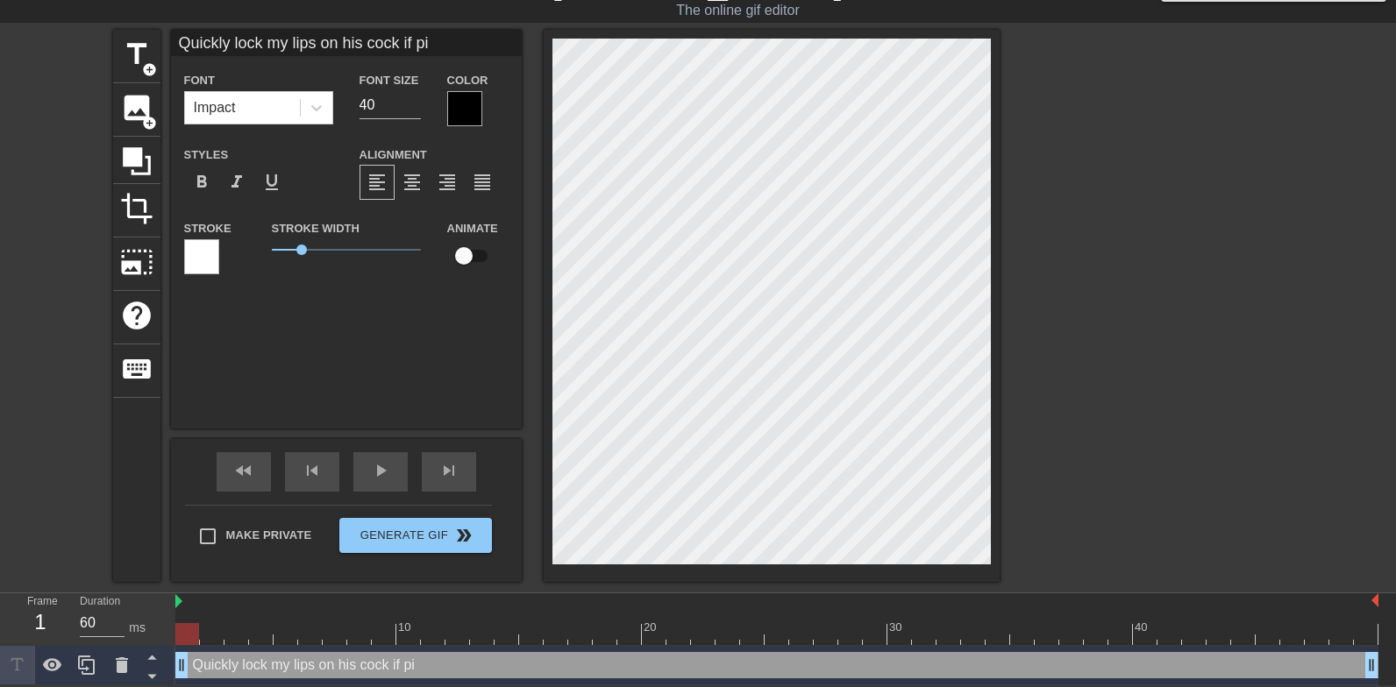
type input "Quickly lock my lips on his cock if pis"
type textarea "Quickly lock my lips on his cock if pis"
type input "Quickly lock my lips on his cock if piss"
type textarea "Quickly lock my lips on his cock if piss"
type input "Quickly lock my lips on his cock if piss"
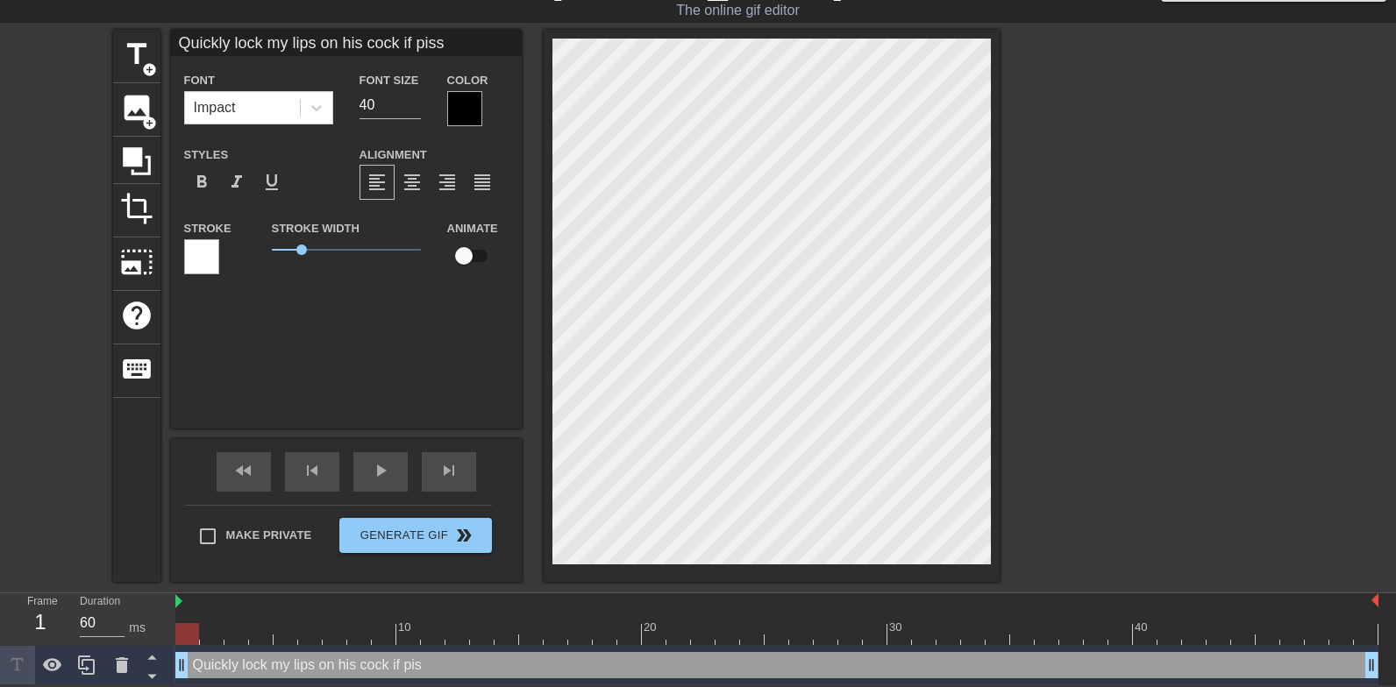
type textarea "Quickly lock my lips on his cock if piss o"
type input "Quickly lock my lips on his cock if piss o"
type textarea "Quickly lock my lips on his cock if piss ov"
type input "Quickly lock my lips on his cock if piss ove"
type textarea "Quickly lock my lips on his cock if piss ove"
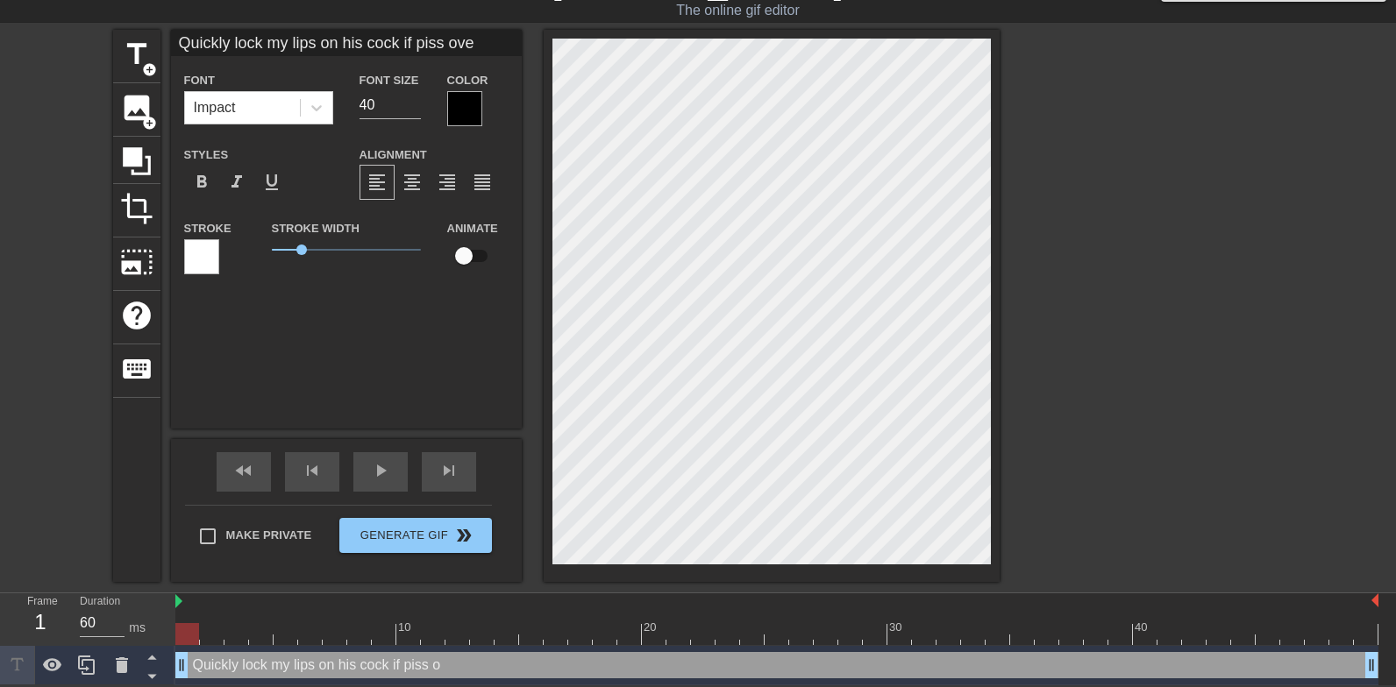
type input "Quickly lock my lips on his cock if piss over"
type textarea "Quickly lock my lips on his cock if piss over"
type input "Quickly lock my lips on his cock if piss overf"
type textarea "Quickly lock my lips on his cock if piss overf"
type input "Quickly lock my lips on his cock if piss overfo"
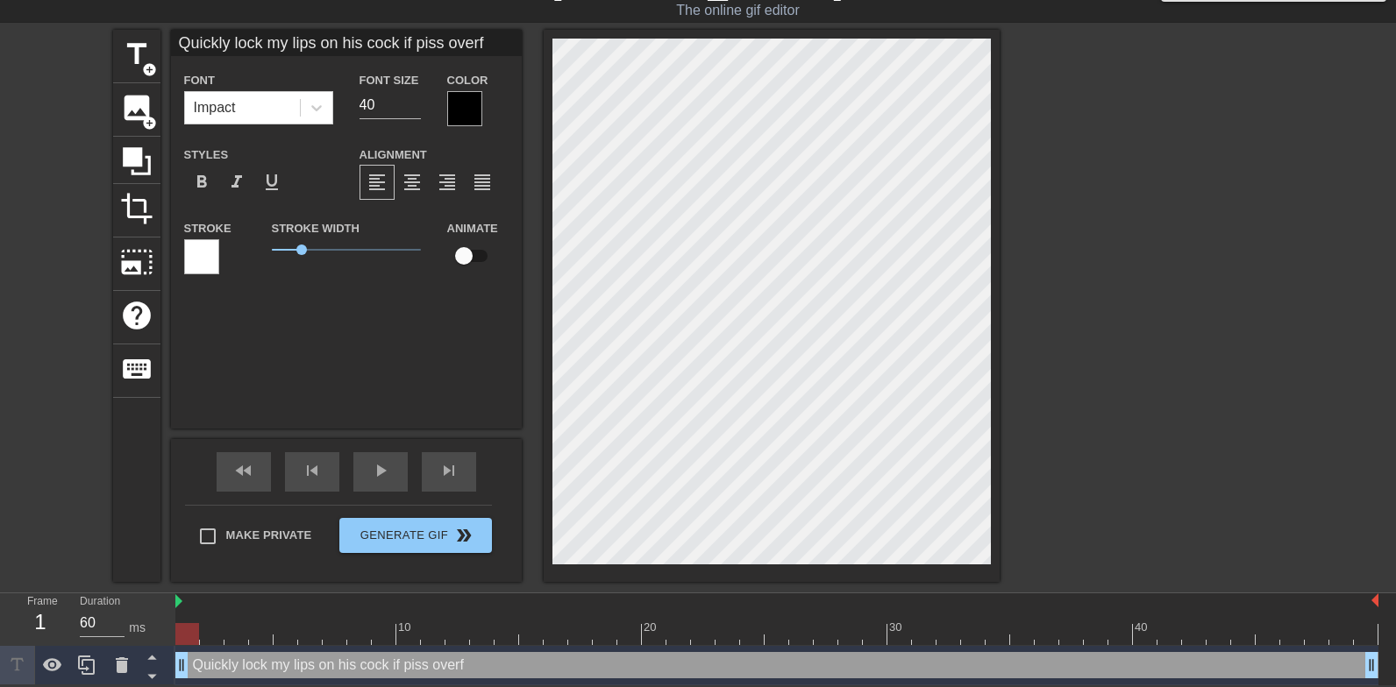
type textarea "Quickly lock my lips on his cock if piss overfo"
type input "Quickly lock my lips on his cock if piss overf"
type textarea "Quickly lock my lips on his cock if piss overf"
type input "Quickly lock my lips on his cock if piss overfl"
type textarea "Quickly lock my lips on his cock if piss overfl"
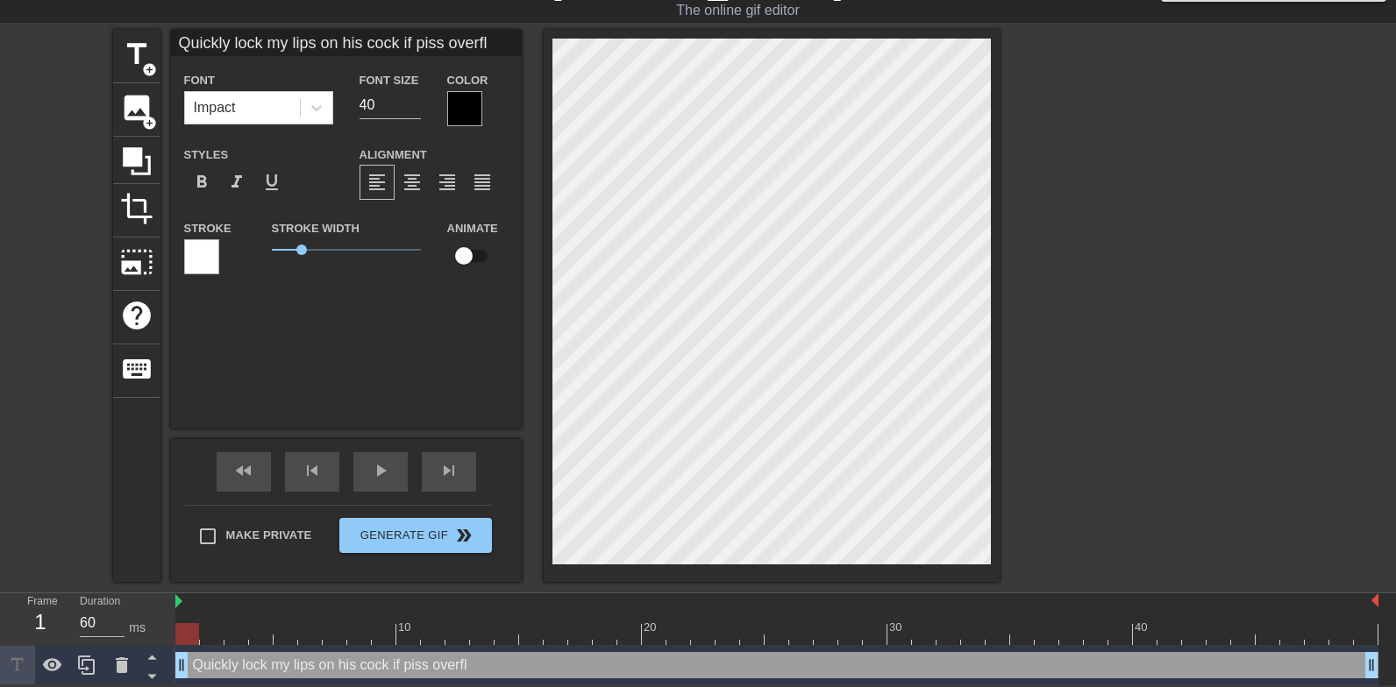
type input "Quickly lock my lips on his cock if piss overflo"
type textarea "Quickly lock my lips on his cock if piss overflo"
type input "Quickly lock my lips on his cock if piss overflow"
type textarea "Quickly lock my lips on his cock if piss overflow"
type input "Quickly lock my lips on his cock if piss overflows"
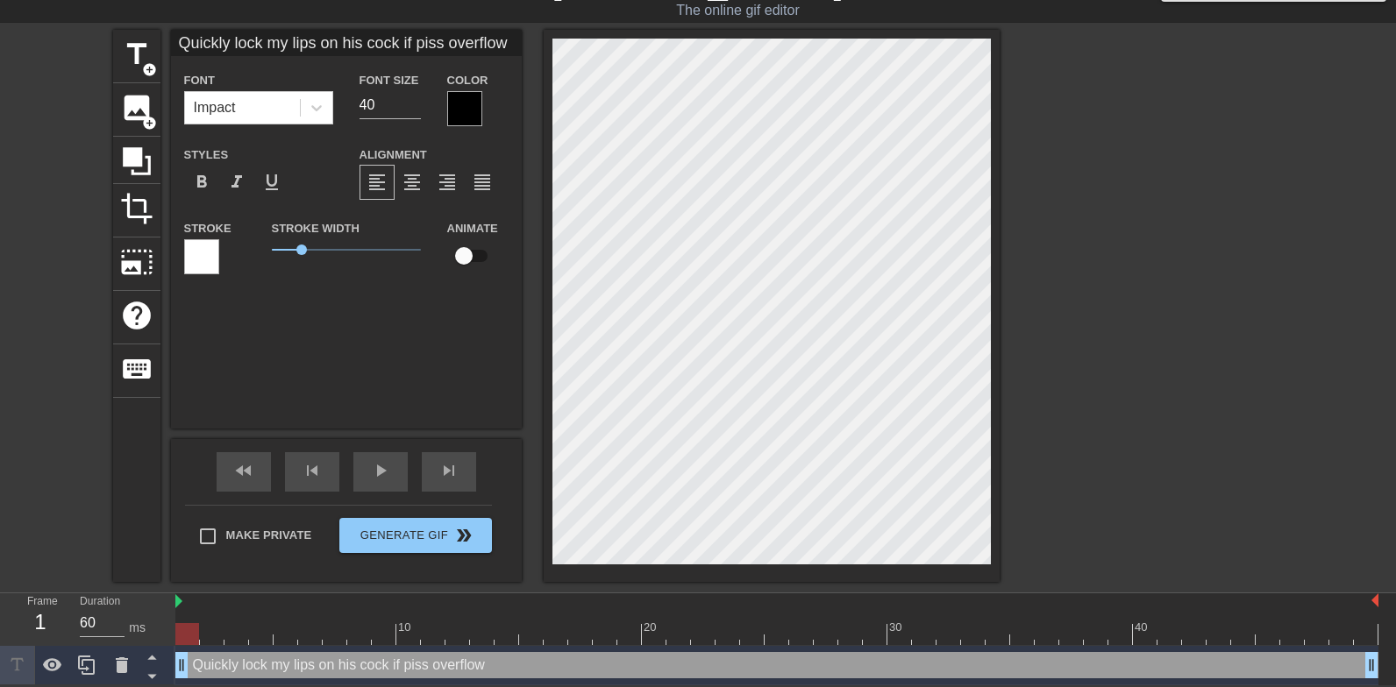
type textarea "Quickly lock my lips on his cock if piss overflows"
click at [327, 400] on div "Quickly lock my lips on his cock if piss overflows Font Impact Font Size 40 Col…" at bounding box center [346, 229] width 351 height 399
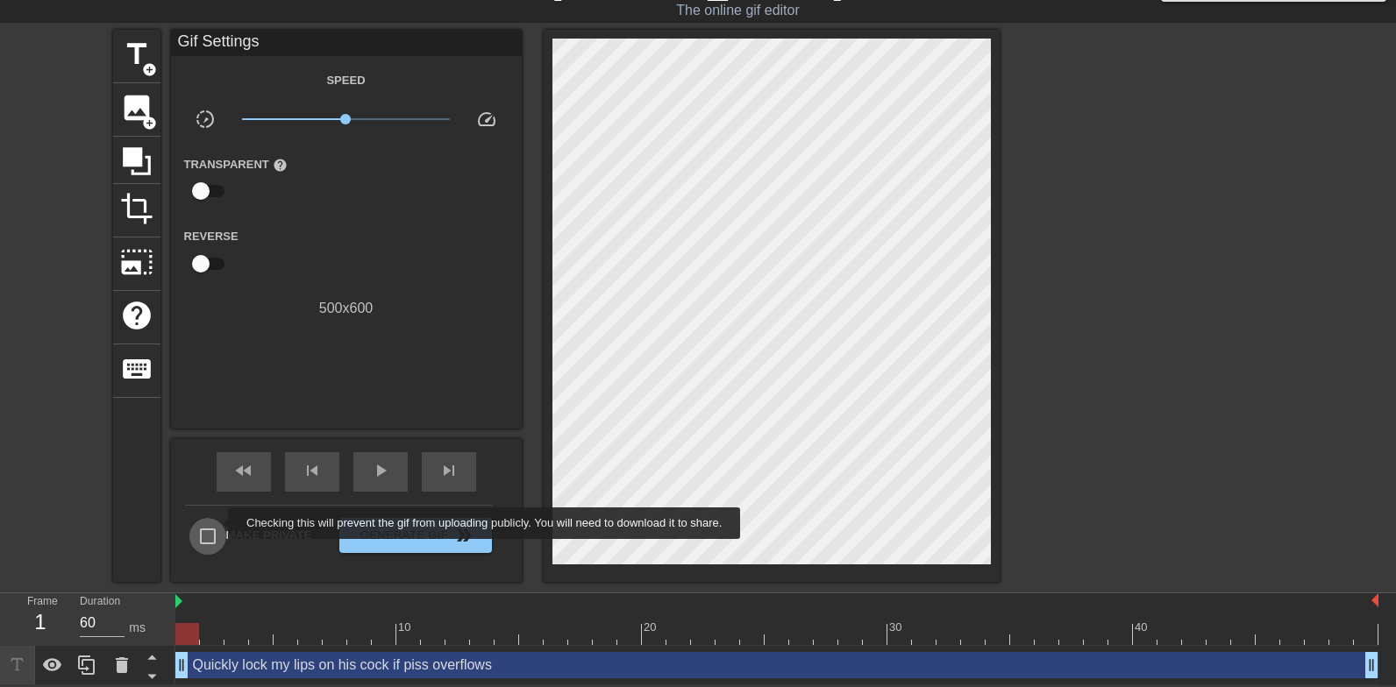
click at [217, 523] on input "Make Private" at bounding box center [207, 536] width 37 height 37
checkbox input "true"
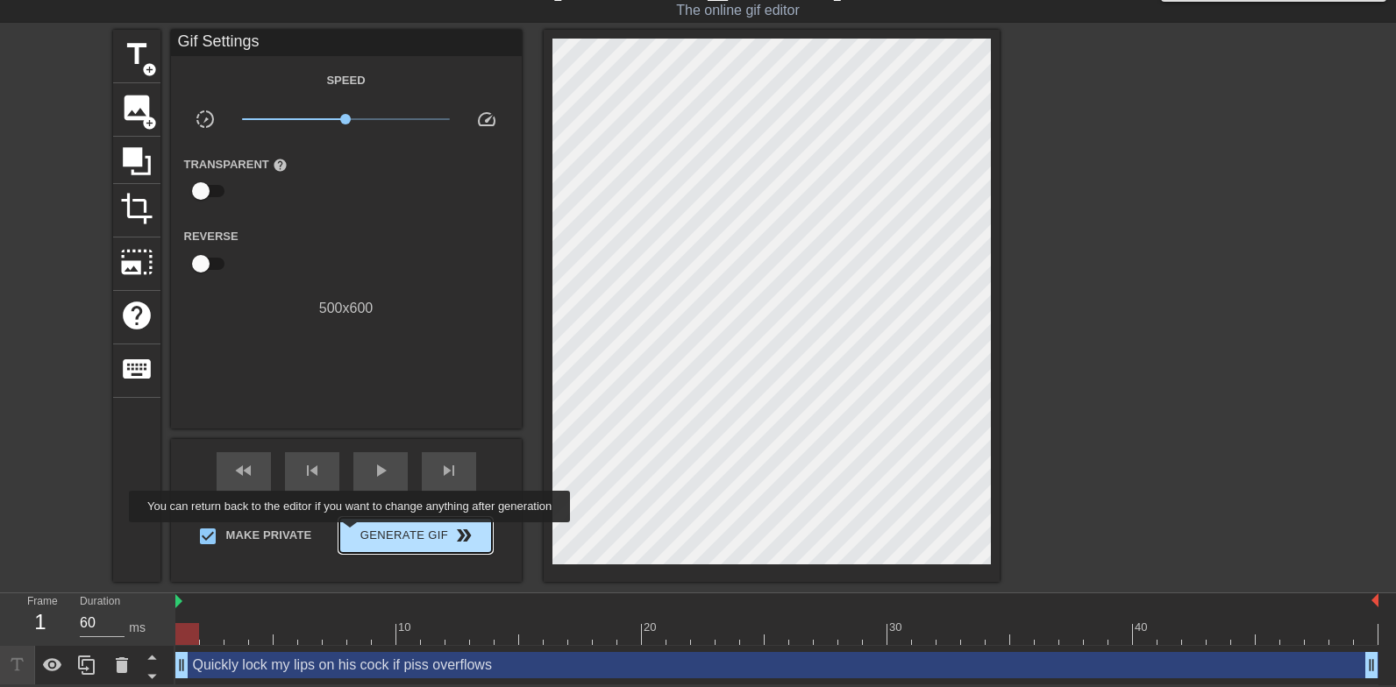
click at [361, 535] on span "Generate Gif double_arrow" at bounding box center [415, 535] width 138 height 21
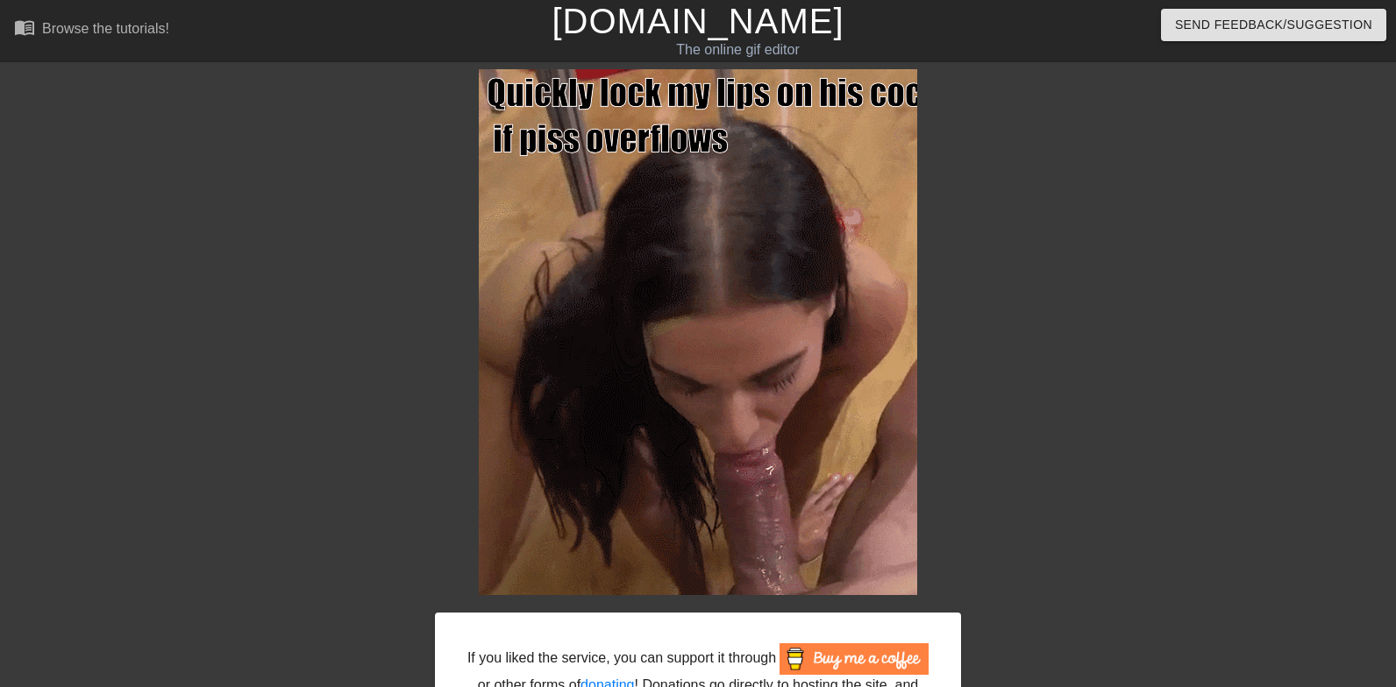
scroll to position [170, 0]
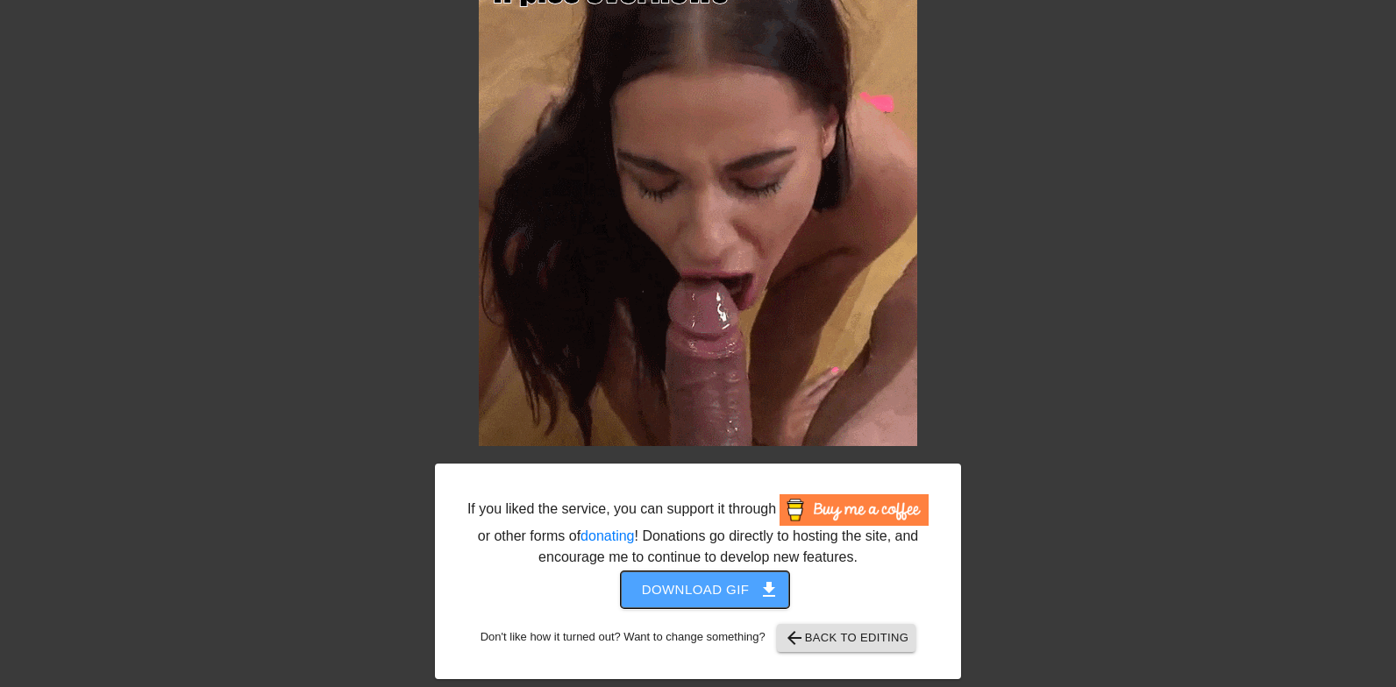
click at [685, 595] on span "Download gif get_app" at bounding box center [705, 590] width 127 height 23
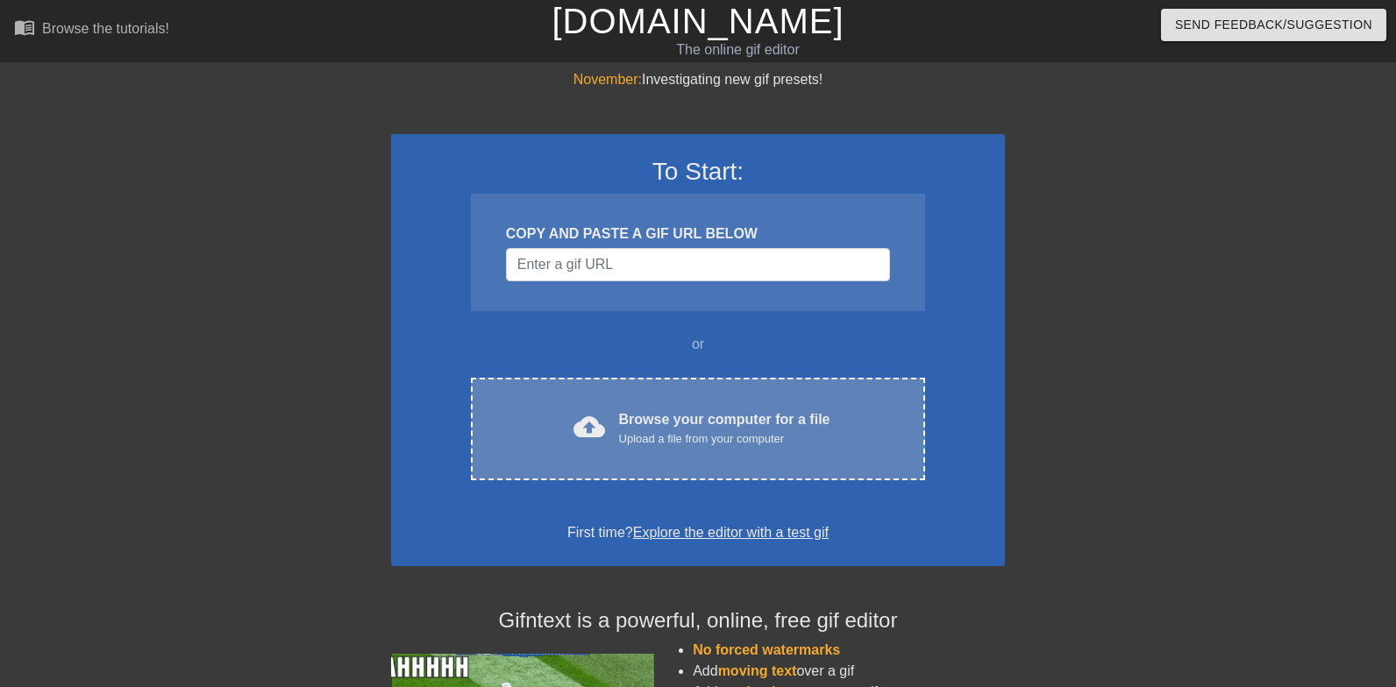
click at [595, 430] on span "cloud_upload" at bounding box center [589, 427] width 32 height 32
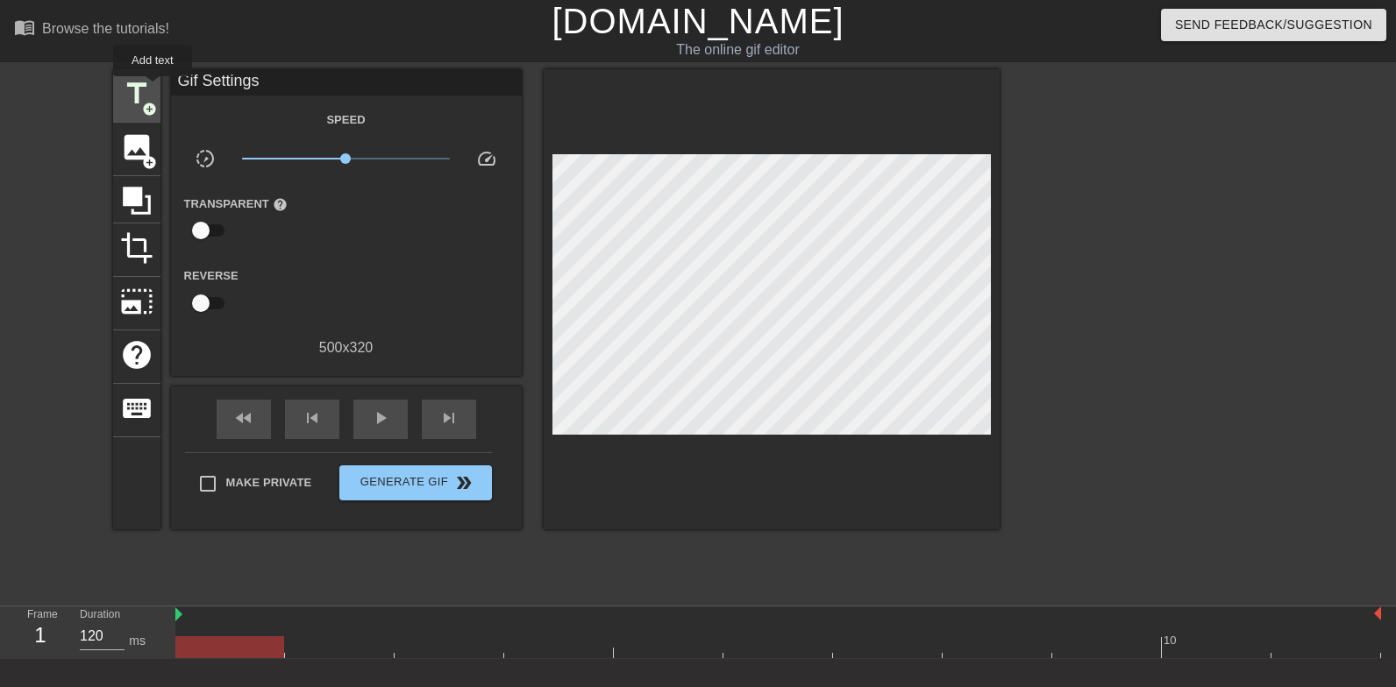
click at [151, 90] on span "title" at bounding box center [136, 93] width 33 height 33
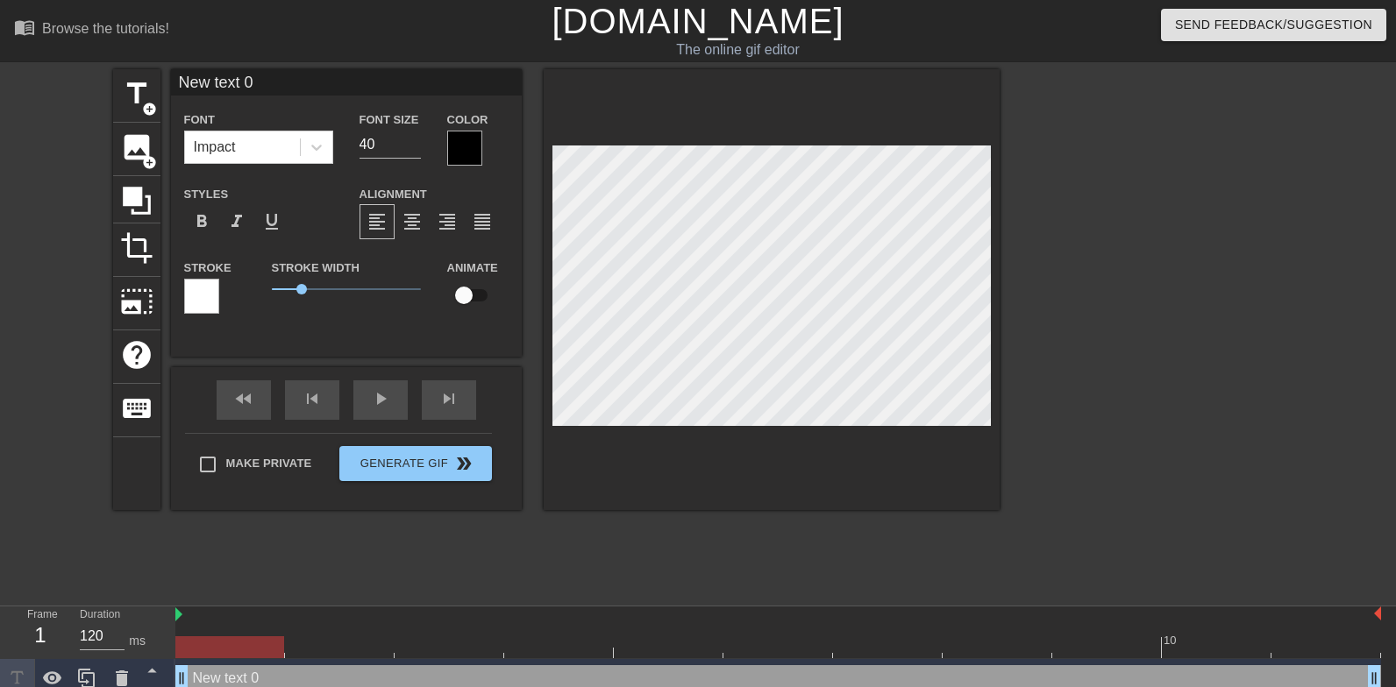
scroll to position [0, 1]
type input "D"
type textarea "D"
type input "Do"
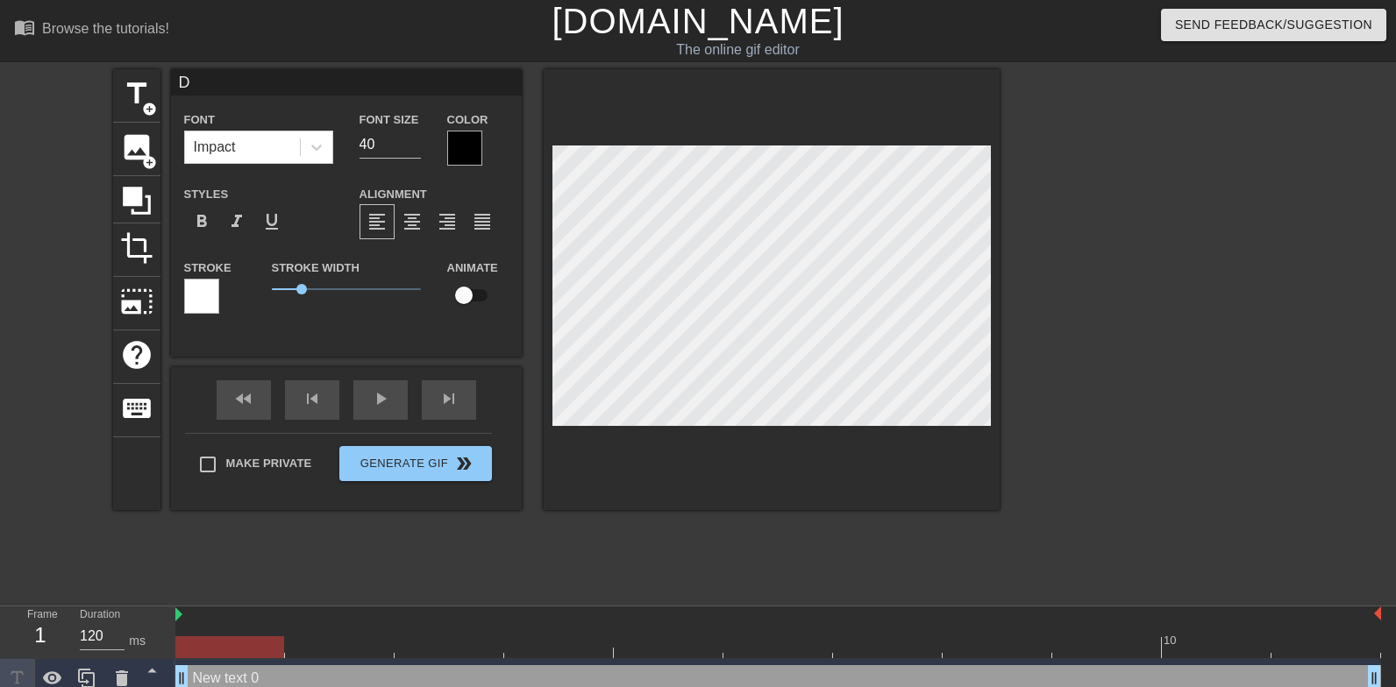
type textarea "Do"
type input "Don"
type textarea "Don"
type input "Dont"
type textarea "Dont"
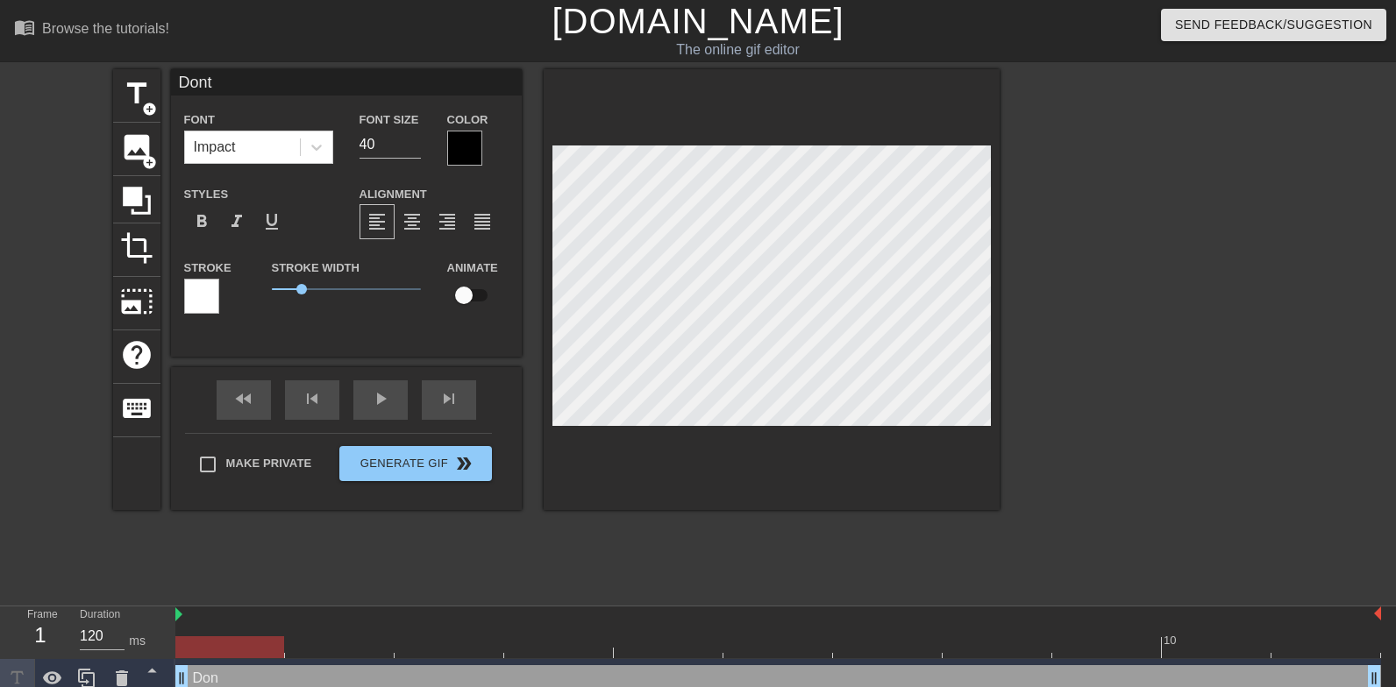
type input "Dont"
type textarea "Dont"
type input "Dont b"
type textarea "Dont b"
type input "Dont br"
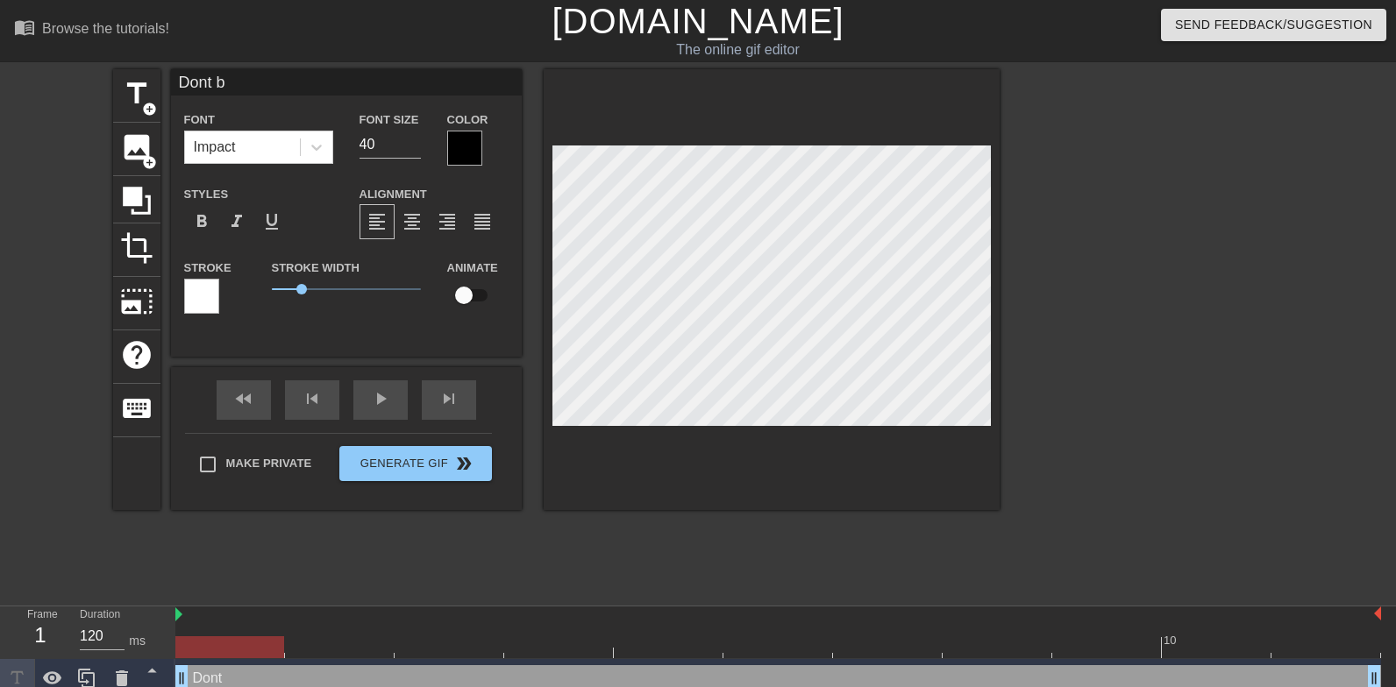
type textarea "Dont br"
type input "Dont bre"
type textarea "Dont bre"
type input "Dont brea"
type textarea "Dont brea"
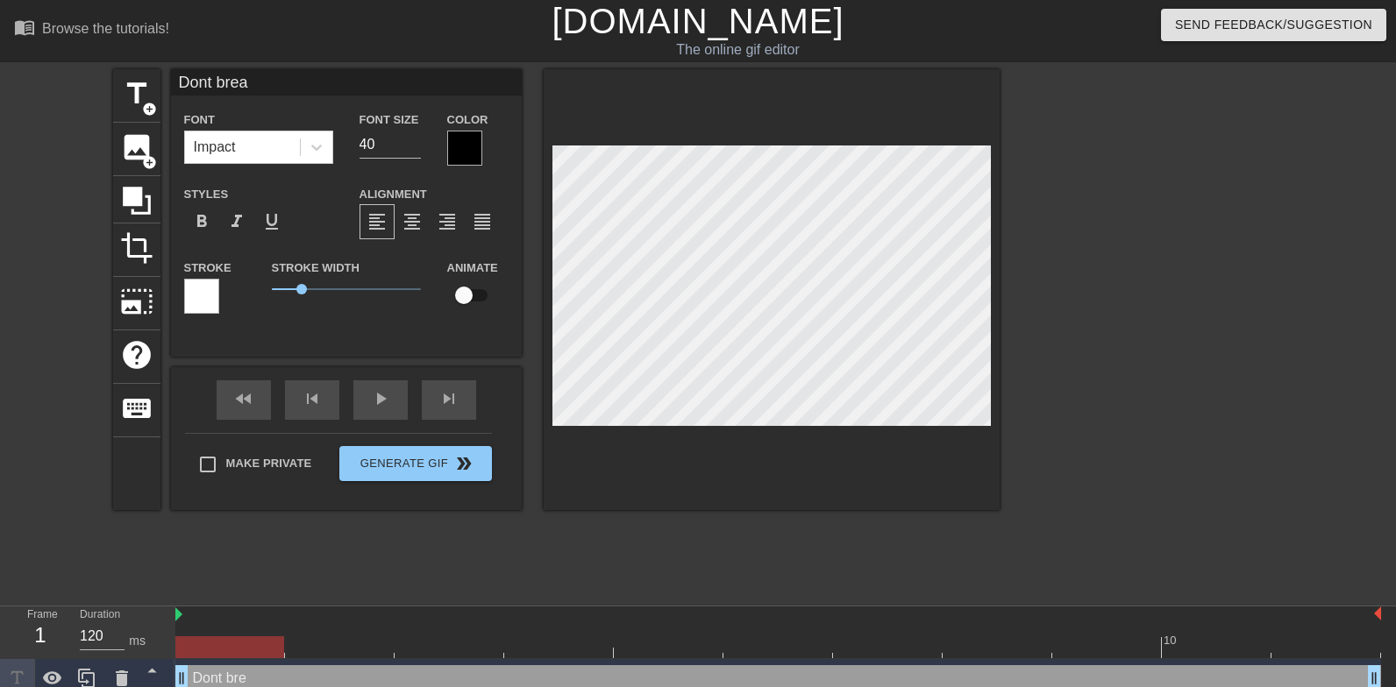
type input "Dont break"
type textarea "Dont break"
type input "Dont break"
type textarea "Dont break"
type input "Dont break e"
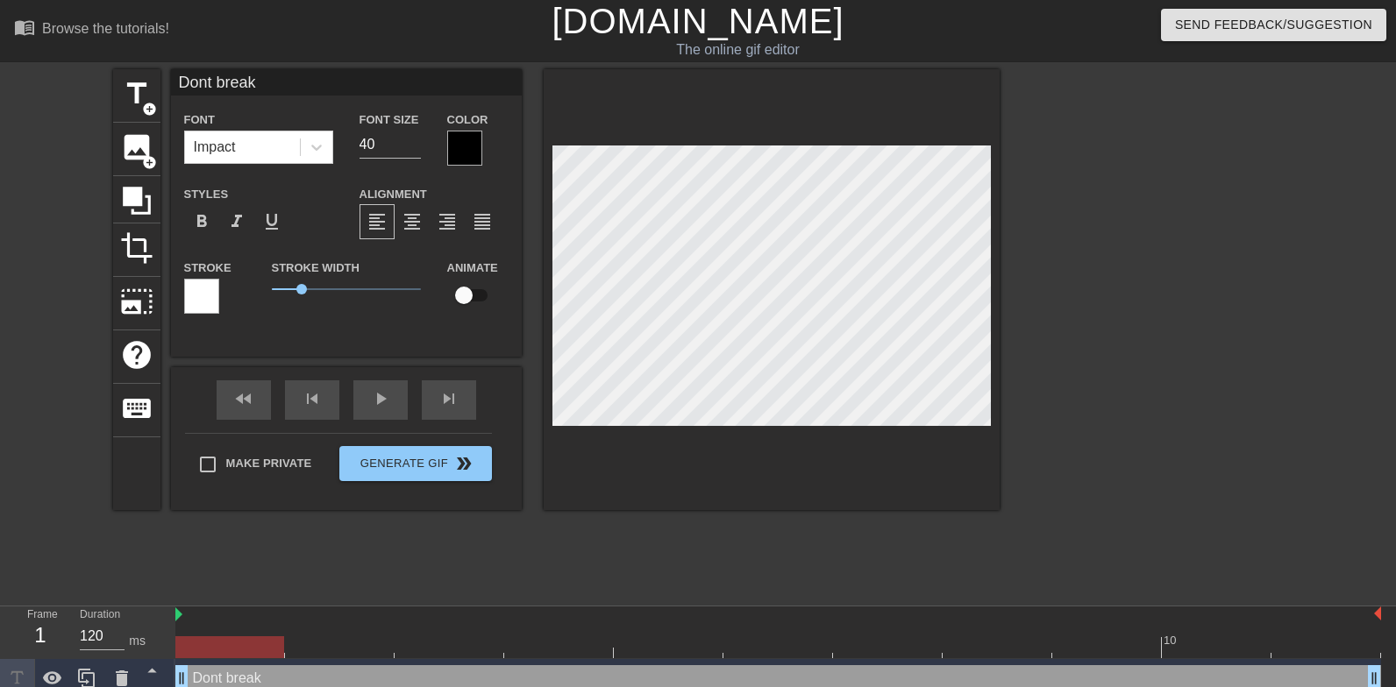
type textarea "Dont break e"
type input "Dont break ey"
type textarea "Dont break ey"
type input "Dont break eye"
type textarea "Dont break eye"
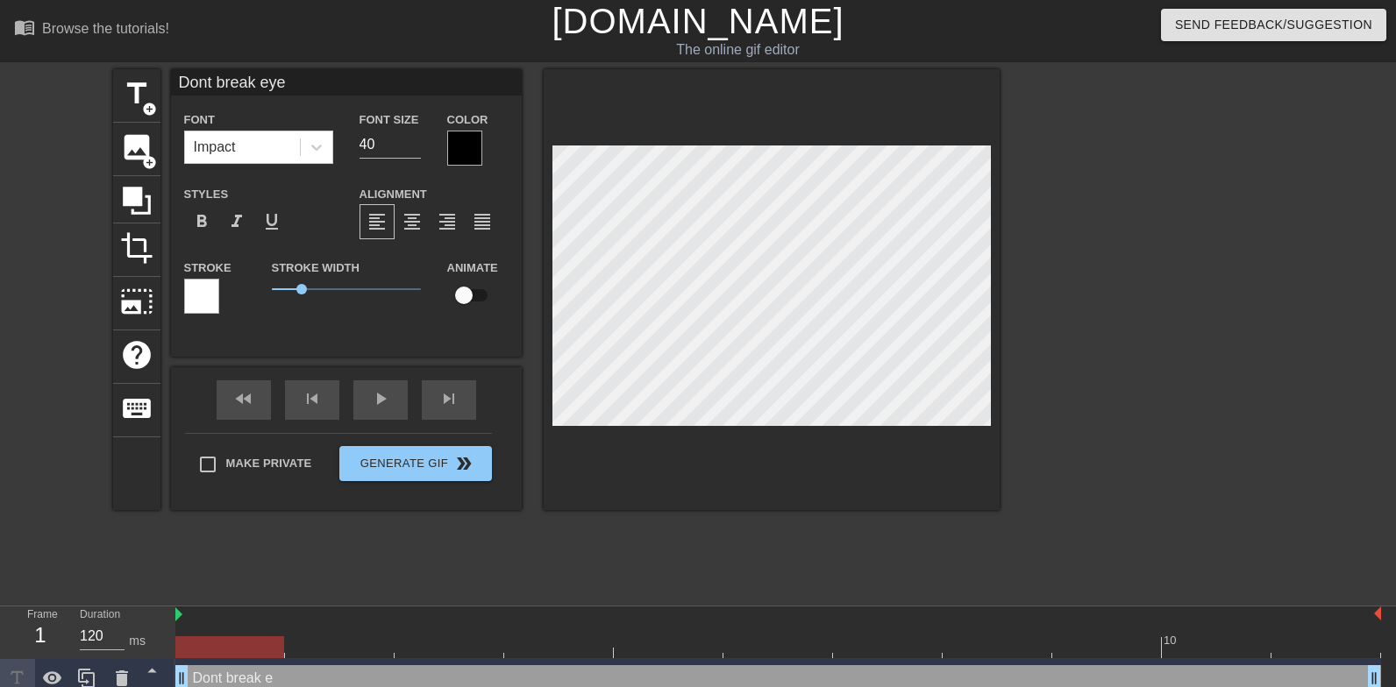
type input "Dont break eye"
type textarea "Dont break eye"
type input "Dont break eye c"
type textarea "Dont break eye c"
type input "Dont break eye co"
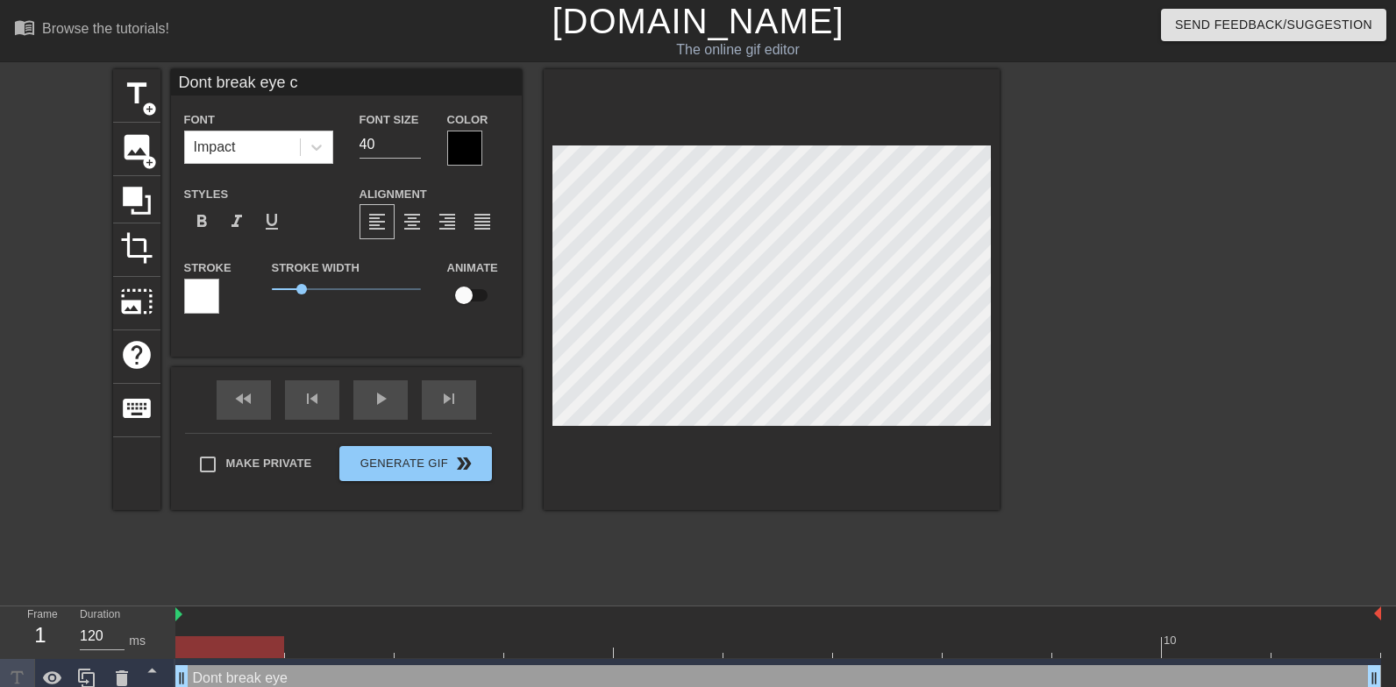
type textarea "Dont break eye co"
type input "Dont break eye con"
type textarea "Dont break eye con"
type input "Dont break eye cont"
type textarea "Dont break eye cont"
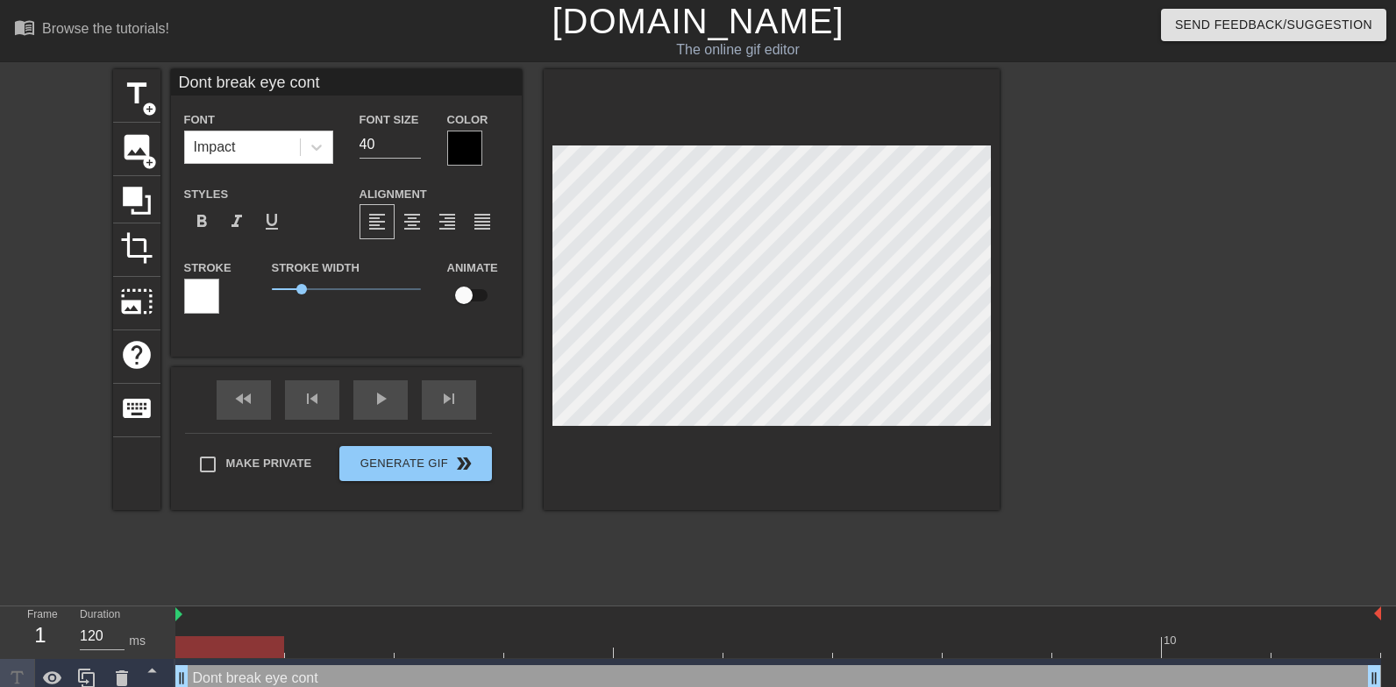
type input "Dont break eye conta"
type textarea "Dont break eye conta"
type input "Dont break eye contac"
type textarea "Dont break eye contac"
type input "Dont break eye contact"
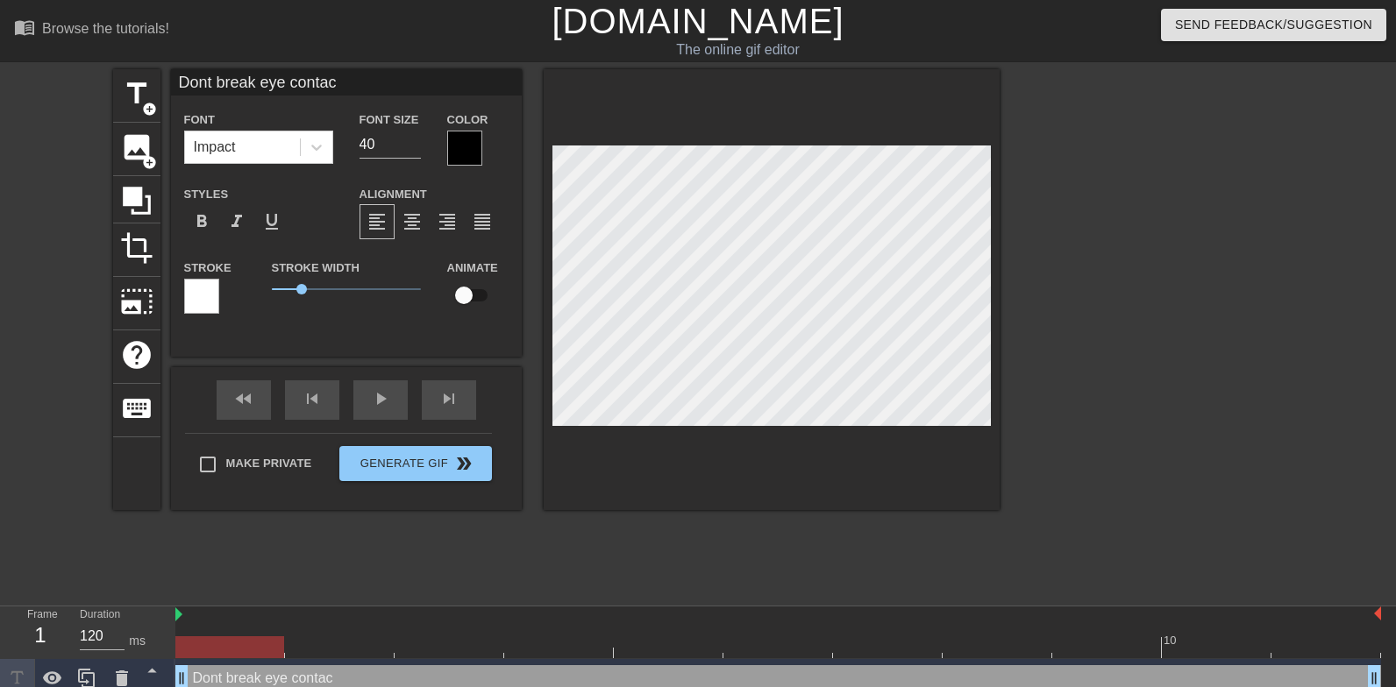
type textarea "Dont break eye contact"
click at [773, 498] on div at bounding box center [772, 289] width 456 height 441
click at [209, 467] on input "Make Private" at bounding box center [207, 464] width 37 height 37
checkbox input "true"
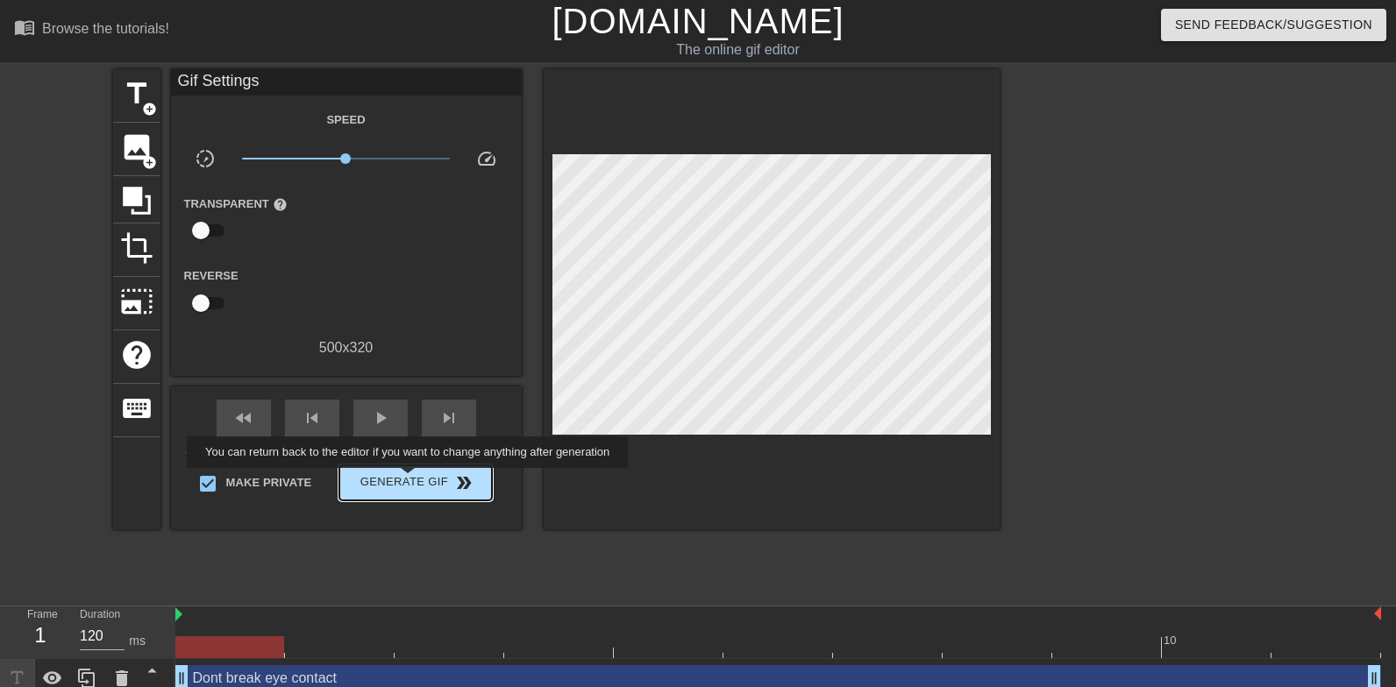
click at [419, 480] on span "Generate Gif double_arrow" at bounding box center [415, 483] width 138 height 21
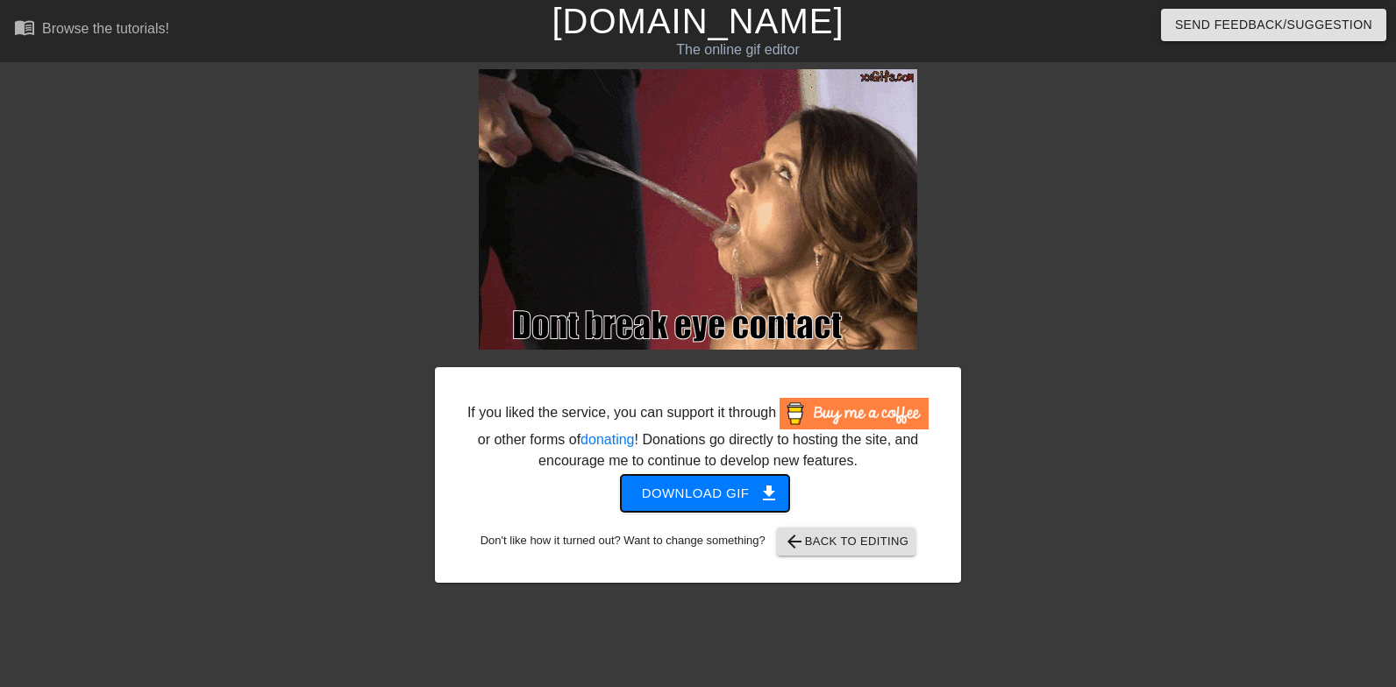
click at [663, 512] on button "Download gif get_app" at bounding box center [705, 493] width 169 height 37
